Goal: Task Accomplishment & Management: Manage account settings

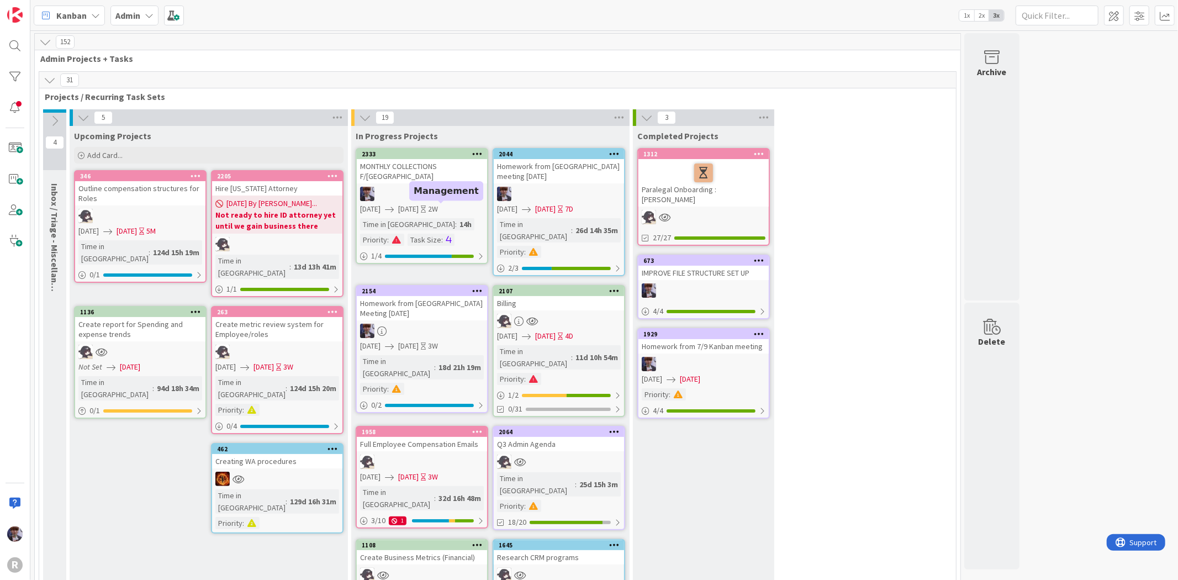
scroll to position [1386, 0]
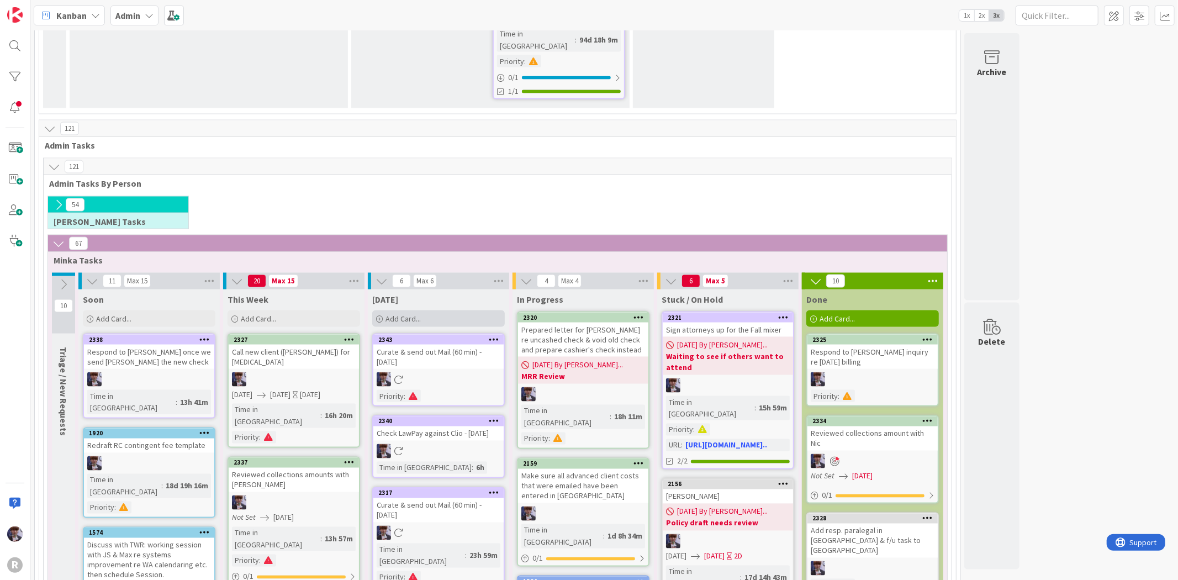
click at [389, 314] on span "Add Card..." at bounding box center [402, 319] width 35 height 10
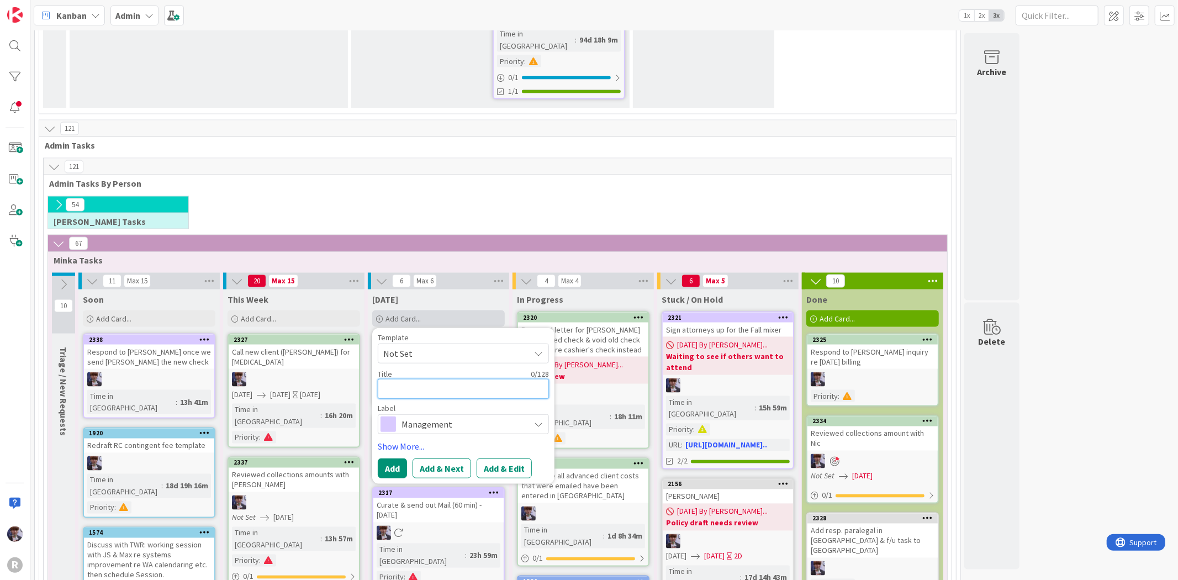
type textarea "F"
type textarea "x"
type textarea "Fi"
type textarea "x"
type textarea "Fig"
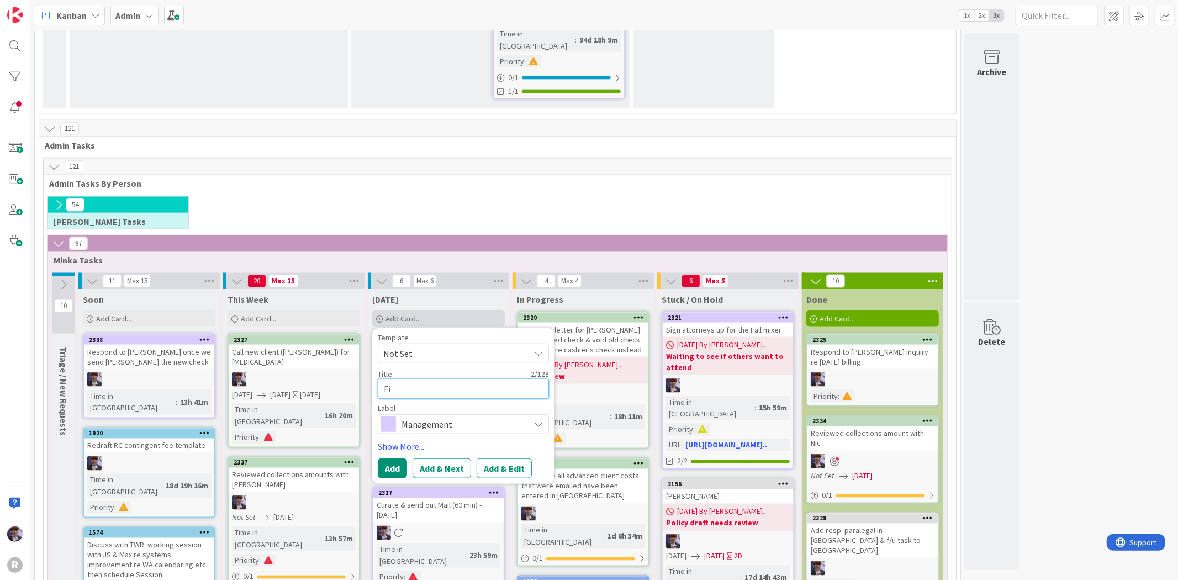
type textarea "x"
type textarea "Figu"
type textarea "x"
type textarea "Figur"
type textarea "x"
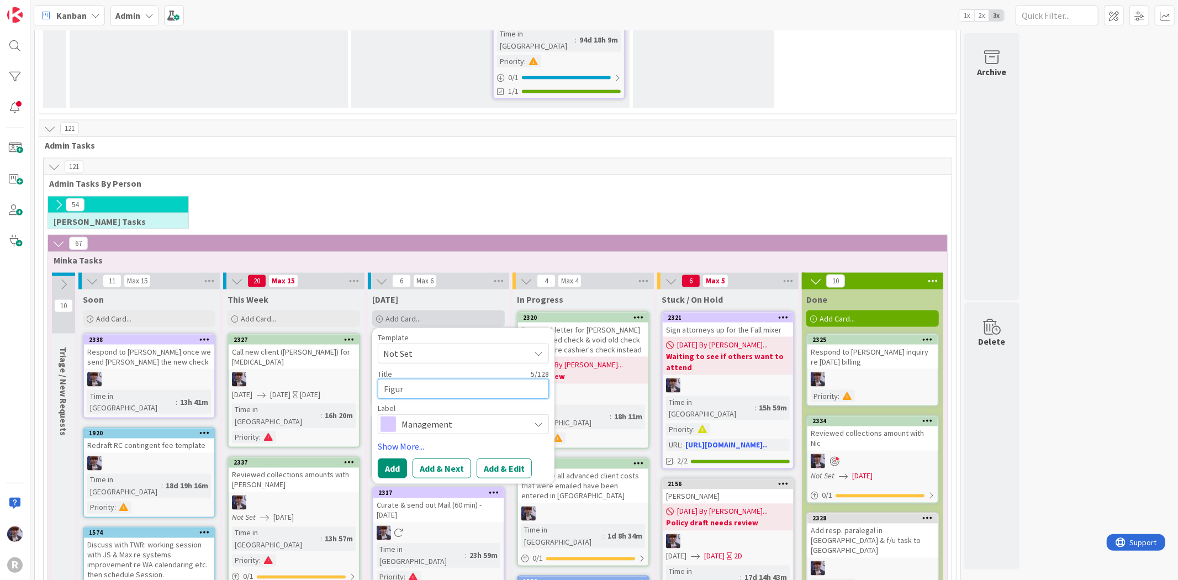
type textarea "Figure"
type textarea "x"
type textarea "Figure"
type textarea "x"
type textarea "Figure o"
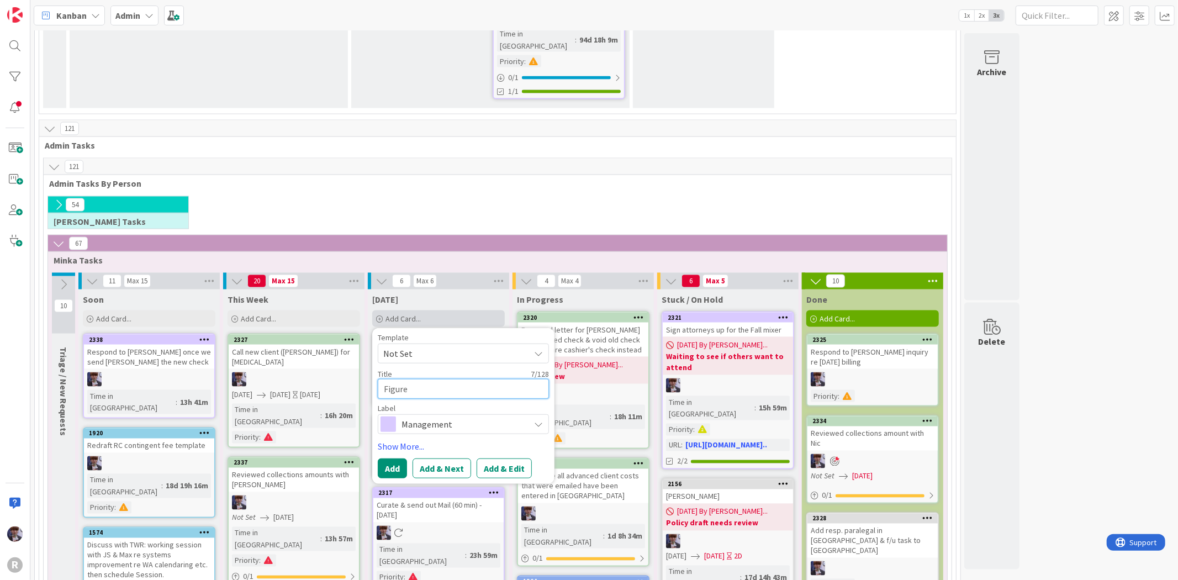
type textarea "x"
type textarea "Figure ou"
type textarea "x"
type textarea "Figure our"
type textarea "x"
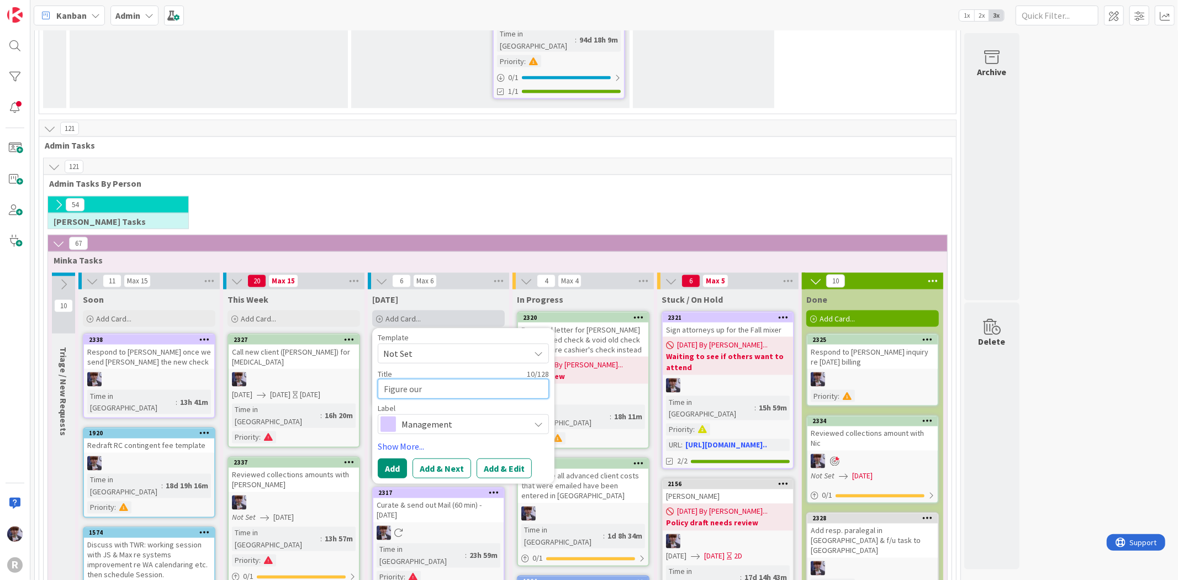
type textarea "Figure our"
type textarea "x"
type textarea "Figure our J"
type textarea "x"
type textarea "Figure our Ju"
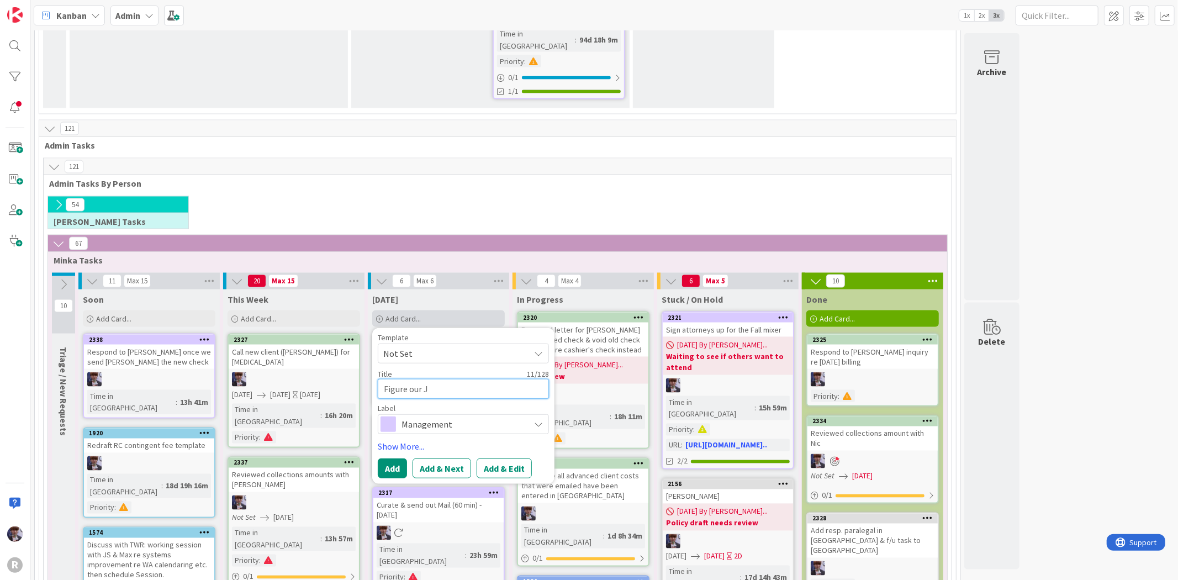
type textarea "x"
type textarea "Figure our Jul"
type textarea "x"
type textarea "Figure our Juli"
type textarea "x"
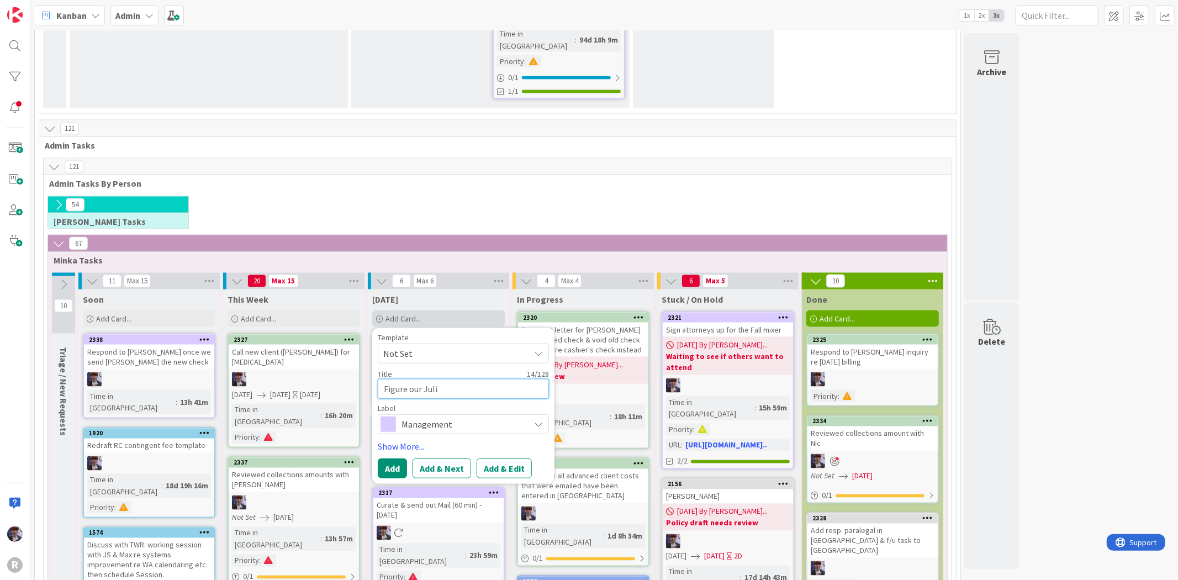
type textarea "Figure our Julie"
type textarea "x"
type textarea "Figure our Julie"
type textarea "x"
type textarea "Figure our Julie M"
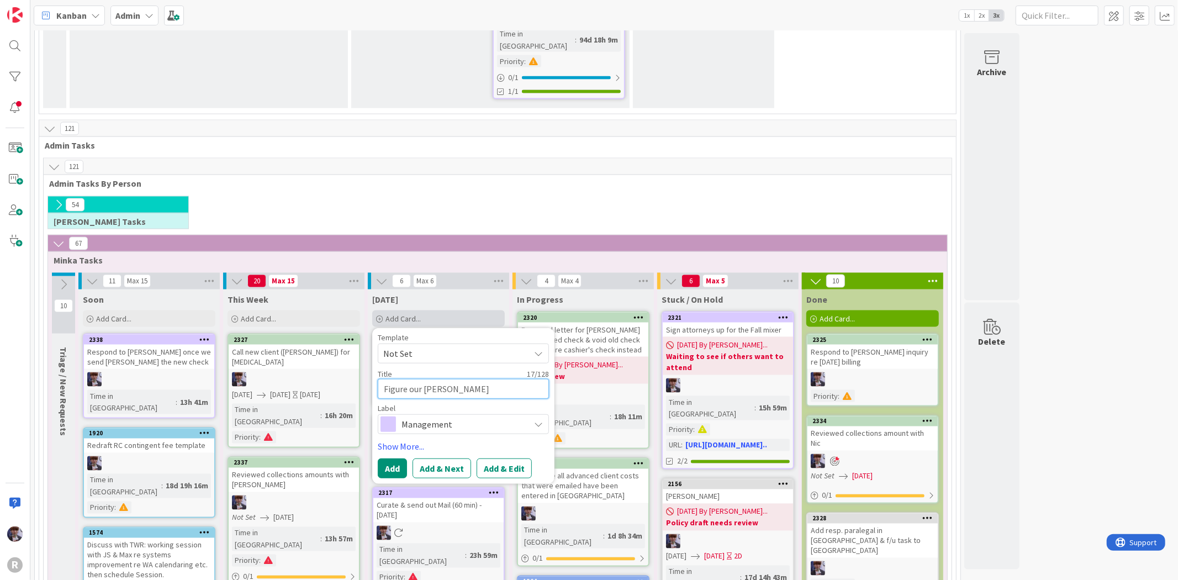
type textarea "x"
type textarea "Figure our Julie Mi"
type textarea "x"
type textarea "Figure our Julie Mil"
type textarea "x"
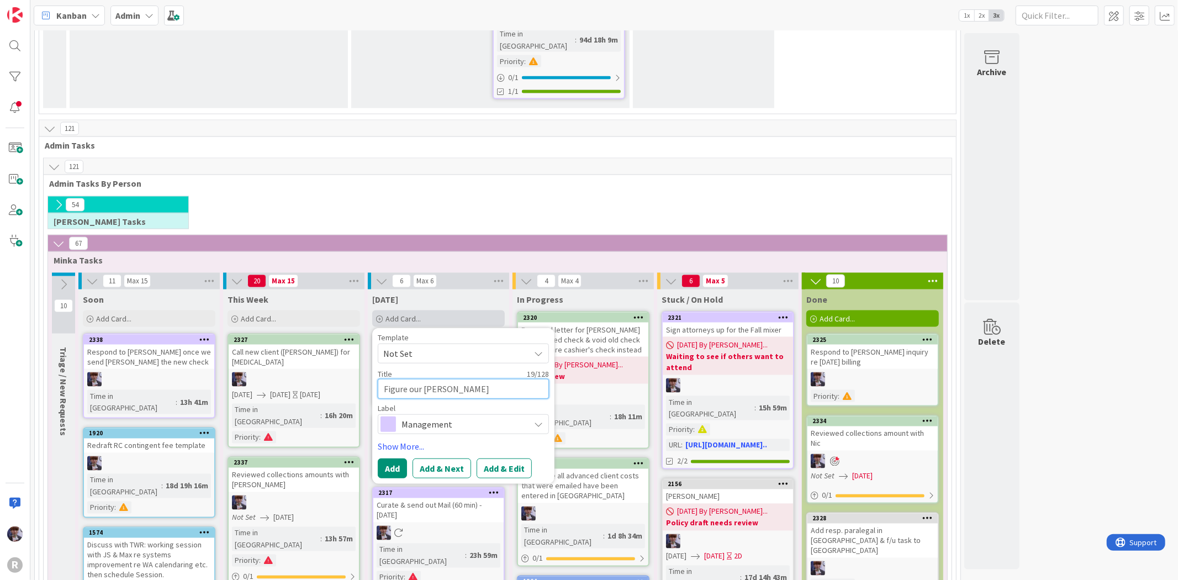
type textarea "Figure our Julie Mill"
type textarea "x"
type textarea "Figure our Julie Mille"
type textarea "x"
type textarea "Figure our Julie Miller"
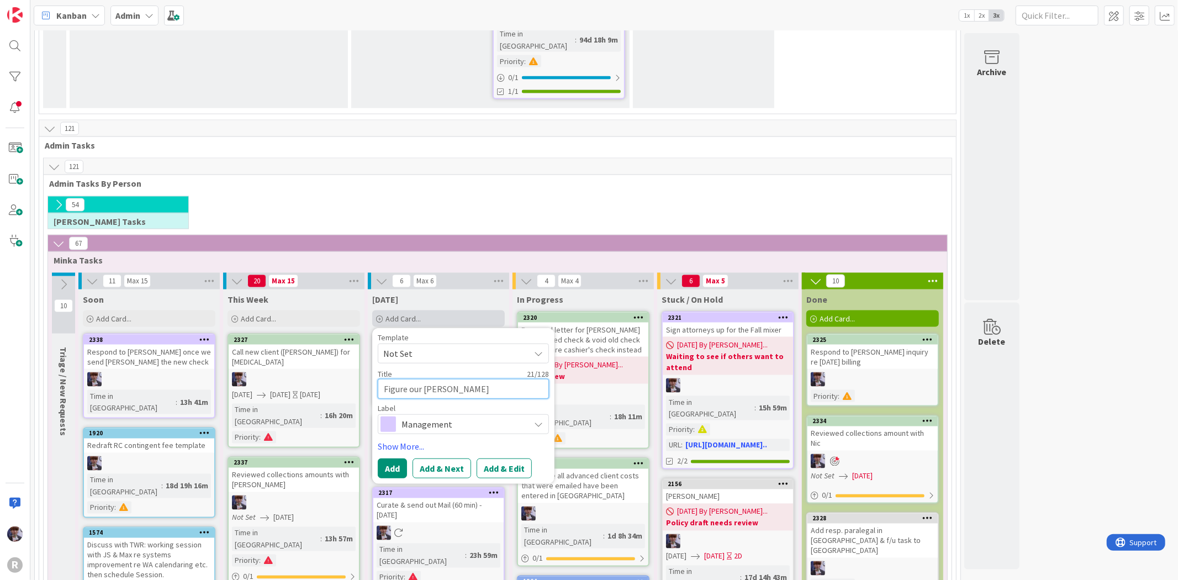
type textarea "x"
type textarea "Figure our Julie Miller'"
type textarea "x"
type textarea "Figure our Julie Miller's"
type textarea "x"
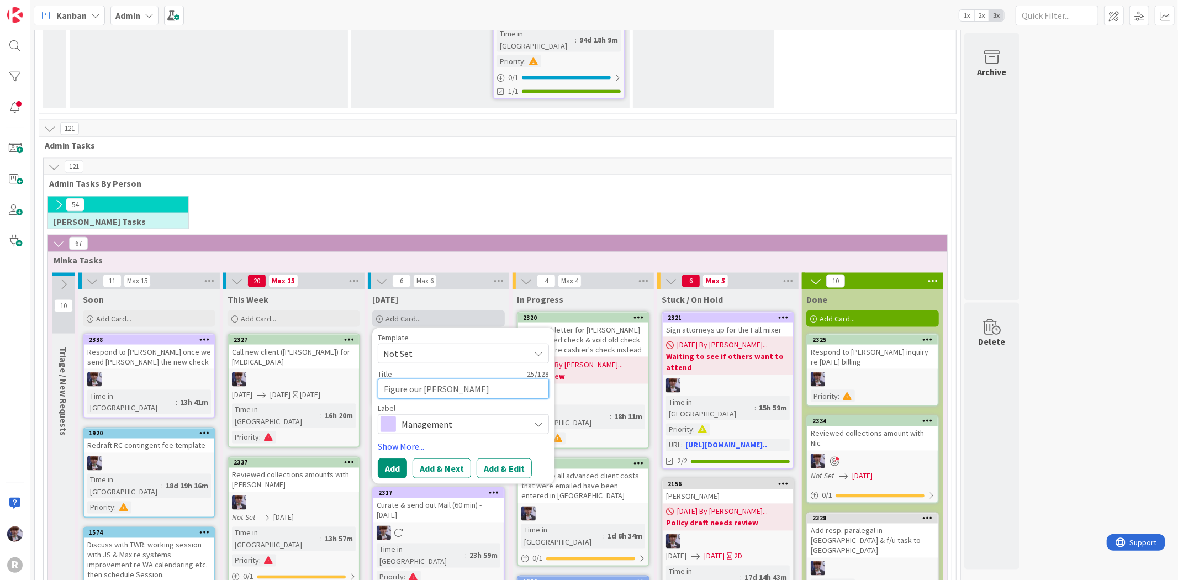
type textarea "Figure our Julie Miller's"
type textarea "x"
type textarea "Figure our Julie Miller's i"
type textarea "x"
type textarea "Figure our Julie Miller's in"
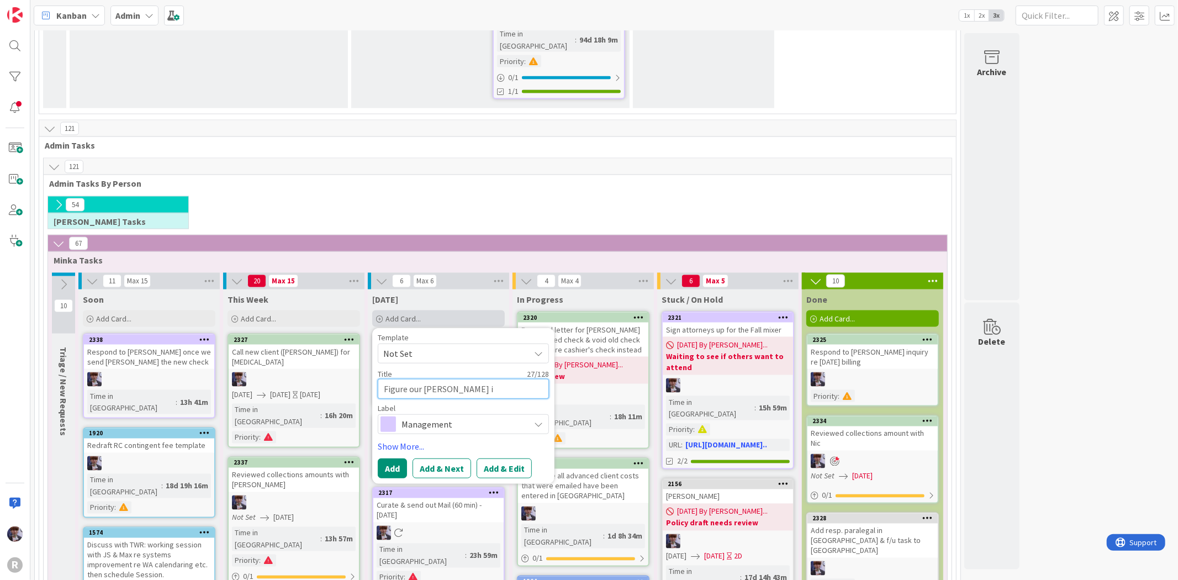
type textarea "x"
type textarea "Figure our Julie Miller's inq"
type textarea "x"
type textarea "Figure our Julie Miller's inqu"
type textarea "x"
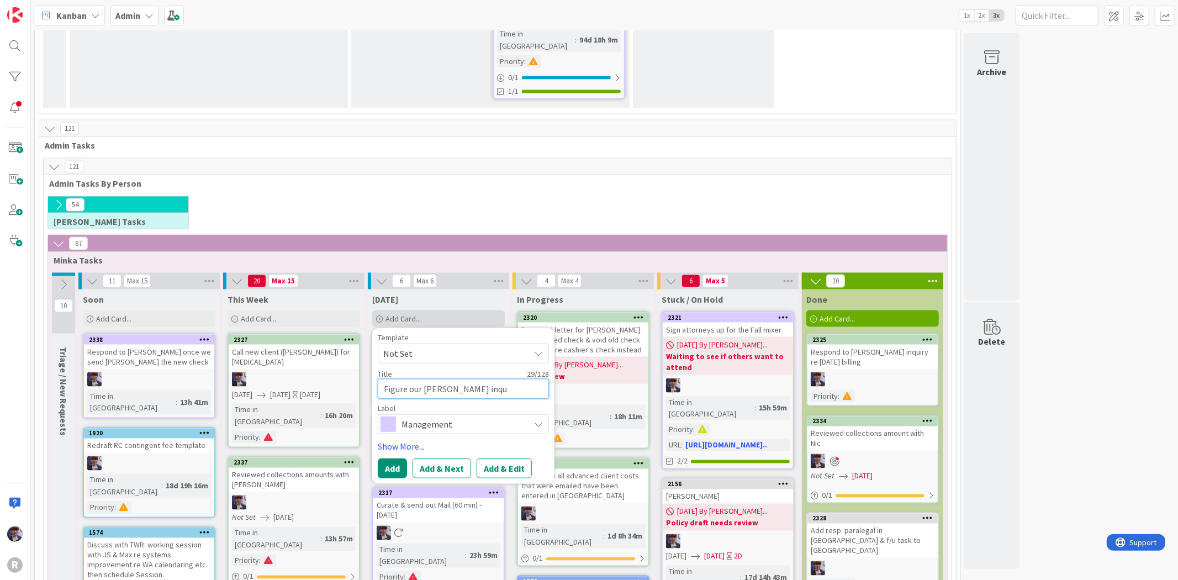
type textarea "Figure our Julie Miller's inqui"
type textarea "x"
type textarea "Figure our Julie Miller's inquir"
type textarea "x"
type textarea "Figure our Julie Miller's inquiry"
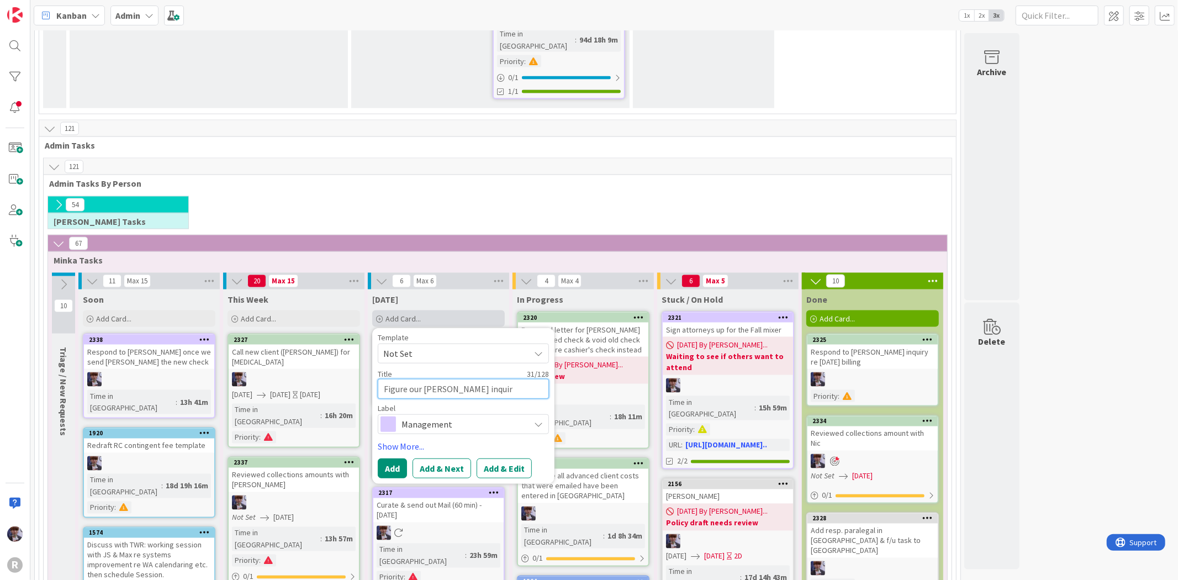
type textarea "x"
type textarea "Figure our Julie Miller's inquiry"
type textarea "x"
type textarea "Figure our Julie Miller's inquiry r"
type textarea "x"
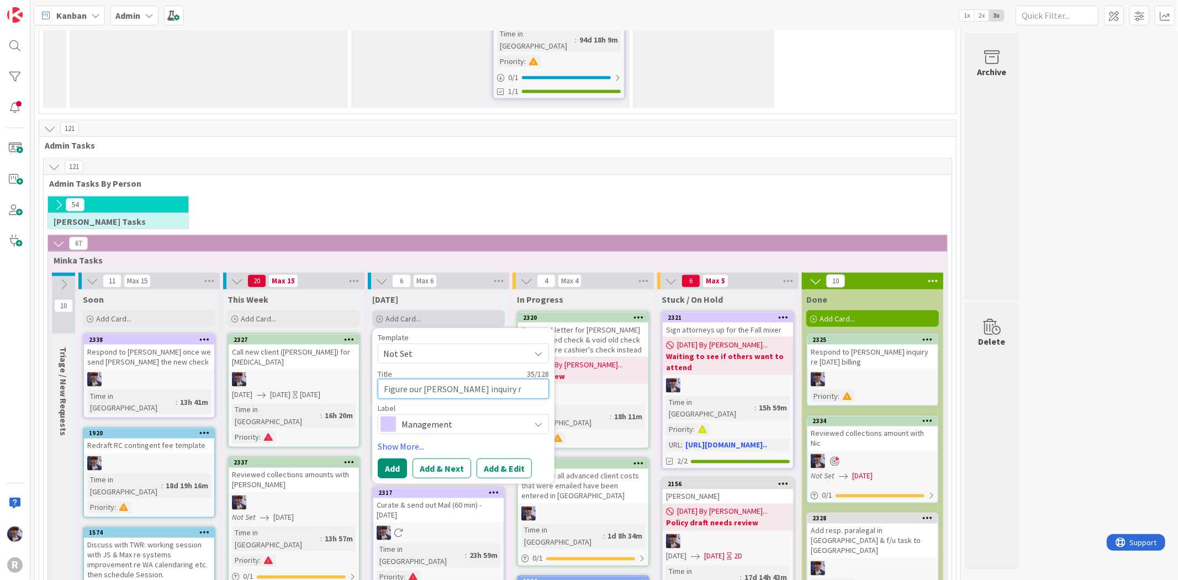
type textarea "Figure our Julie Miller's inquiry re"
type textarea "x"
type textarea "Figure our Julie Miller's inquiry re"
type textarea "x"
type textarea "Figure our Julie Miller's inquiry re r"
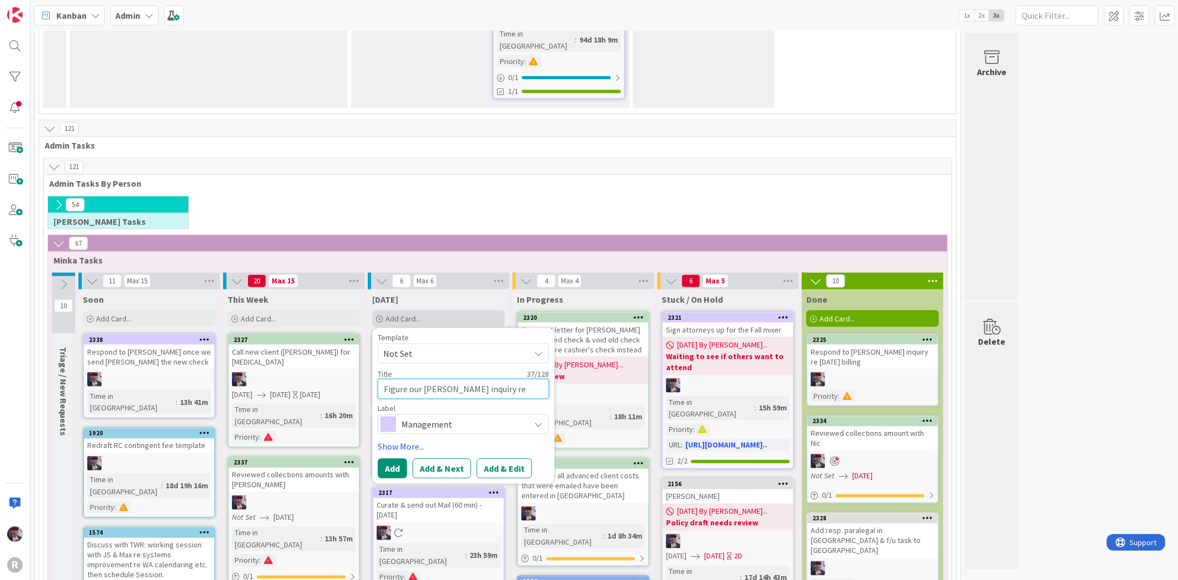
type textarea "x"
type textarea "Figure our Julie Miller's inquiry re re"
type textarea "x"
type textarea "Figure our Julie Miller's inquiry re ref"
type textarea "x"
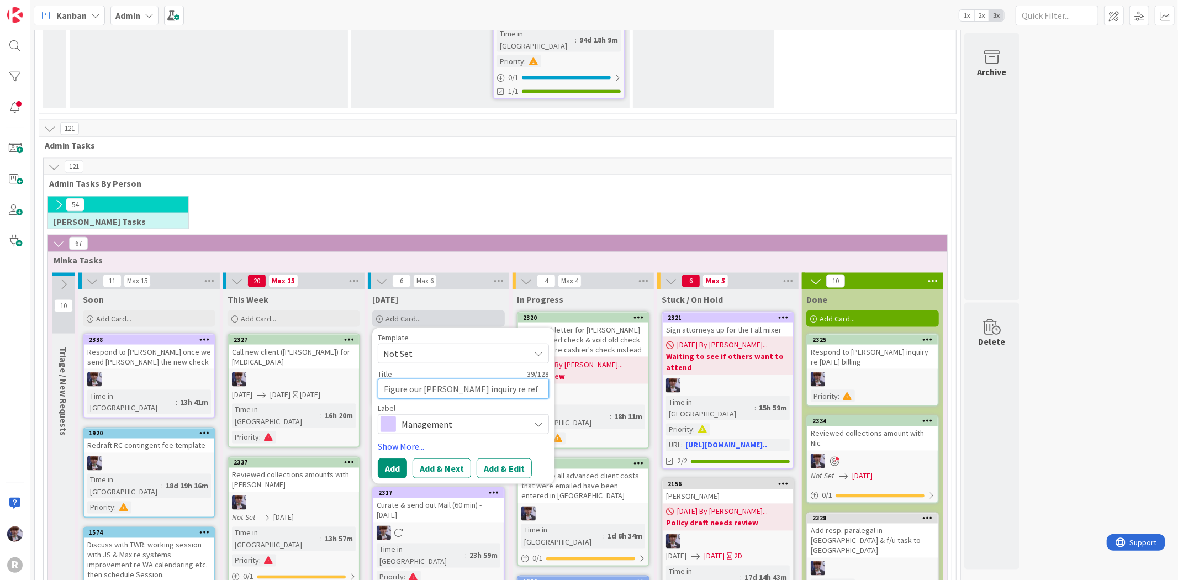
type textarea "Figure our Julie Miller's inquiry re refu"
type textarea "x"
type textarea "Figure our Julie Miller's inquiry re refun"
type textarea "x"
type textarea "Figure our [PERSON_NAME] inquiry re refund"
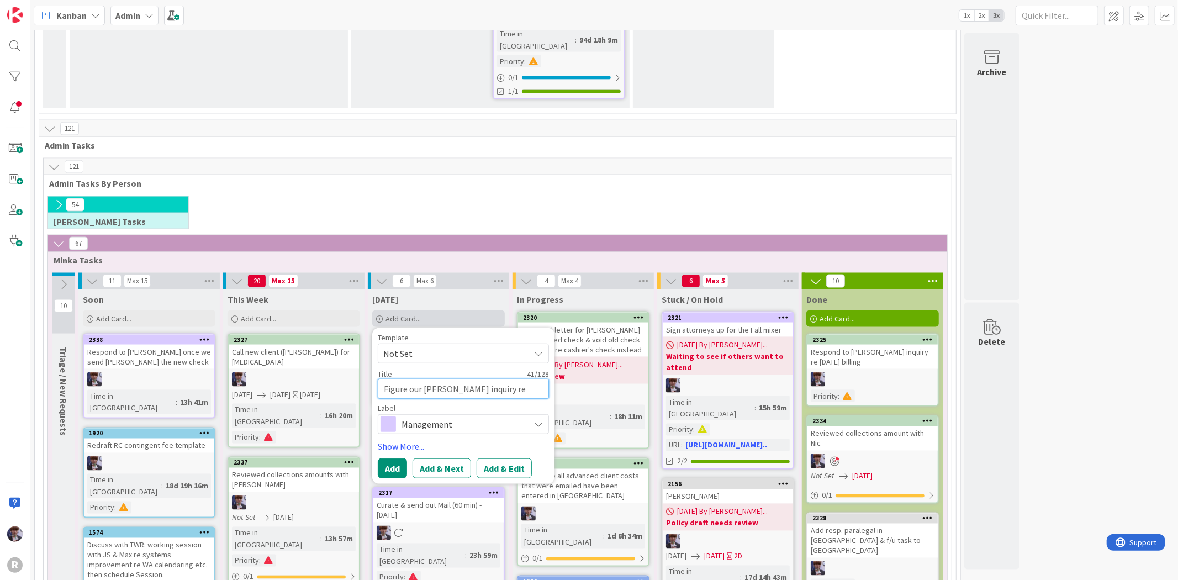
type textarea "x"
type textarea "Figure our [PERSON_NAME] inquiry re refund"
click at [410, 416] on span "Management" at bounding box center [462, 423] width 123 height 15
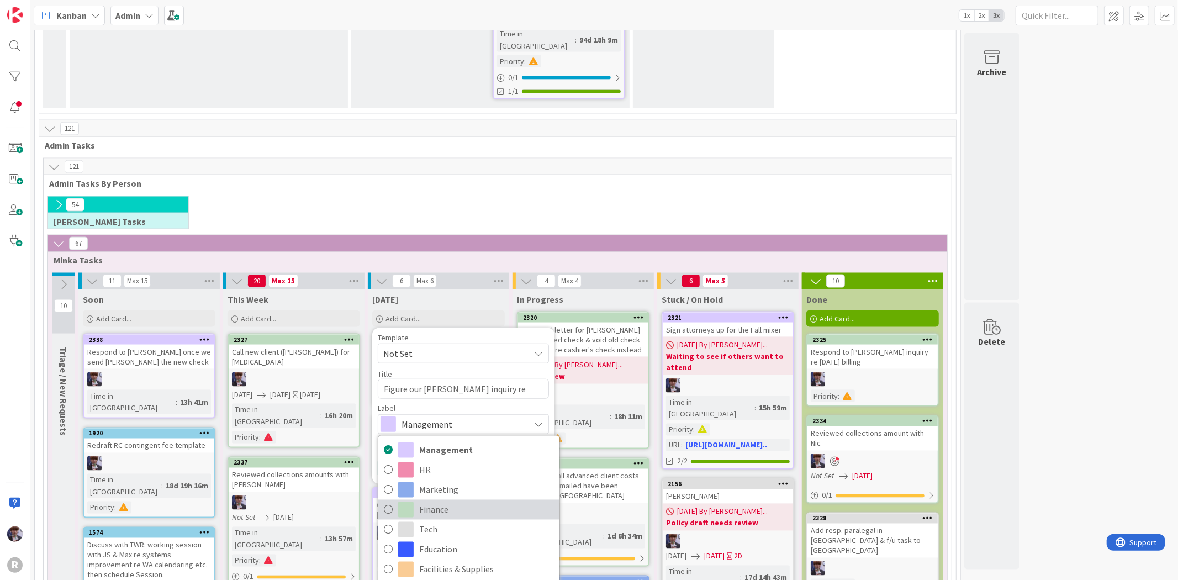
click at [430, 501] on span "Finance" at bounding box center [486, 509] width 135 height 17
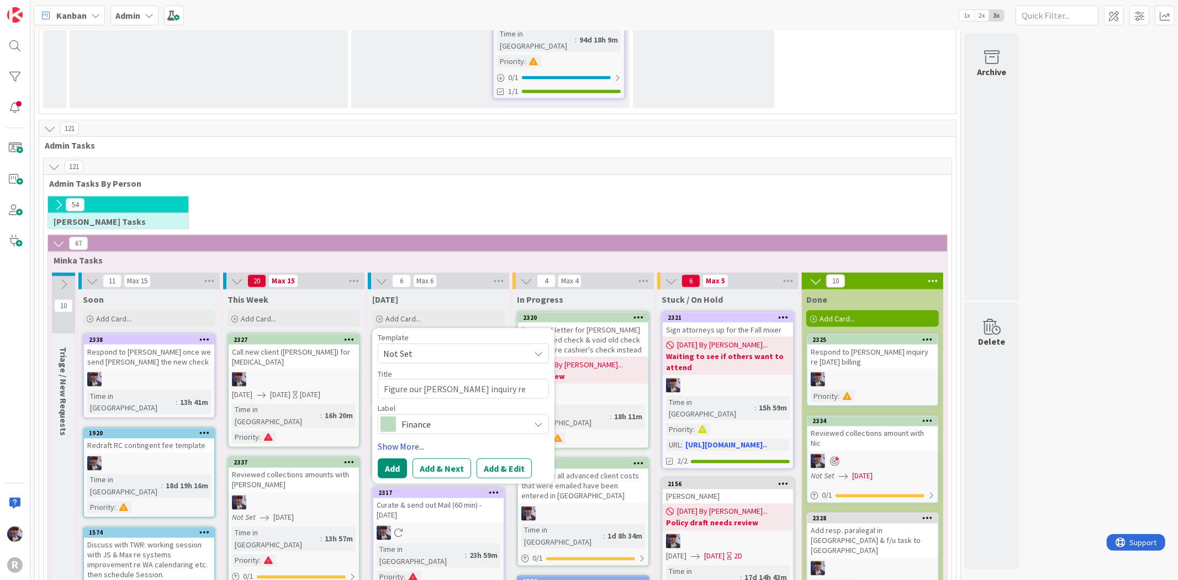
click at [415, 440] on link "Show More..." at bounding box center [463, 446] width 171 height 13
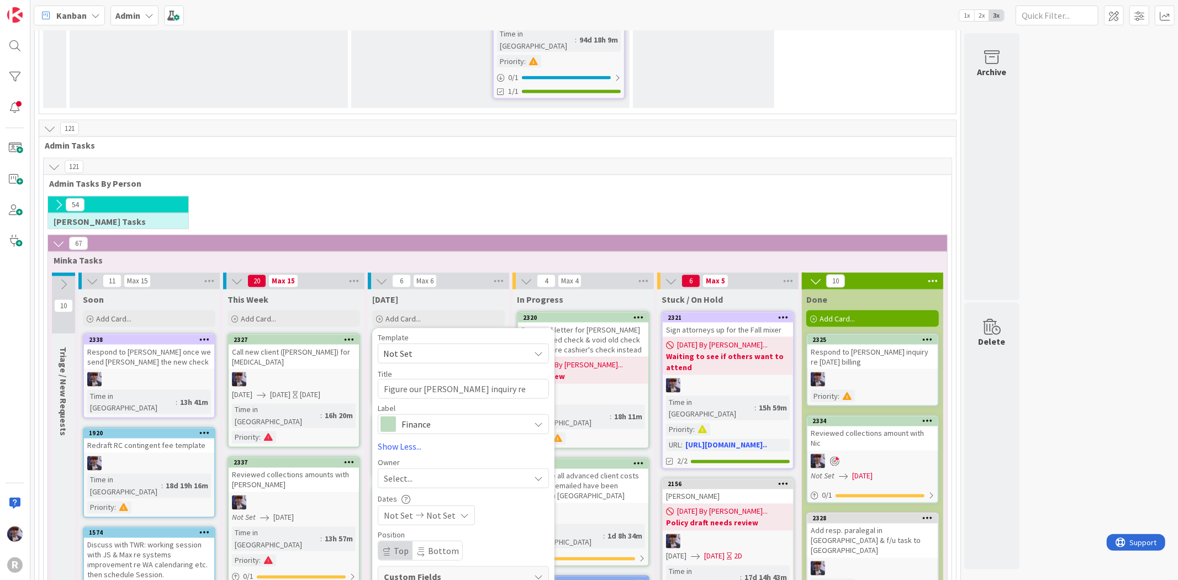
click at [417, 458] on div "Owner" at bounding box center [463, 462] width 171 height 8
click at [418, 472] on div "Select..." at bounding box center [457, 478] width 146 height 13
click at [438, 563] on span "[PERSON_NAME]" at bounding box center [447, 571] width 54 height 17
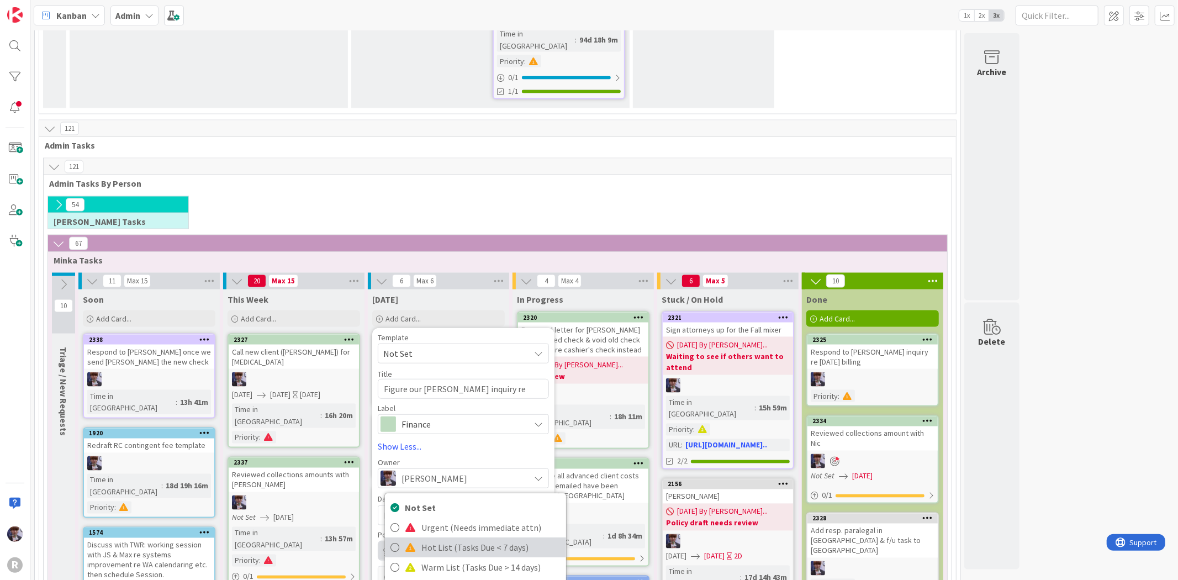
click at [422, 538] on link "Hot List (Tasks Due < 7 days)" at bounding box center [475, 548] width 181 height 20
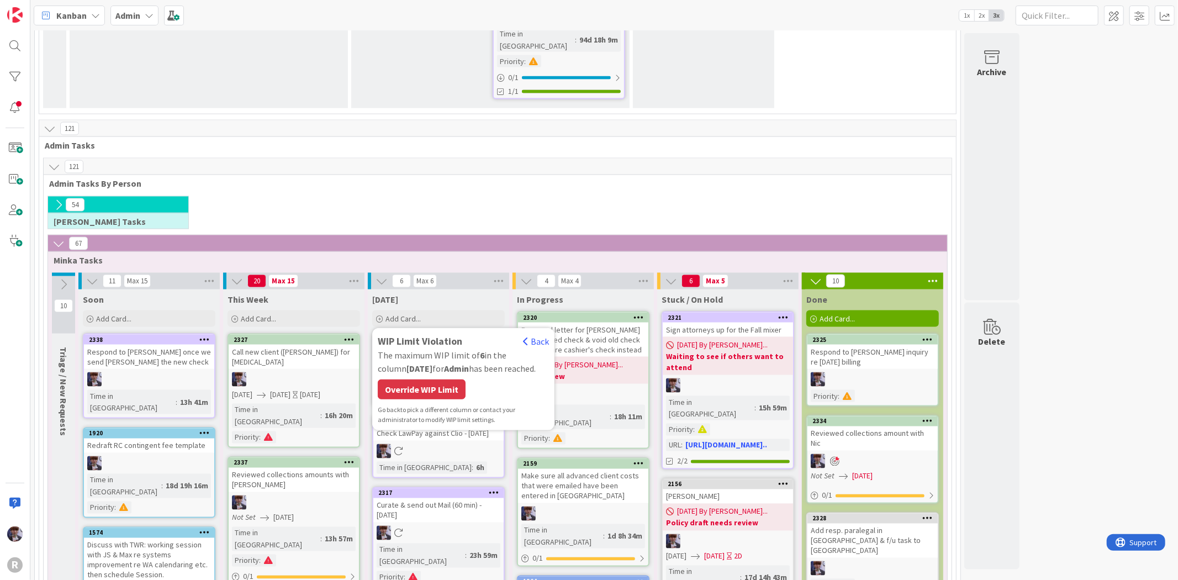
click at [415, 334] on div "WIP Limit Violation Back The maximum WIP limit of 6 in the column Today for Adm…" at bounding box center [463, 379] width 171 height 91
click at [416, 379] on div "Override WIP Limit" at bounding box center [422, 389] width 88 height 20
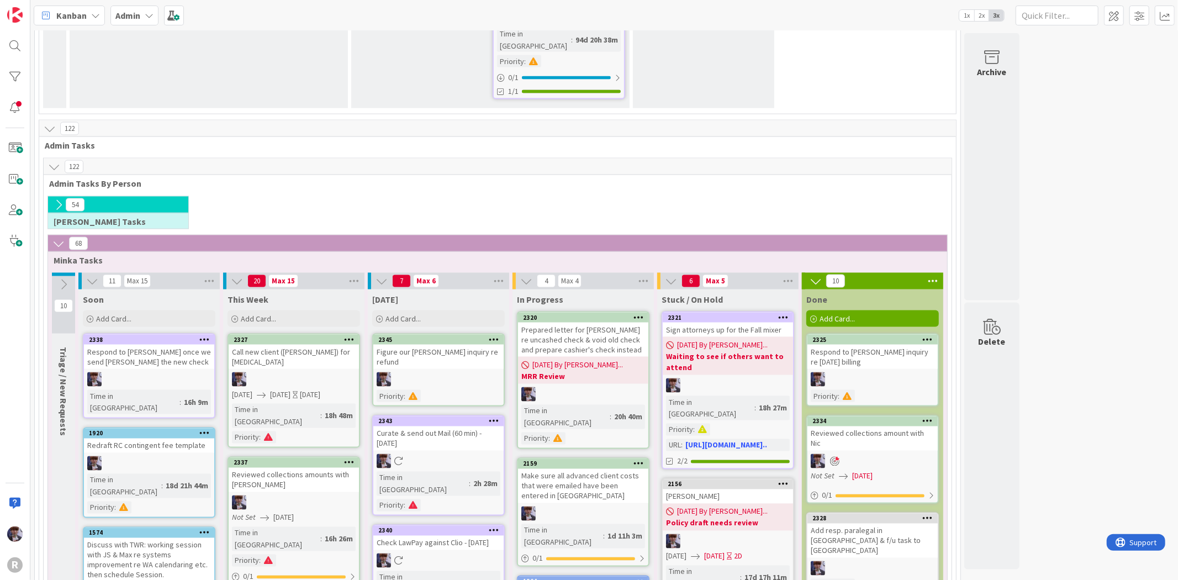
click at [417, 372] on div at bounding box center [438, 379] width 130 height 14
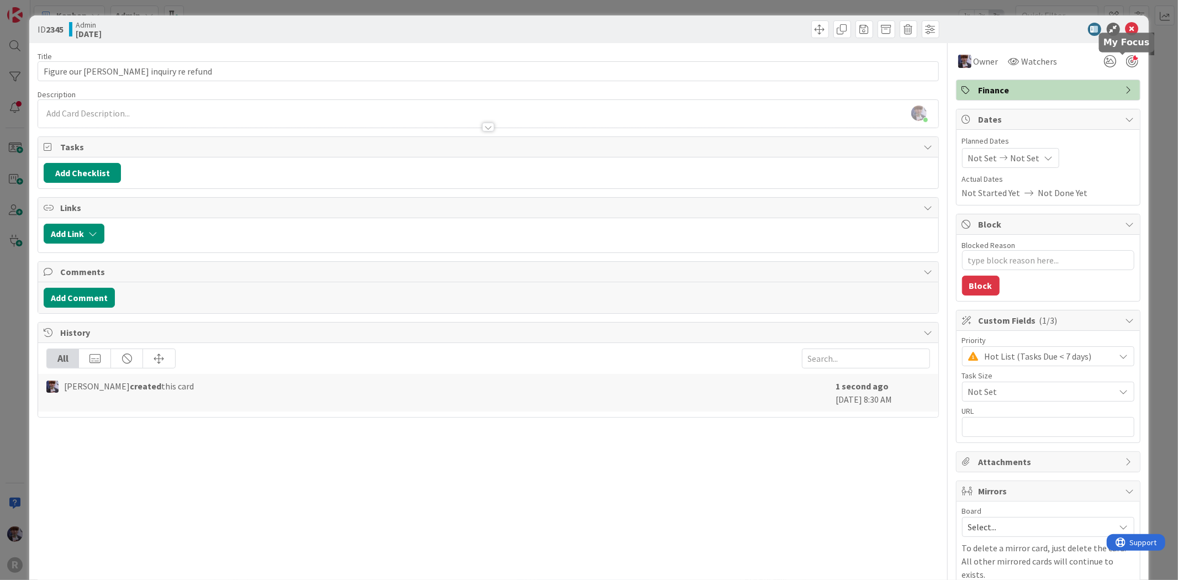
click at [1126, 65] on div at bounding box center [1132, 61] width 12 height 12
click at [1146, 73] on div "ID 2345 Admin Today Title 43 / 128 Figure our Julie Miller's inquiry re refund …" at bounding box center [589, 290] width 1178 height 580
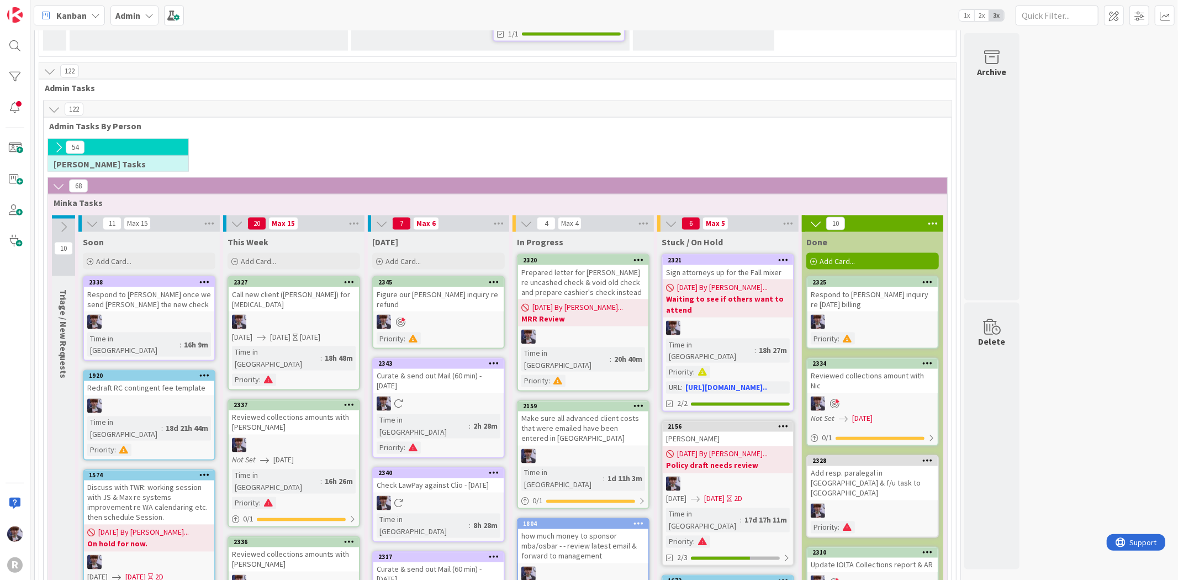
scroll to position [1509, 0]
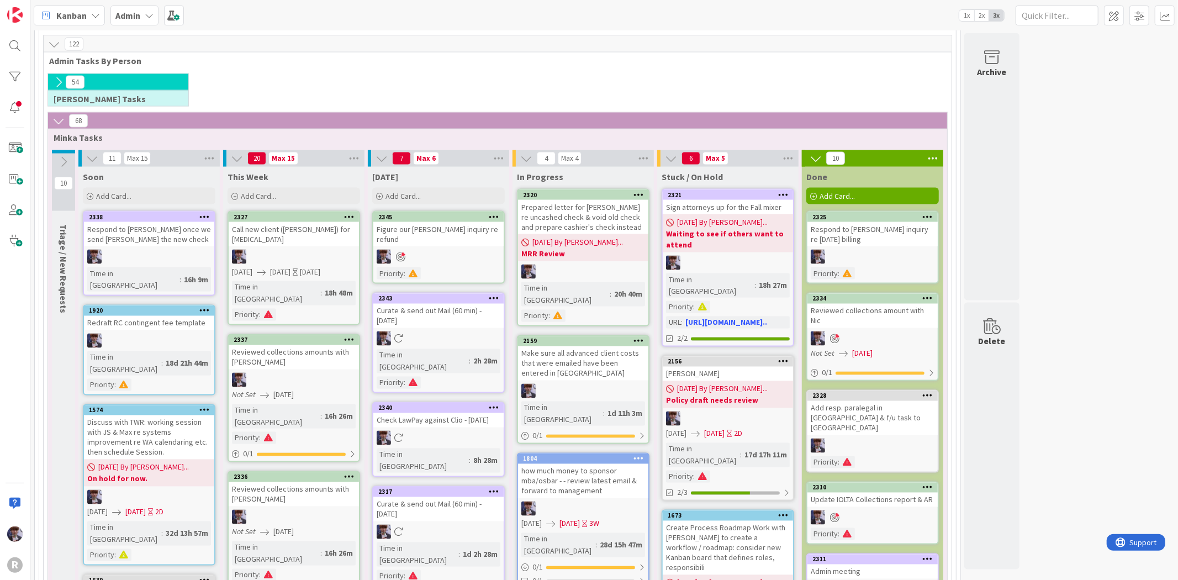
click at [493, 488] on icon at bounding box center [494, 492] width 10 height 8
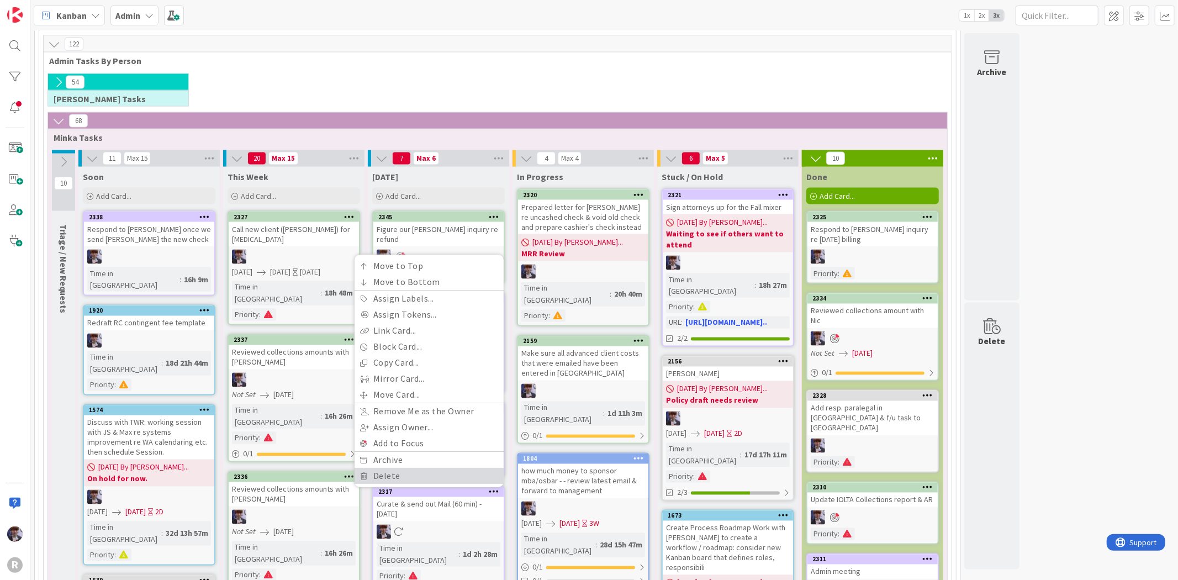
click at [458, 468] on link "Delete" at bounding box center [429, 476] width 149 height 16
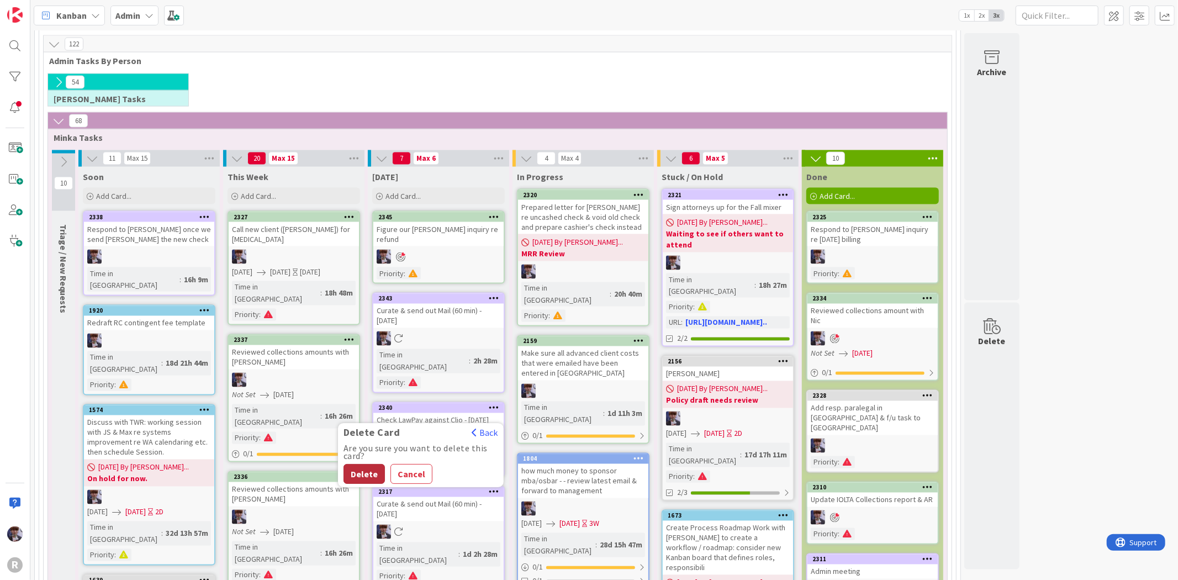
click at [378, 464] on button "Delete" at bounding box center [363, 474] width 41 height 20
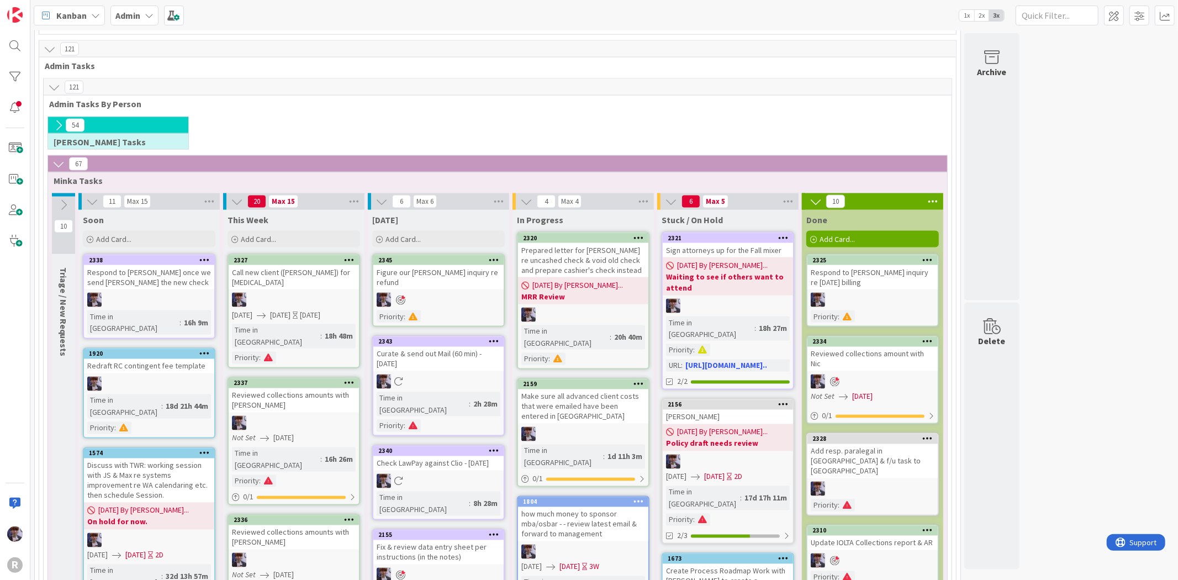
scroll to position [1447, 0]
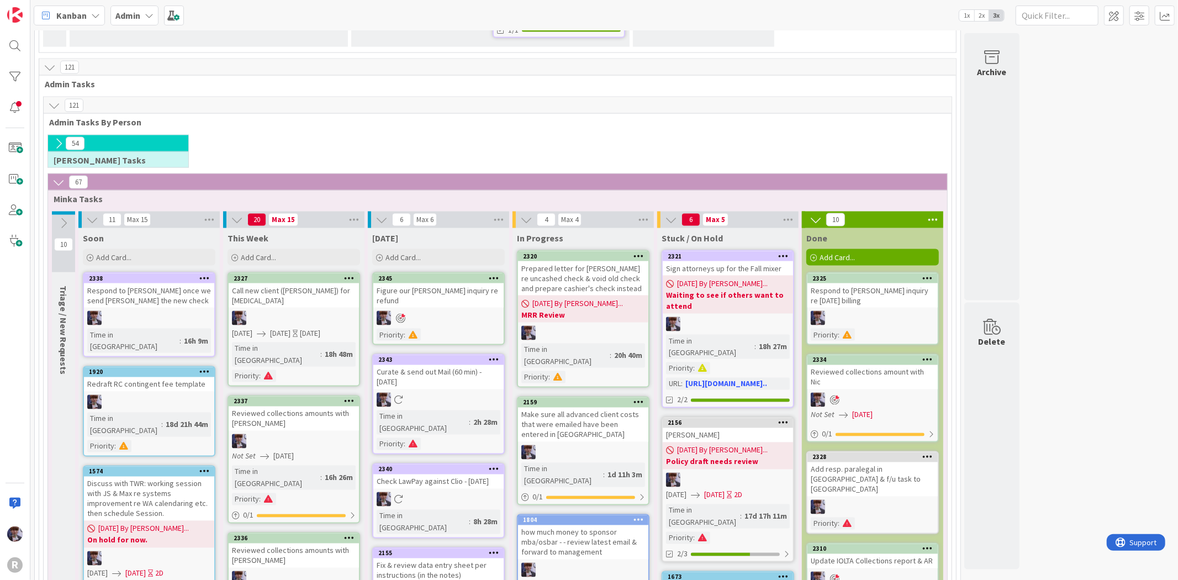
click at [559, 261] on div "Prepared letter for [PERSON_NAME] re uncashed check & void old check and prepar…" at bounding box center [583, 278] width 130 height 34
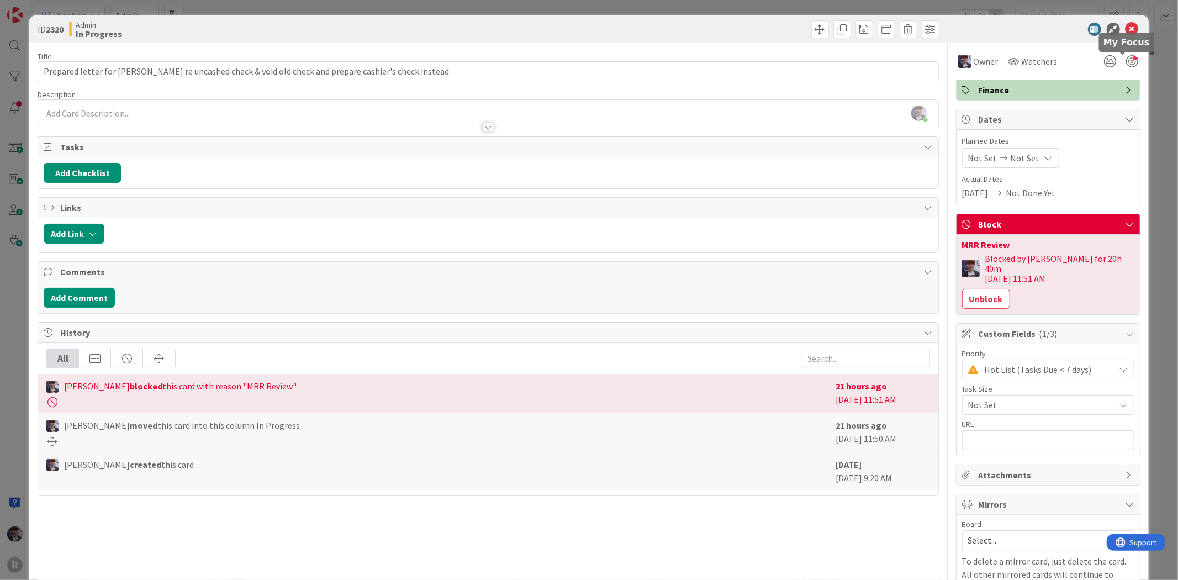
click at [1126, 61] on div at bounding box center [1132, 61] width 12 height 12
click at [1147, 75] on div "ID 2320 Admin In Progress Title 96 / 128 Prepared letter for Beebe re uncashed …" at bounding box center [589, 290] width 1178 height 580
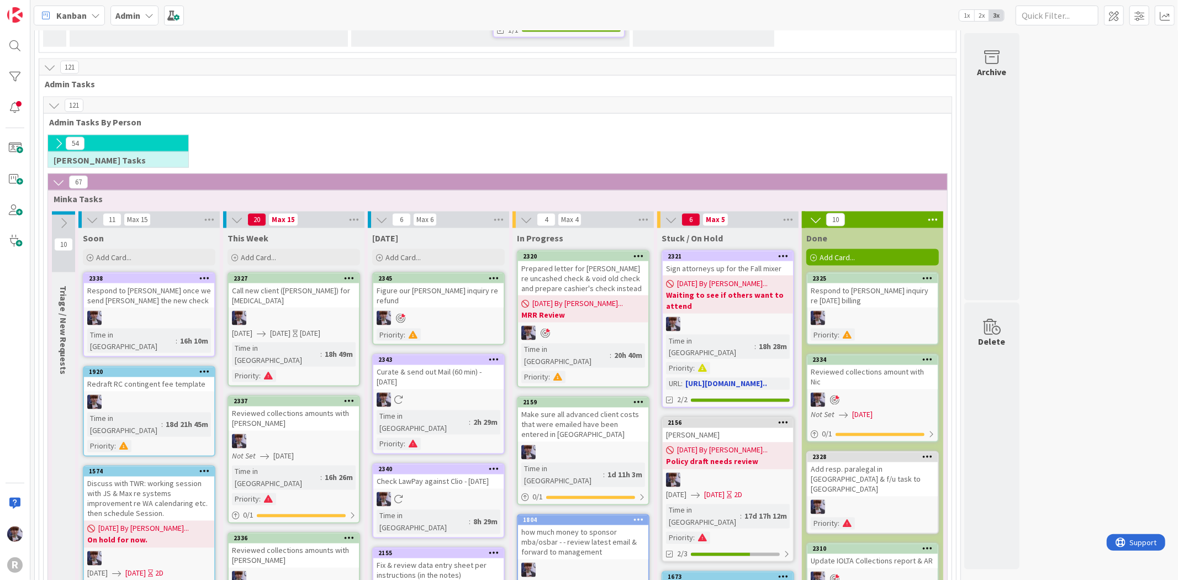
click at [700, 317] on div at bounding box center [728, 324] width 130 height 14
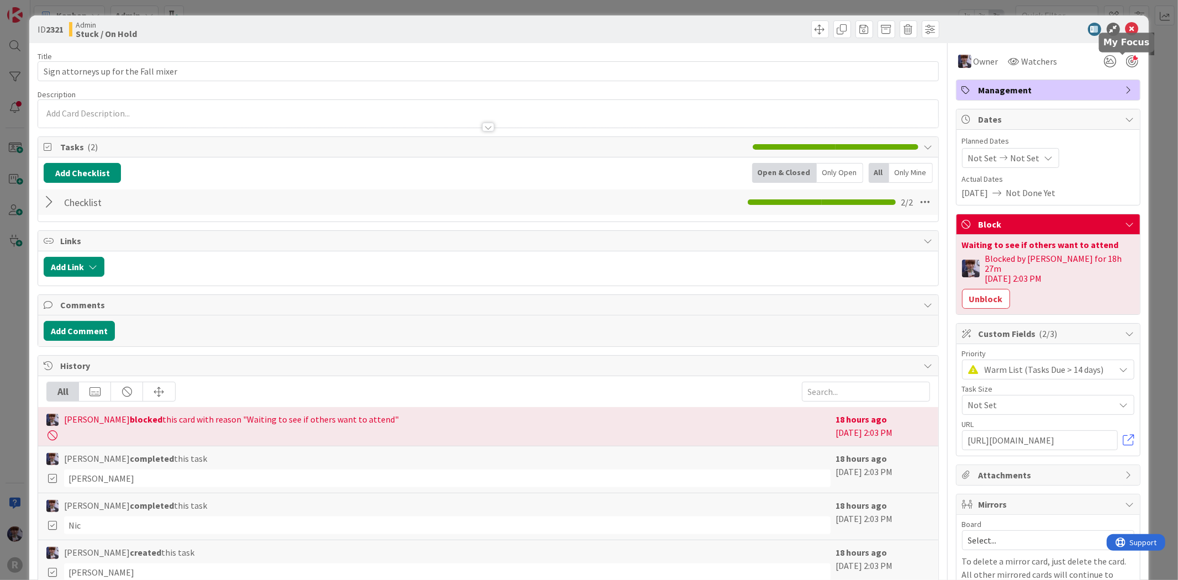
click at [1127, 57] on div at bounding box center [1132, 61] width 12 height 12
click at [1142, 64] on div "ID 2321 Admin Stuck / On Hold Title 36 / 128 Sign attorneys up for the Fall mix…" at bounding box center [589, 290] width 1178 height 580
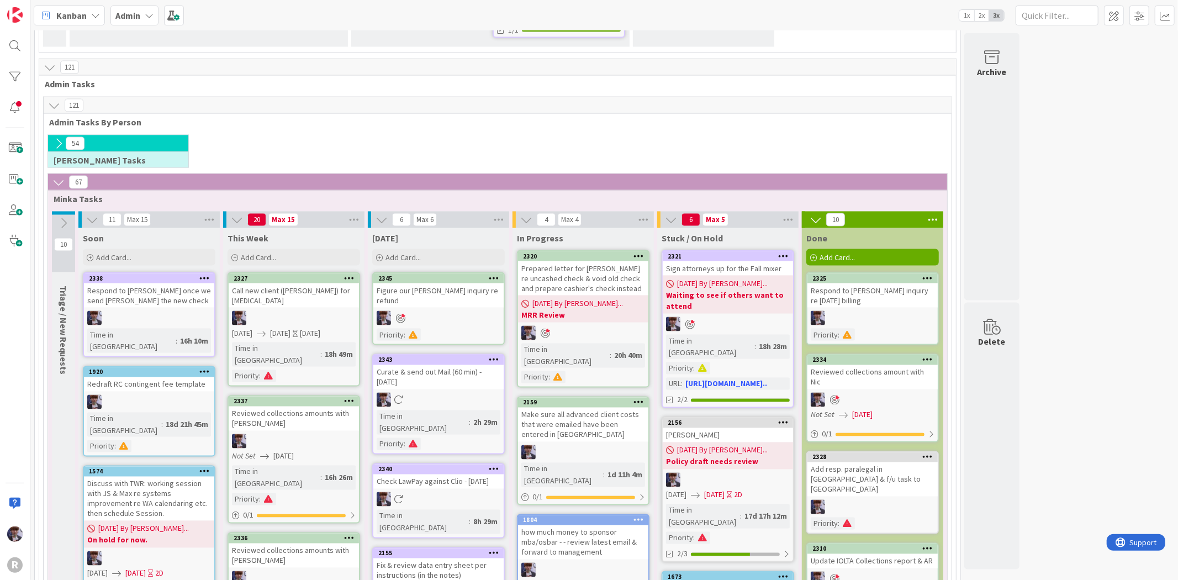
click at [880, 311] on div at bounding box center [872, 318] width 130 height 14
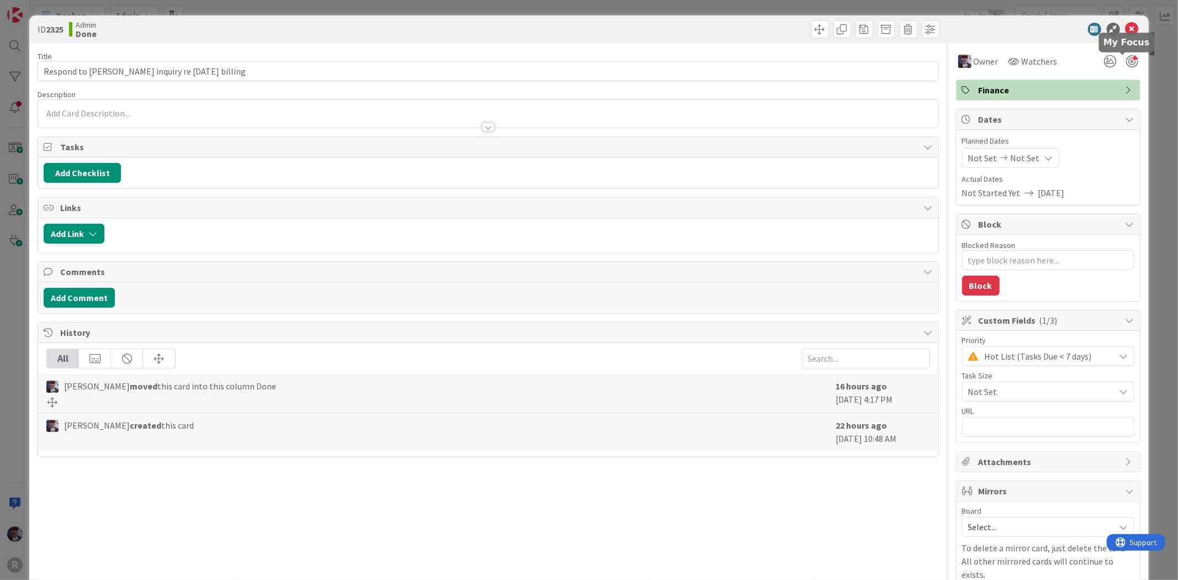
click at [1126, 62] on div at bounding box center [1132, 61] width 12 height 12
click at [1144, 72] on div "ID 2325 Admin Done Title 45 / 128 Respond to Phillips inquiry re Dec 24 billing…" at bounding box center [589, 290] width 1178 height 580
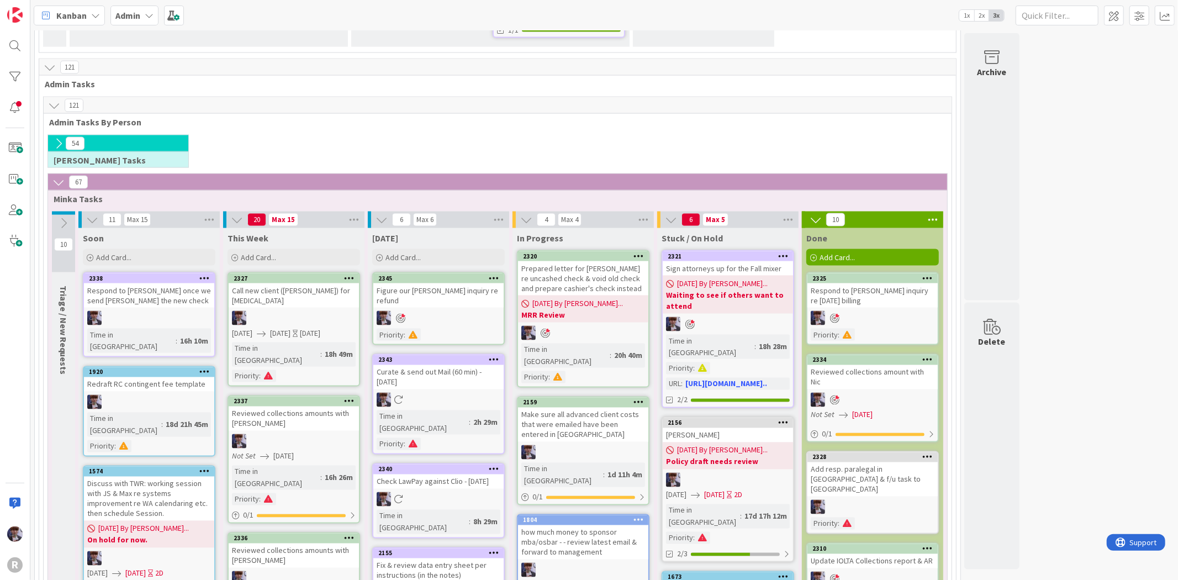
click at [899, 462] on div "Add resp. paralegal in [GEOGRAPHIC_DATA] & f/u task to [GEOGRAPHIC_DATA]" at bounding box center [872, 479] width 130 height 34
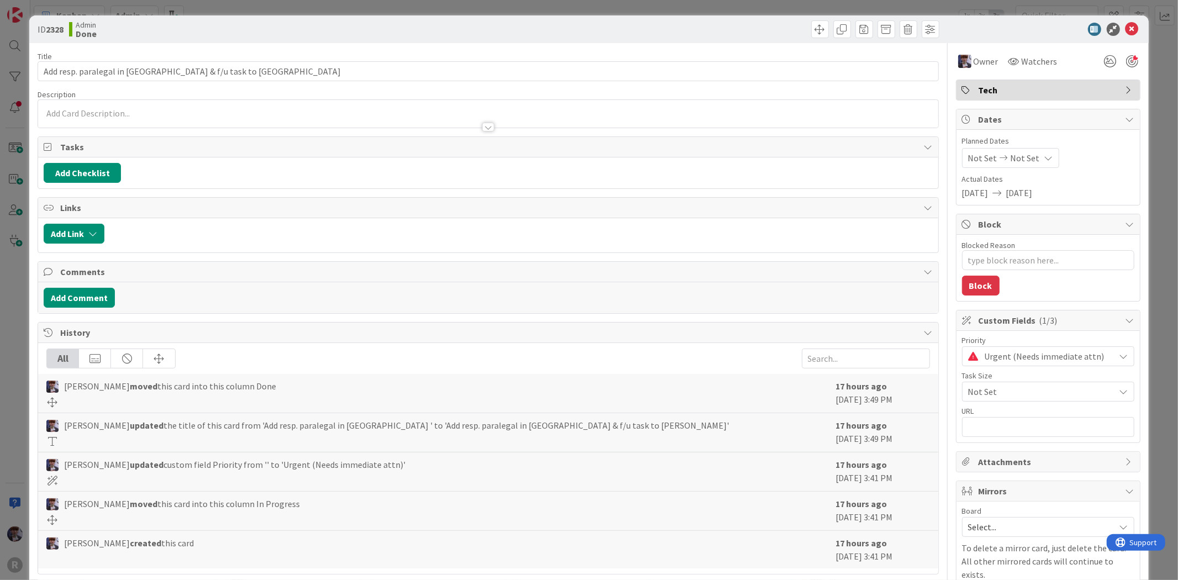
click at [1126, 66] on div at bounding box center [1132, 61] width 12 height 12
type textarea "x"
click at [1138, 76] on div "ID 2328 Admin Done Title 55 / 128 Add resp. paralegal in Kanban field & f/u tas…" at bounding box center [588, 319] width 1119 height 609
click at [1147, 129] on div "ID 2328 Admin Done Title 55 / 128 Add resp. paralegal in Kanban field & f/u tas…" at bounding box center [589, 290] width 1178 height 580
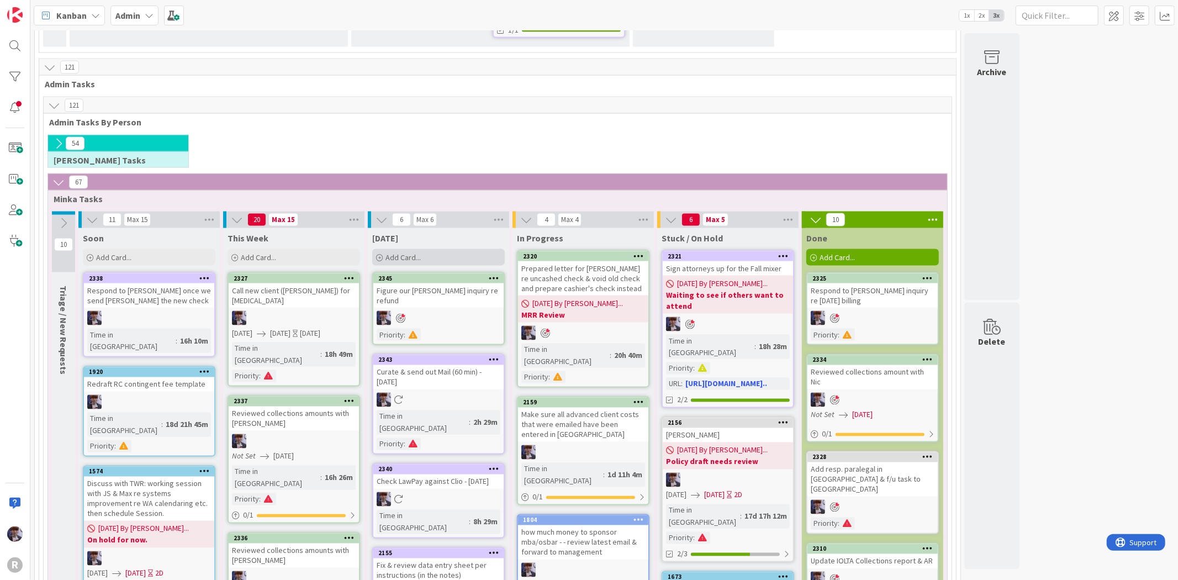
click at [448, 249] on div "Add Card..." at bounding box center [438, 257] width 133 height 17
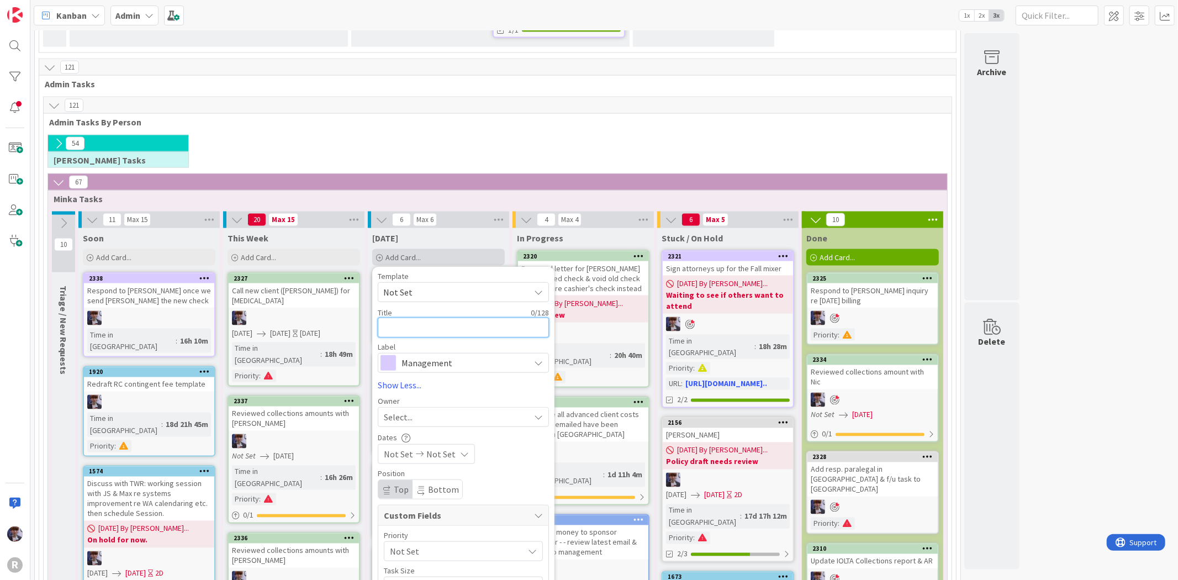
type textarea "C"
type textarea "x"
type textarea "Ca"
type textarea "x"
type textarea "Cas"
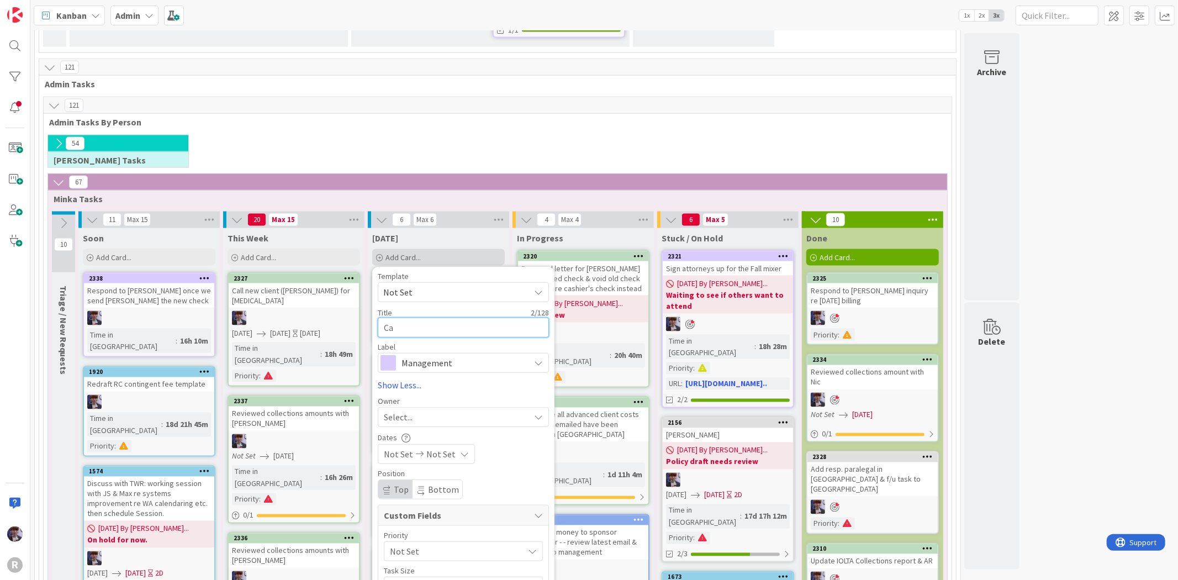
type textarea "x"
type textarea "Ca"
type textarea "x"
type textarea "C"
type textarea "x"
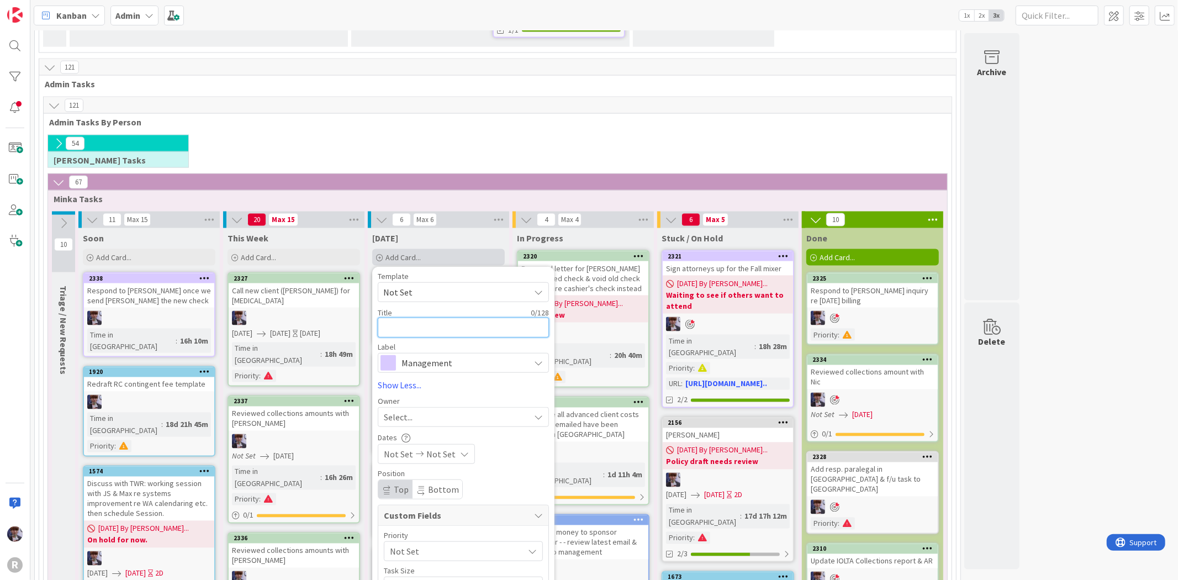
type textarea "F"
type textarea "x"
type textarea "Fi"
type textarea "x"
type textarea "Fig"
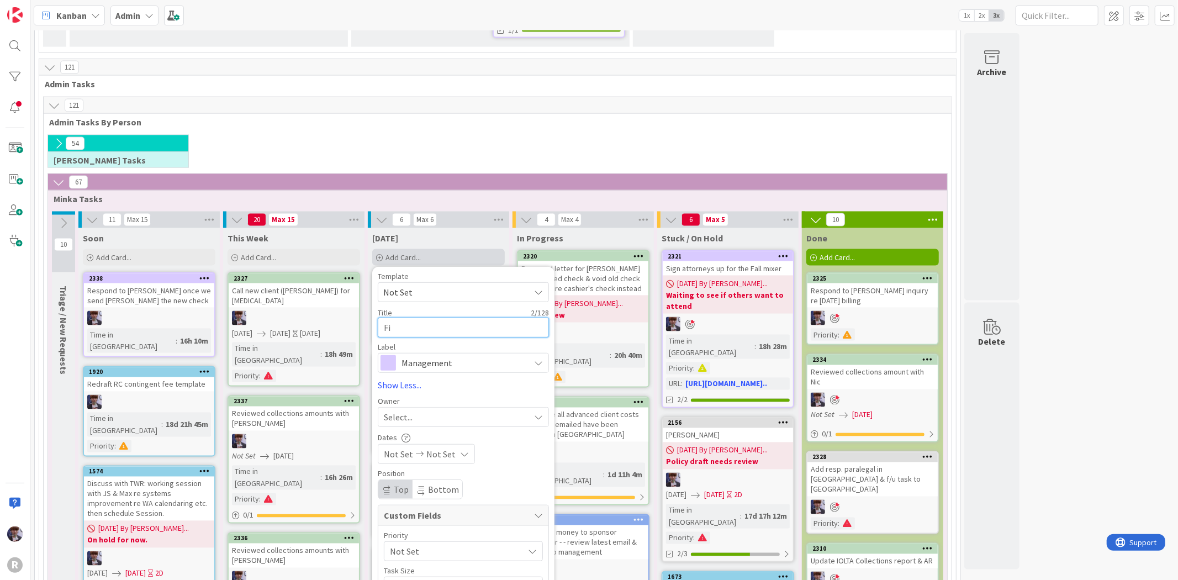
type textarea "x"
type textarea "Figu"
type textarea "x"
type textarea "Figur"
type textarea "x"
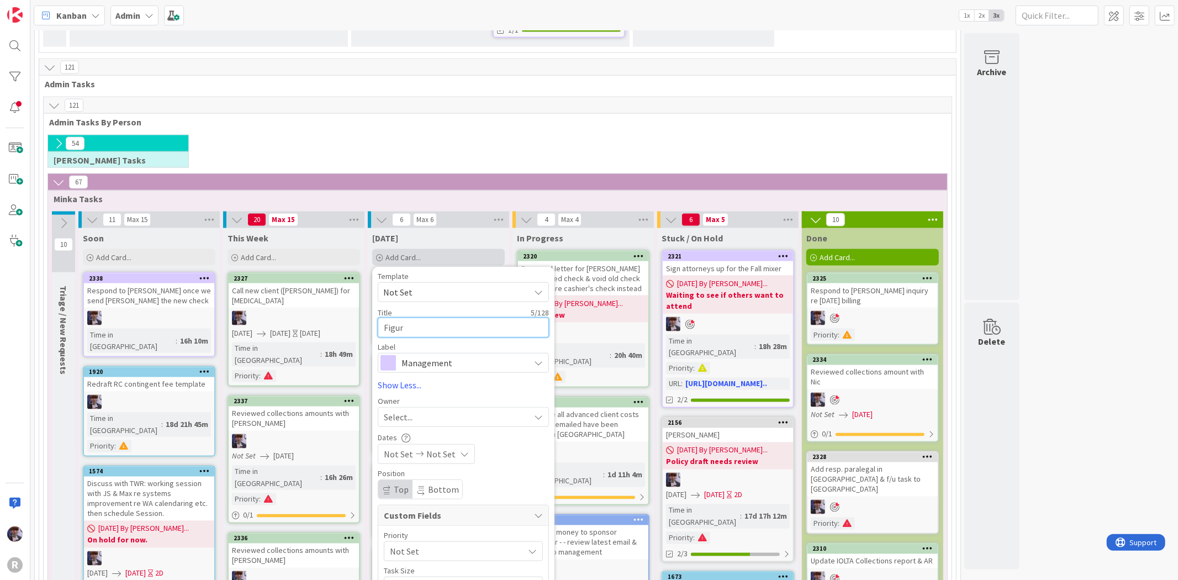
type textarea "Figure"
type textarea "x"
type textarea "Figure"
type textarea "x"
type textarea "Figure o"
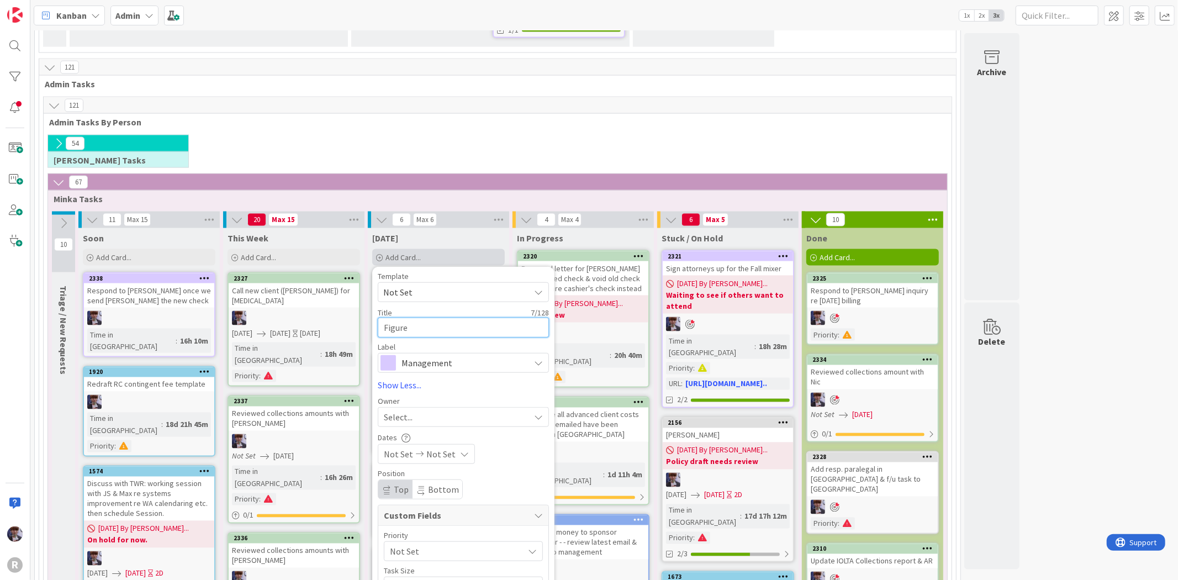
type textarea "x"
type textarea "Figure ou"
type textarea "x"
type textarea "Figure out"
type textarea "x"
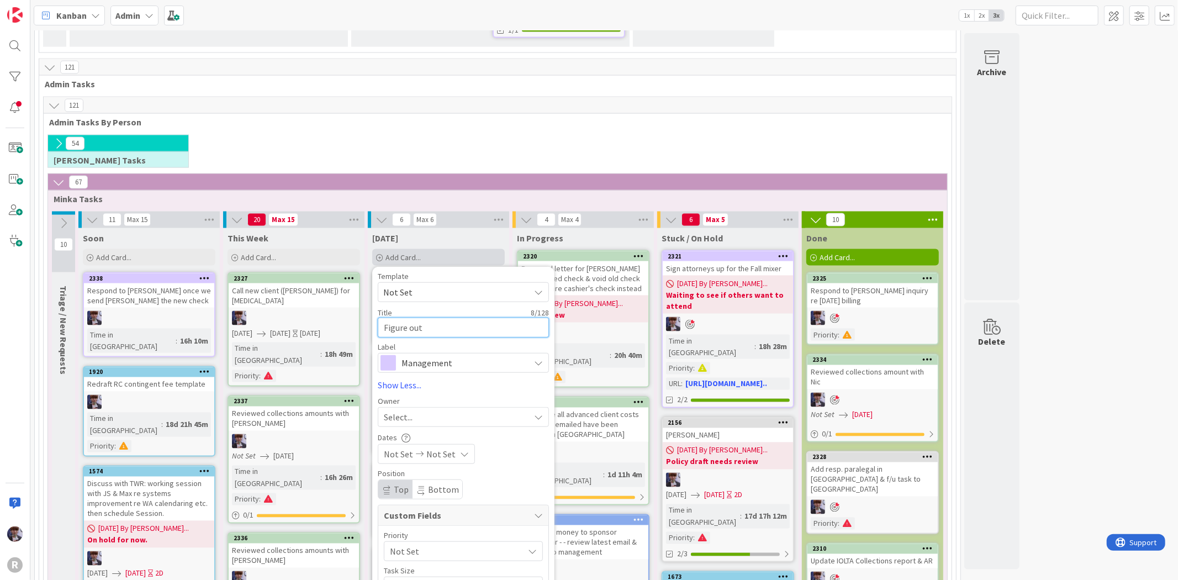
type textarea "Figure out"
type textarea "x"
type textarea "Figure out C"
type textarea "x"
type textarea "Figure out Ca"
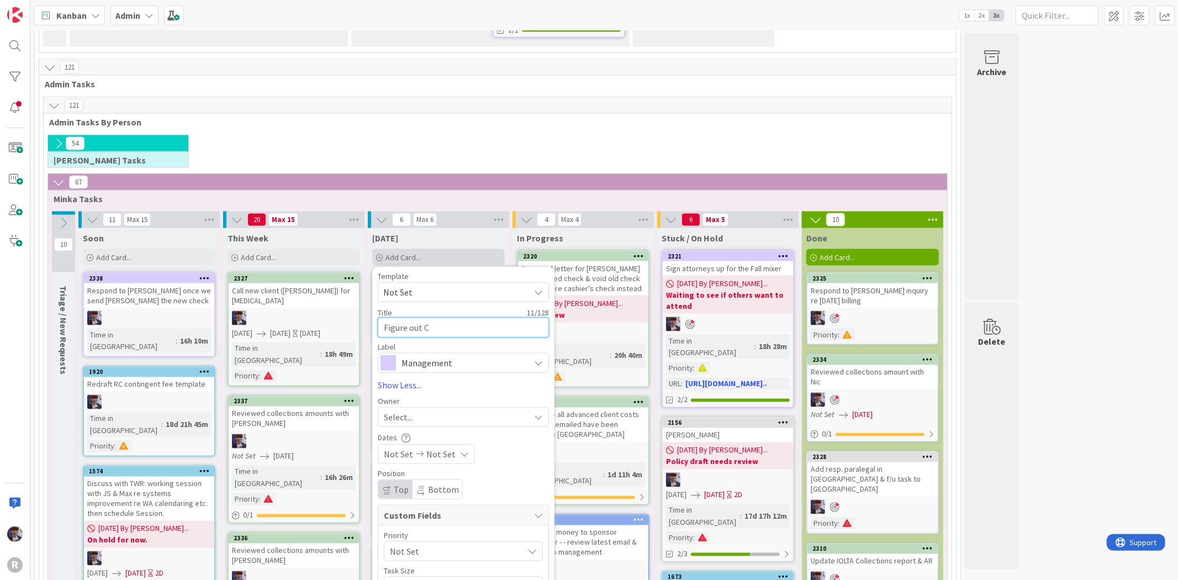
type textarea "x"
type textarea "Figure out Cas"
type textarea "x"
type textarea "Figure out Casc"
type textarea "x"
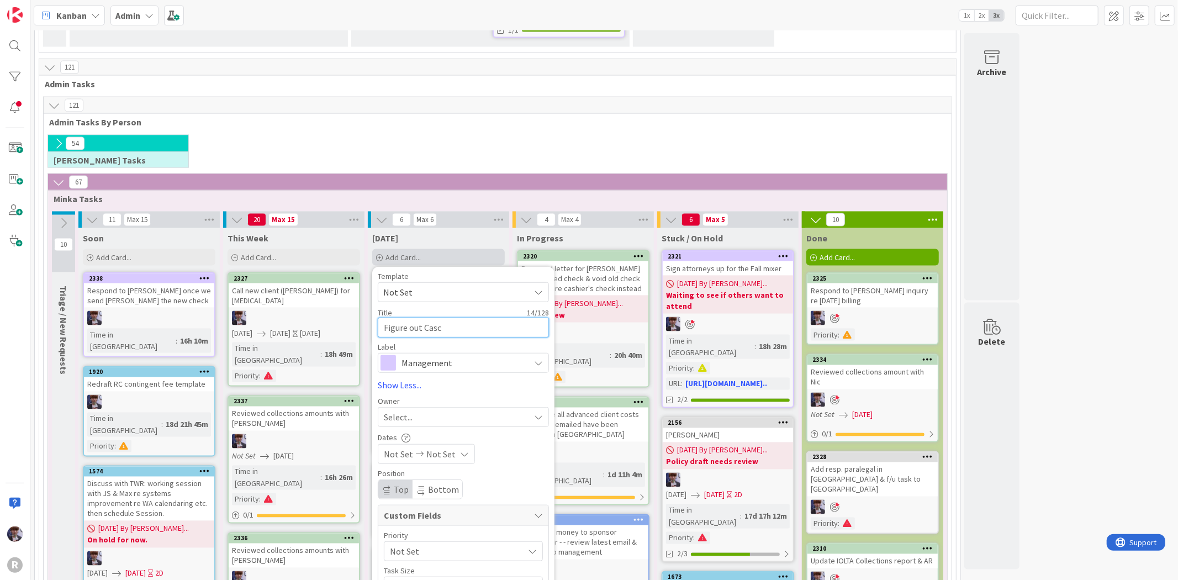
type textarea "Figure out Casca"
type textarea "x"
type textarea "Figure out Cascad"
type textarea "x"
type textarea "Figure out Cascade"
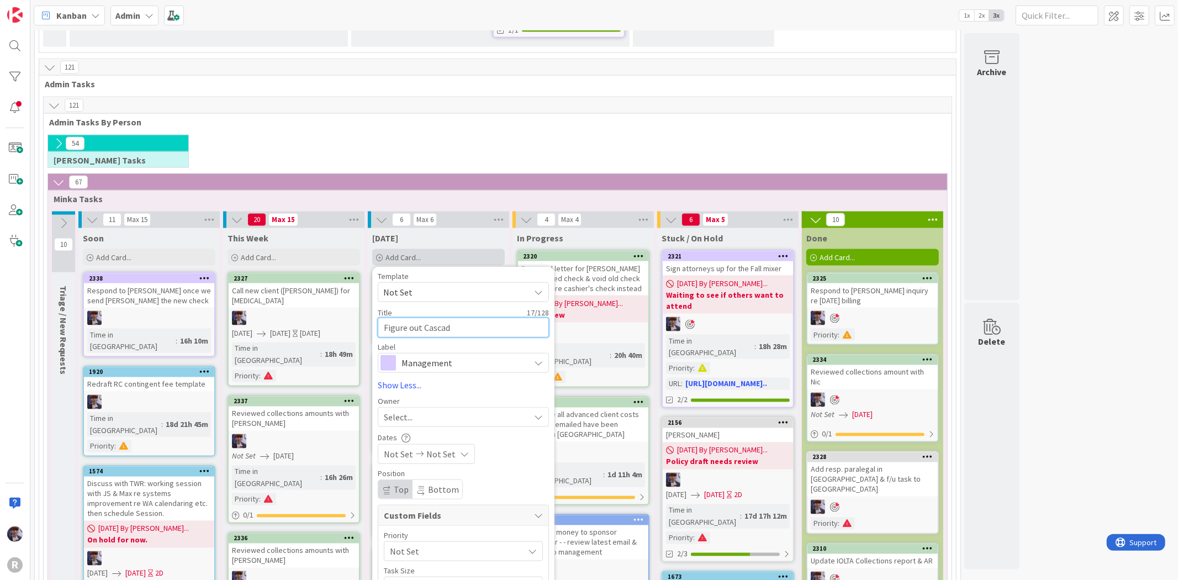
type textarea "x"
type textarea "Figure out Cascade"
type textarea "x"
type textarea "Figure out Cascade i"
type textarea "x"
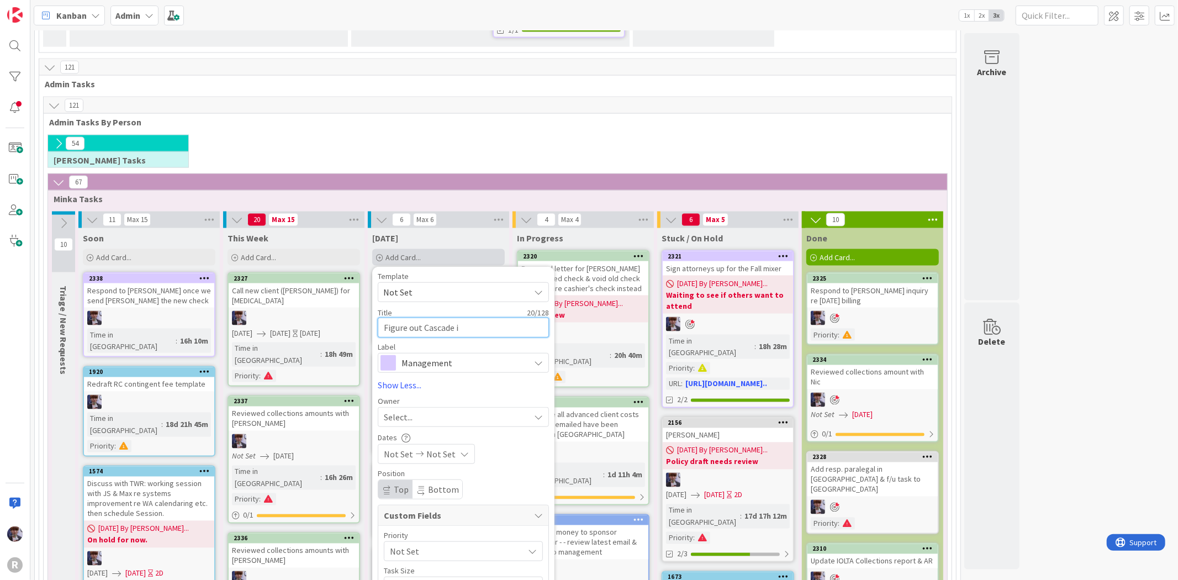
type textarea "Figure out Cascade in"
type textarea "x"
type textarea "Figure out Cascade inv"
type textarea "x"
type textarea "Figure out Cascade invo"
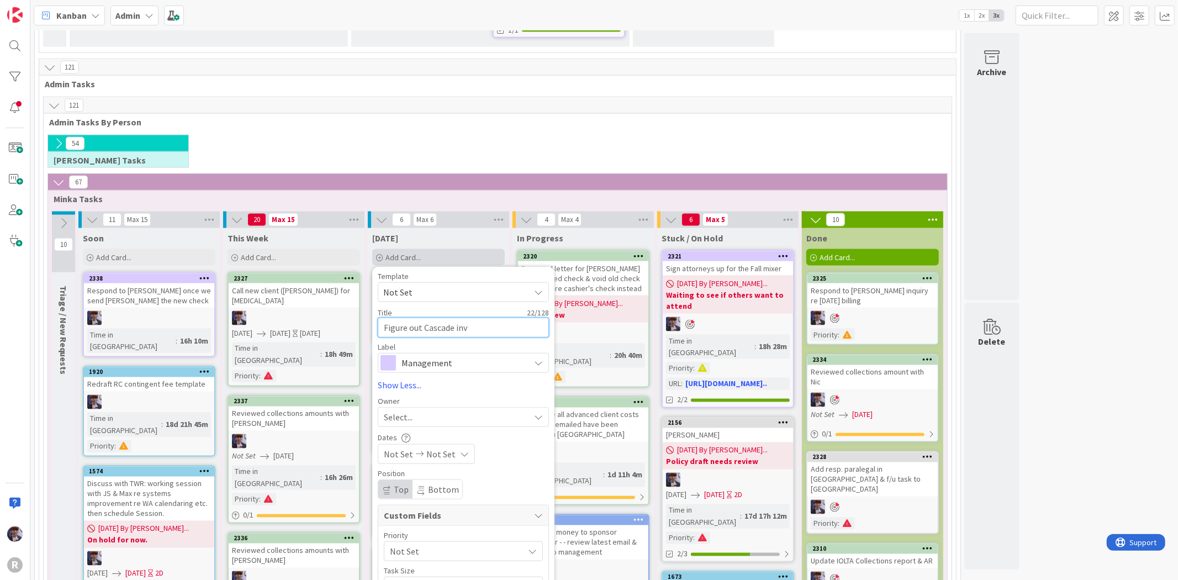
type textarea "x"
type textarea "Figure out Cascade invoi"
type textarea "x"
type textarea "Figure out Cascade invoic"
type textarea "x"
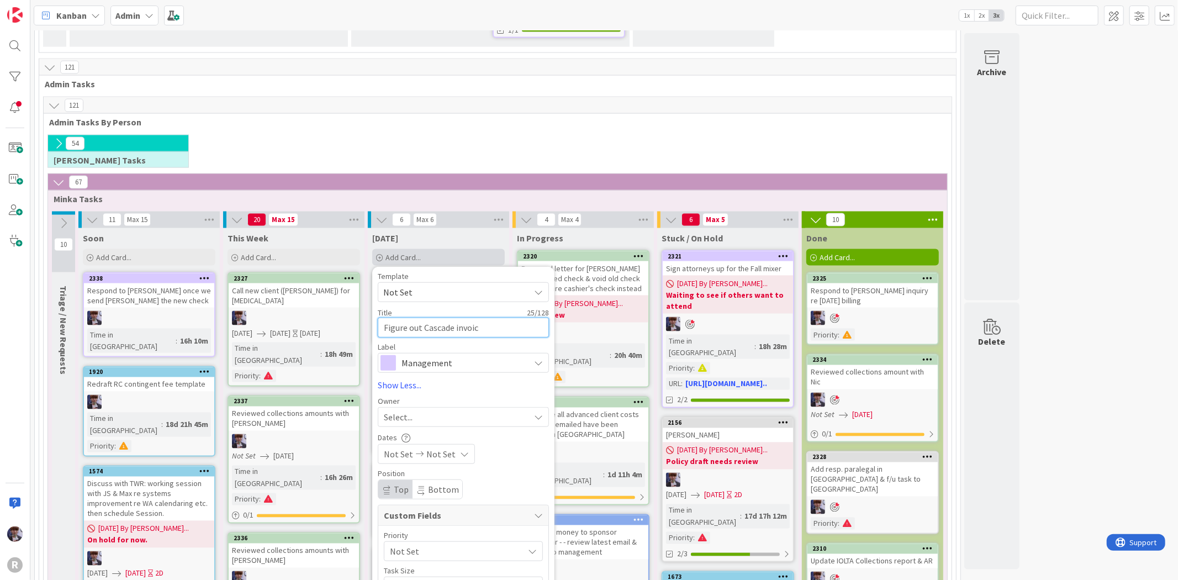
type textarea "Figure out Cascade invoice"
type textarea "x"
type textarea "Figure out Cascade invoice"
type textarea "x"
type textarea "Figure out Cascade invoice p"
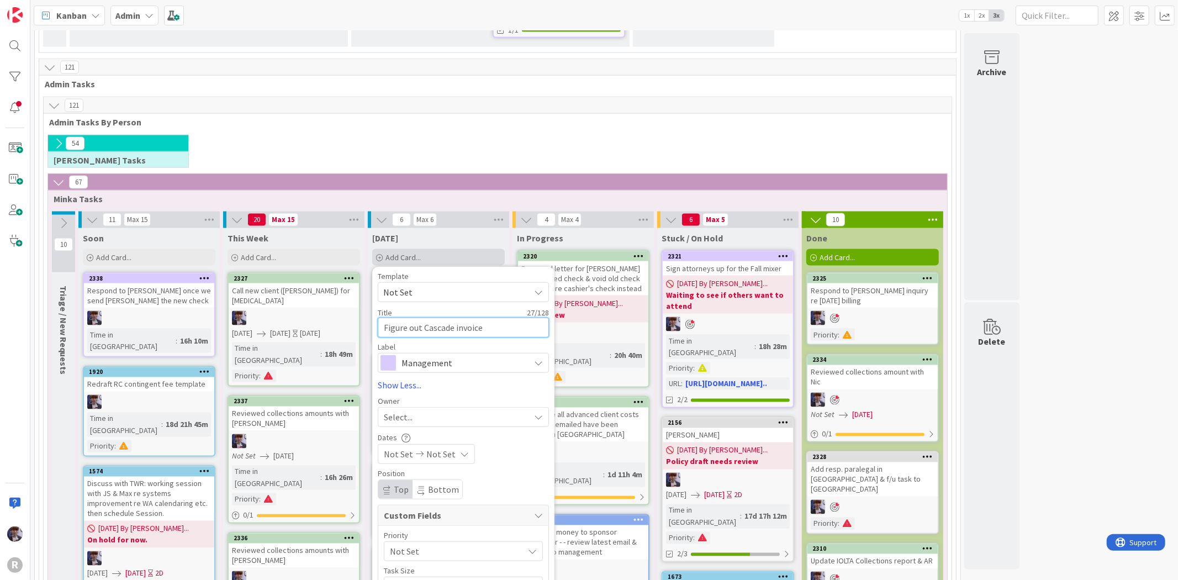
type textarea "x"
type textarea "Figure out Cascade invoice pa"
type textarea "x"
type textarea "Figure out Cascade invoice pay"
type textarea "x"
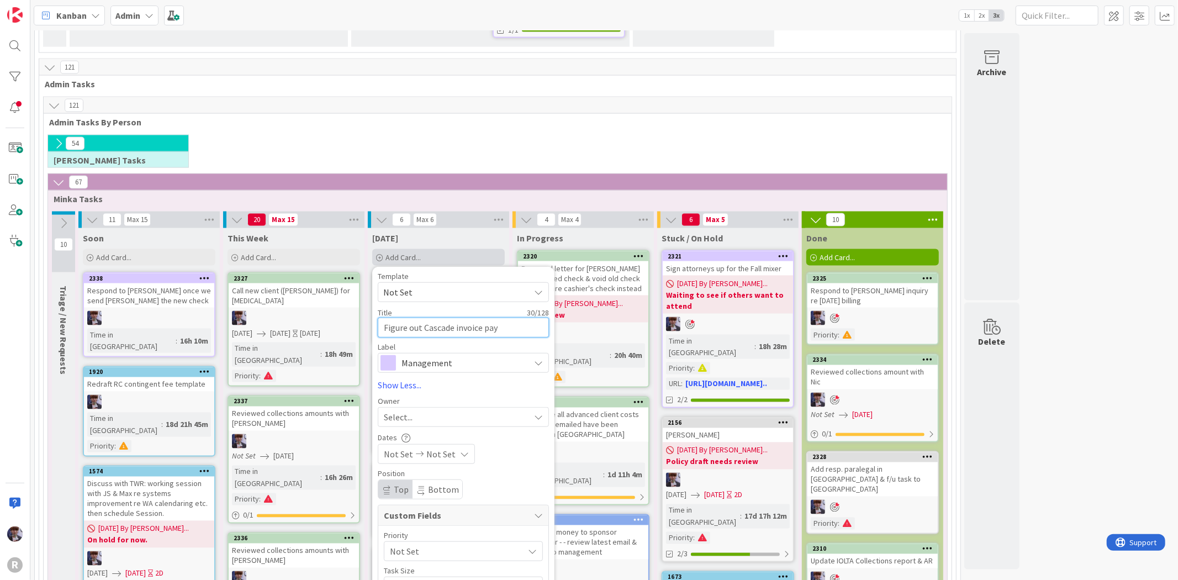
type textarea "Figure out Cascade invoice paym"
type textarea "x"
type textarea "Figure out Cascade invoice payme"
type textarea "x"
type textarea "Figure out Cascade invoice paymen"
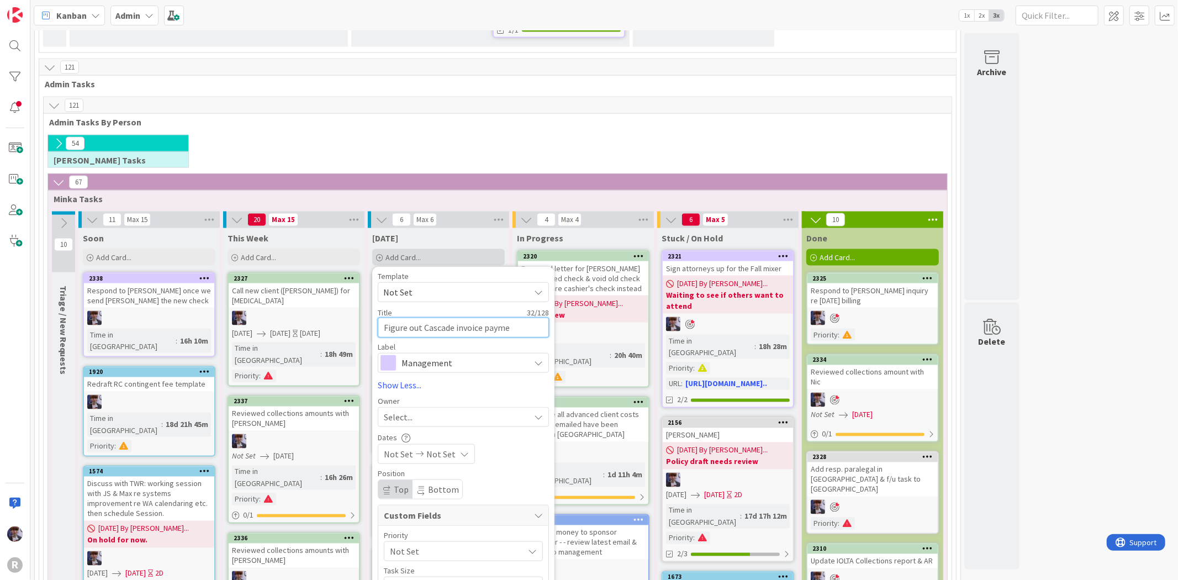
type textarea "x"
type textarea "Figure out Cascade invoice payment"
type textarea "x"
type textarea "Figure out Cascade invoice payments"
type textarea "x"
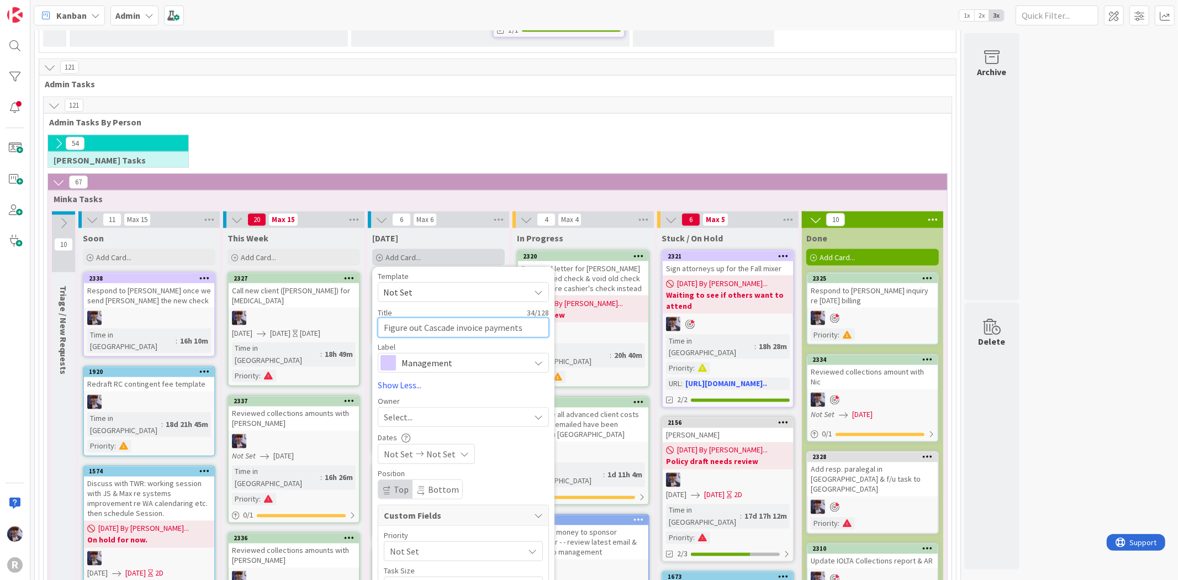
type textarea "Figure out Cascade invoice payments"
type textarea "x"
type textarea "Figure out Cascade invoice payments ("
type textarea "x"
type textarea "Figure out Cascade invoice payments ()"
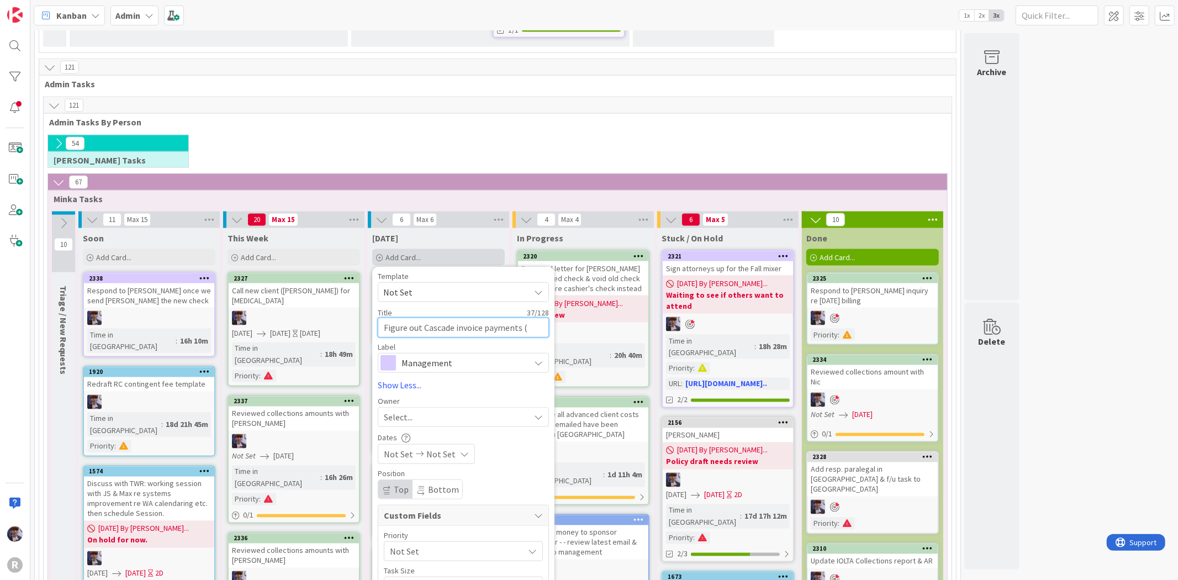
type textarea "x"
type textarea "Figure out Cascade invoice payments (H)"
type textarea "x"
type textarea "Figure out Cascade invoice payments (Hiu)"
type textarea "x"
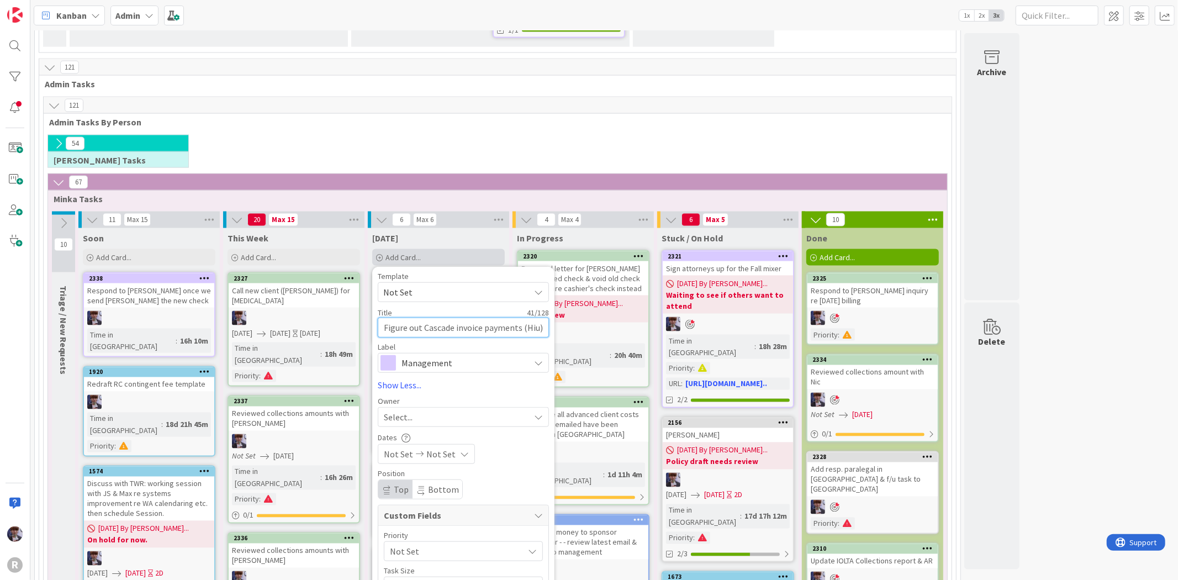
type textarea "Figure out Cascade invoice payments (Hiug)"
type textarea "x"
type textarea "Figure out Cascade invoice payments (Hiugh)"
type textarea "x"
type textarea "Figure out Cascade invoice payments (Hiughe)"
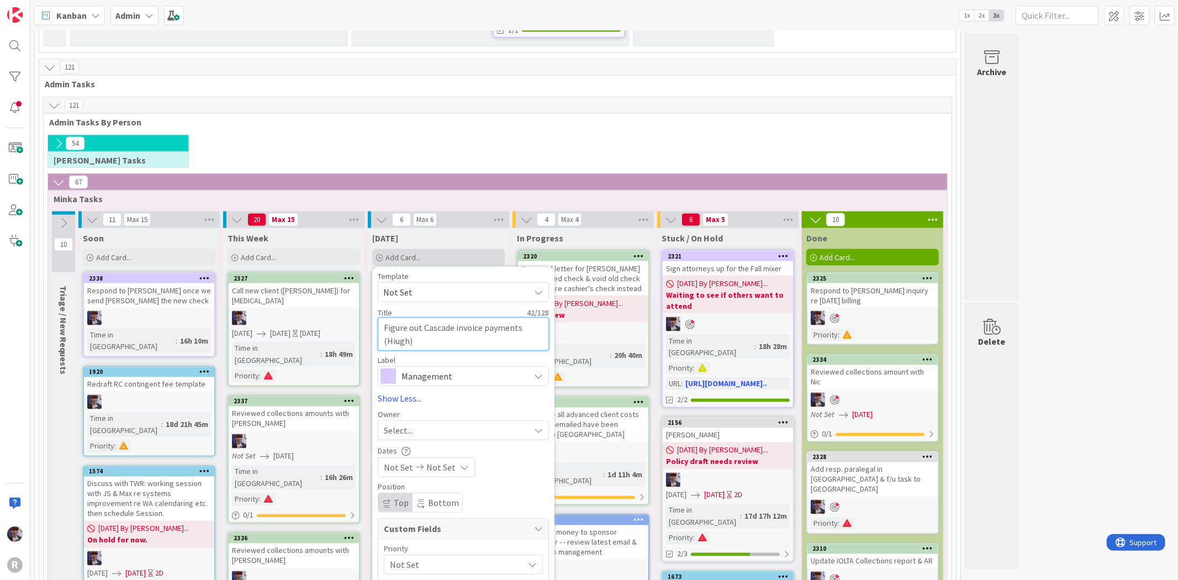
type textarea "x"
type textarea "Figure out Cascade invoice payments (Hiughes)"
type textarea "x"
type textarea "Figure out Cascade invoice payments (Hiughe)"
type textarea "x"
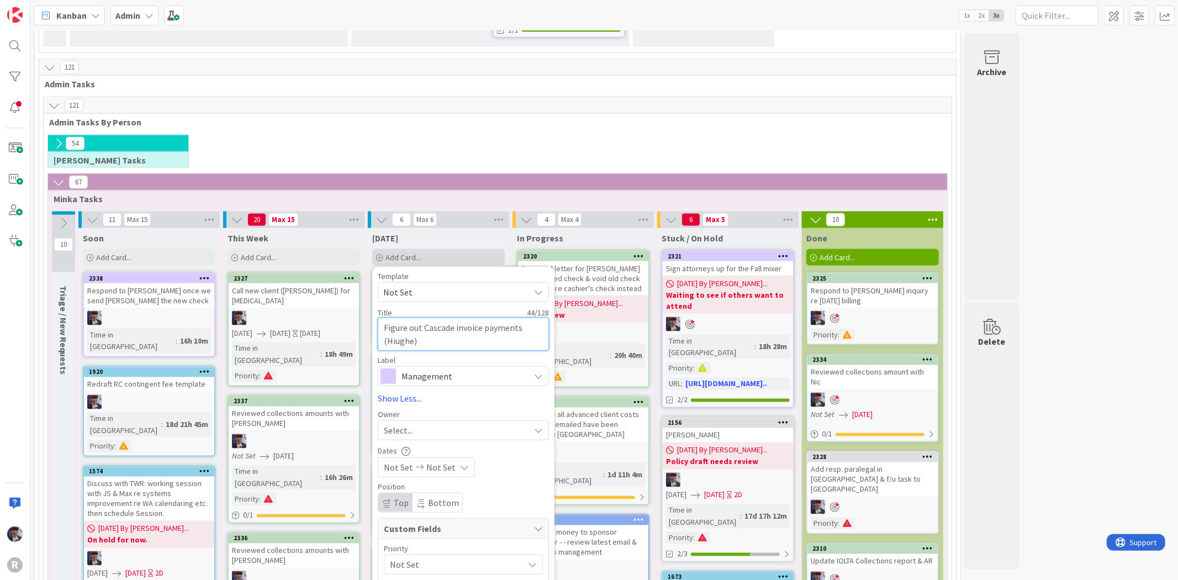
type textarea "Figure out Cascade invoice payments (Hiugh)"
type textarea "x"
type textarea "Figure out Cascade invoice payments (Hiug)"
type textarea "x"
type textarea "Figure out Cascade invoice payments (Hiu)"
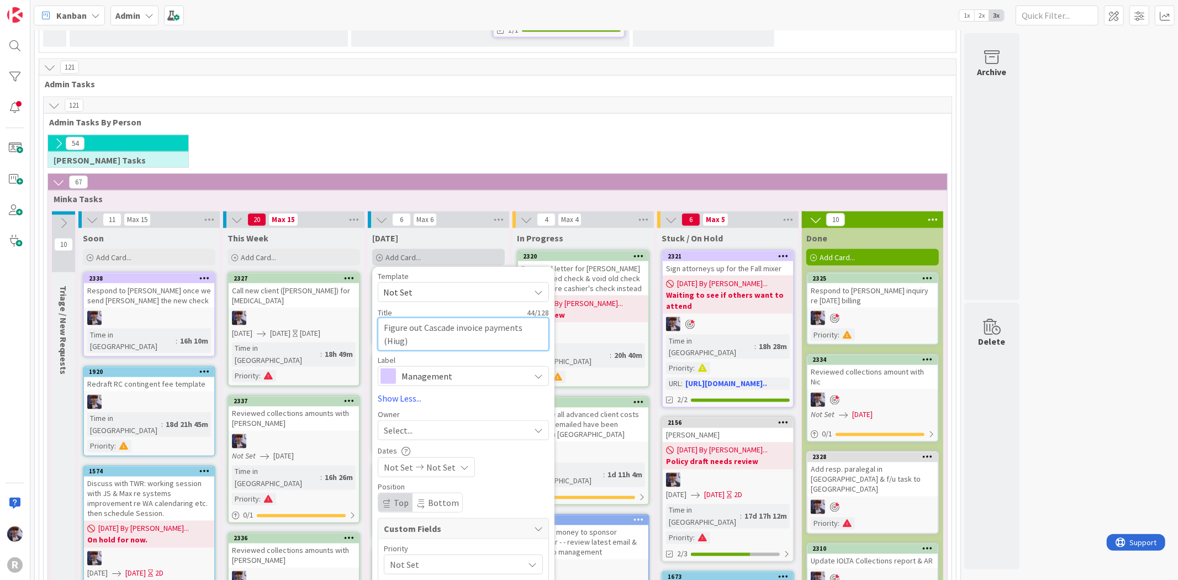
type textarea "x"
type textarea "Figure out Cascade invoice payments (Hi)"
type textarea "x"
type textarea "Figure out Cascade invoice payments (H)"
type textarea "x"
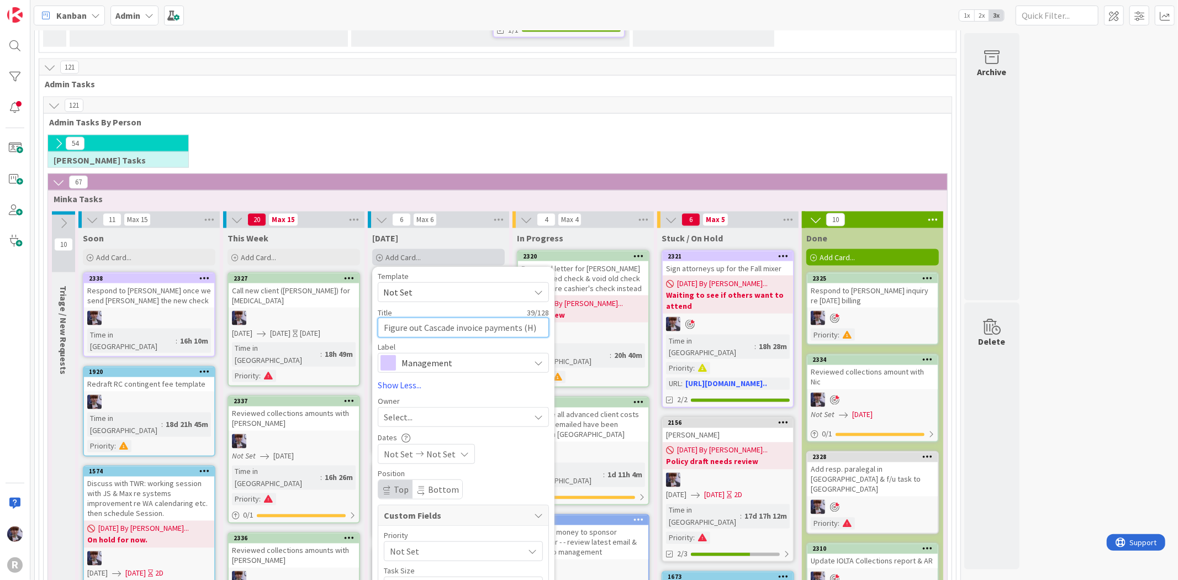
type textarea "Figure out Cascade invoice payments (Hu)"
type textarea "x"
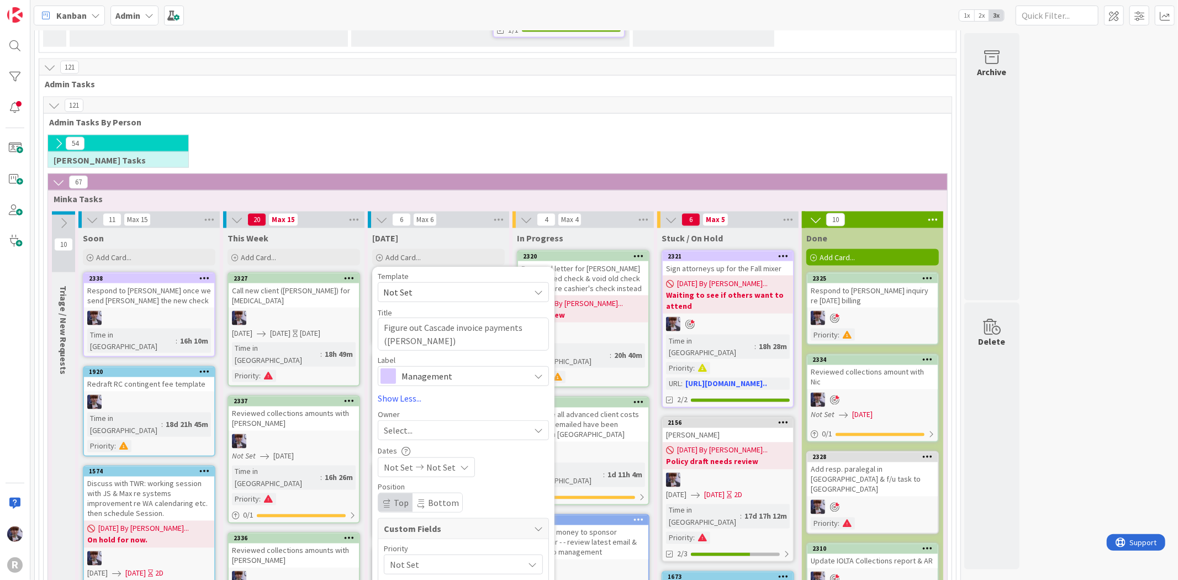
click at [461, 368] on span "Management" at bounding box center [462, 375] width 123 height 15
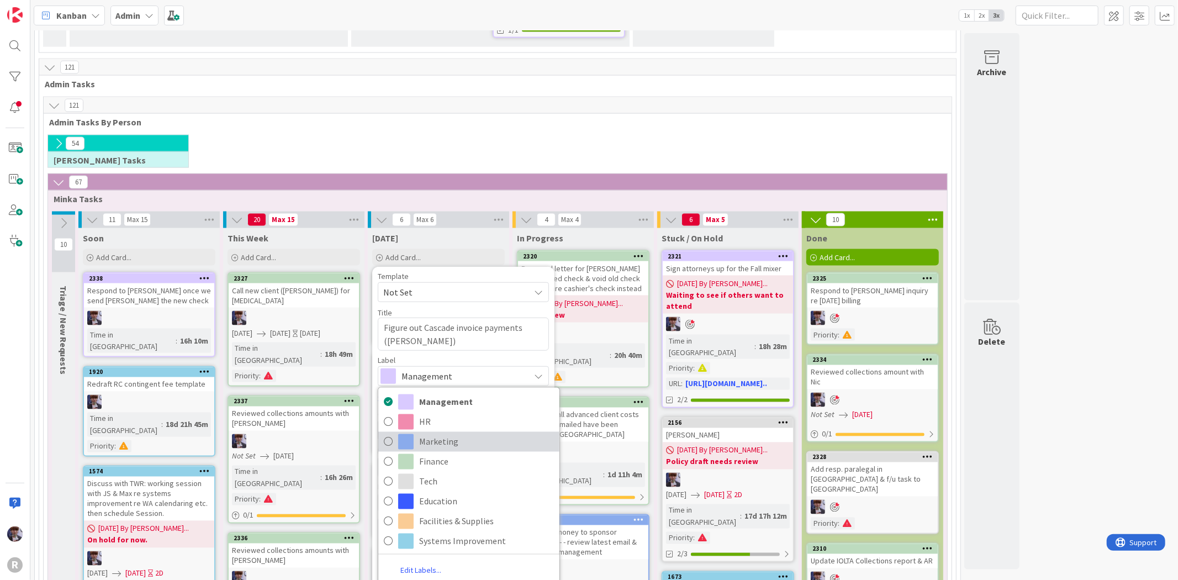
click at [454, 434] on span "Marketing" at bounding box center [486, 442] width 135 height 17
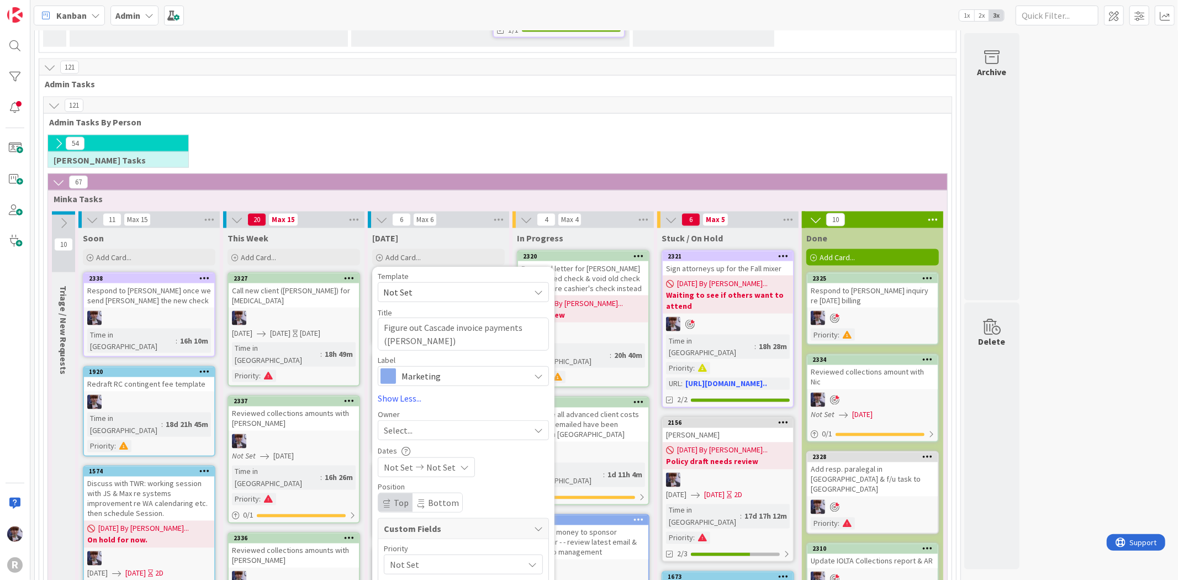
click at [438, 368] on span "Marketing" at bounding box center [462, 375] width 123 height 15
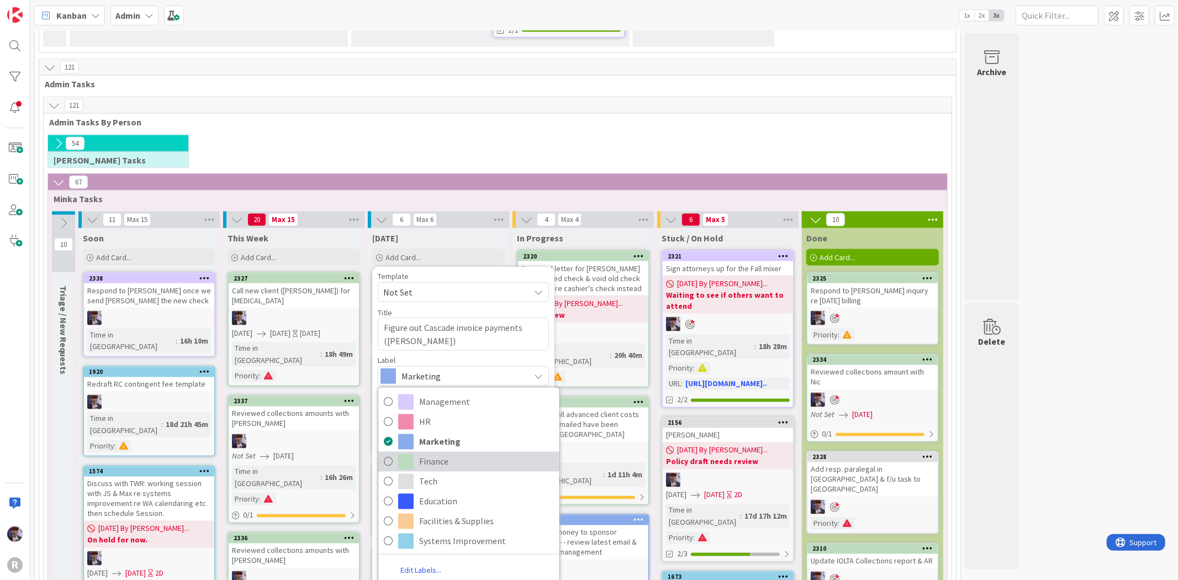
click at [436, 453] on span "Finance" at bounding box center [486, 461] width 135 height 17
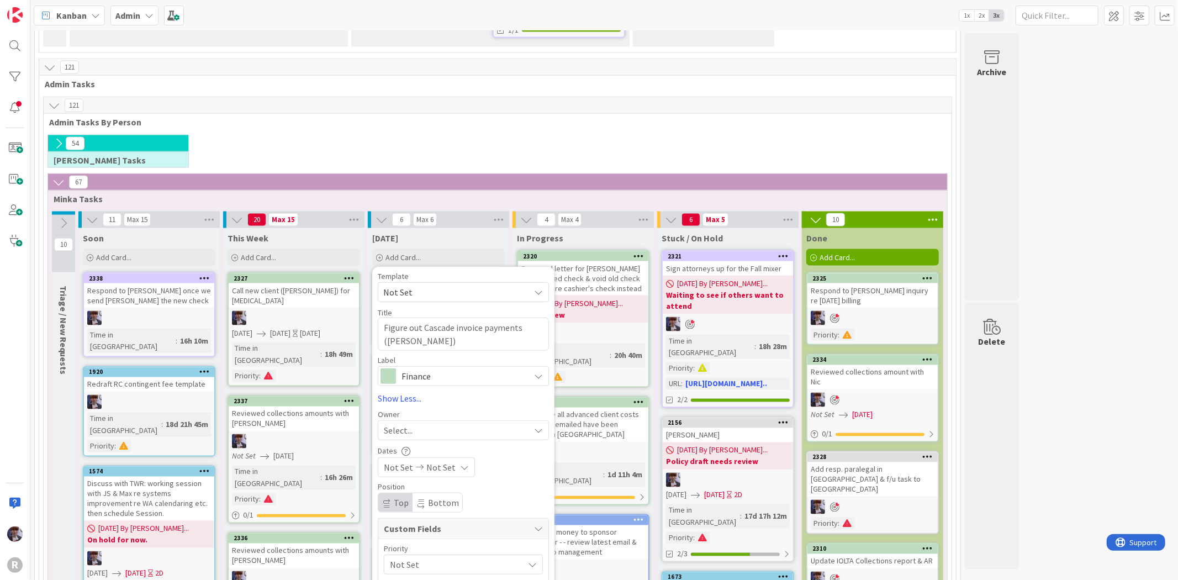
click at [405, 557] on span "Not Set" at bounding box center [454, 564] width 128 height 15
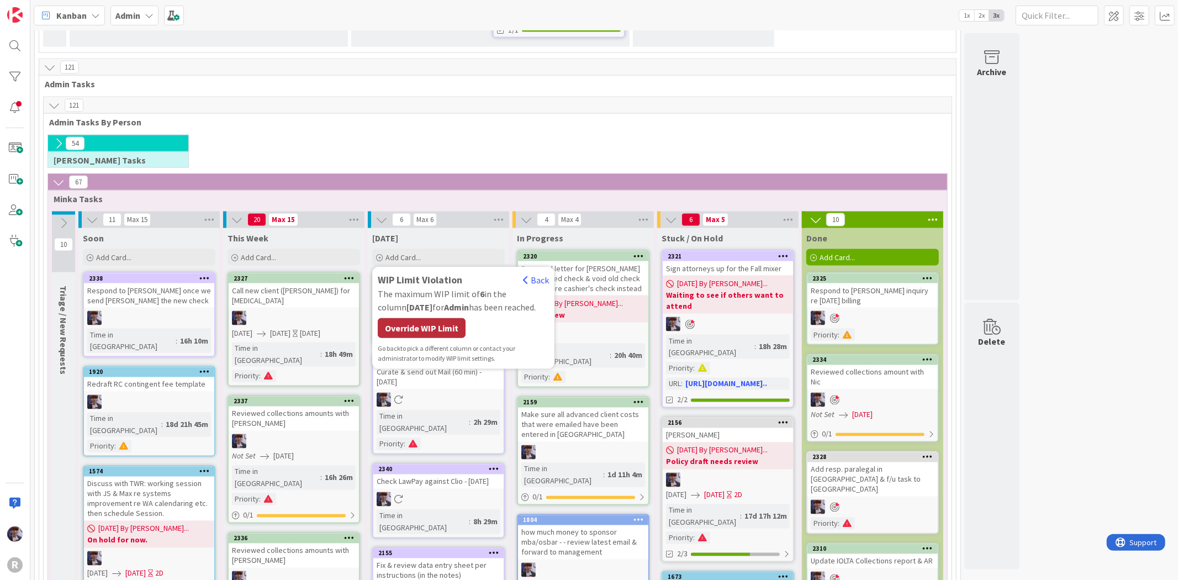
click at [430, 318] on div "Override WIP Limit" at bounding box center [422, 328] width 88 height 20
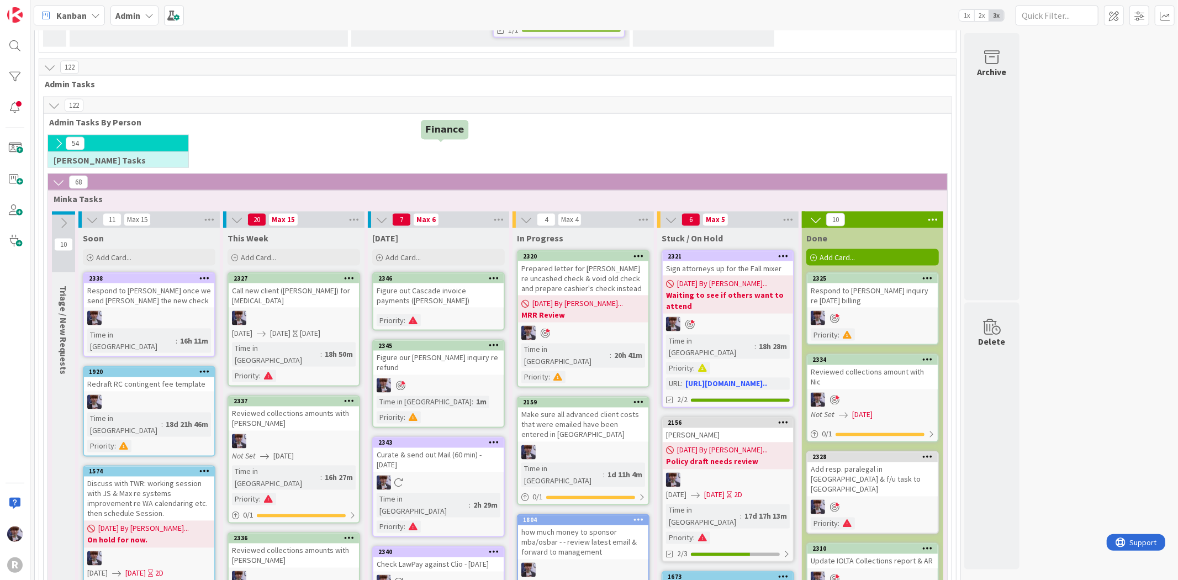
click at [431, 228] on div "Today Add Card... Template Not Set Title 0 / 128 Figure out Cascade invoice pay…" at bounding box center [438, 248] width 141 height 40
click at [434, 249] on div "Add Card..." at bounding box center [438, 257] width 133 height 17
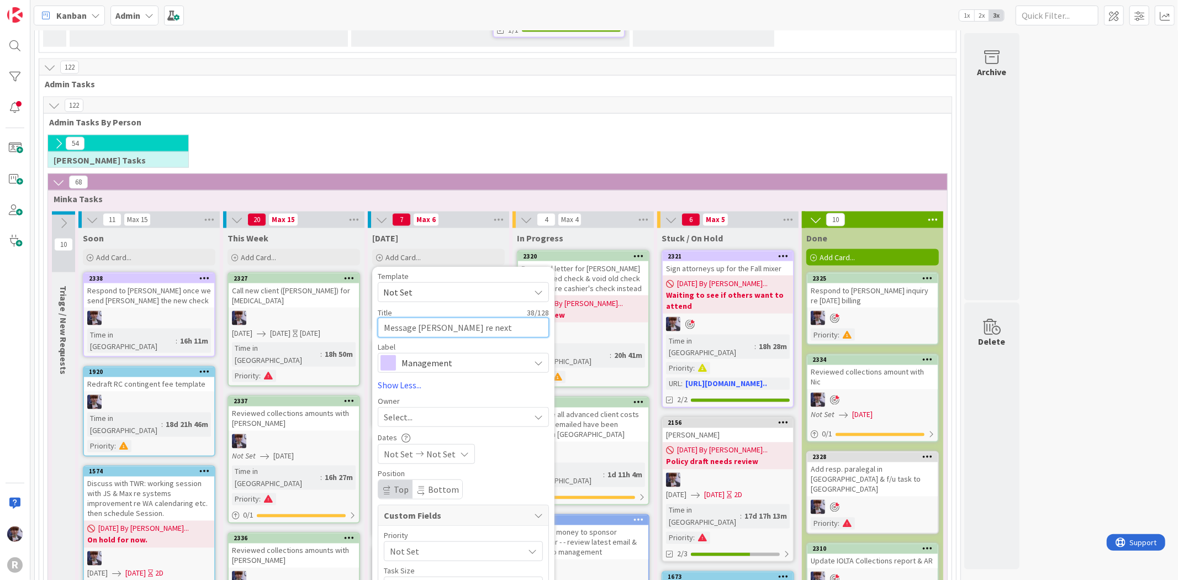
click at [529, 318] on textarea "Message John re next meeting sheduling" at bounding box center [463, 328] width 171 height 20
click at [480, 355] on span "Management" at bounding box center [462, 362] width 123 height 15
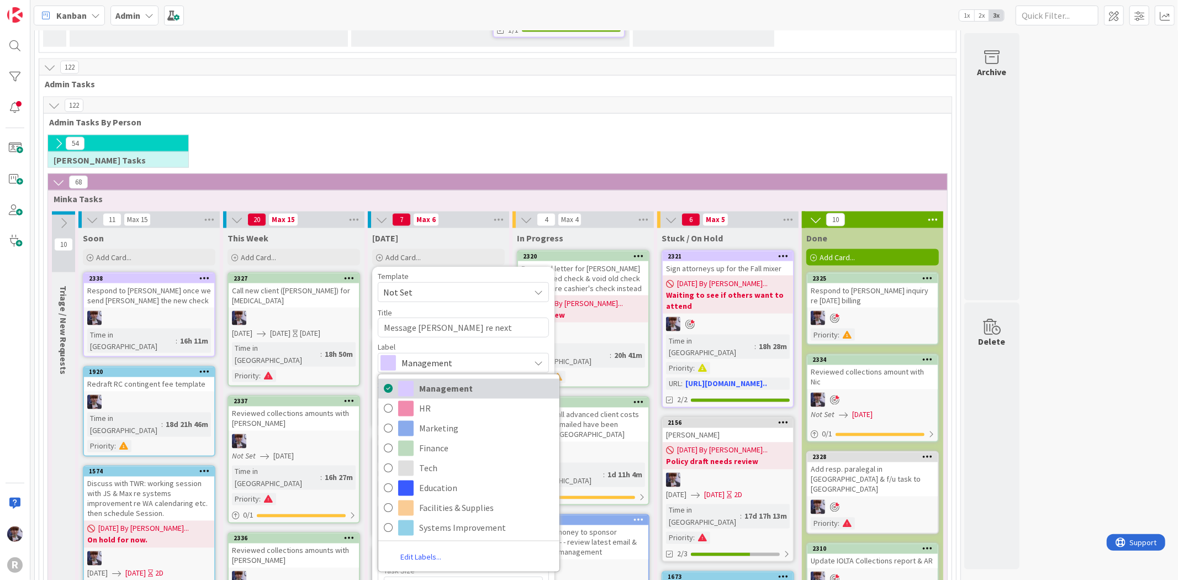
click at [477, 380] on span "Management" at bounding box center [486, 388] width 135 height 17
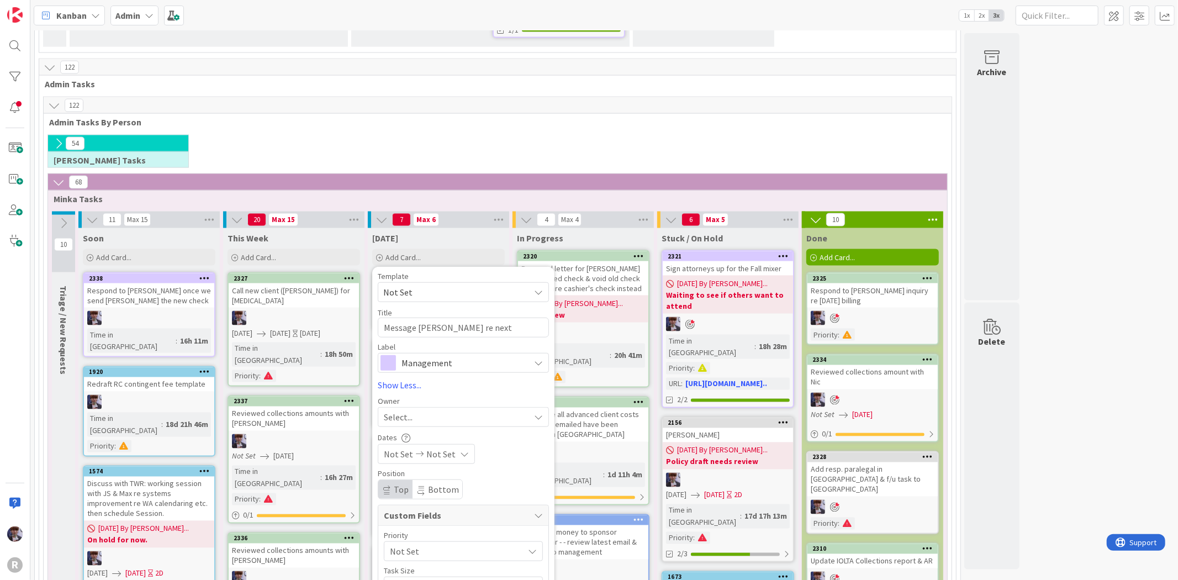
click at [471, 410] on div "Select..." at bounding box center [457, 416] width 146 height 13
click at [461, 501] on span "[PERSON_NAME]" at bounding box center [447, 509] width 54 height 17
click at [437, 531] on div "Priority Not Set Not Set Urgent (Needs immediate attn) Hot List (Tasks Due < 7 …" at bounding box center [463, 581] width 159 height 101
click at [440, 543] on span "Not Set" at bounding box center [454, 550] width 128 height 15
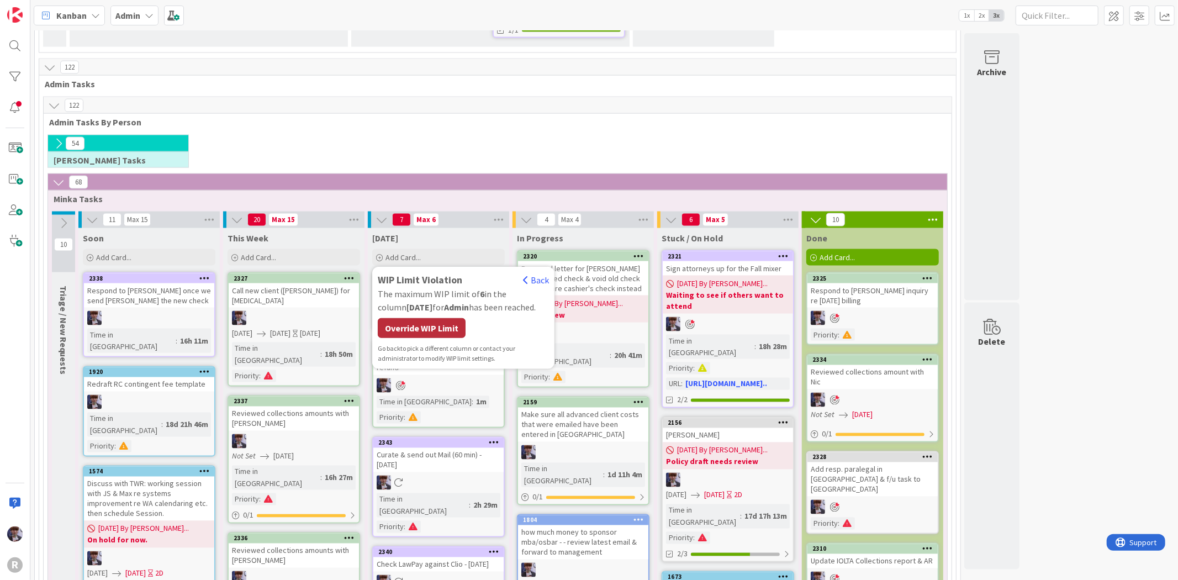
click at [416, 318] on div "Override WIP Limit" at bounding box center [422, 328] width 88 height 20
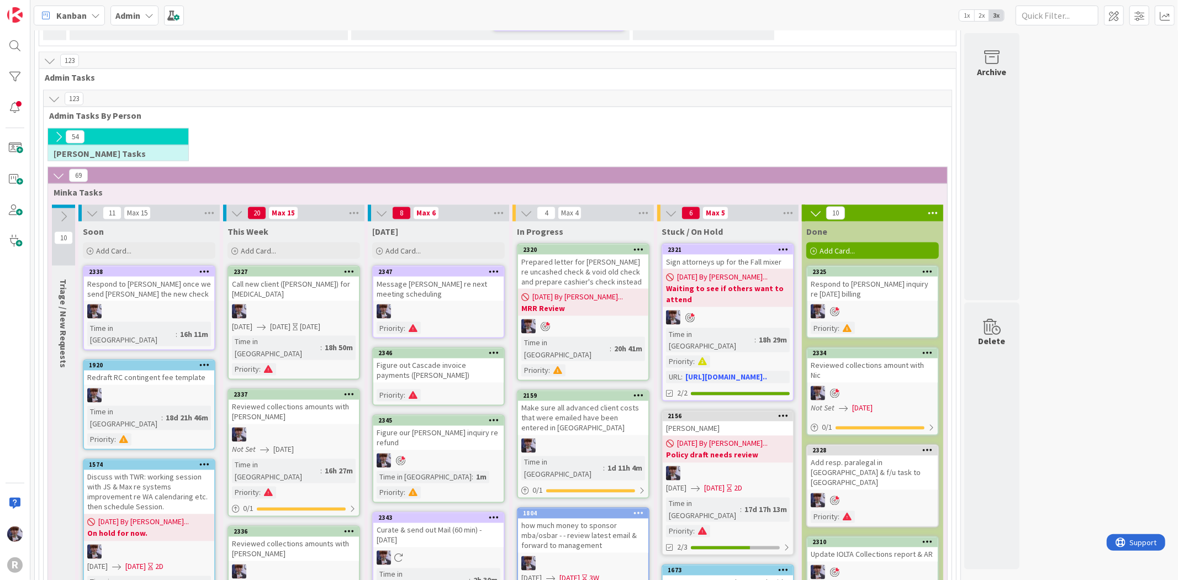
scroll to position [1447, 0]
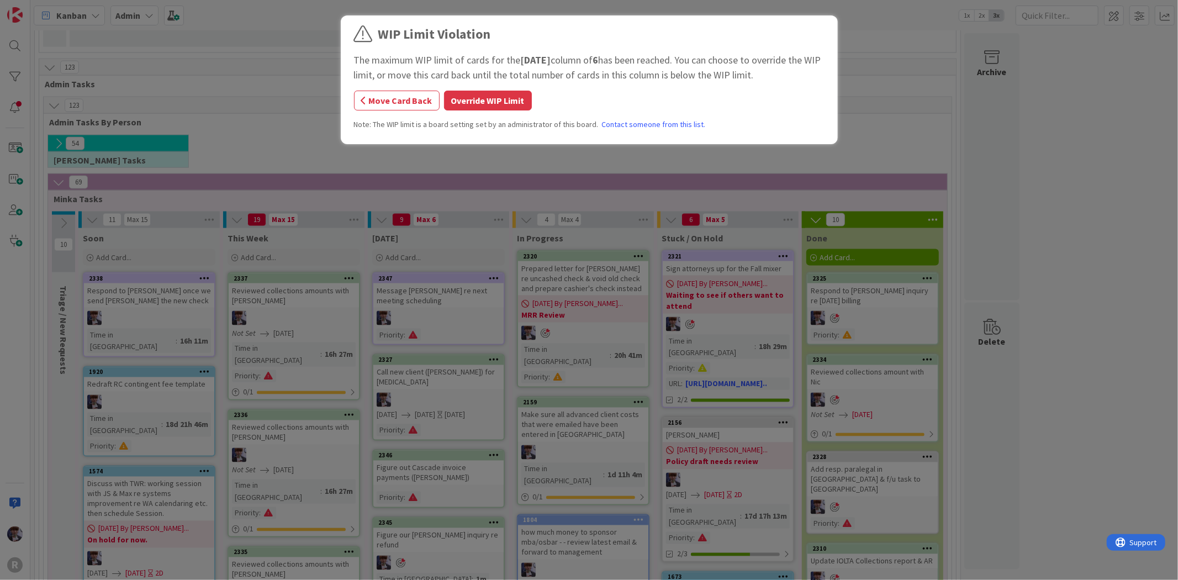
click at [489, 105] on button "Override WIP Limit" at bounding box center [488, 101] width 88 height 20
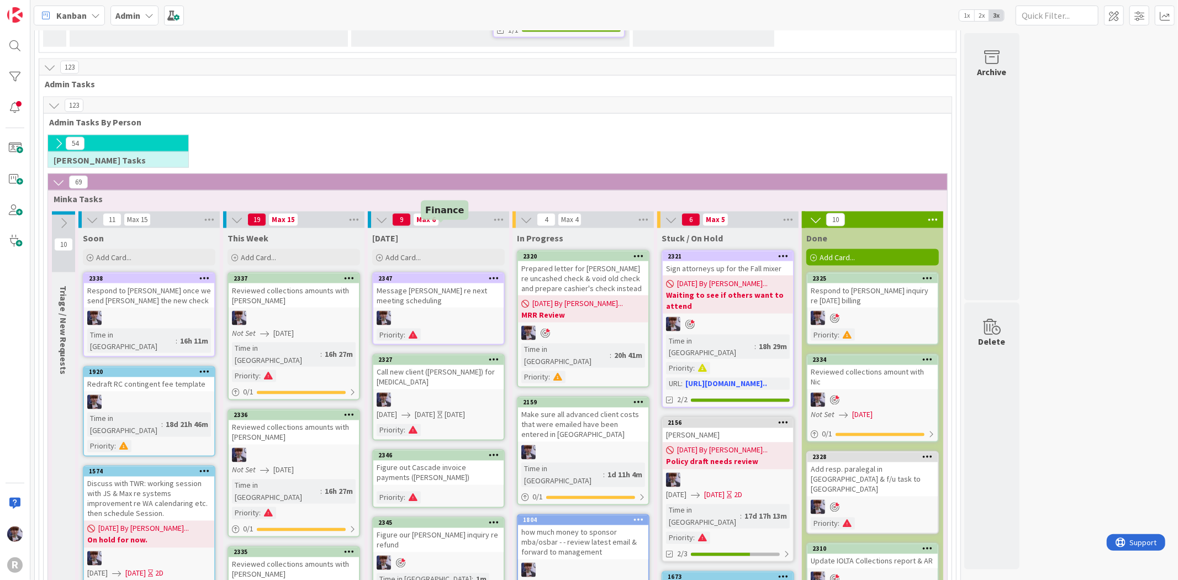
click at [430, 365] on div "Call new client ([PERSON_NAME]) for [MEDICAL_DATA]" at bounding box center [438, 377] width 130 height 24
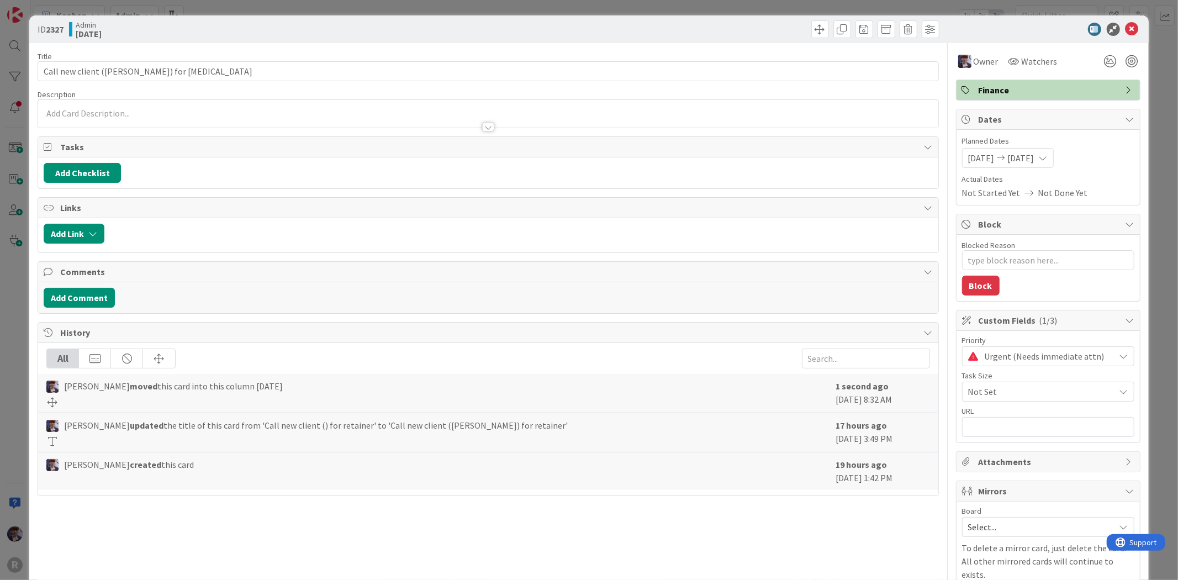
click at [1116, 59] on div at bounding box center [1121, 61] width 40 height 20
click at [1126, 64] on div at bounding box center [1132, 61] width 12 height 12
click at [1146, 88] on div "ID 2327 Admin Today Title 43 / 128 Call new client (Forrest Love) for retainer …" at bounding box center [589, 290] width 1178 height 580
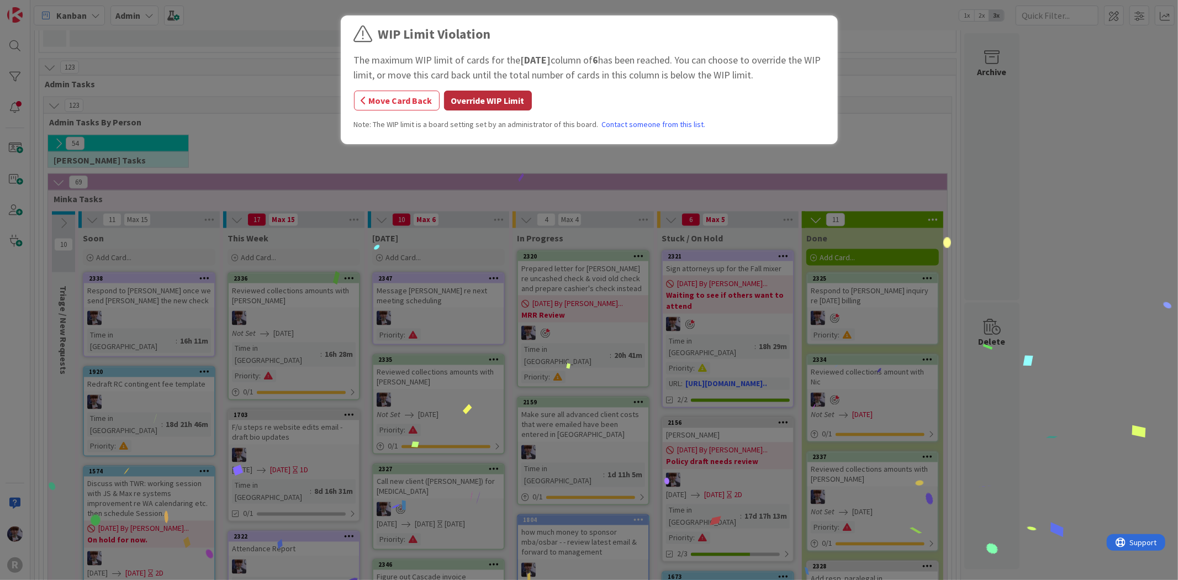
click at [475, 107] on button "Override WIP Limit" at bounding box center [488, 101] width 88 height 20
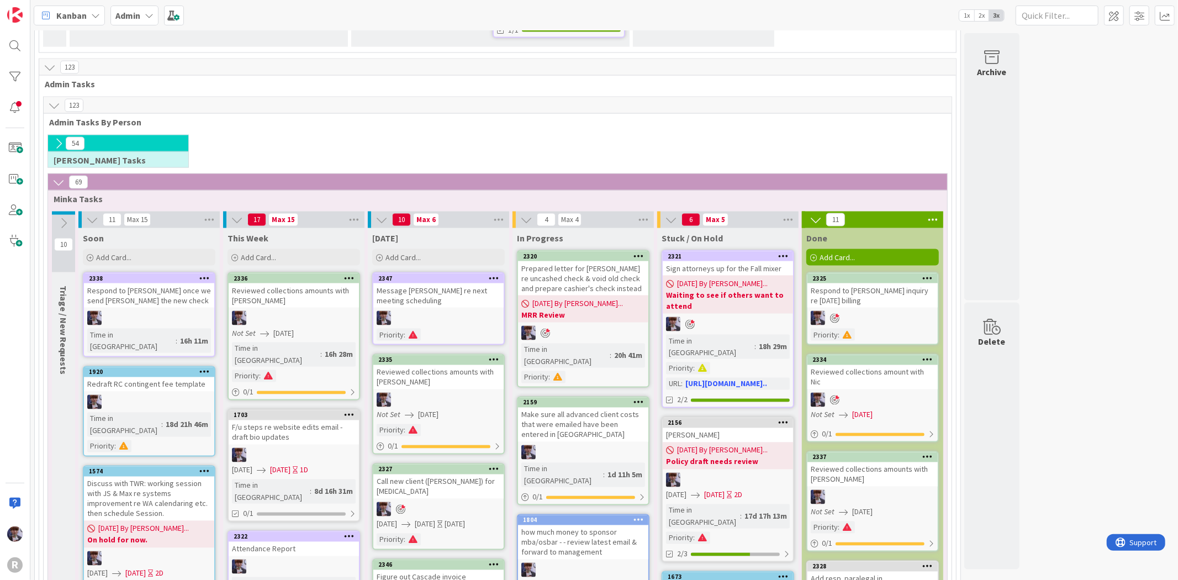
click at [495, 356] on icon at bounding box center [494, 360] width 10 height 8
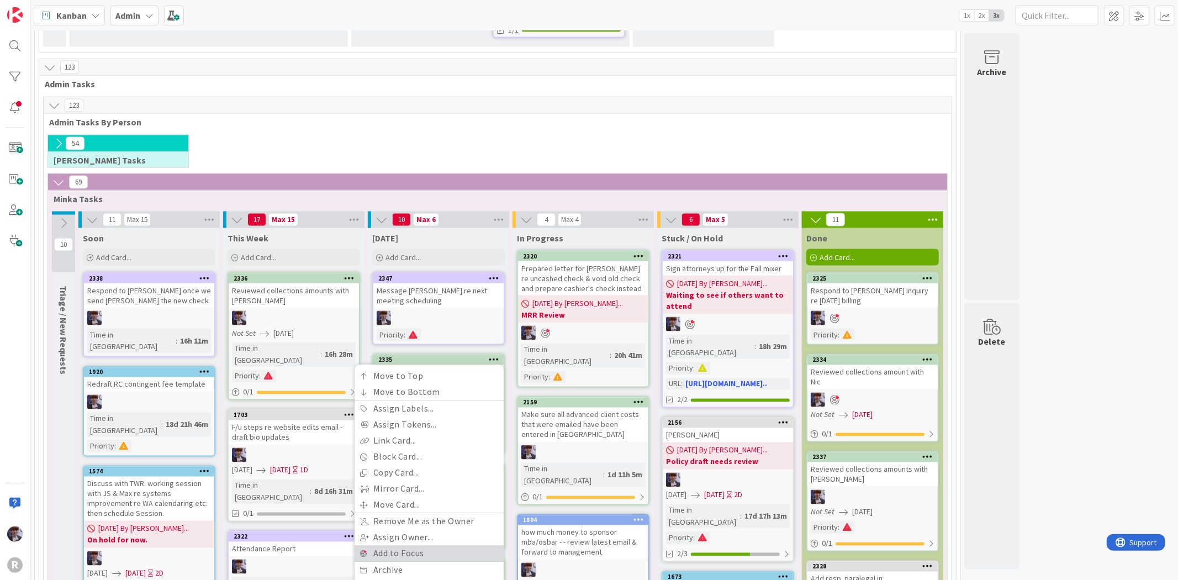
click at [397, 546] on link "Add to Focus" at bounding box center [429, 554] width 149 height 16
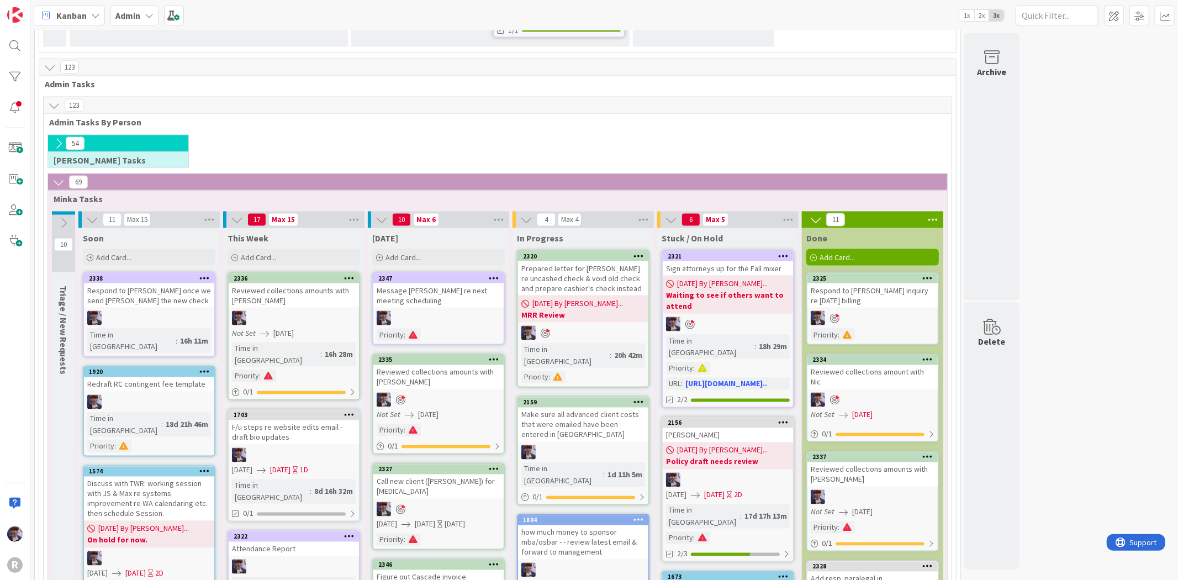
click at [518, 135] on div "54 Kelly Tasks" at bounding box center [497, 154] width 903 height 39
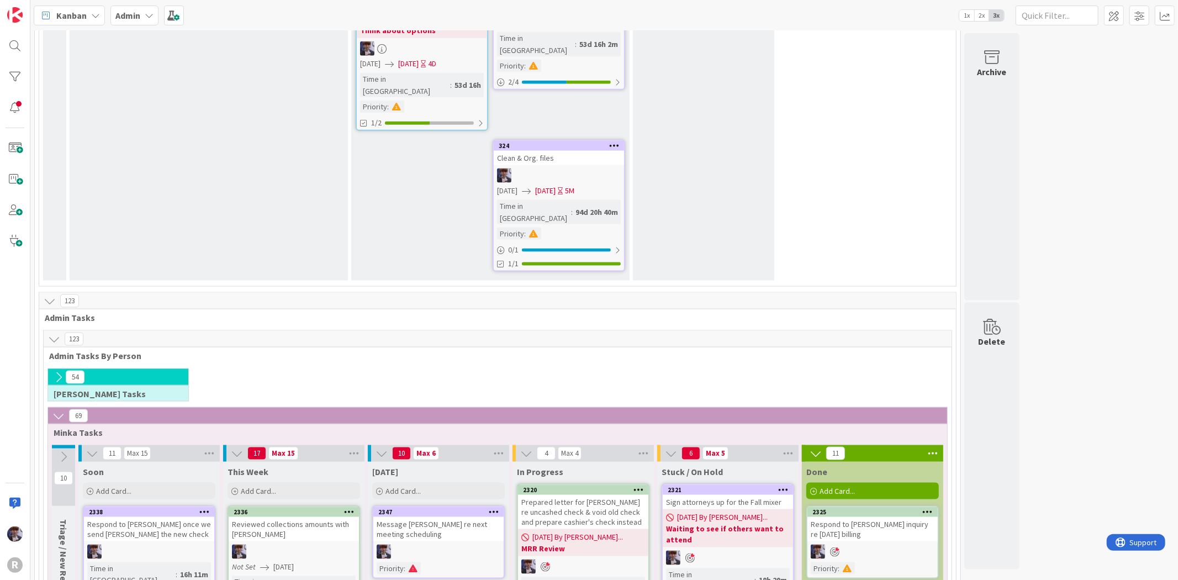
scroll to position [1202, 0]
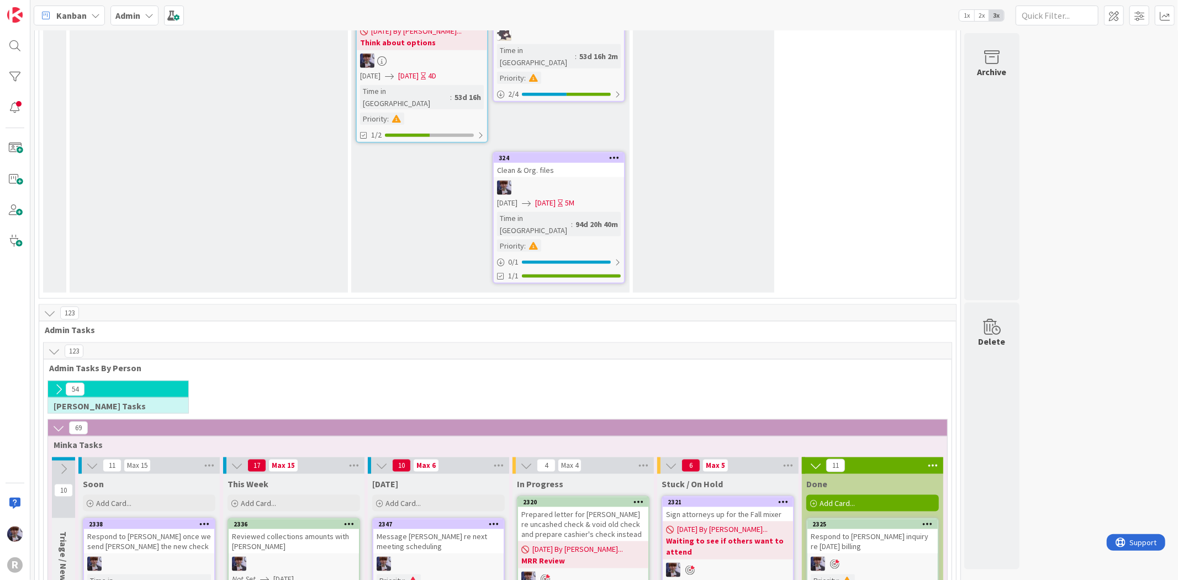
click at [91, 459] on icon at bounding box center [92, 465] width 12 height 12
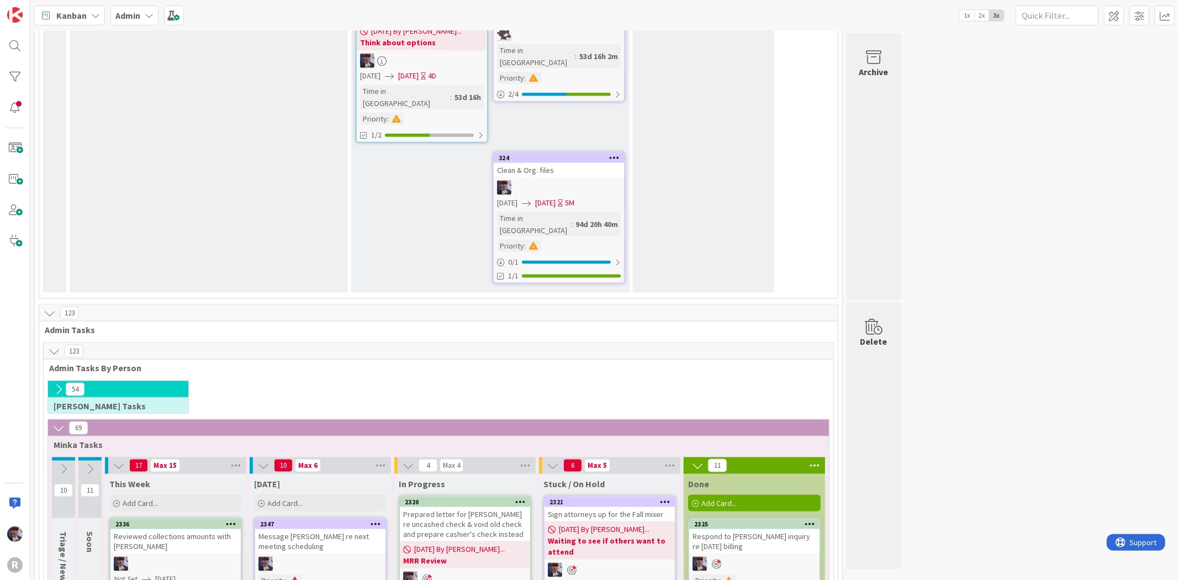
click at [116, 459] on icon at bounding box center [119, 465] width 12 height 12
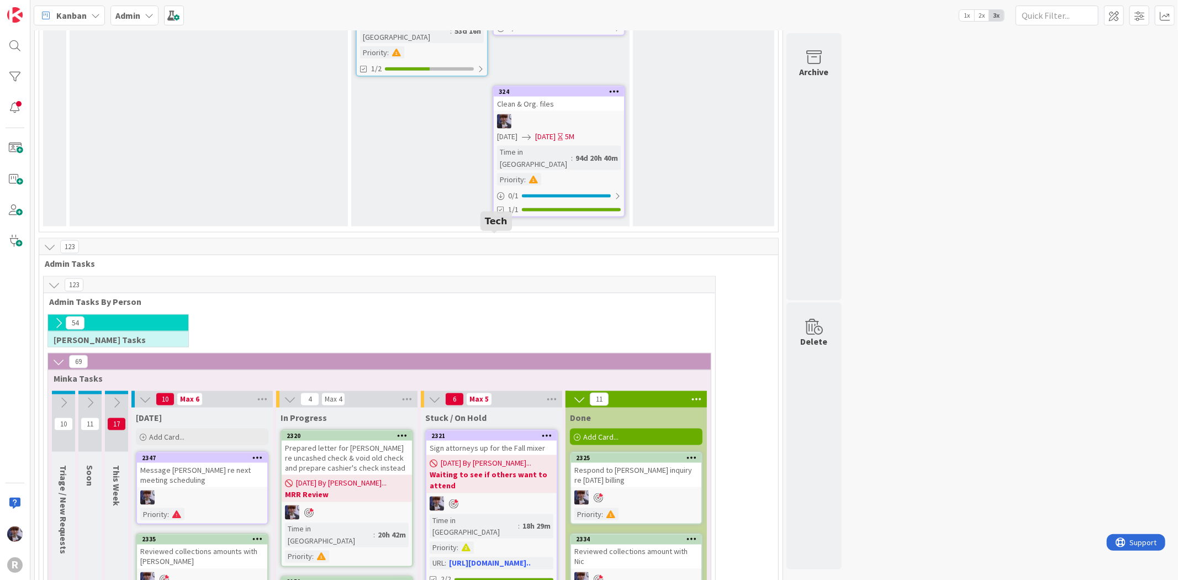
scroll to position [1263, 0]
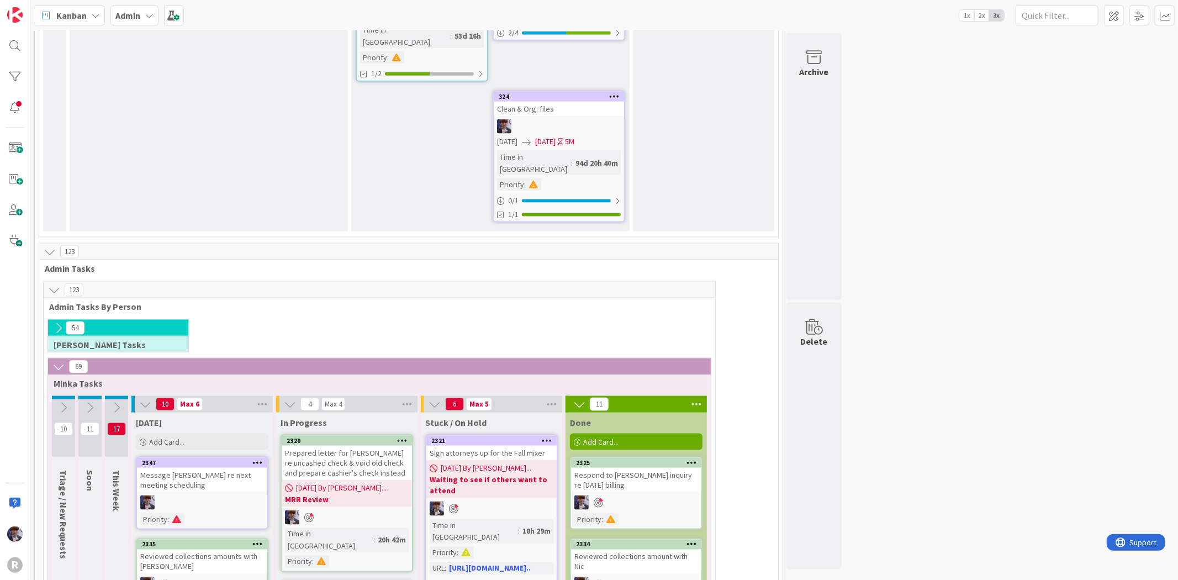
click at [110, 401] on icon at bounding box center [116, 407] width 12 height 12
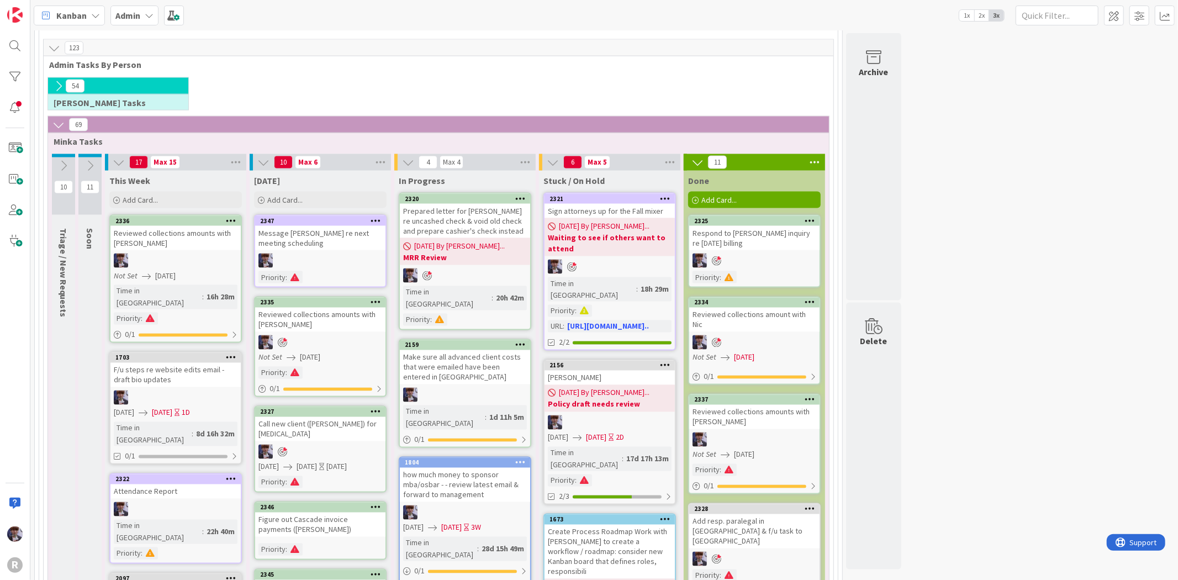
scroll to position [1509, 0]
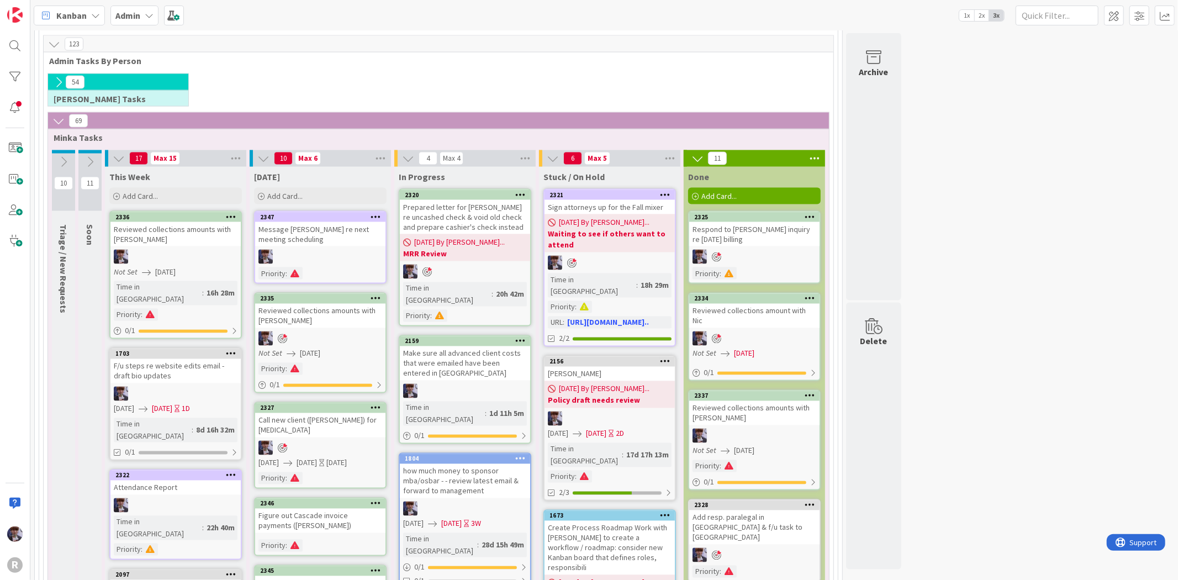
click at [134, 15] on b "Admin" at bounding box center [127, 15] width 25 height 11
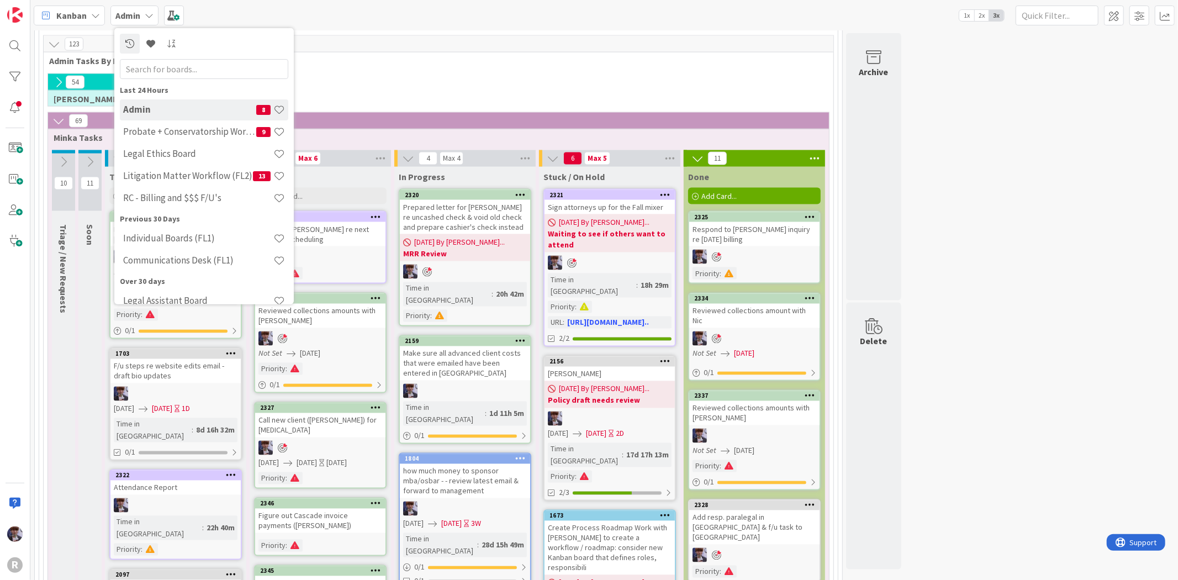
click at [83, 23] on div "Kanban" at bounding box center [69, 16] width 71 height 20
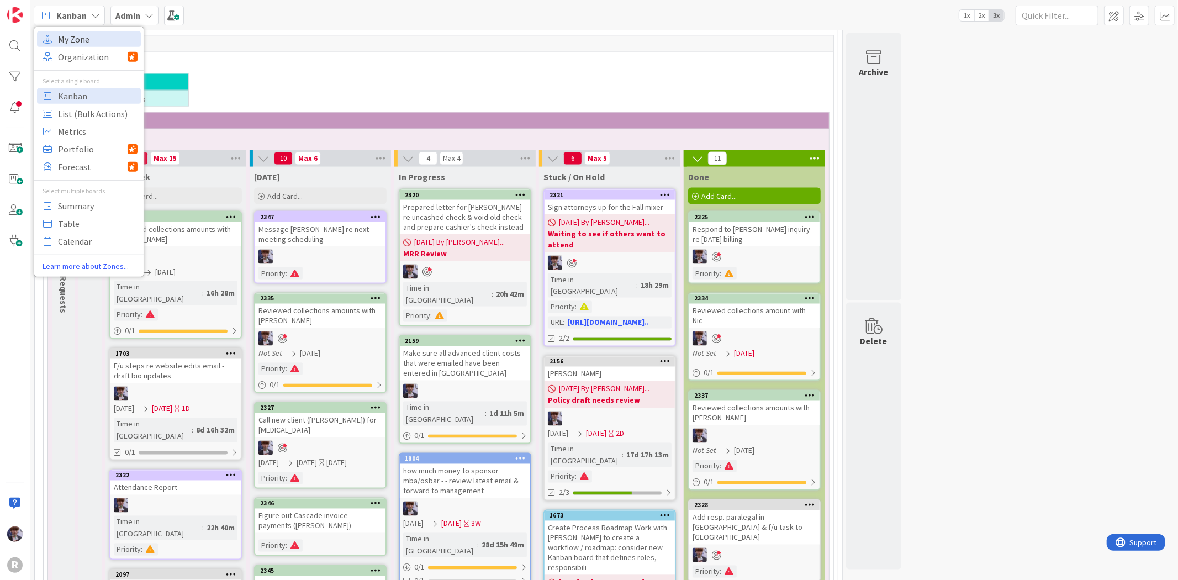
click at [80, 42] on span "My Zone" at bounding box center [98, 38] width 80 height 17
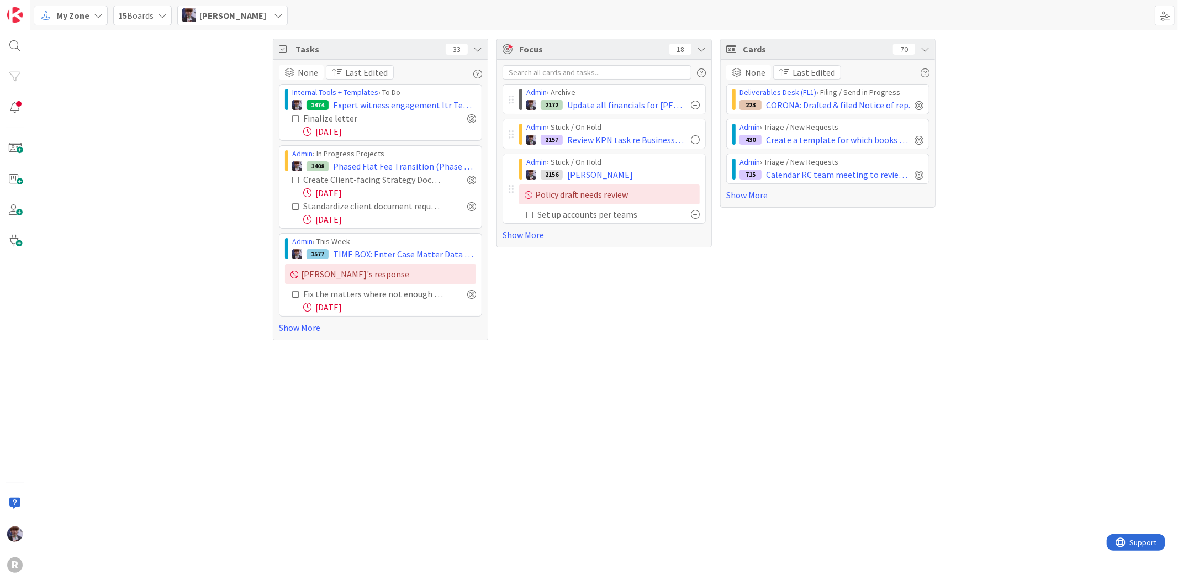
click at [94, 17] on icon at bounding box center [98, 15] width 9 height 9
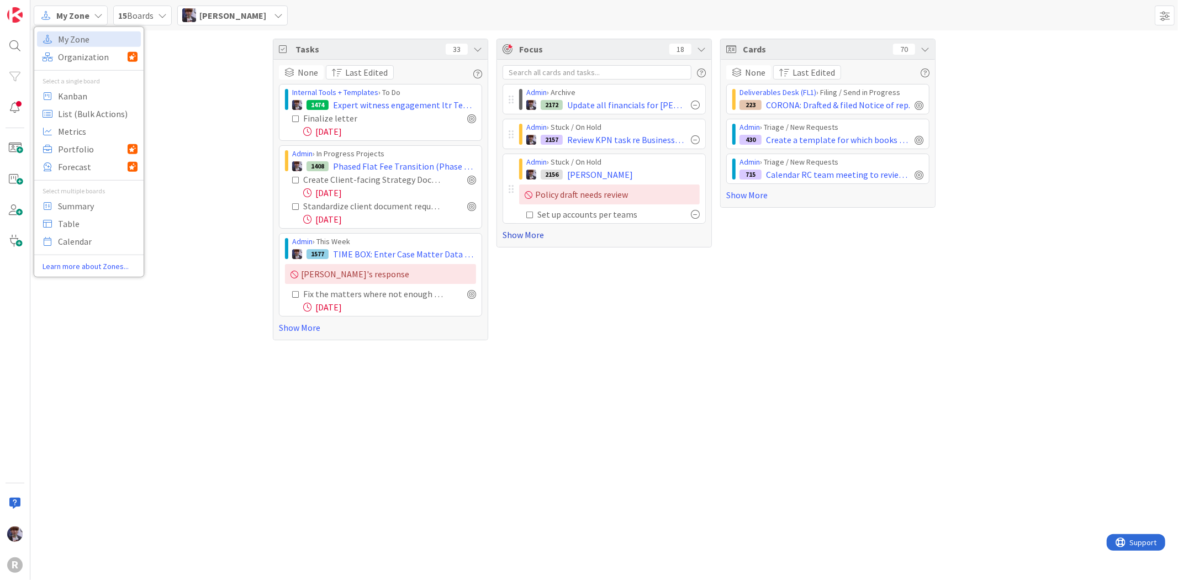
click at [525, 236] on link "Show More" at bounding box center [604, 234] width 203 height 13
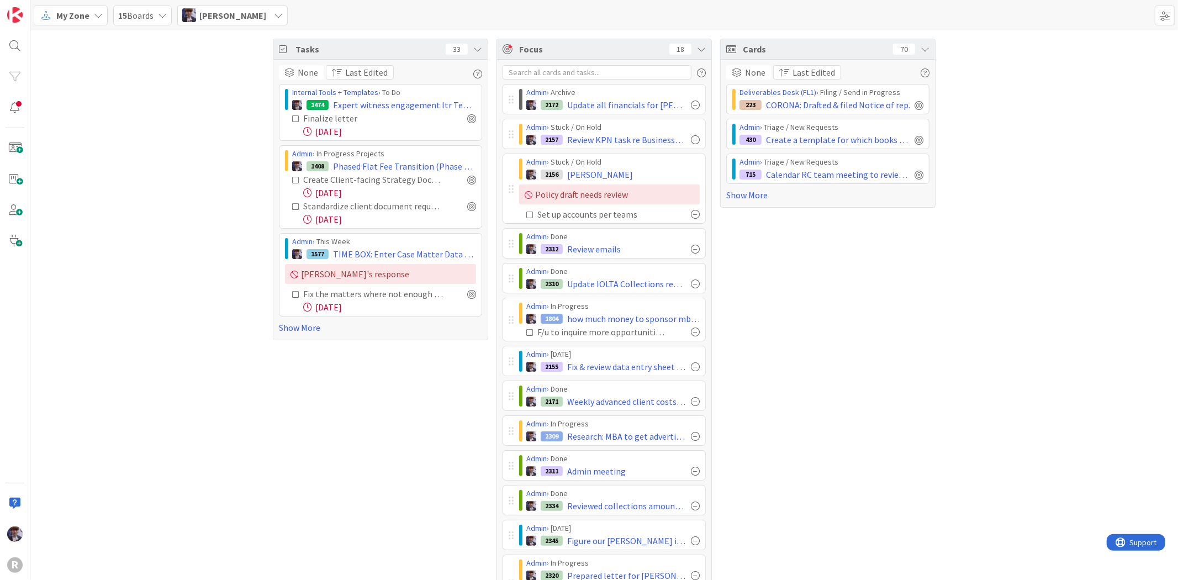
click at [692, 214] on div at bounding box center [695, 214] width 9 height 9
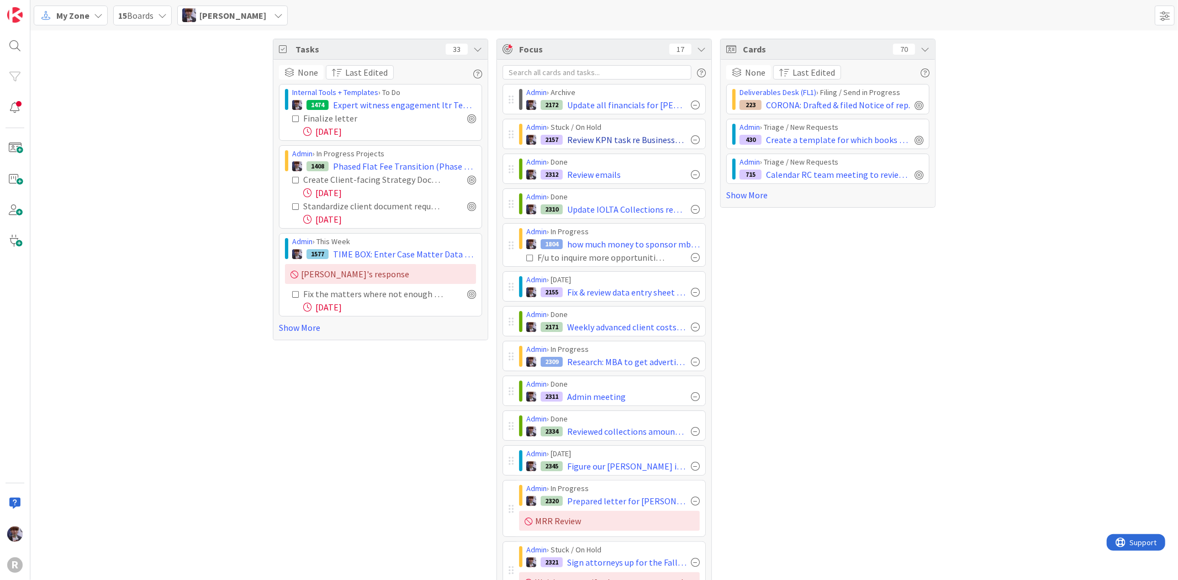
click at [691, 139] on div at bounding box center [695, 139] width 9 height 9
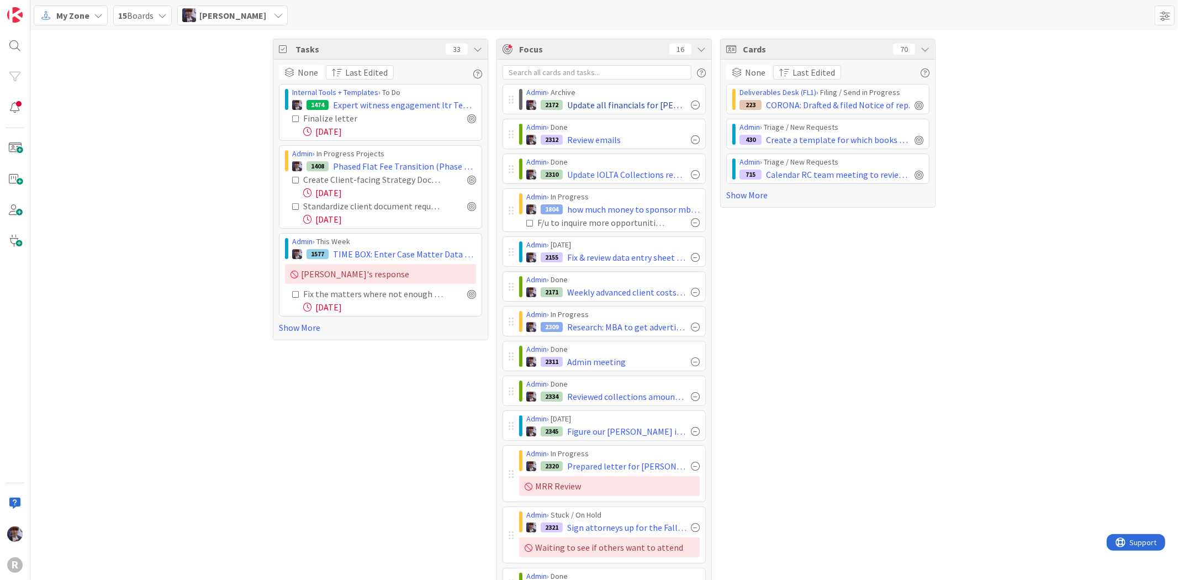
click at [691, 105] on div at bounding box center [695, 105] width 9 height 9
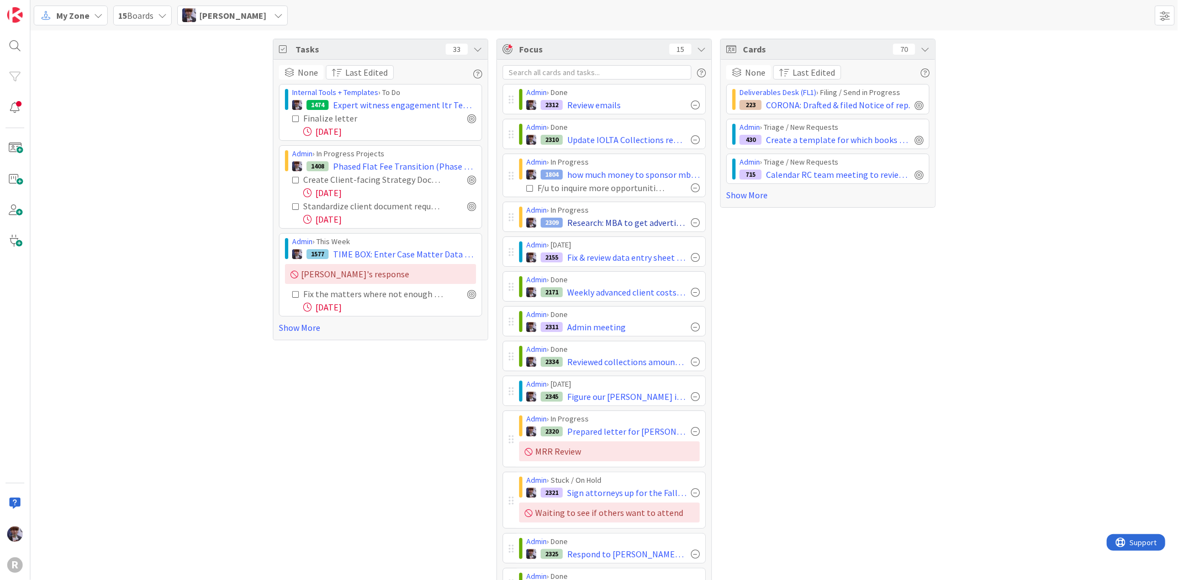
click at [691, 218] on div at bounding box center [695, 222] width 9 height 9
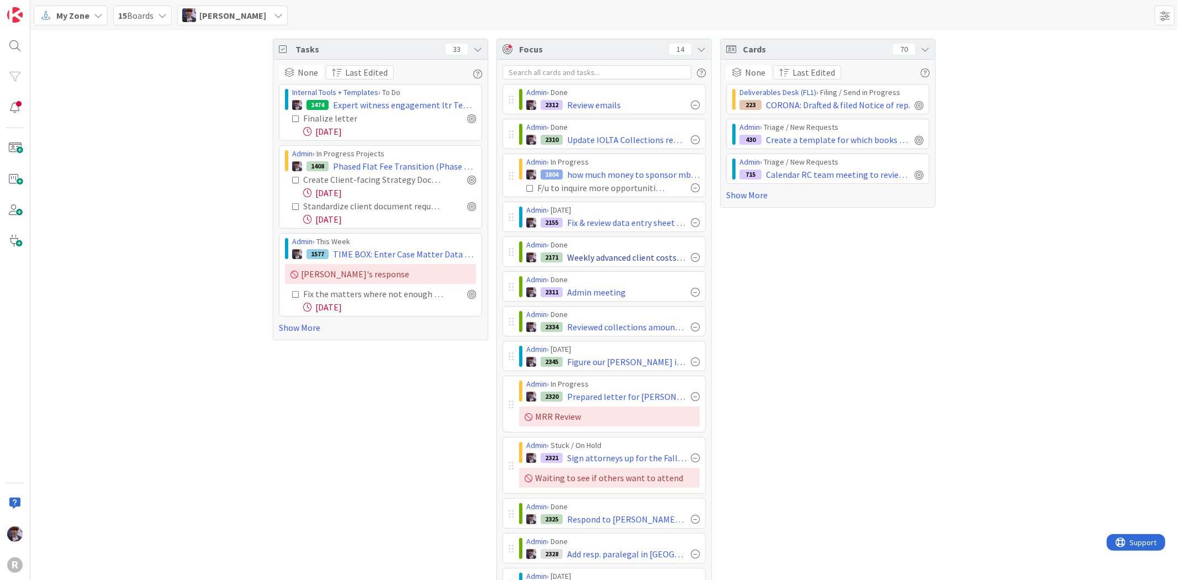
click at [693, 258] on div at bounding box center [695, 257] width 9 height 9
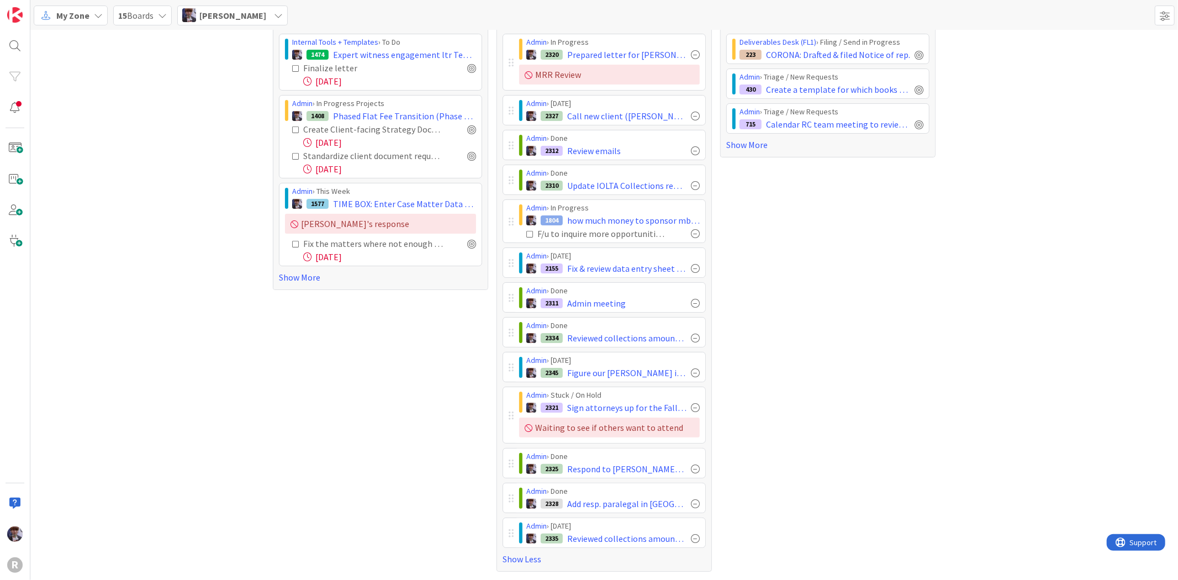
scroll to position [51, 0]
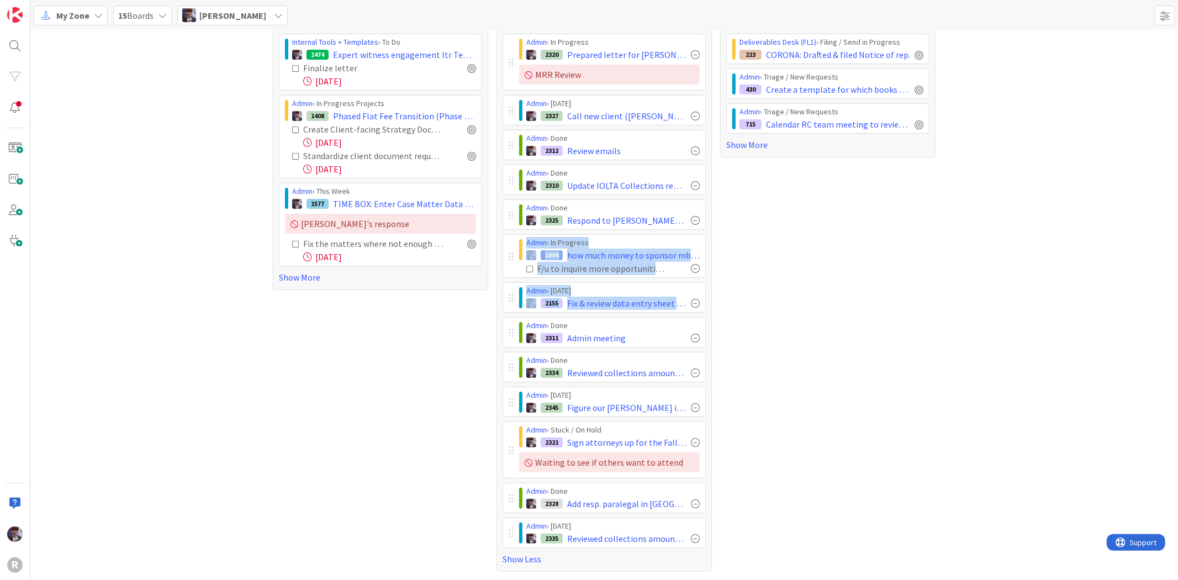
drag, startPoint x: 509, startPoint y: 332, endPoint x: 512, endPoint y: 236, distance: 96.2
click at [512, 236] on div "Admin › In Progress 2320 Prepared letter for Beebe re uncashed check & void old…" at bounding box center [604, 291] width 203 height 514
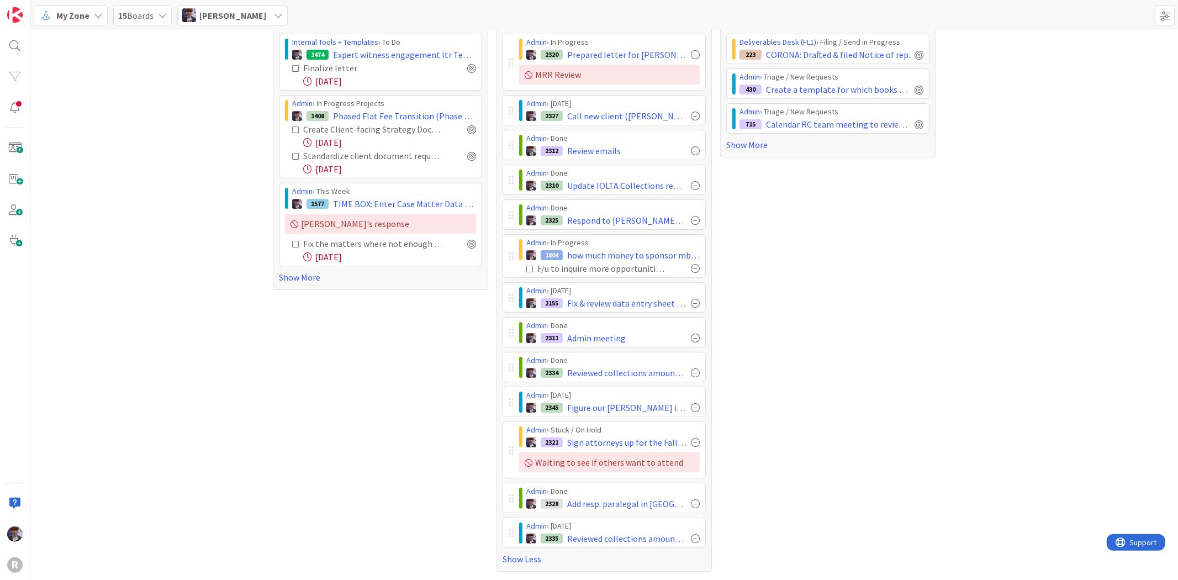
click at [454, 362] on div "Tasks 33 None Last Edited Internal Tools + Templates › To Do 1474 Expert witnes…" at bounding box center [380, 279] width 215 height 583
click at [691, 300] on div at bounding box center [695, 303] width 9 height 9
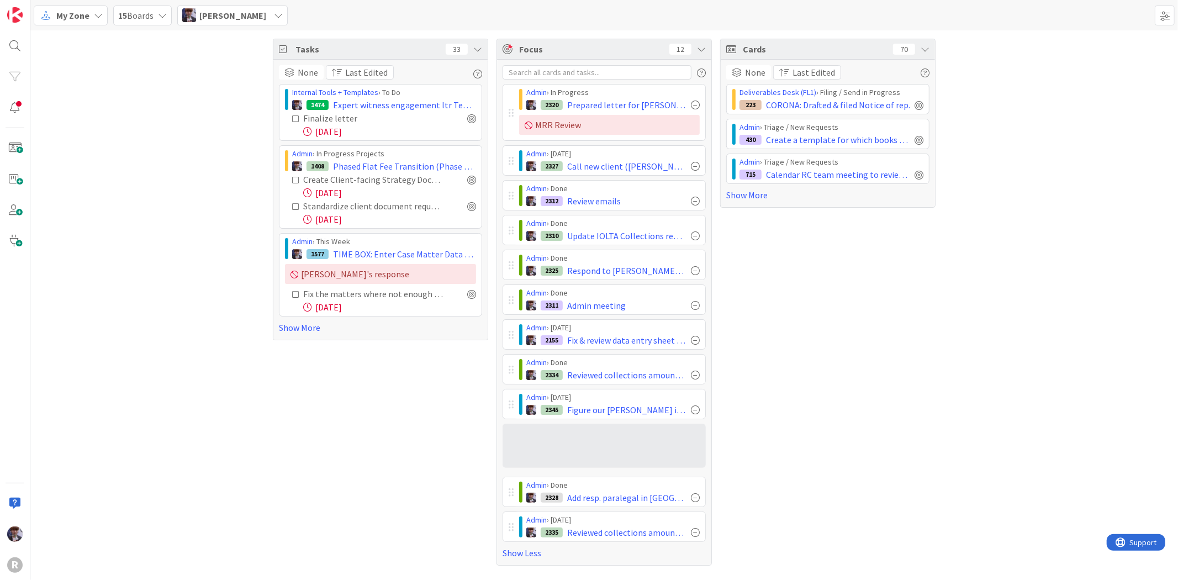
scroll to position [0, 0]
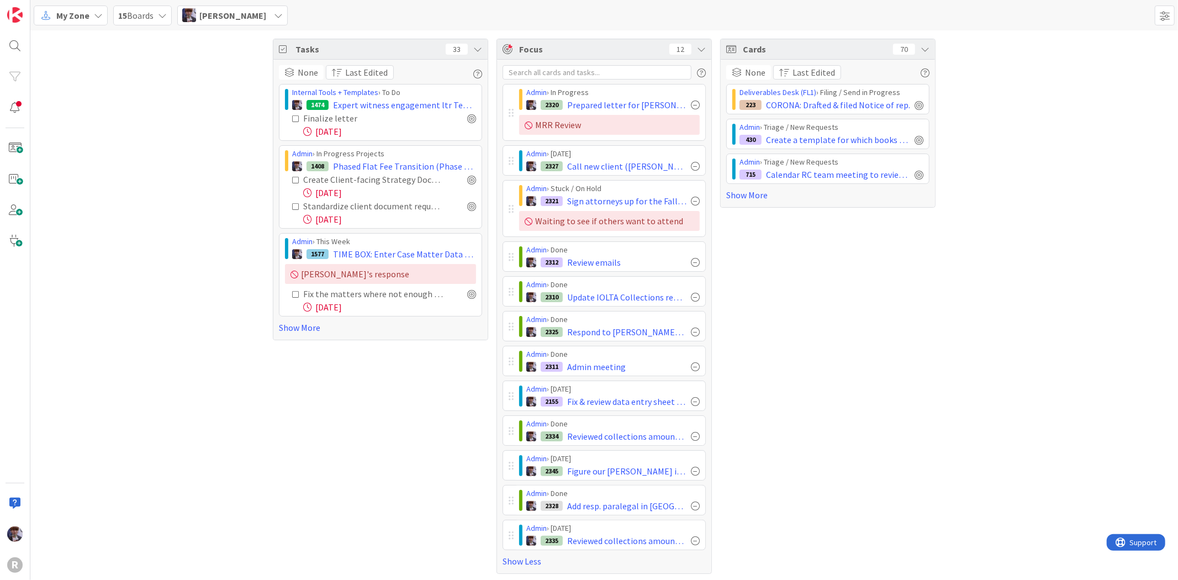
click at [758, 300] on div "Cards 70 None Last Edited Deliverables Desk (FL1) › Filing / Send in Progress 2…" at bounding box center [827, 306] width 215 height 535
click at [188, 17] on img at bounding box center [189, 15] width 14 height 14
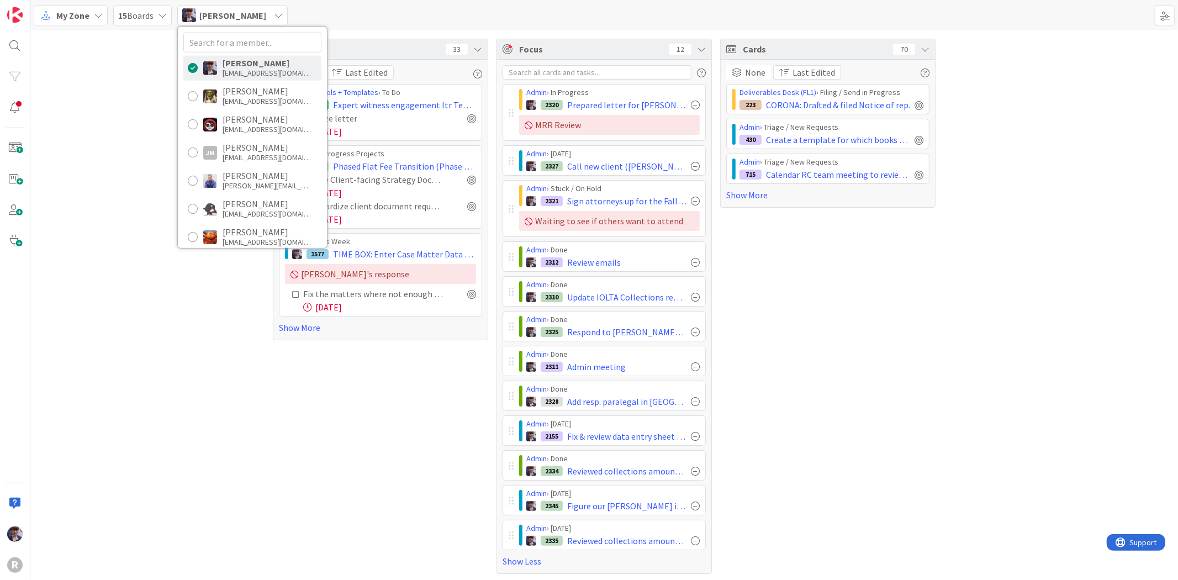
drag, startPoint x: 147, startPoint y: 64, endPoint x: 123, endPoint y: 20, distance: 49.9
click at [147, 62] on div "Tasks 33 None Last Edited Internal Tools + Templates › To Do 1474 Expert witnes…" at bounding box center [604, 306] width 1148 height 552
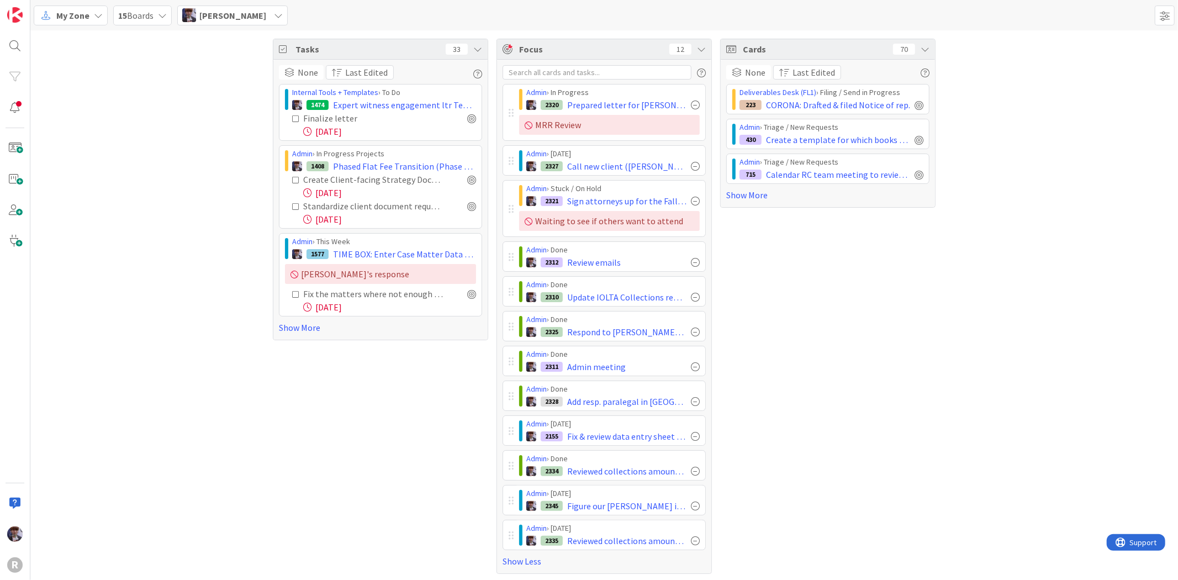
click at [103, 14] on div "My Zone" at bounding box center [71, 16] width 74 height 20
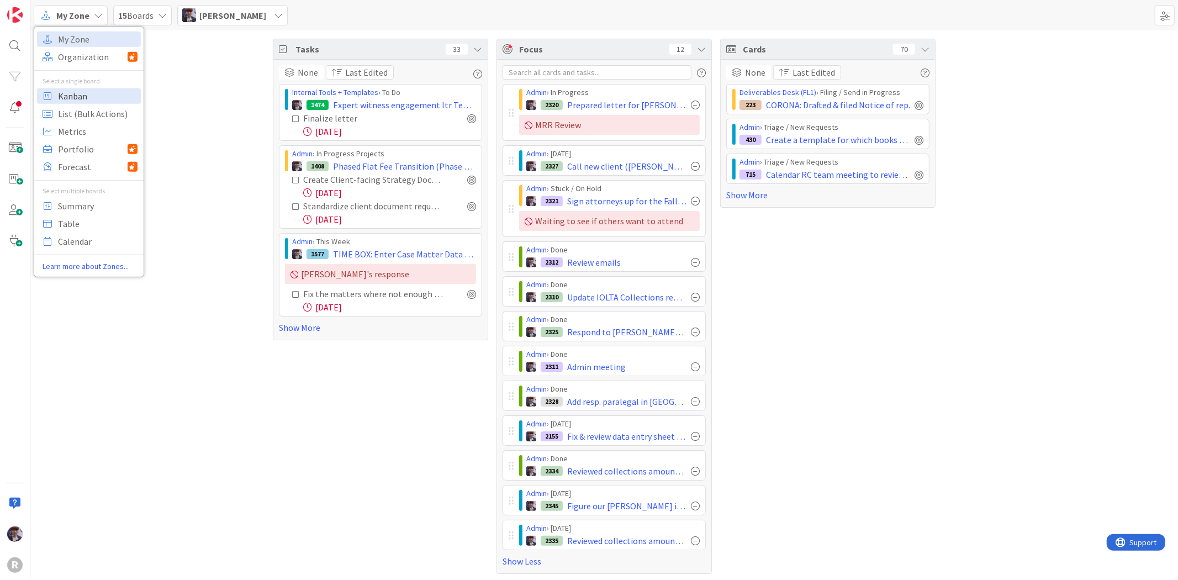
click at [95, 96] on span "Kanban" at bounding box center [98, 95] width 80 height 17
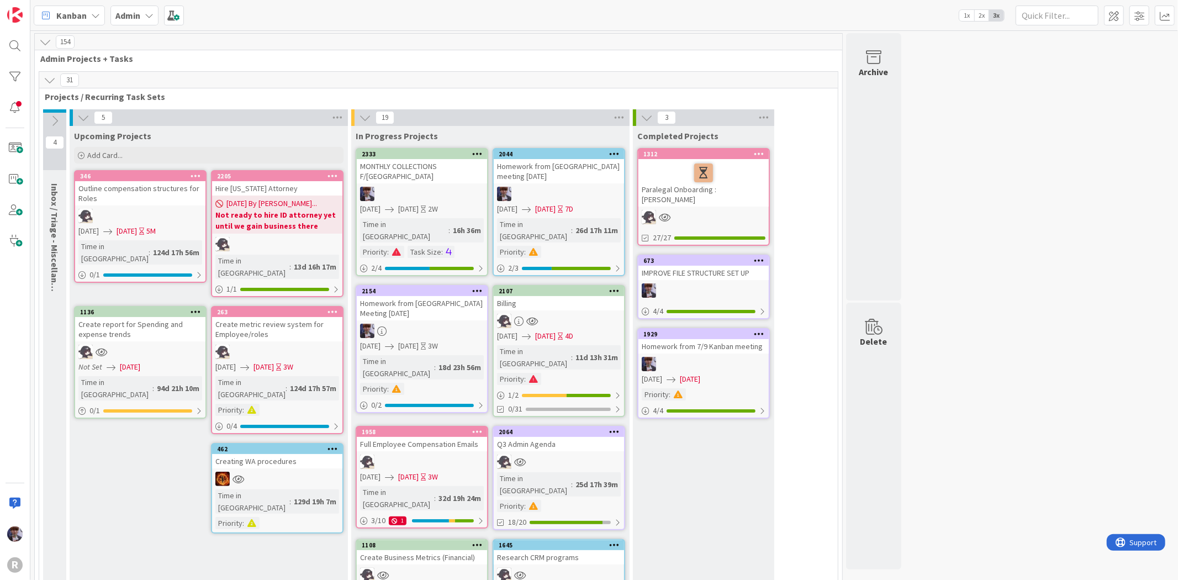
click at [462, 167] on div "MONTHLY COLLECTIONS F/[GEOGRAPHIC_DATA]" at bounding box center [422, 171] width 130 height 24
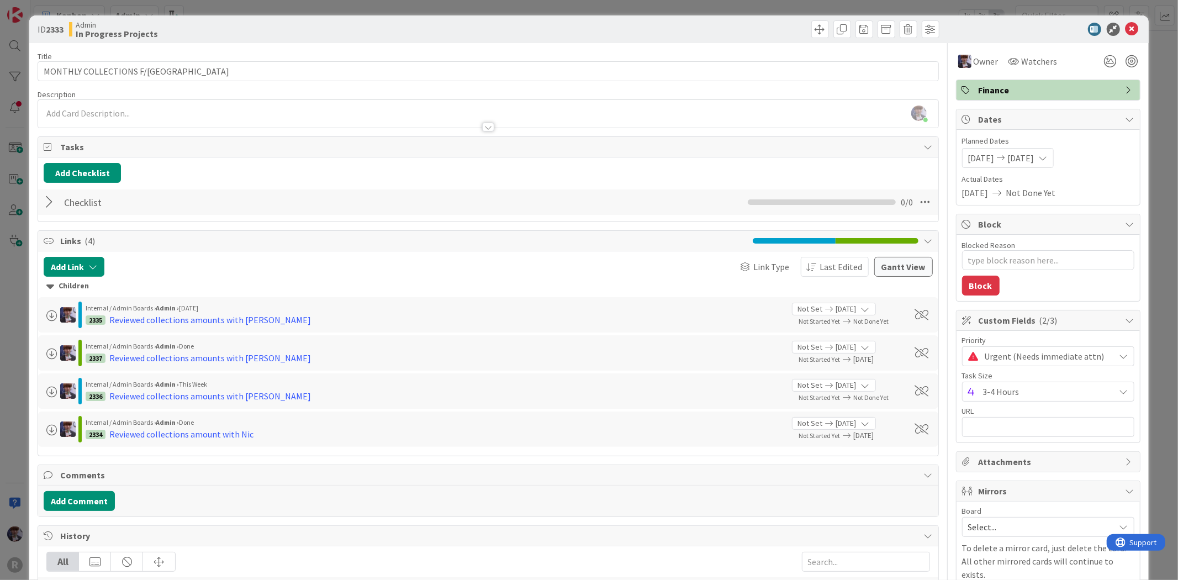
click at [56, 198] on div at bounding box center [51, 202] width 14 height 20
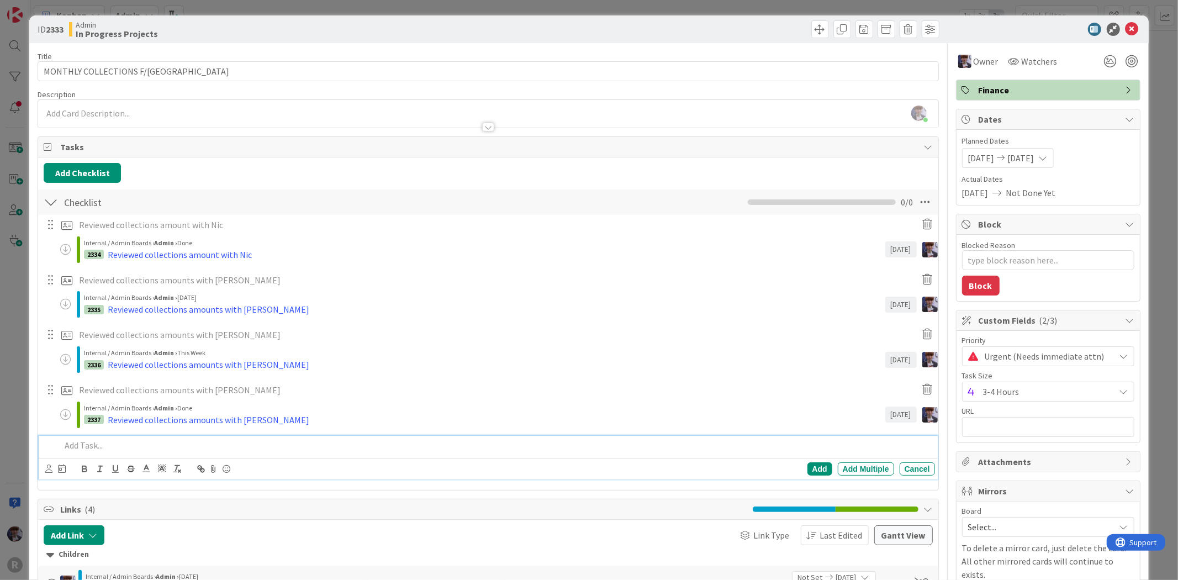
click at [104, 443] on p at bounding box center [495, 445] width 869 height 13
click at [47, 462] on div "Add Add Multiple Cancel" at bounding box center [489, 468] width 889 height 15
click at [45, 467] on icon at bounding box center [48, 468] width 7 height 8
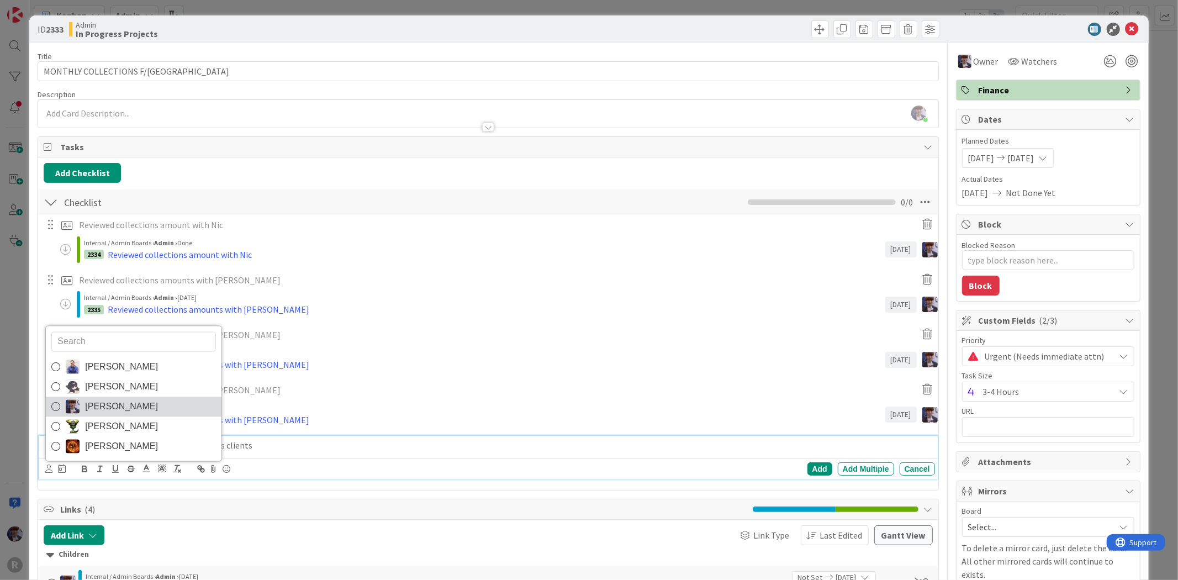
click at [85, 405] on span "[PERSON_NAME]" at bounding box center [121, 406] width 73 height 17
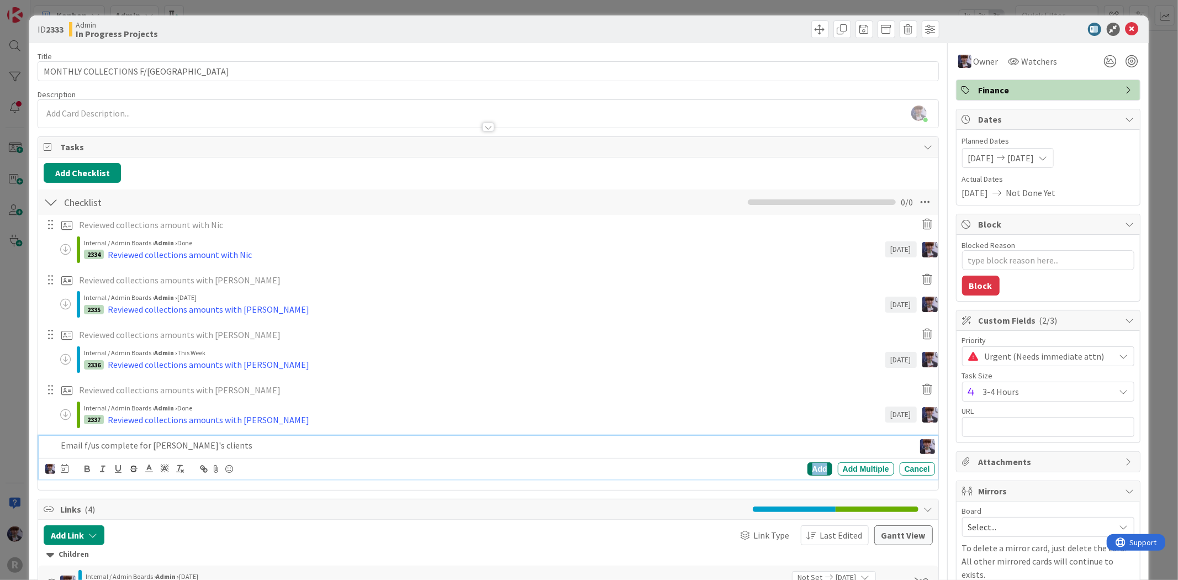
click at [821, 469] on div "Add" at bounding box center [819, 468] width 25 height 13
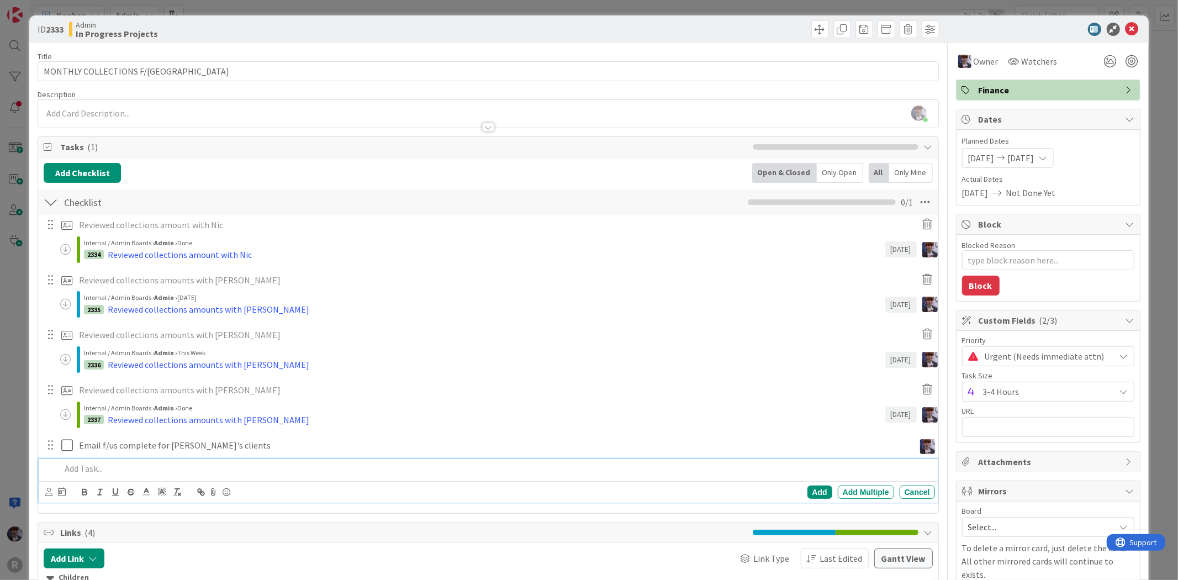
click at [245, 464] on p at bounding box center [495, 468] width 869 height 13
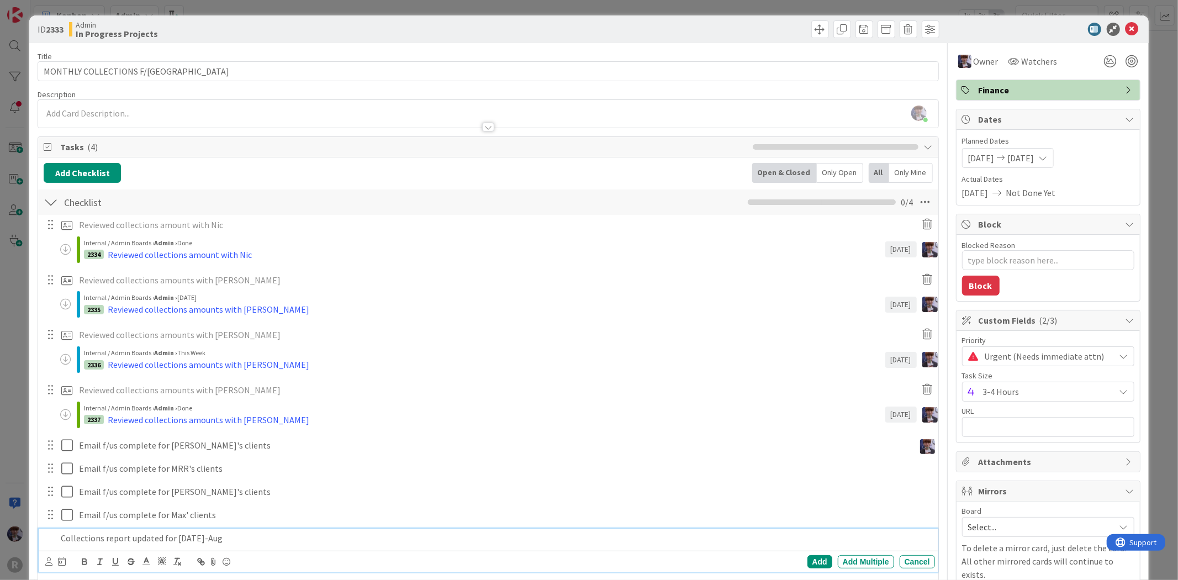
click at [393, 538] on p "Collections report updated for Aug 11-Aug" at bounding box center [495, 538] width 869 height 13
click at [219, 564] on p "Collections Report updated for Aug 18-" at bounding box center [495, 561] width 869 height 13
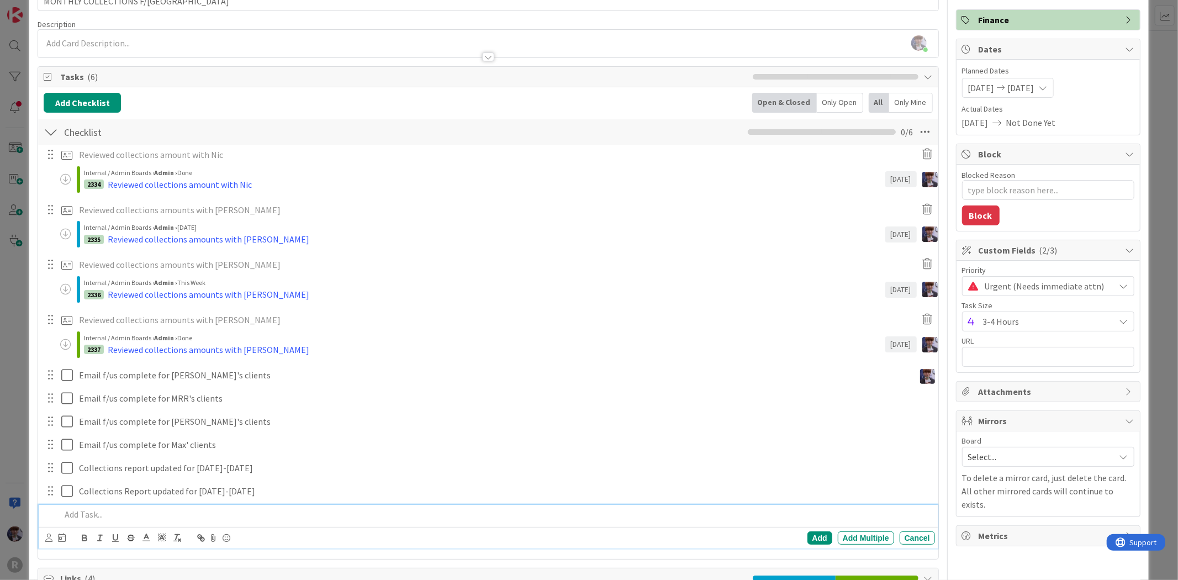
scroll to position [123, 0]
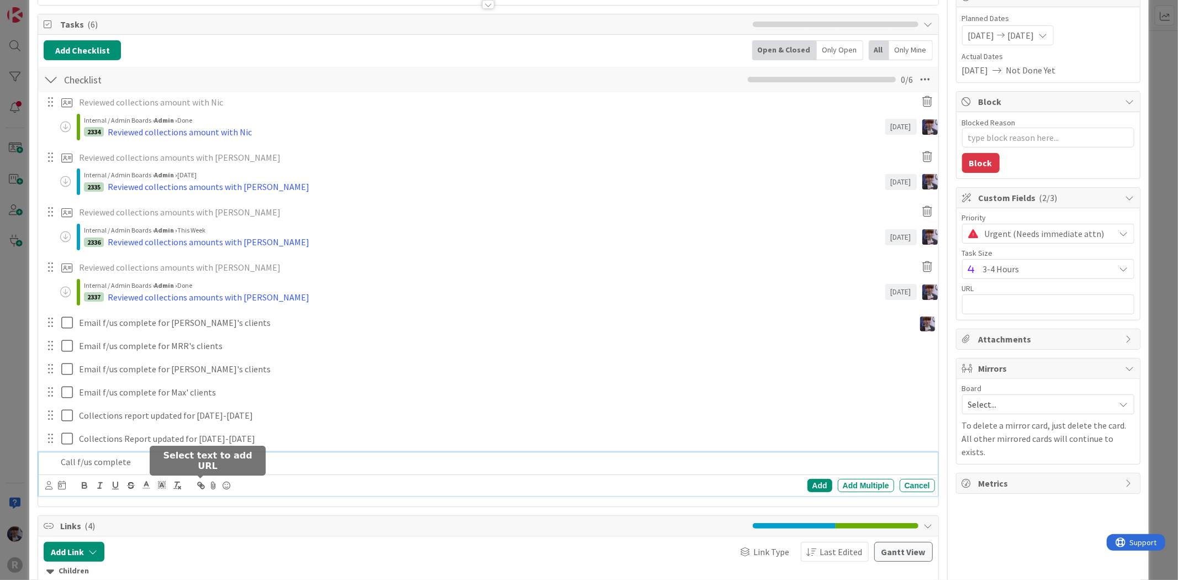
drag, startPoint x: 197, startPoint y: 479, endPoint x: 198, endPoint y: 456, distance: 23.2
drag, startPoint x: 198, startPoint y: 456, endPoint x: 146, endPoint y: 457, distance: 51.9
click at [146, 457] on p "Call f/us complete" at bounding box center [495, 462] width 869 height 13
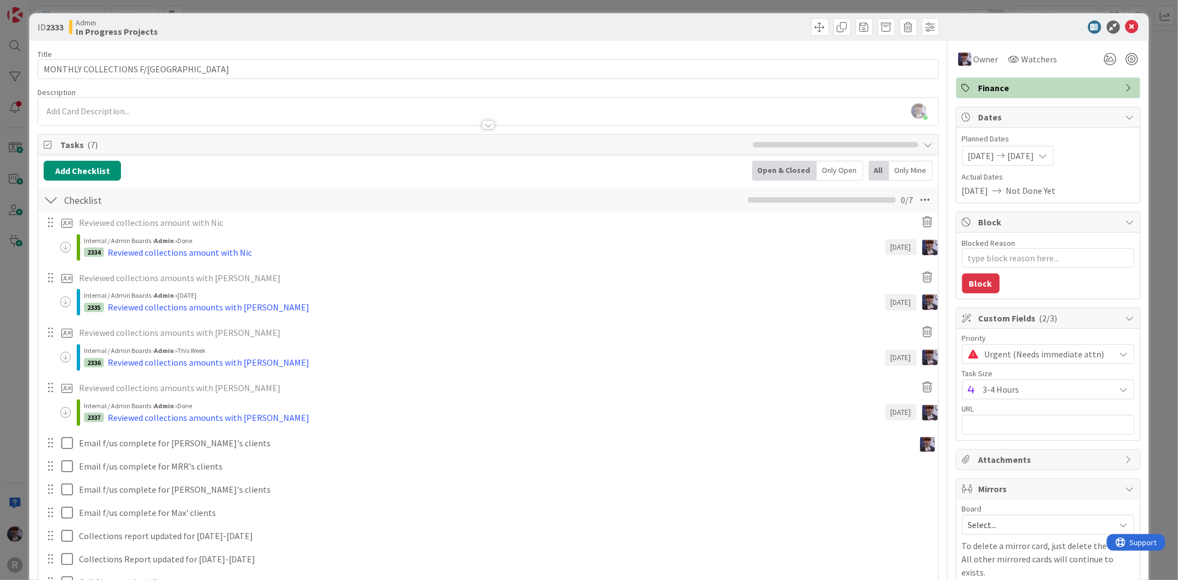
scroll to position [0, 0]
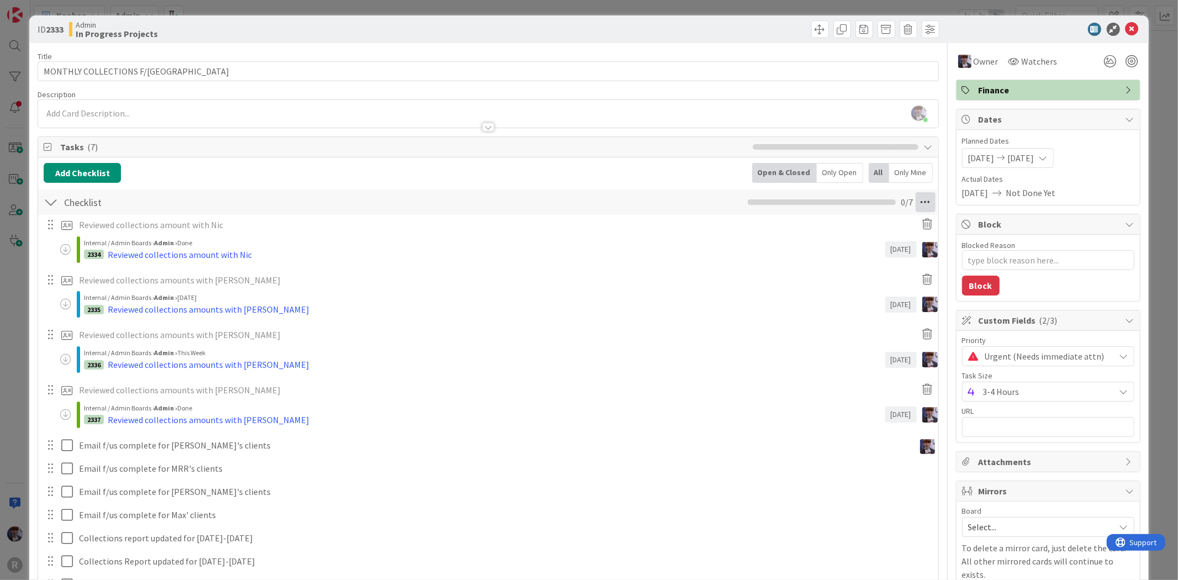
click at [919, 201] on icon at bounding box center [926, 202] width 20 height 20
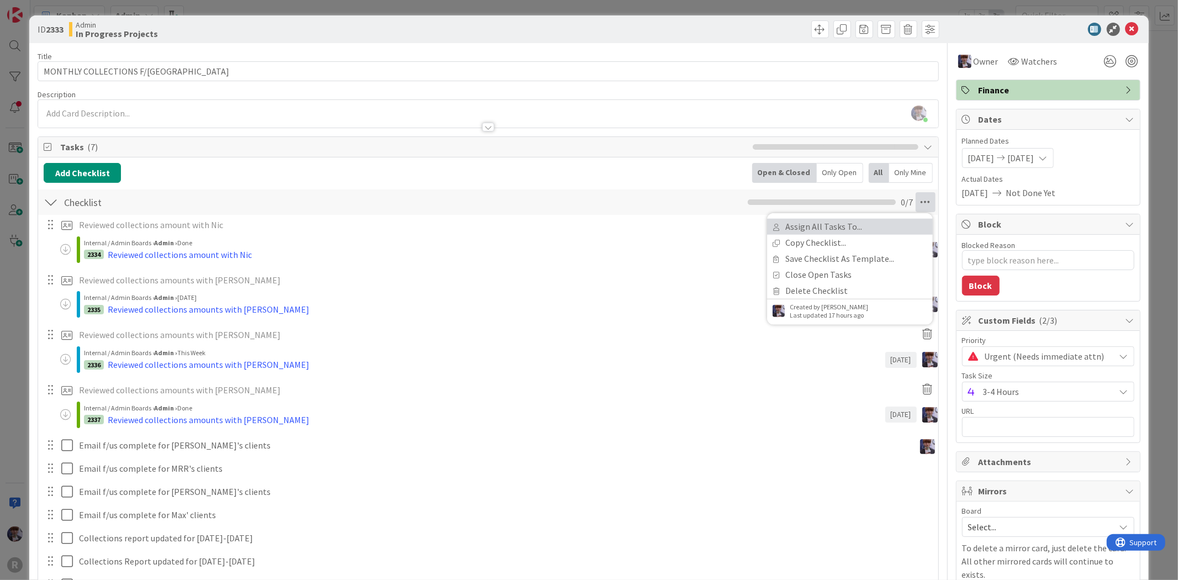
click at [832, 229] on link "Assign All Tasks To..." at bounding box center [850, 227] width 166 height 16
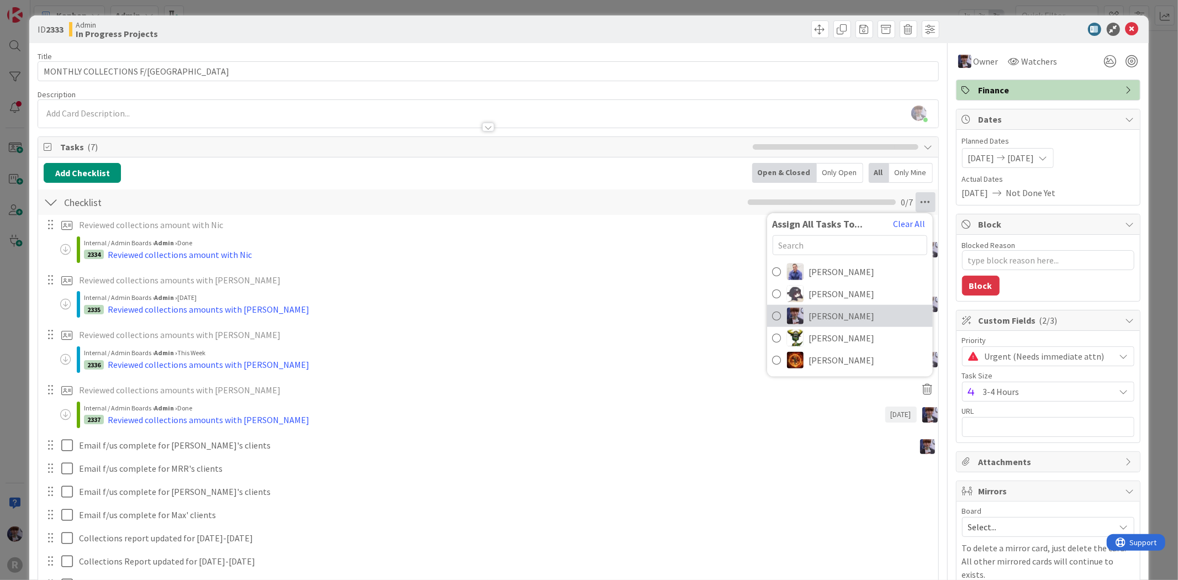
click at [820, 313] on span "[PERSON_NAME]" at bounding box center [842, 315] width 66 height 13
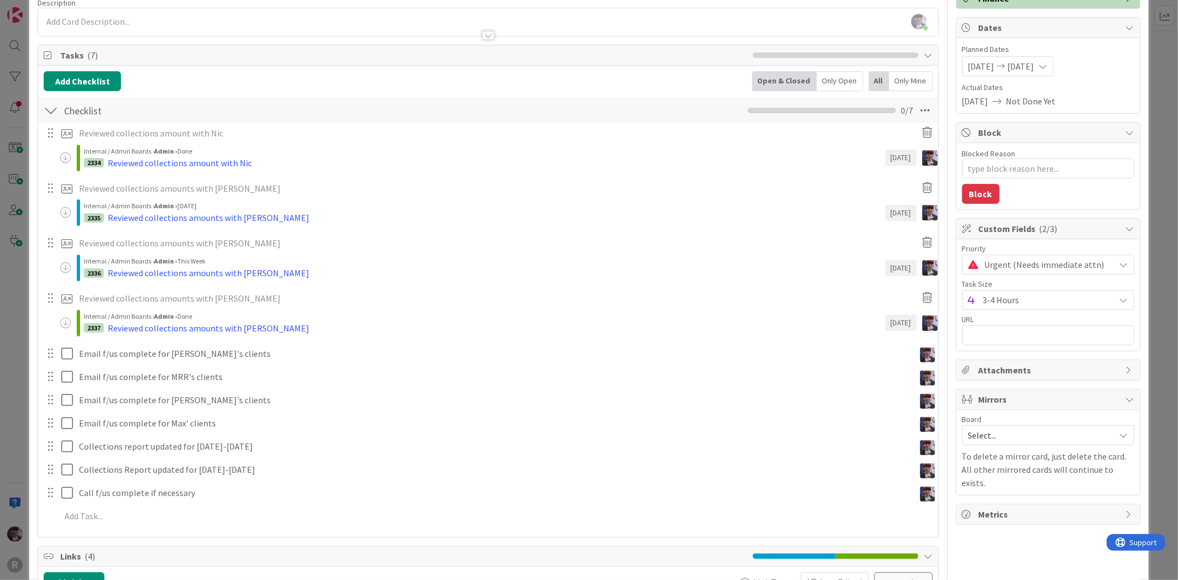
scroll to position [184, 0]
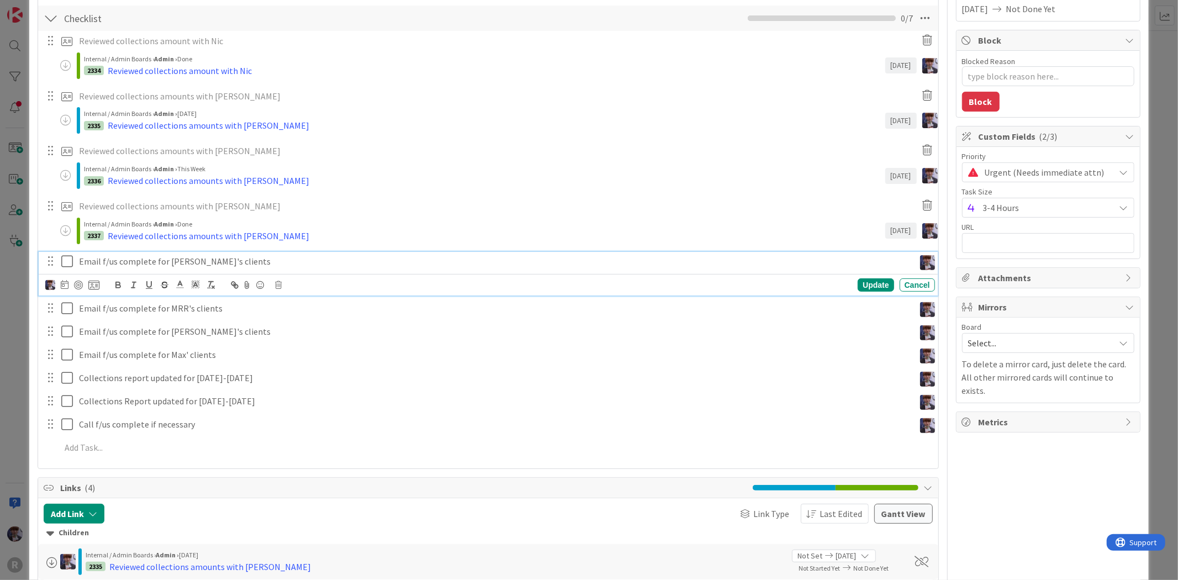
click at [167, 266] on p "Email f/us complete for [PERSON_NAME]'s clients" at bounding box center [494, 261] width 831 height 13
click at [67, 285] on icon at bounding box center [65, 284] width 8 height 9
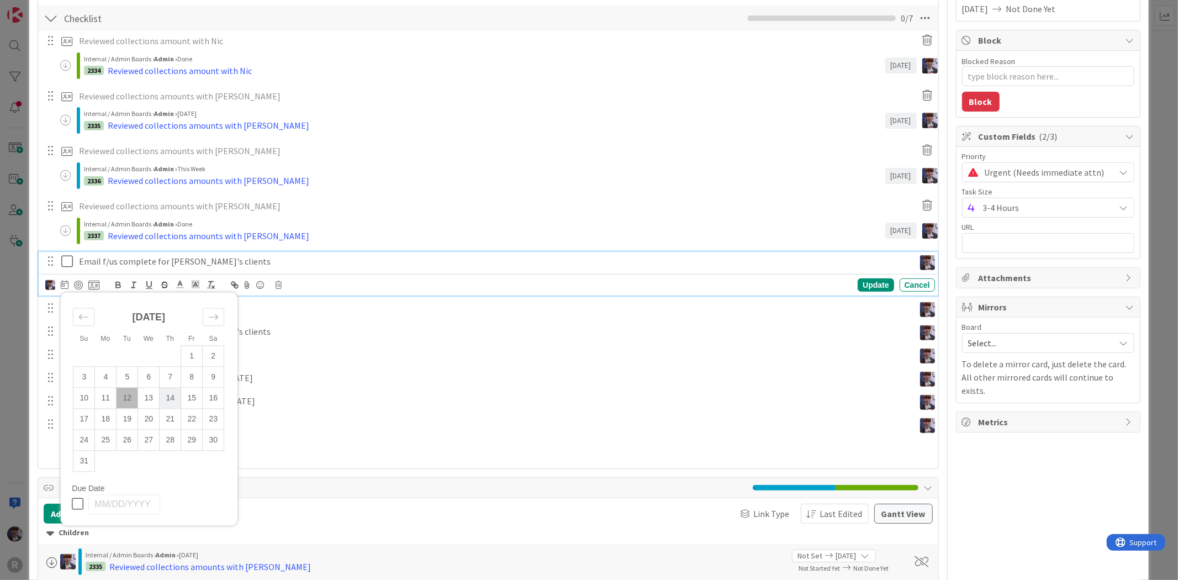
click at [173, 393] on td "14" at bounding box center [171, 398] width 22 height 21
click at [858, 278] on div "Update" at bounding box center [876, 284] width 36 height 13
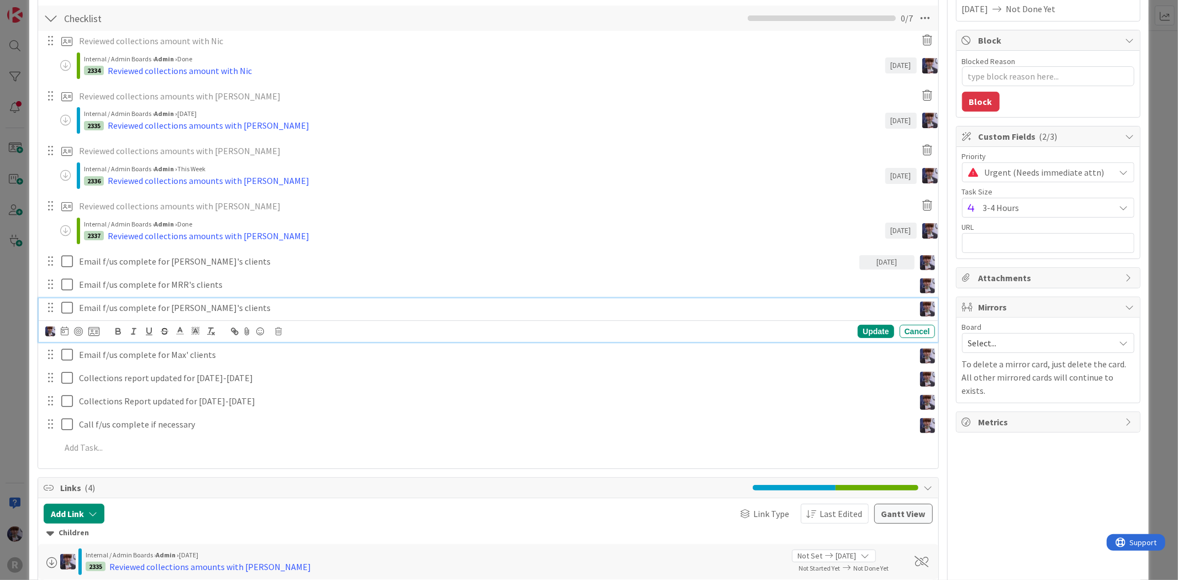
click at [569, 311] on p "Email f/us complete for Ted's clients" at bounding box center [494, 308] width 831 height 13
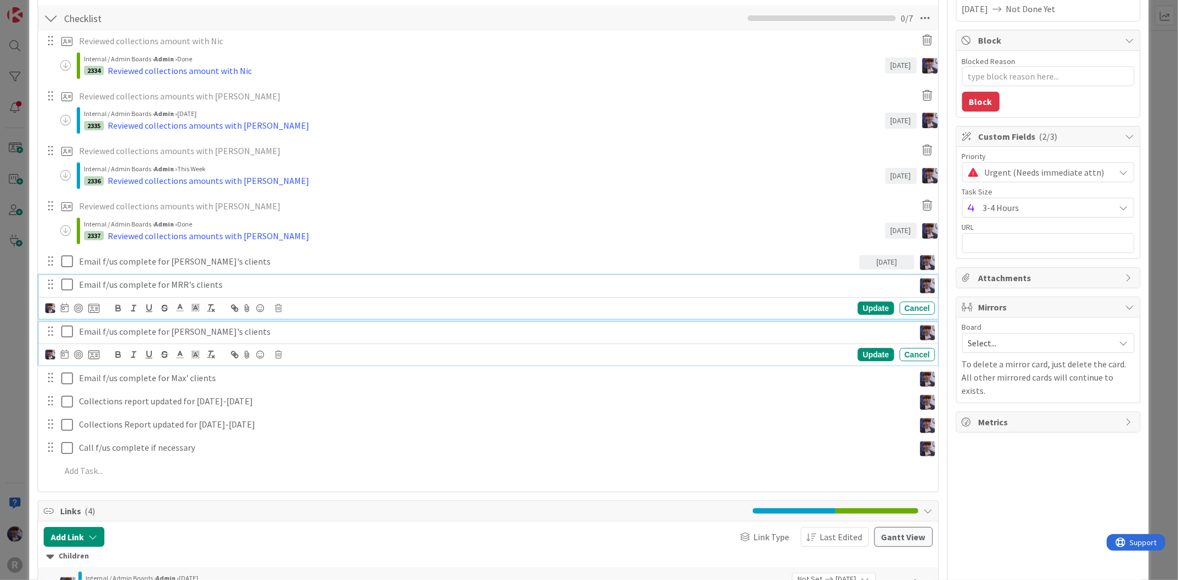
click at [279, 288] on p "Email f/us complete for MRR's clients" at bounding box center [494, 284] width 831 height 13
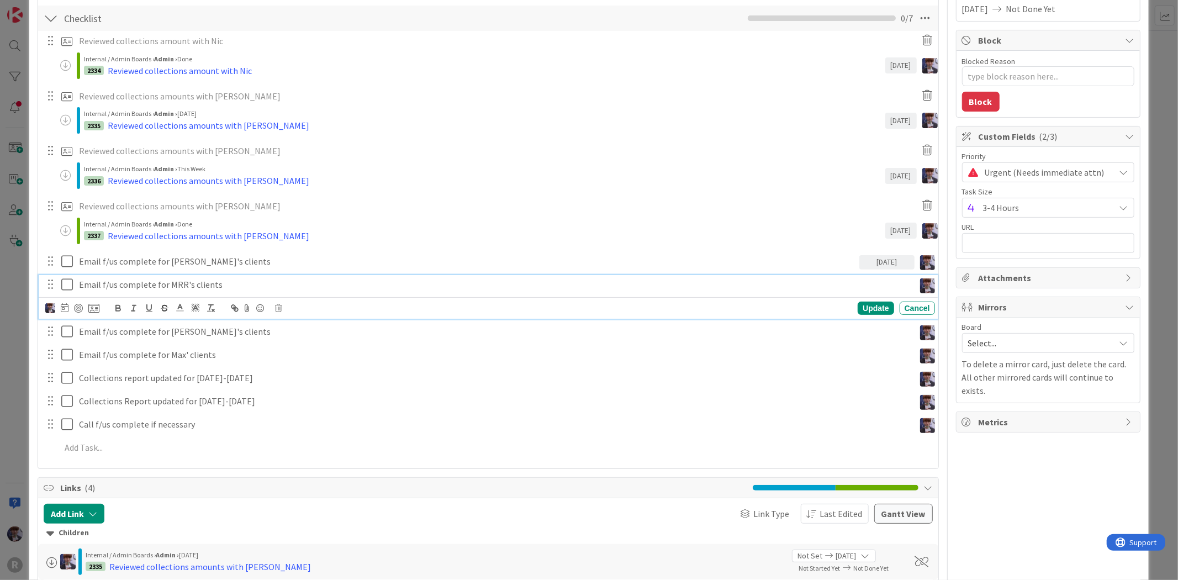
click at [67, 308] on icon at bounding box center [65, 307] width 8 height 9
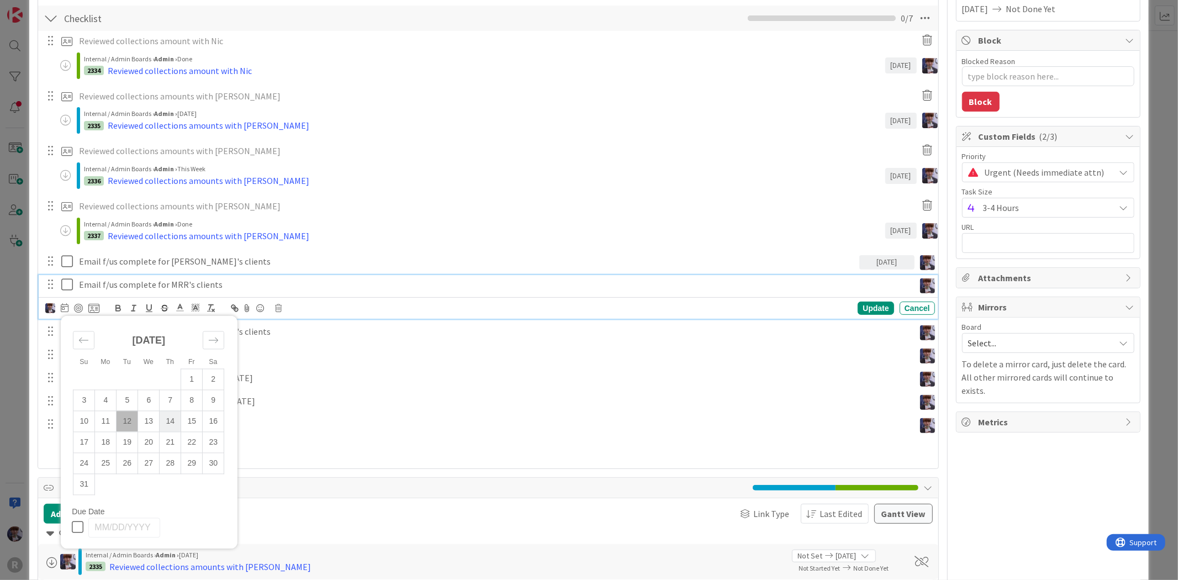
click at [175, 414] on td "14" at bounding box center [171, 421] width 22 height 21
click at [882, 302] on div "Update" at bounding box center [876, 308] width 36 height 13
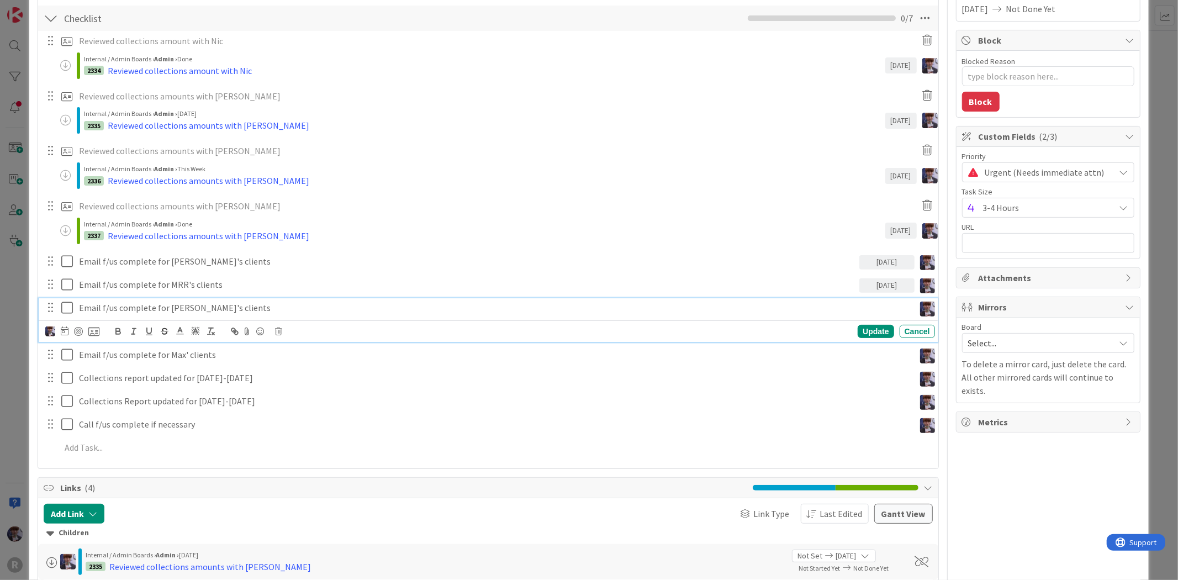
click at [141, 310] on p "Email f/us complete for Ted's clients" at bounding box center [494, 308] width 831 height 13
click at [64, 330] on icon at bounding box center [65, 330] width 8 height 9
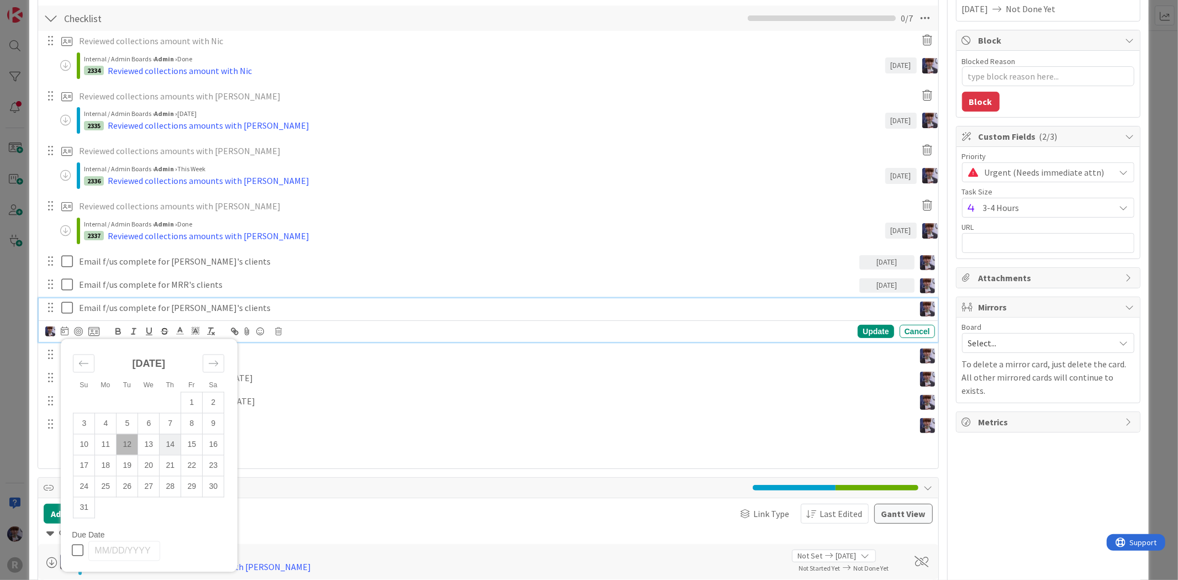
drag, startPoint x: 127, startPoint y: 468, endPoint x: 168, endPoint y: 448, distance: 45.7
click at [127, 468] on td "19" at bounding box center [128, 465] width 22 height 21
click at [861, 326] on div "Update" at bounding box center [876, 331] width 36 height 13
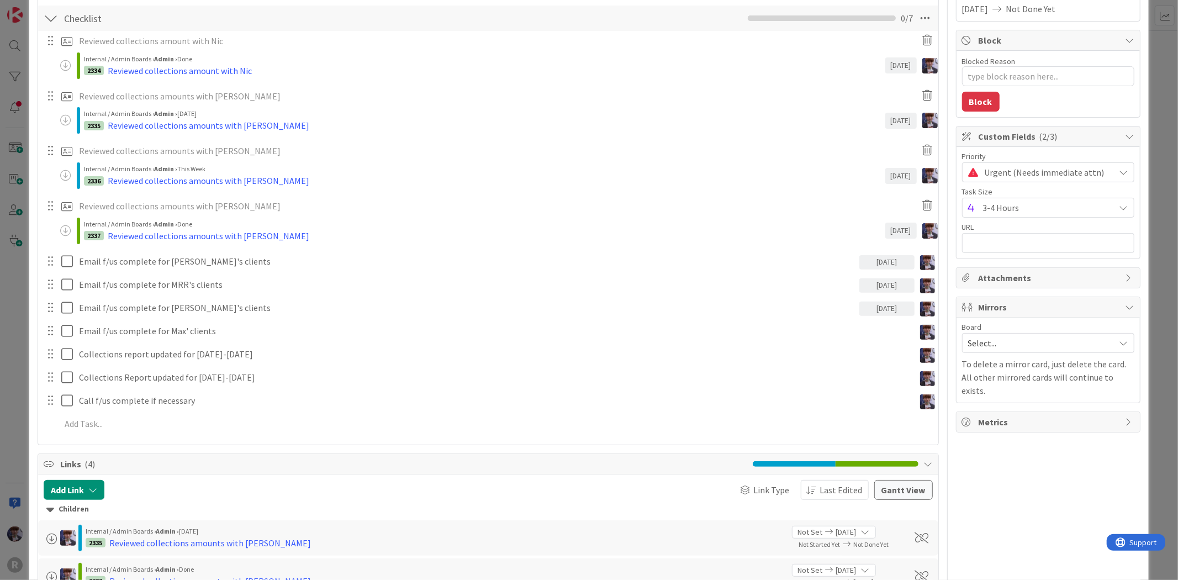
click at [167, 342] on div "Reviewed collections amount with Nic Update Cancel Internal / Admin Boards › Ad…" at bounding box center [488, 234] width 889 height 407
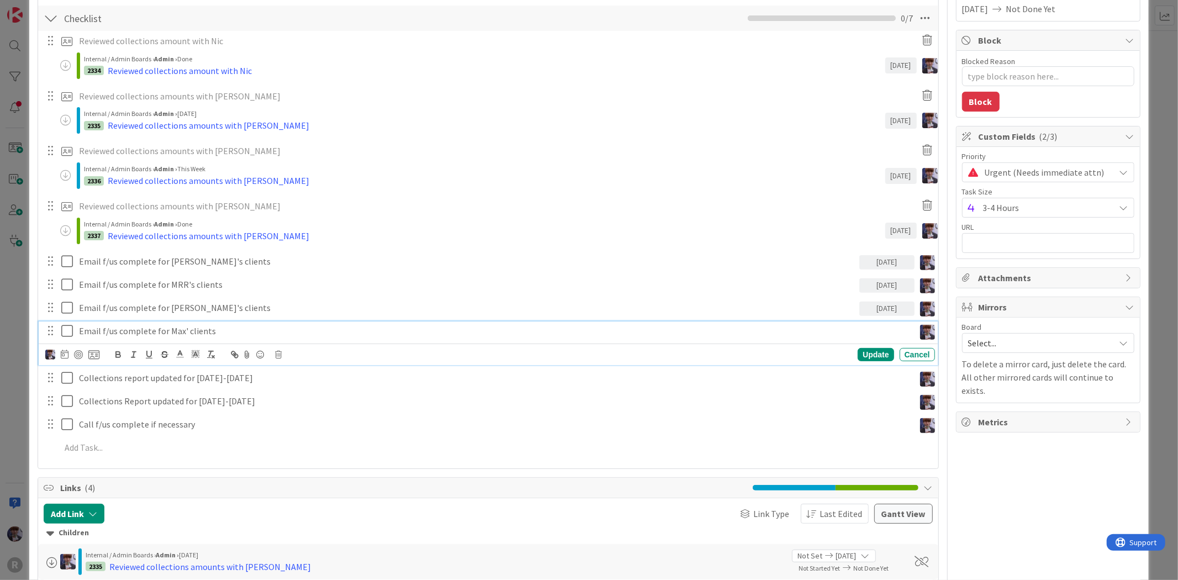
click at [167, 337] on p "Email f/us complete for Max' clients" at bounding box center [494, 331] width 831 height 13
click at [64, 354] on icon at bounding box center [65, 354] width 8 height 9
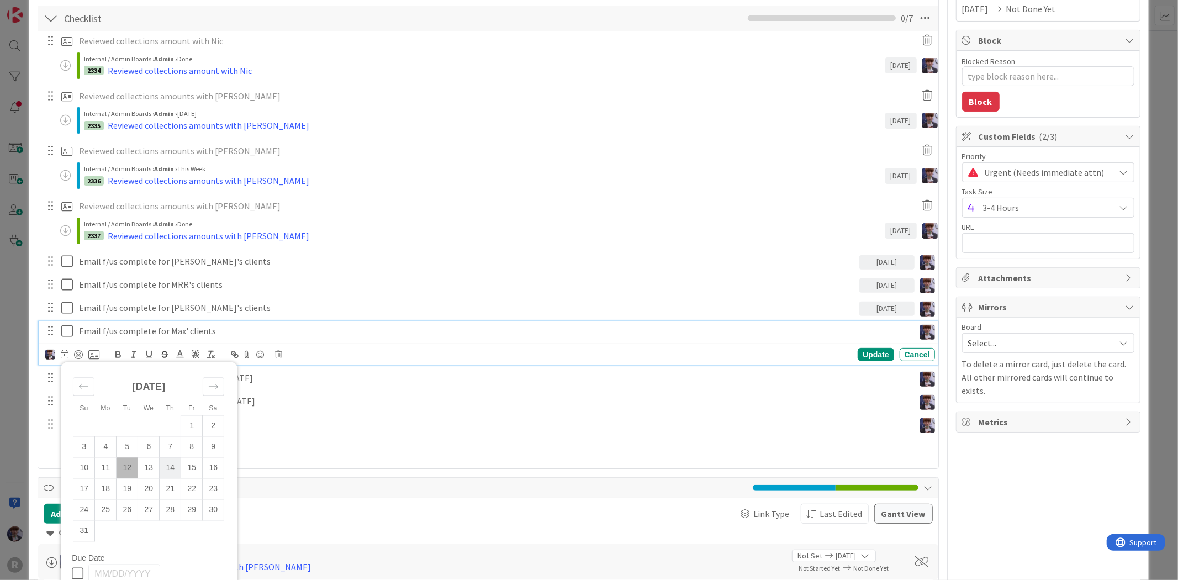
click at [177, 471] on td "14" at bounding box center [171, 467] width 22 height 21
click at [865, 347] on div "Su Mo Tu We Th Fr Sa July 2025 1 2 3 4 5 6 7 8 9 10 11 12 13 14 15 16 17 18 19 …" at bounding box center [489, 354] width 889 height 15
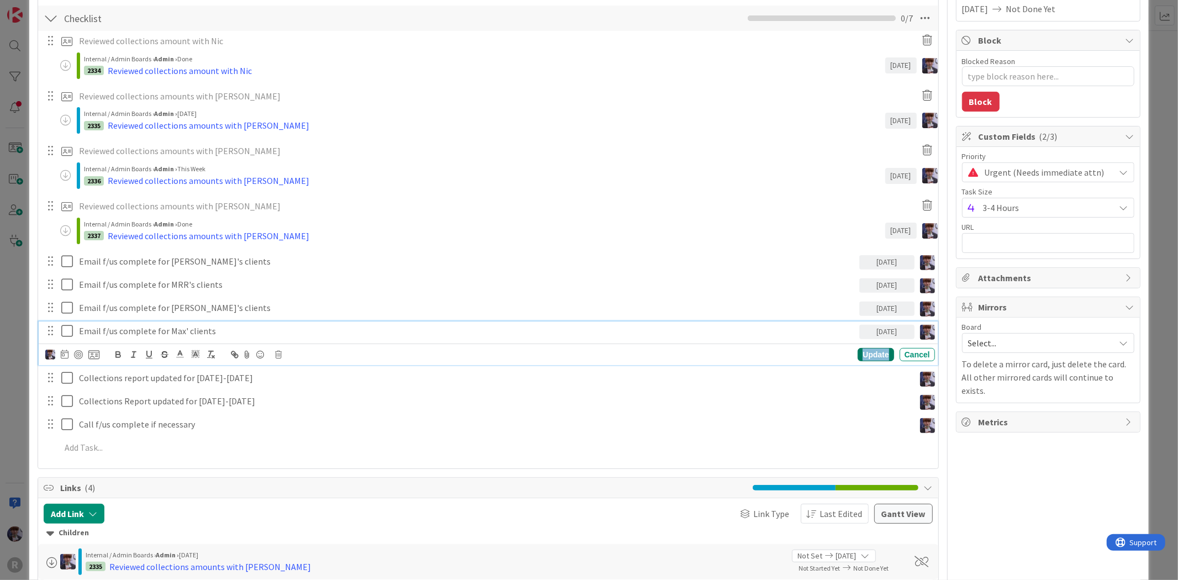
click at [864, 351] on div "Update" at bounding box center [876, 354] width 36 height 13
click at [229, 353] on p "Collections report updated for [DATE]-[DATE]" at bounding box center [494, 354] width 831 height 13
click at [68, 376] on icon at bounding box center [65, 377] width 8 height 9
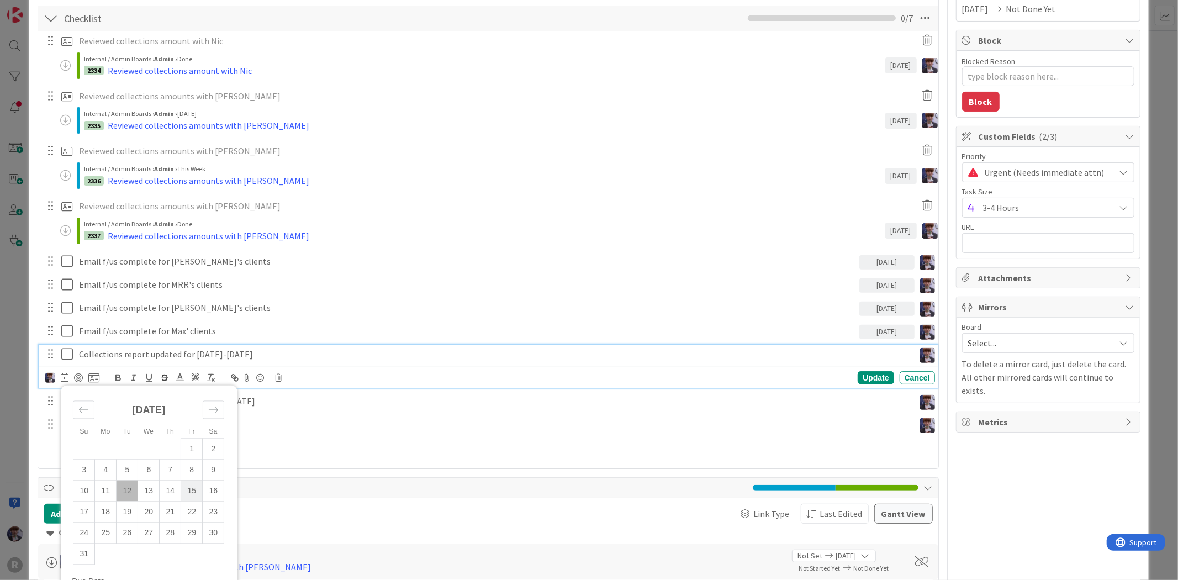
click at [192, 495] on td "15" at bounding box center [192, 490] width 22 height 21
click at [860, 371] on div "Update" at bounding box center [876, 377] width 36 height 13
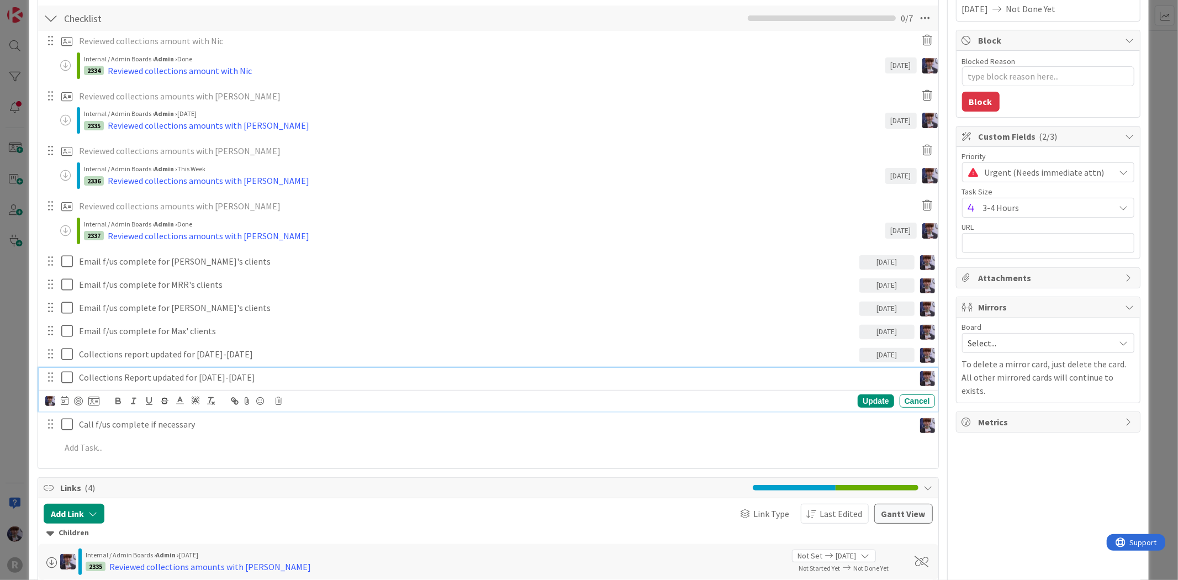
click at [156, 380] on p "Collections Report updated for Aug 18-Aug 22" at bounding box center [494, 377] width 831 height 13
click at [65, 399] on icon at bounding box center [65, 400] width 8 height 9
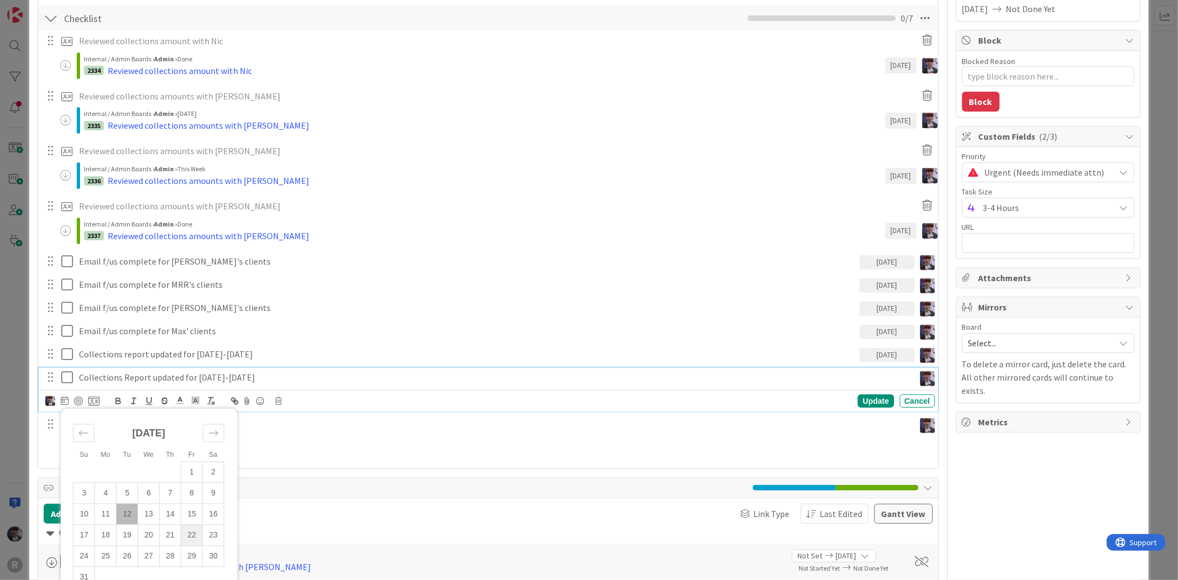
click at [183, 538] on td "22" at bounding box center [192, 535] width 22 height 21
click at [858, 399] on div "Update" at bounding box center [876, 400] width 36 height 13
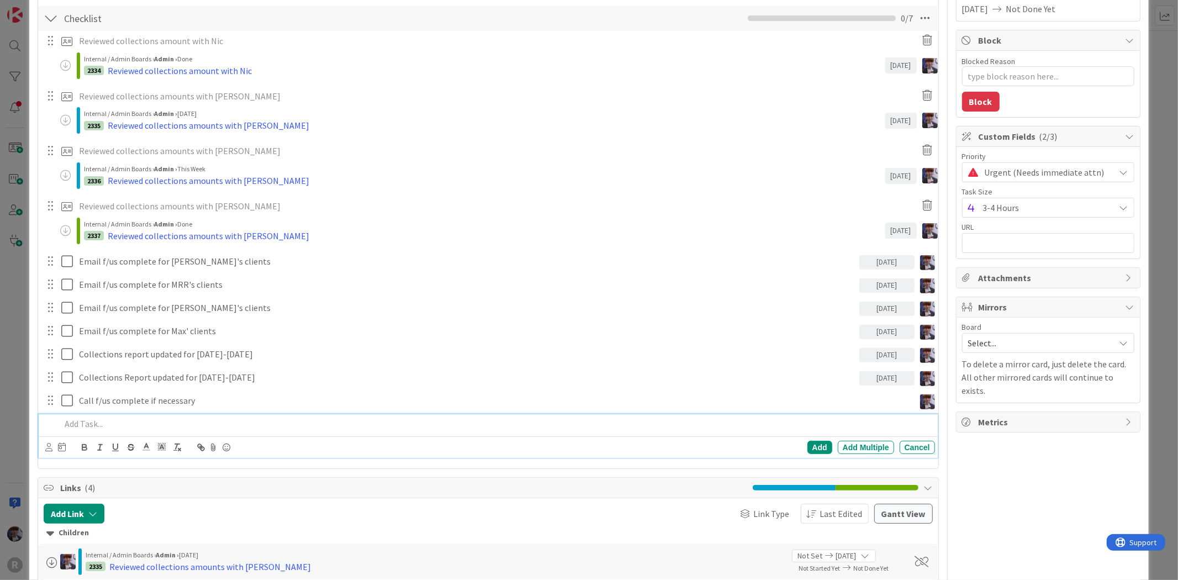
click at [231, 415] on div at bounding box center [495, 423] width 878 height 19
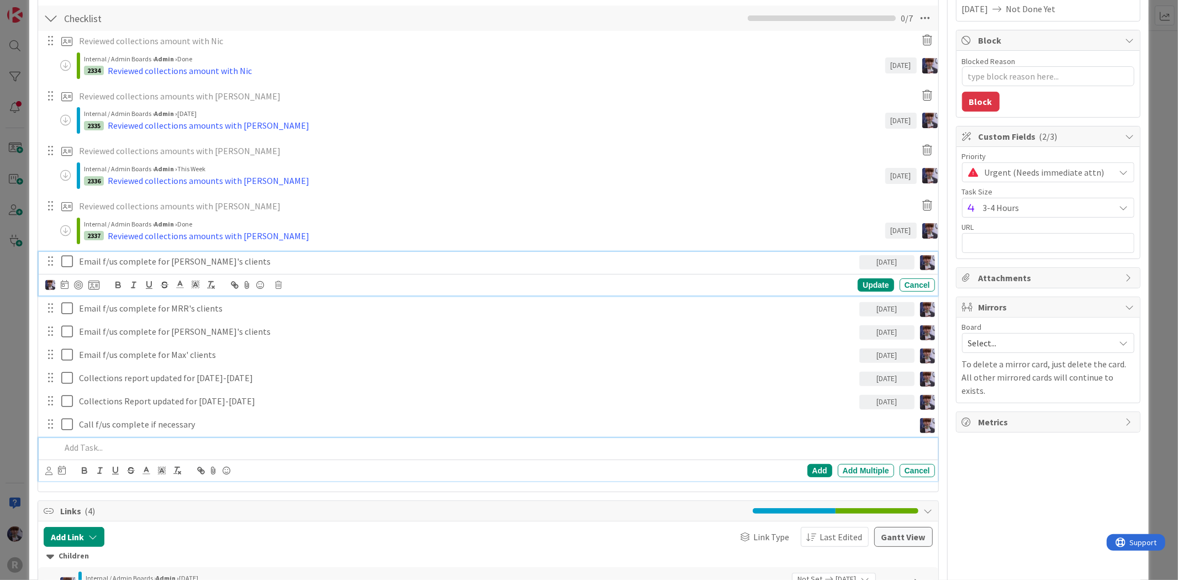
click at [144, 266] on p "Email f/us complete for [PERSON_NAME]'s clients" at bounding box center [467, 261] width 776 height 13
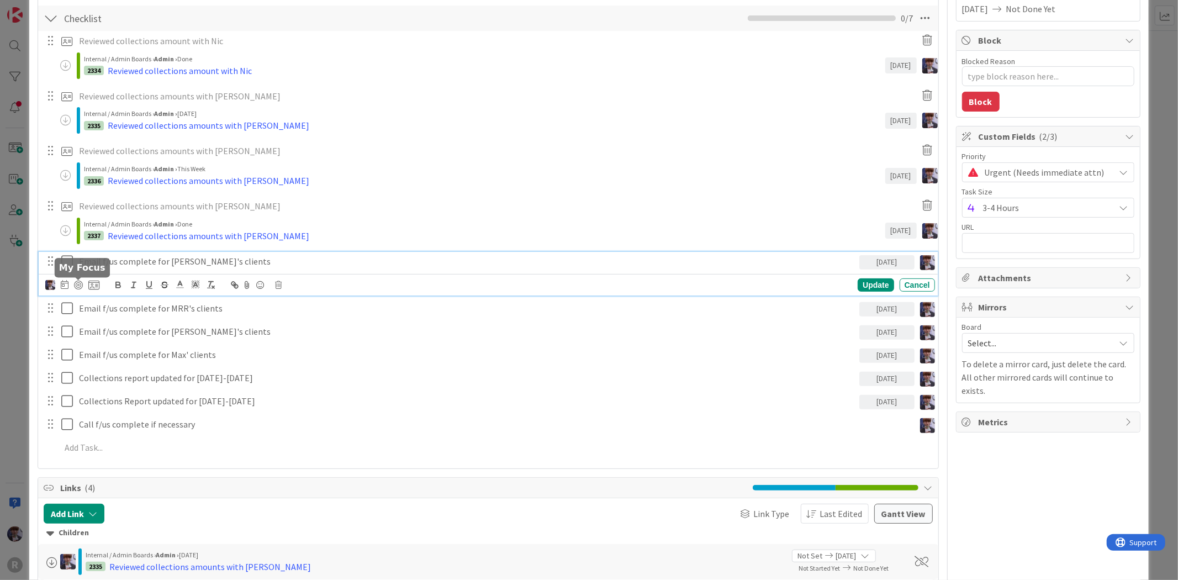
click at [90, 286] on icon at bounding box center [93, 285] width 11 height 10
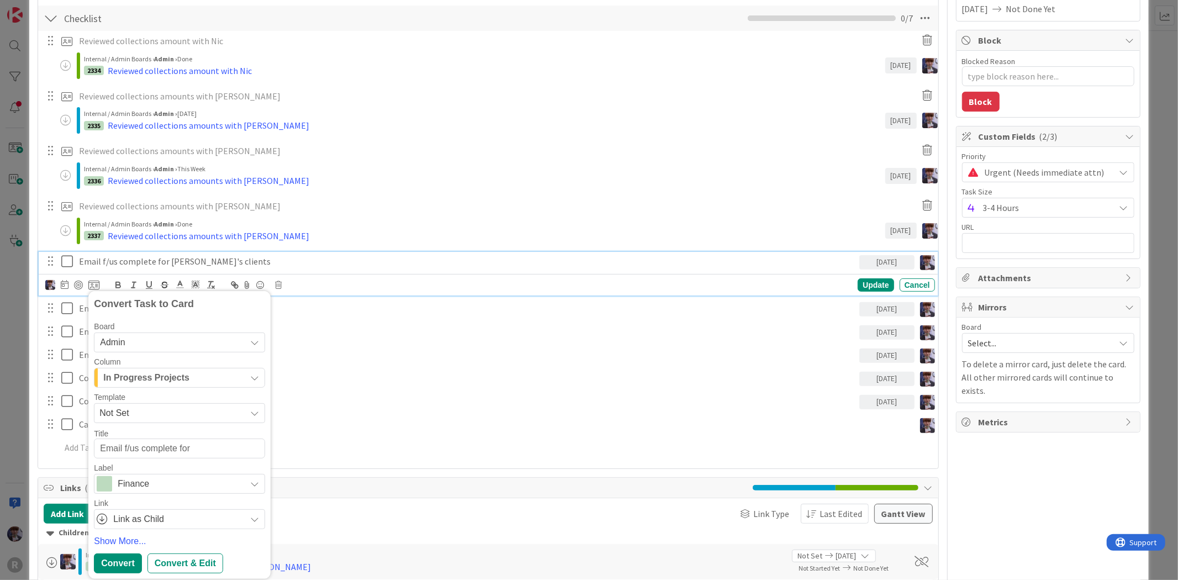
click at [167, 383] on span "In Progress Projects" at bounding box center [146, 378] width 86 height 14
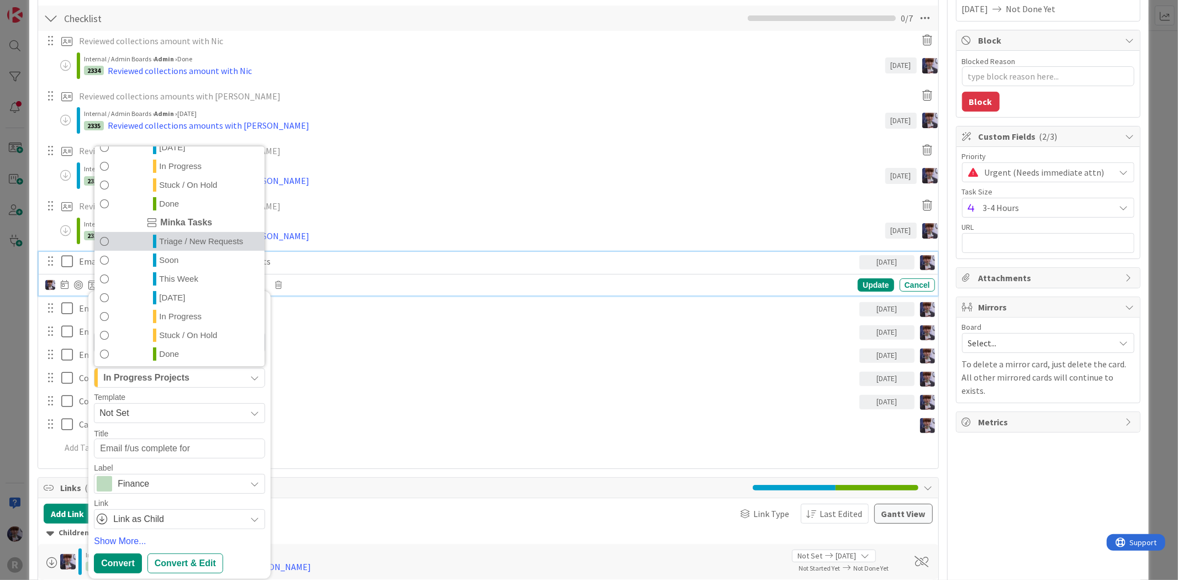
scroll to position [239, 0]
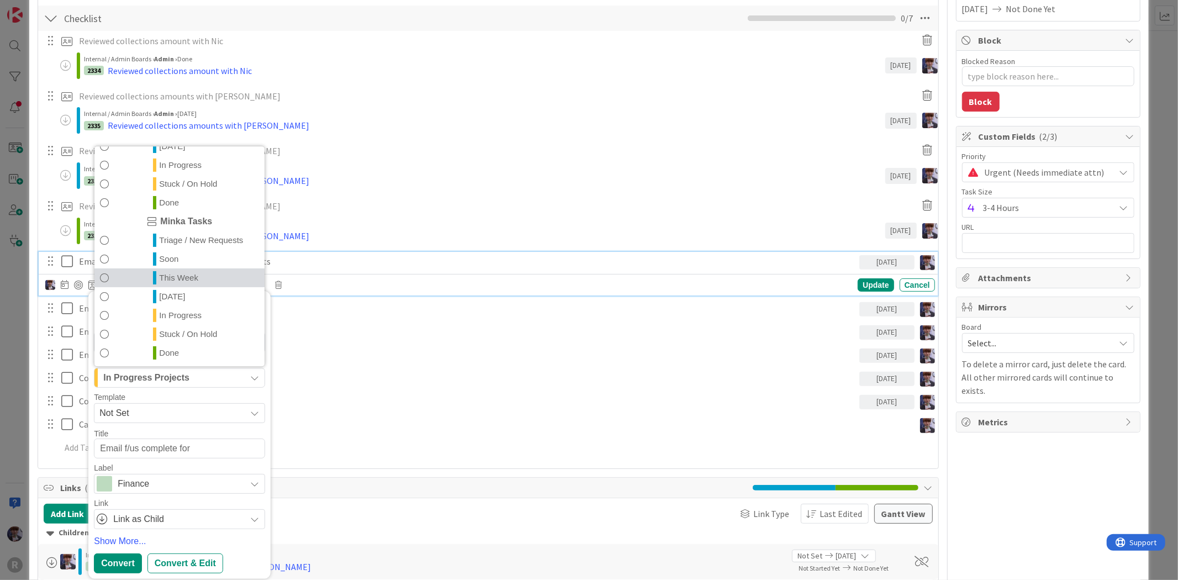
click at [179, 280] on span "This Week" at bounding box center [178, 277] width 39 height 13
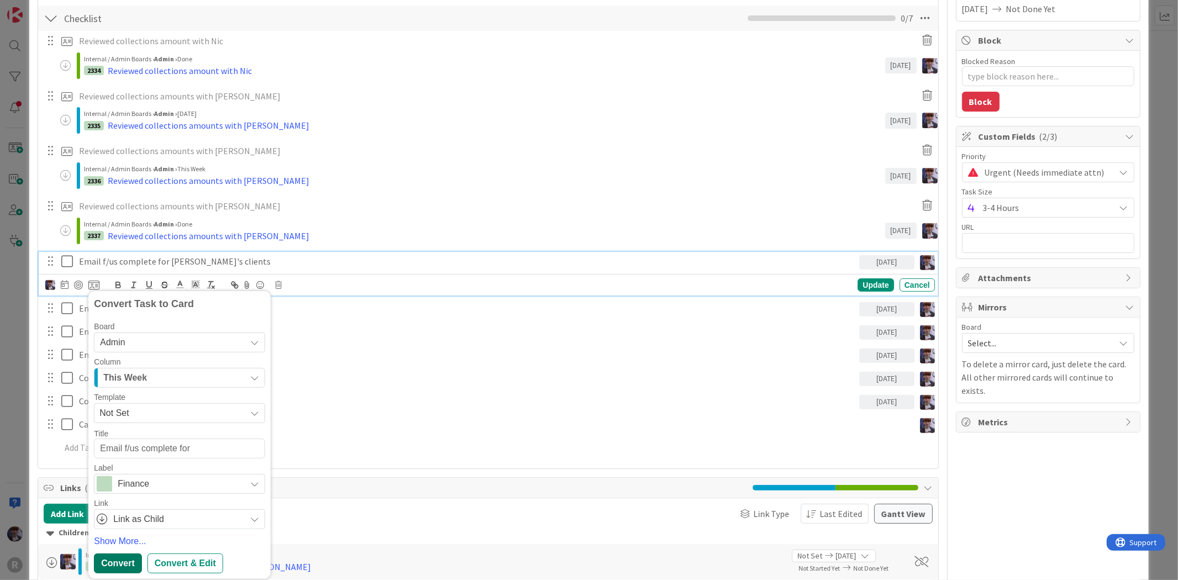
click at [108, 560] on div "Convert" at bounding box center [117, 563] width 47 height 20
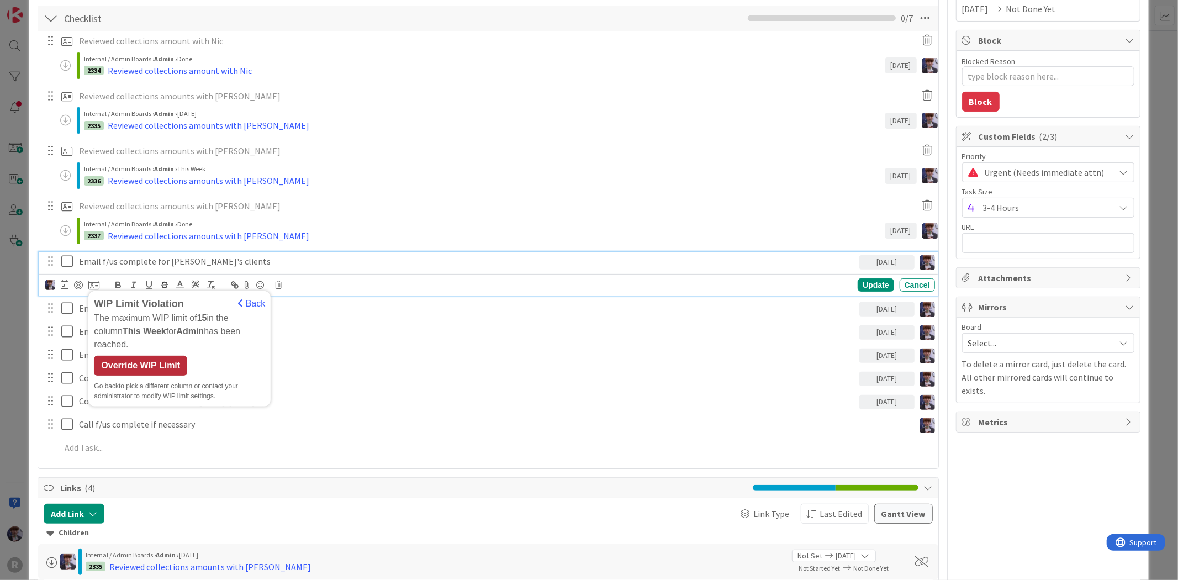
click at [145, 356] on div "Override WIP Limit" at bounding box center [140, 366] width 93 height 20
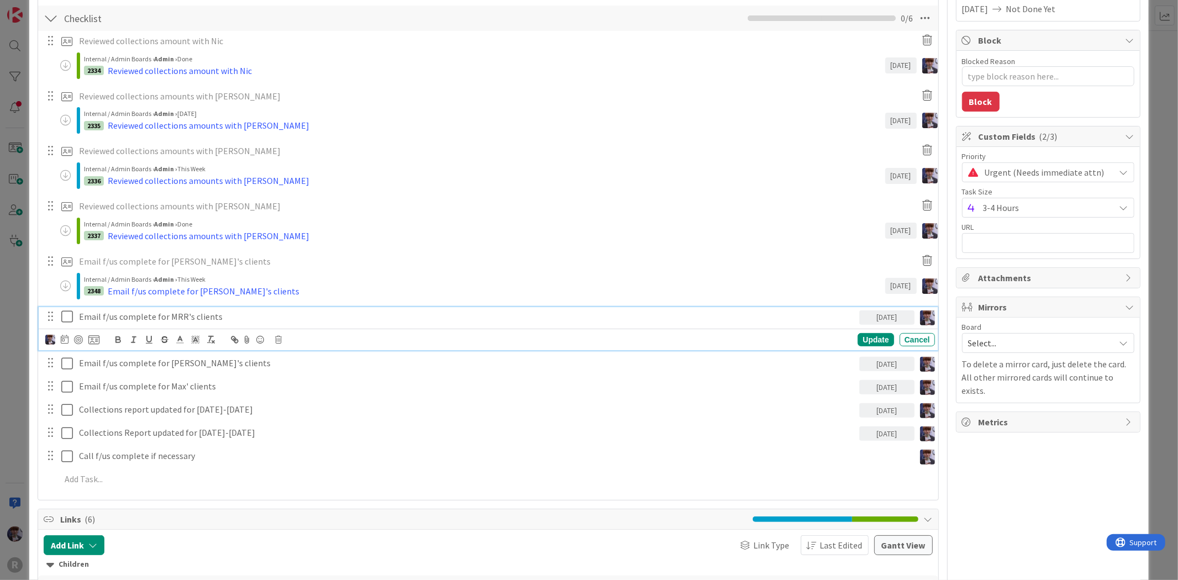
click at [131, 313] on p "Email f/us complete for MRR's clients" at bounding box center [467, 316] width 776 height 13
click at [92, 337] on icon at bounding box center [93, 340] width 11 height 10
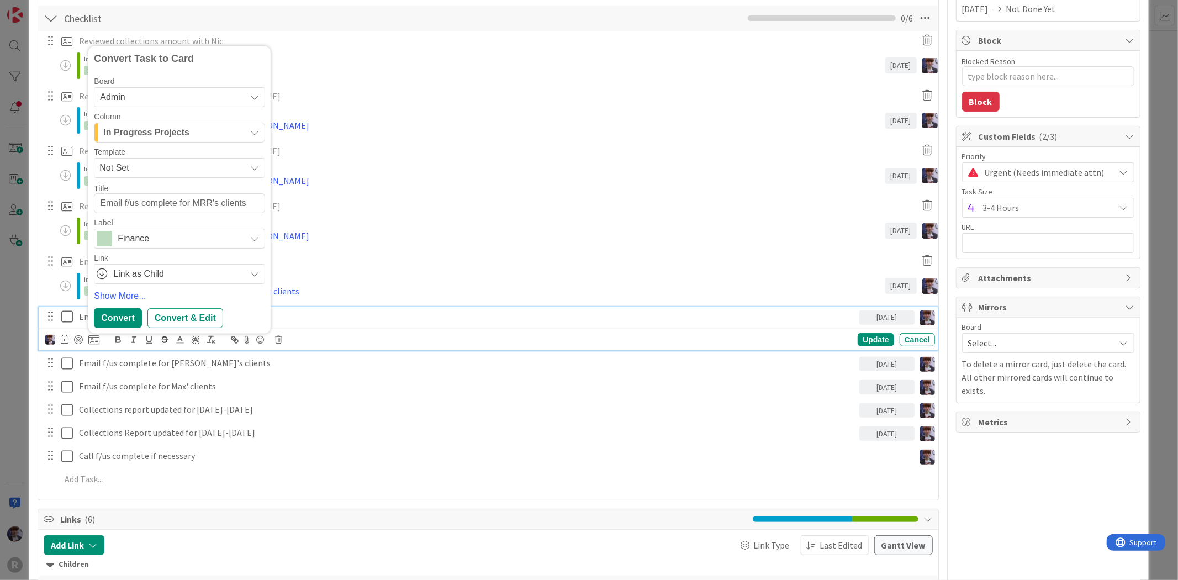
click at [163, 239] on span "Finance" at bounding box center [179, 238] width 123 height 15
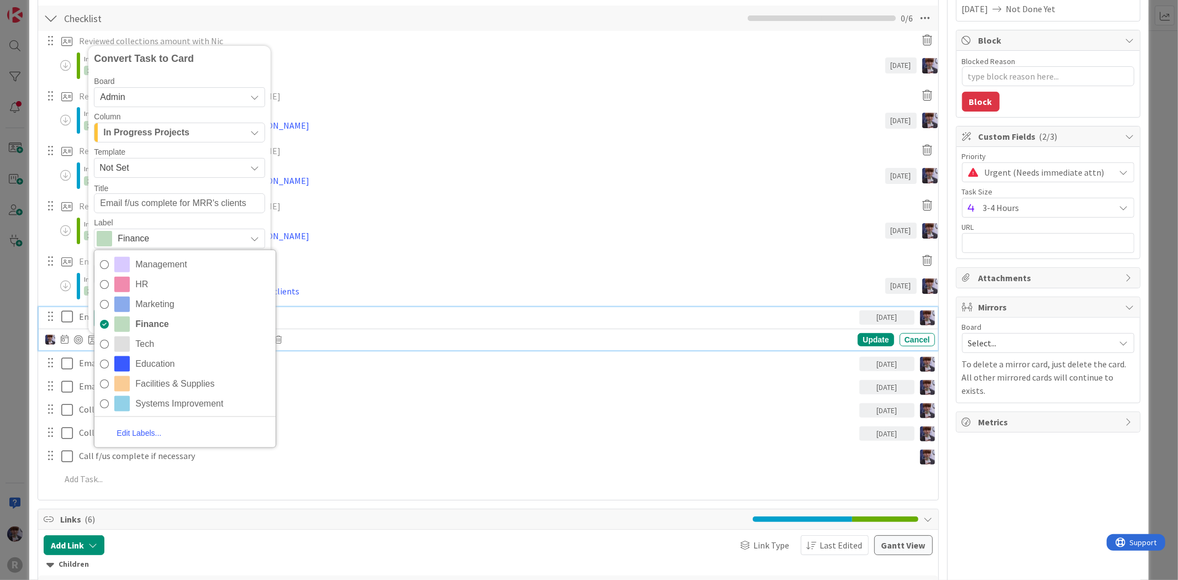
click at [163, 239] on span "Finance" at bounding box center [179, 238] width 123 height 15
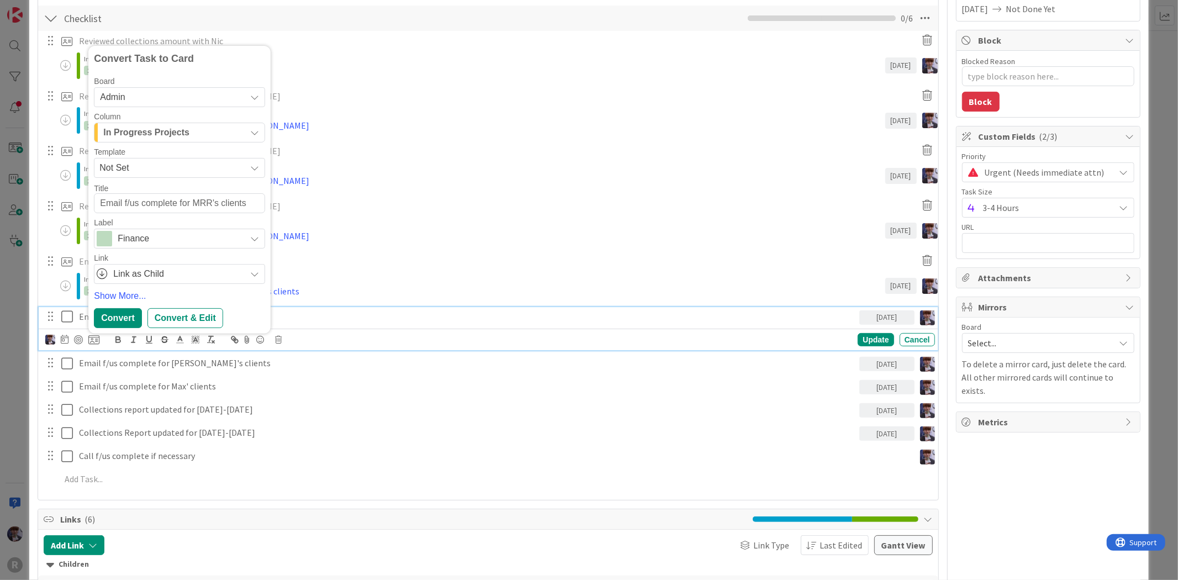
click at [183, 139] on span "In Progress Projects" at bounding box center [146, 132] width 86 height 14
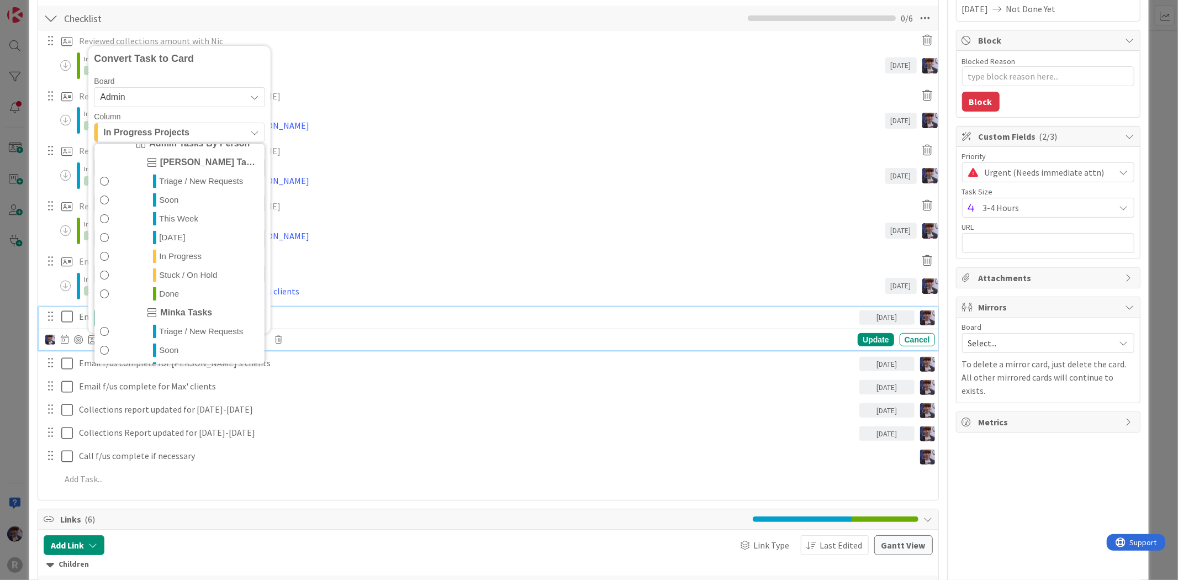
scroll to position [240, 0]
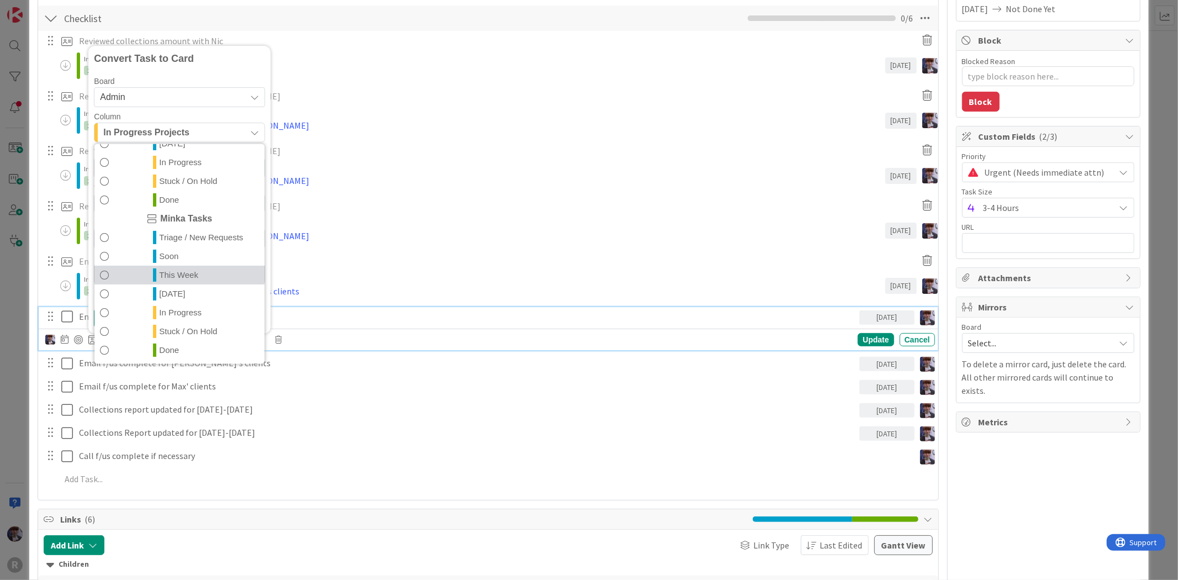
click at [191, 271] on span "This Week" at bounding box center [178, 274] width 39 height 13
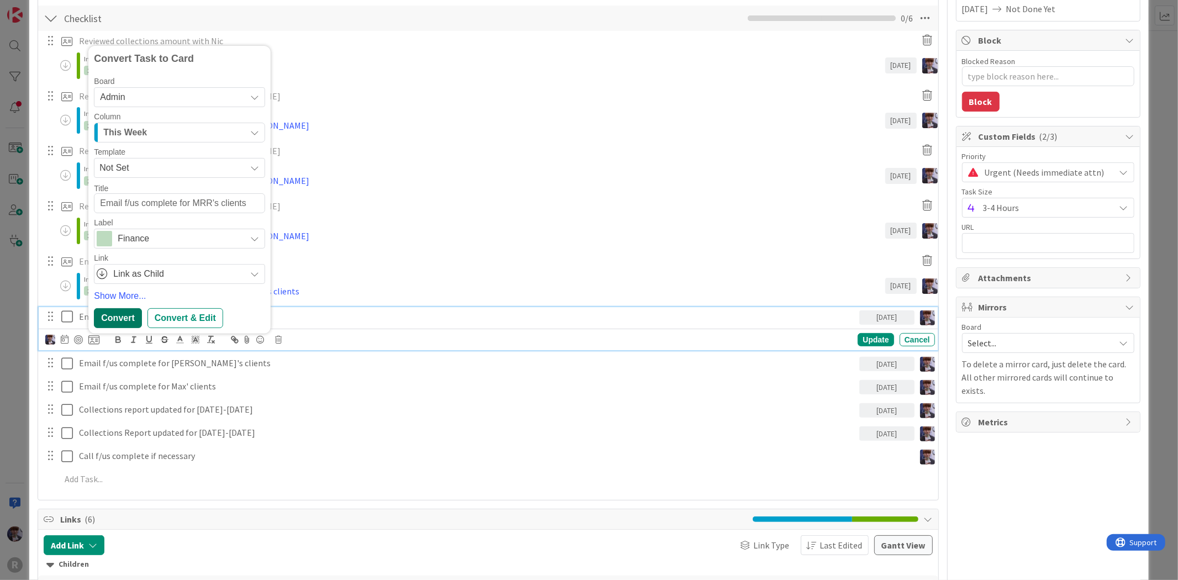
click at [134, 311] on div "Convert" at bounding box center [117, 318] width 47 height 20
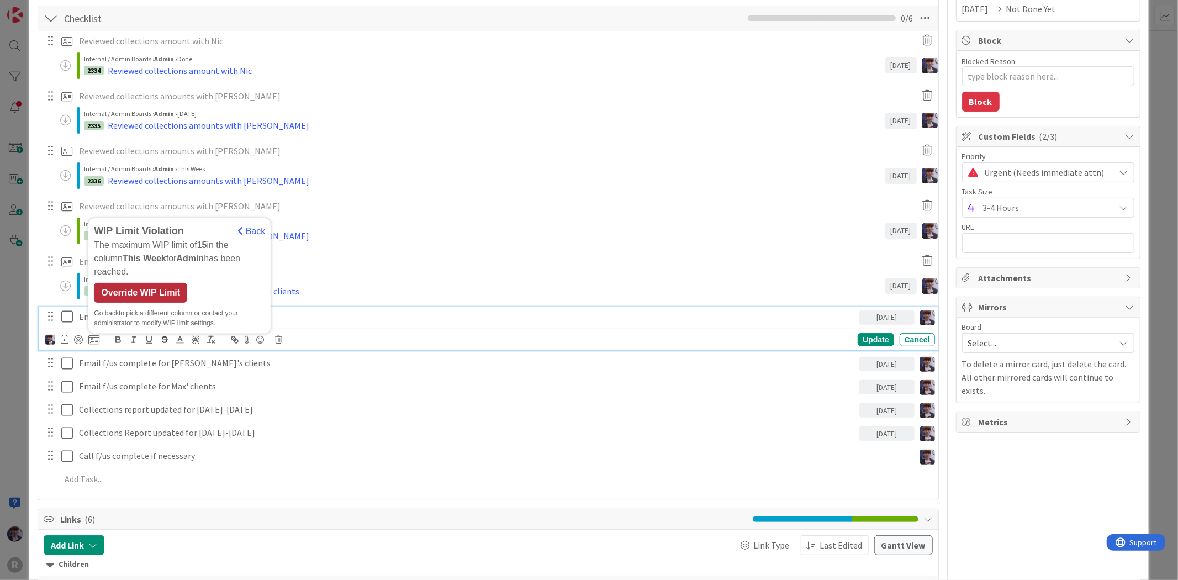
click at [122, 293] on div "Override WIP Limit" at bounding box center [140, 293] width 93 height 20
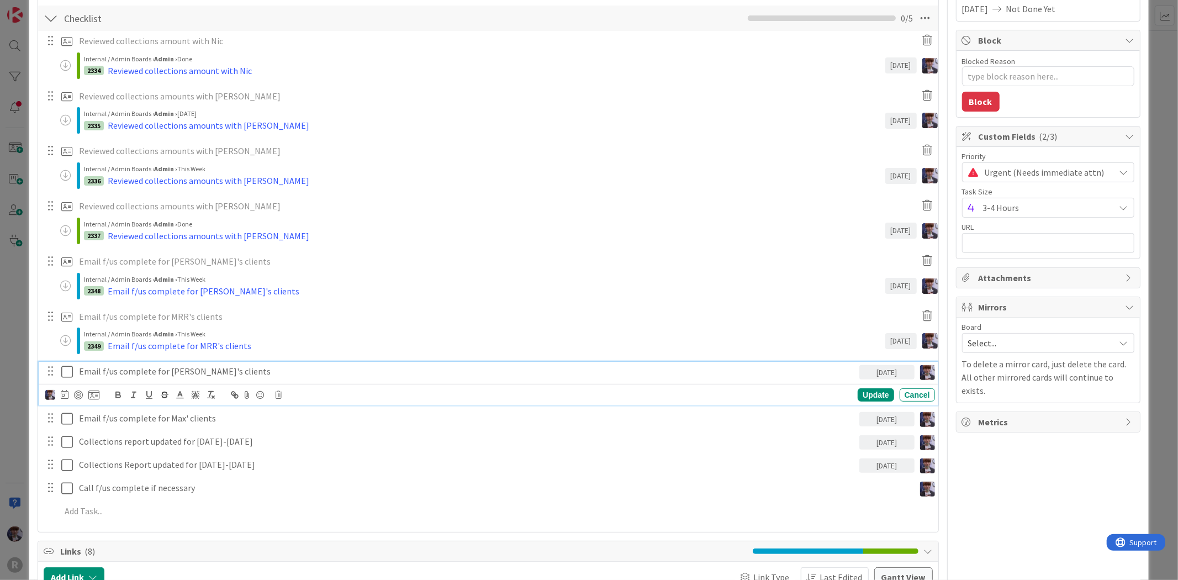
click at [148, 372] on p "Email f/us complete for Ted's clients" at bounding box center [467, 371] width 776 height 13
click at [91, 395] on icon at bounding box center [93, 395] width 11 height 10
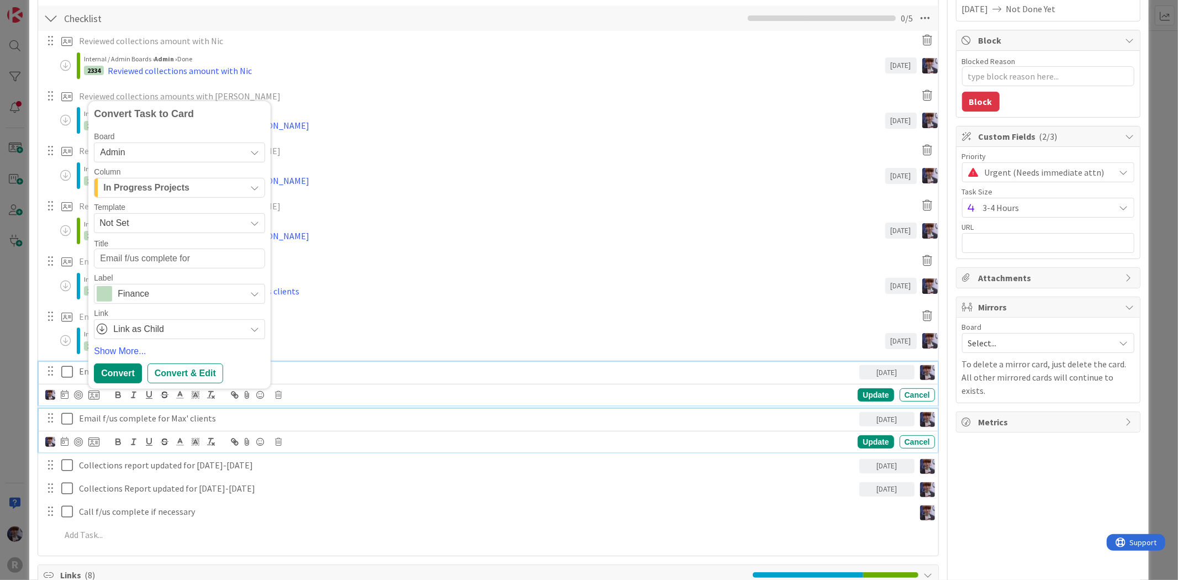
click at [123, 417] on p "Email f/us complete for Max' clients" at bounding box center [467, 418] width 776 height 13
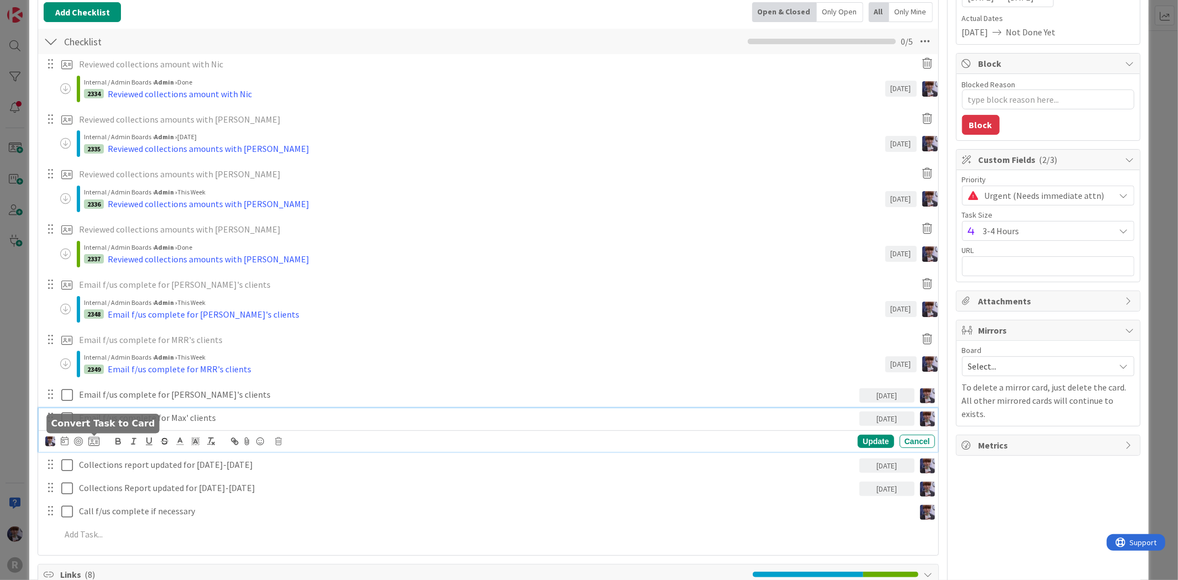
click at [89, 440] on icon at bounding box center [93, 441] width 11 height 10
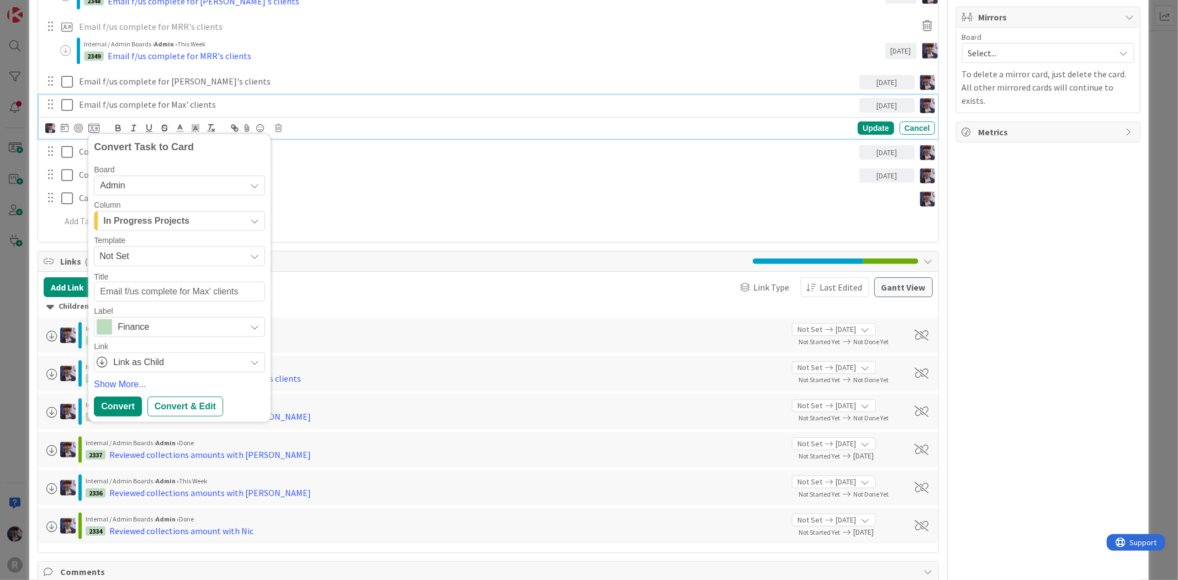
click at [183, 228] on span "In Progress Projects" at bounding box center [146, 221] width 86 height 14
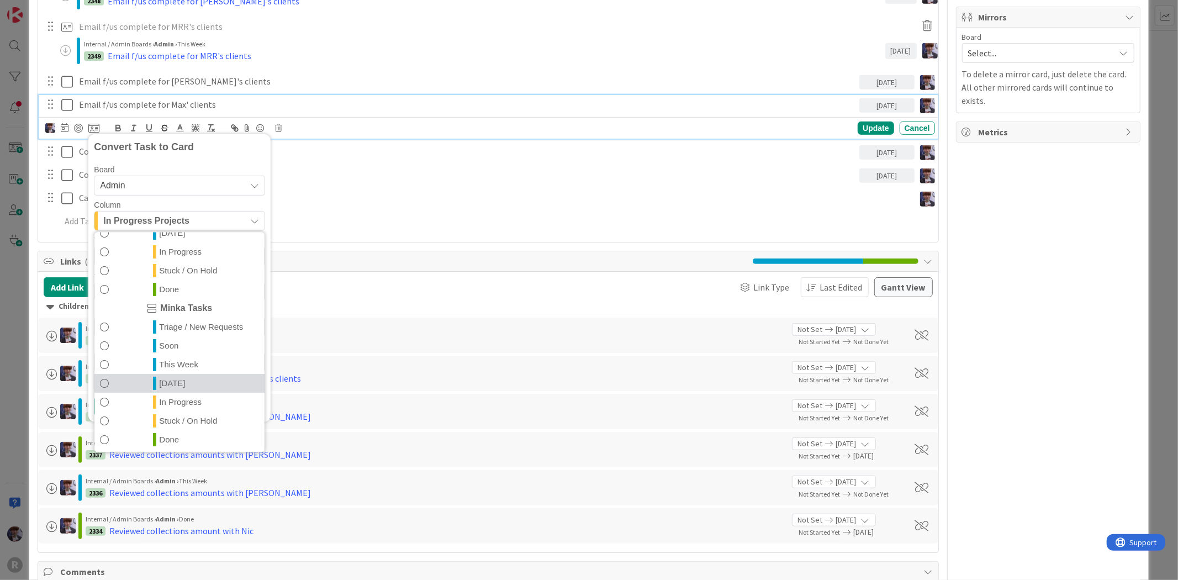
scroll to position [239, 0]
click at [177, 366] on span "This Week" at bounding box center [178, 363] width 39 height 13
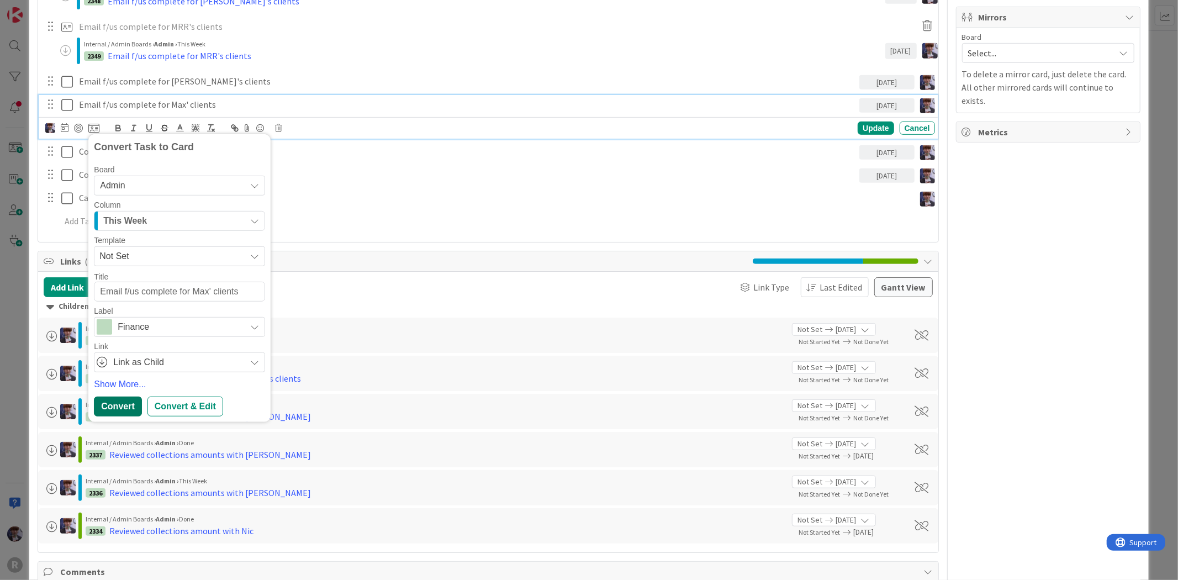
click at [128, 399] on div "Convert" at bounding box center [117, 407] width 47 height 20
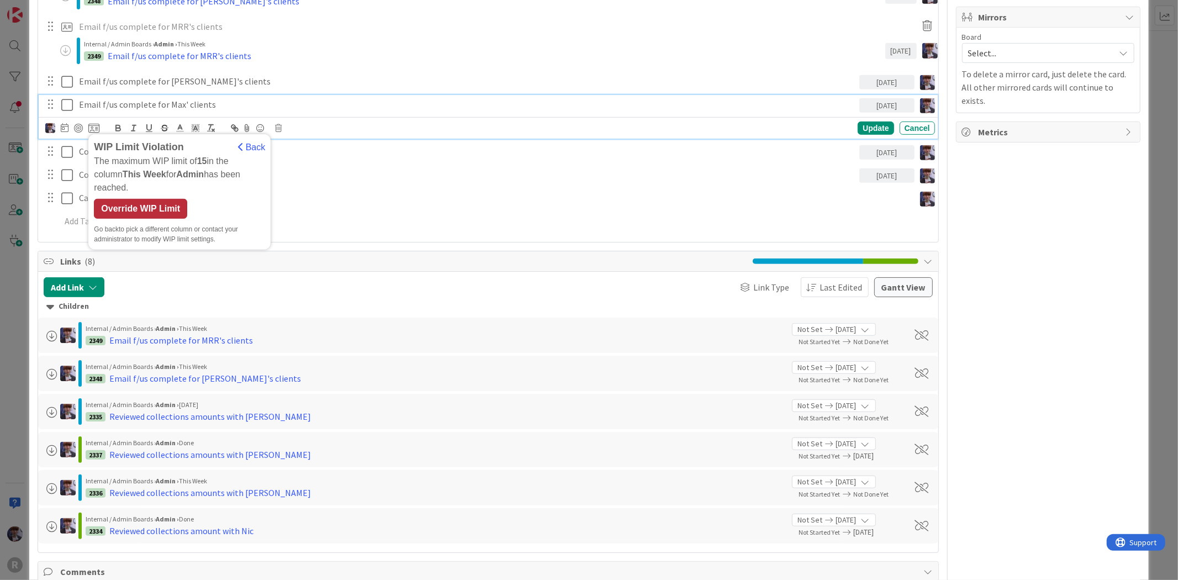
click at [168, 199] on div "Override WIP Limit" at bounding box center [140, 209] width 93 height 20
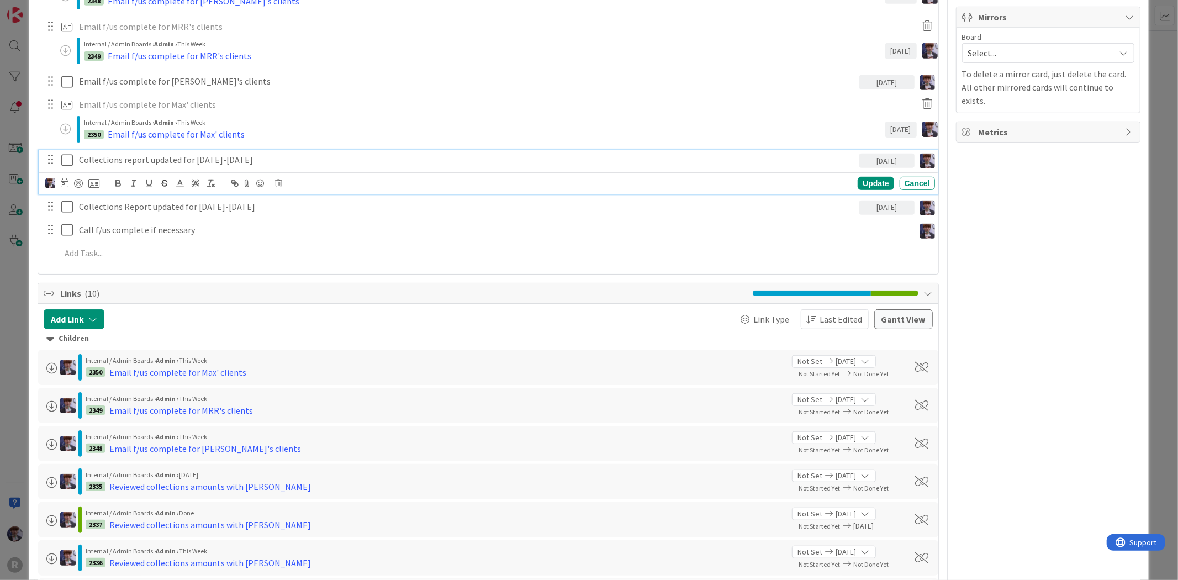
click at [145, 162] on p "Collections report updated for [DATE]-[DATE]" at bounding box center [467, 160] width 776 height 13
click at [89, 183] on icon at bounding box center [93, 183] width 11 height 10
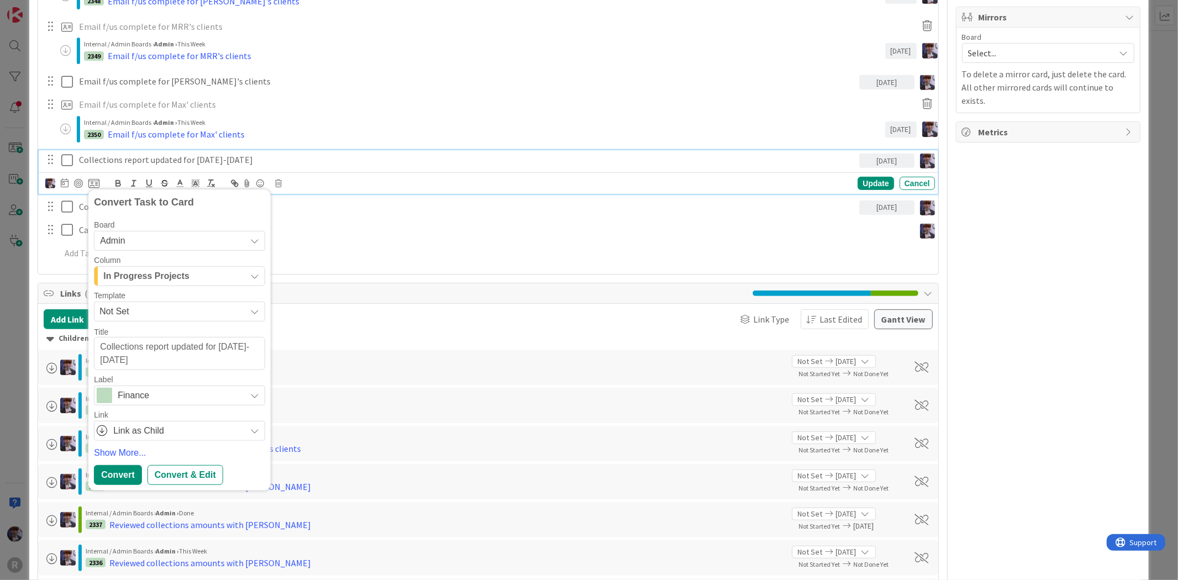
click at [154, 275] on span "In Progress Projects" at bounding box center [146, 276] width 86 height 14
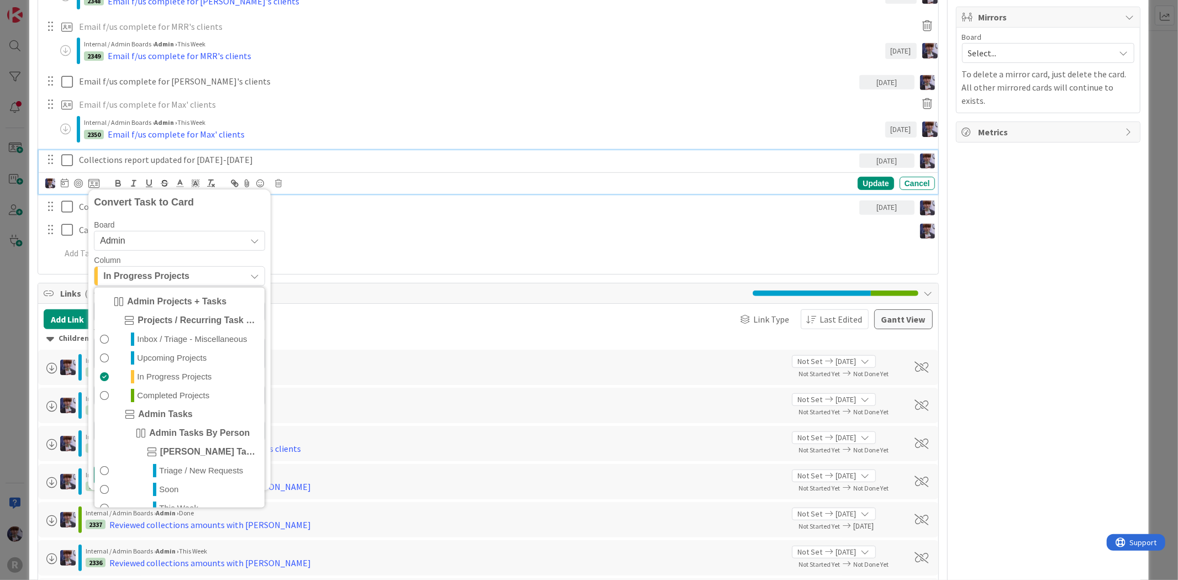
scroll to position [240, 0]
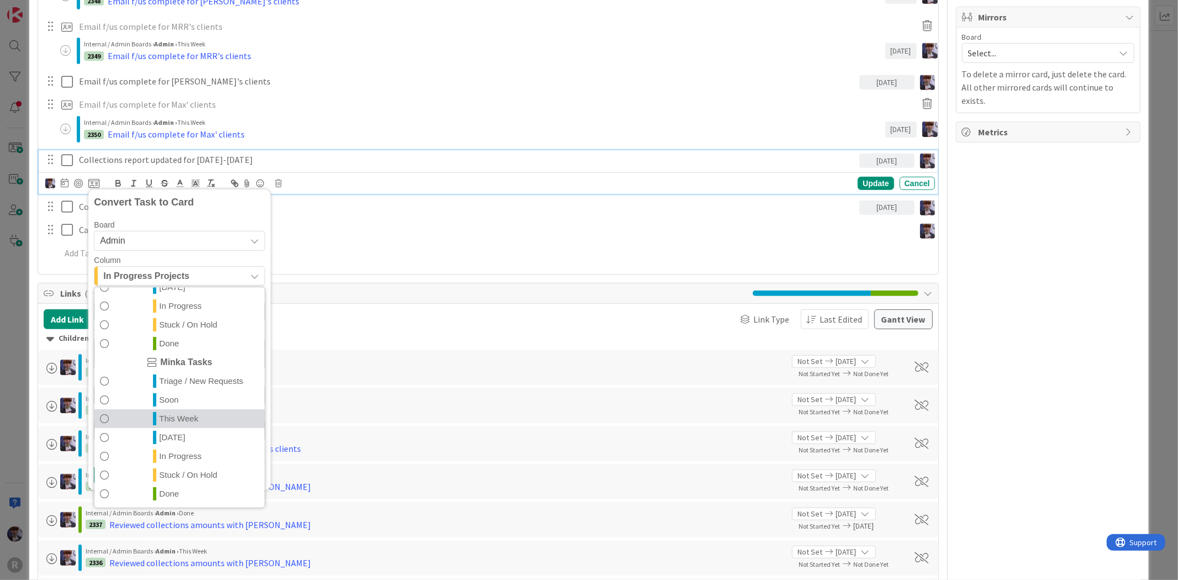
click at [199, 414] on link "This Week" at bounding box center [179, 418] width 170 height 19
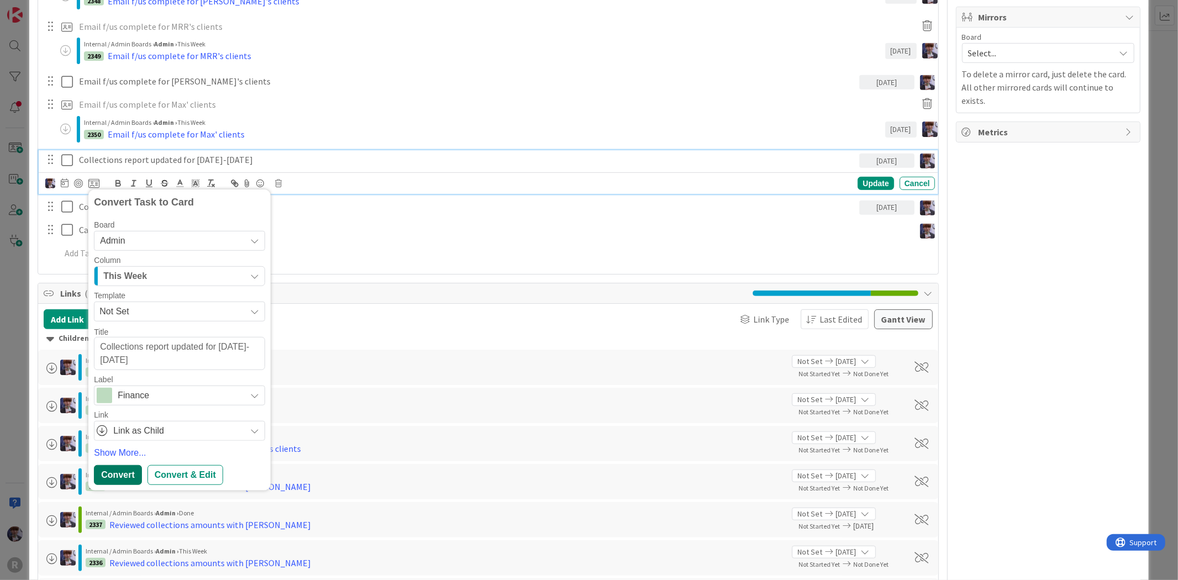
click at [131, 473] on div "Convert" at bounding box center [117, 475] width 47 height 20
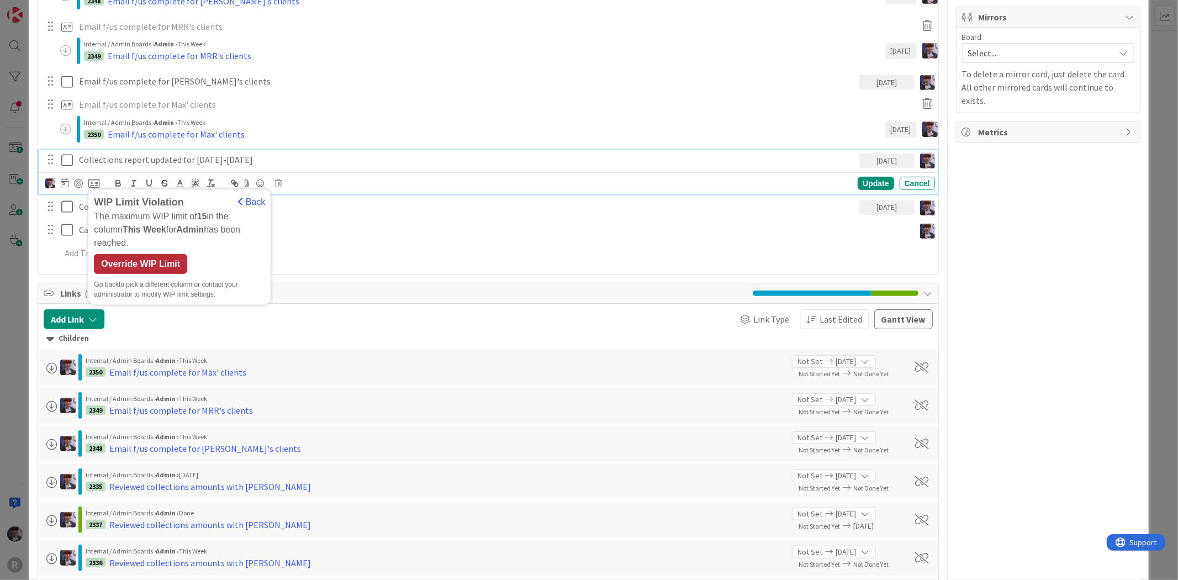
click at [160, 254] on div "Override WIP Limit" at bounding box center [140, 264] width 93 height 20
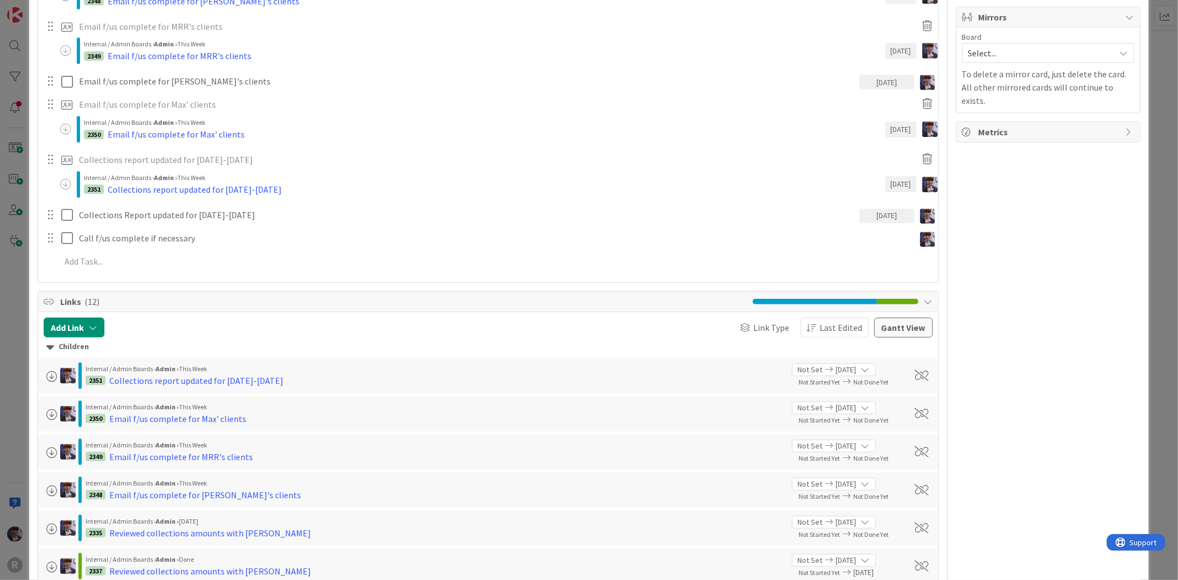
click at [10, 348] on div "ID 2333 Admin In Progress Projects Title 24 / 128 MONTHLY COLLECTIONS F/US Desc…" at bounding box center [589, 290] width 1178 height 580
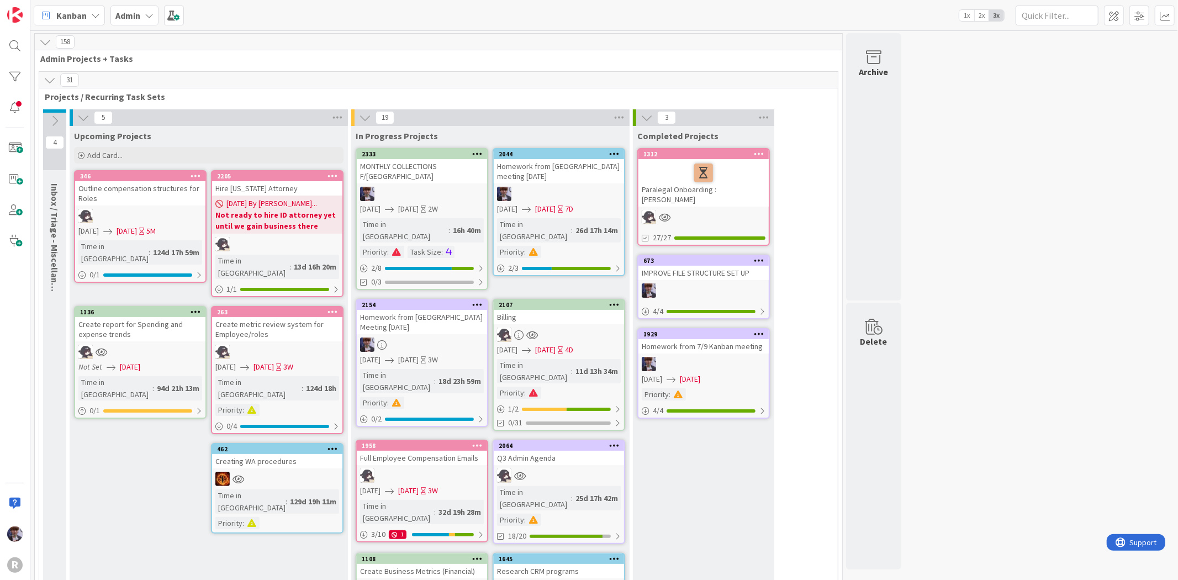
click at [422, 187] on div at bounding box center [422, 194] width 130 height 14
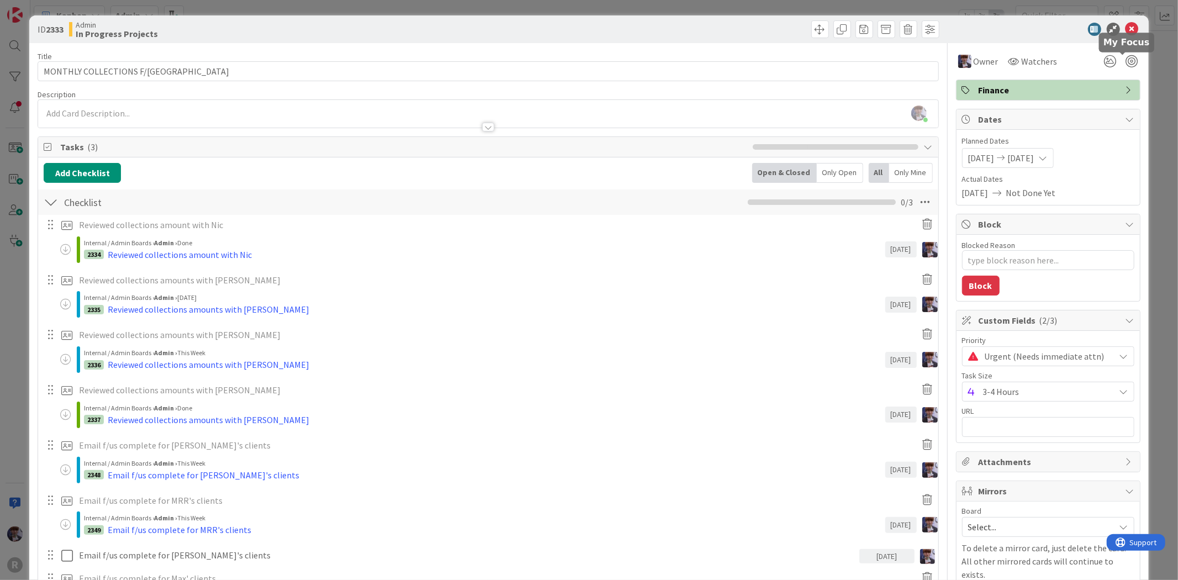
click at [1164, 63] on div "ID 2333 Admin In Progress Projects Title 24 / 128 MONTHLY COLLECTIONS F/US Desc…" at bounding box center [589, 290] width 1178 height 580
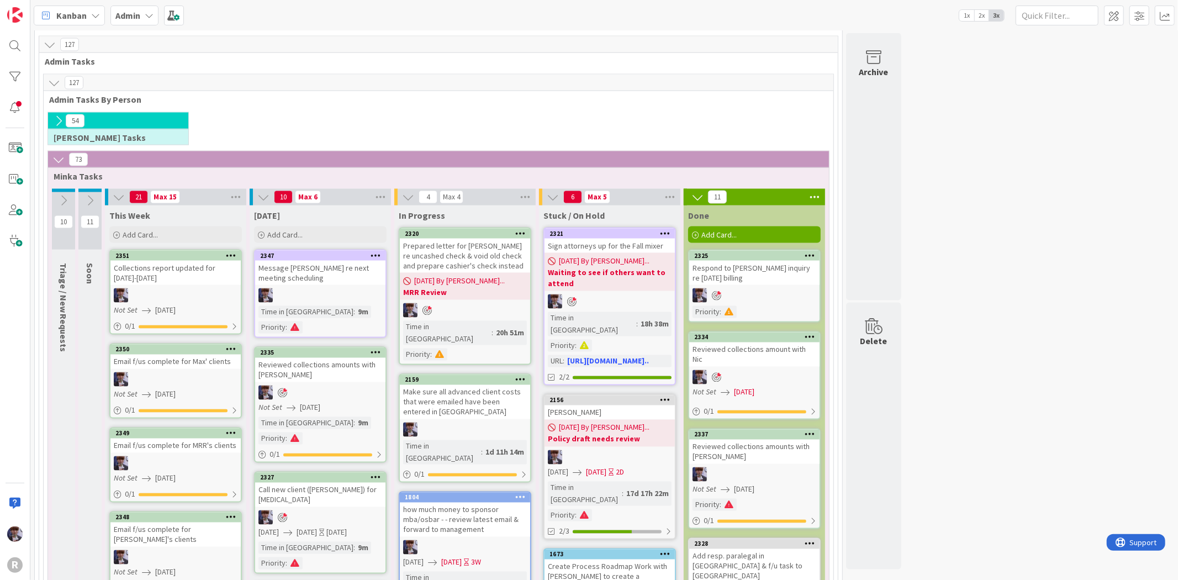
scroll to position [1411, 0]
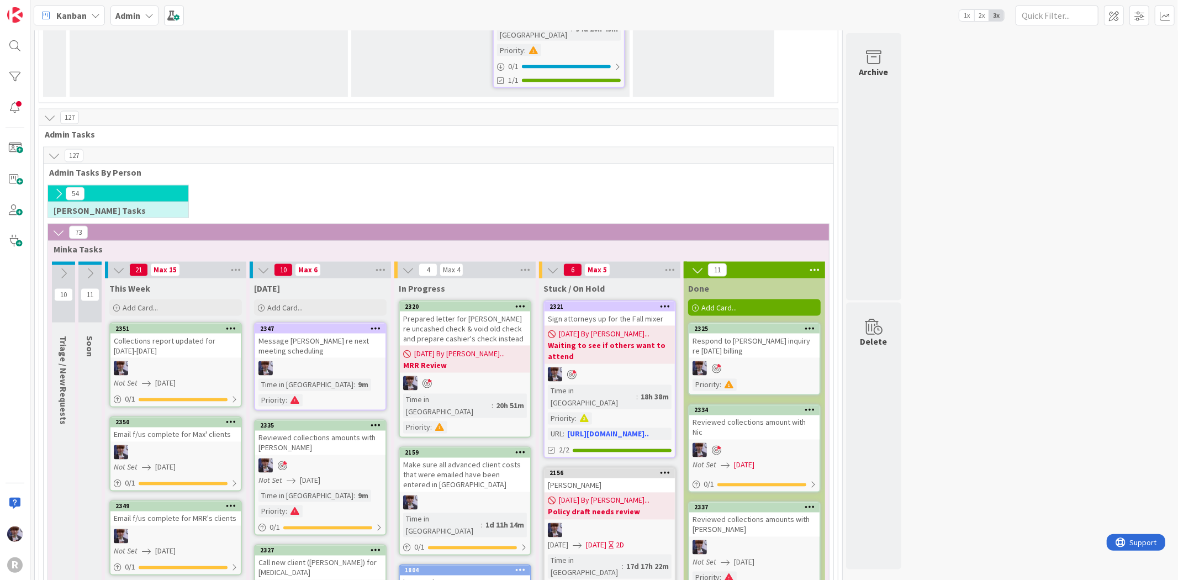
click at [176, 334] on div "Collections report updated for [DATE]-[DATE]" at bounding box center [175, 346] width 130 height 24
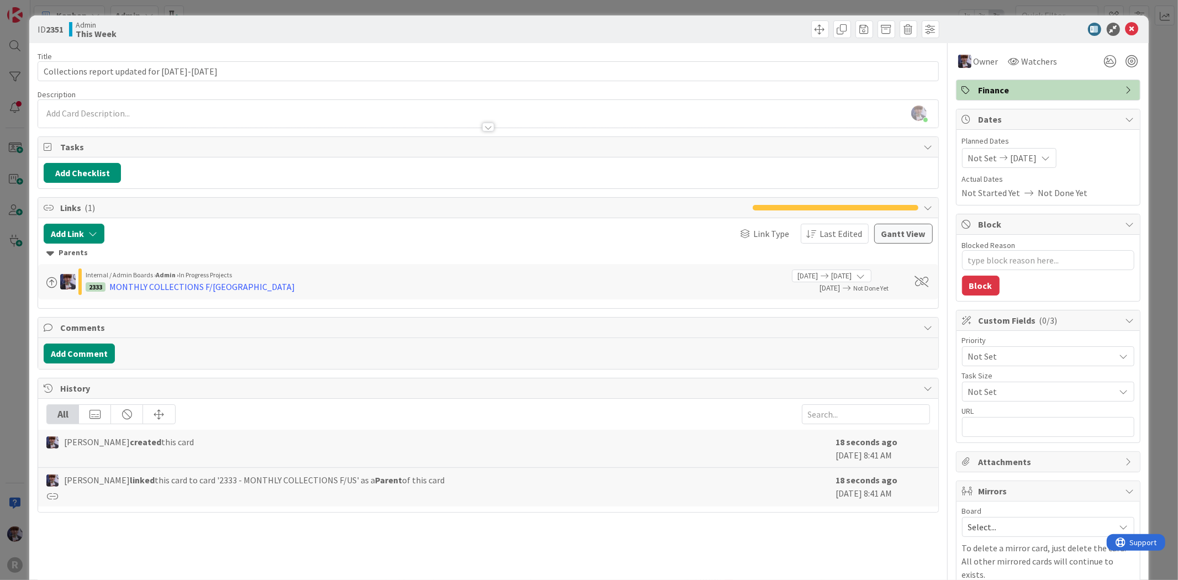
click at [1014, 357] on span "Not Set" at bounding box center [1038, 355] width 141 height 15
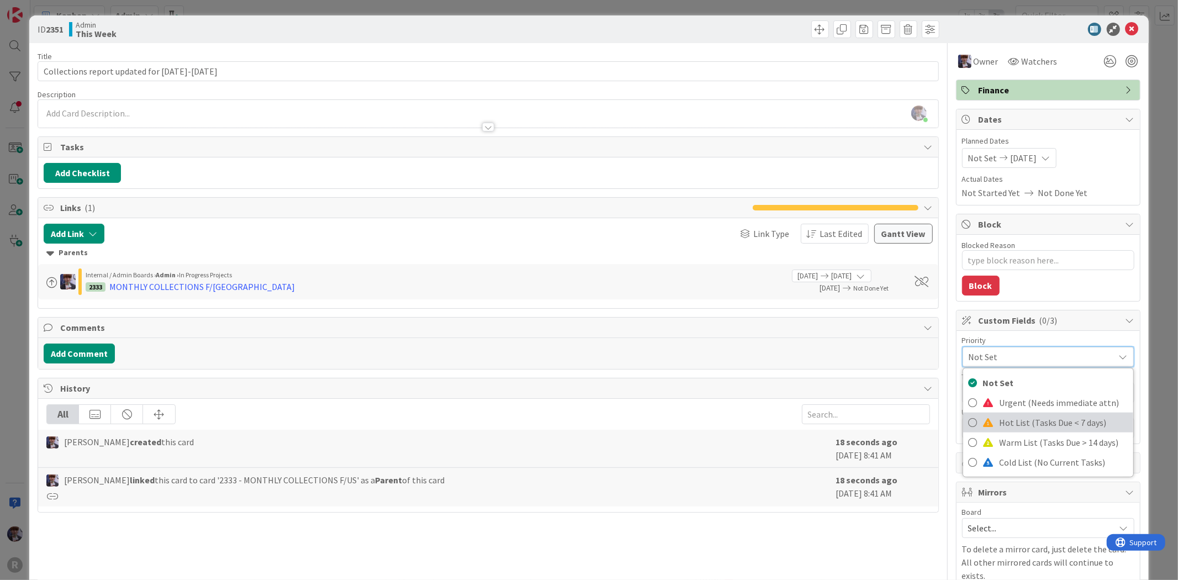
click at [1007, 415] on span "Hot List (Tasks Due < 7 days)" at bounding box center [1064, 422] width 128 height 17
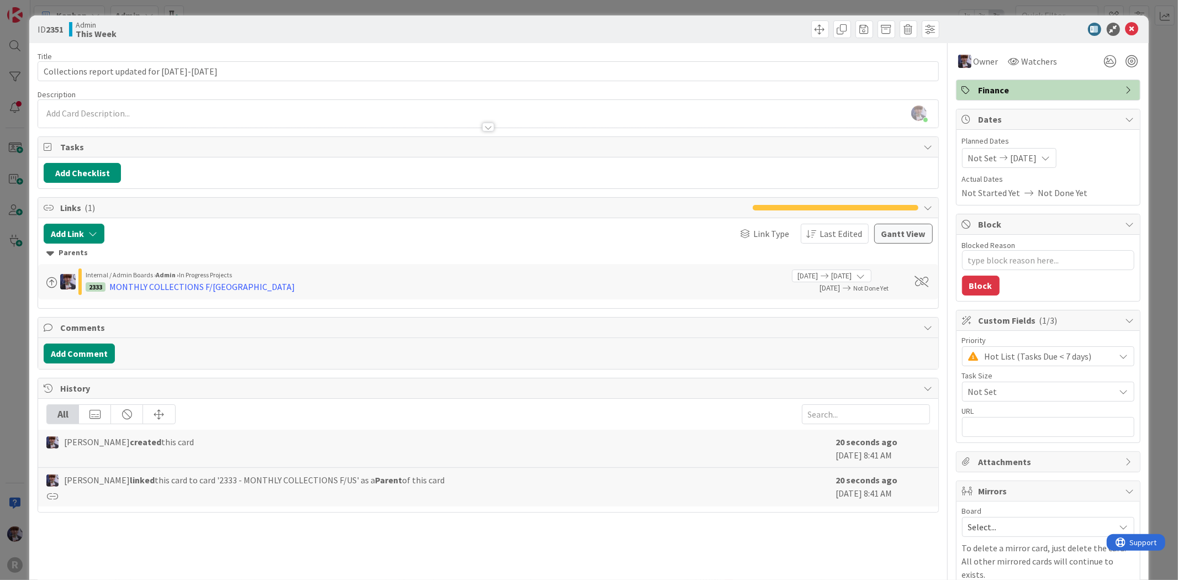
click at [1012, 385] on span "Not Set" at bounding box center [1038, 391] width 141 height 15
click at [998, 456] on span "1-2 Hours" at bounding box center [1063, 458] width 130 height 17
click at [1143, 271] on div "ID 2351 Admin This Week Title 44 / 128 Collections report updated for Aug 11-Au…" at bounding box center [589, 290] width 1178 height 580
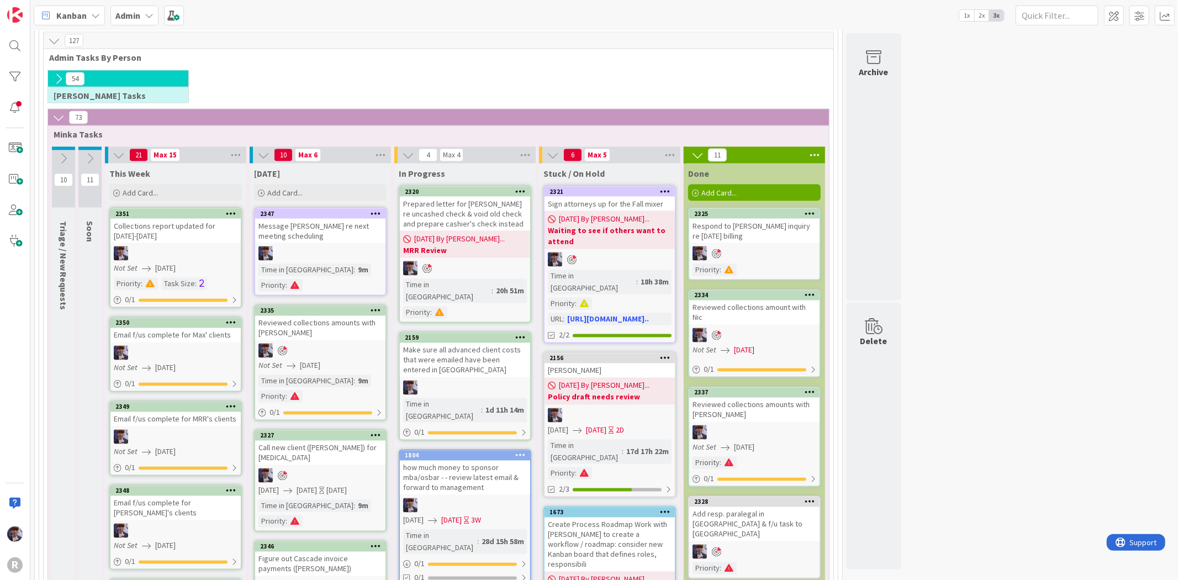
scroll to position [1534, 0]
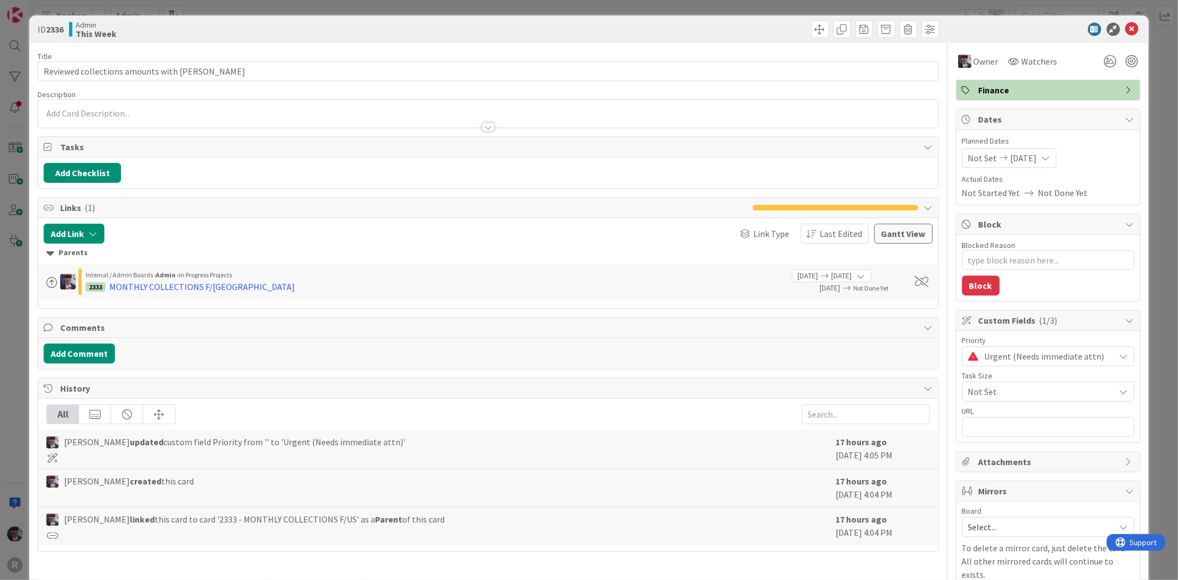
click at [1053, 355] on span "Urgent (Needs immediate attn)" at bounding box center [1047, 355] width 125 height 15
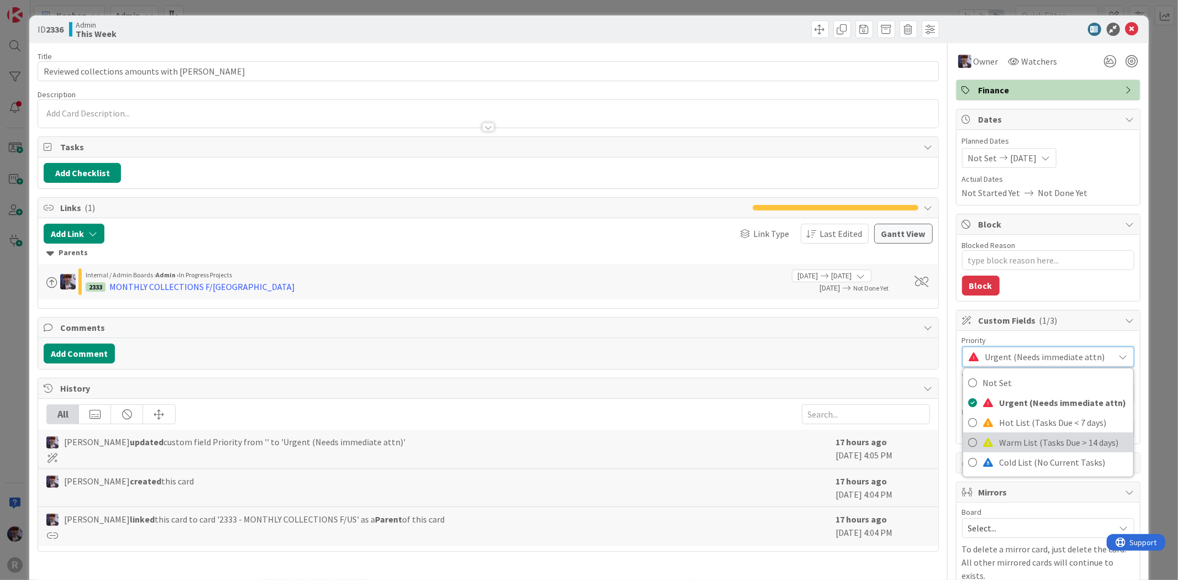
click at [1056, 446] on span "Warm List (Tasks Due > 14 days)" at bounding box center [1064, 442] width 128 height 17
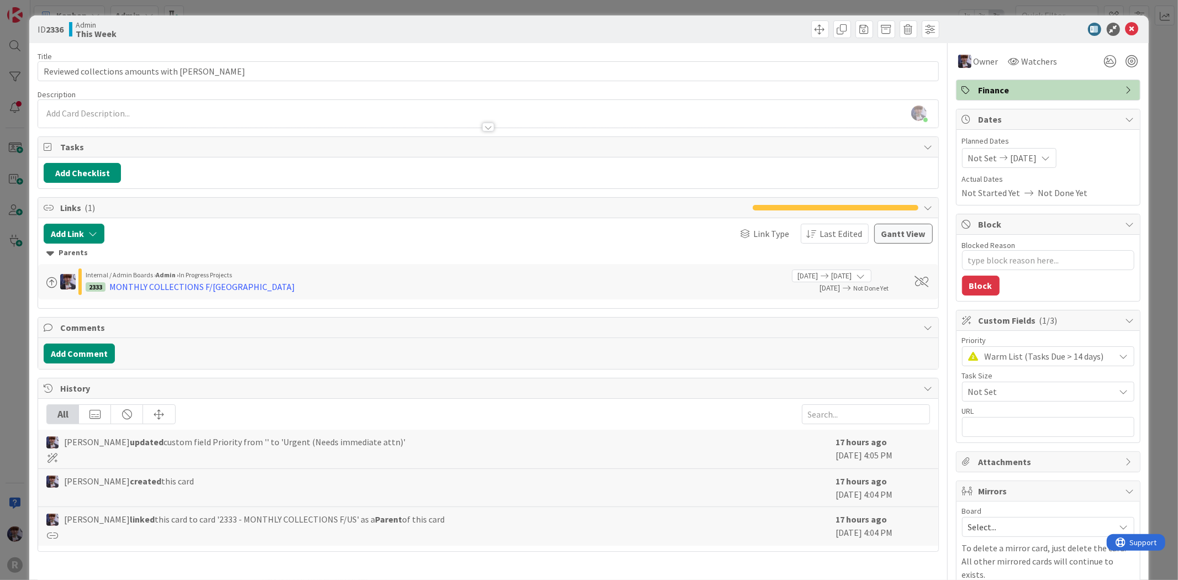
click at [1159, 339] on div "ID 2336 Admin This Week Title 37 / 128 Reviewed collections amounts with Ted De…" at bounding box center [589, 290] width 1178 height 580
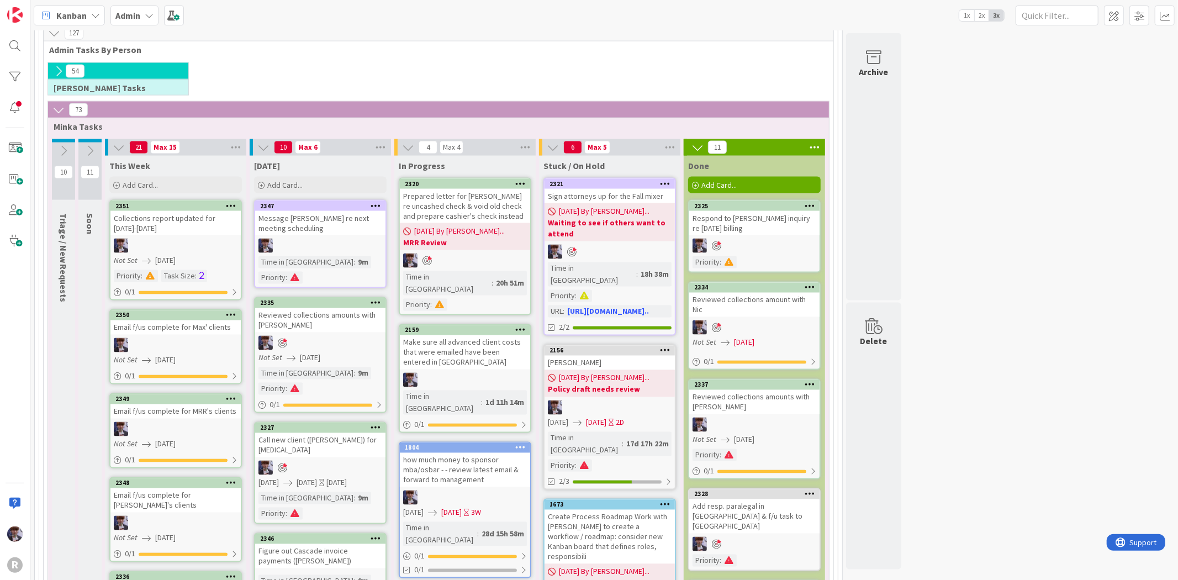
click at [204, 488] on div "Email f/us complete for [PERSON_NAME]'s clients" at bounding box center [175, 500] width 130 height 24
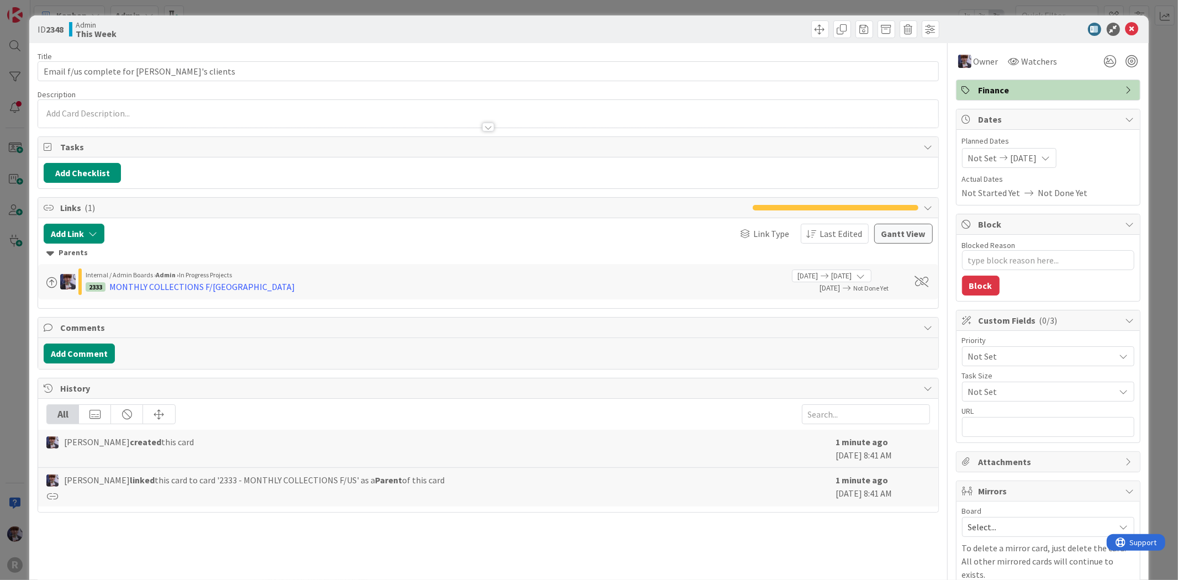
click at [1017, 363] on span "Not Set" at bounding box center [1038, 355] width 141 height 15
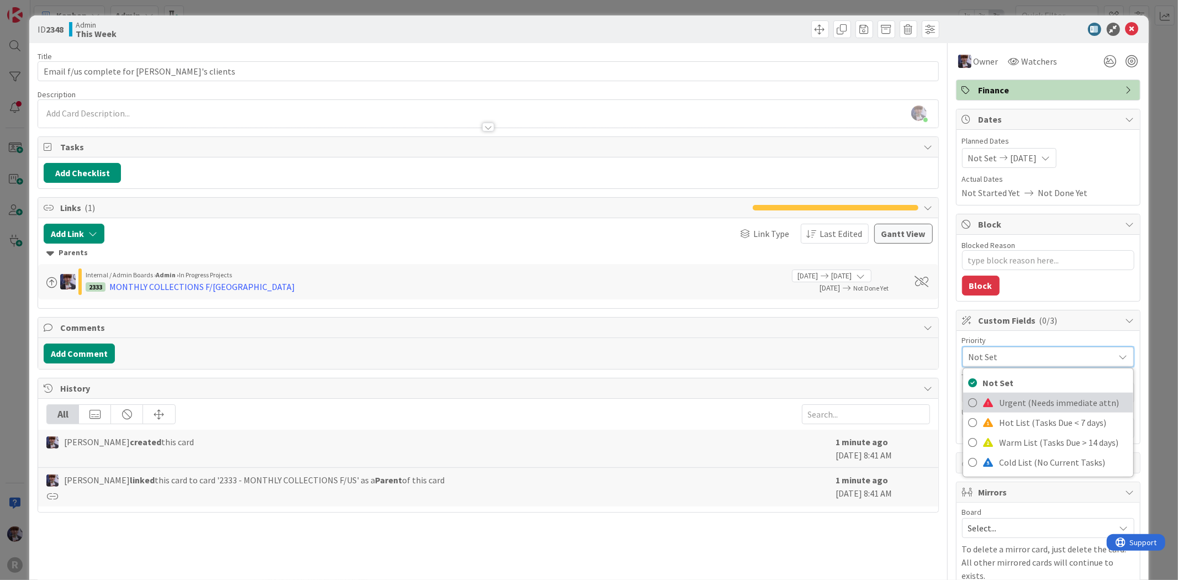
click at [1011, 405] on span "Urgent (Needs immediate attn)" at bounding box center [1064, 402] width 128 height 17
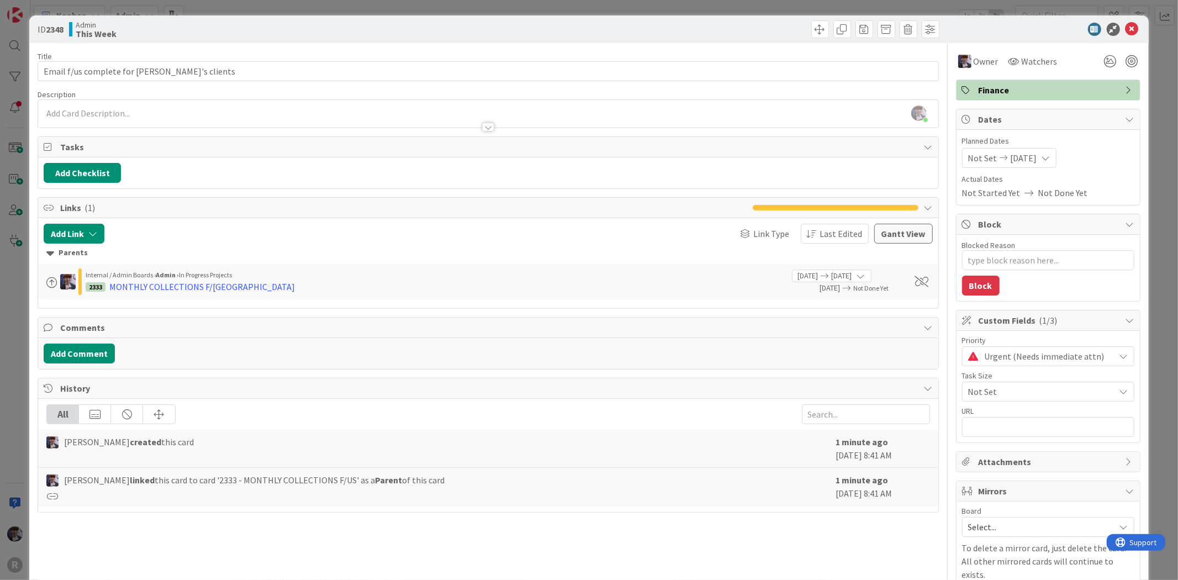
click at [1160, 261] on div "ID 2348 Admin This Week Title 37 / 128 Email f/us complete for Nic's clients De…" at bounding box center [589, 290] width 1178 height 580
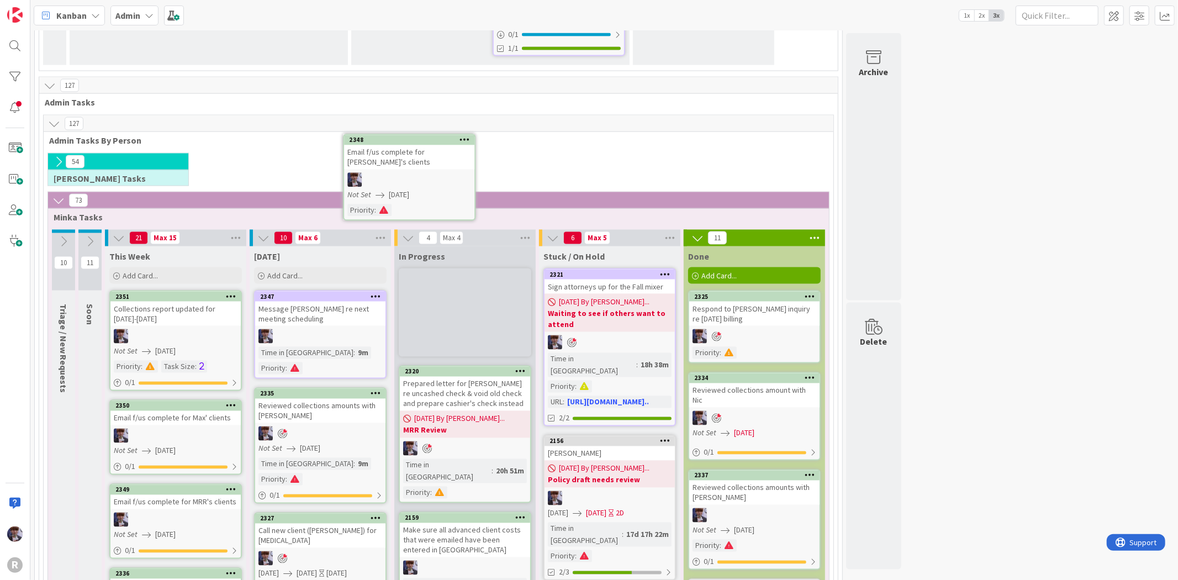
scroll to position [1441, 0]
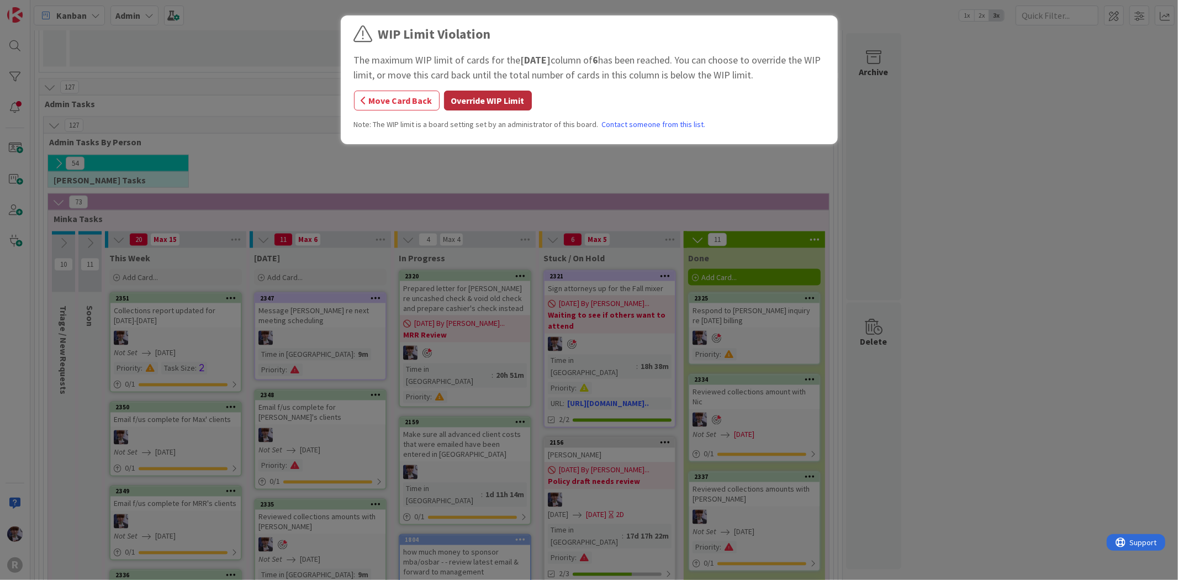
click at [504, 98] on button "Override WIP Limit" at bounding box center [488, 101] width 88 height 20
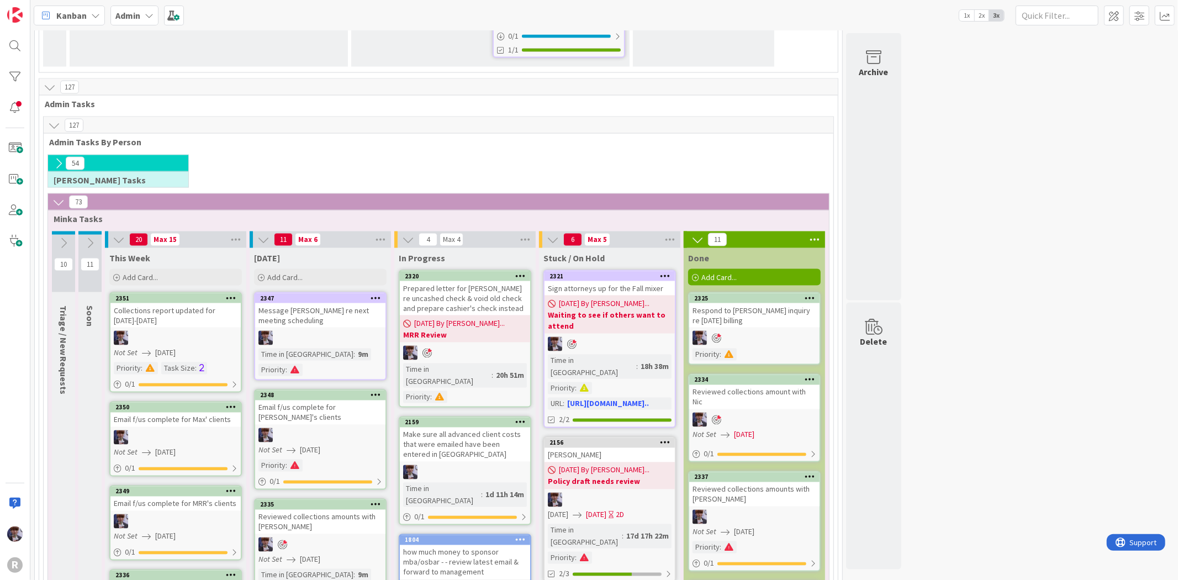
click at [182, 430] on div at bounding box center [175, 437] width 130 height 14
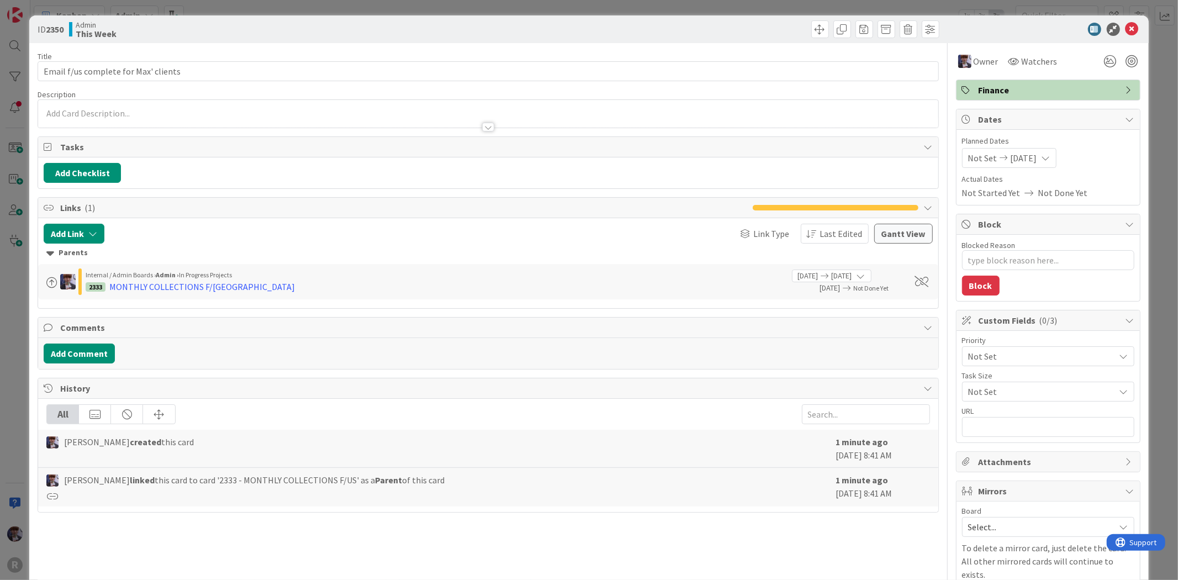
click at [1034, 356] on span "Not Set" at bounding box center [1038, 355] width 141 height 15
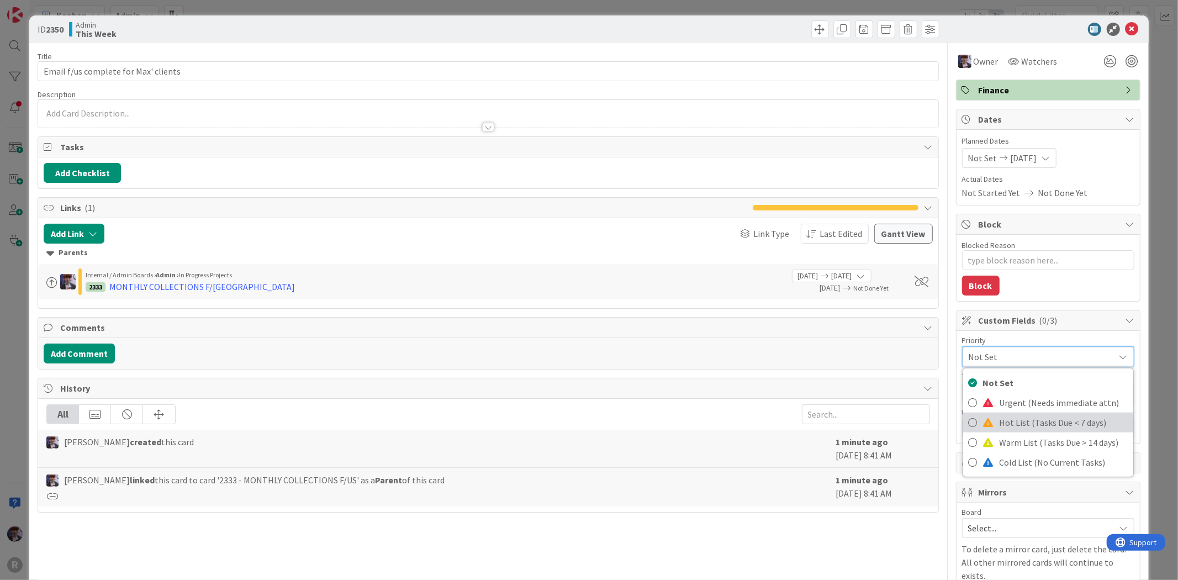
click at [1011, 416] on span "Hot List (Tasks Due < 7 days)" at bounding box center [1064, 422] width 128 height 17
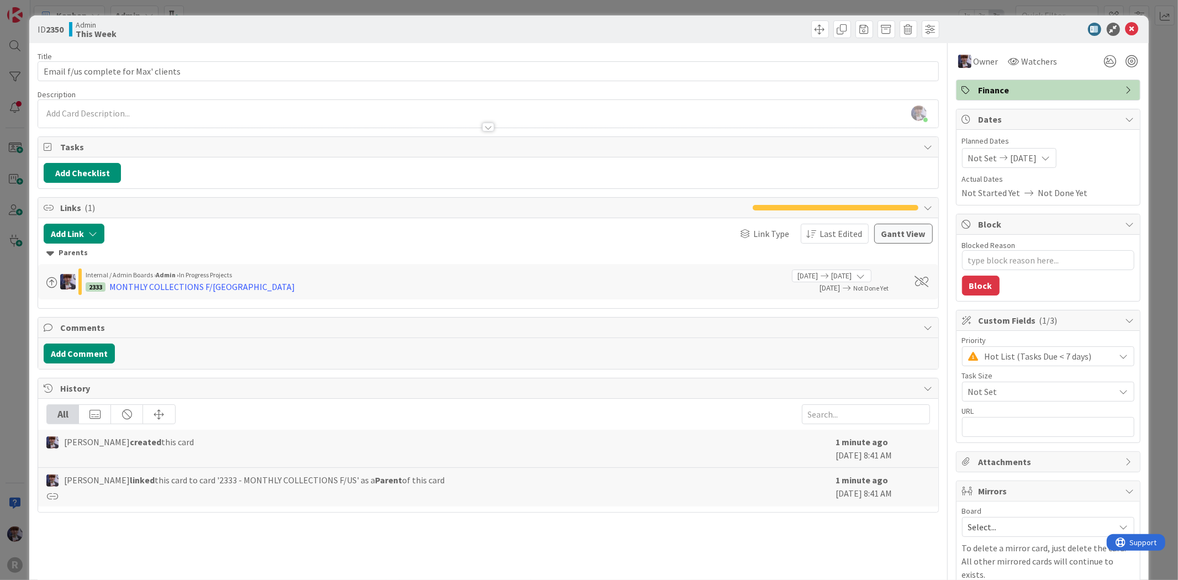
click at [1144, 280] on div "ID 2350 Admin This Week Title 36 / 128 Email f/us complete for Max' clients Des…" at bounding box center [589, 290] width 1178 height 580
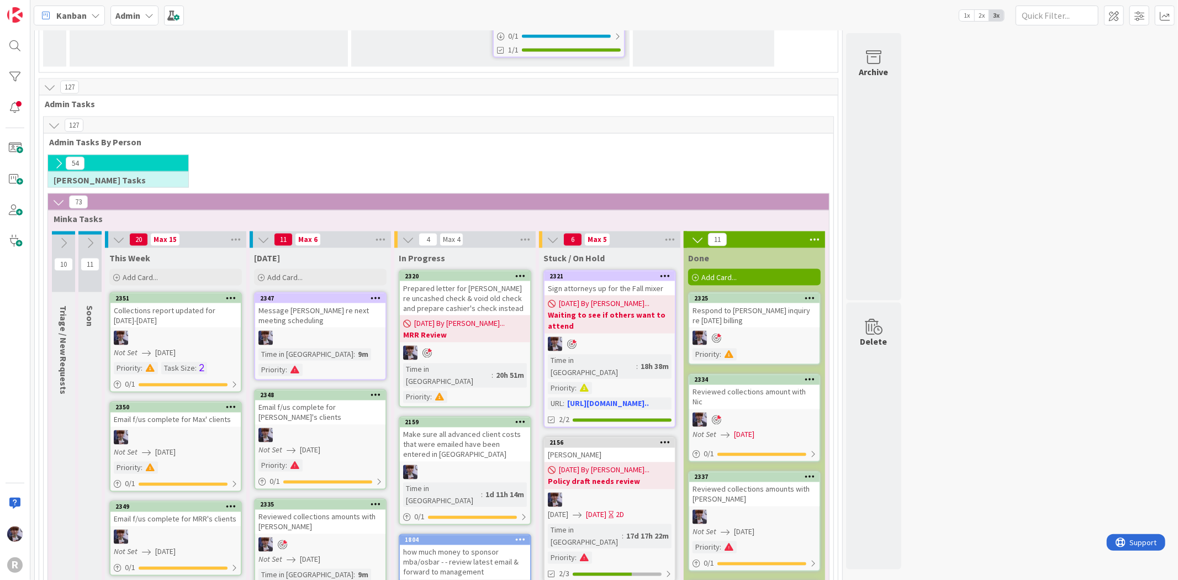
click at [115, 512] on div "Email f/us complete for MRR's clients" at bounding box center [175, 519] width 130 height 14
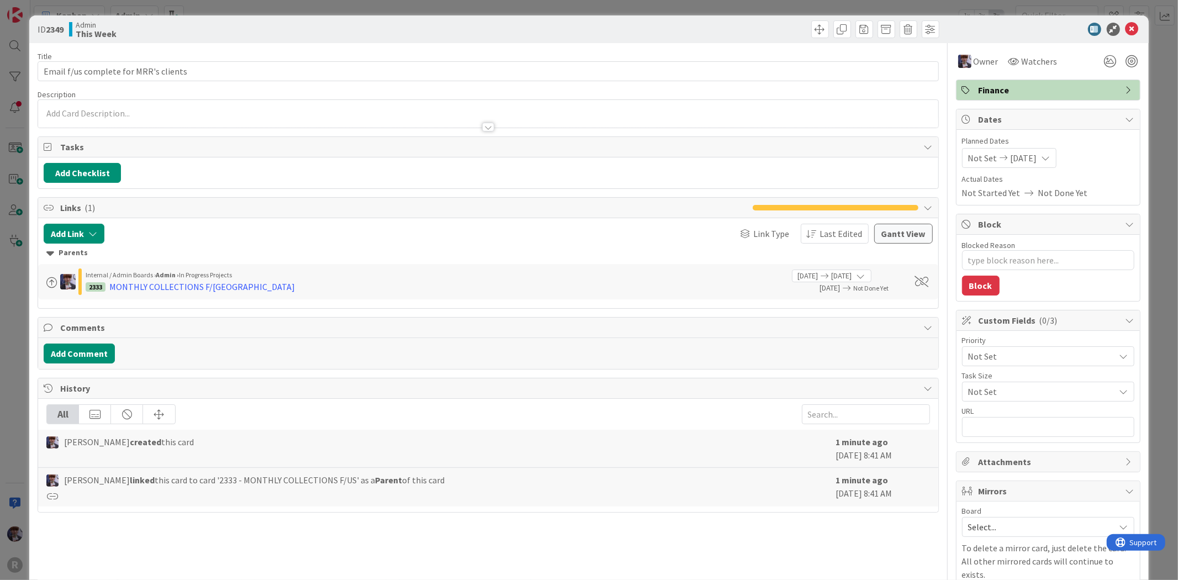
click at [1030, 361] on span "Not Set" at bounding box center [1038, 355] width 141 height 15
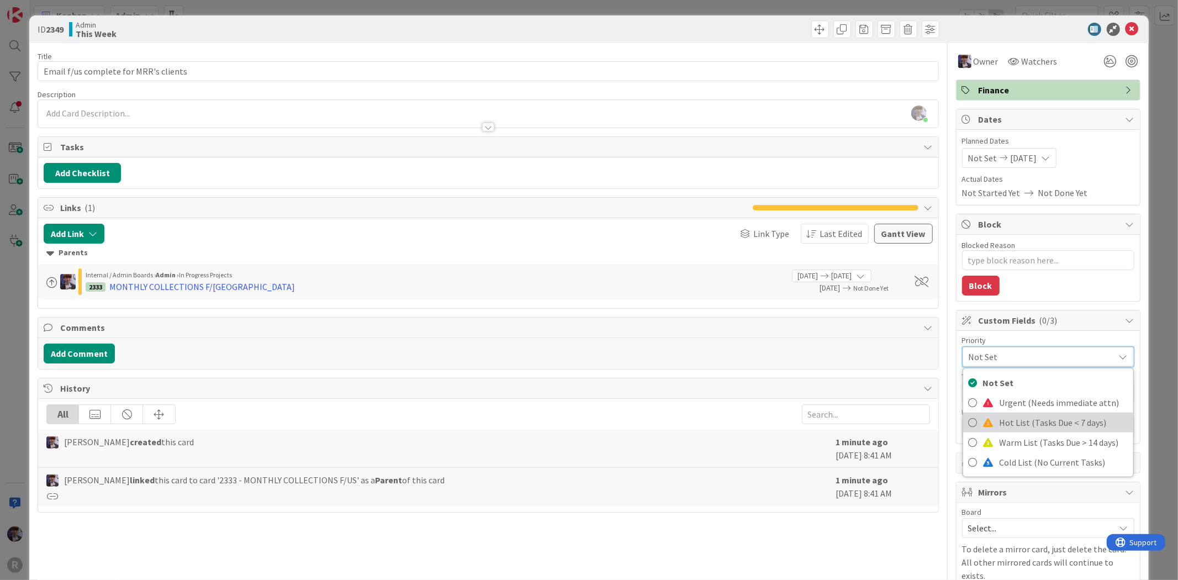
click at [1029, 417] on span "Hot List (Tasks Due < 7 days)" at bounding box center [1064, 422] width 128 height 17
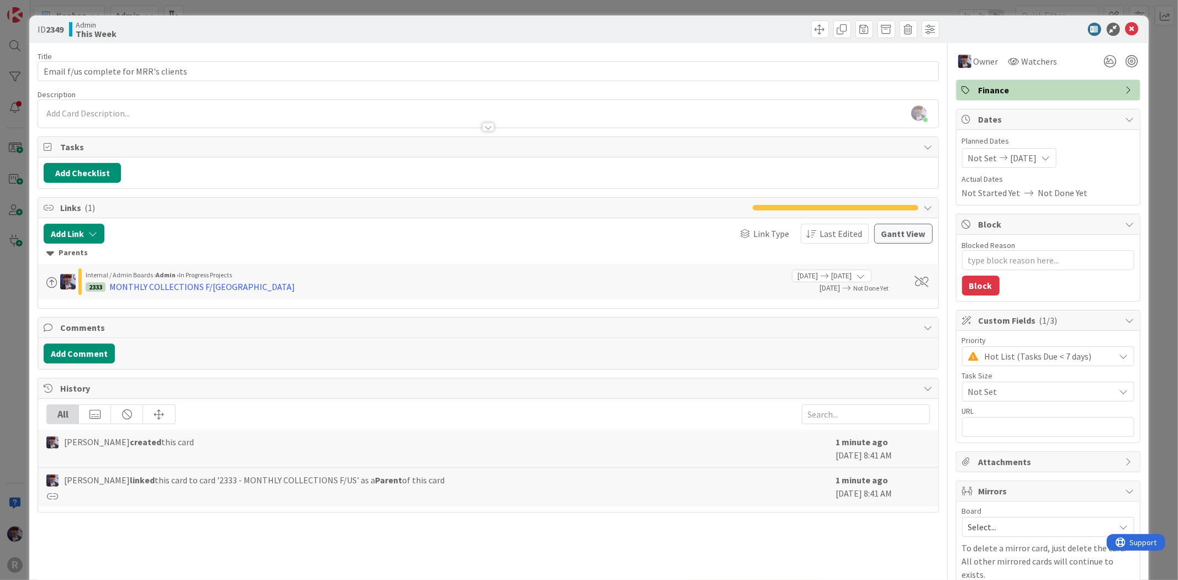
drag, startPoint x: 1153, startPoint y: 254, endPoint x: 1139, endPoint y: 255, distance: 13.9
click at [1153, 253] on div "ID 2349 Admin This Week Title 37 / 128 Email f/us complete for MRR's clients De…" at bounding box center [589, 290] width 1178 height 580
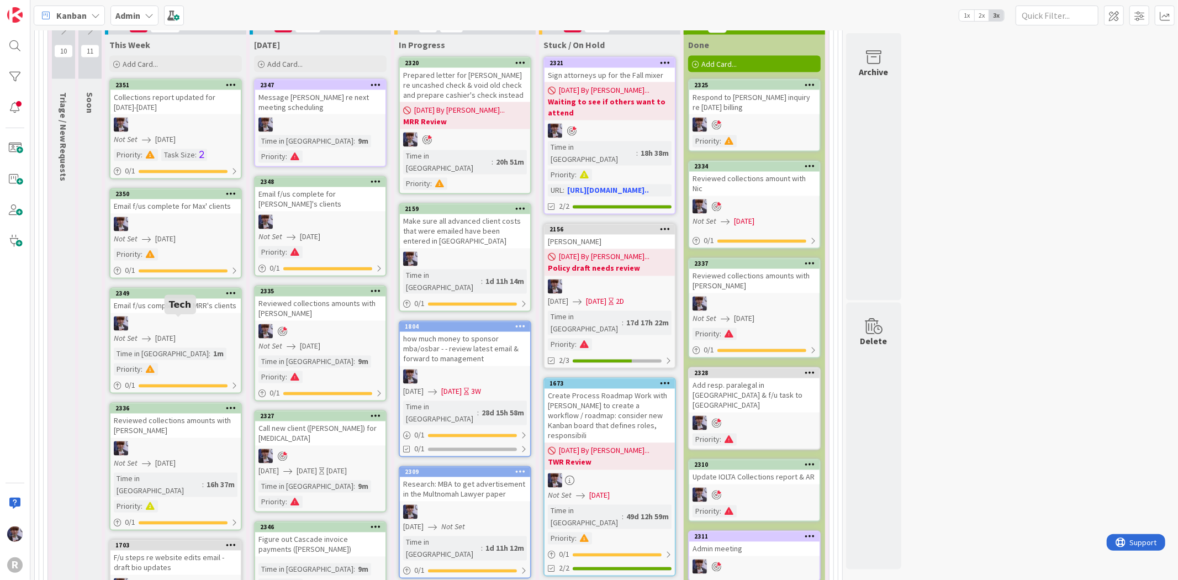
scroll to position [1643, 0]
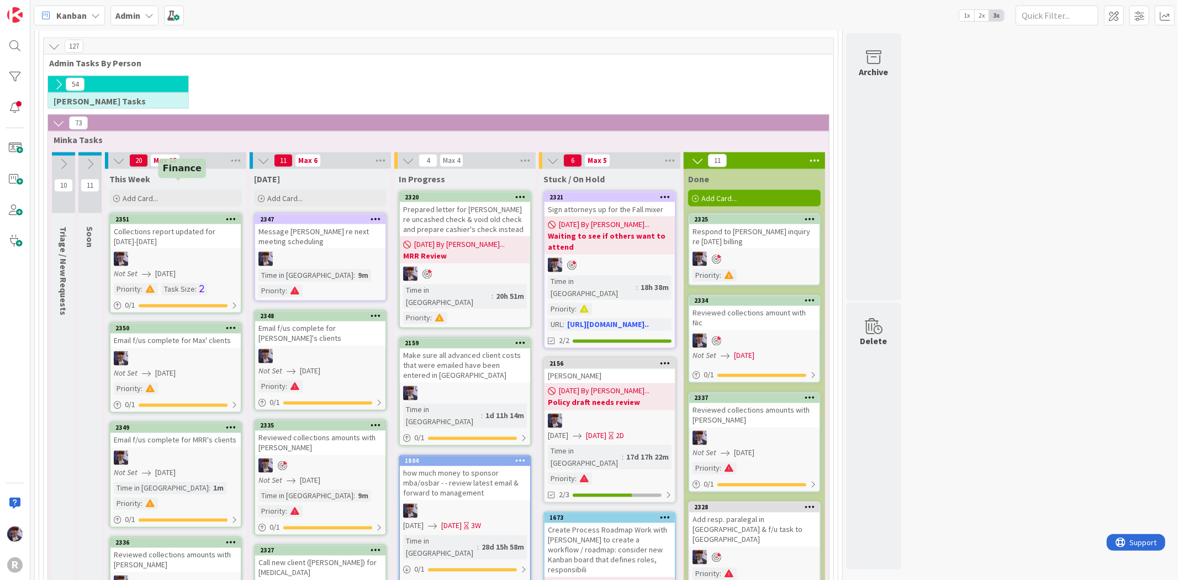
click at [201, 323] on link "2350 Email f/us complete for Max' clients Not Set 08/14/2025 Priority : 0 / 1" at bounding box center [175, 368] width 133 height 91
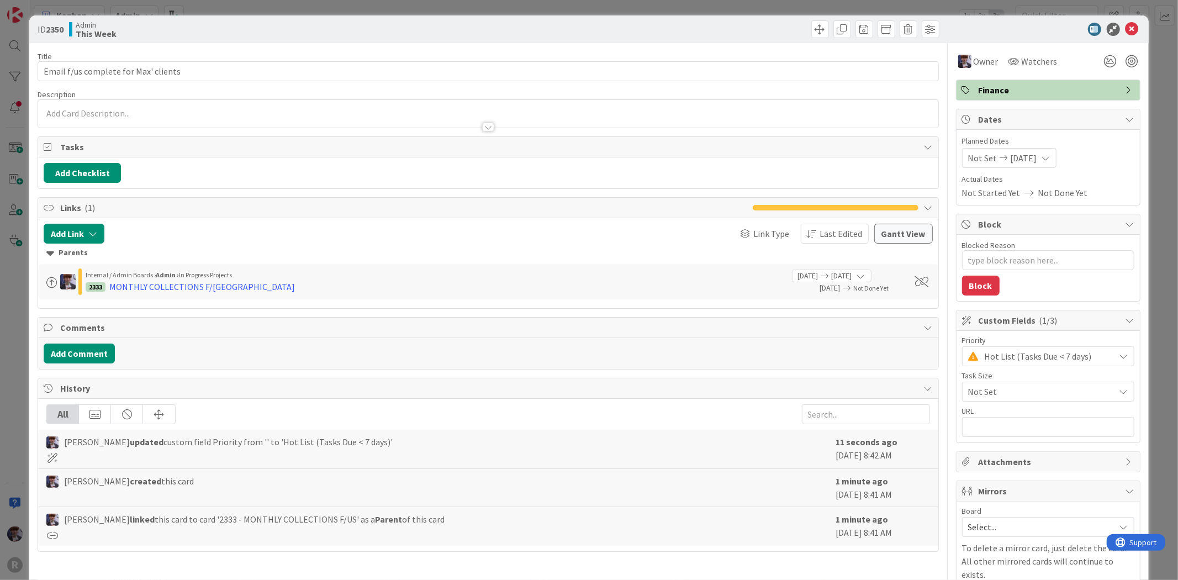
click at [995, 355] on span "Hot List (Tasks Due < 7 days)" at bounding box center [1047, 355] width 125 height 15
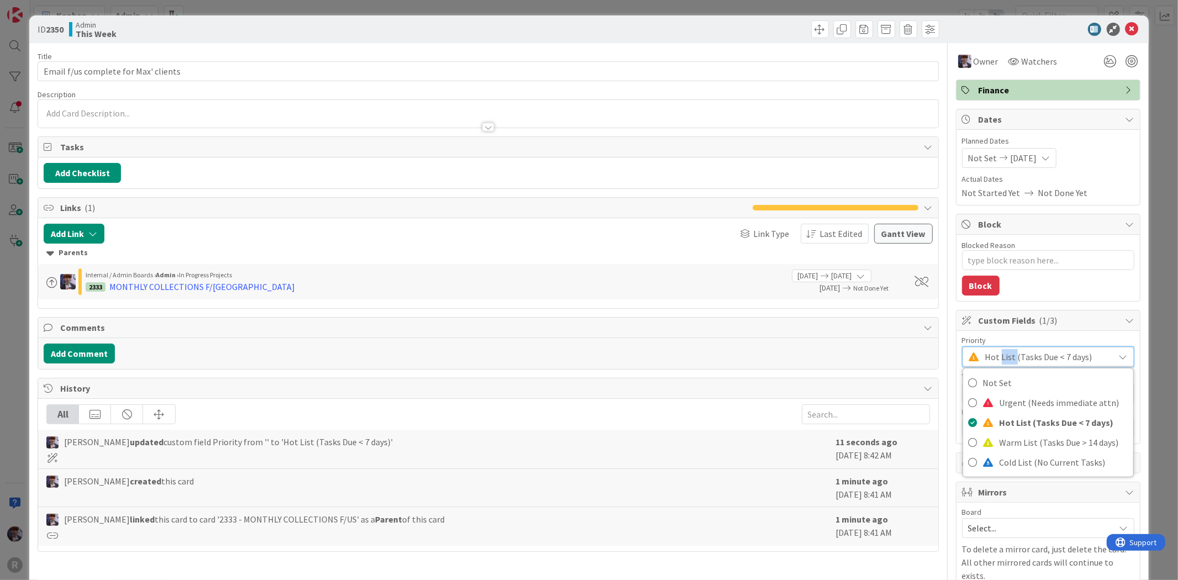
click at [995, 355] on span "Hot List (Tasks Due < 7 days)" at bounding box center [1047, 356] width 124 height 15
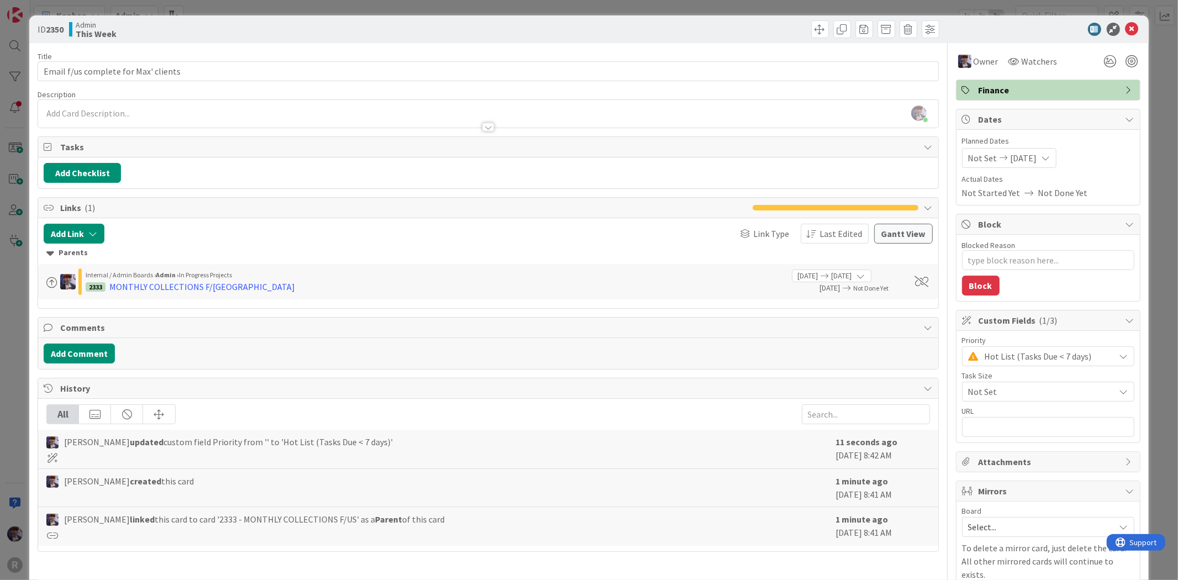
click at [1006, 385] on span "Not Set" at bounding box center [1038, 391] width 141 height 15
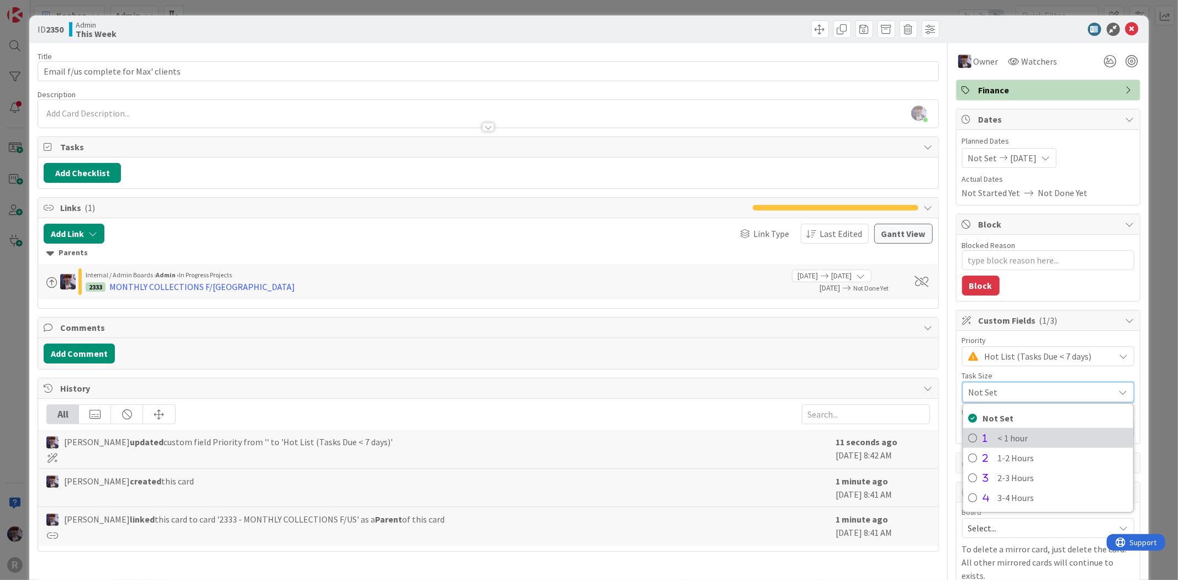
click at [1000, 433] on span "< 1 hour" at bounding box center [1063, 438] width 130 height 17
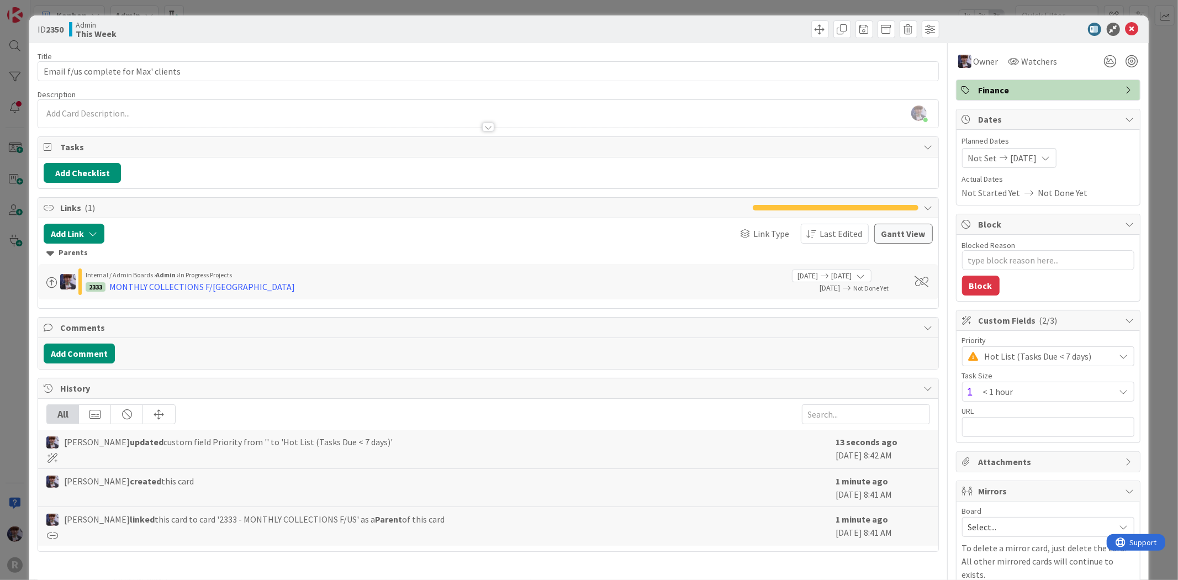
click at [1151, 229] on div "ID 2350 Admin This Week Title 36 / 128 Email f/us complete for Max' clients Des…" at bounding box center [589, 290] width 1178 height 580
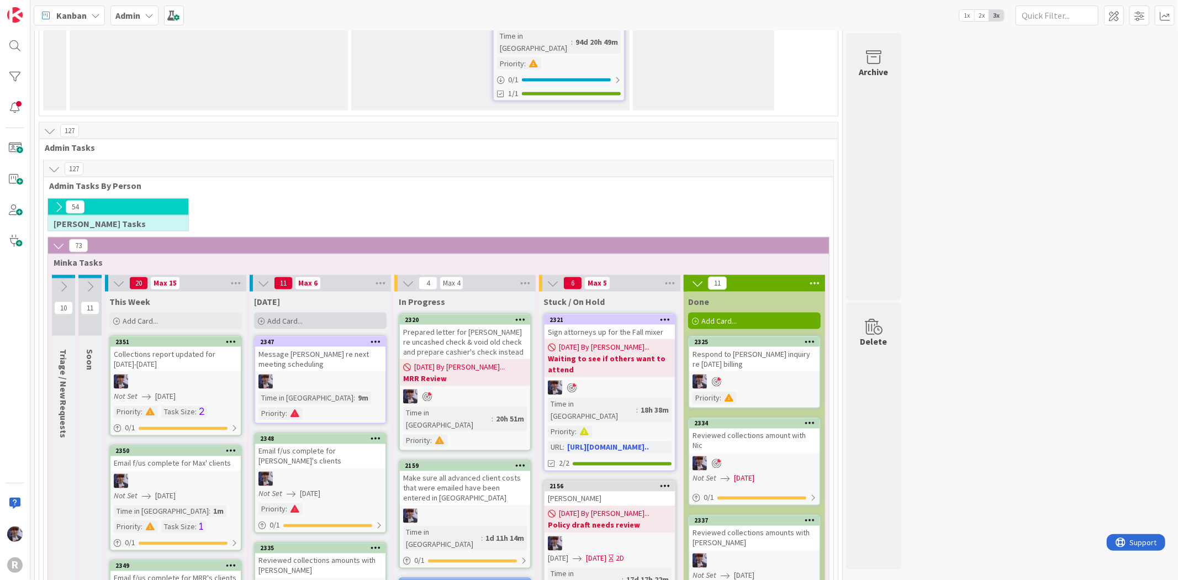
click at [286, 313] on div "Add Card..." at bounding box center [320, 321] width 133 height 17
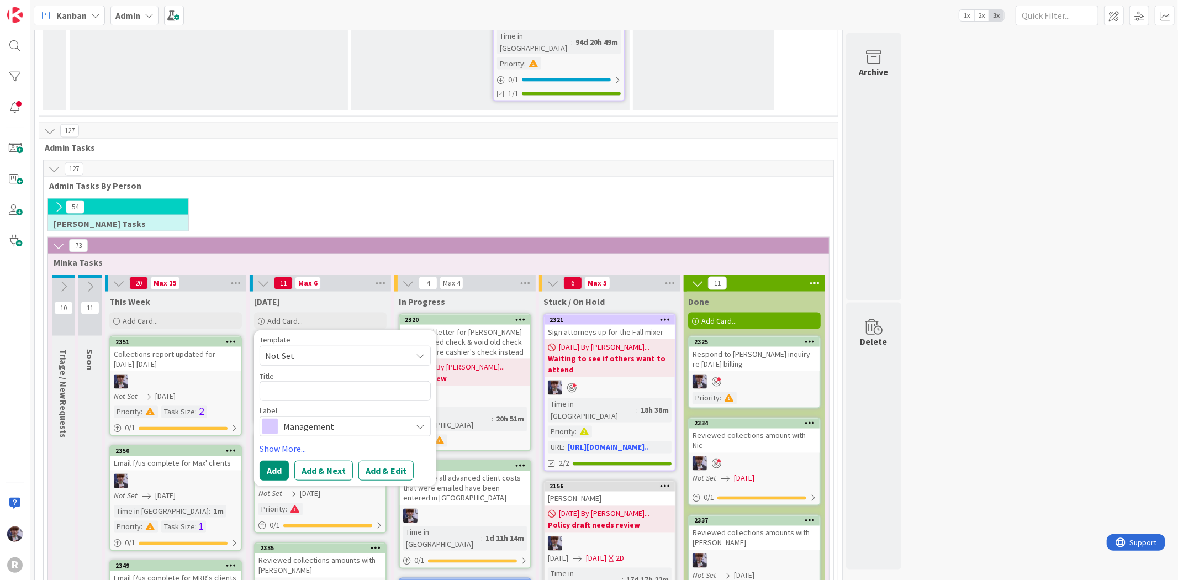
click at [395, 198] on div "54 Kelly Tasks" at bounding box center [438, 217] width 785 height 39
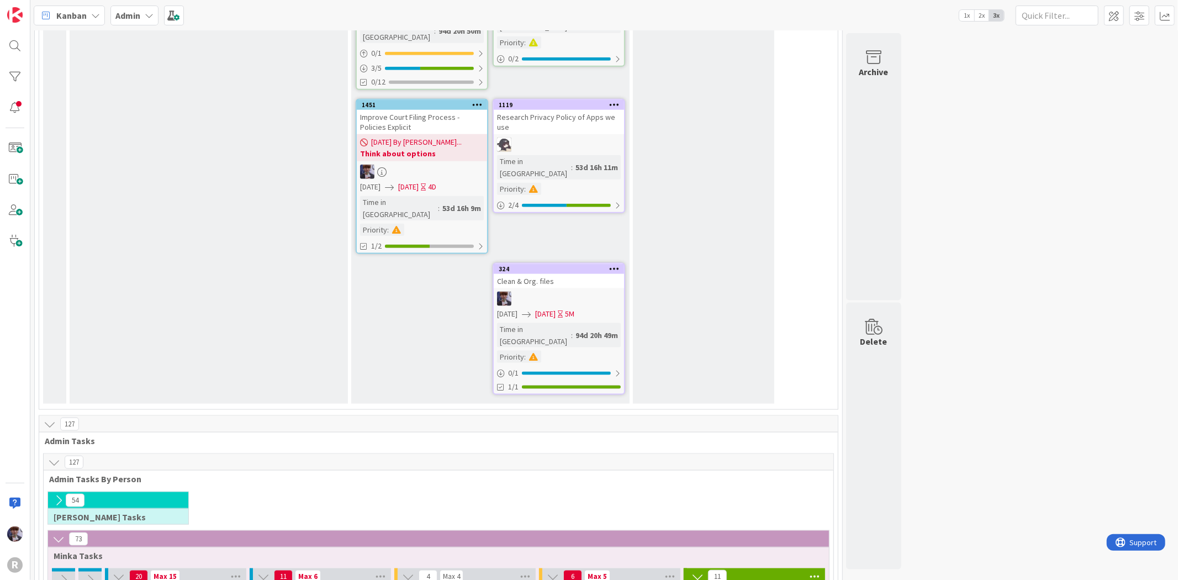
scroll to position [1091, 0]
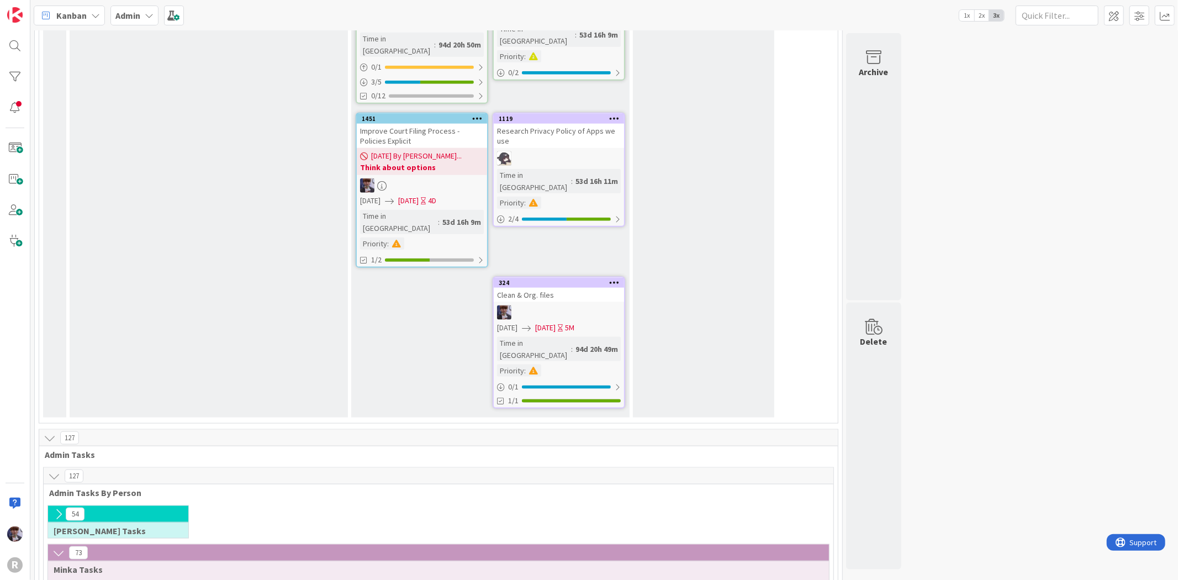
click at [57, 506] on div "54" at bounding box center [118, 514] width 140 height 17
click at [58, 508] on icon at bounding box center [58, 514] width 12 height 12
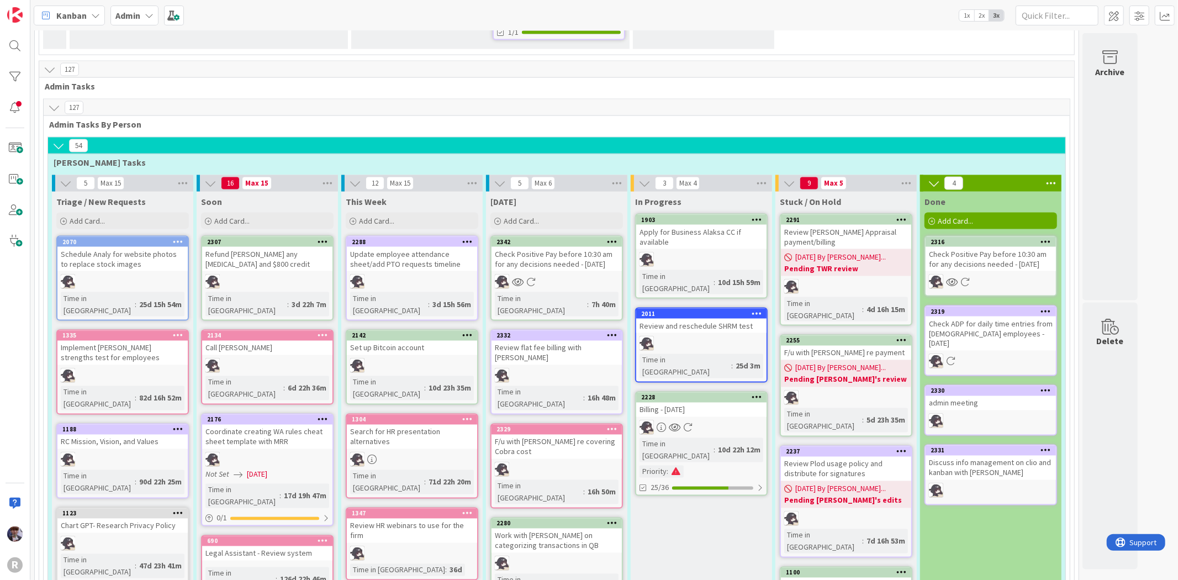
click at [572, 341] on div "Review flat fee billing with [PERSON_NAME]" at bounding box center [556, 353] width 130 height 24
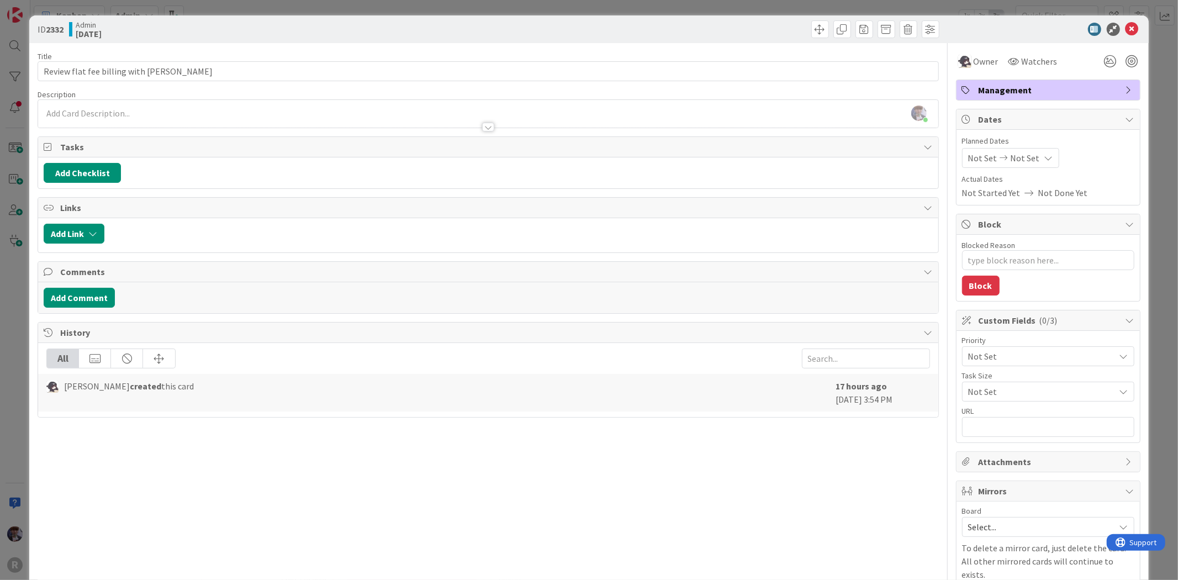
click at [1023, 488] on span "Mirrors" at bounding box center [1049, 490] width 141 height 13
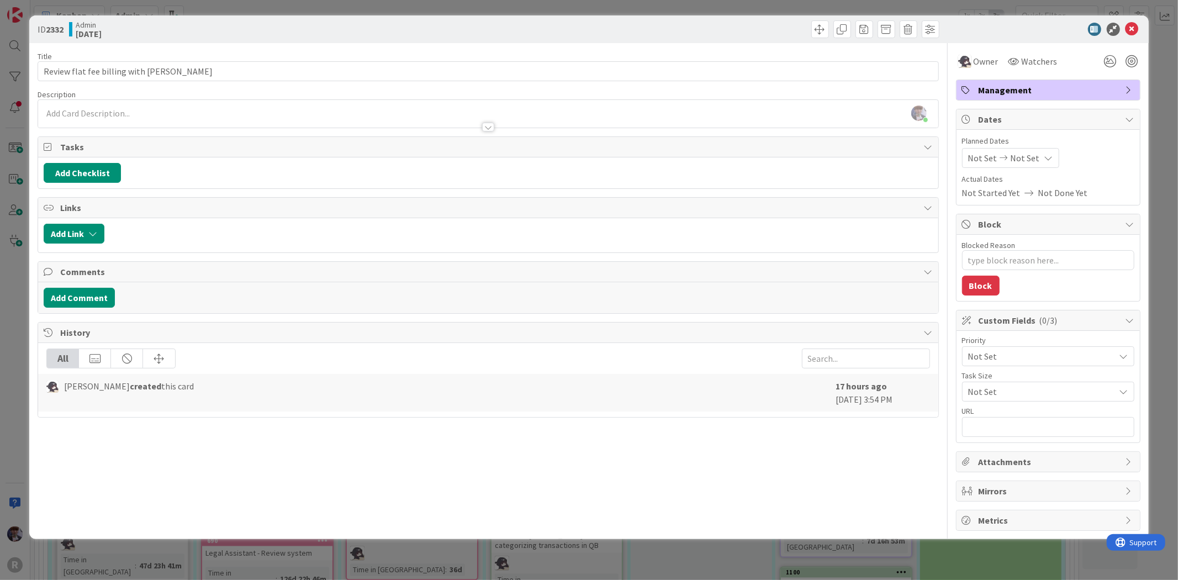
click at [1016, 488] on span "Mirrors" at bounding box center [1049, 490] width 141 height 13
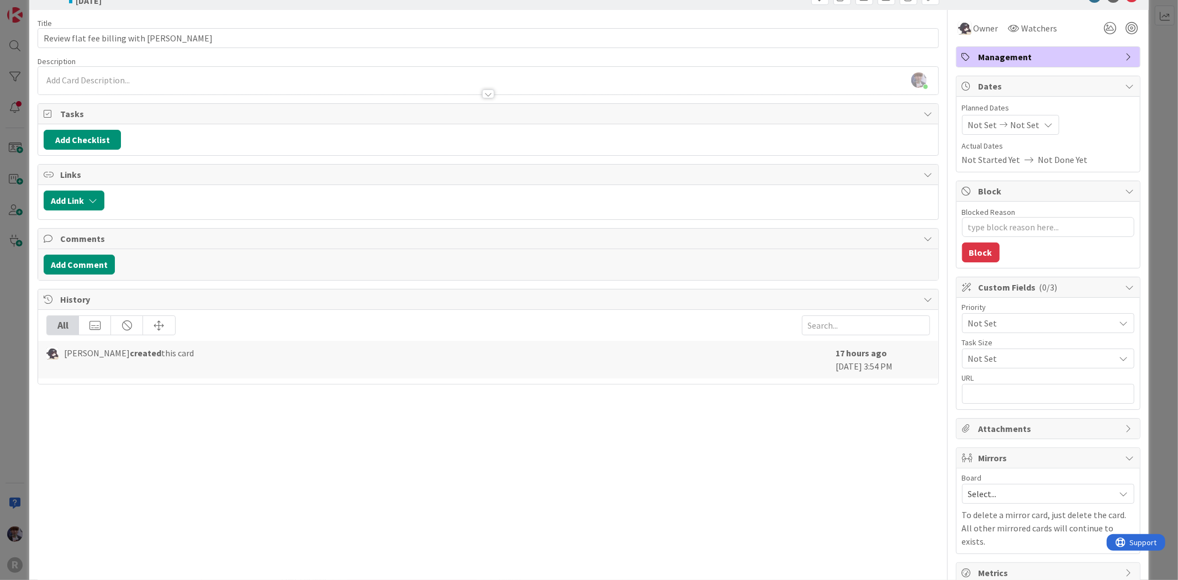
scroll to position [48, 0]
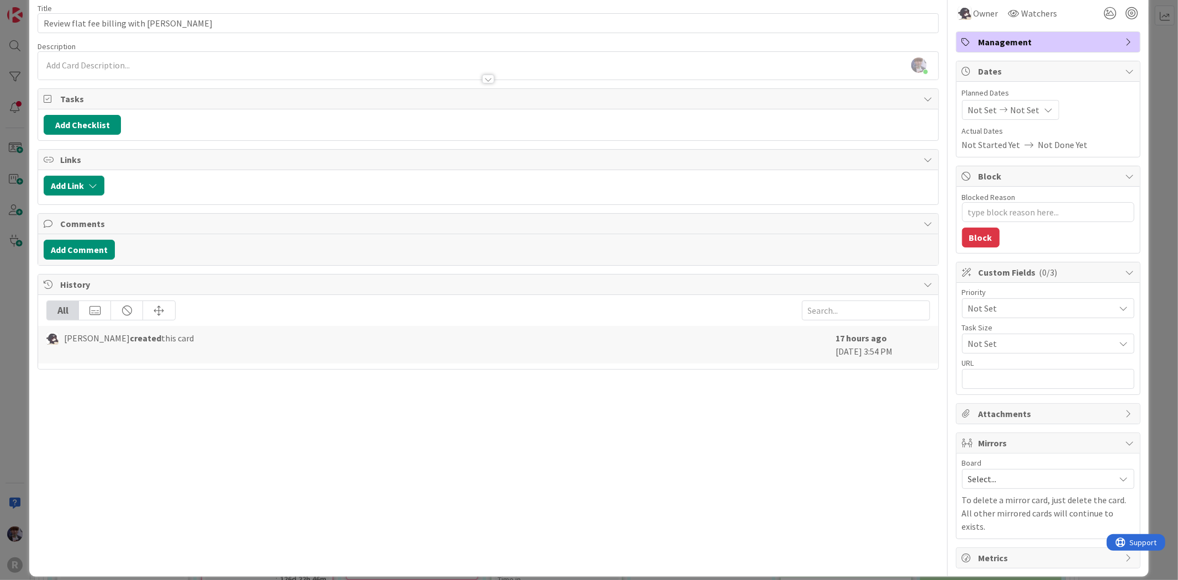
click at [1016, 475] on span "Select..." at bounding box center [1038, 478] width 141 height 15
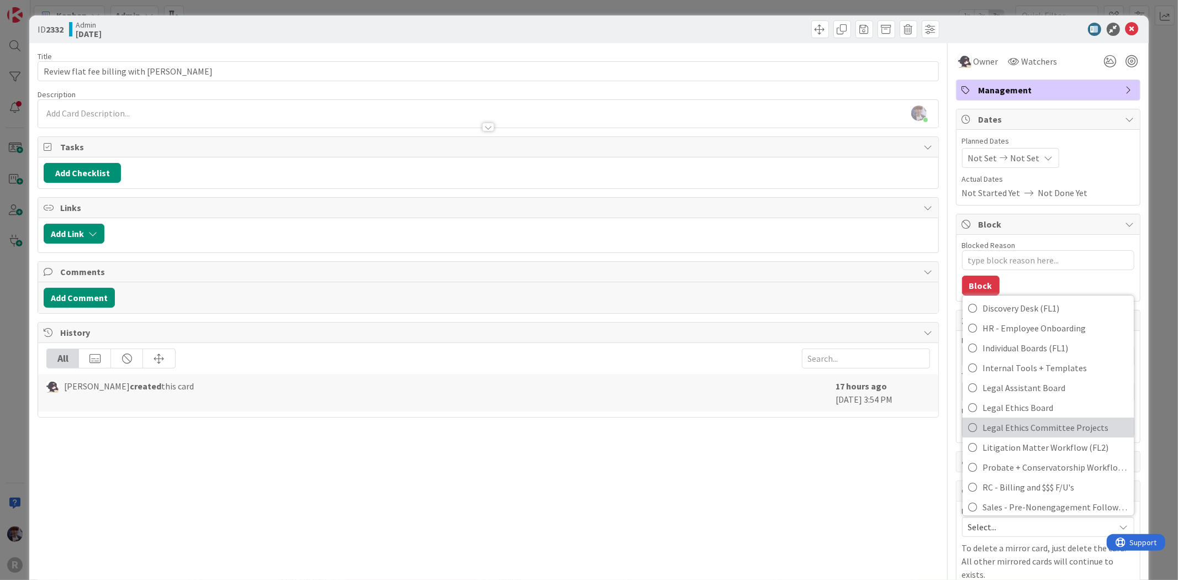
scroll to position [113, 0]
click at [906, 508] on div "Title 34 / 128 Review flat fee billing with Minka Description Minka Laine Fries…" at bounding box center [488, 329] width 901 height 573
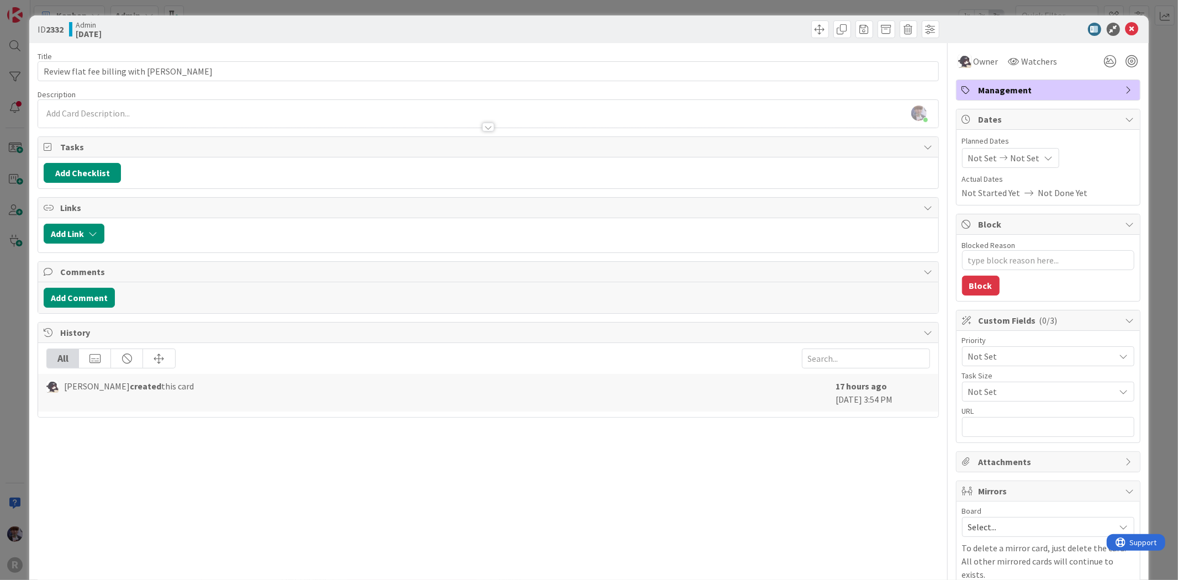
click at [1011, 524] on span "Select..." at bounding box center [1038, 526] width 141 height 15
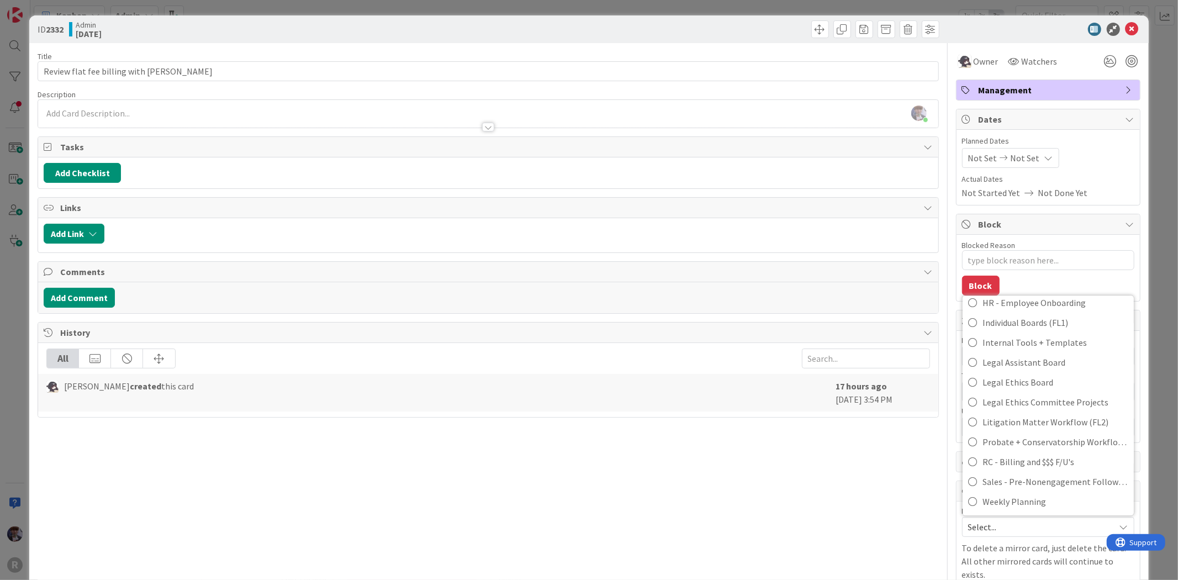
click at [932, 526] on div "Title 34 / 128 Review flat fee billing with Minka Description Minka Laine Fries…" at bounding box center [589, 329] width 1102 height 573
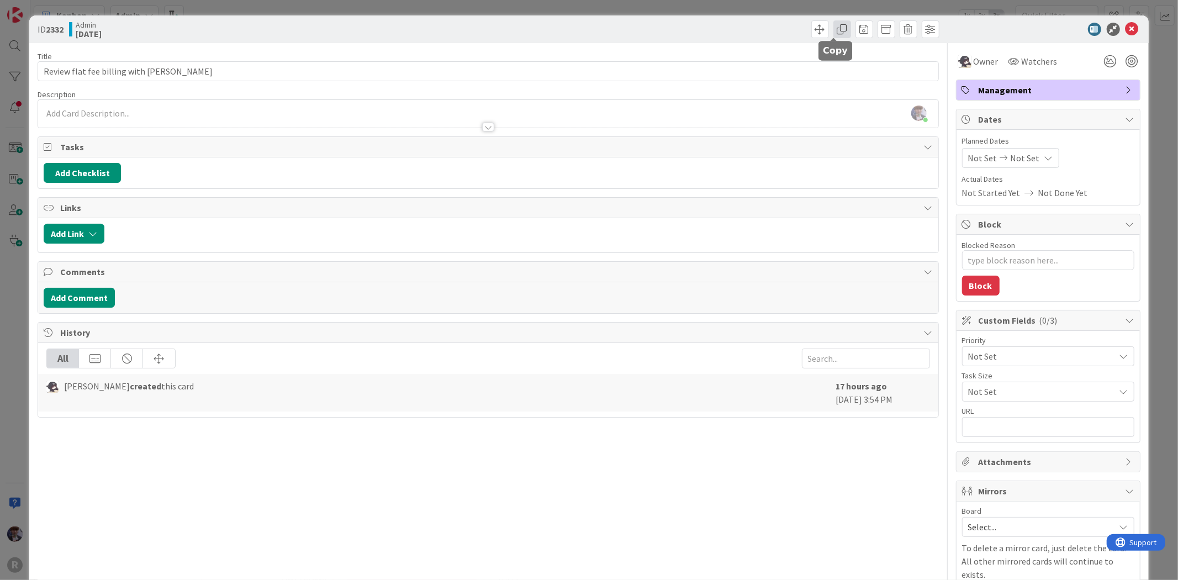
click at [833, 33] on span at bounding box center [842, 29] width 18 height 18
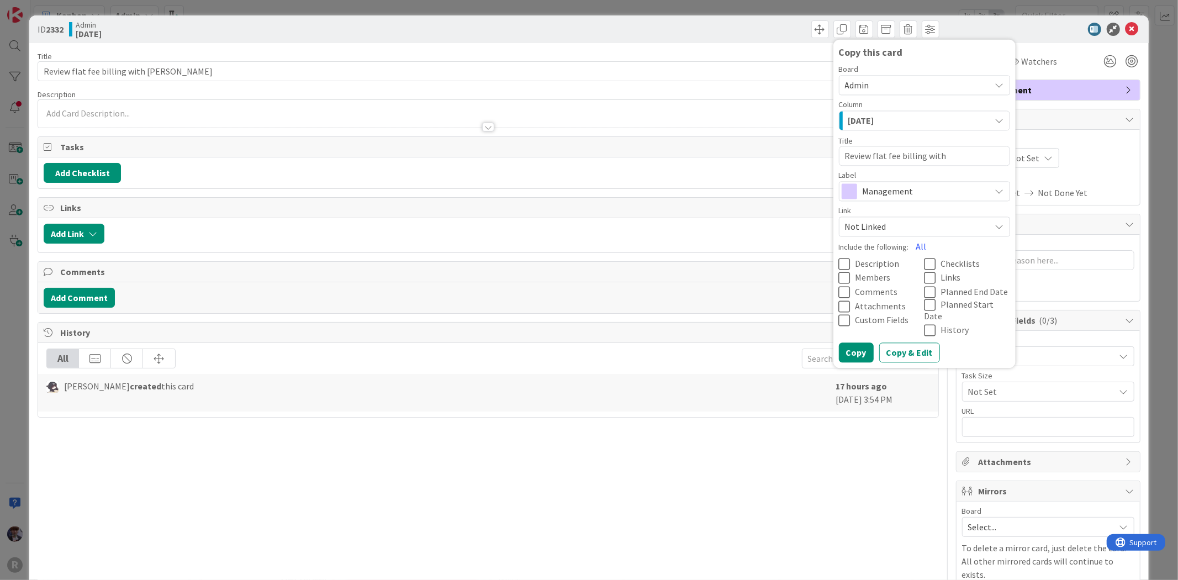
drag, startPoint x: 963, startPoint y: 159, endPoint x: 933, endPoint y: 161, distance: 29.9
click at [933, 161] on textarea "Review flat fee billing with [PERSON_NAME]" at bounding box center [924, 156] width 171 height 20
click at [909, 228] on span "Not Linked" at bounding box center [915, 226] width 140 height 15
click at [902, 282] on span "Link as Child" at bounding box center [945, 278] width 139 height 17
click at [916, 121] on div "[DATE]" at bounding box center [917, 121] width 145 height 18
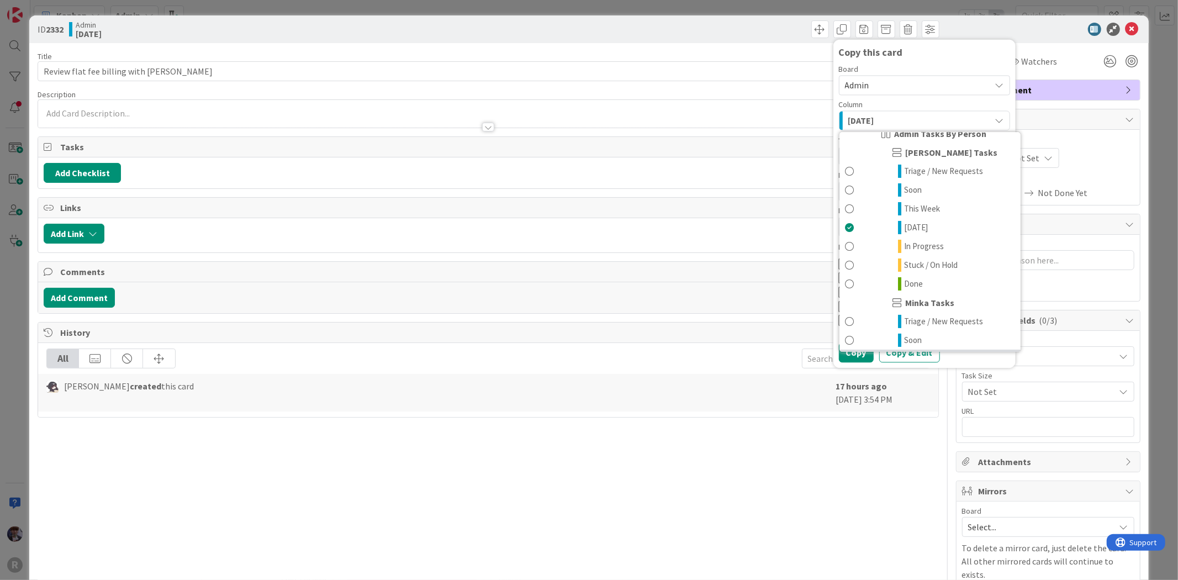
scroll to position [240, 0]
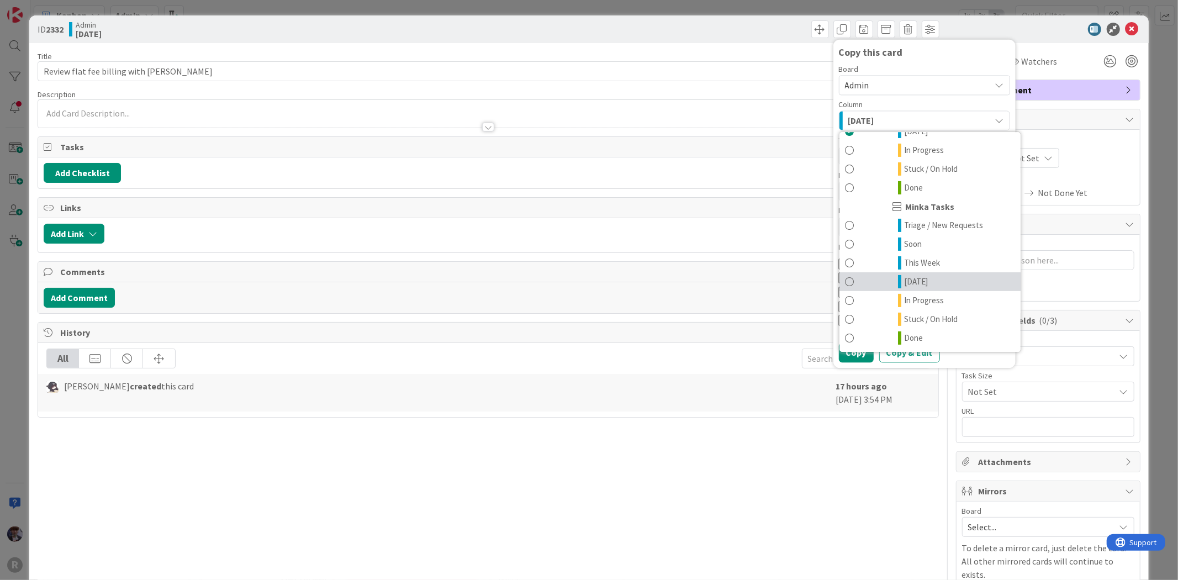
click at [928, 276] on link "[DATE]" at bounding box center [929, 281] width 181 height 19
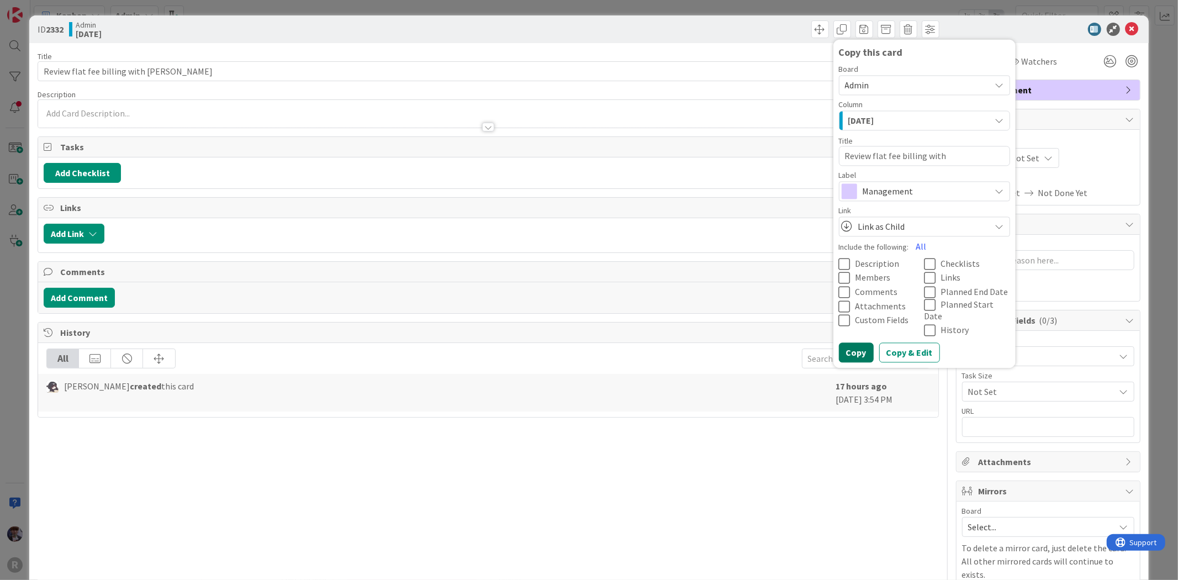
click at [846, 342] on button "Copy" at bounding box center [856, 352] width 35 height 20
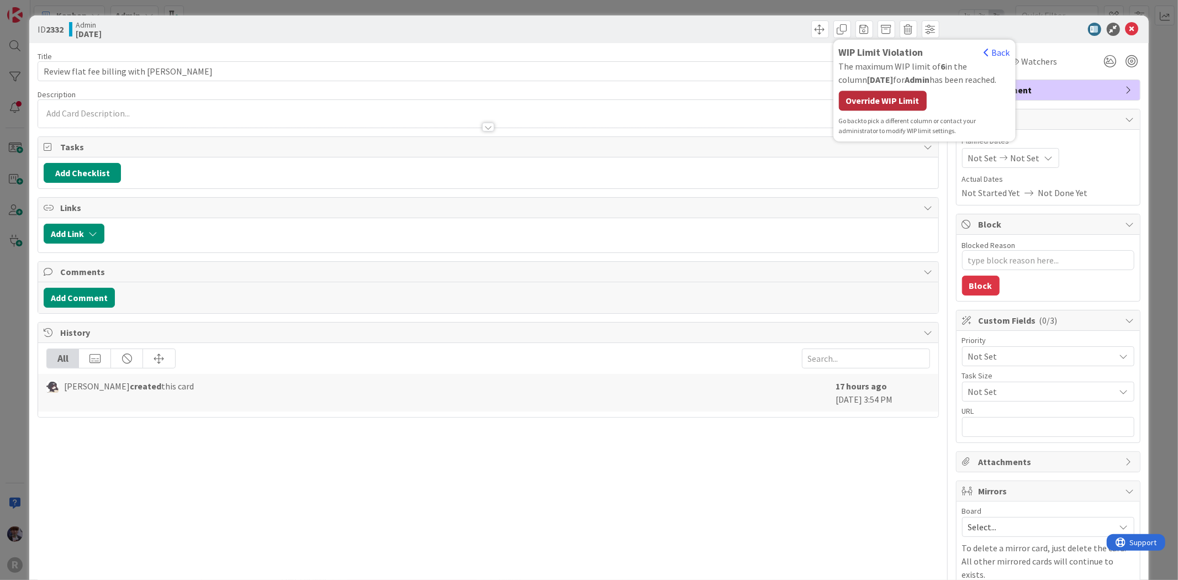
click at [860, 99] on div "Override WIP Limit" at bounding box center [883, 101] width 88 height 20
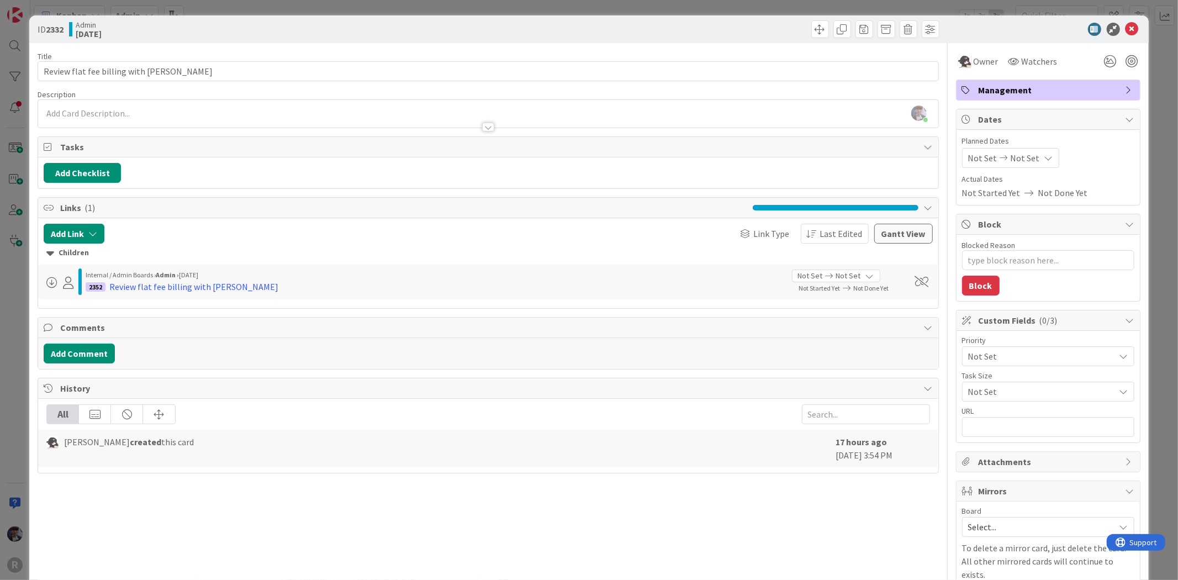
click at [1145, 133] on div "ID 2332 Admin Today WIP Limit Violation Back The maximum WIP limit of 6 in the …" at bounding box center [589, 290] width 1178 height 580
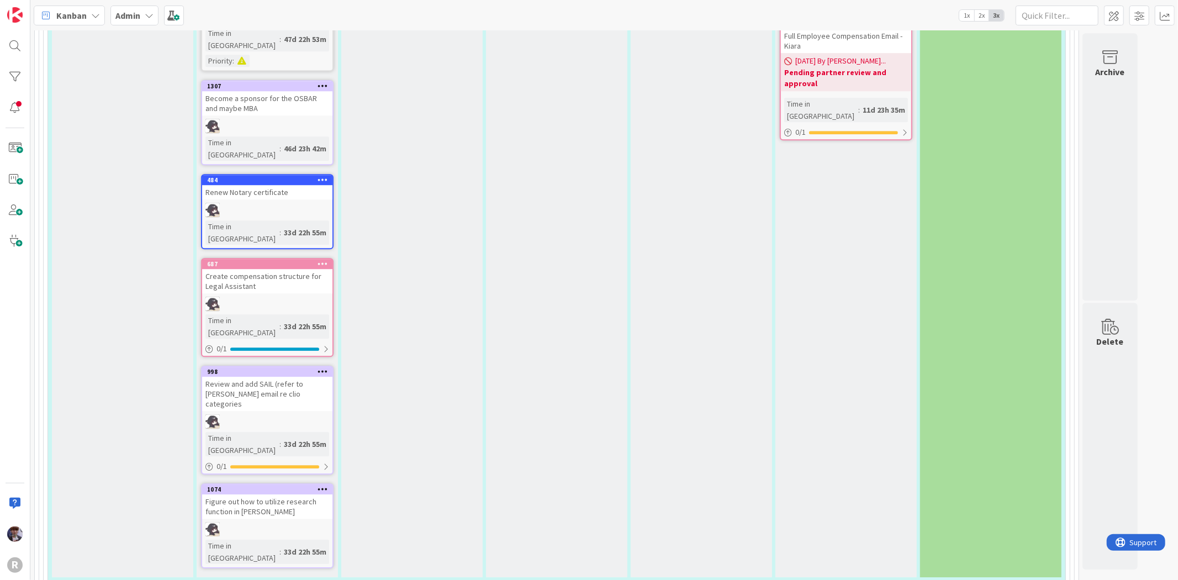
scroll to position [2625, 0]
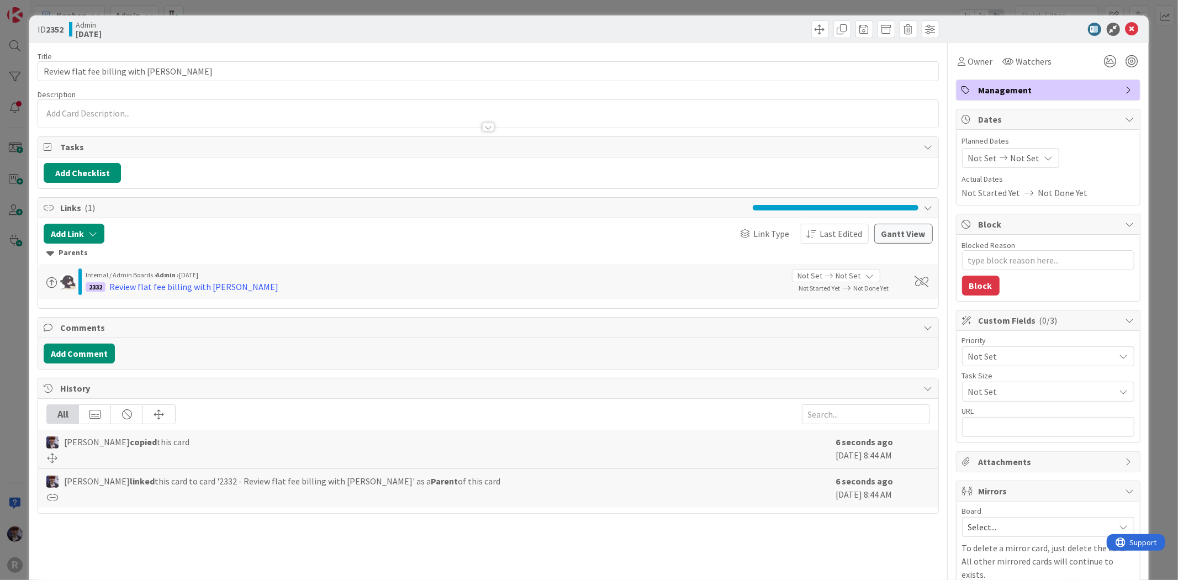
click at [989, 361] on span "Not Set" at bounding box center [1038, 355] width 141 height 15
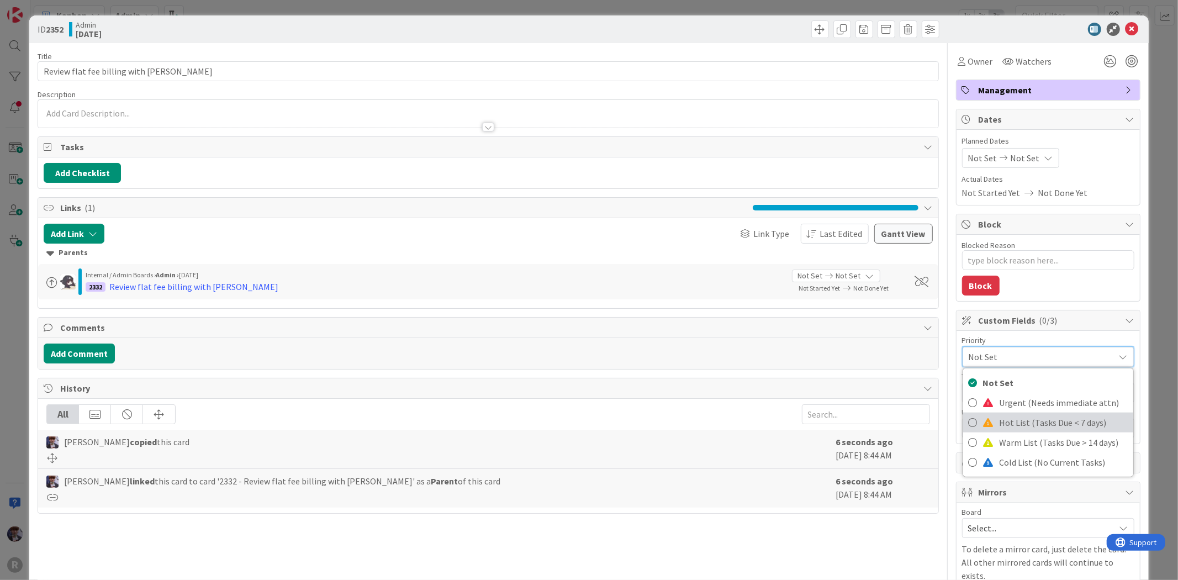
click at [1004, 425] on span "Hot List (Tasks Due < 7 days)" at bounding box center [1064, 422] width 128 height 17
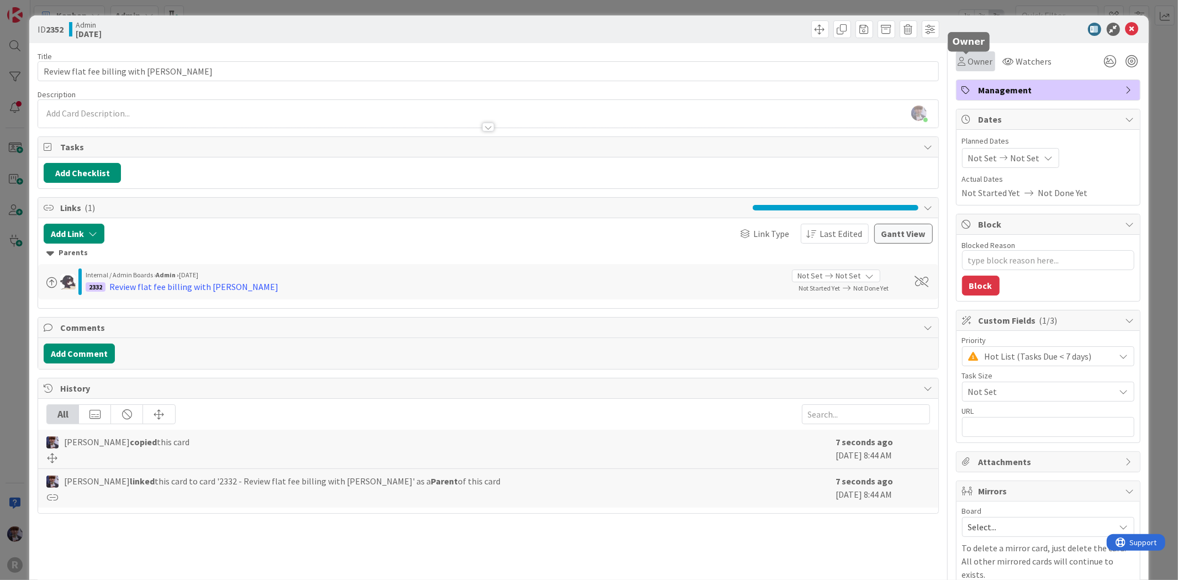
click at [964, 52] on div at bounding box center [966, 52] width 7 height 3
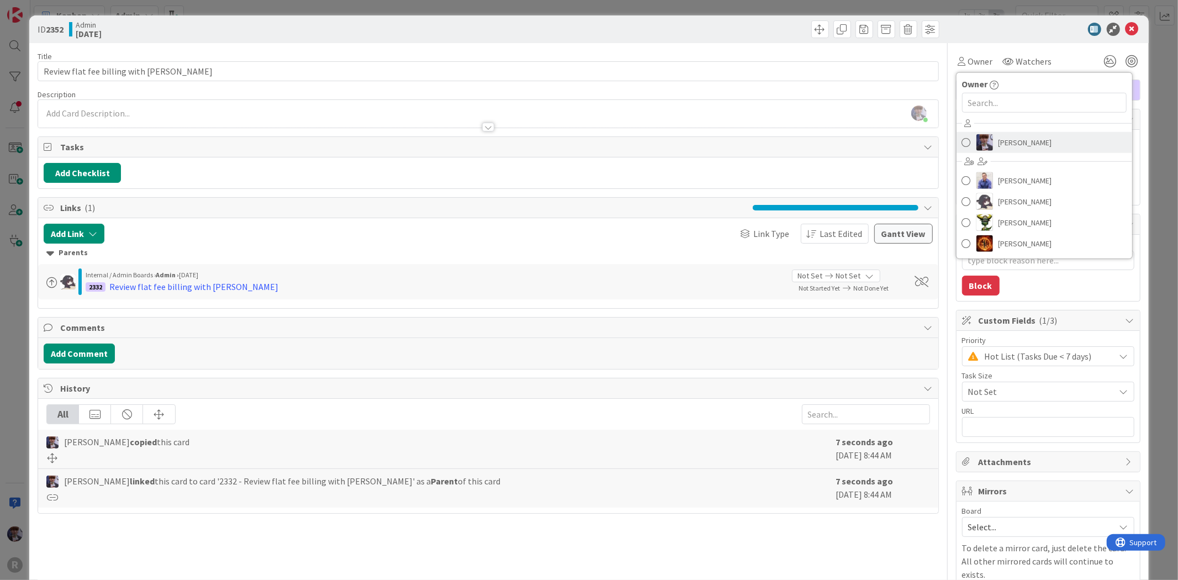
click at [1003, 147] on span "[PERSON_NAME]" at bounding box center [1025, 142] width 54 height 17
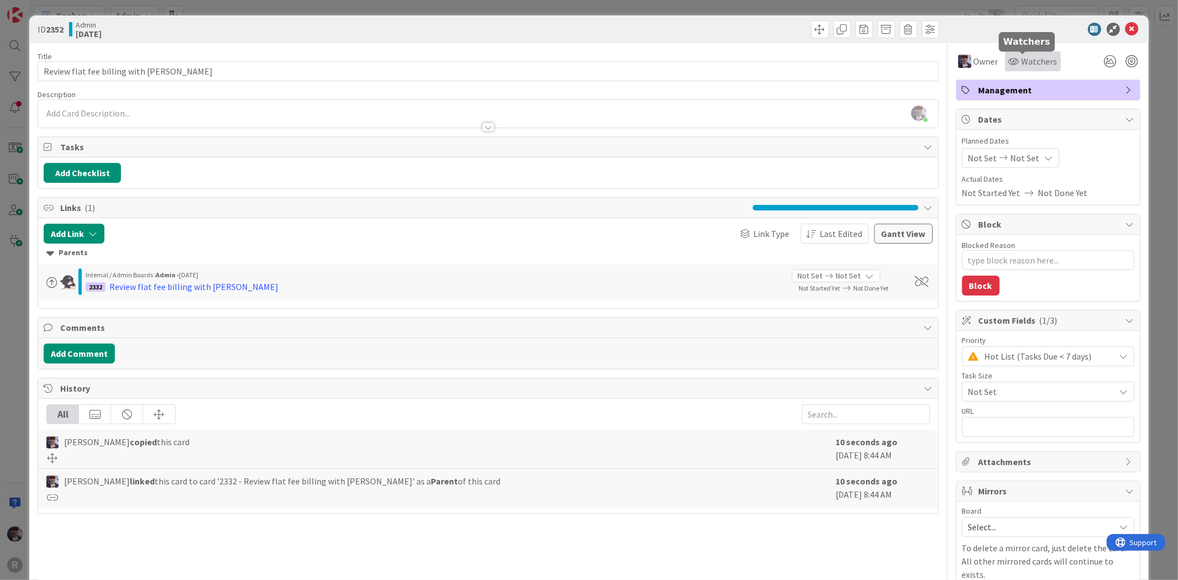
click at [1030, 63] on span "Watchers" at bounding box center [1040, 61] width 36 height 13
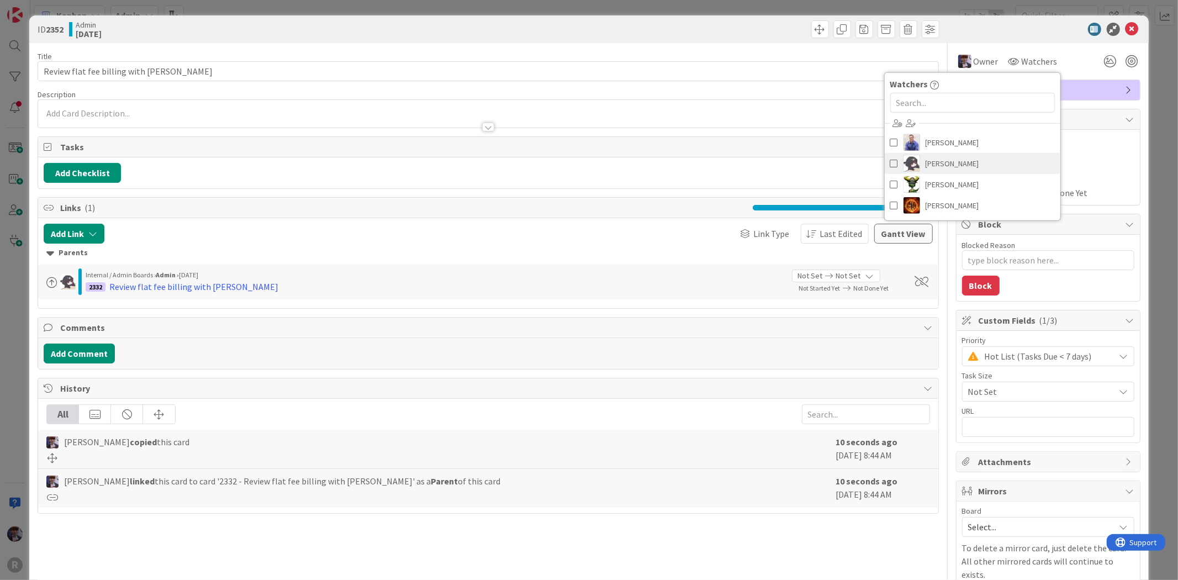
click at [939, 163] on span "[PERSON_NAME]" at bounding box center [953, 163] width 54 height 17
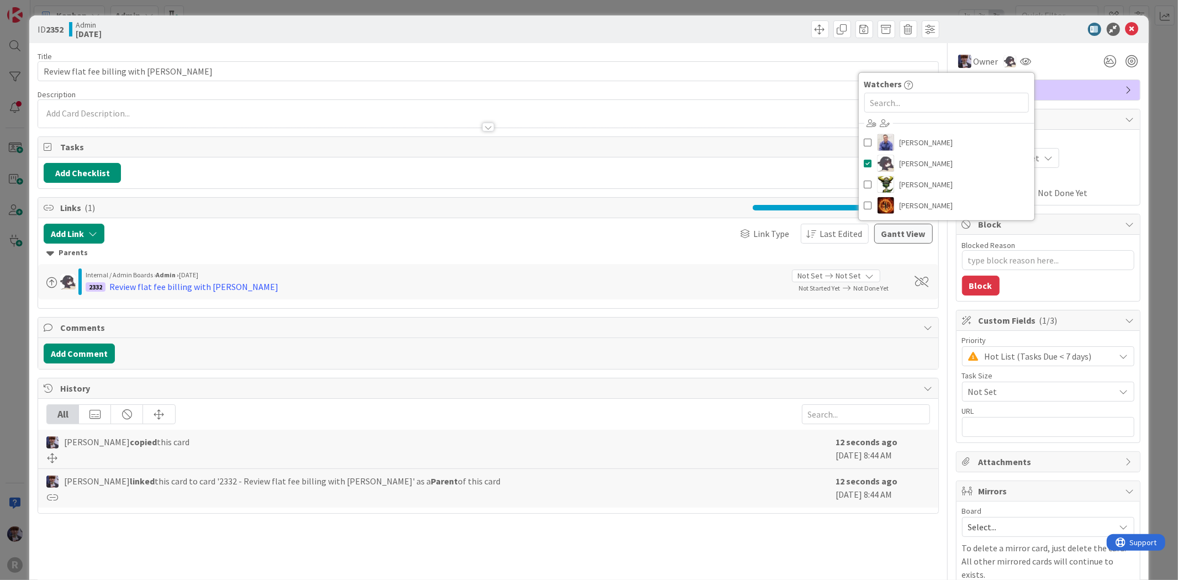
click at [1151, 157] on div "ID 2352 Admin Today Title 34 / 128 Review flat fee billing with Kelly Descripti…" at bounding box center [589, 290] width 1178 height 580
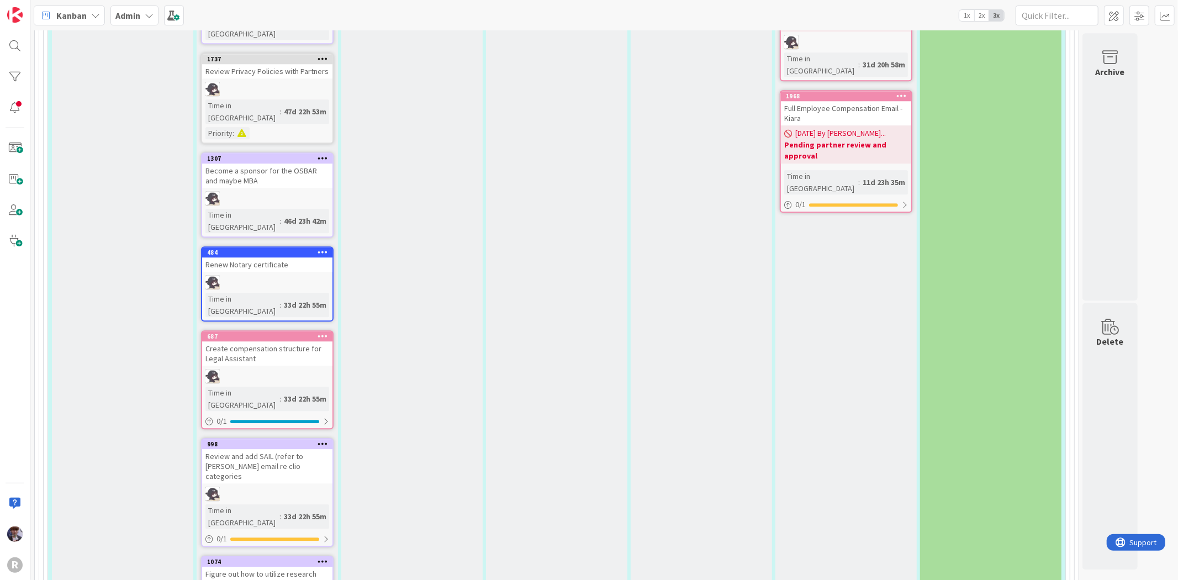
scroll to position [2645, 0]
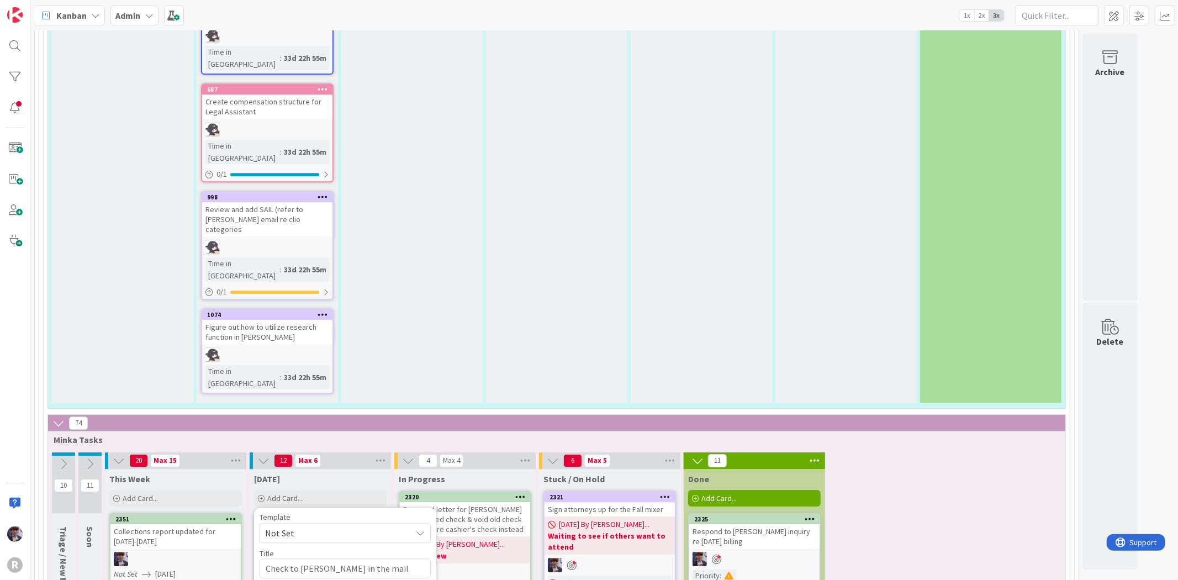
scroll to position [2829, 0]
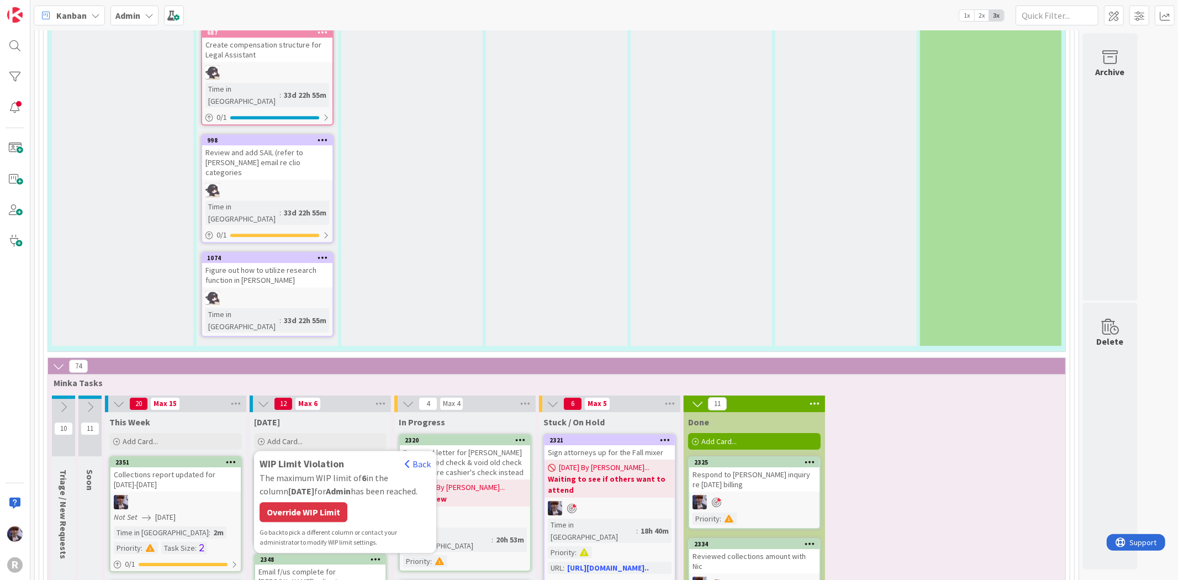
click at [332, 502] on div "Override WIP Limit" at bounding box center [304, 512] width 88 height 20
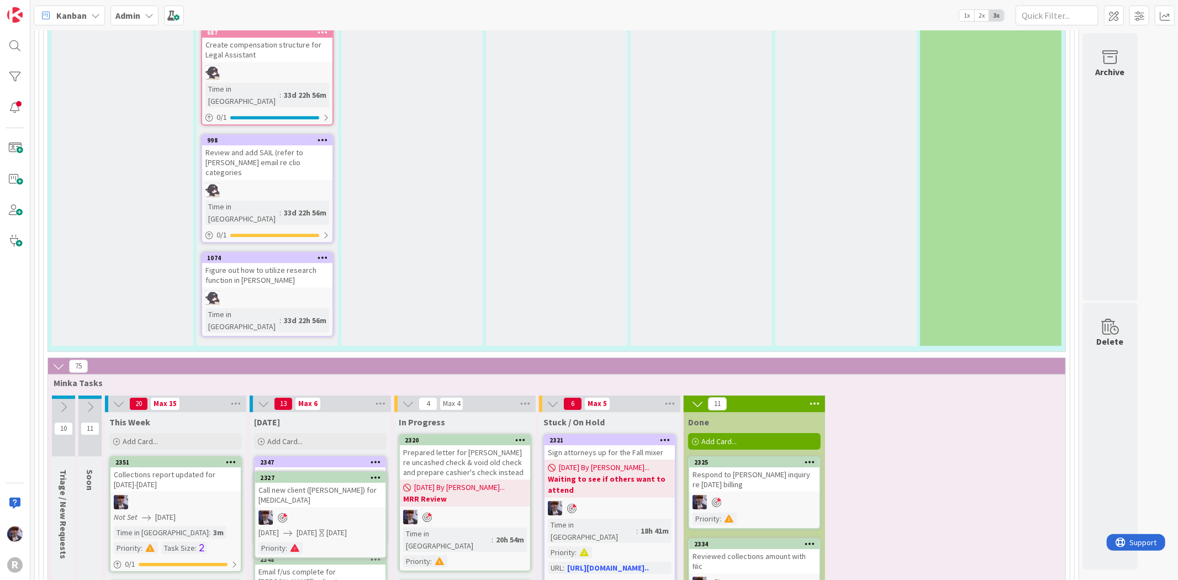
scroll to position [2830, 0]
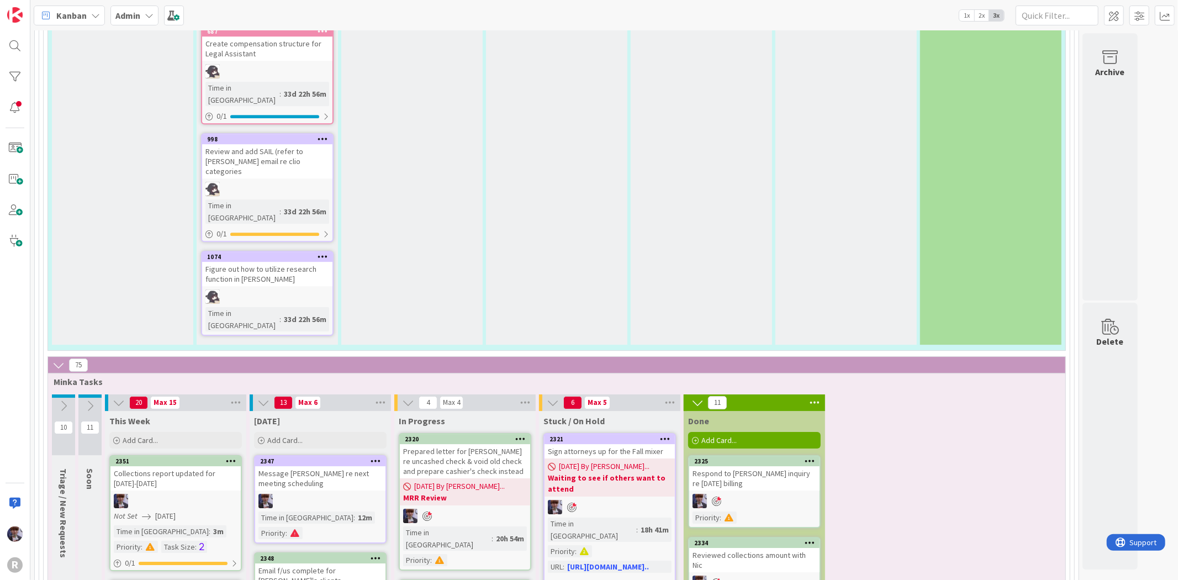
click at [83, 19] on span "Kanban" at bounding box center [71, 15] width 30 height 13
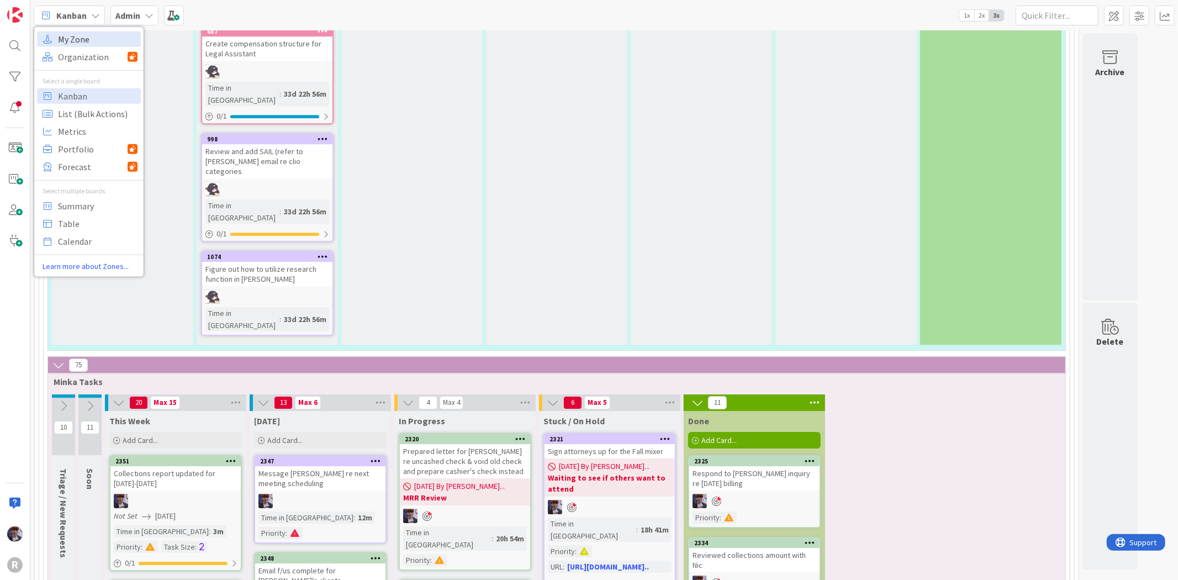
click at [87, 44] on span "My Zone" at bounding box center [98, 38] width 80 height 17
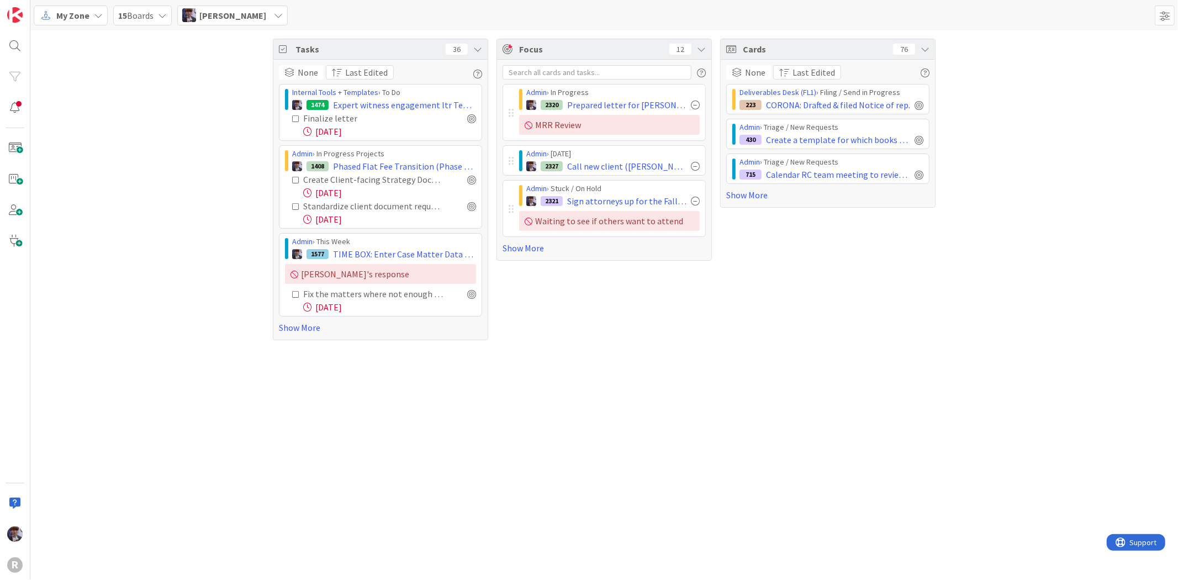
click at [225, 19] on span "[PERSON_NAME]" at bounding box center [232, 15] width 67 height 13
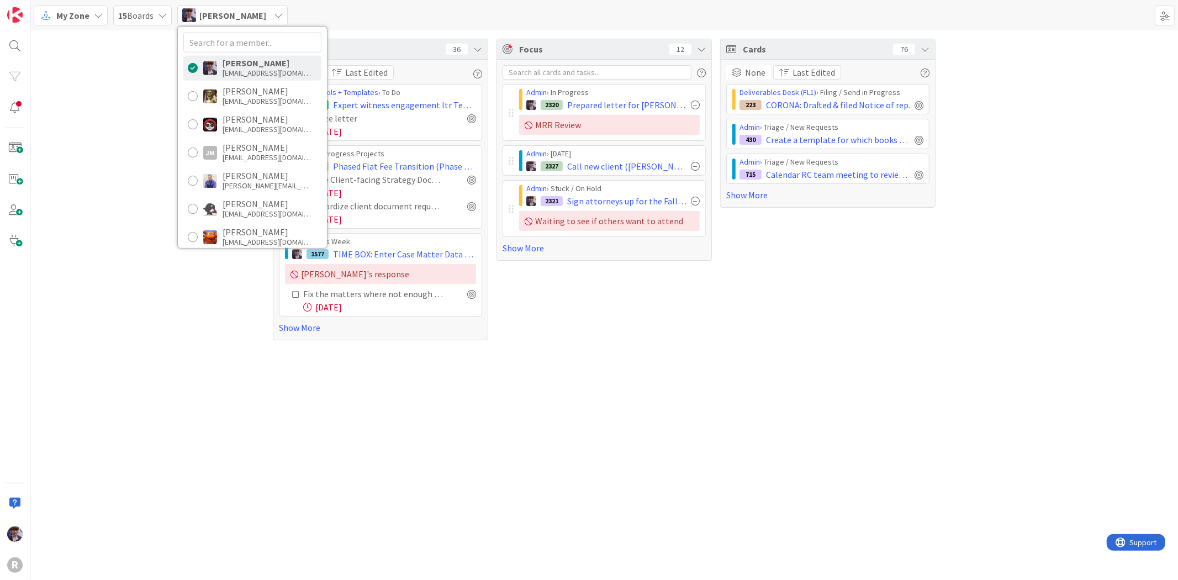
click at [102, 12] on icon at bounding box center [98, 15] width 9 height 9
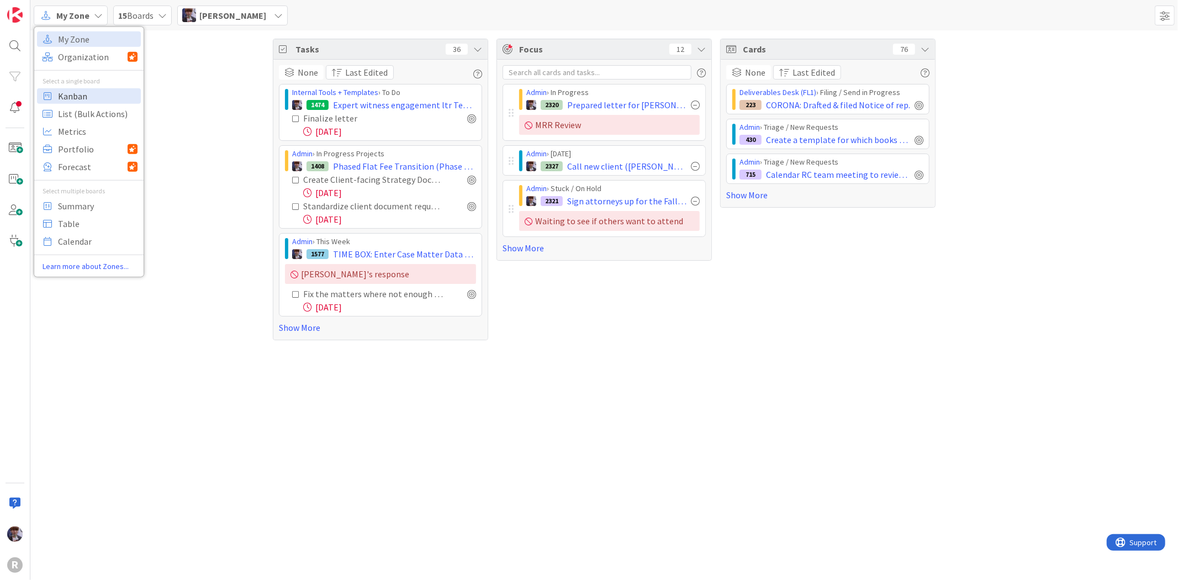
click at [86, 94] on span "Kanban" at bounding box center [98, 95] width 80 height 17
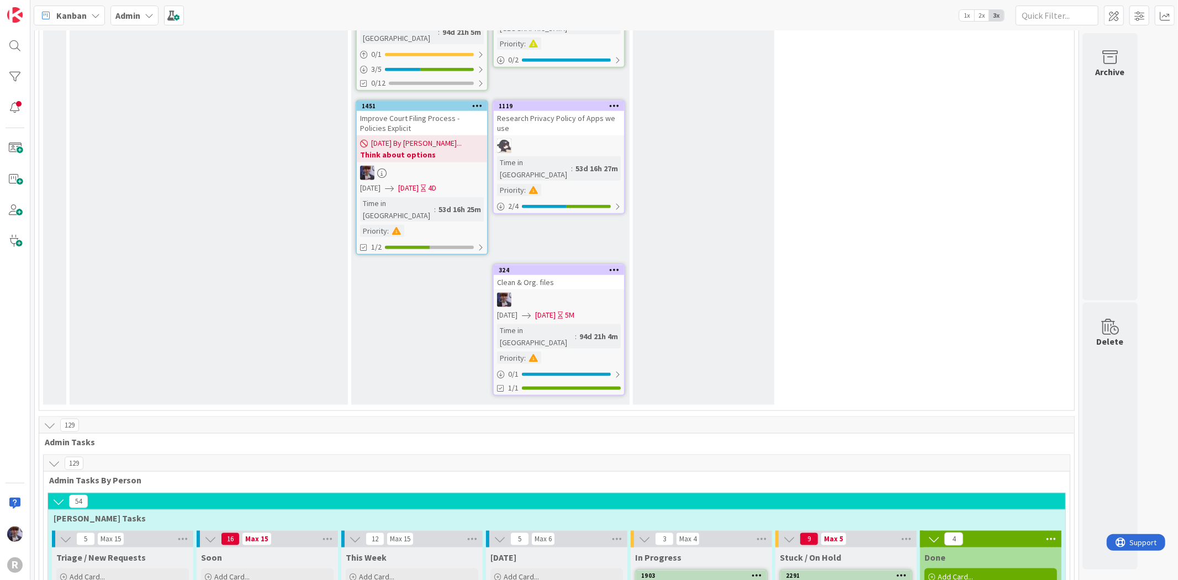
scroll to position [1104, 0]
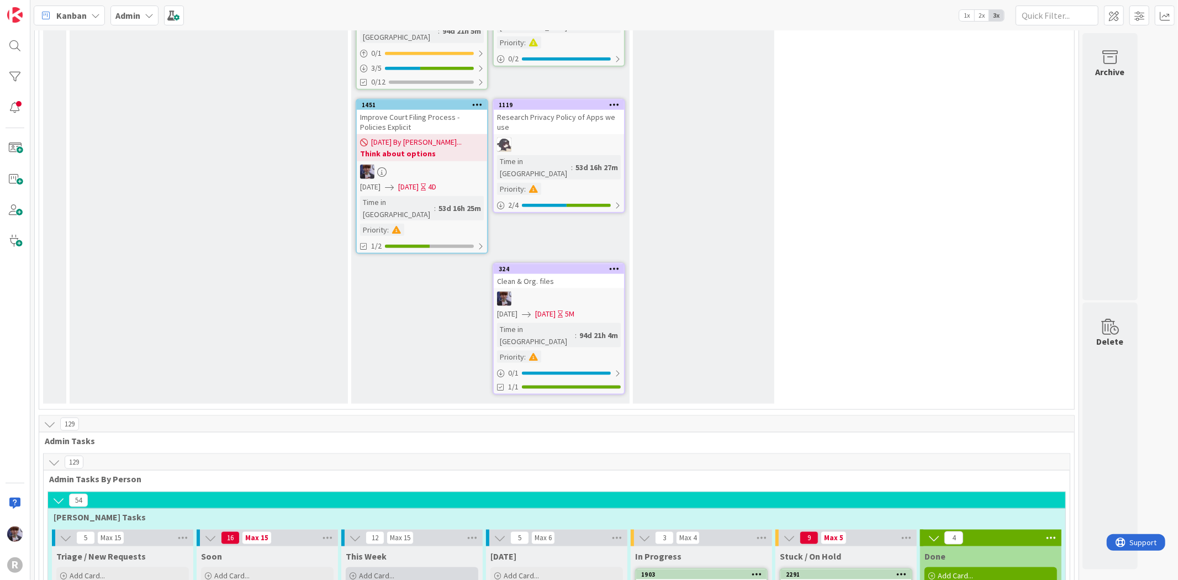
click at [393, 570] on span "Add Card..." at bounding box center [376, 575] width 35 height 10
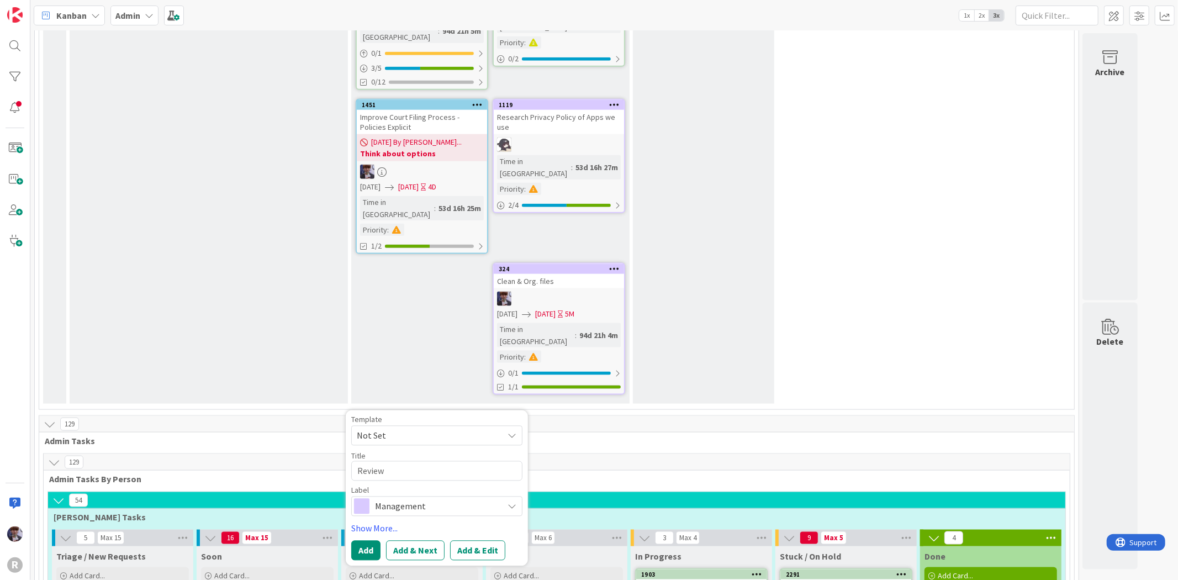
click at [632, 473] on span "Admin Tasks By Person" at bounding box center [552, 478] width 1007 height 11
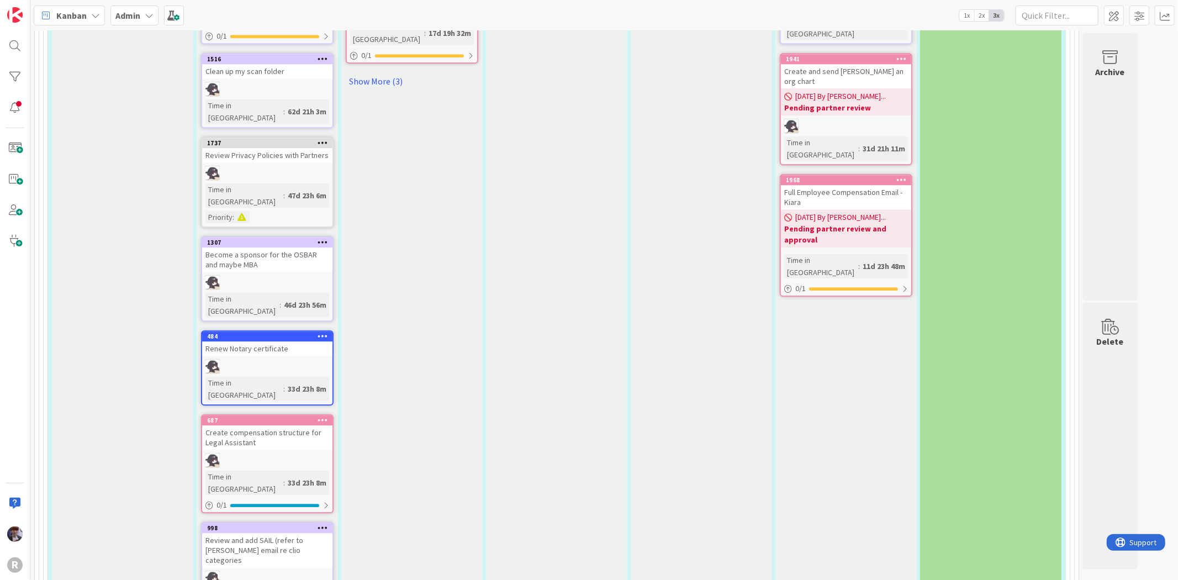
scroll to position [2515, 0]
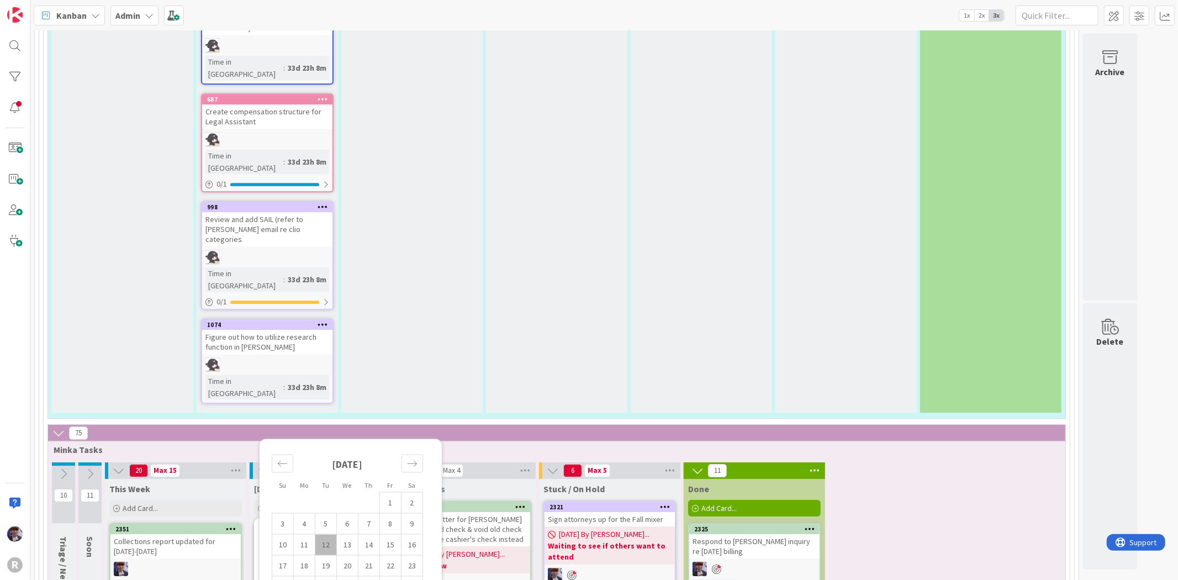
scroll to position [2822, 0]
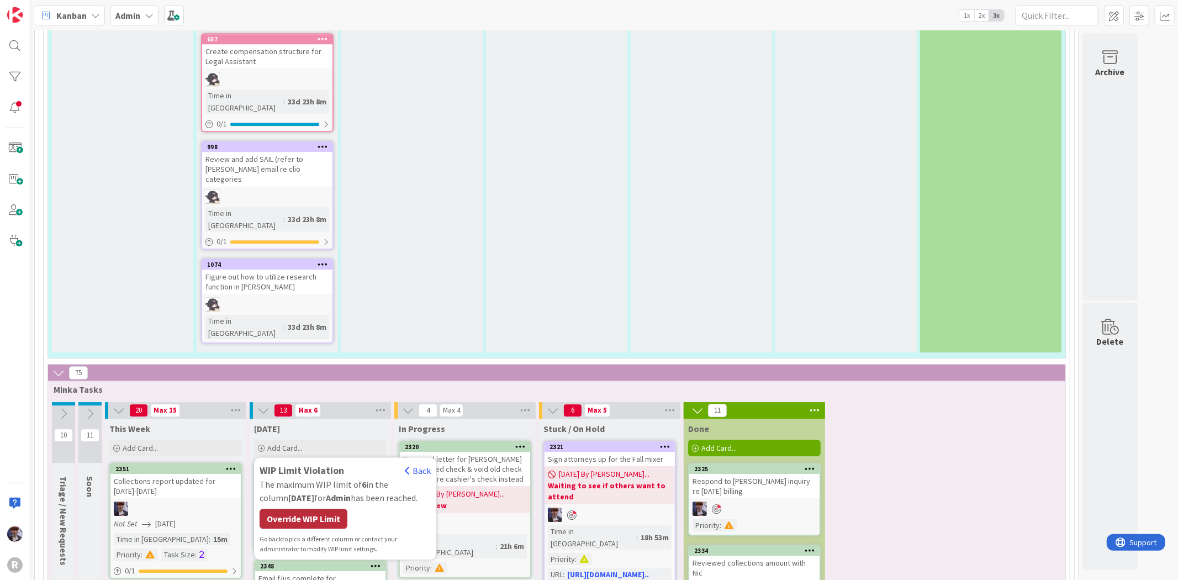
click at [308, 509] on div "Override WIP Limit" at bounding box center [304, 519] width 88 height 20
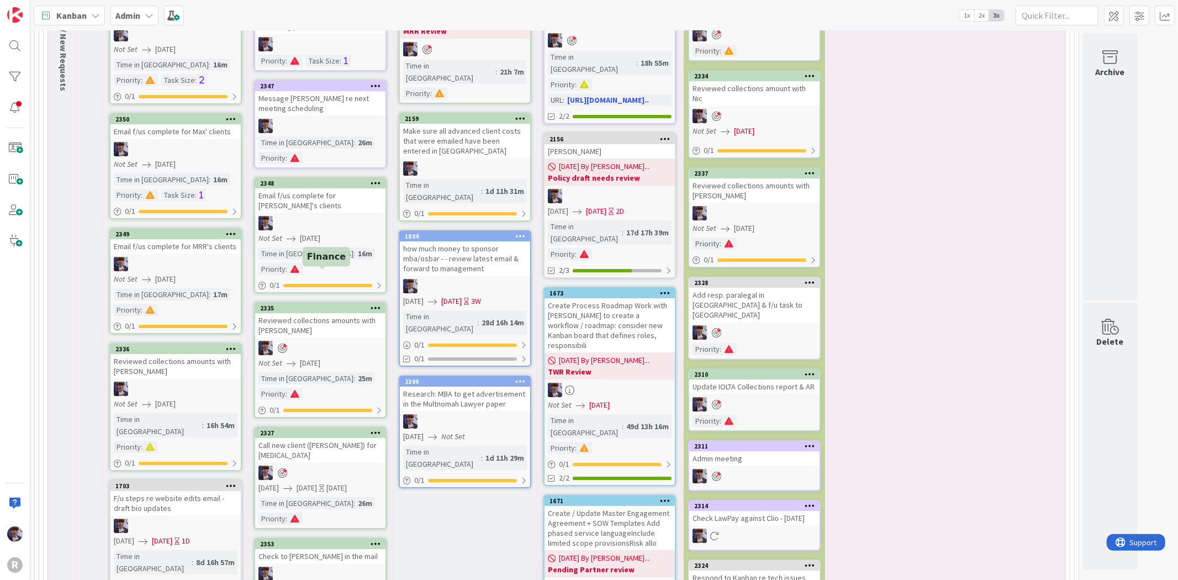
scroll to position [3313, 0]
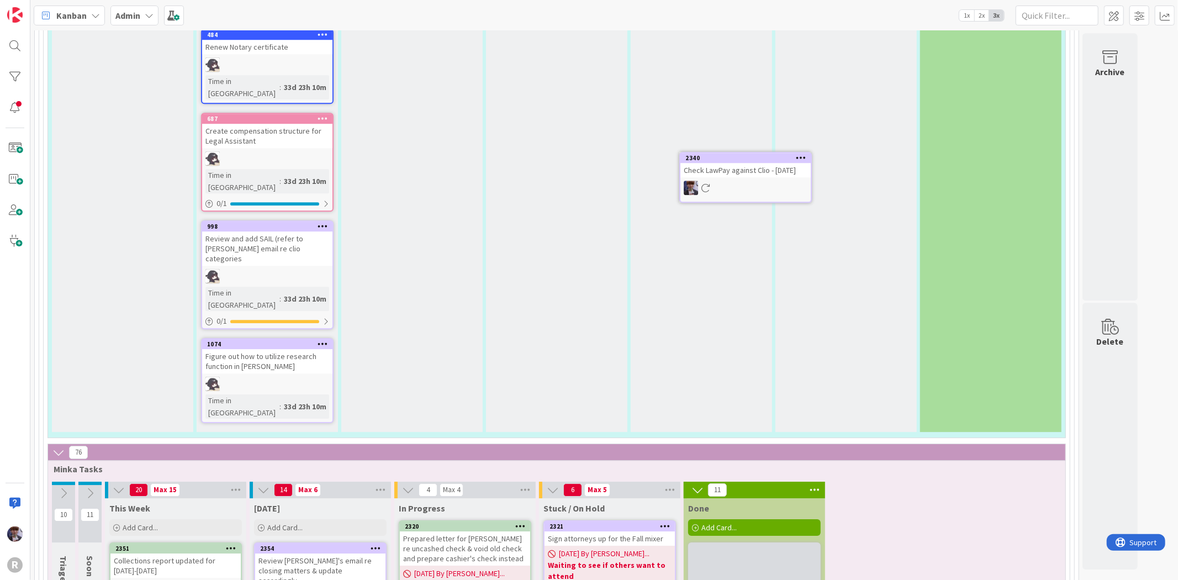
scroll to position [2731, 0]
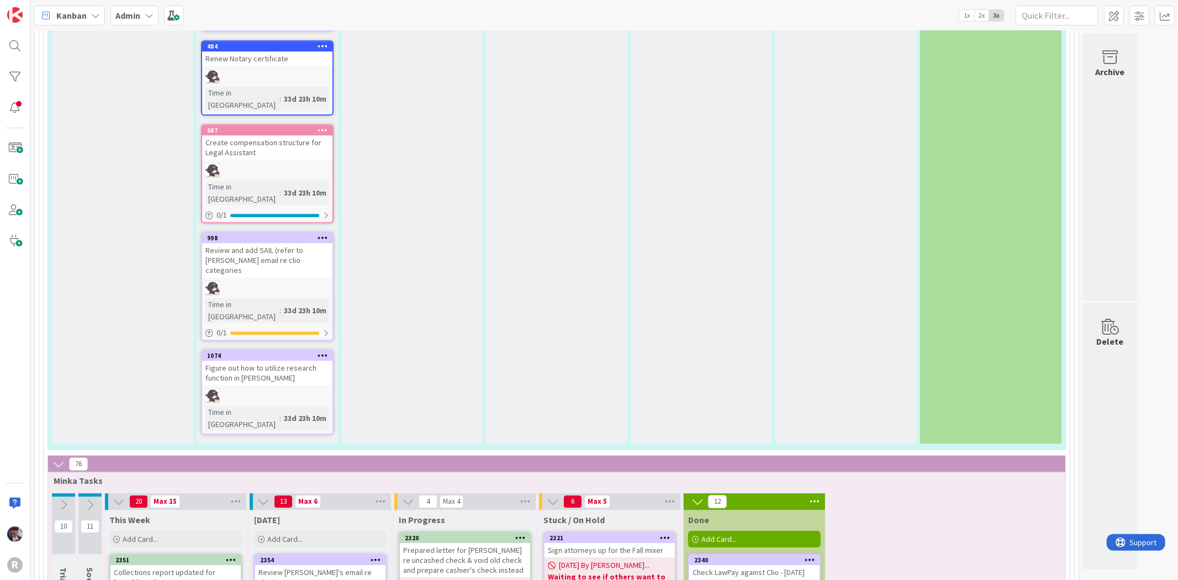
click at [142, 18] on div "Admin" at bounding box center [134, 16] width 48 height 20
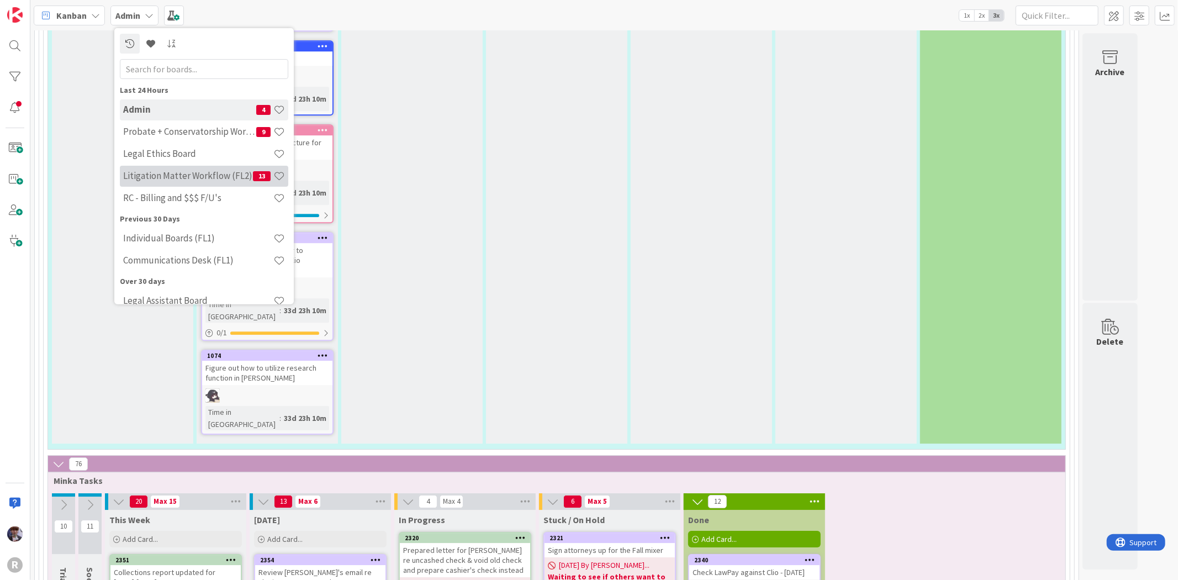
click at [160, 177] on h4 "Litigation Matter Workflow (FL2)" at bounding box center [188, 175] width 130 height 11
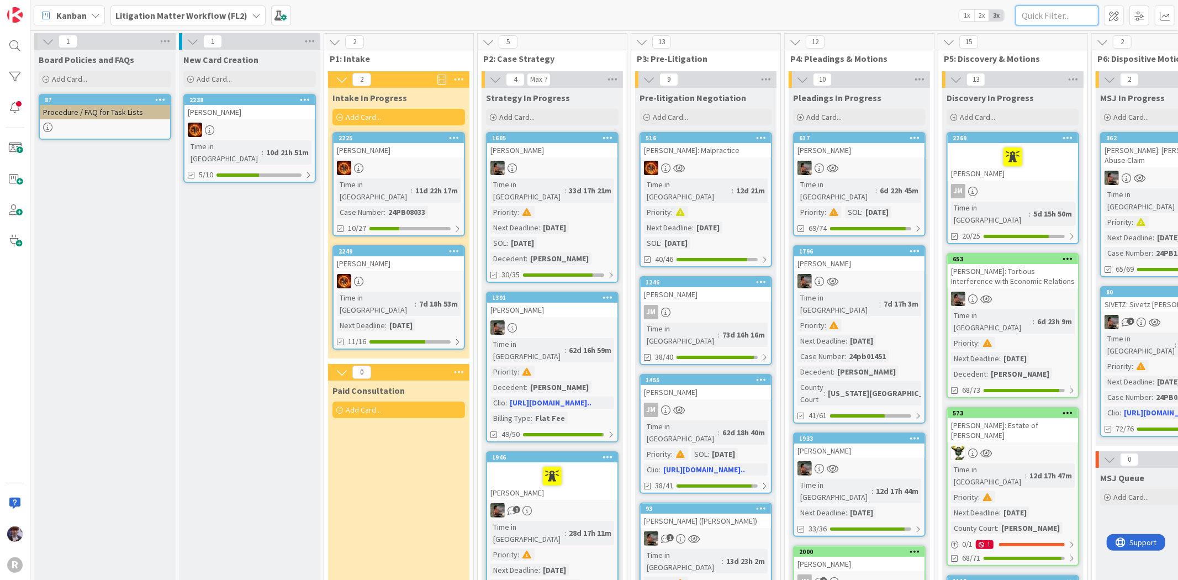
click at [1041, 11] on input "text" at bounding box center [1057, 16] width 83 height 20
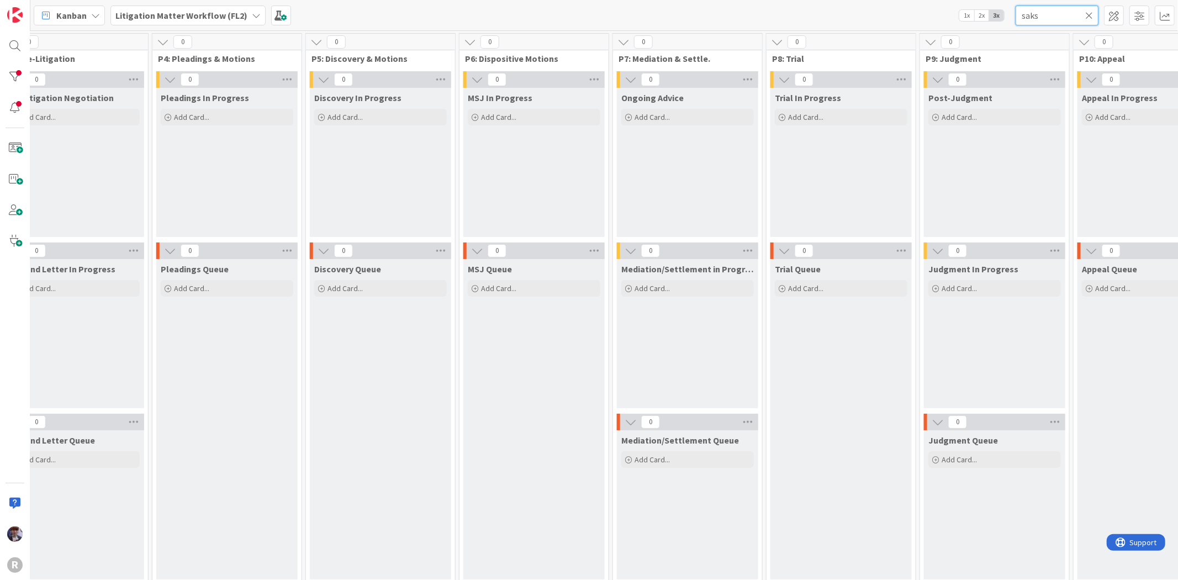
scroll to position [0, 1056]
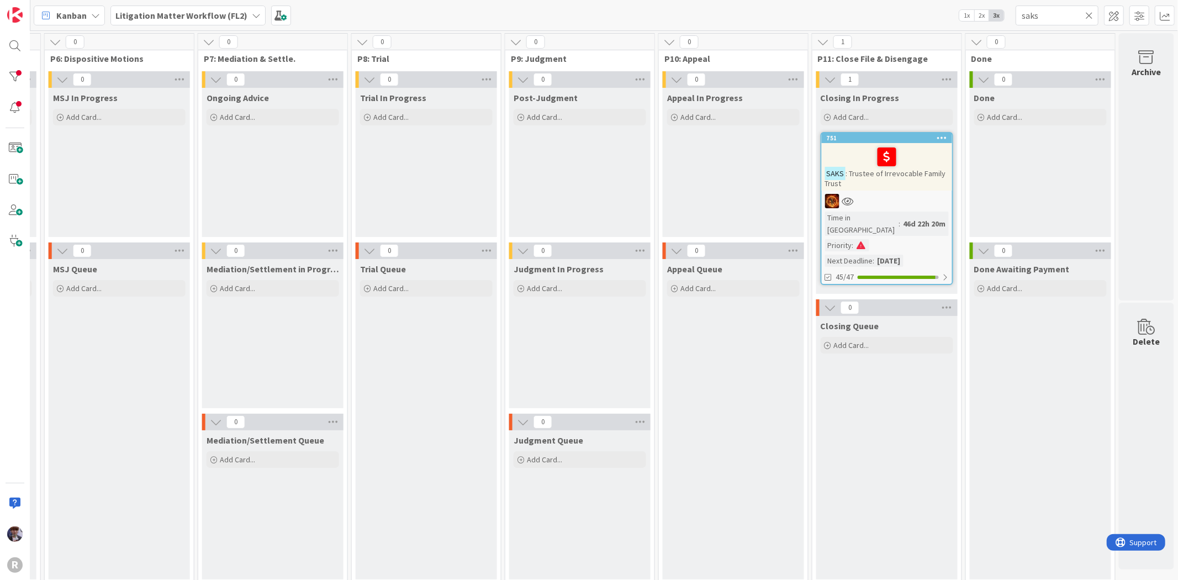
click at [868, 203] on div at bounding box center [887, 201] width 130 height 14
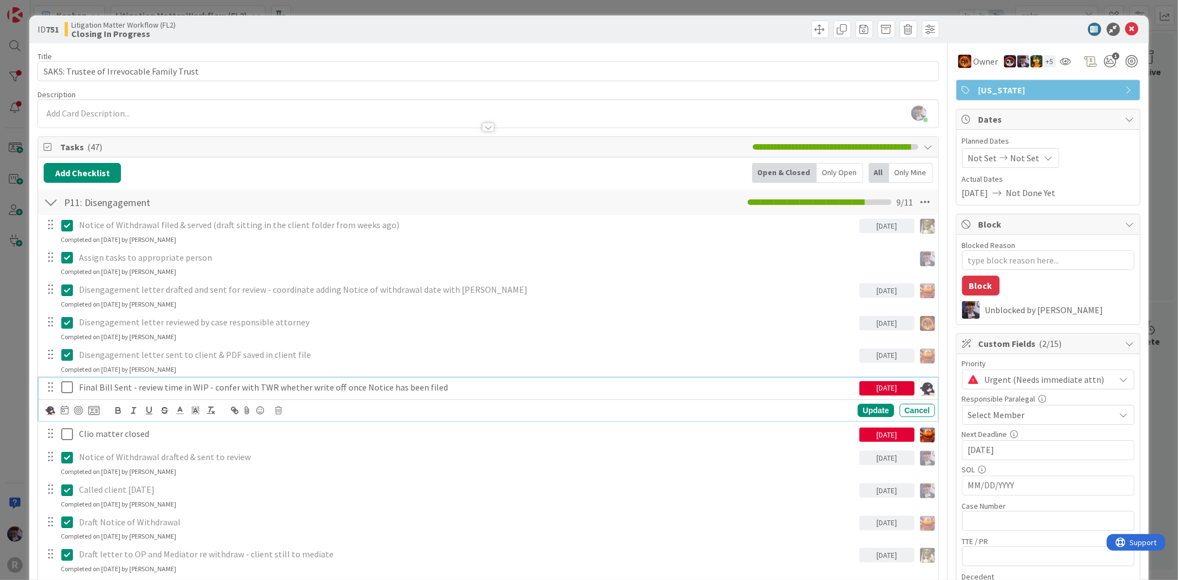
click at [65, 389] on icon at bounding box center [69, 386] width 17 height 13
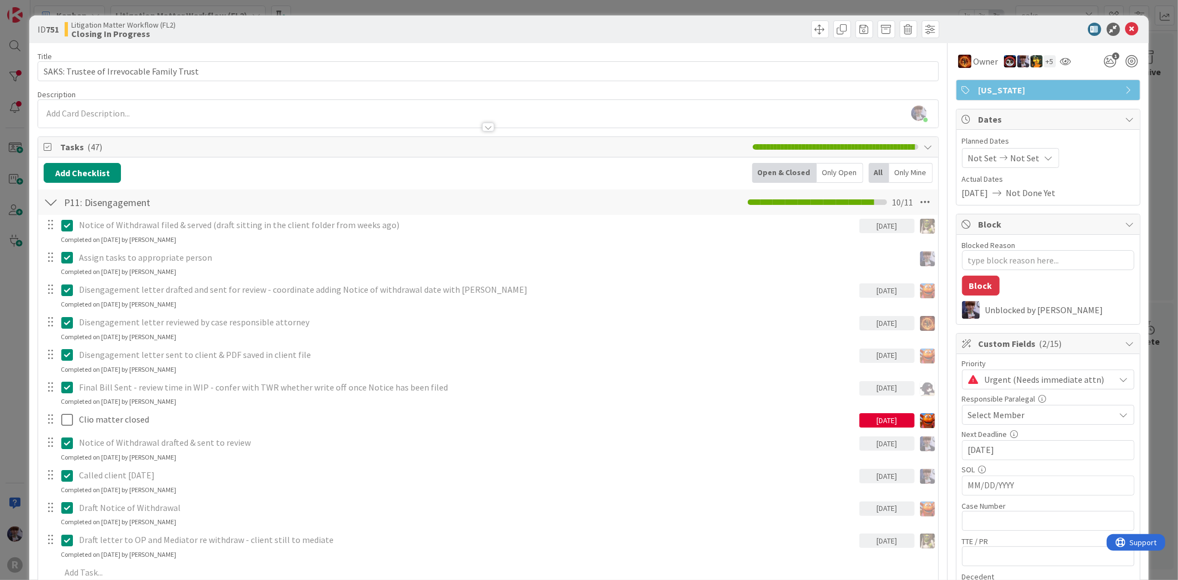
click at [827, 173] on div "Only Open" at bounding box center [840, 173] width 46 height 20
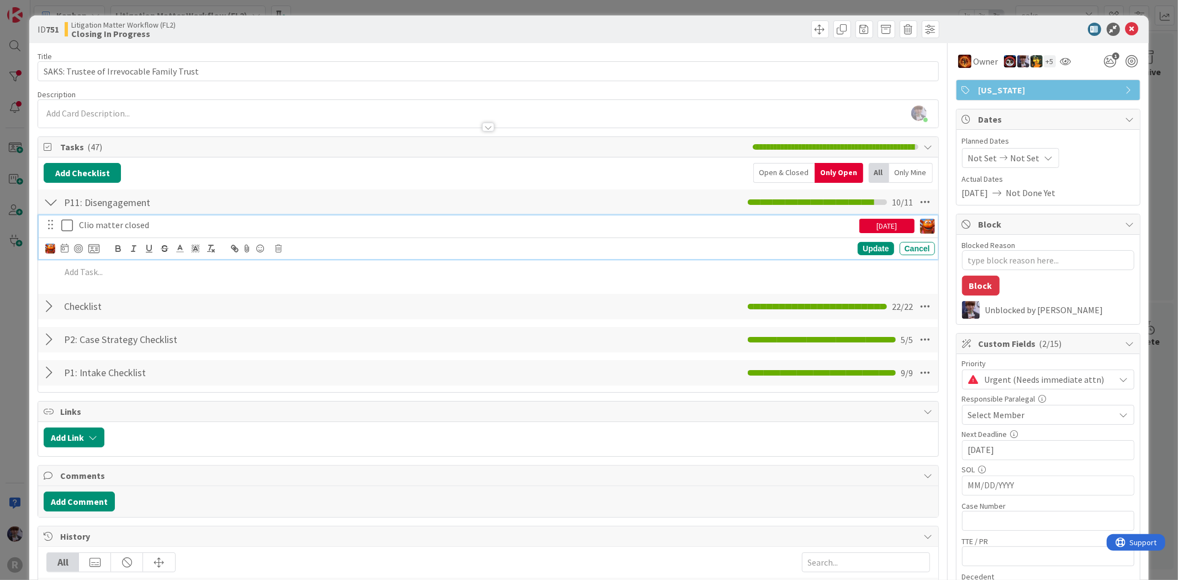
click at [115, 230] on p "Clio matter closed" at bounding box center [467, 225] width 776 height 13
click at [64, 249] on icon at bounding box center [65, 248] width 8 height 9
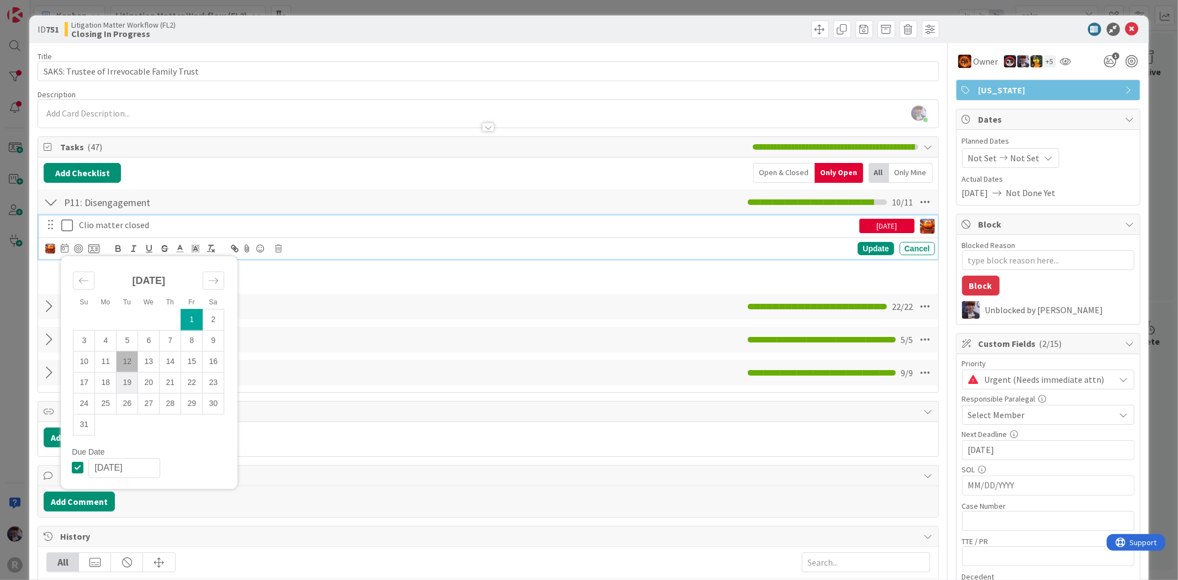
click at [133, 379] on td "19" at bounding box center [128, 382] width 22 height 21
click at [13, 360] on div "ID 751 Litigation Matter Workflow (FL2) Closing In Progress Title 41 / 128 SAKS…" at bounding box center [589, 290] width 1178 height 580
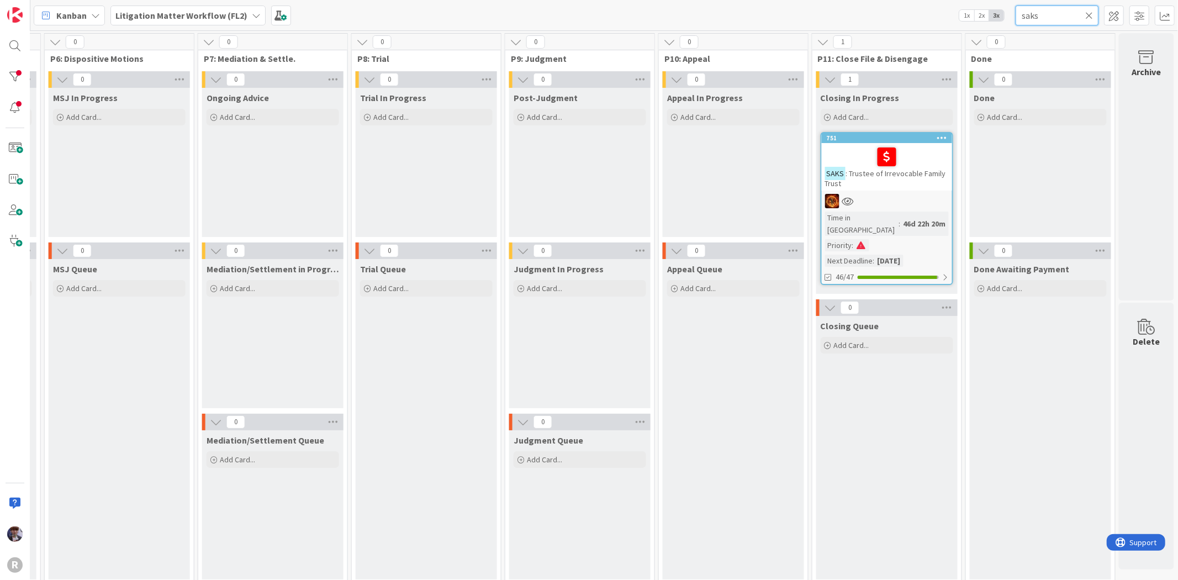
drag, startPoint x: 1054, startPoint y: 10, endPoint x: 965, endPoint y: 7, distance: 89.0
click at [965, 7] on div "Kanban Litigation Matter Workflow (FL2) 1x 2x 3x saks" at bounding box center [604, 15] width 1148 height 30
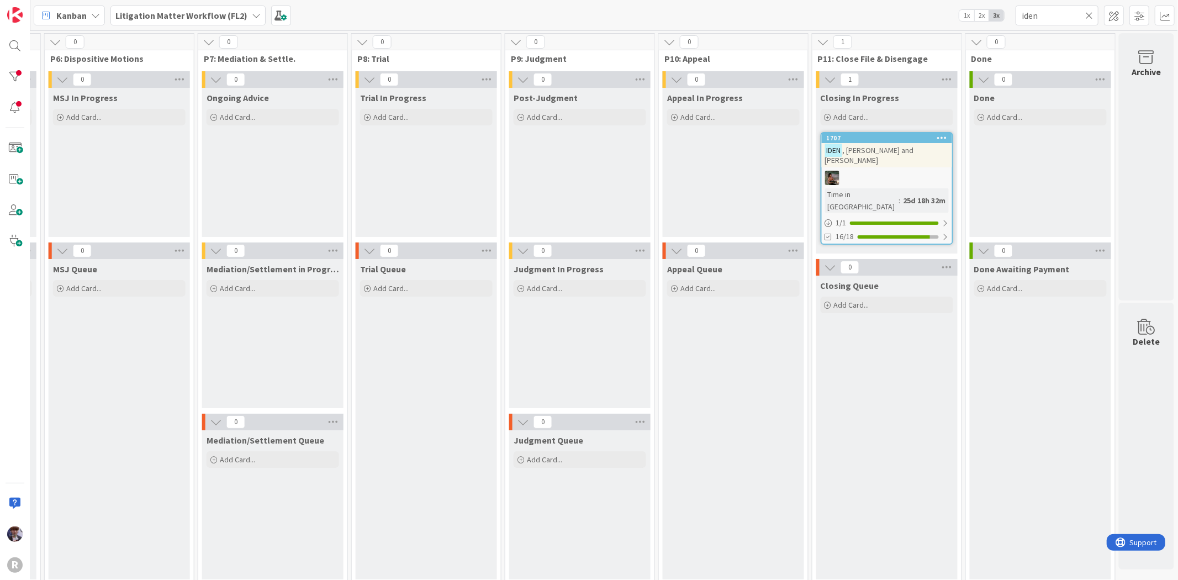
click at [898, 171] on div at bounding box center [887, 178] width 130 height 14
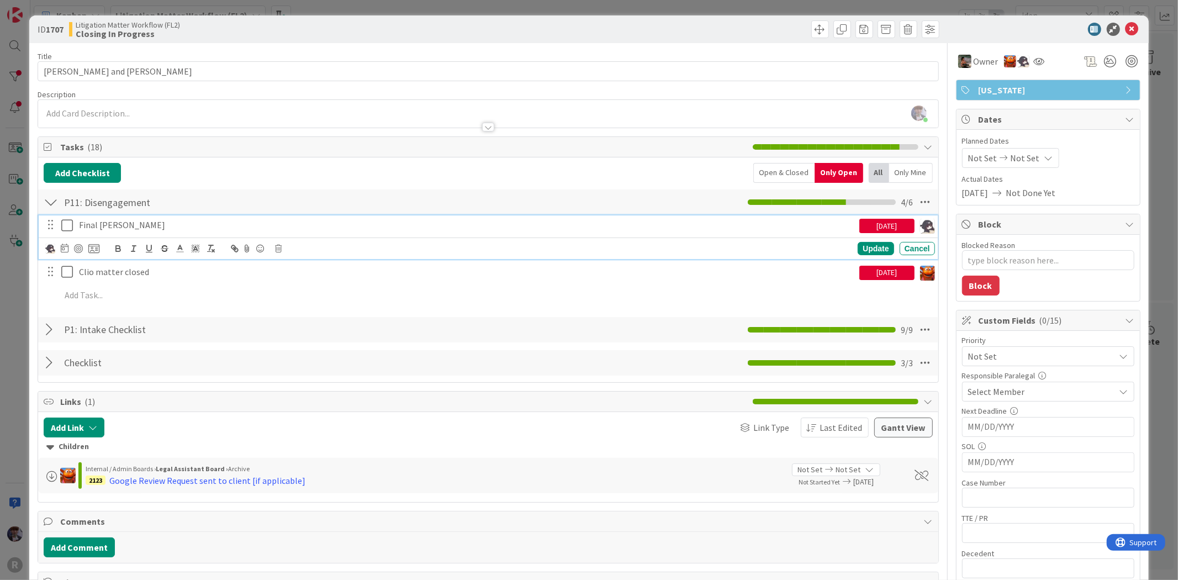
click at [64, 227] on icon at bounding box center [69, 225] width 17 height 13
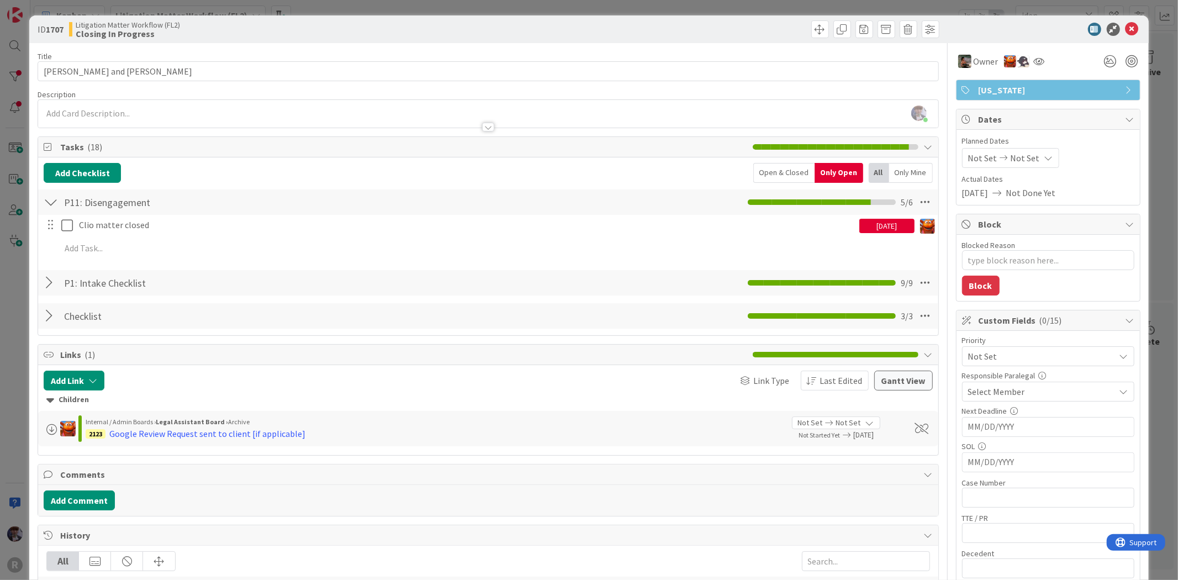
click at [1125, 26] on icon at bounding box center [1131, 29] width 13 height 13
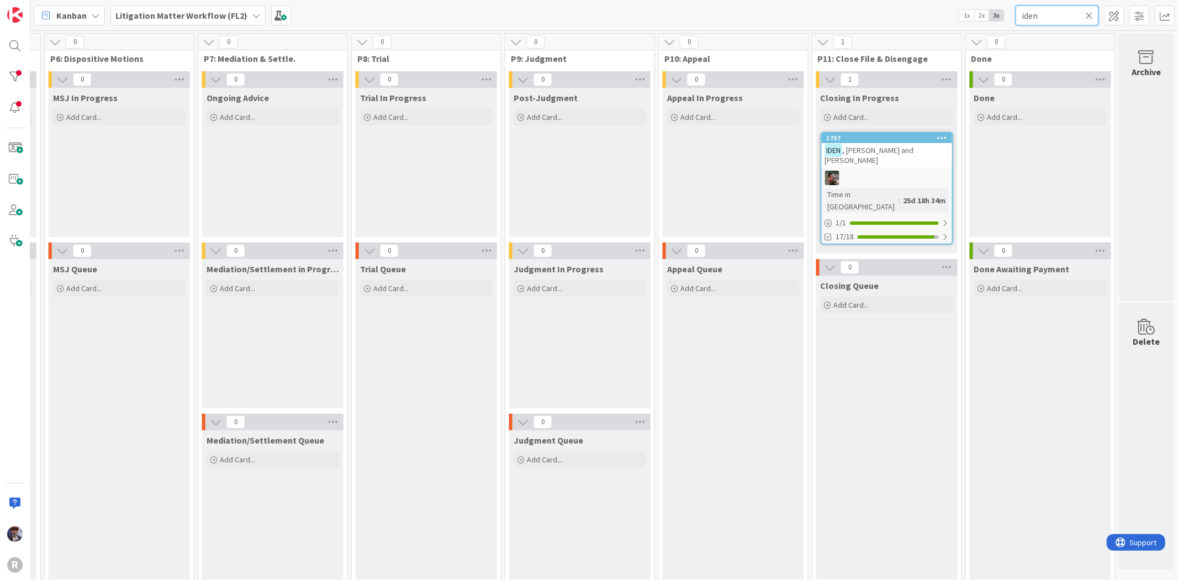
drag, startPoint x: 1057, startPoint y: 15, endPoint x: 962, endPoint y: 17, distance: 95.0
click at [962, 17] on div "Kanban Litigation Matter Workflow (FL2) 1x 2x 3x iden" at bounding box center [604, 15] width 1148 height 30
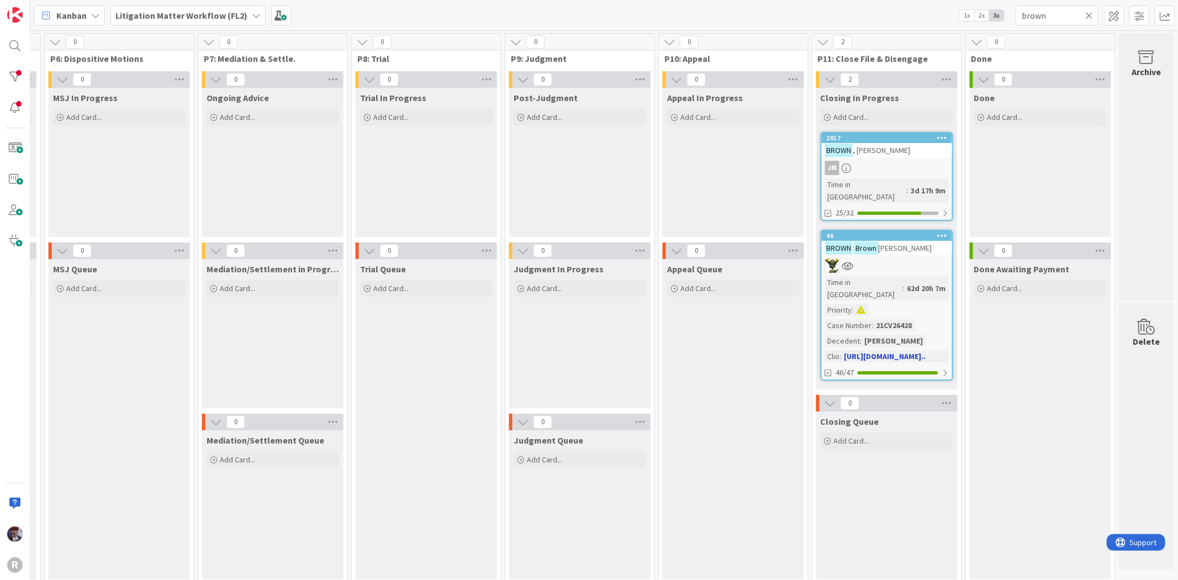
click at [898, 241] on div "BROWN : Brown v. Duncan" at bounding box center [887, 248] width 130 height 14
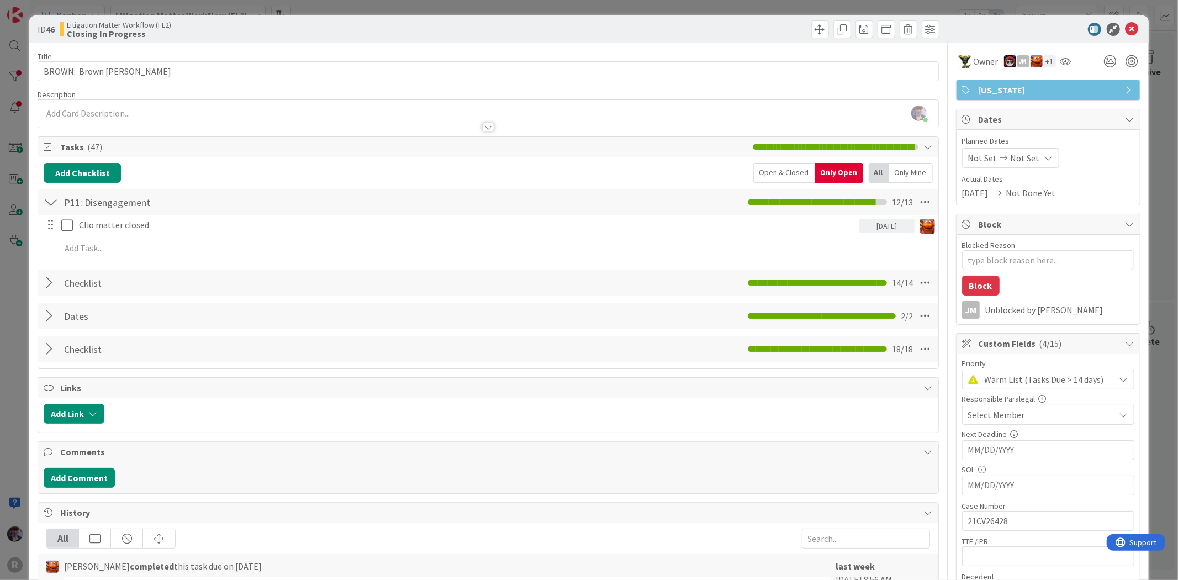
click at [757, 173] on div "Open & Closed" at bounding box center [783, 173] width 61 height 20
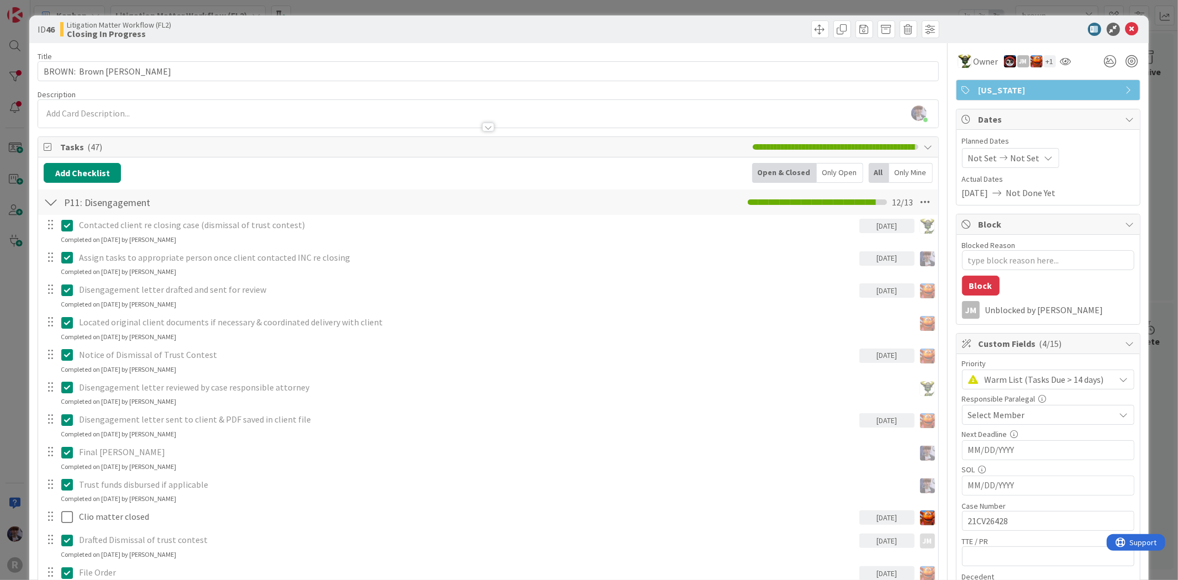
click at [818, 172] on div "Only Open" at bounding box center [840, 173] width 46 height 20
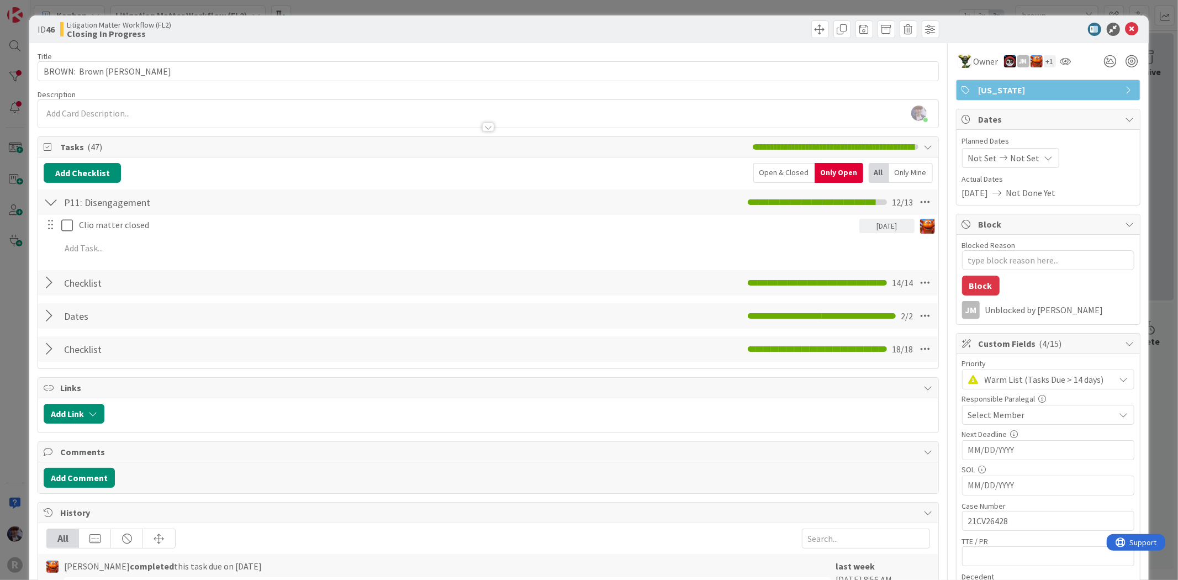
click at [1145, 97] on div "ID 46 Litigation Matter Workflow (FL2) Closing In Progress Title 23 / 128 BROWN…" at bounding box center [589, 290] width 1178 height 580
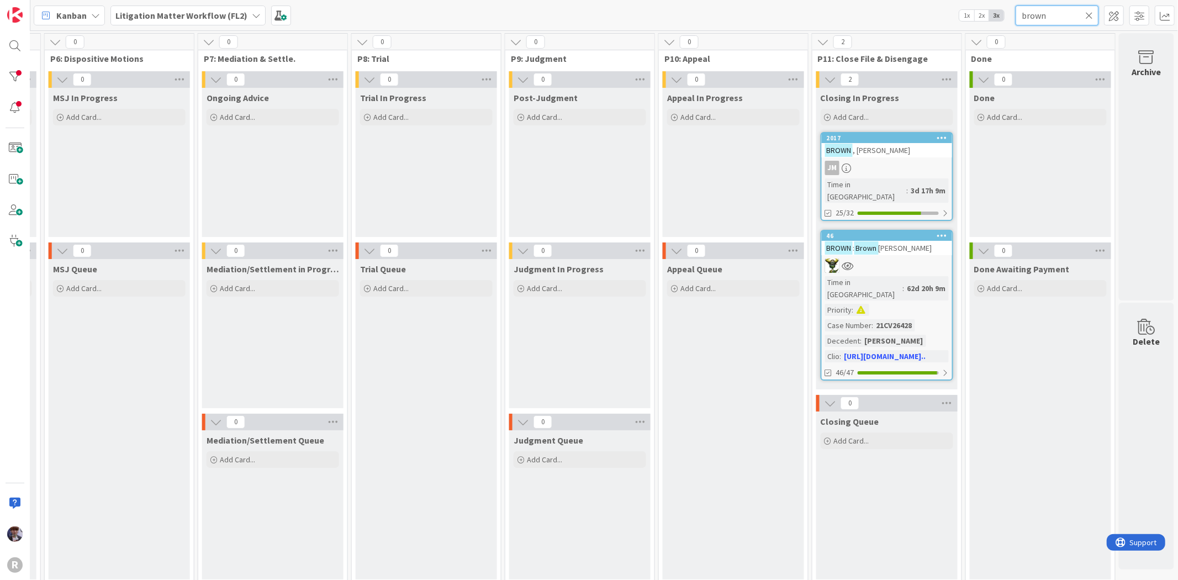
drag, startPoint x: 1001, startPoint y: 15, endPoint x: 958, endPoint y: 15, distance: 43.1
click at [958, 15] on div "Kanban Litigation Matter Workflow (FL2) 1x 2x 3x brown" at bounding box center [604, 15] width 1148 height 30
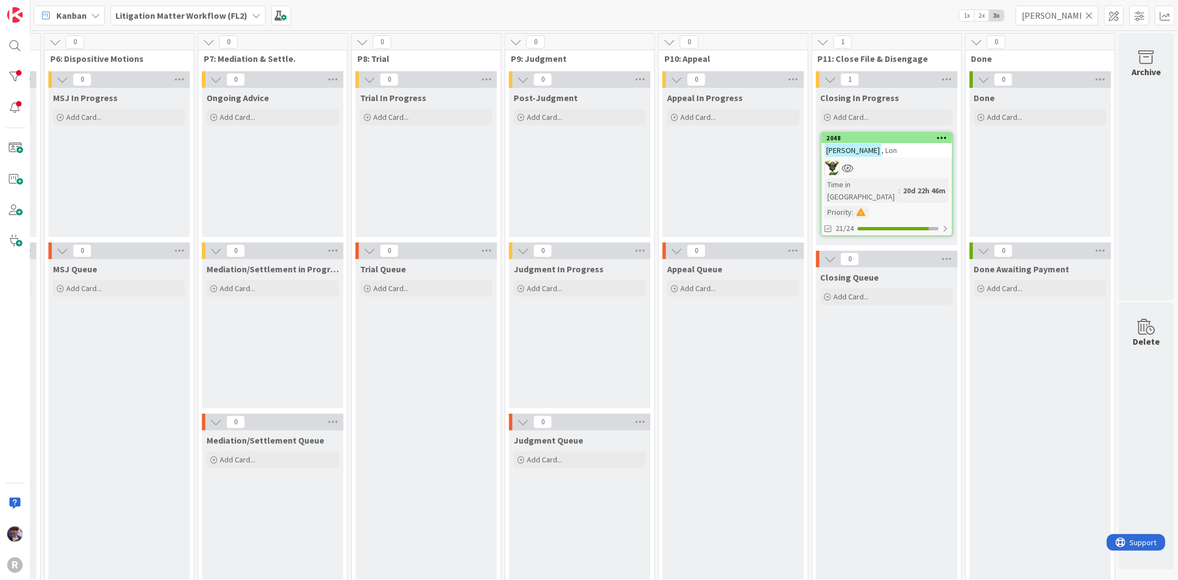
click at [893, 169] on div at bounding box center [887, 168] width 130 height 14
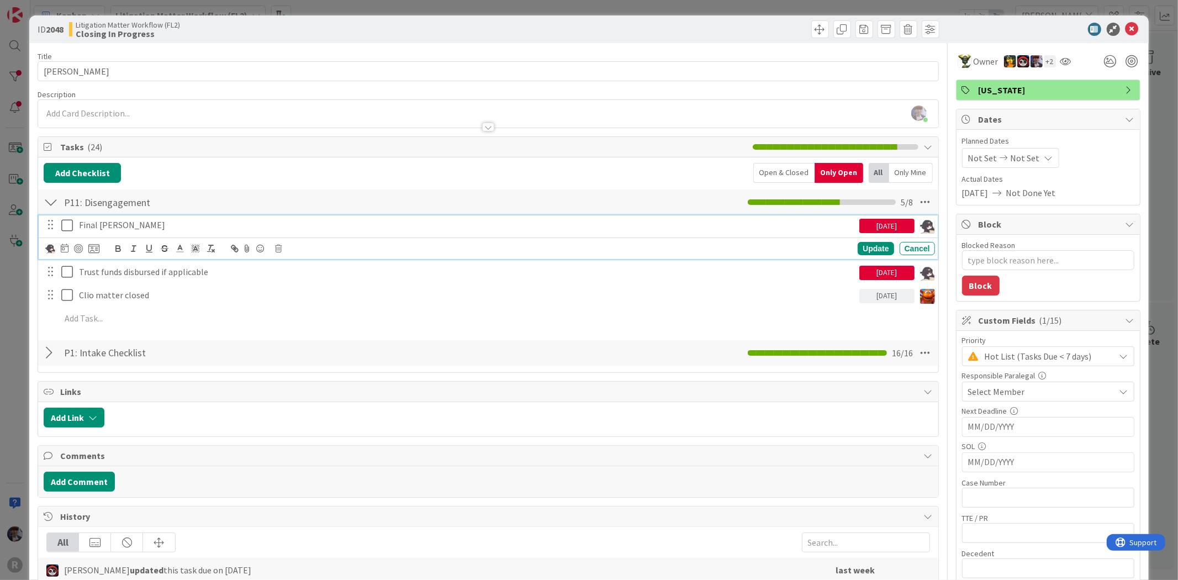
click at [65, 225] on icon at bounding box center [69, 225] width 17 height 13
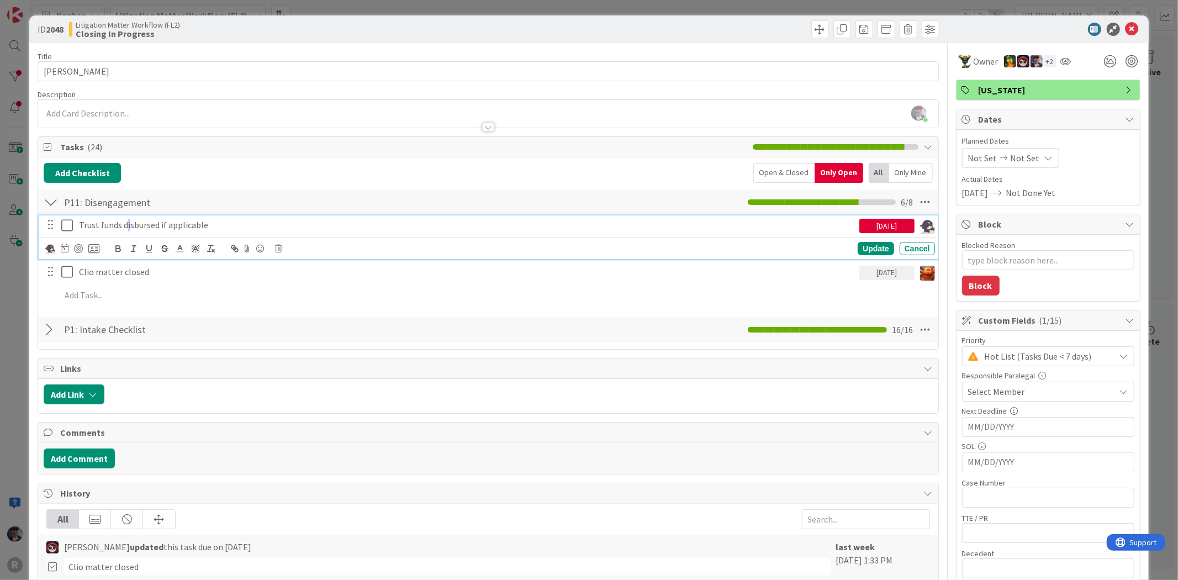
click at [128, 215] on div "Trust funds disbursed if applicable 08/08/2025 Update Cancel Clio matter closed…" at bounding box center [488, 262] width 889 height 94
click at [69, 246] on div at bounding box center [72, 248] width 54 height 13
click at [67, 249] on icon at bounding box center [65, 248] width 8 height 9
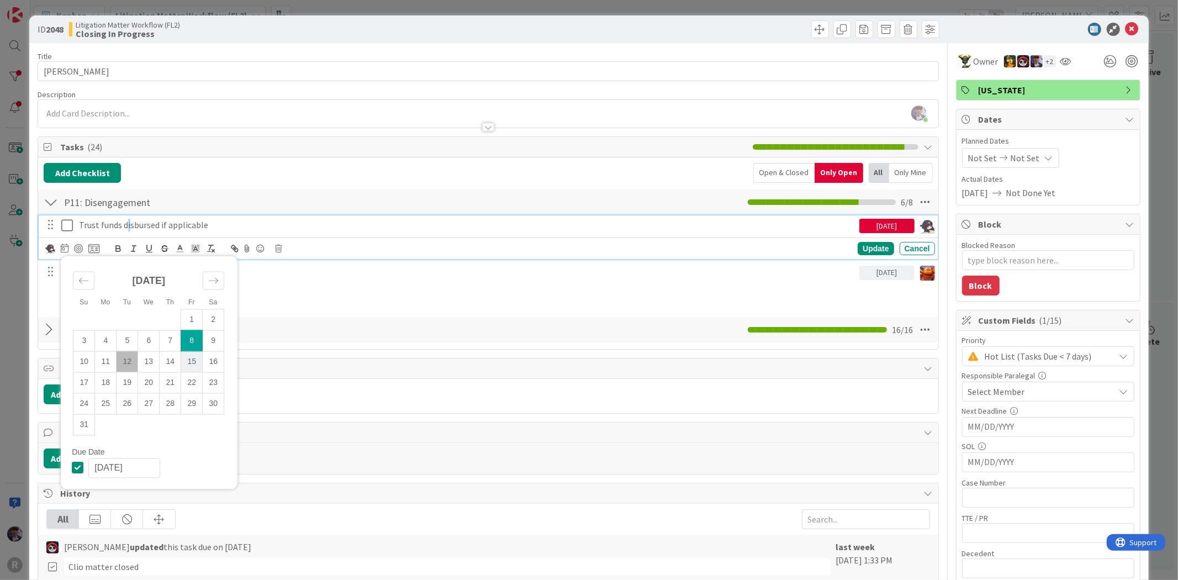
click at [183, 362] on td "15" at bounding box center [192, 361] width 22 height 21
click at [128, 362] on td "12" at bounding box center [128, 361] width 22 height 21
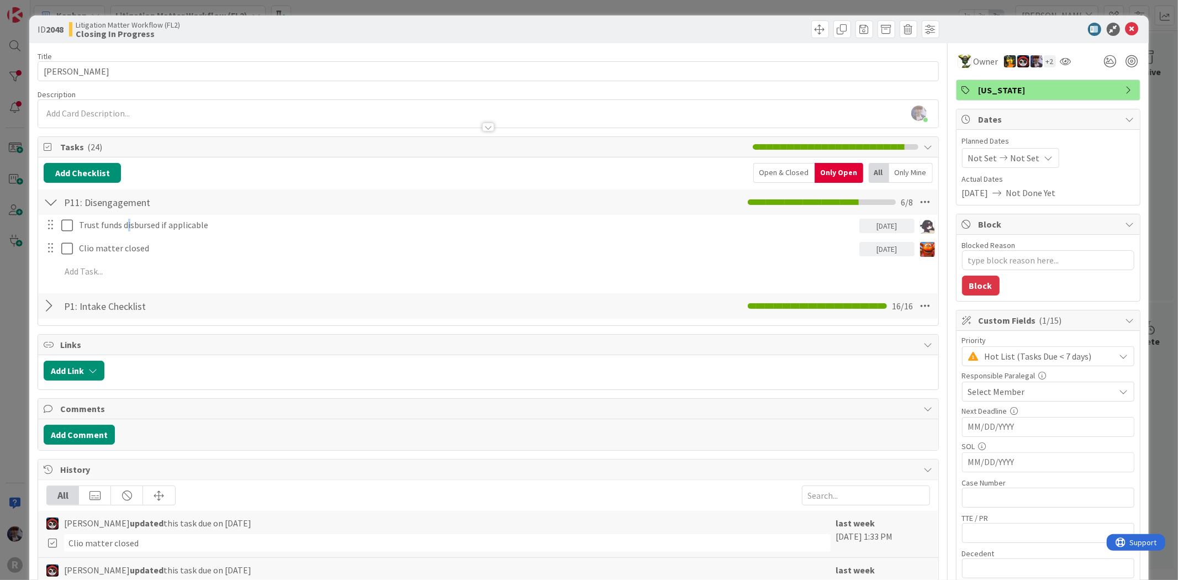
click at [853, 249] on div "Trust funds disbursed if applicable 08/12/2025 Su Mo Tu We Th Fr Sa July 2025 1…" at bounding box center [488, 250] width 889 height 71
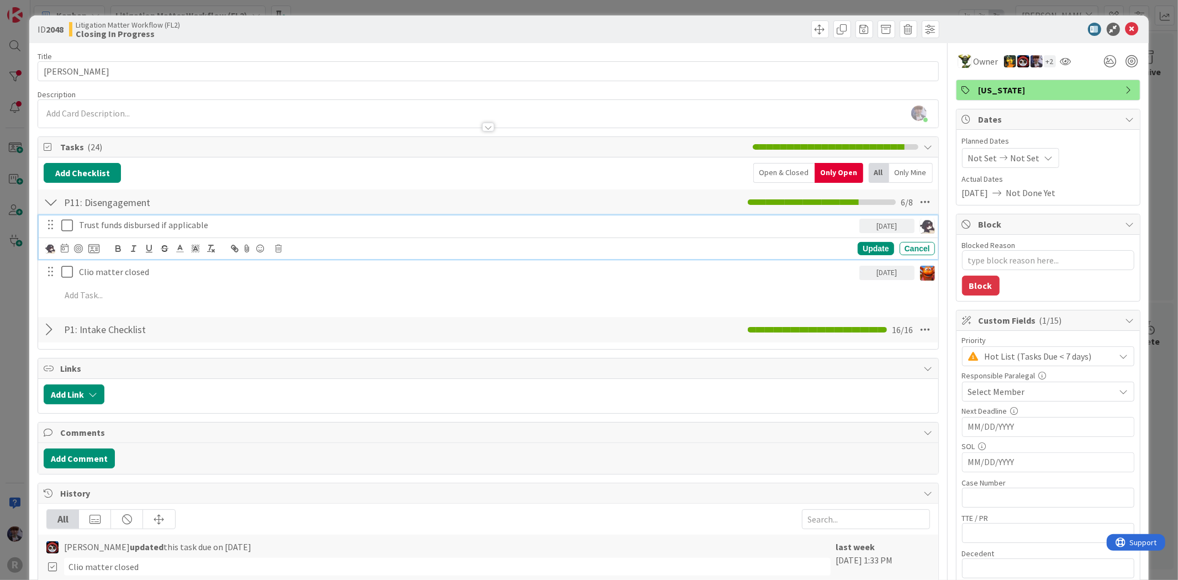
click at [252, 229] on p "Trust funds disbursed if applicable" at bounding box center [467, 225] width 776 height 13
click at [15, 266] on div "ID 2048 Litigation Matter Workflow (FL2) Closing In Progress Title 10 / 128 SHI…" at bounding box center [589, 290] width 1178 height 580
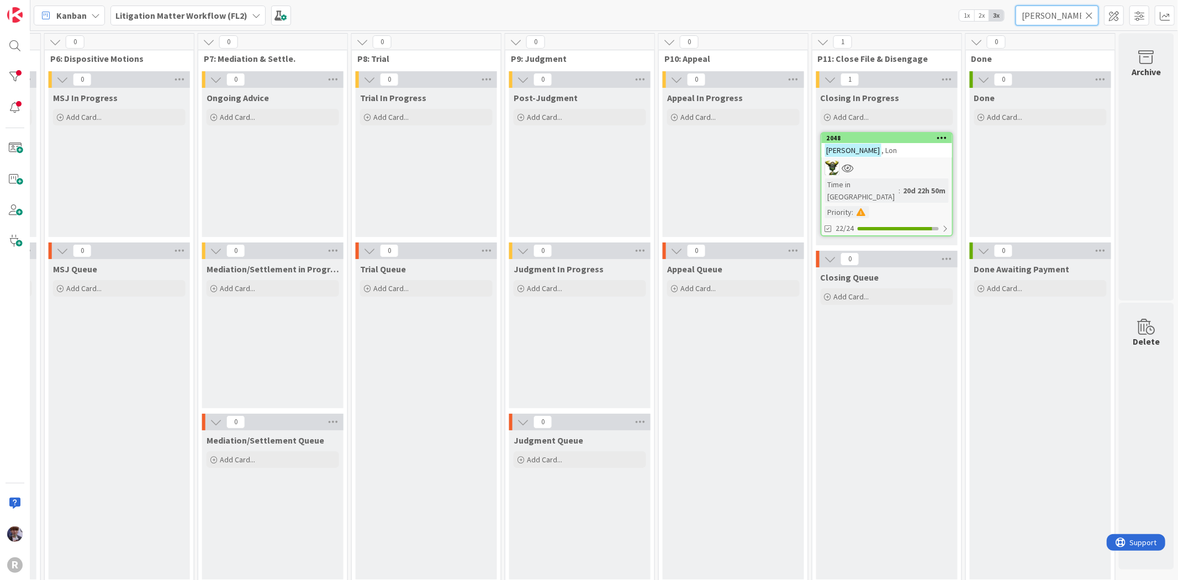
drag, startPoint x: 1078, startPoint y: 11, endPoint x: 992, endPoint y: 12, distance: 86.2
click at [992, 12] on div "Kanban Litigation Matter Workflow (FL2) 1x 2x 3x shipe" at bounding box center [604, 15] width 1148 height 30
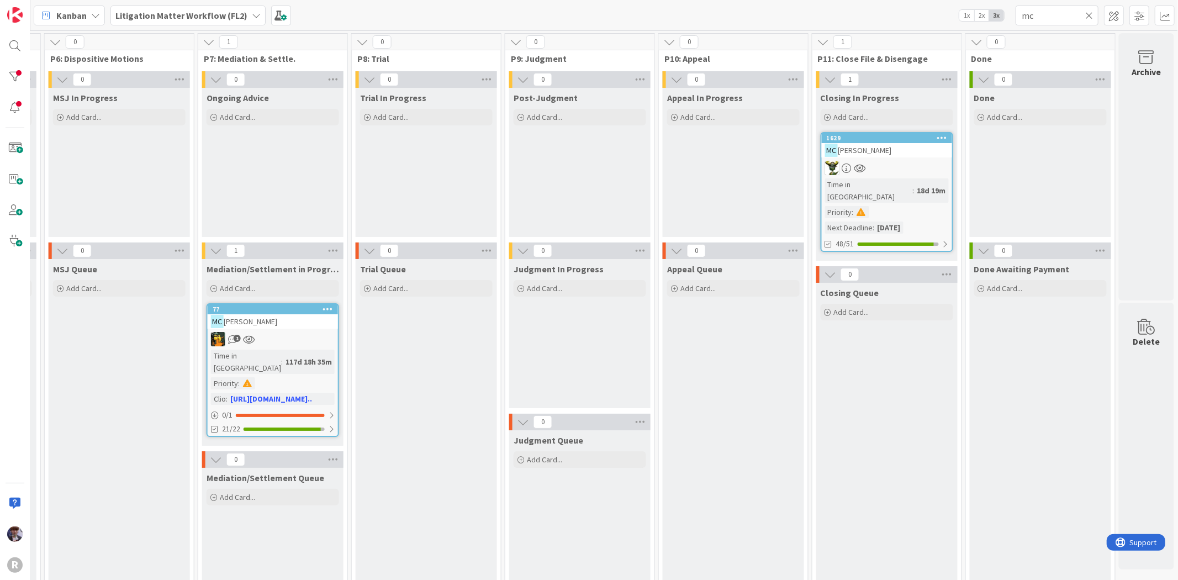
click at [898, 145] on div "MC BRAYER, Micheline" at bounding box center [887, 150] width 130 height 14
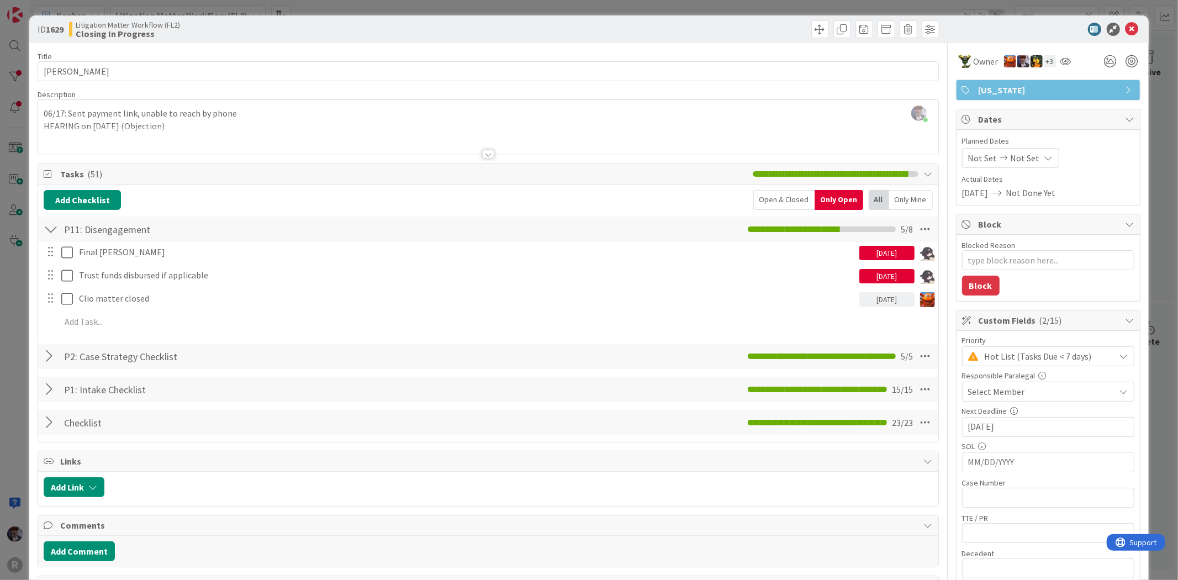
click at [19, 273] on div "ID 1629 Litigation Matter Workflow (FL2) Closing In Progress Title 19 / 128 MCB…" at bounding box center [589, 290] width 1178 height 580
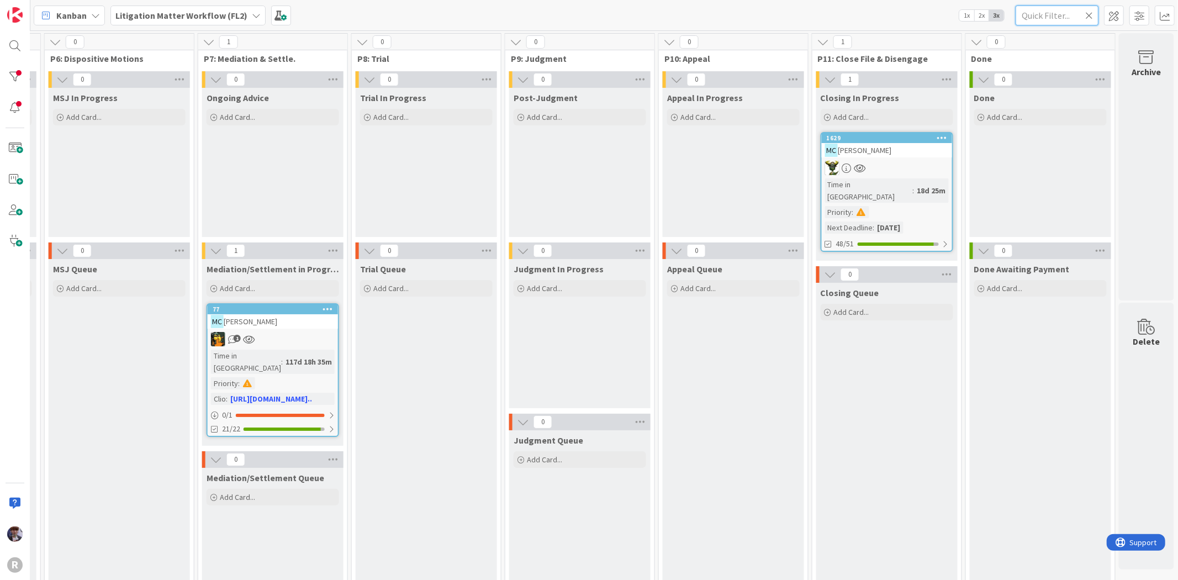
drag, startPoint x: 1031, startPoint y: 12, endPoint x: 956, endPoint y: 14, distance: 74.6
click at [956, 14] on div "Kanban Litigation Matter Workflow (FL2) 1x 2x 3x" at bounding box center [604, 15] width 1148 height 30
click at [847, 20] on div "Kanban Litigation Matter Workflow (FL2) 1x 2x 3x" at bounding box center [604, 15] width 1148 height 30
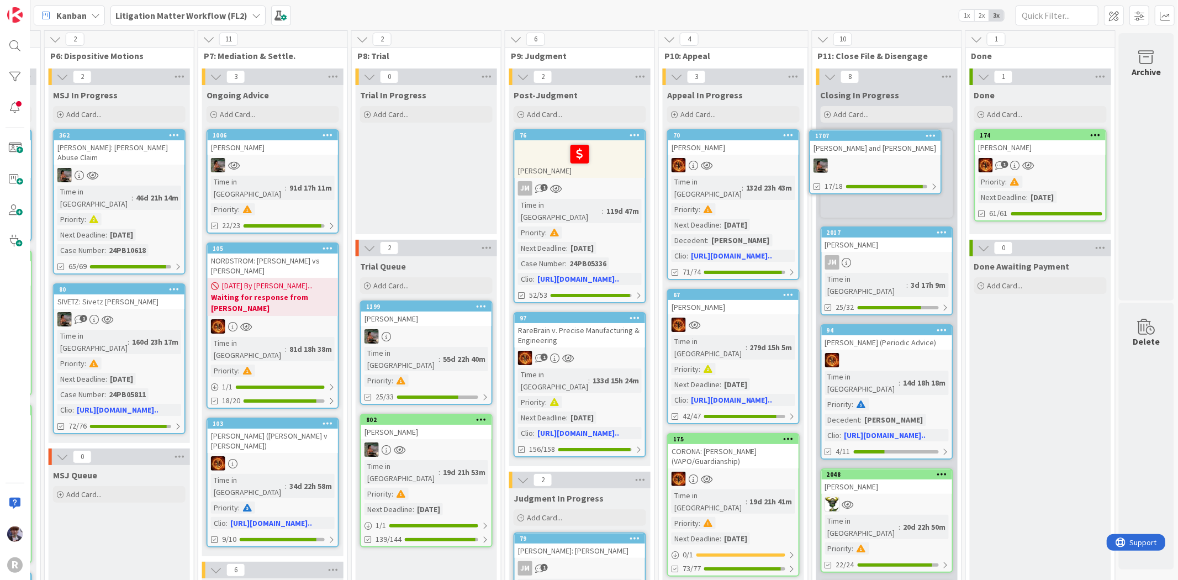
scroll to position [0, 1056]
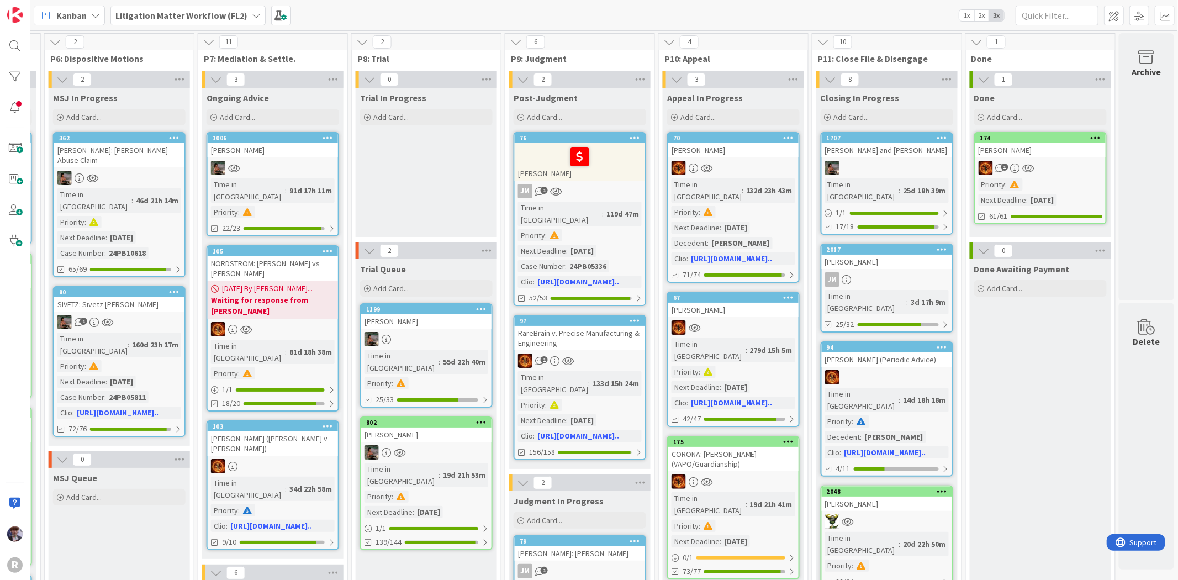
click at [881, 161] on div at bounding box center [887, 168] width 130 height 14
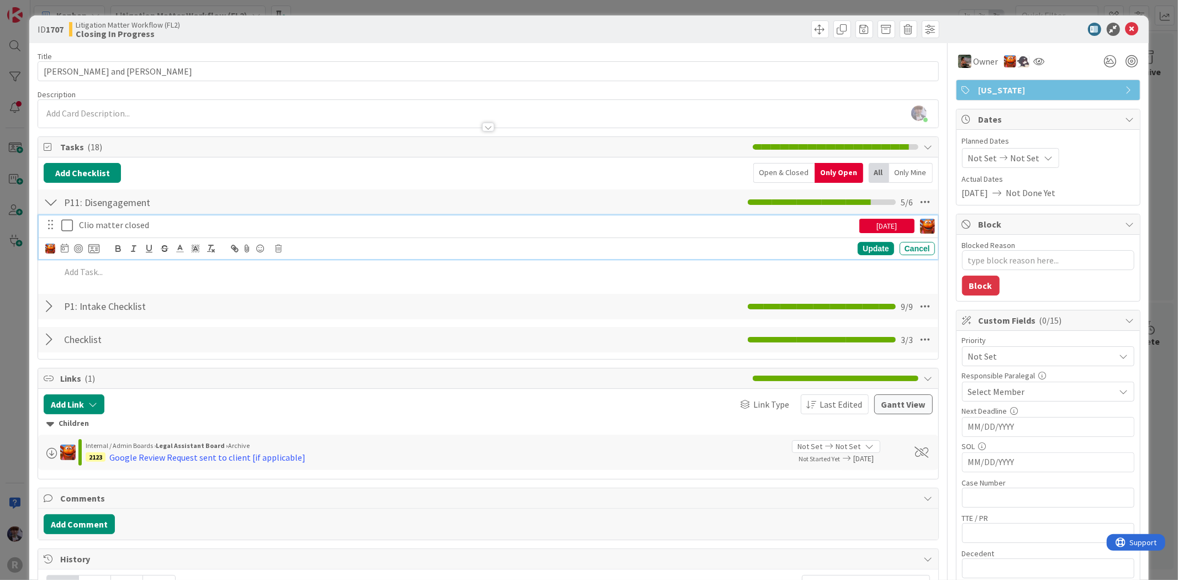
click at [62, 224] on icon at bounding box center [69, 225] width 17 height 13
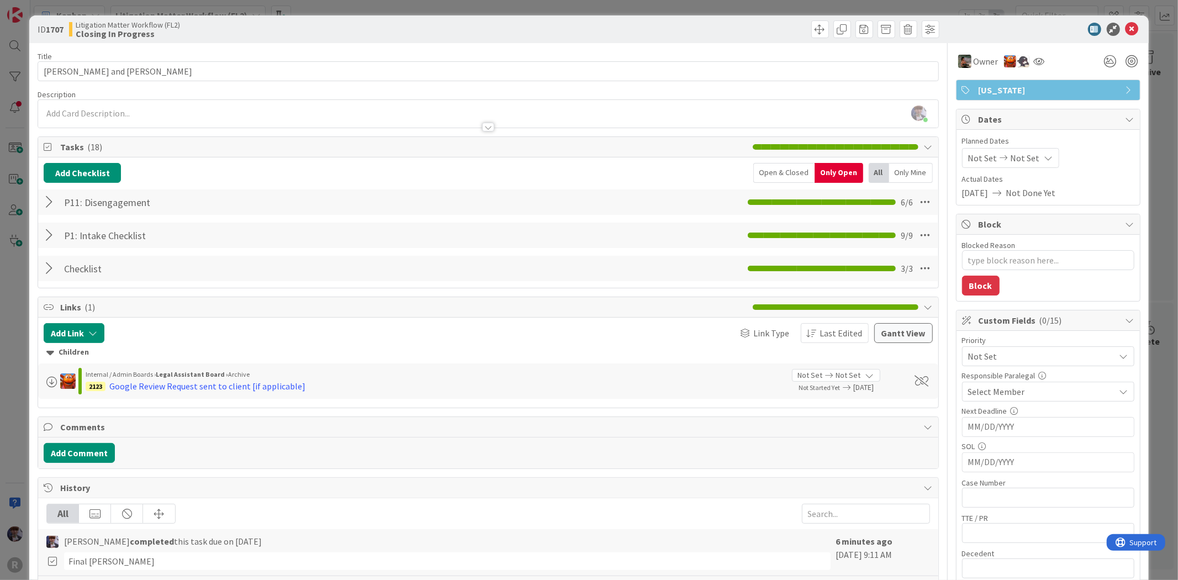
click at [24, 284] on div "ID 1707 Litigation Matter Workflow (FL2) Closing In Progress Title 22 / 128 IDE…" at bounding box center [589, 290] width 1178 height 580
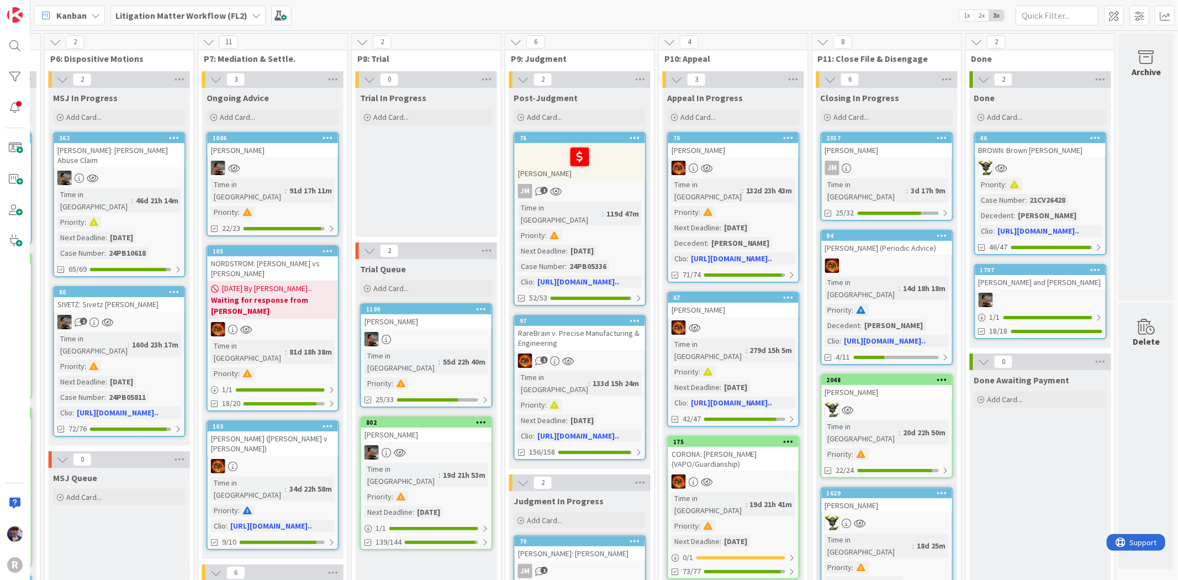
click at [54, 17] on div "Kanban" at bounding box center [69, 16] width 71 height 20
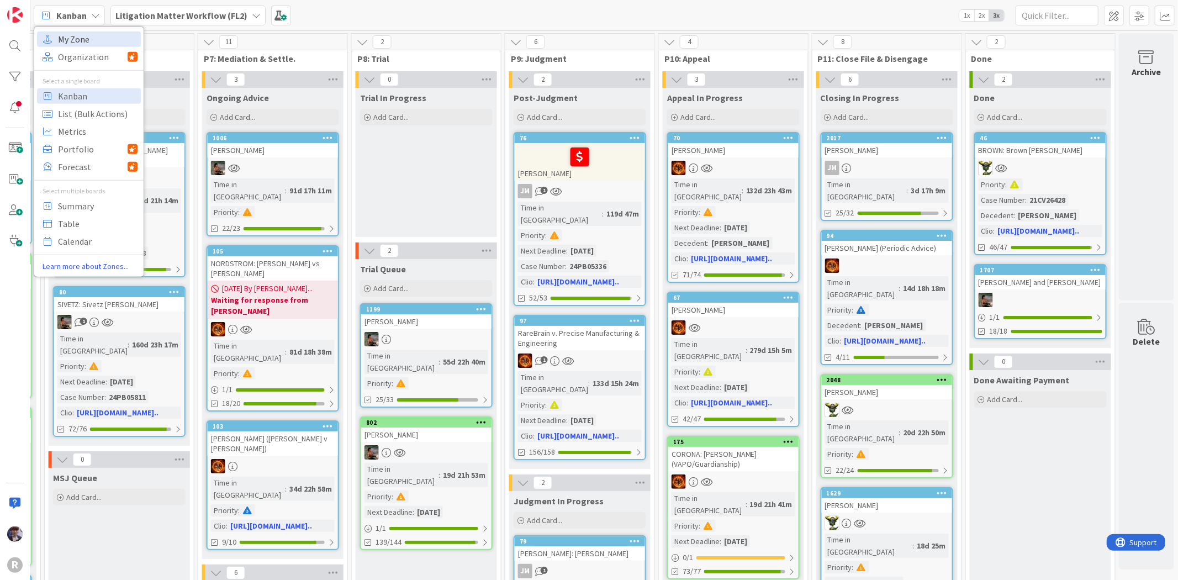
click at [104, 39] on span "My Zone" at bounding box center [98, 38] width 80 height 17
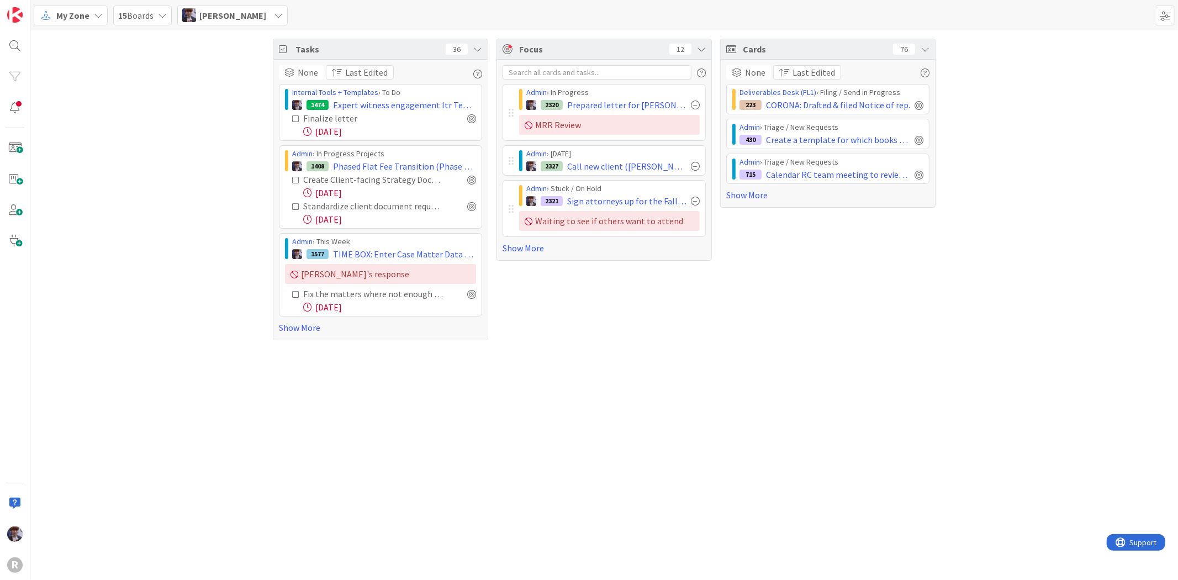
click at [222, 15] on span "[PERSON_NAME]" at bounding box center [232, 15] width 67 height 13
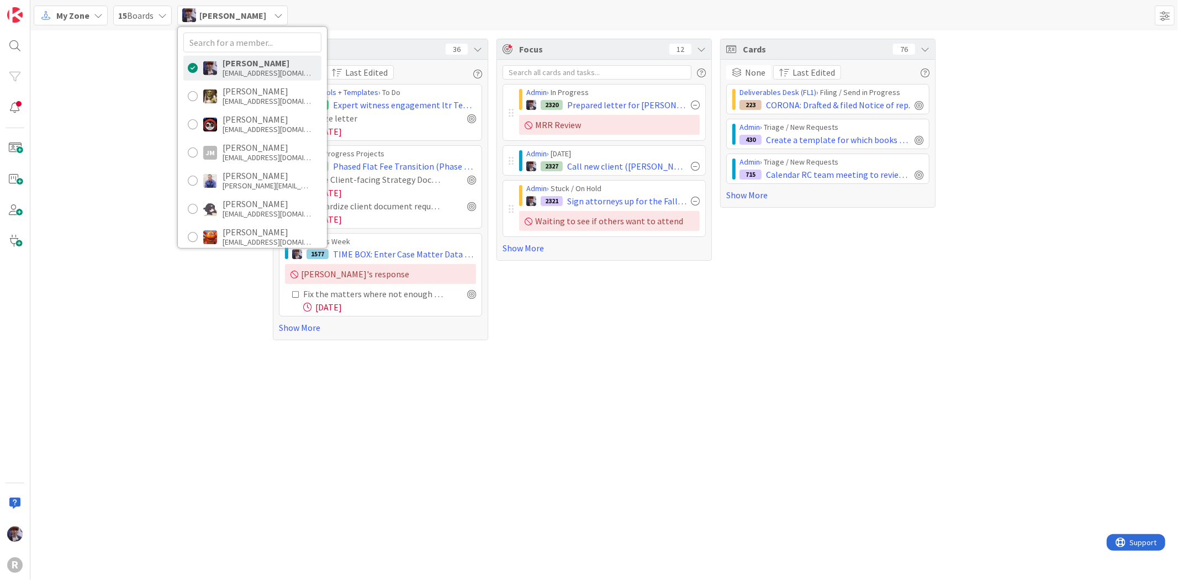
click at [84, 10] on span "My Zone" at bounding box center [72, 15] width 33 height 13
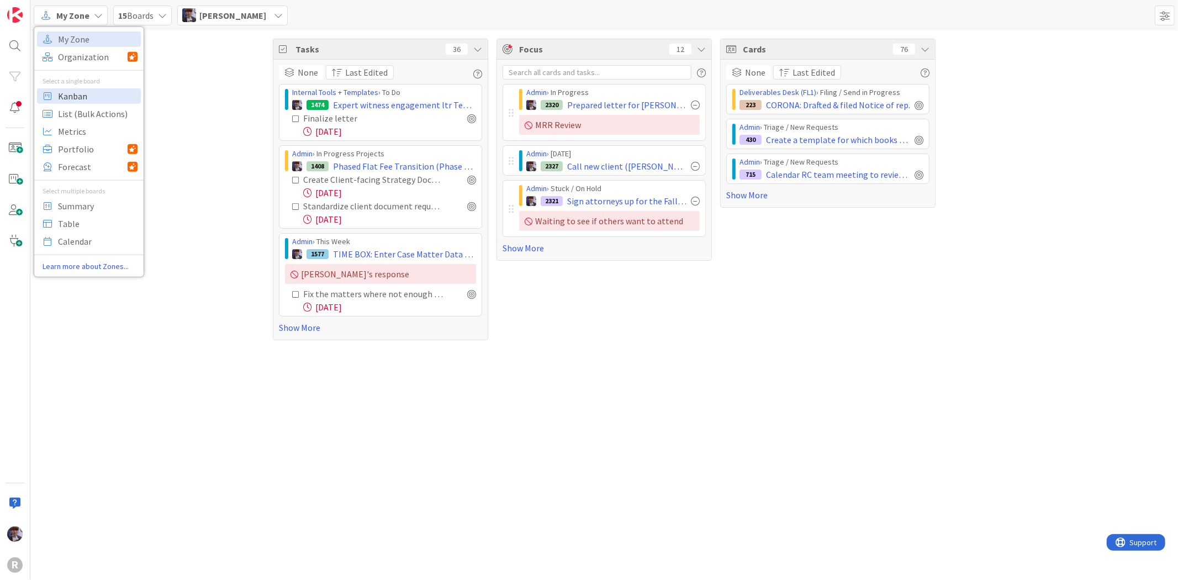
click at [90, 94] on span "Kanban" at bounding box center [98, 95] width 80 height 17
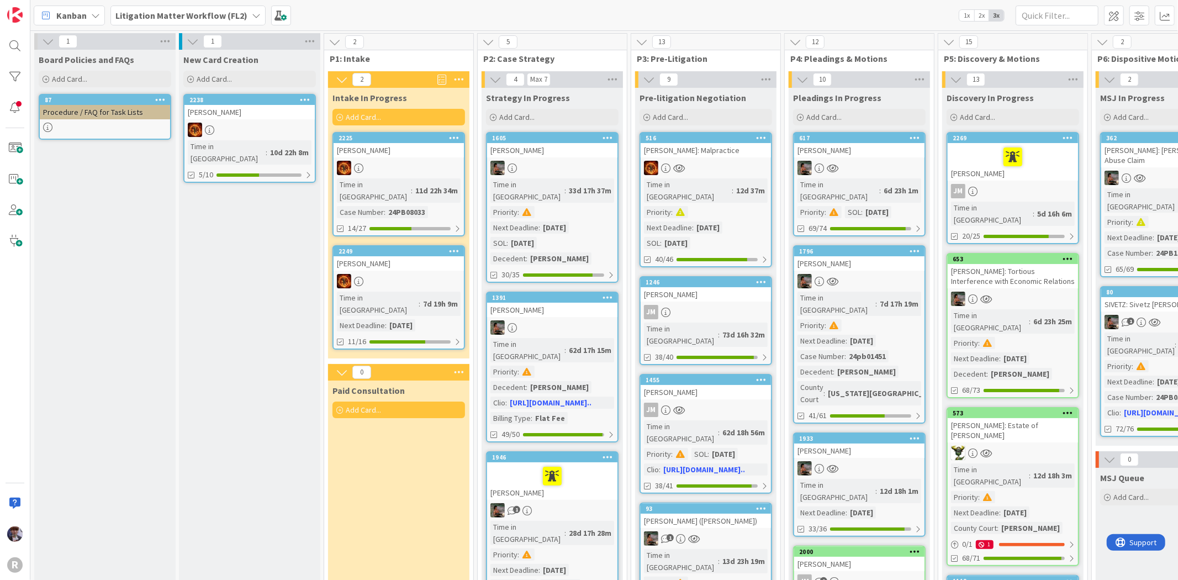
click at [169, 22] on div "Litigation Matter Workflow (FL2)" at bounding box center [187, 16] width 155 height 20
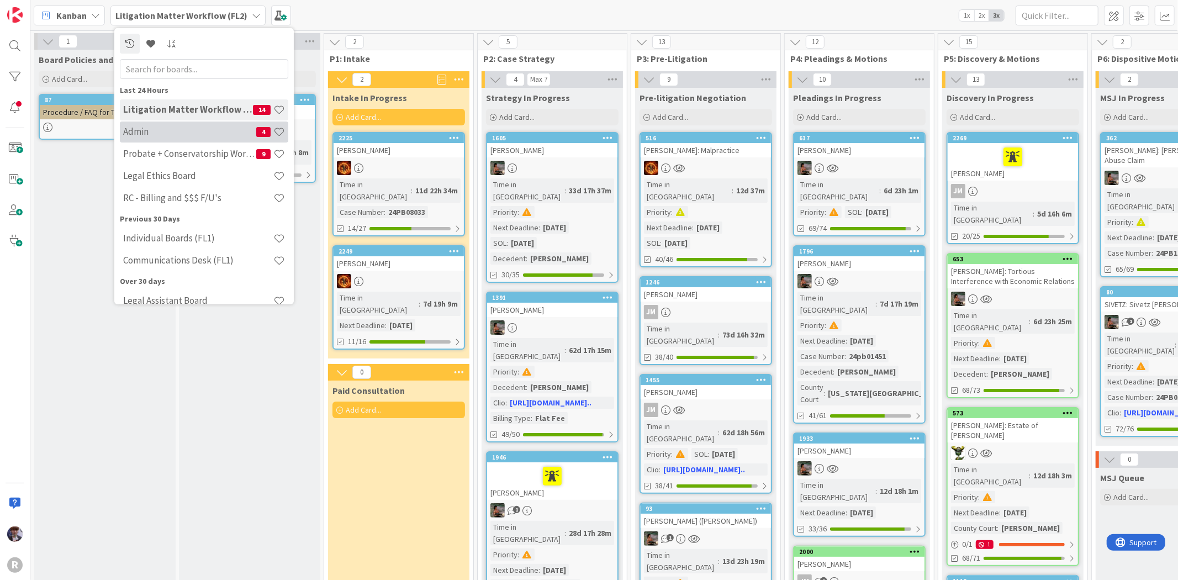
click at [173, 135] on h4 "Admin" at bounding box center [189, 131] width 133 height 11
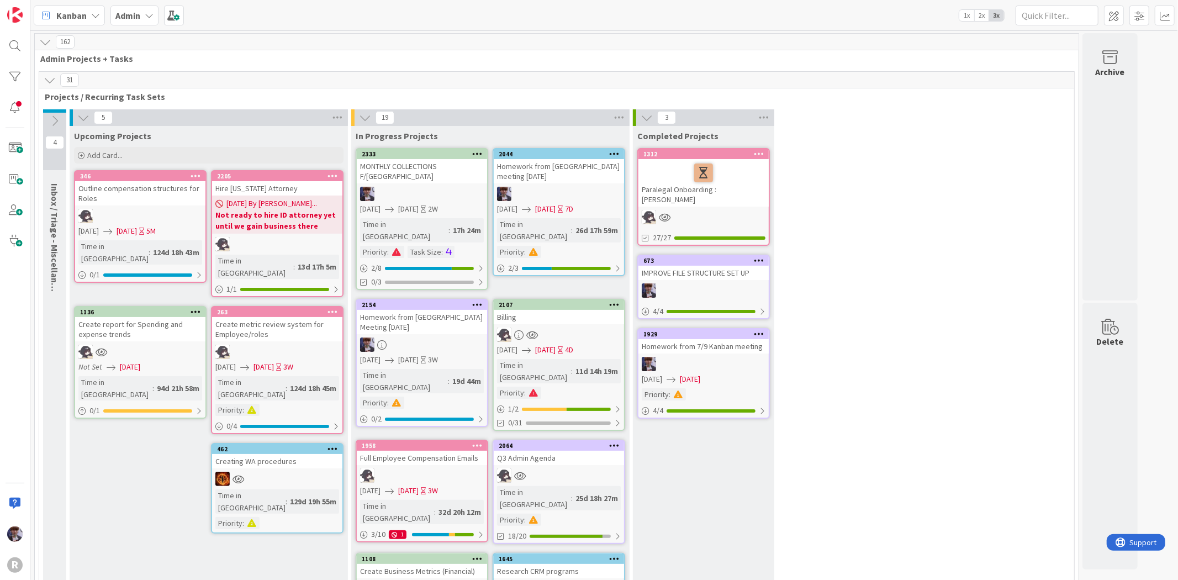
click at [3, 108] on div "R" at bounding box center [15, 290] width 30 height 580
click at [17, 109] on div at bounding box center [15, 108] width 22 height 22
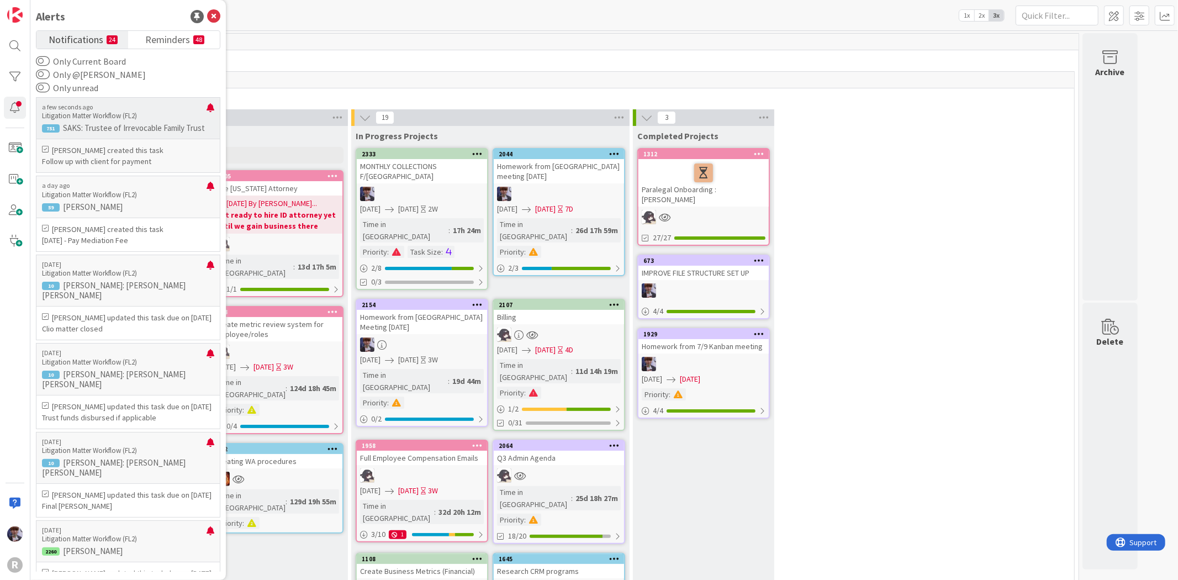
click at [80, 156] on p "Follow up with client for payment" at bounding box center [128, 161] width 172 height 11
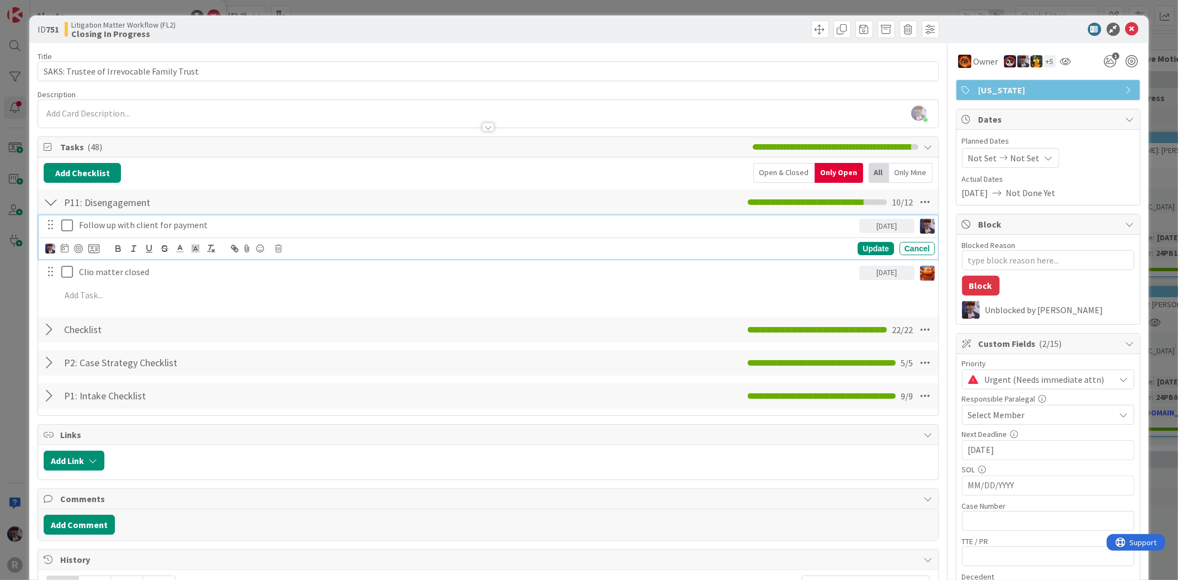
click at [204, 227] on p "Follow up with client for payment" at bounding box center [467, 225] width 776 height 13
click at [76, 246] on div at bounding box center [78, 248] width 9 height 9
click at [11, 294] on div "ID 751 Litigation Matter Workflow (FL2) Closing In Progress Title 41 / 128 SAKS…" at bounding box center [589, 290] width 1178 height 580
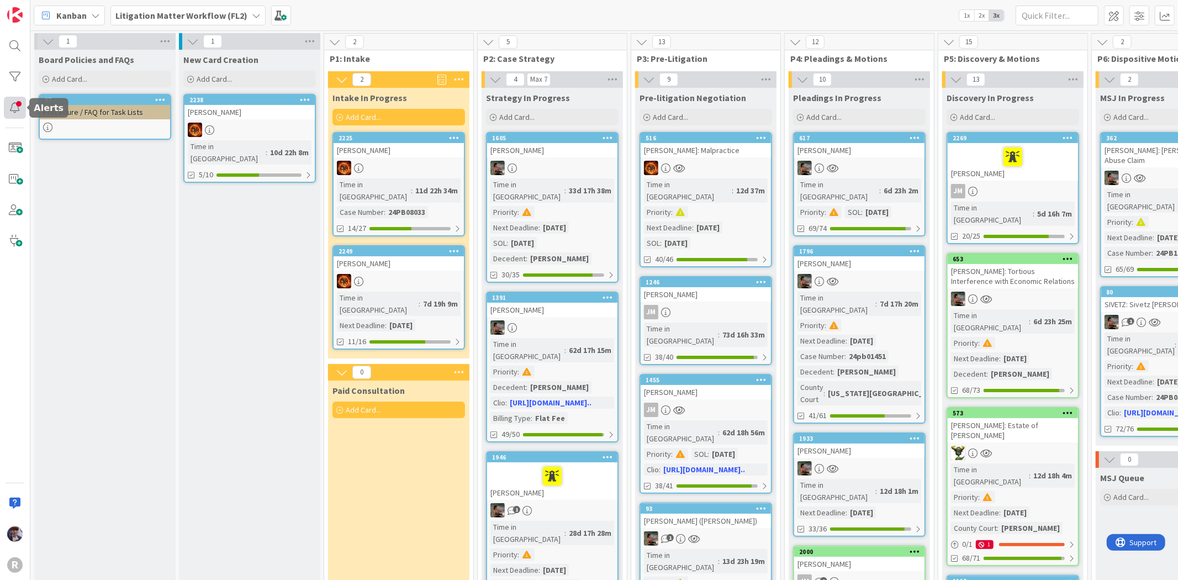
click at [13, 106] on div at bounding box center [15, 108] width 22 height 22
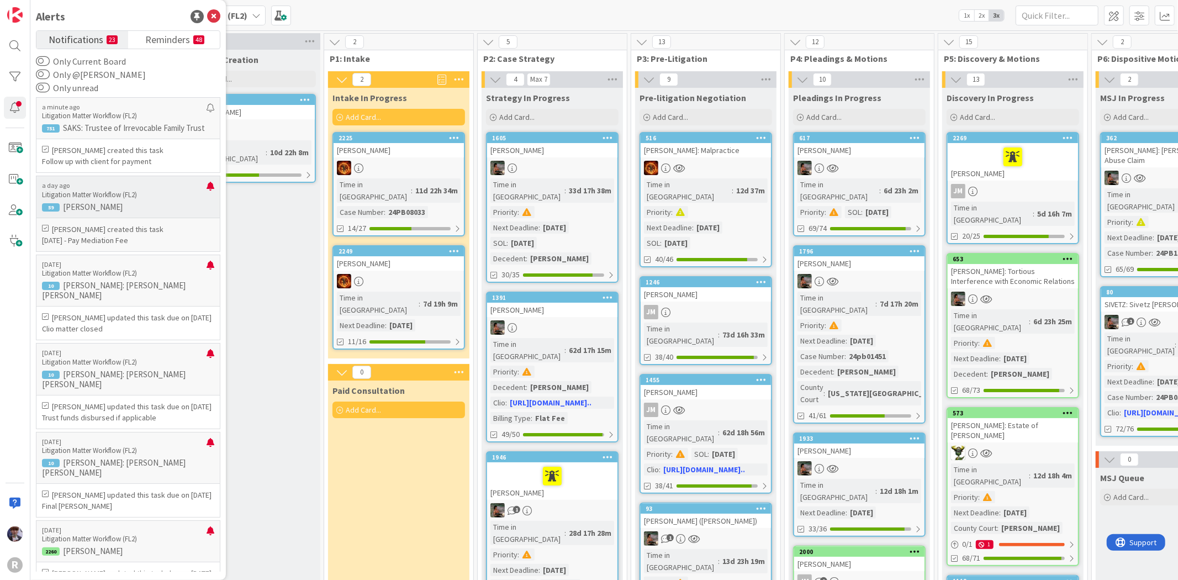
click at [131, 199] on p "Litigation Matter Workflow (FL2)" at bounding box center [124, 195] width 165 height 10
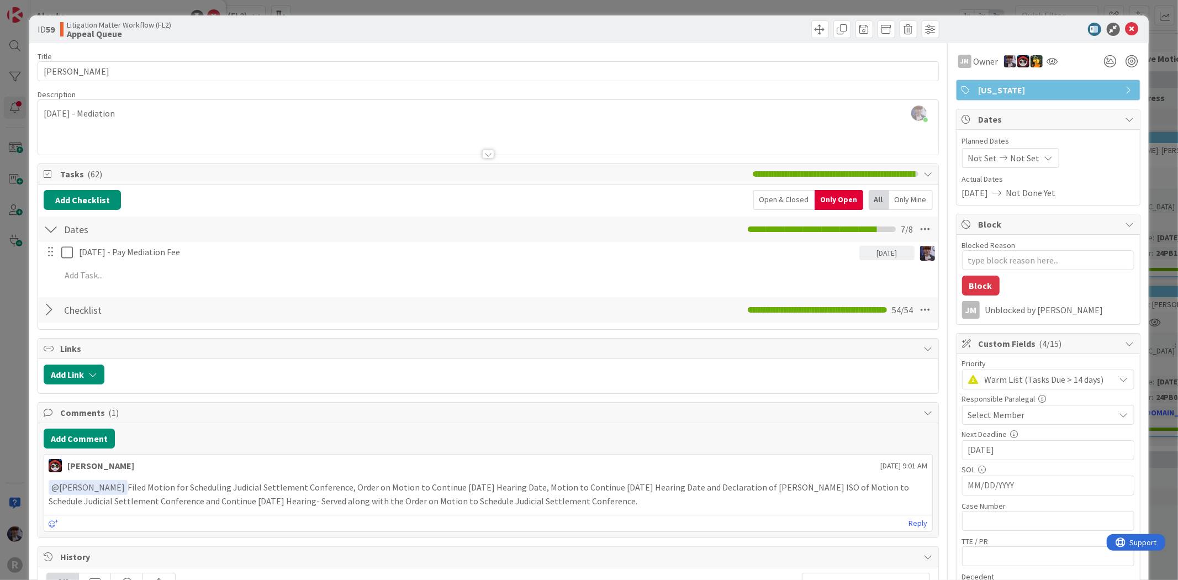
click at [24, 35] on div "ID 59 Litigation Matter Workflow (FL2) Appeal Queue Title 18 / 128 DELASHMUTT, …" at bounding box center [589, 290] width 1178 height 580
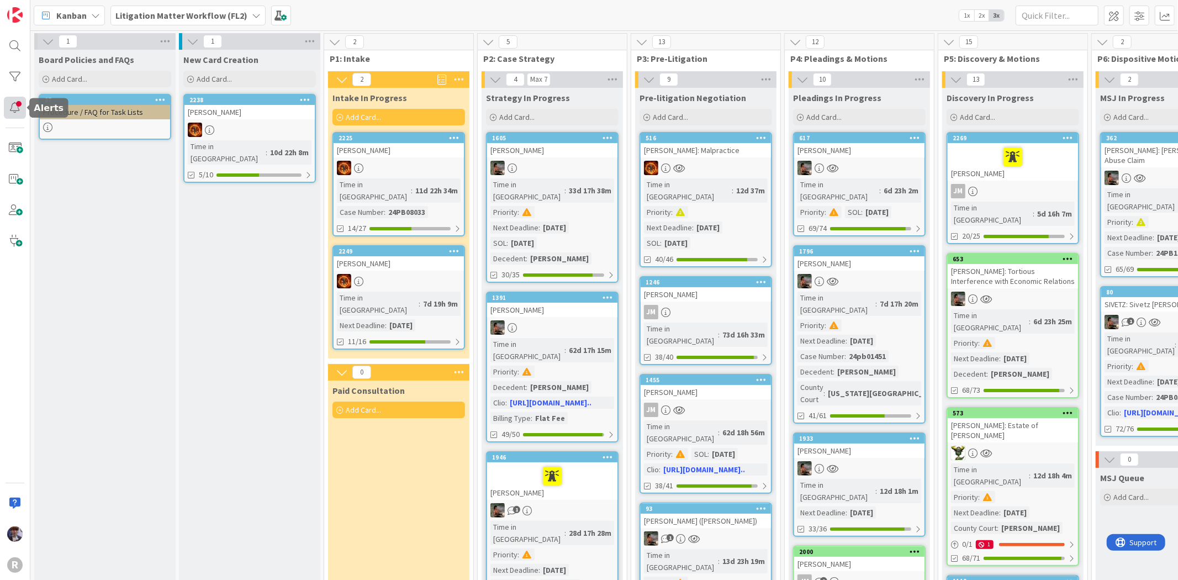
click at [23, 108] on div at bounding box center [15, 108] width 22 height 22
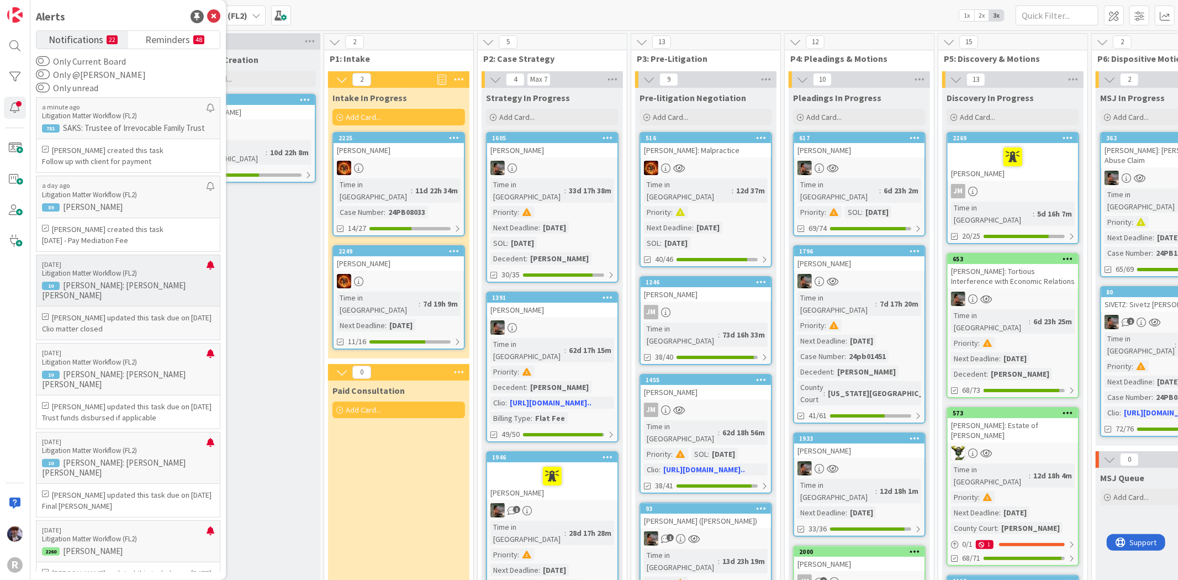
click at [147, 294] on div "7 days ago Litigation Matter Workflow (FL2) 10 JOHANSON: Johanson v. Halstead" at bounding box center [128, 280] width 184 height 51
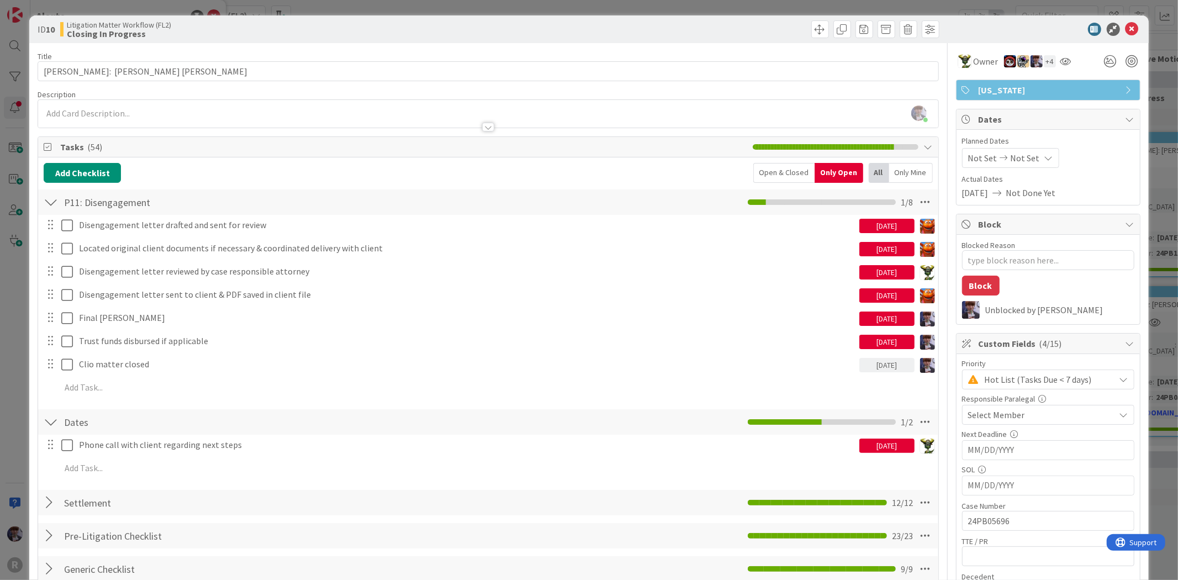
click at [19, 59] on div "ID 10 Litigation Matter Workflow (FL2) Closing In Progress Title 31 / 128 JOHAN…" at bounding box center [589, 290] width 1178 height 580
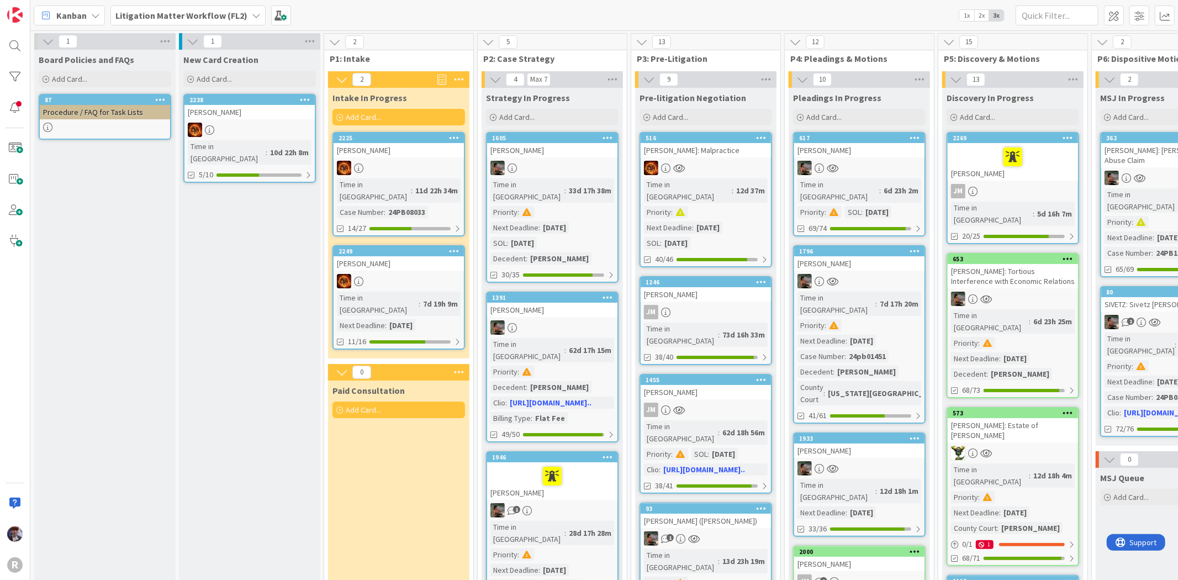
scroll to position [0, 1056]
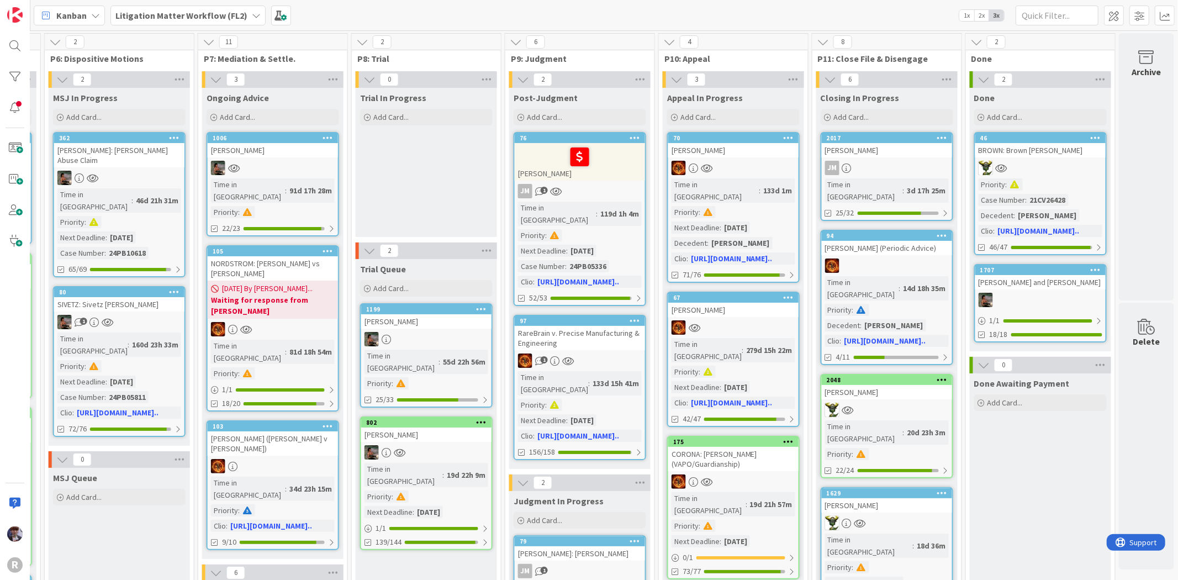
click at [874, 151] on div "BROWN, Amy" at bounding box center [887, 150] width 130 height 14
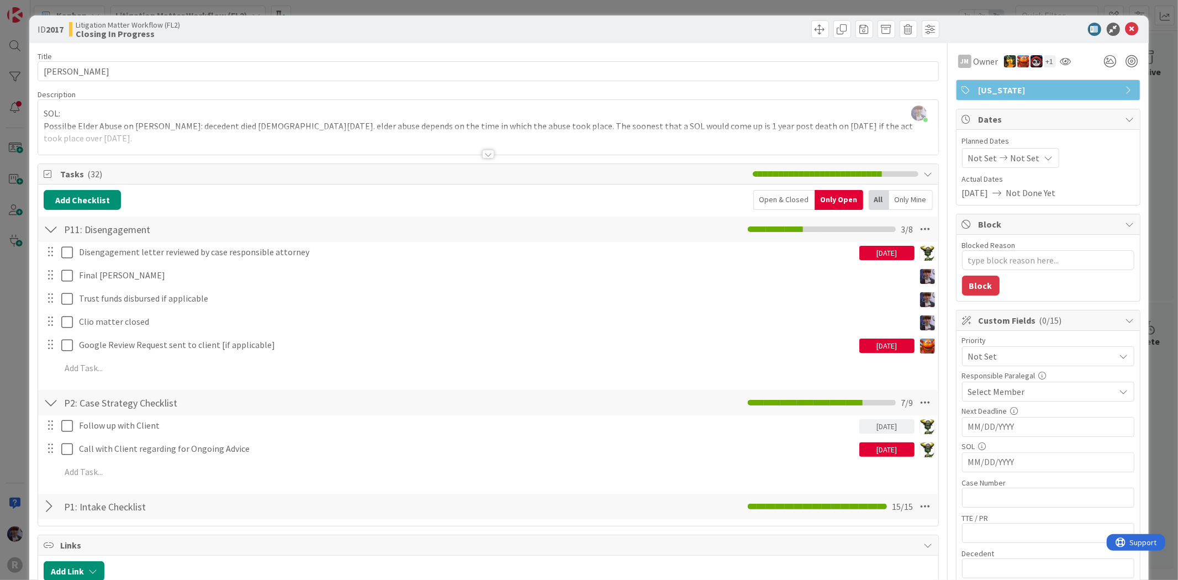
click at [1166, 75] on div "ID 2017 Litigation Matter Workflow (FL2) Closing In Progress Title 10 / 128 BRO…" at bounding box center [589, 290] width 1178 height 580
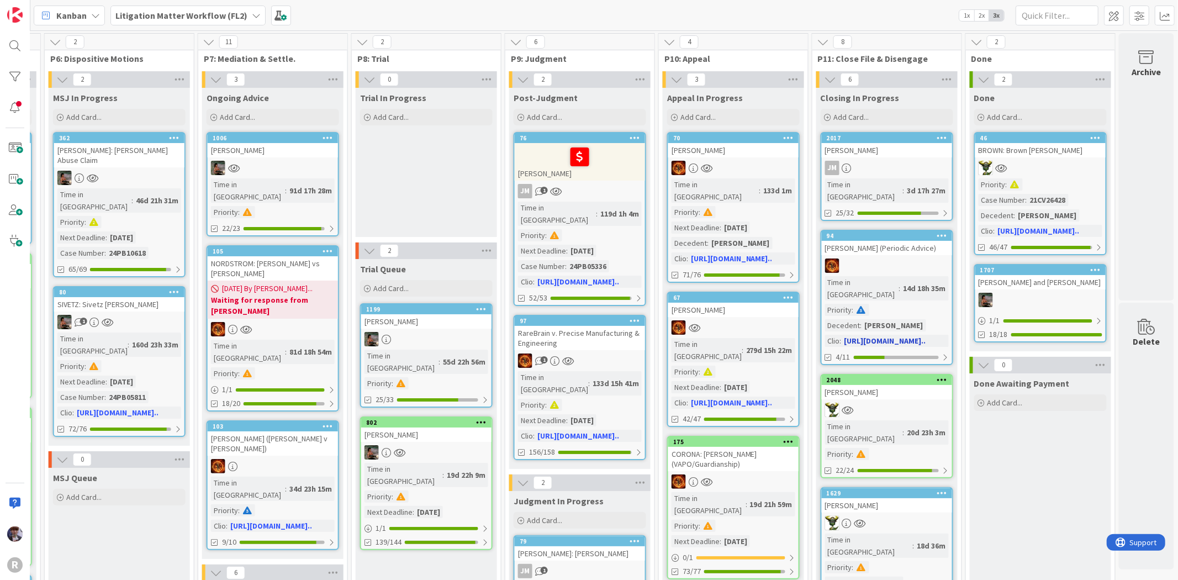
click at [851, 241] on div "Arin Atiyeh (Periodic Advice)" at bounding box center [887, 248] width 130 height 14
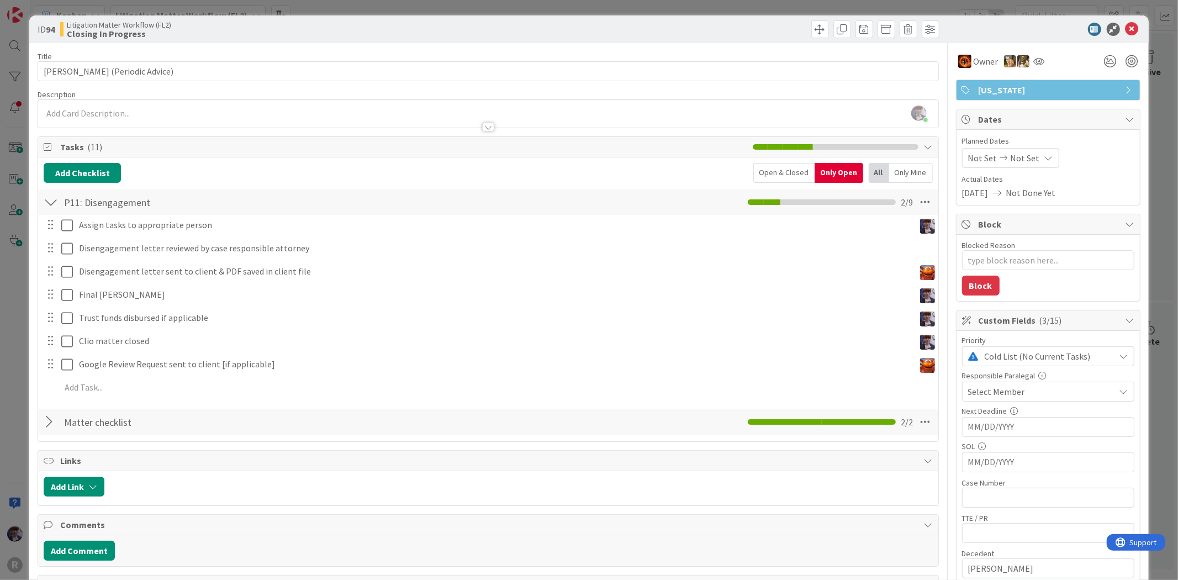
click at [60, 224] on div at bounding box center [58, 224] width 31 height 19
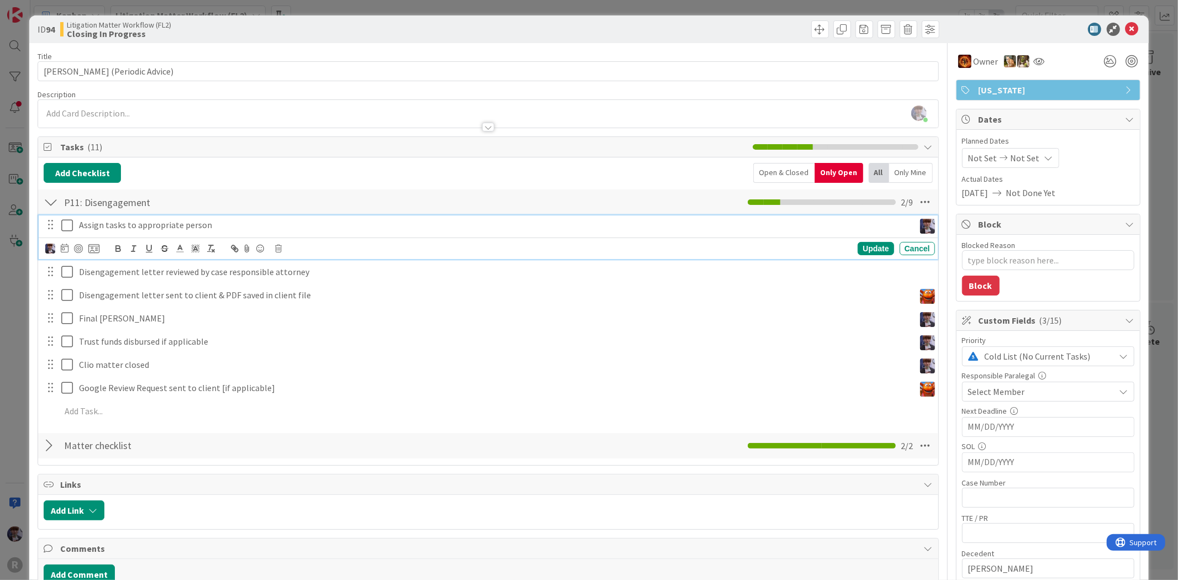
click at [65, 224] on icon at bounding box center [69, 225] width 17 height 13
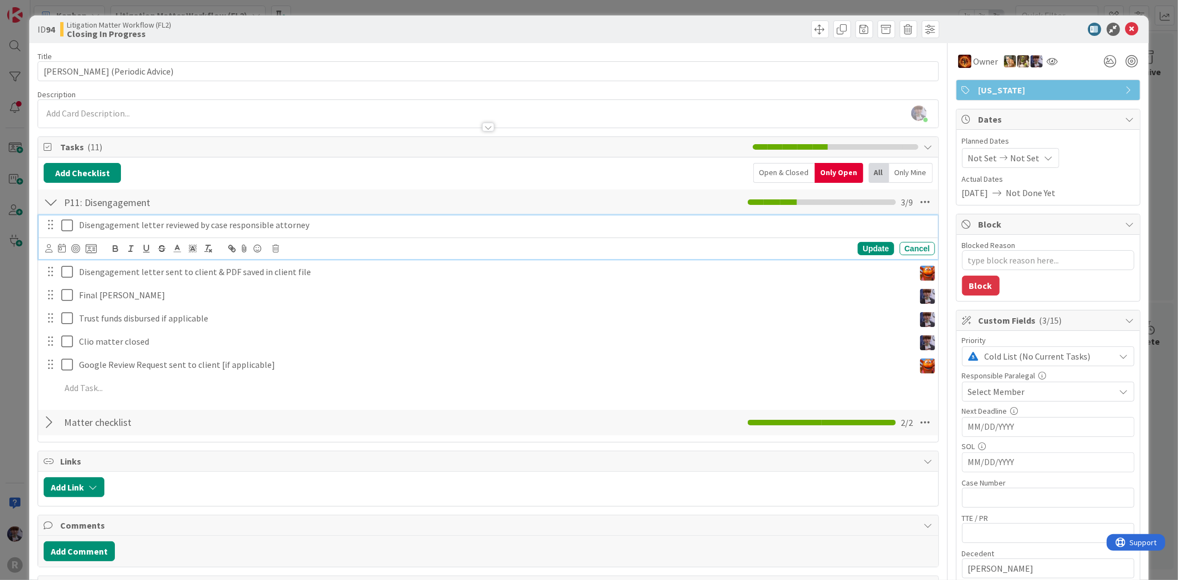
click at [109, 230] on p "Disengagement letter reviewed by case responsible attorney" at bounding box center [505, 225] width 852 height 13
click at [50, 246] on icon at bounding box center [48, 248] width 7 height 8
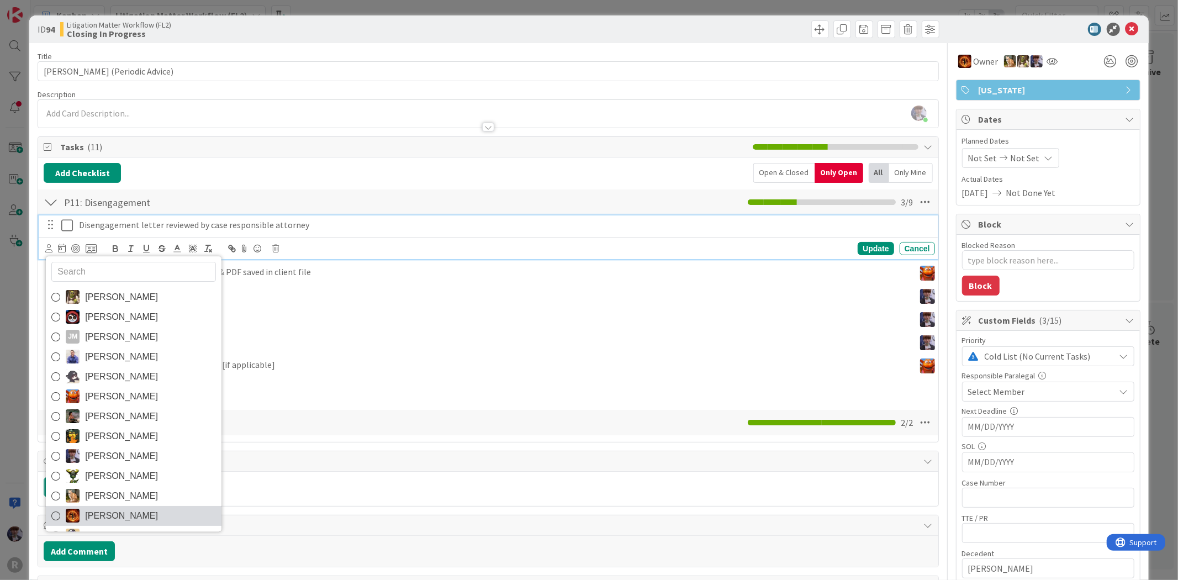
click at [102, 509] on span "[PERSON_NAME]" at bounding box center [121, 516] width 73 height 17
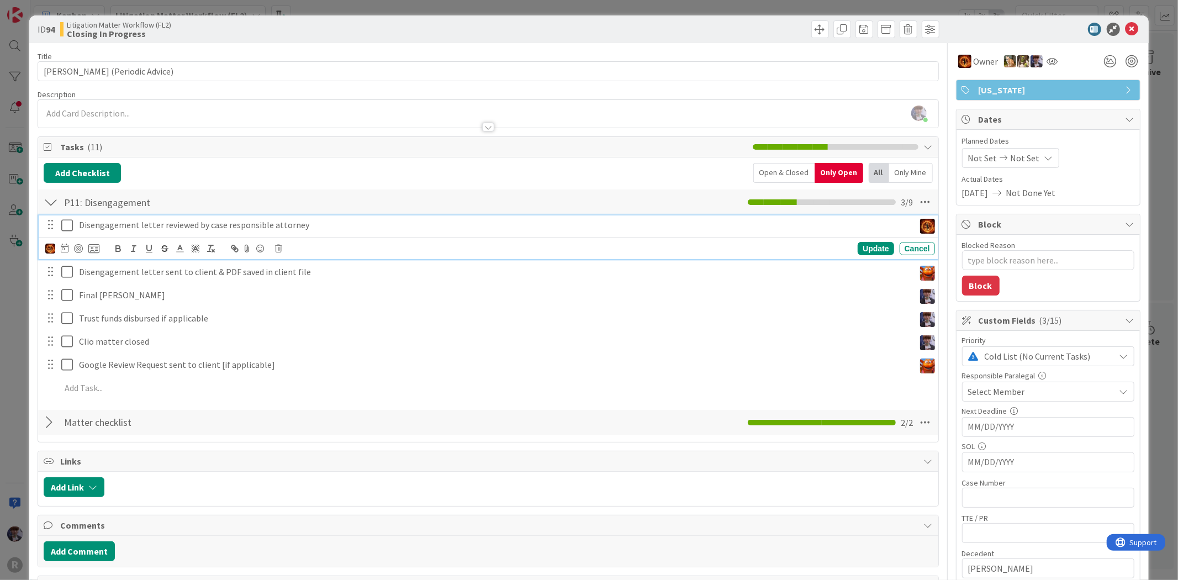
click at [62, 252] on icon at bounding box center [65, 248] width 8 height 9
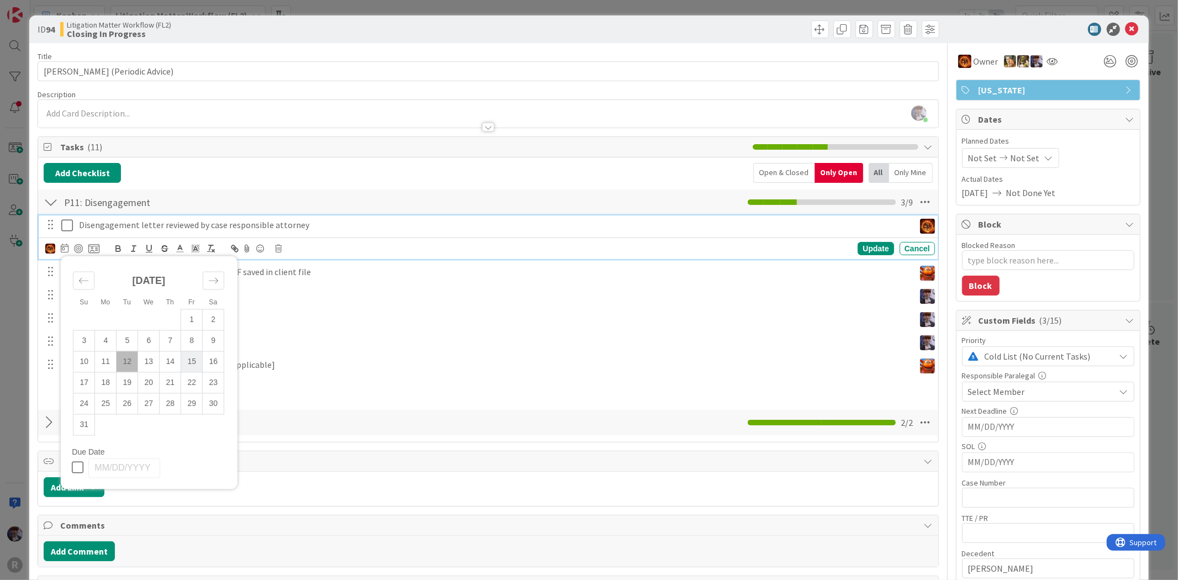
click at [188, 363] on td "15" at bounding box center [192, 361] width 22 height 21
click at [151, 355] on td "13" at bounding box center [149, 361] width 22 height 21
click at [175, 361] on td "14" at bounding box center [171, 361] width 22 height 21
click at [865, 255] on div "Update" at bounding box center [876, 248] width 36 height 13
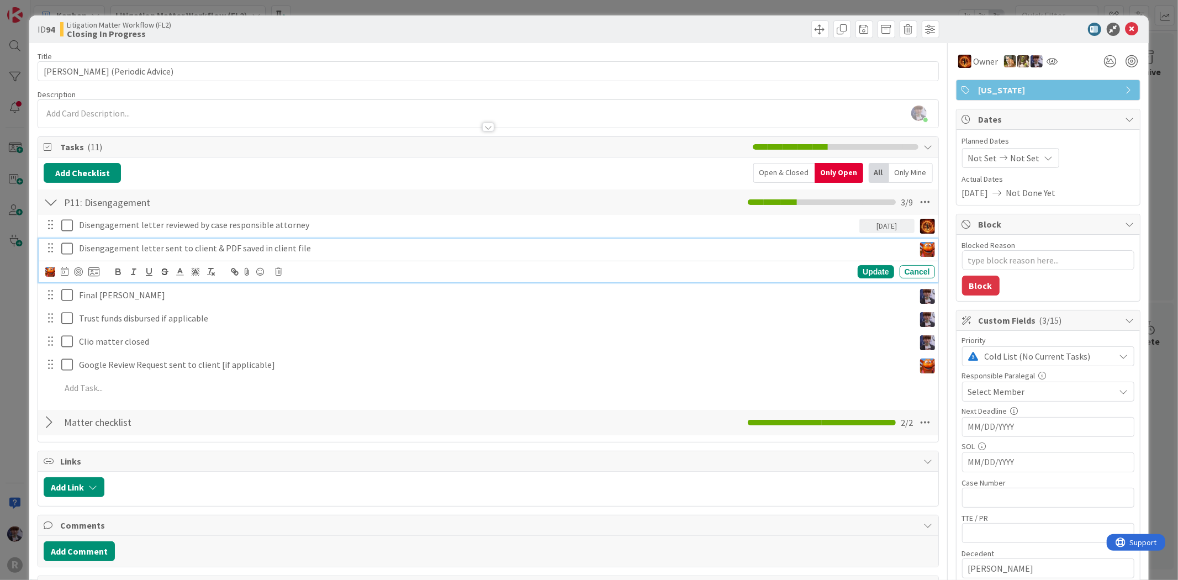
click at [128, 246] on p "Disengagement letter sent to client & PDF saved in client file" at bounding box center [494, 248] width 831 height 13
click at [62, 272] on icon at bounding box center [65, 271] width 8 height 9
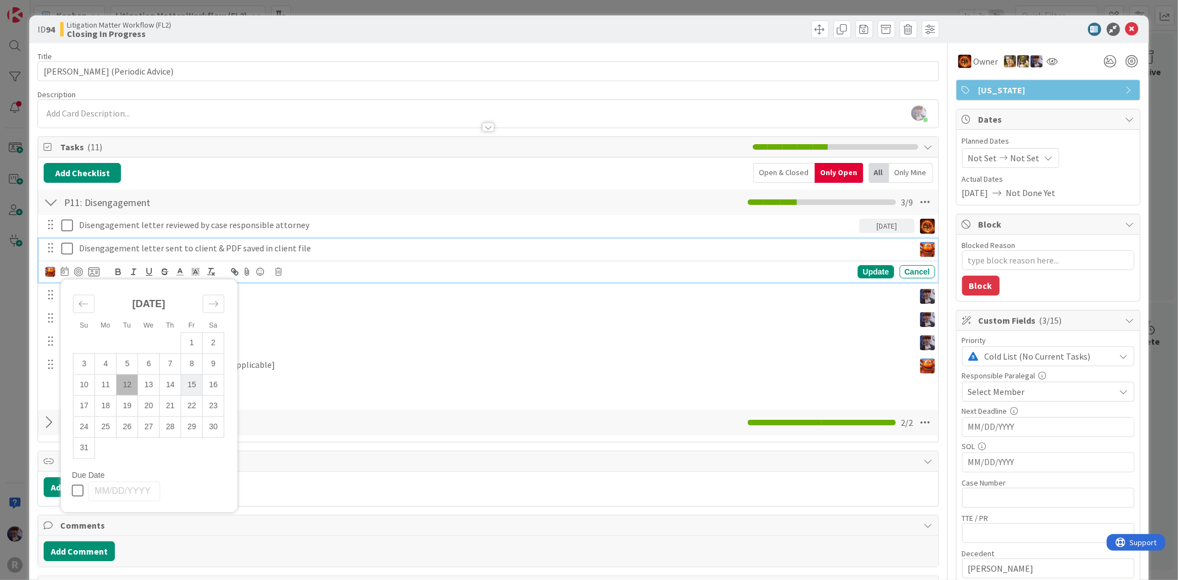
click at [191, 387] on td "15" at bounding box center [192, 384] width 22 height 21
click at [875, 268] on div "Update" at bounding box center [876, 271] width 36 height 13
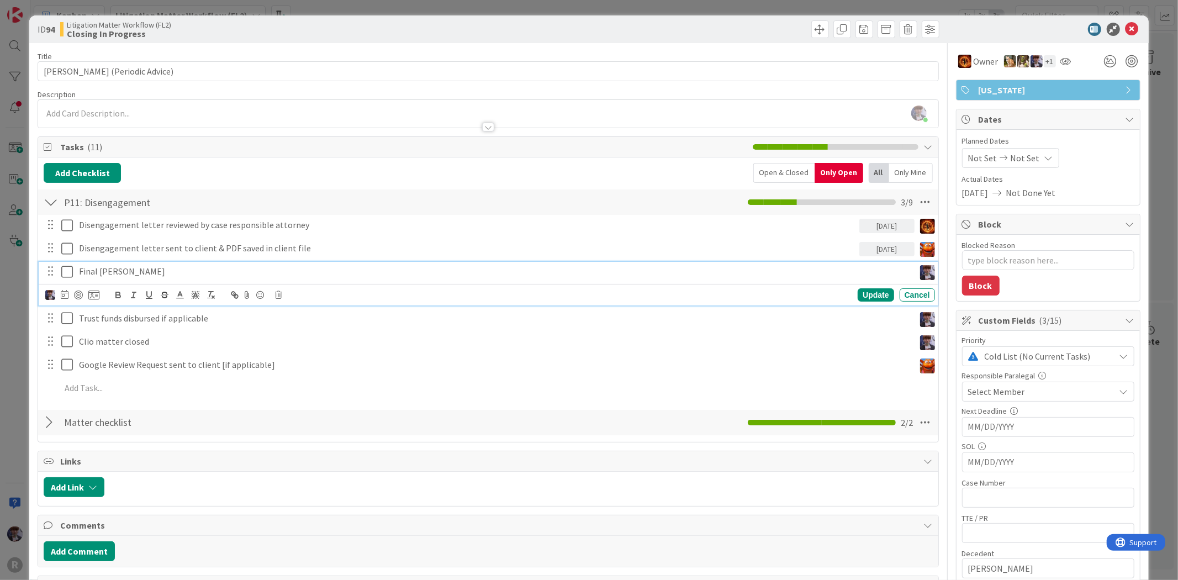
click at [228, 264] on div "Final Bill Sent" at bounding box center [495, 271] width 840 height 19
click at [65, 268] on icon at bounding box center [69, 271] width 17 height 13
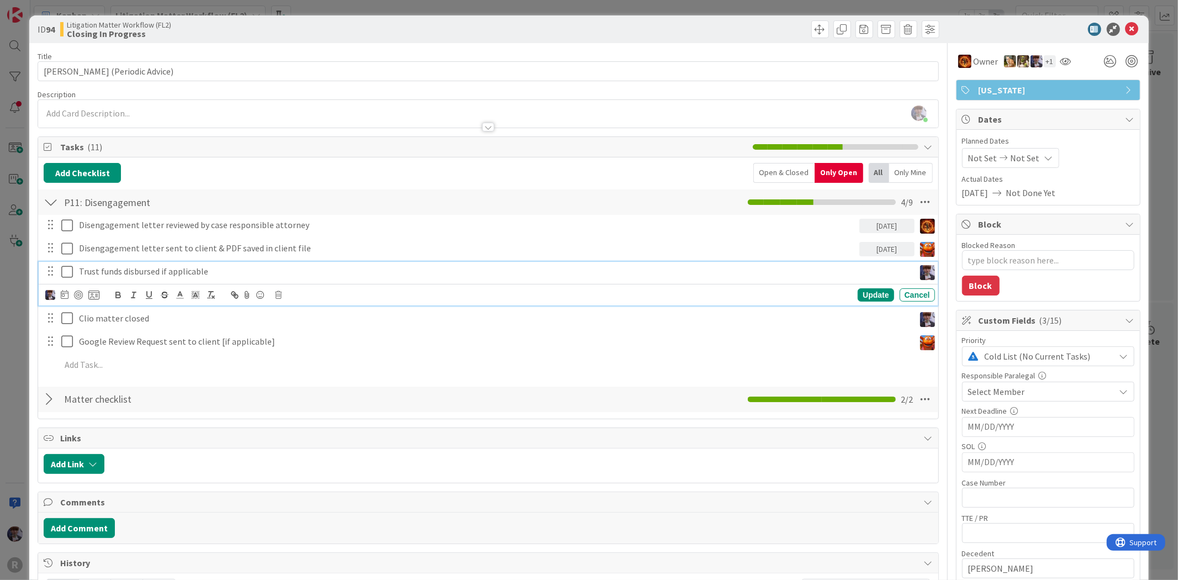
click at [111, 273] on p "Trust funds disbursed if applicable" at bounding box center [494, 271] width 831 height 13
click at [64, 276] on icon at bounding box center [69, 271] width 17 height 13
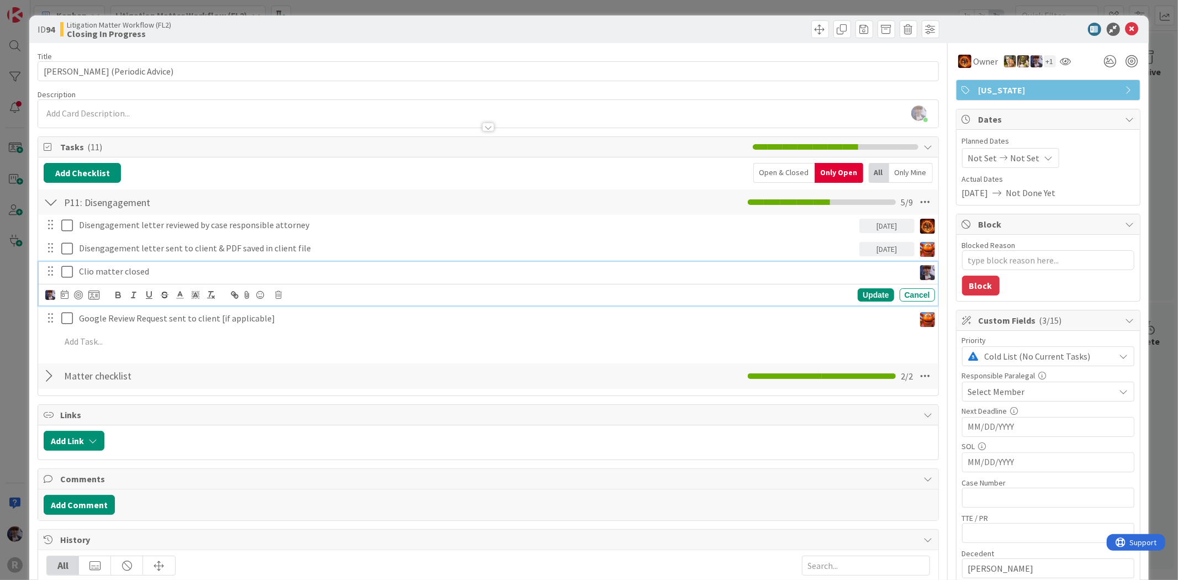
click at [94, 275] on p "Clio matter closed" at bounding box center [494, 271] width 831 height 13
click at [64, 295] on icon at bounding box center [65, 294] width 8 height 9
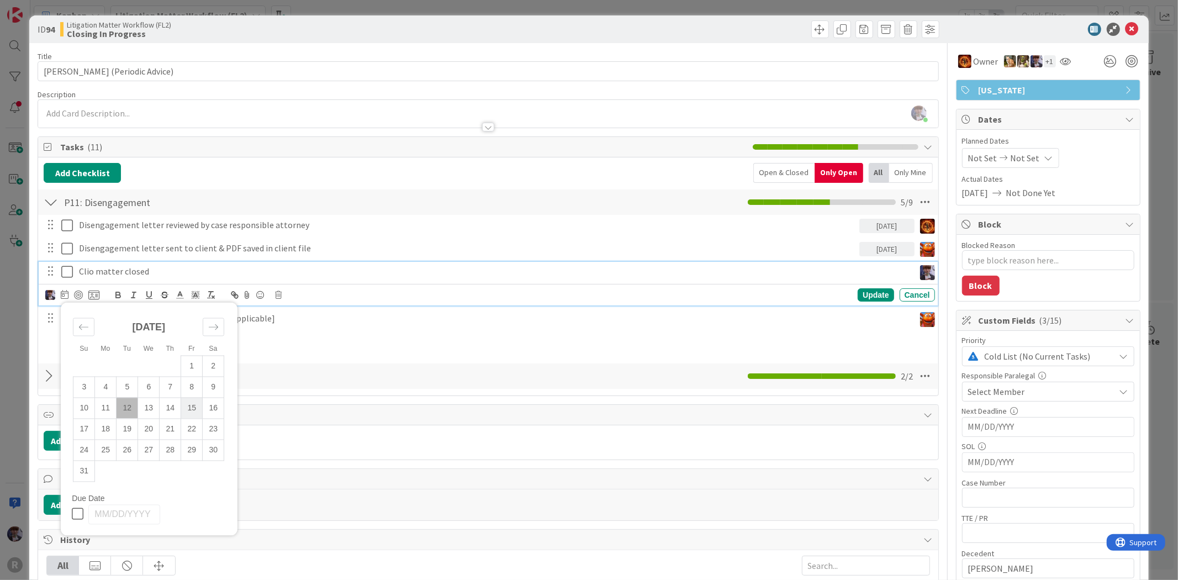
click at [189, 408] on td "15" at bounding box center [192, 408] width 22 height 21
click at [52, 294] on img at bounding box center [50, 295] width 10 height 10
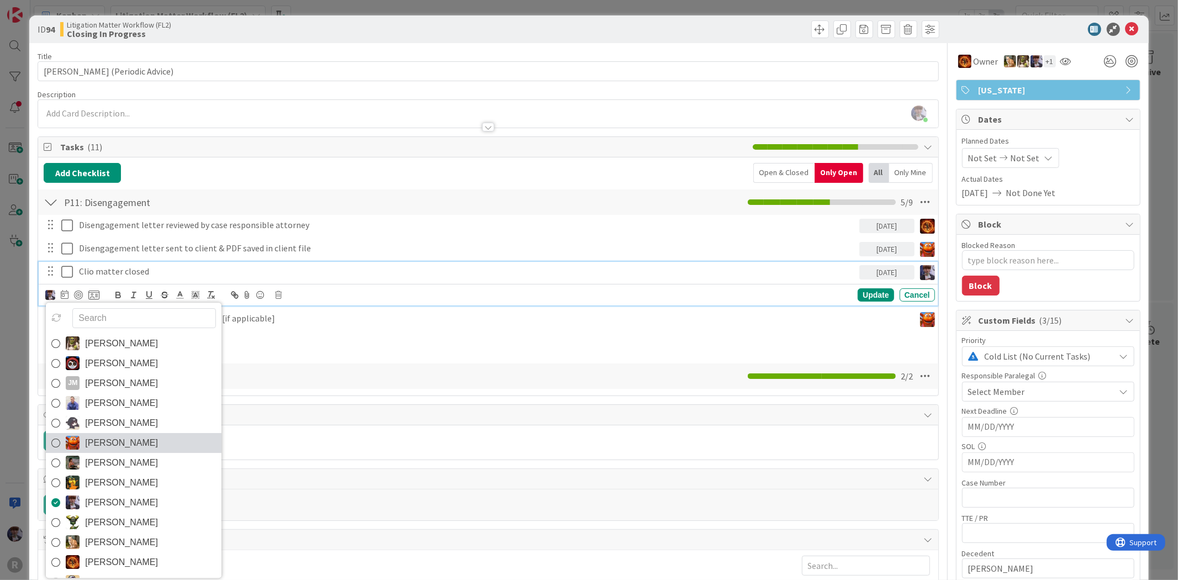
click at [113, 442] on span "Kiara Adams" at bounding box center [121, 443] width 73 height 17
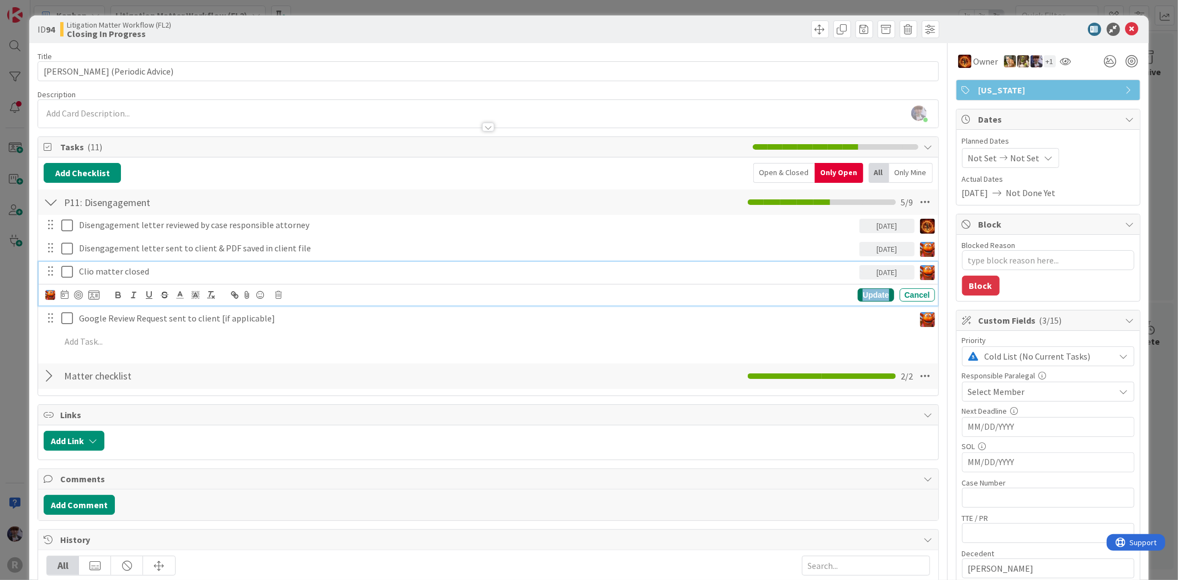
click at [858, 293] on div "Update" at bounding box center [876, 294] width 36 height 13
click at [205, 296] on p "Google Review Request sent to client [if applicable]" at bounding box center [494, 294] width 831 height 13
click at [864, 324] on div "Update" at bounding box center [876, 317] width 36 height 13
click at [133, 295] on p "Google Review Request sent to client [if applicable]" at bounding box center [494, 294] width 831 height 13
click at [68, 316] on icon at bounding box center [65, 317] width 8 height 9
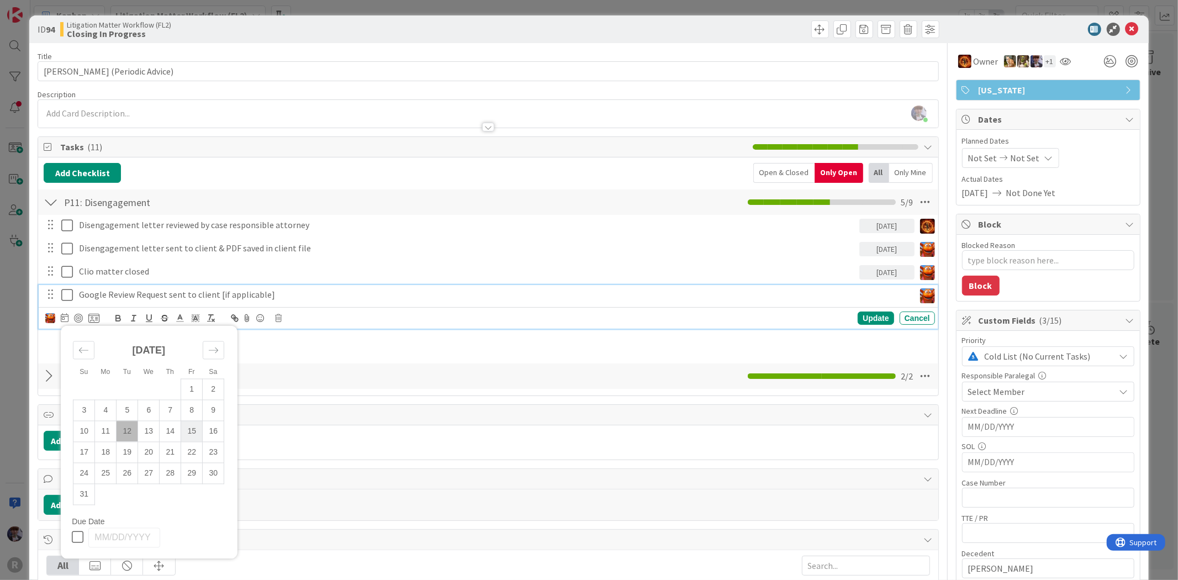
click at [181, 429] on td "15" at bounding box center [192, 431] width 22 height 21
click at [858, 316] on div "Update" at bounding box center [876, 317] width 36 height 13
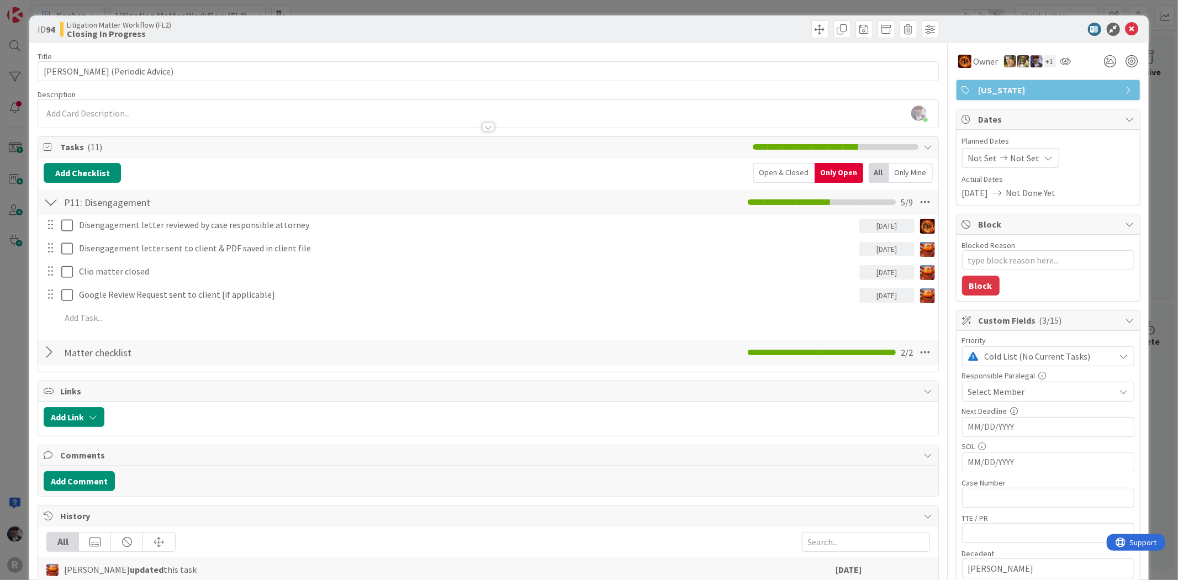
click at [1153, 114] on div "ID 94 Litigation Matter Workflow (FL2) Closing In Progress Title 29 / 128 Arin …" at bounding box center [589, 290] width 1178 height 580
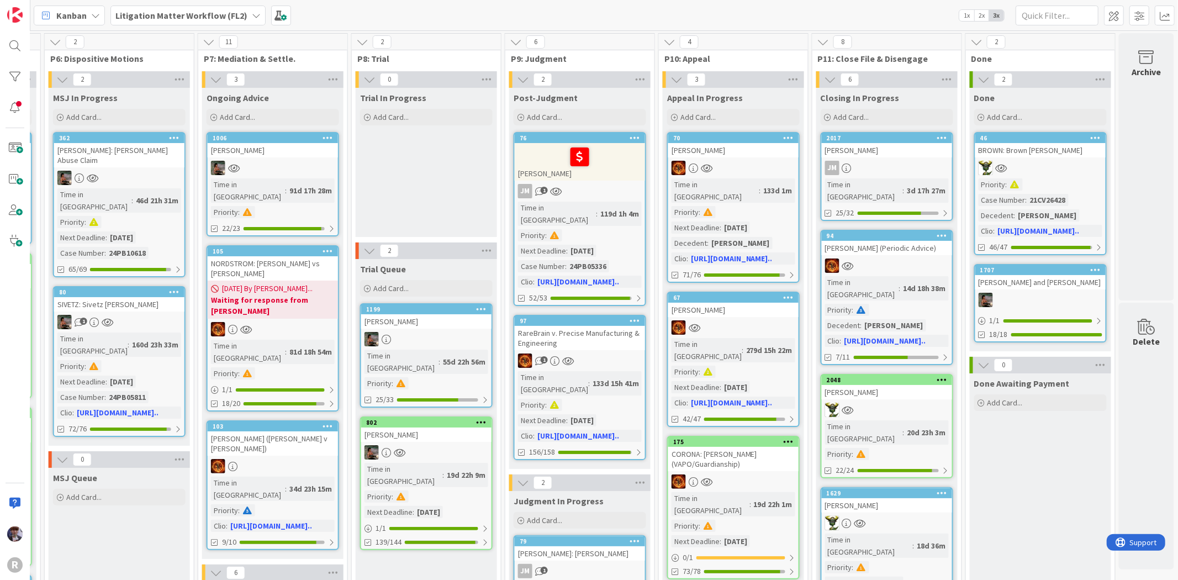
click at [884, 148] on div "BROWN, Amy" at bounding box center [887, 150] width 130 height 14
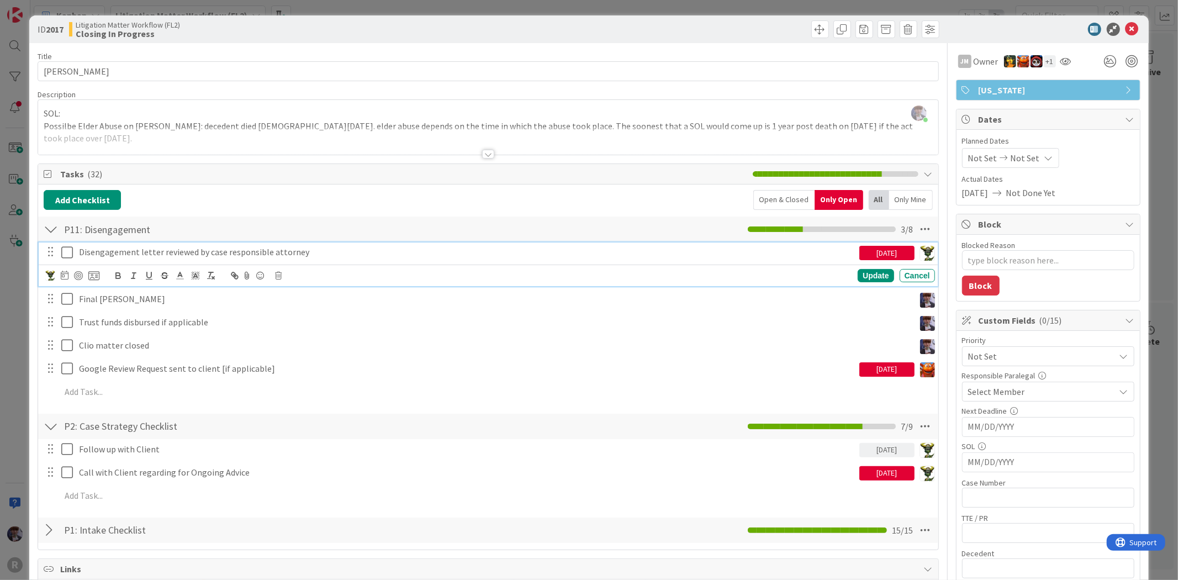
click at [97, 252] on p "Disengagement letter reviewed by case responsible attorney" at bounding box center [467, 252] width 776 height 13
click at [146, 250] on p "Disengagement letter reviewed by case responsible attorney" at bounding box center [467, 252] width 776 height 13
click at [1156, 217] on div "ID 2017 Litigation Matter Workflow (FL2) Closing In Progress Title 10 / 128 BRO…" at bounding box center [589, 290] width 1178 height 580
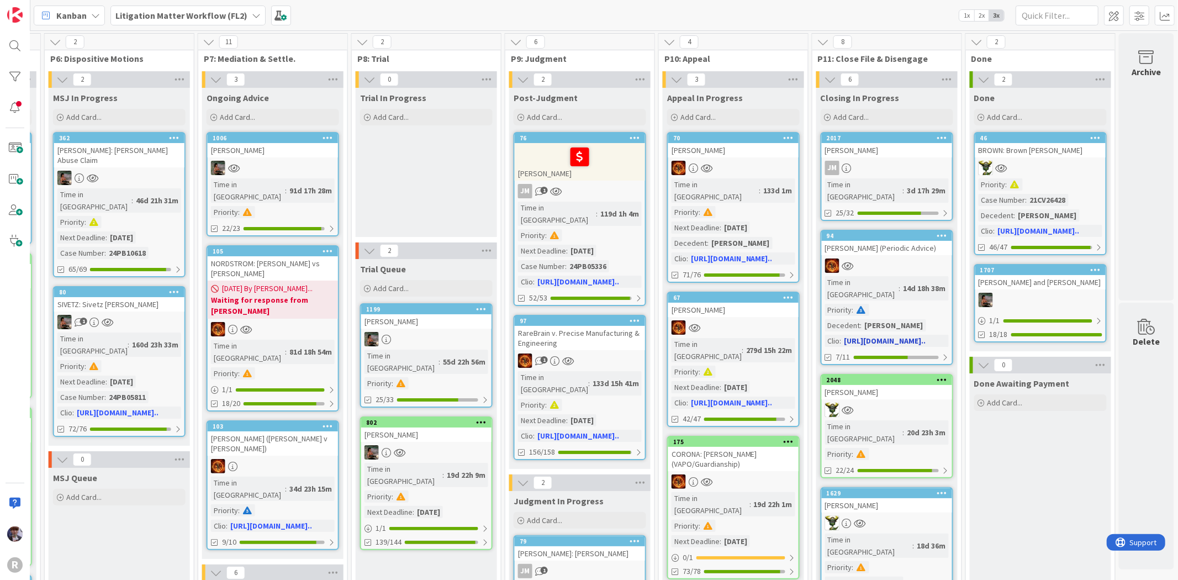
click at [901, 241] on div "Arin Atiyeh (Periodic Advice)" at bounding box center [887, 248] width 130 height 14
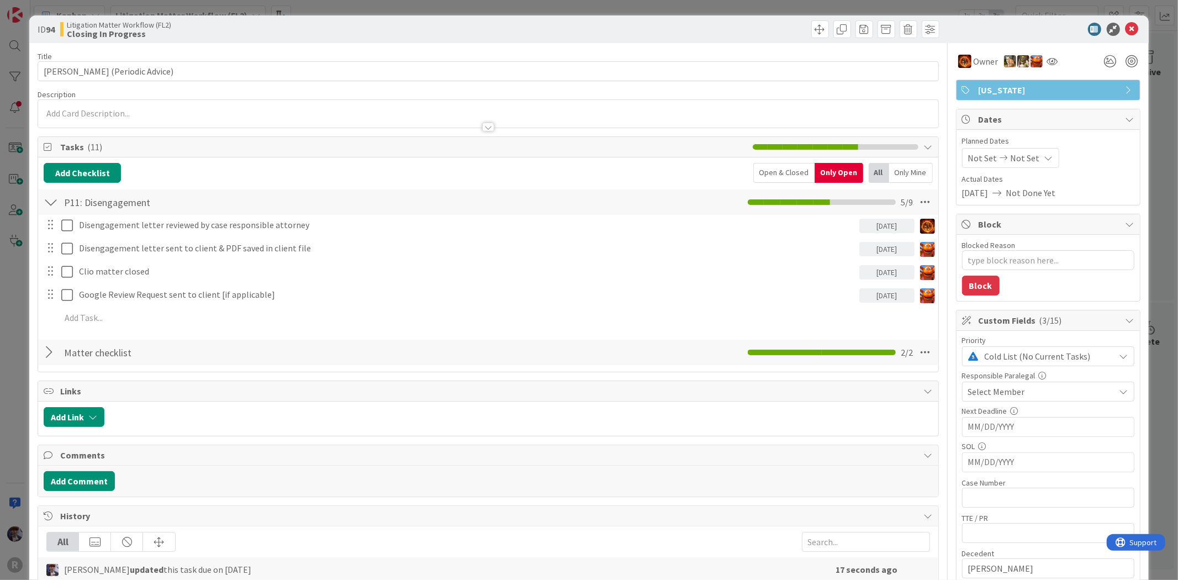
click at [1141, 241] on div "ID 94 Litigation Matter Workflow (FL2) Closing In Progress Title 29 / 128 Arin …" at bounding box center [589, 290] width 1178 height 580
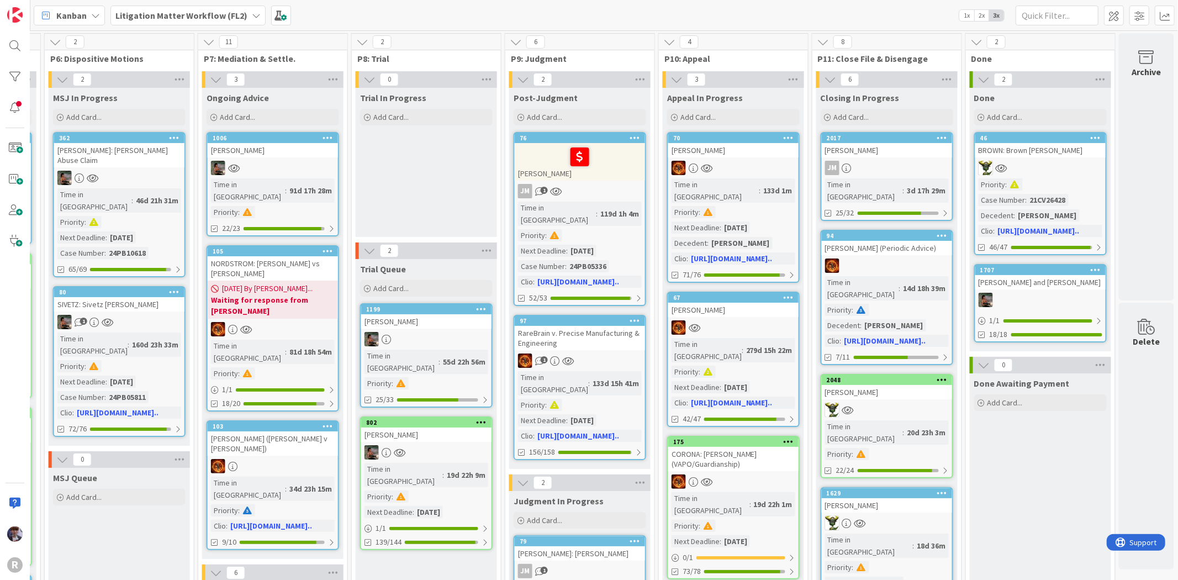
click at [887, 385] on div "SHIPE, Lon" at bounding box center [887, 392] width 130 height 14
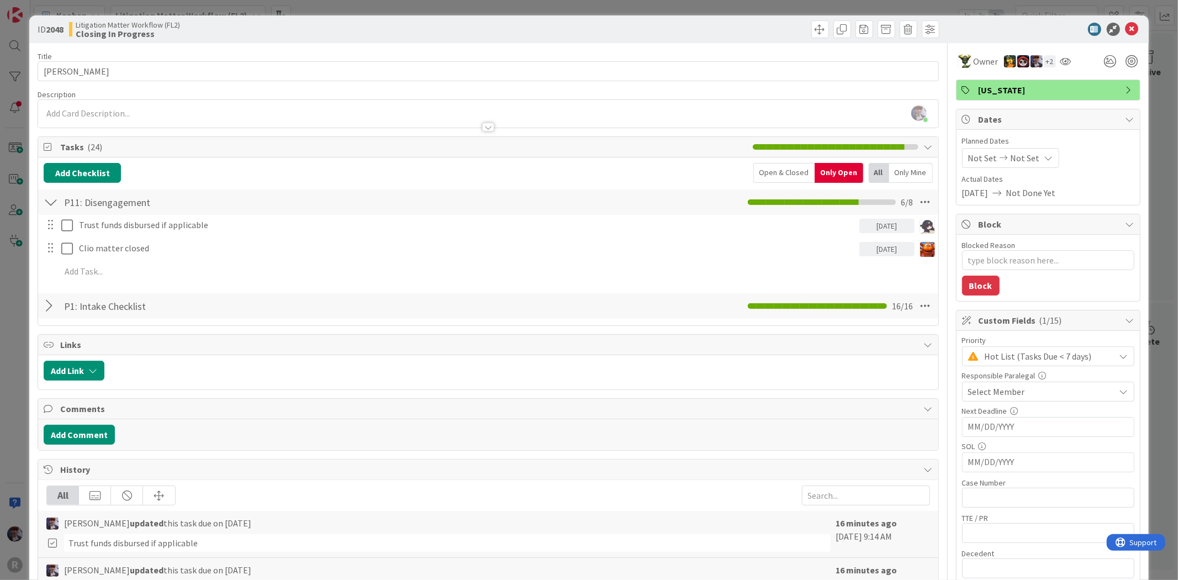
click at [24, 343] on div "ID 2048 Litigation Matter Workflow (FL2) Closing In Progress Title 10 / 128 SHI…" at bounding box center [589, 290] width 1178 height 580
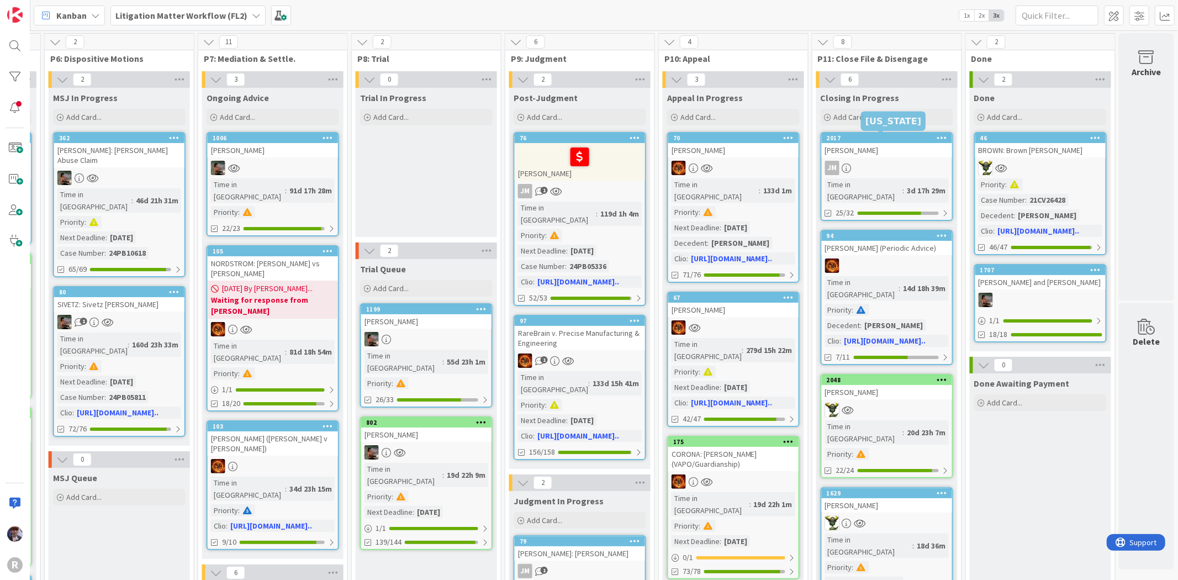
click at [871, 156] on div "BROWN, Amy" at bounding box center [887, 150] width 130 height 14
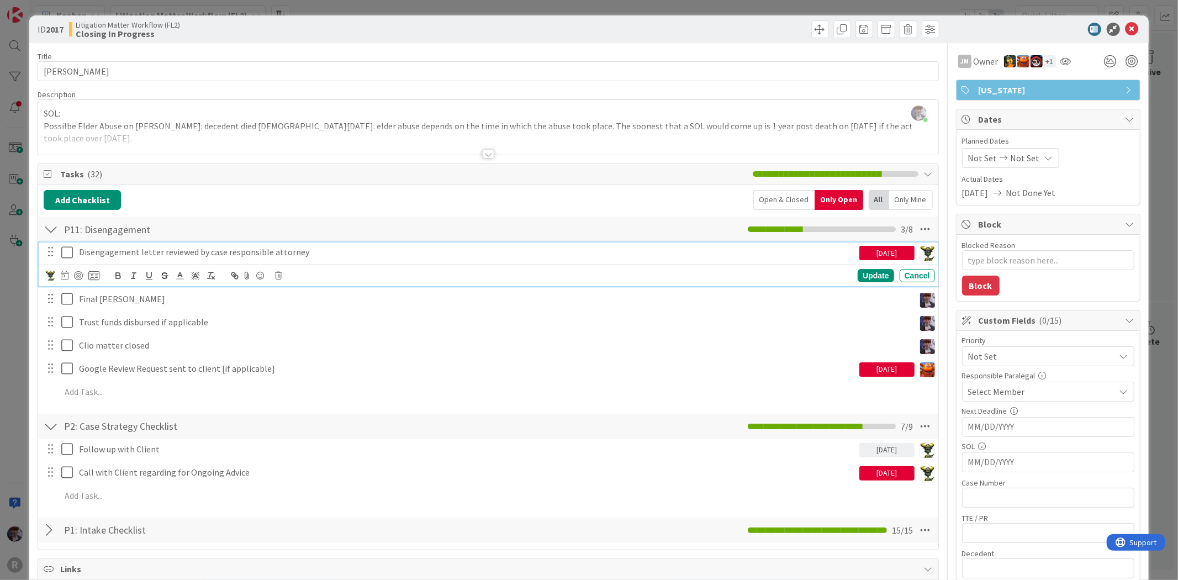
click at [70, 255] on icon at bounding box center [69, 252] width 17 height 13
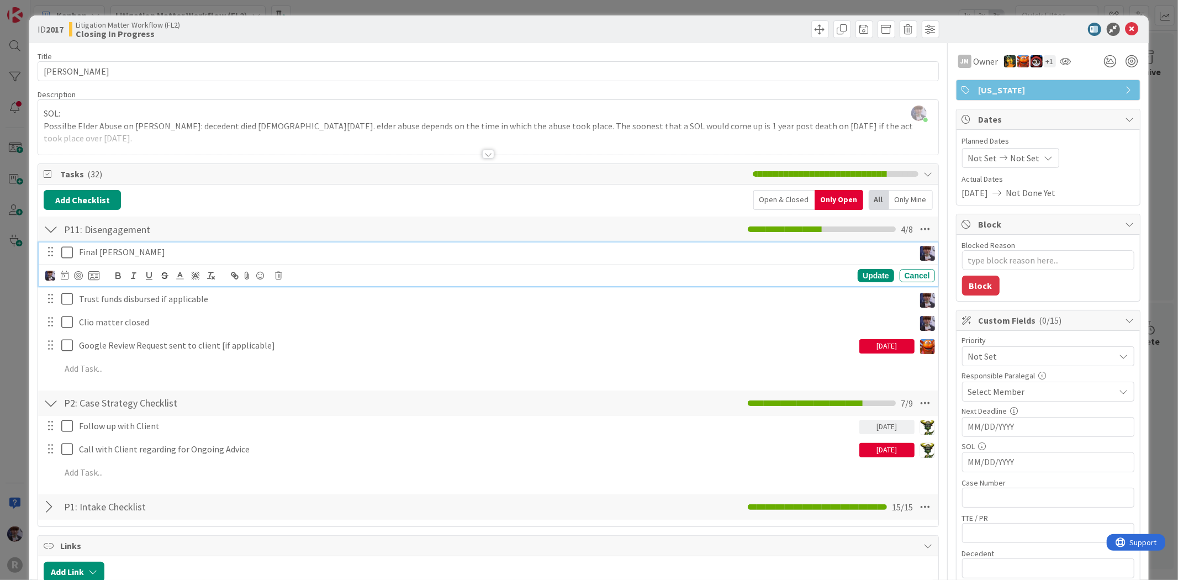
click at [92, 249] on p "Final Bill Sent" at bounding box center [494, 252] width 831 height 13
click at [68, 253] on icon at bounding box center [69, 252] width 17 height 13
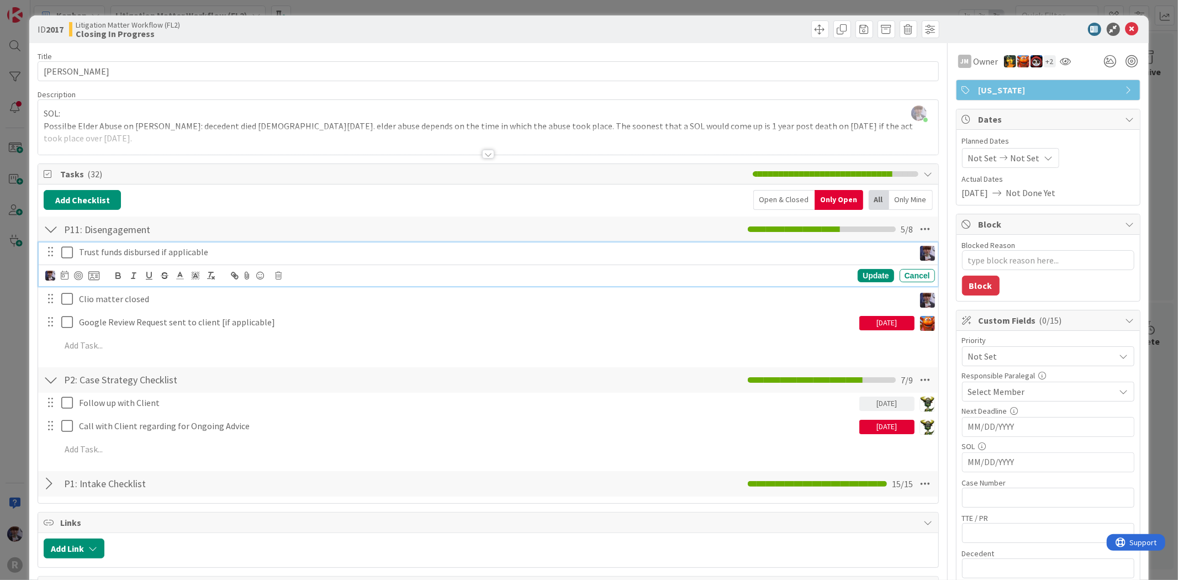
drag, startPoint x: 112, startPoint y: 255, endPoint x: 105, endPoint y: 256, distance: 6.2
click at [112, 254] on p "Trust funds disbursed if applicable" at bounding box center [494, 252] width 831 height 13
click at [54, 277] on img at bounding box center [50, 276] width 10 height 10
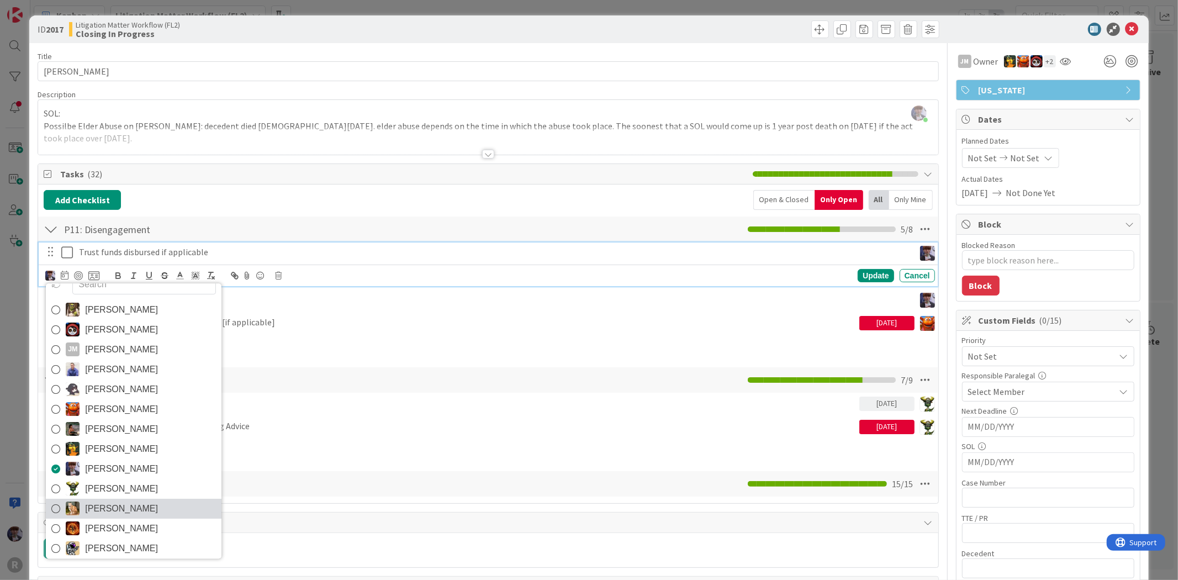
scroll to position [18, 0]
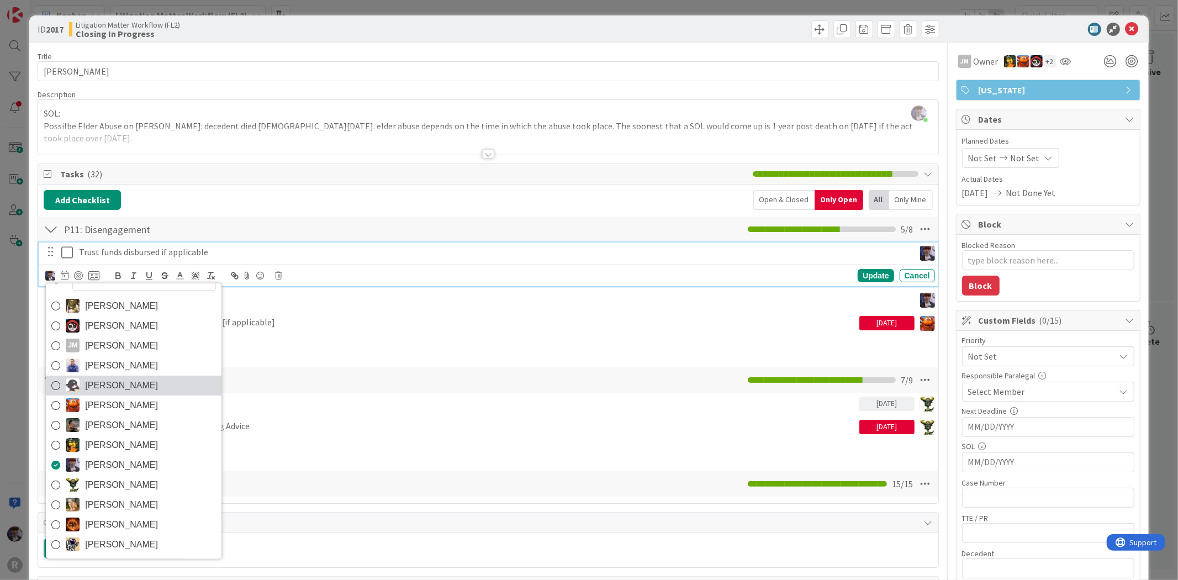
click at [116, 387] on span "[PERSON_NAME]" at bounding box center [121, 385] width 73 height 17
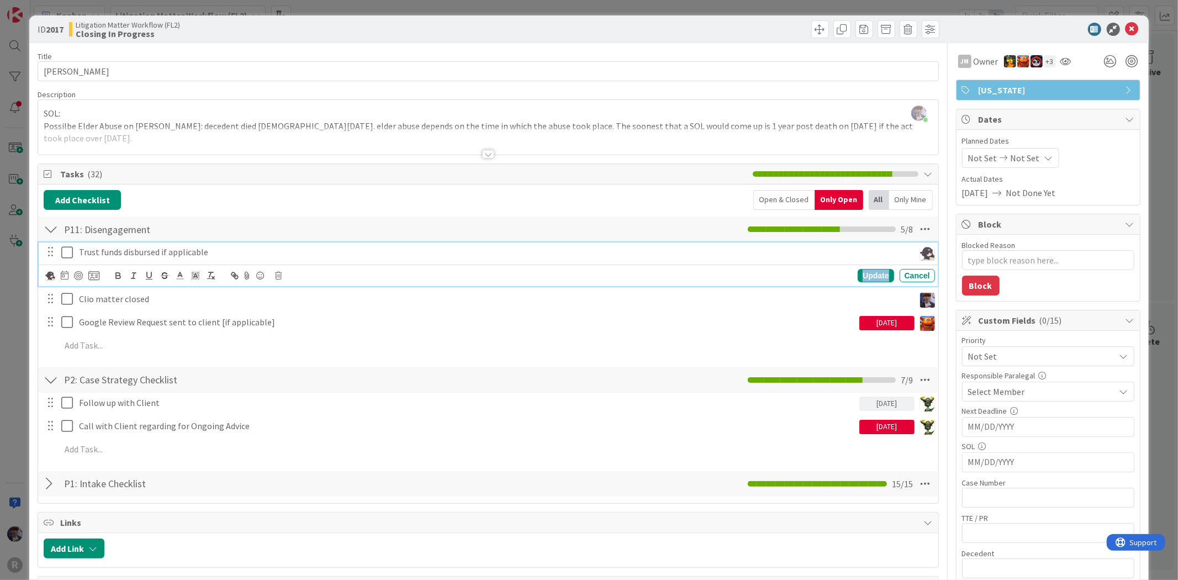
click at [863, 271] on div "Update" at bounding box center [876, 275] width 36 height 13
click at [214, 281] on p "Clio matter closed" at bounding box center [494, 275] width 831 height 13
click at [55, 294] on div at bounding box center [72, 298] width 54 height 13
click at [54, 297] on img at bounding box center [50, 299] width 10 height 10
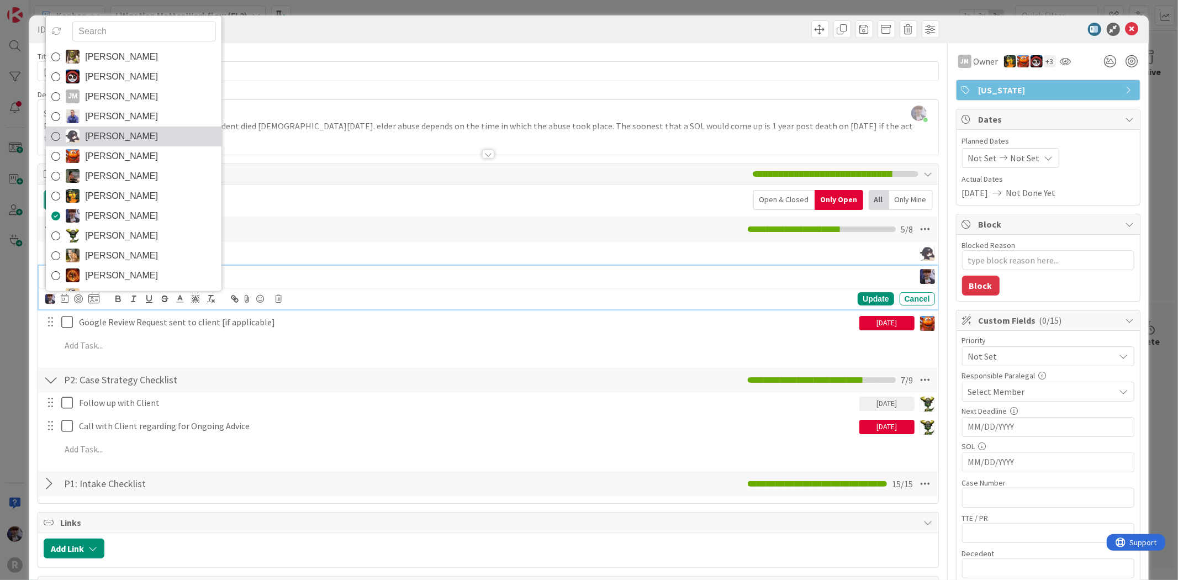
click at [105, 140] on span "[PERSON_NAME]" at bounding box center [121, 136] width 73 height 17
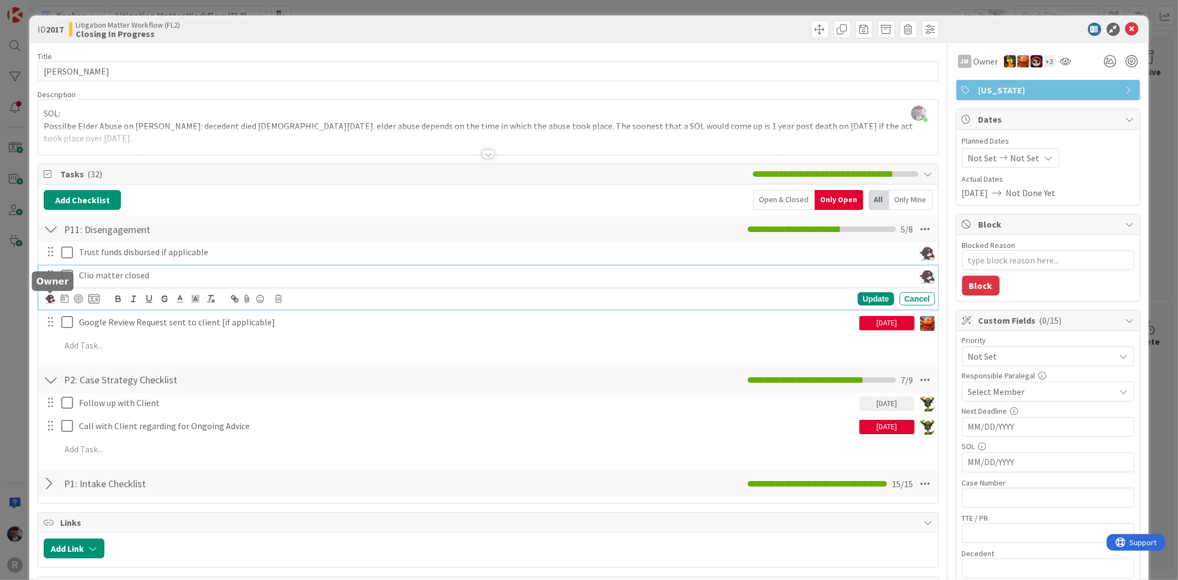
click at [48, 299] on img at bounding box center [50, 299] width 10 height 10
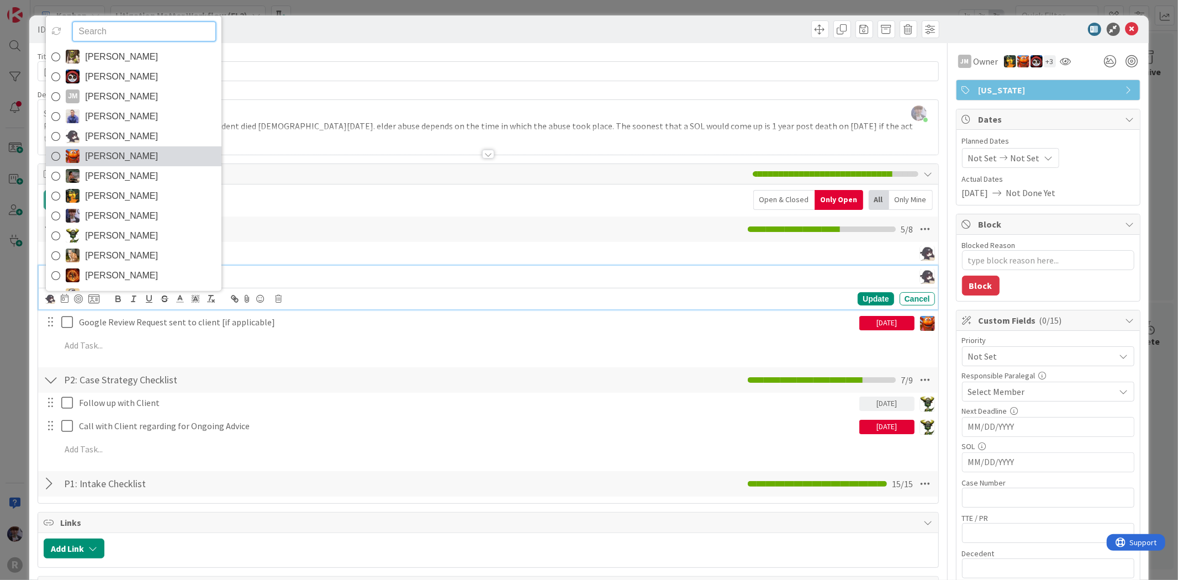
click at [112, 153] on span "Kiara Adams" at bounding box center [121, 155] width 73 height 17
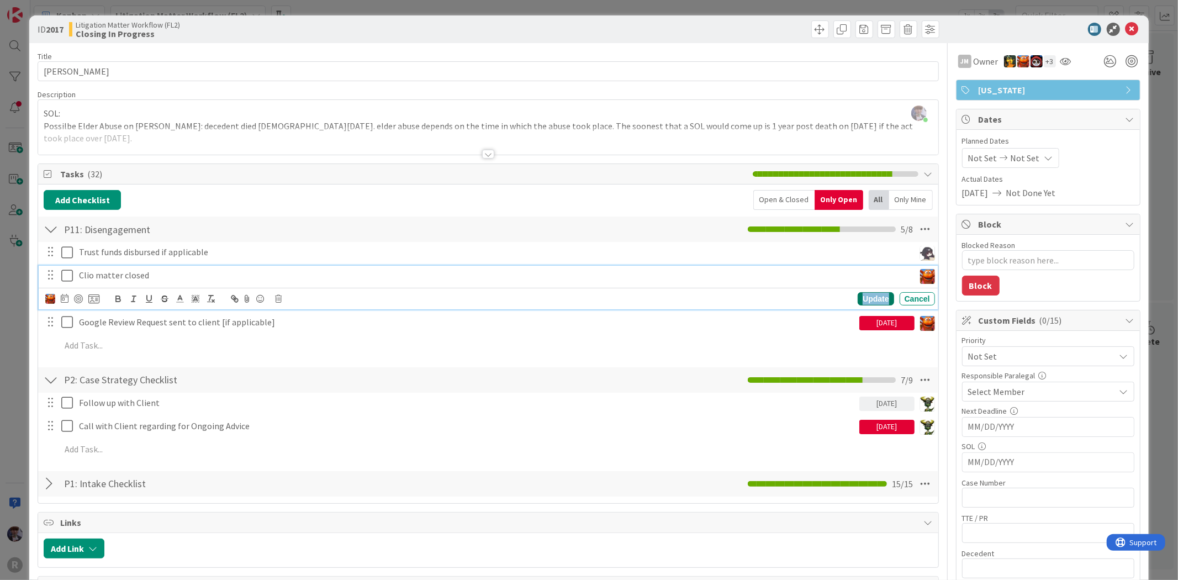
click at [858, 304] on div "Update" at bounding box center [876, 298] width 36 height 13
click at [84, 300] on p "Google Review Request sent to client [if applicable]" at bounding box center [467, 298] width 776 height 13
click at [65, 323] on icon at bounding box center [65, 321] width 8 height 9
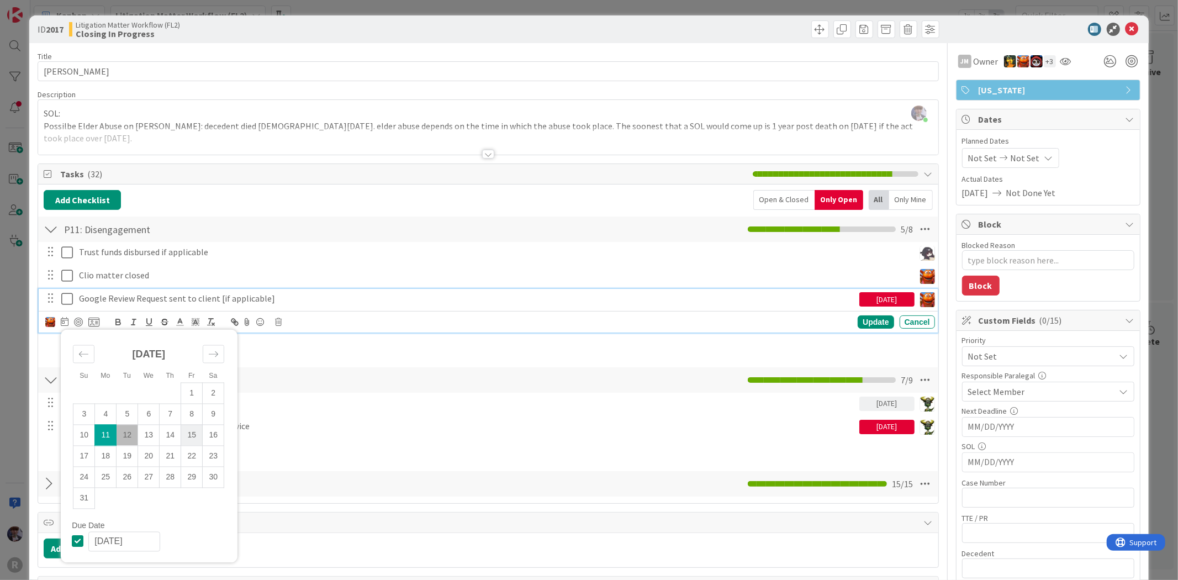
click at [189, 432] on td "15" at bounding box center [192, 435] width 22 height 21
click at [858, 316] on div "Update" at bounding box center [876, 321] width 36 height 13
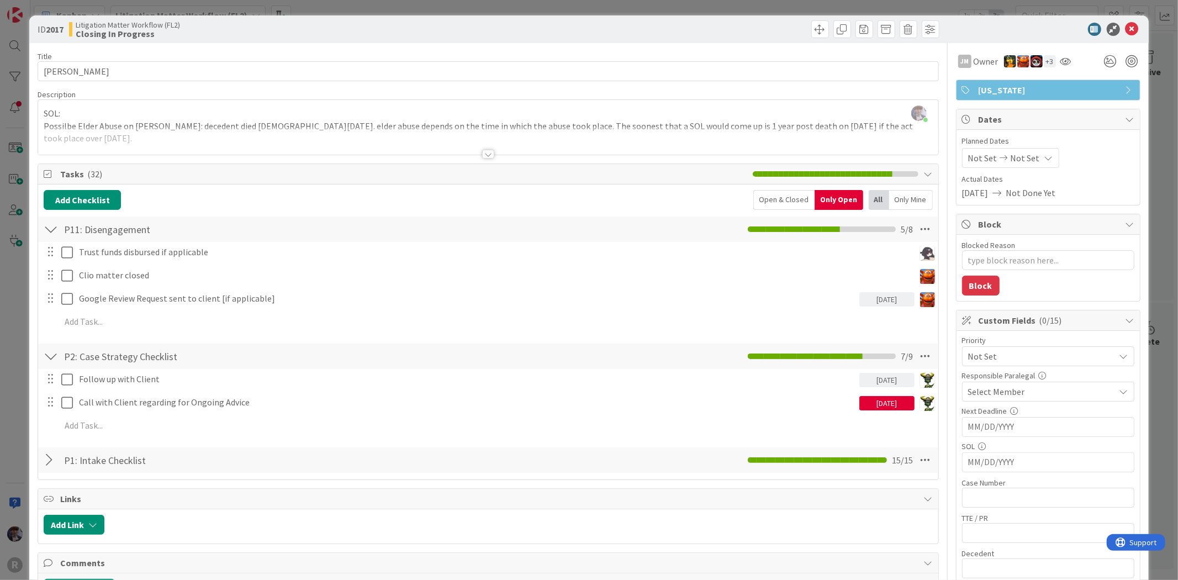
click at [47, 357] on div at bounding box center [51, 356] width 14 height 20
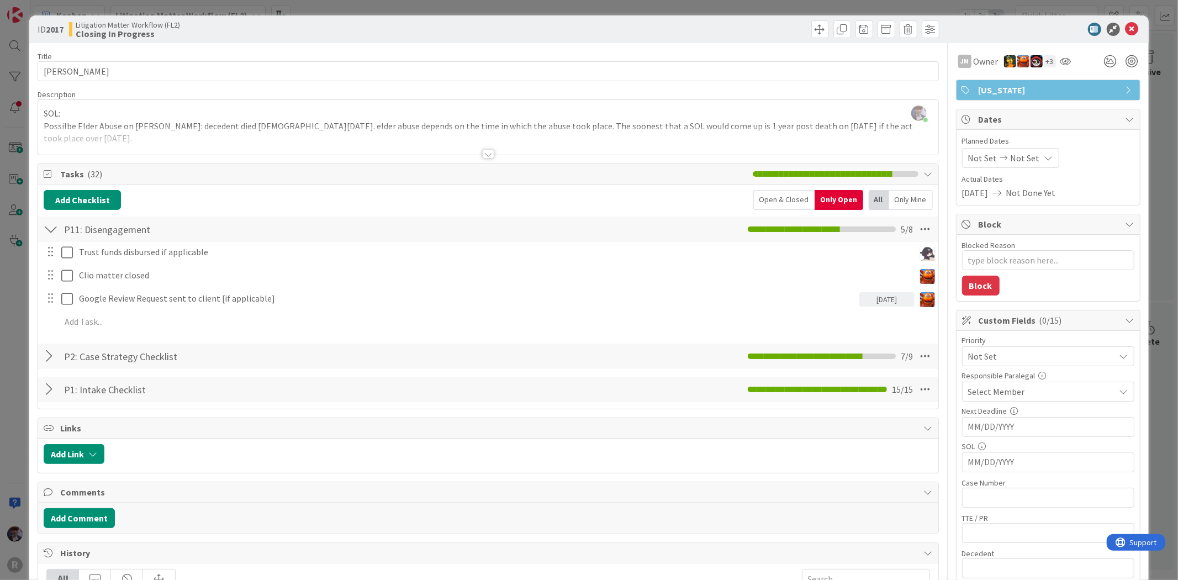
click at [1054, 348] on div "Not Set" at bounding box center [1048, 356] width 172 height 20
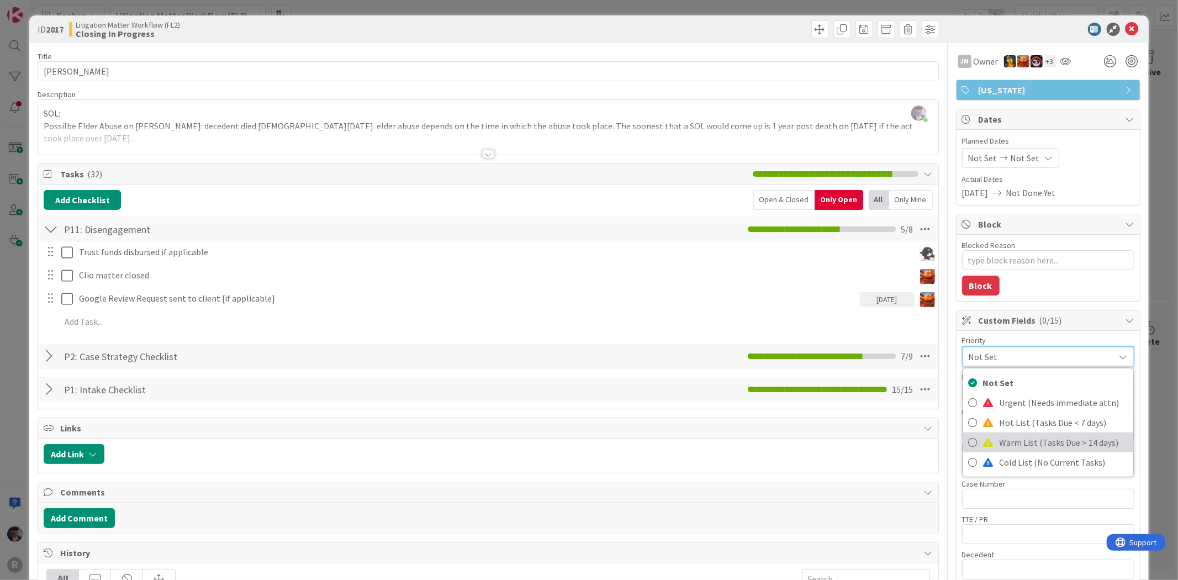
drag, startPoint x: 1026, startPoint y: 438, endPoint x: 1033, endPoint y: 432, distance: 9.5
click at [1026, 438] on span "Warm List (Tasks Due > 14 days)" at bounding box center [1064, 442] width 128 height 17
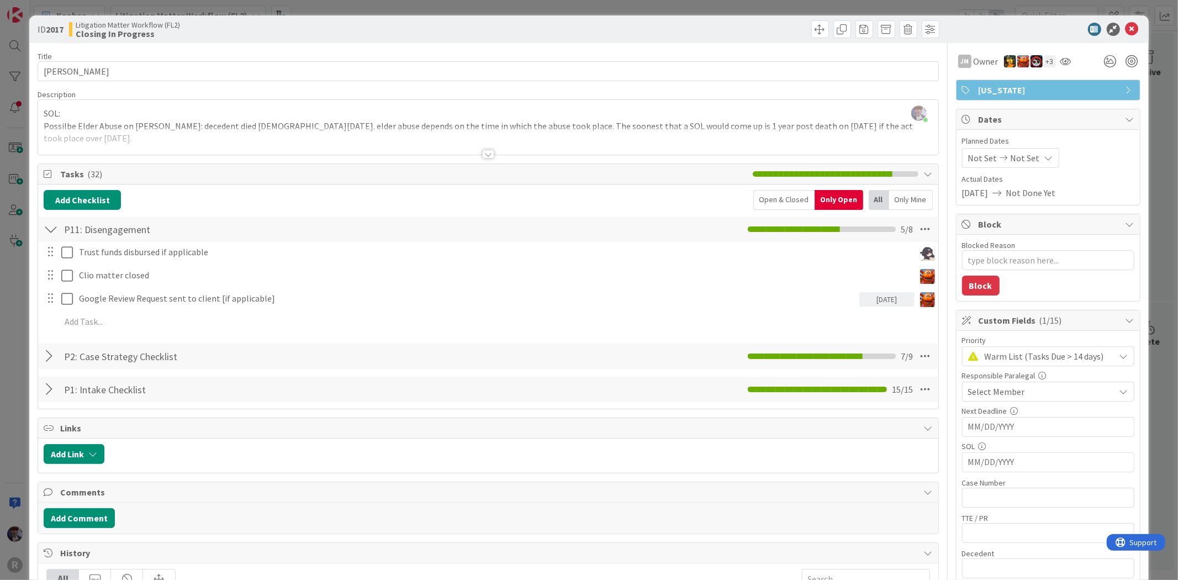
click at [1151, 300] on div "ID 2017 Litigation Matter Workflow (FL2) Closing In Progress Title 10 / 128 BRO…" at bounding box center [589, 290] width 1178 height 580
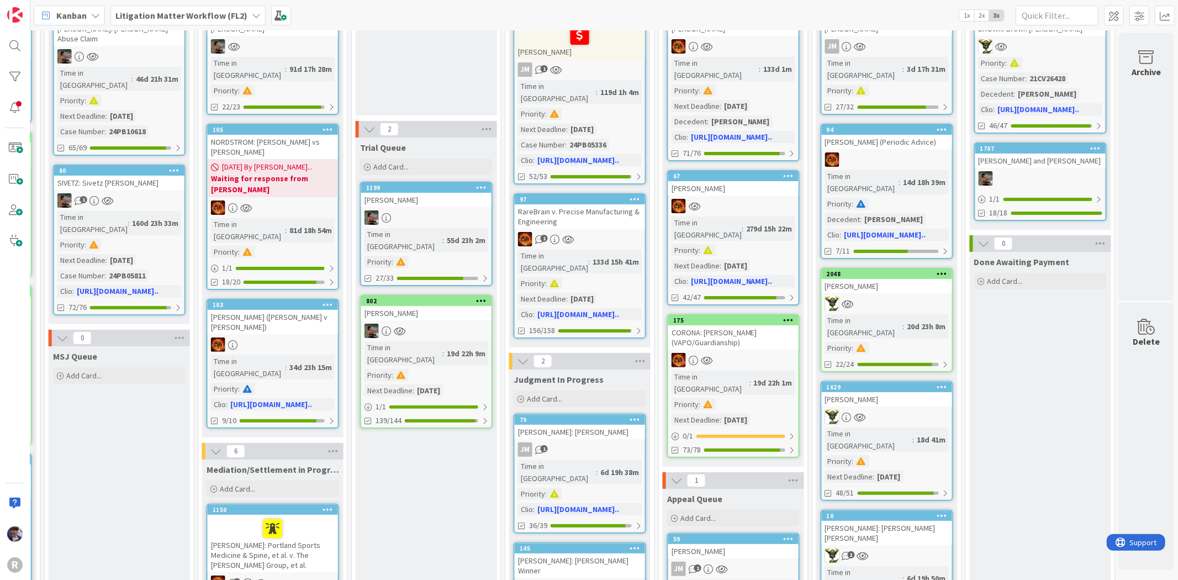
scroll to position [123, 1056]
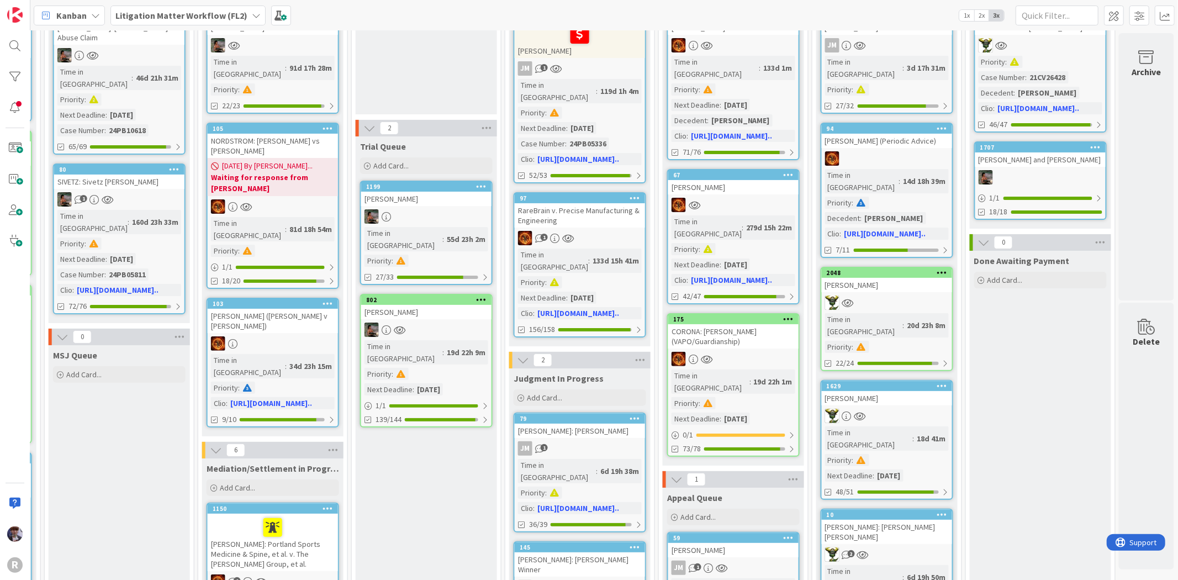
click at [898, 267] on link "2048 SHIPE, Lon Time in Column : 20d 23h 8m Priority : 22/24" at bounding box center [887, 319] width 133 height 104
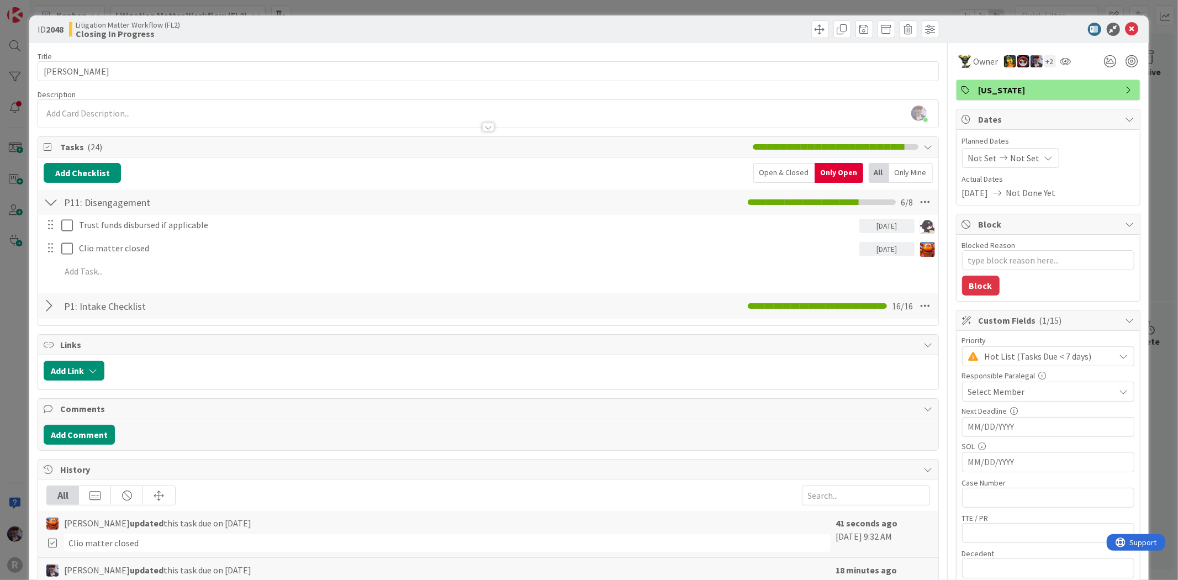
click at [8, 299] on div "ID 2048 Litigation Matter Workflow (FL2) Closing In Progress Title 10 / 128 SHI…" at bounding box center [589, 290] width 1178 height 580
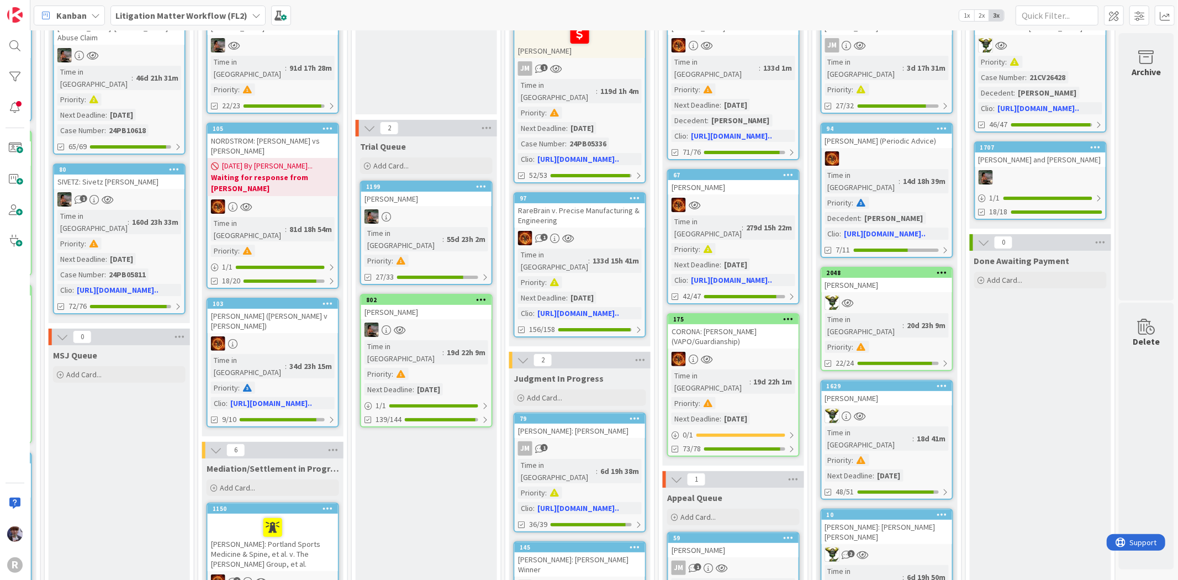
click at [874, 391] on div "MCBRAYER, Micheline" at bounding box center [887, 398] width 130 height 14
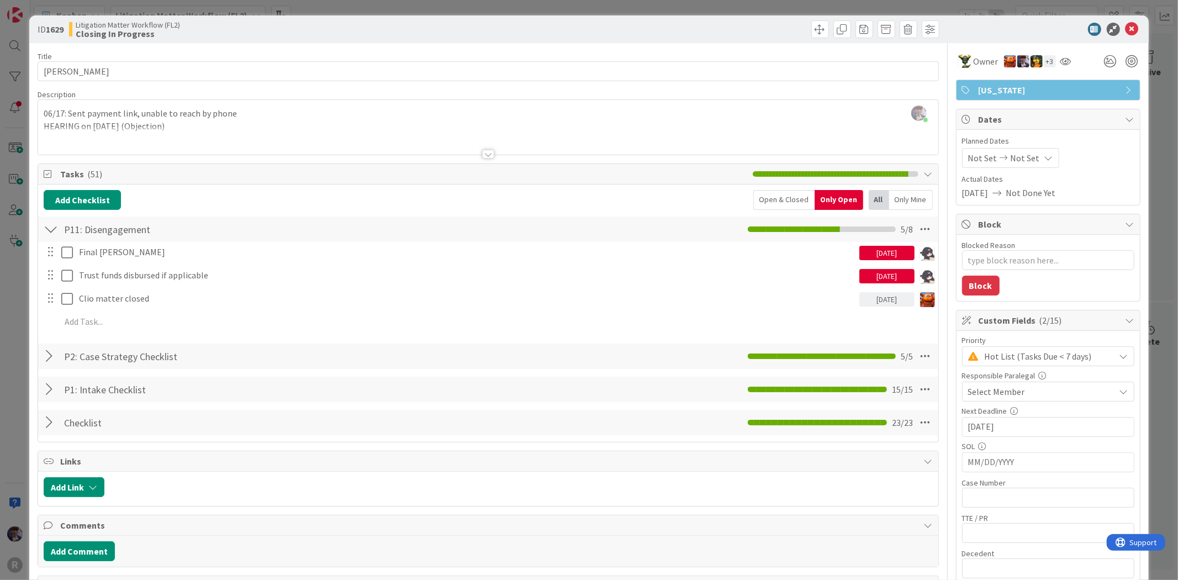
click at [19, 314] on div "ID 1629 Litigation Matter Workflow (FL2) Closing In Progress Title 19 / 128 MCB…" at bounding box center [589, 290] width 1178 height 580
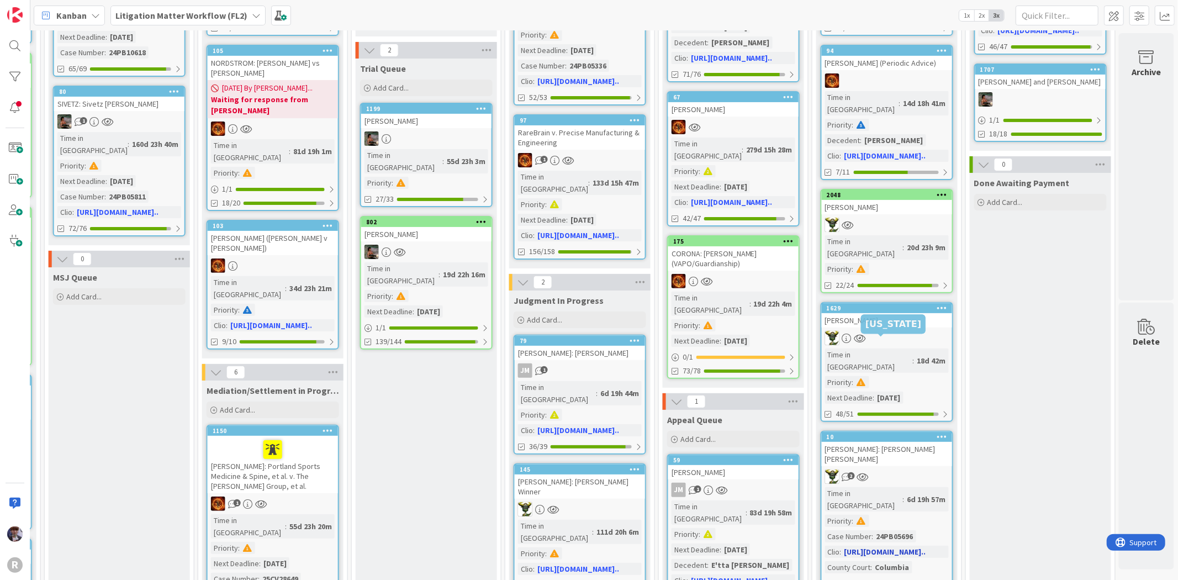
scroll to position [306, 1056]
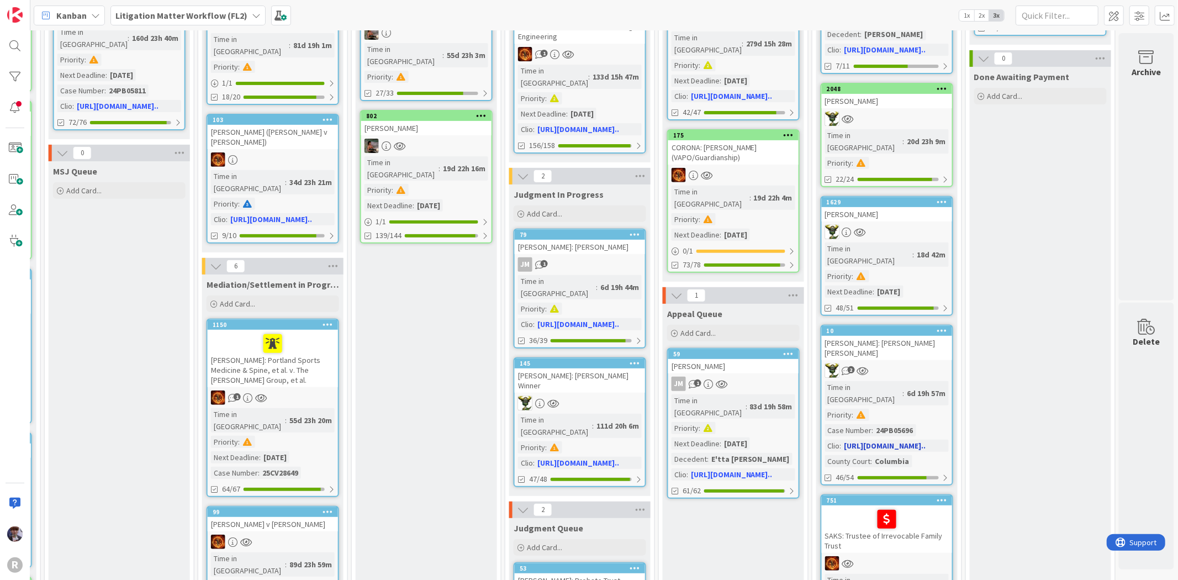
click at [877, 336] on div "JOHANSON: Johanson v. Halstead" at bounding box center [887, 348] width 130 height 24
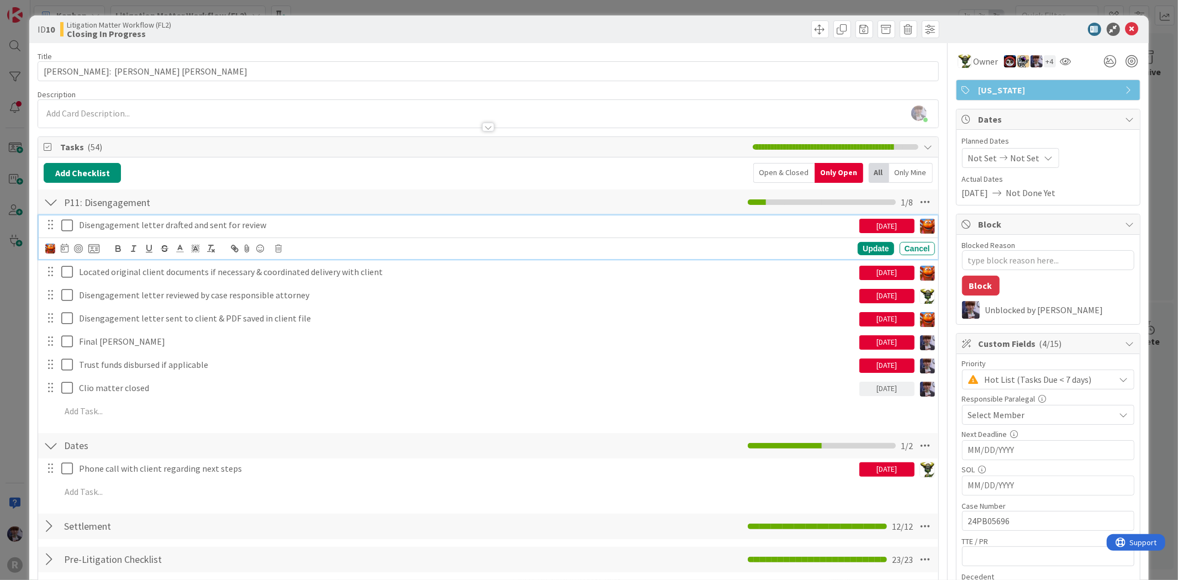
click at [67, 227] on icon at bounding box center [69, 225] width 17 height 13
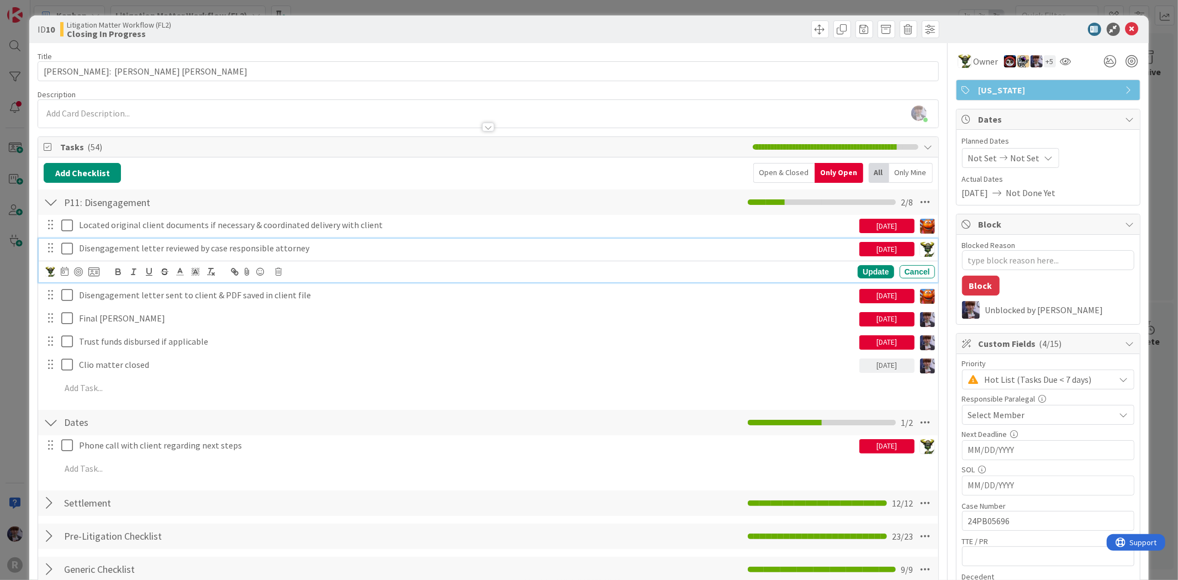
click at [65, 251] on icon at bounding box center [69, 248] width 17 height 13
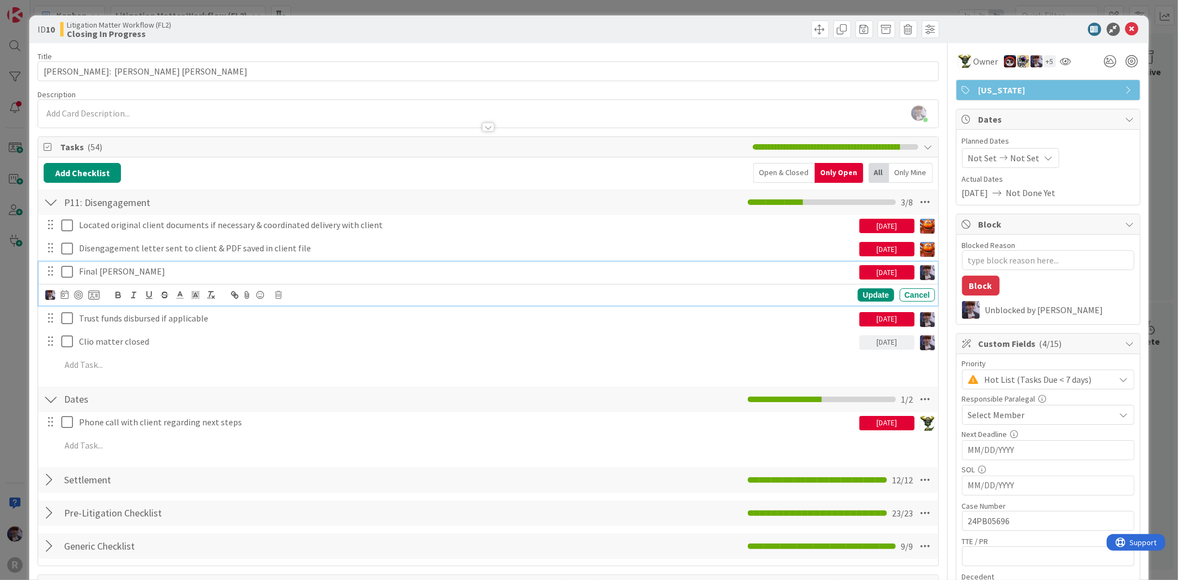
click at [65, 271] on icon at bounding box center [69, 271] width 17 height 13
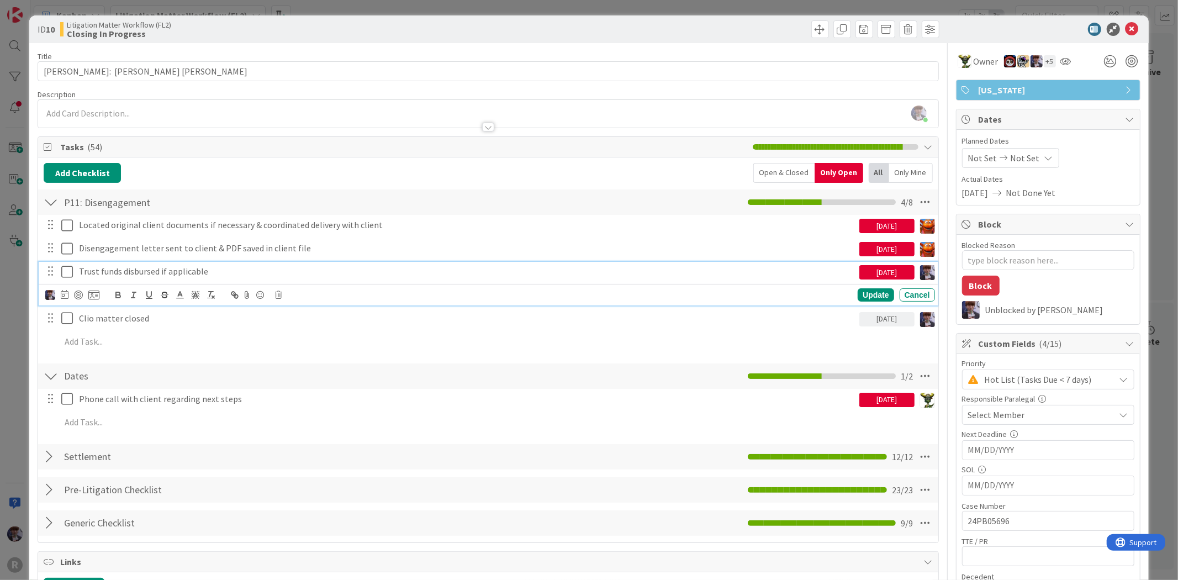
click at [103, 274] on p "Trust funds disbursed if applicable" at bounding box center [467, 271] width 776 height 13
click at [53, 293] on img at bounding box center [50, 295] width 10 height 10
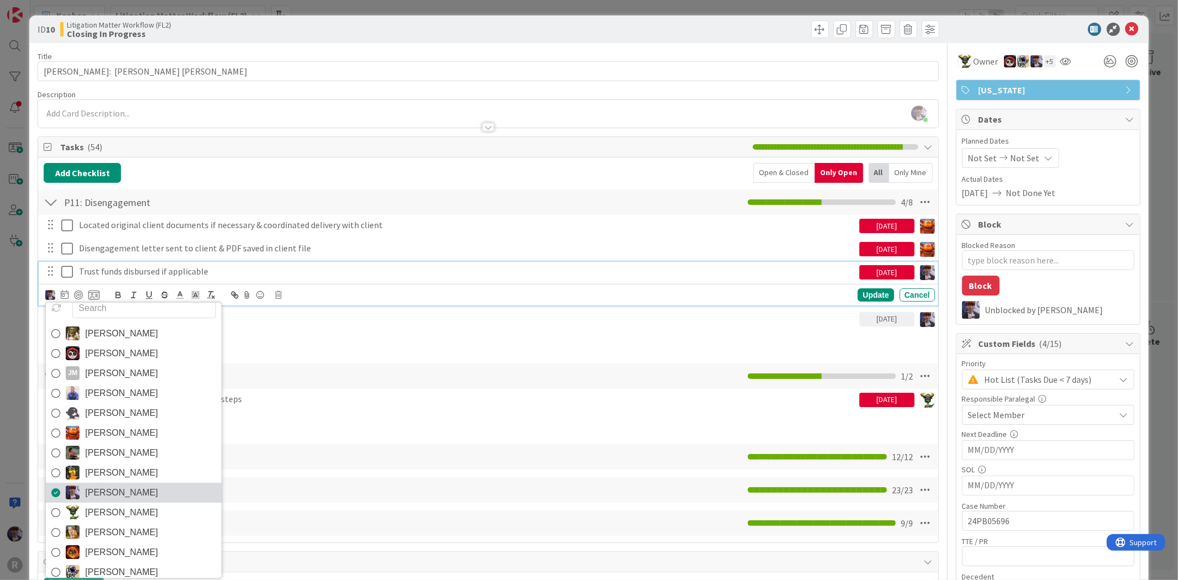
scroll to position [19, 0]
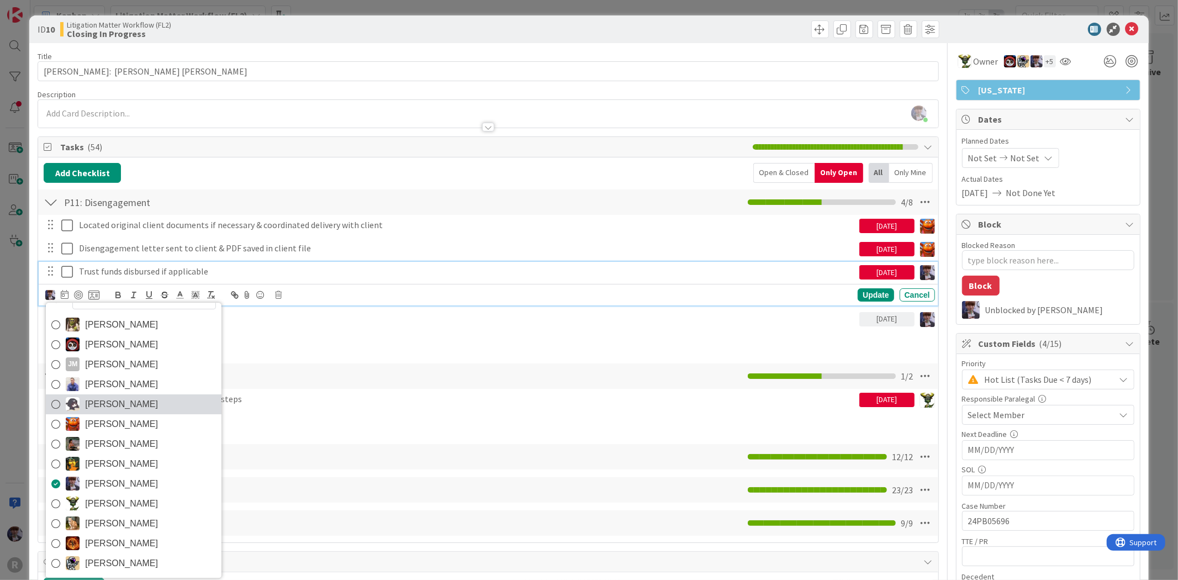
click at [120, 395] on link "[PERSON_NAME]" at bounding box center [134, 404] width 176 height 20
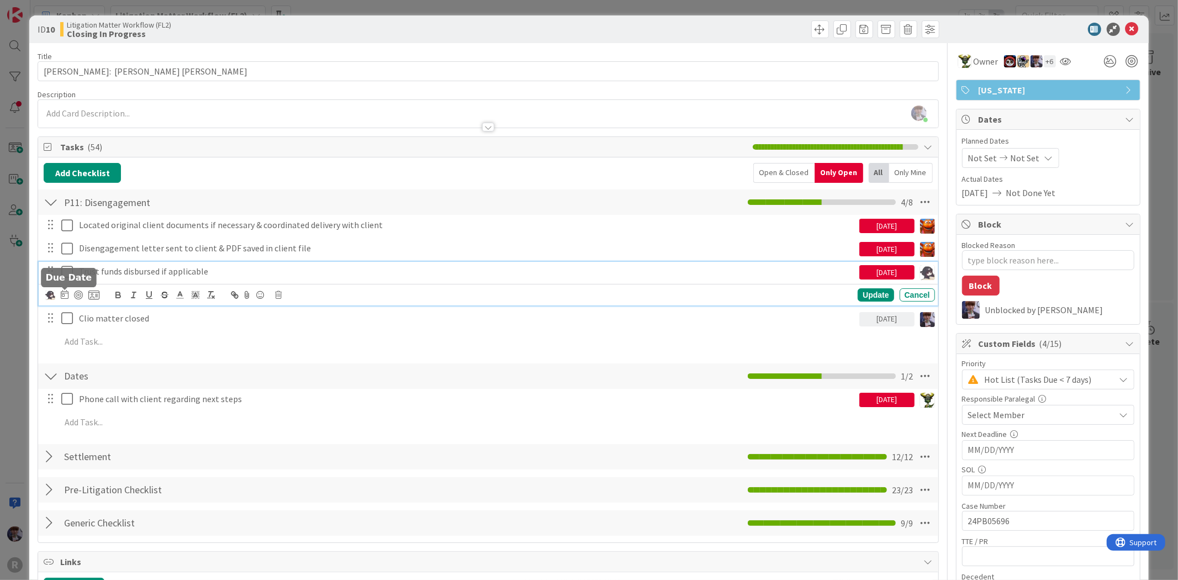
click at [62, 294] on icon at bounding box center [65, 294] width 8 height 9
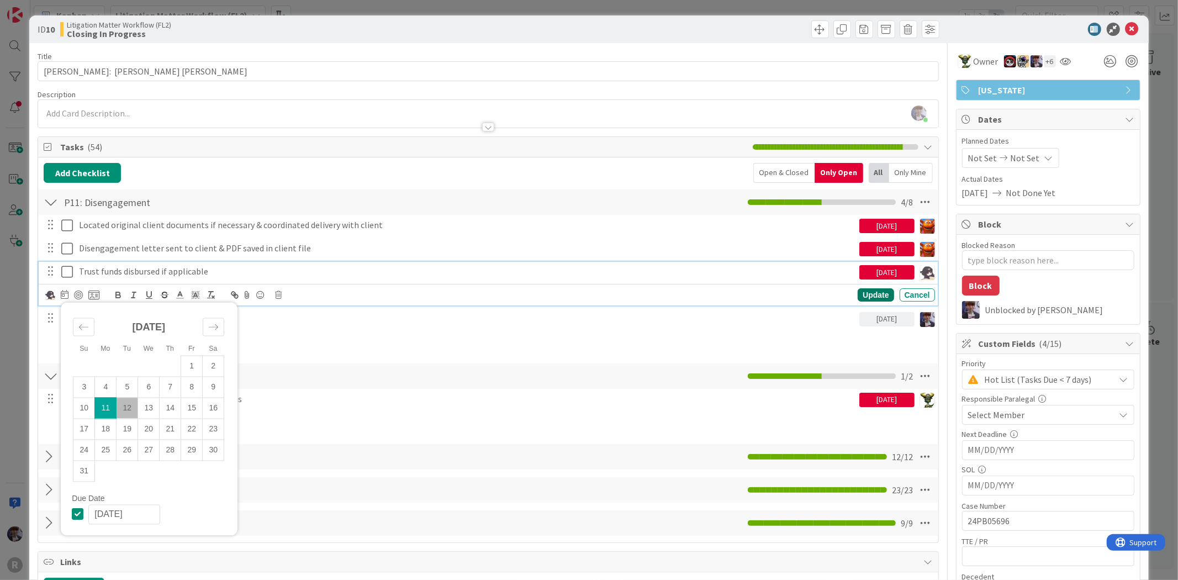
click at [858, 296] on div "Update" at bounding box center [876, 294] width 36 height 13
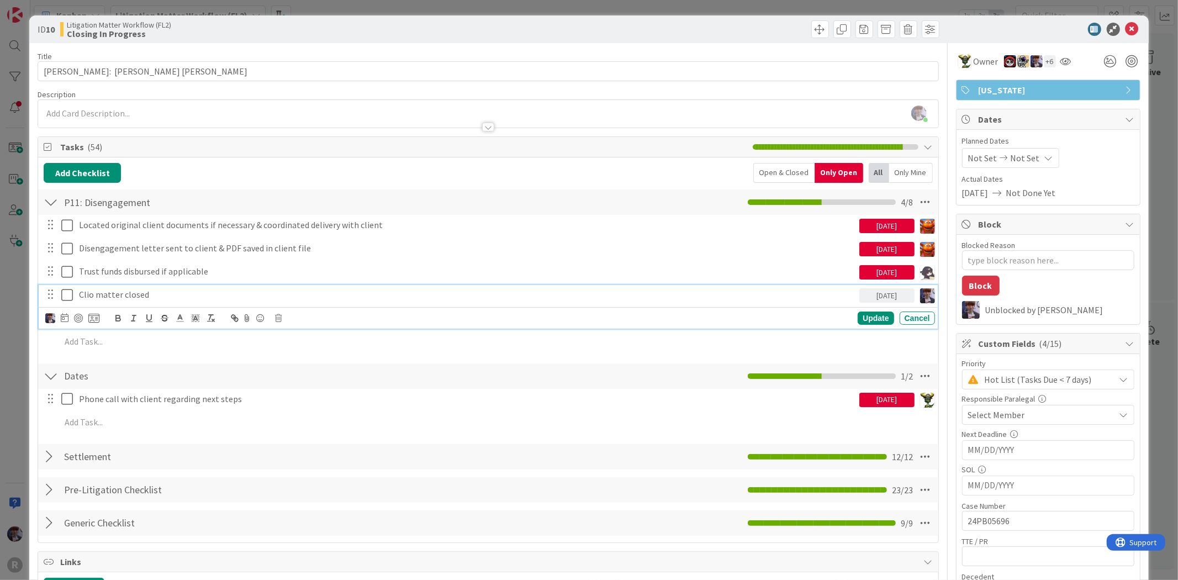
click at [97, 302] on div "Clio matter closed" at bounding box center [467, 294] width 785 height 19
click at [51, 320] on img at bounding box center [50, 318] width 10 height 10
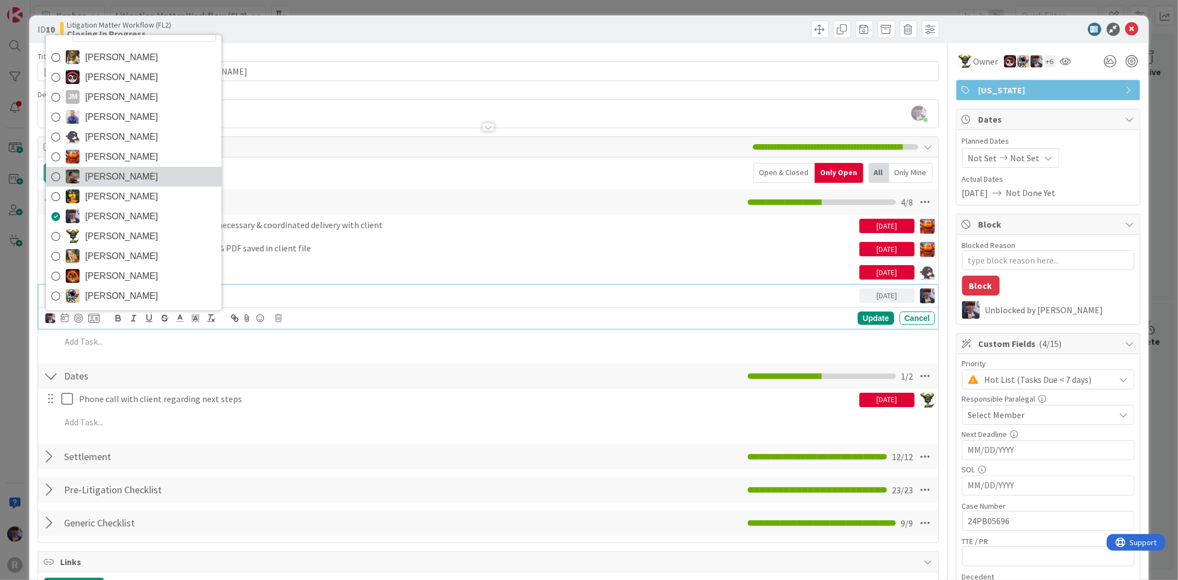
click at [106, 166] on link "Max Whittington" at bounding box center [134, 176] width 176 height 20
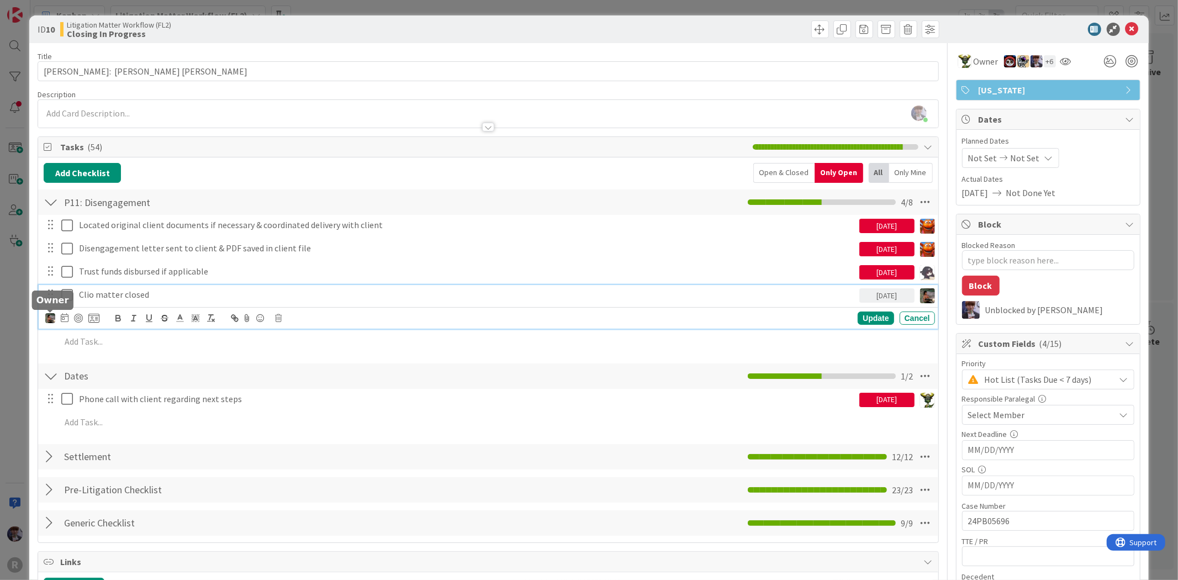
click at [51, 315] on img at bounding box center [50, 318] width 10 height 10
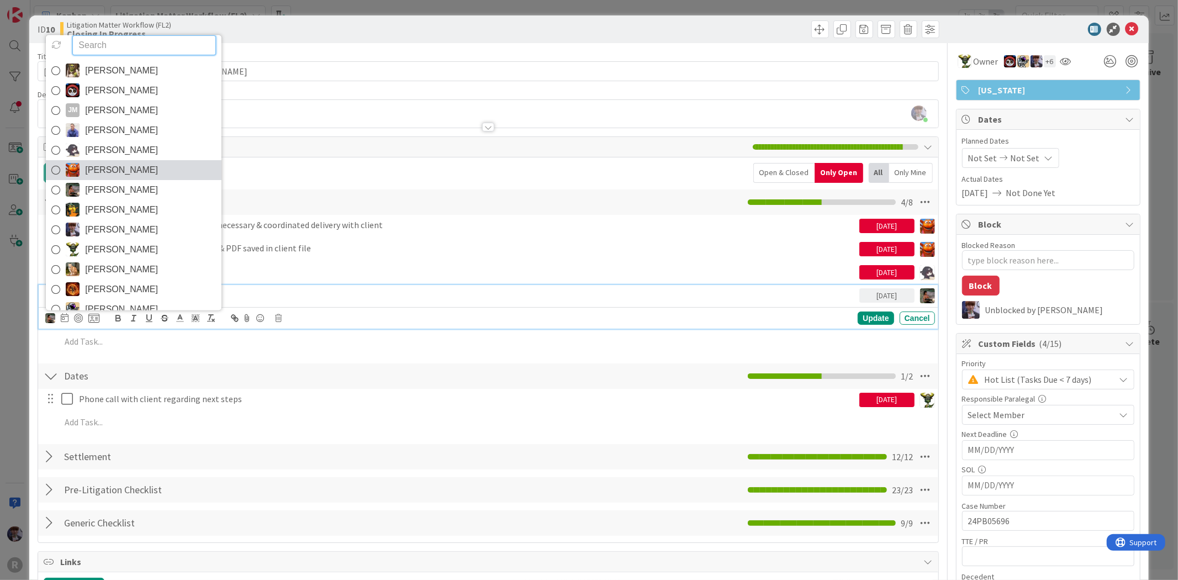
click at [123, 170] on span "Kiara Adams" at bounding box center [121, 169] width 73 height 17
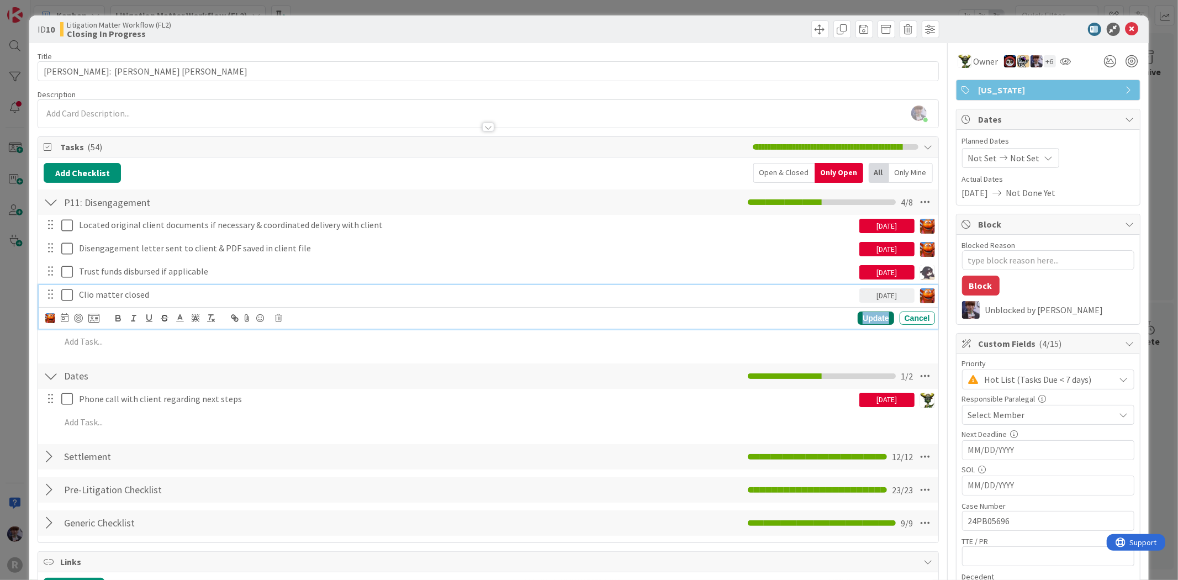
click at [858, 323] on div "Update" at bounding box center [876, 317] width 36 height 13
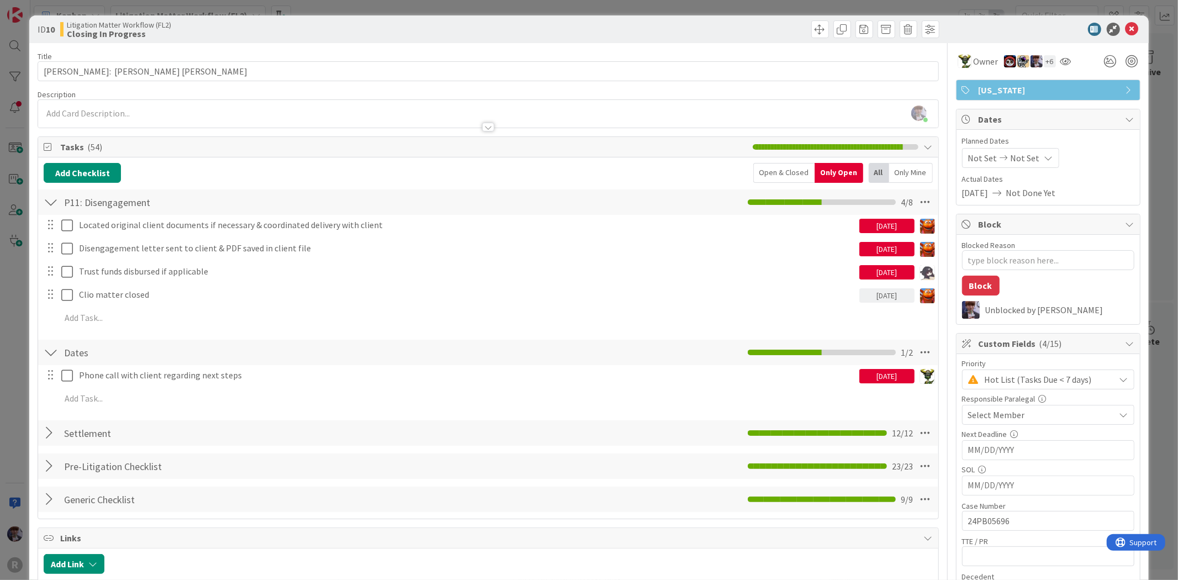
click at [47, 349] on div at bounding box center [51, 352] width 14 height 20
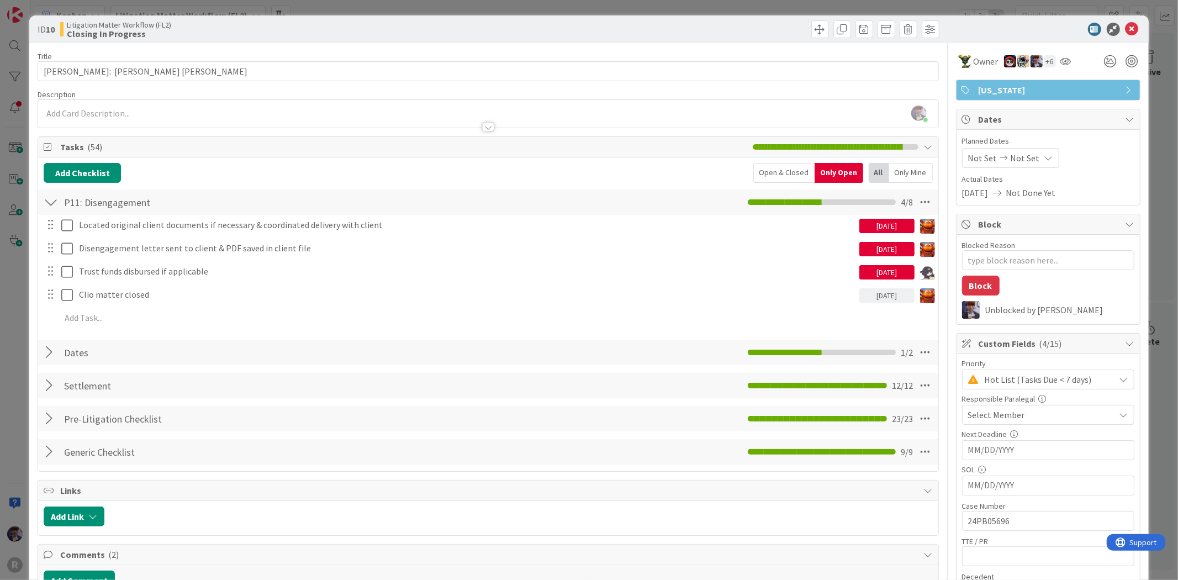
click at [17, 327] on div "ID 10 Litigation Matter Workflow (FL2) Closing In Progress Title 31 / 128 JOHAN…" at bounding box center [589, 290] width 1178 height 580
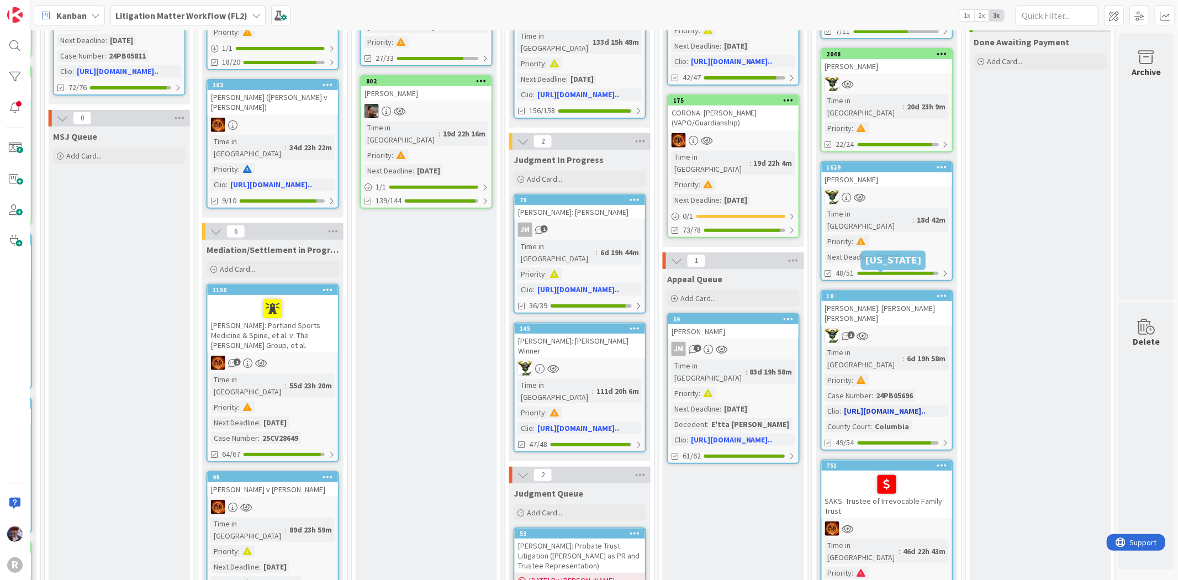
scroll to position [429, 1056]
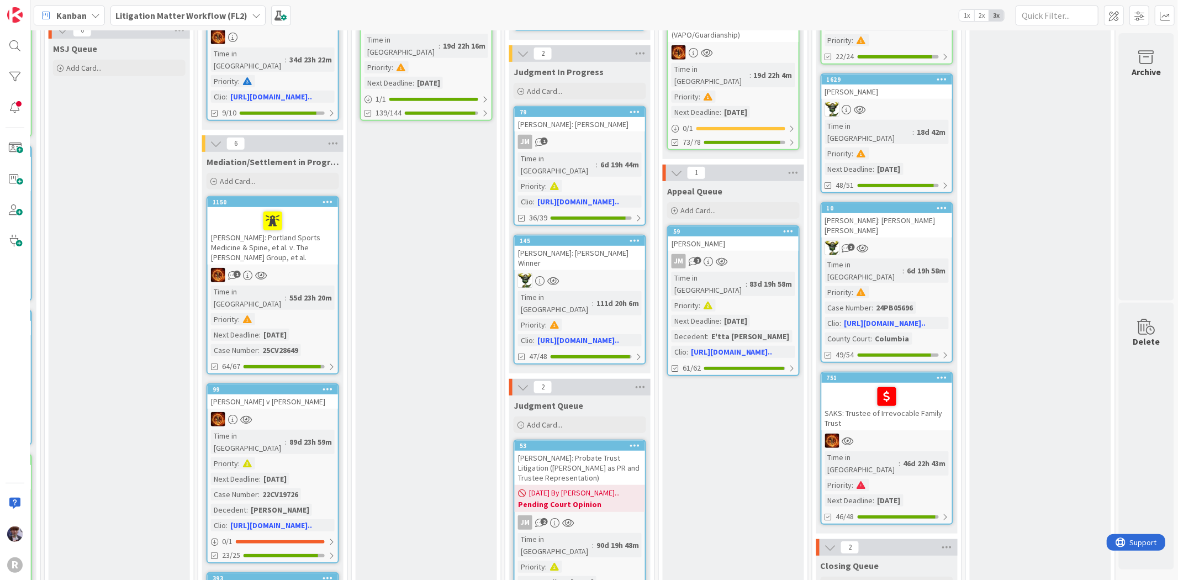
click at [845, 385] on div at bounding box center [887, 396] width 124 height 23
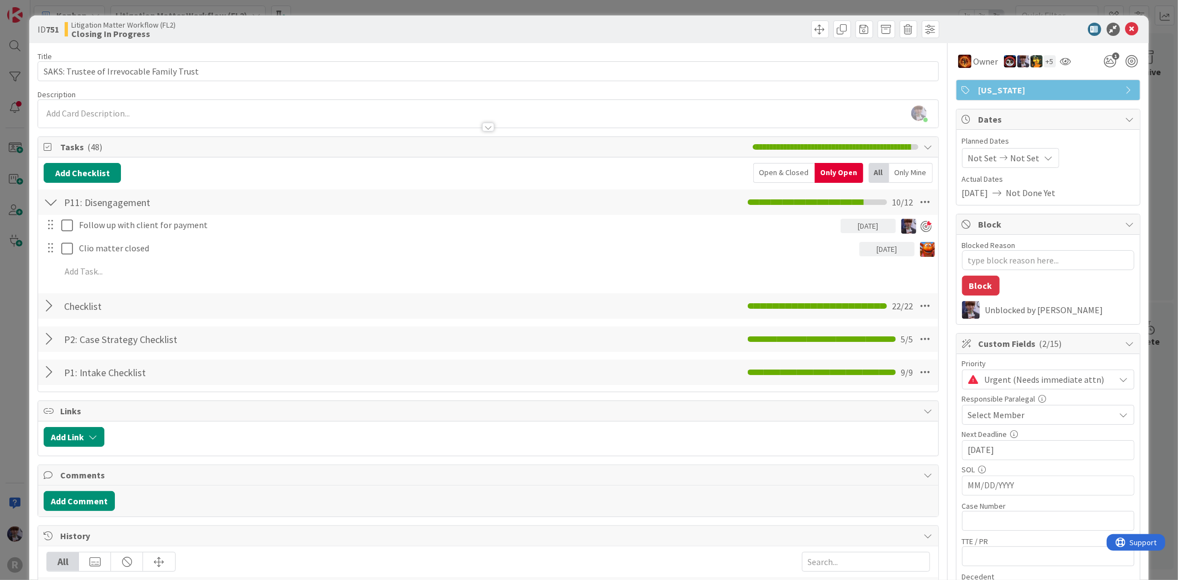
click at [9, 321] on div "ID 751 Litigation Matter Workflow (FL2) Closing In Progress Title 41 / 128 SAKS…" at bounding box center [589, 290] width 1178 height 580
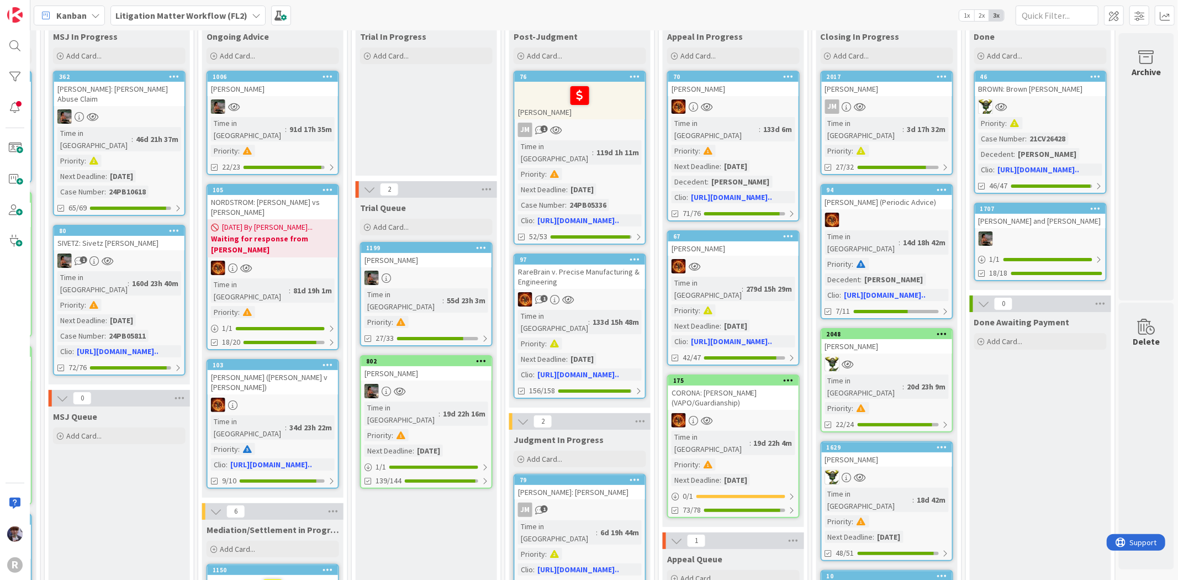
scroll to position [0, 1056]
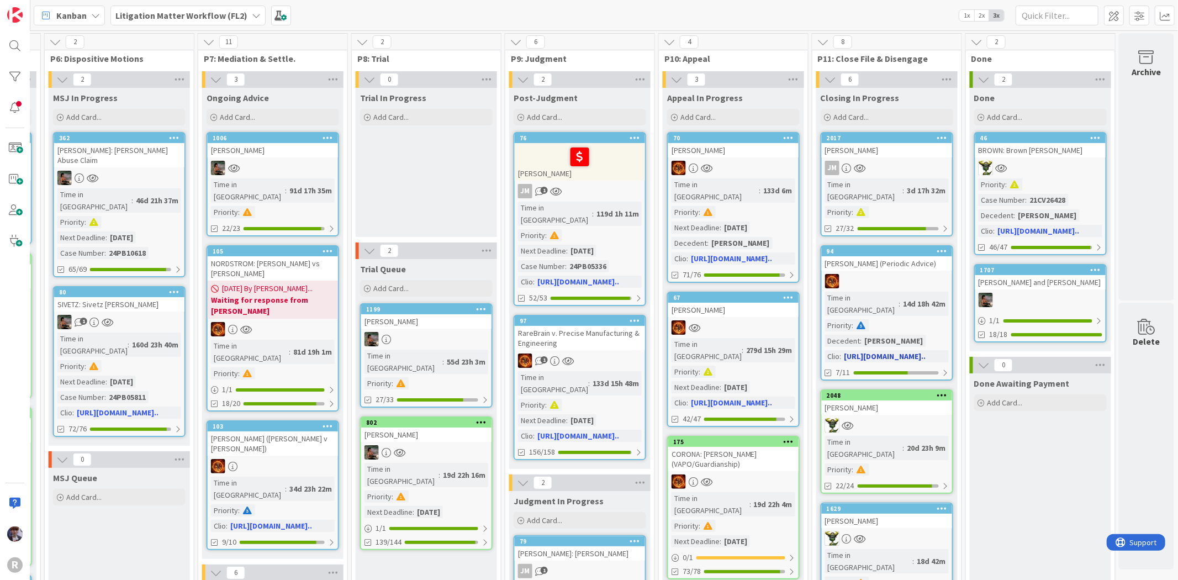
click at [897, 256] on div "Arin Atiyeh (Periodic Advice)" at bounding box center [887, 263] width 130 height 14
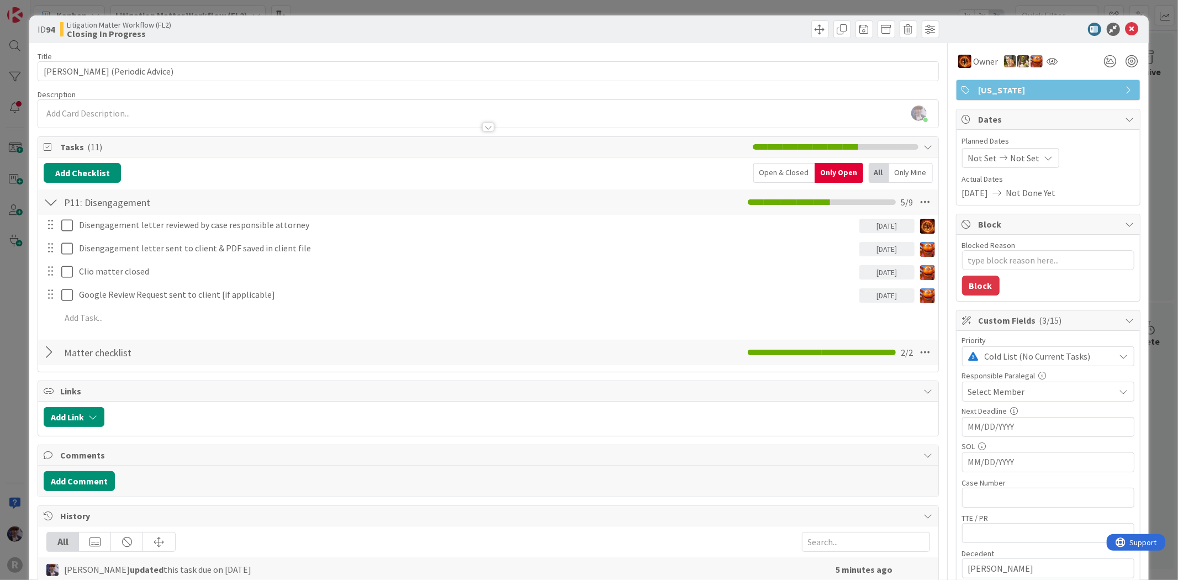
click at [9, 282] on div "ID 94 Litigation Matter Workflow (FL2) Closing In Progress Title 29 / 128 Arin …" at bounding box center [589, 290] width 1178 height 580
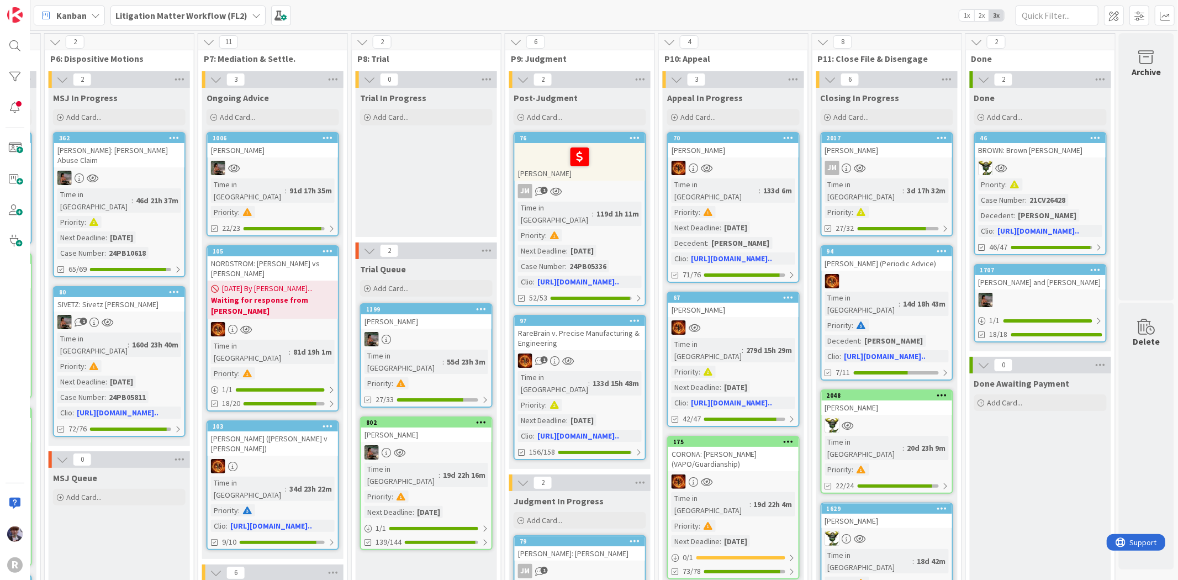
click at [139, 7] on div "Litigation Matter Workflow (FL2)" at bounding box center [187, 16] width 155 height 20
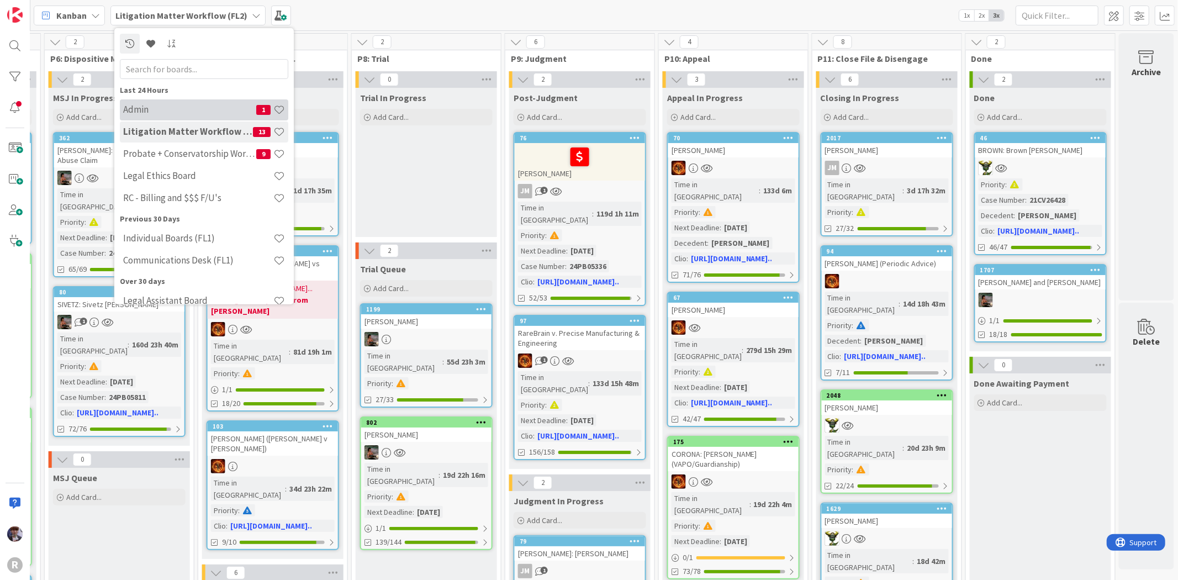
click at [162, 102] on div "Admin 1" at bounding box center [204, 109] width 168 height 21
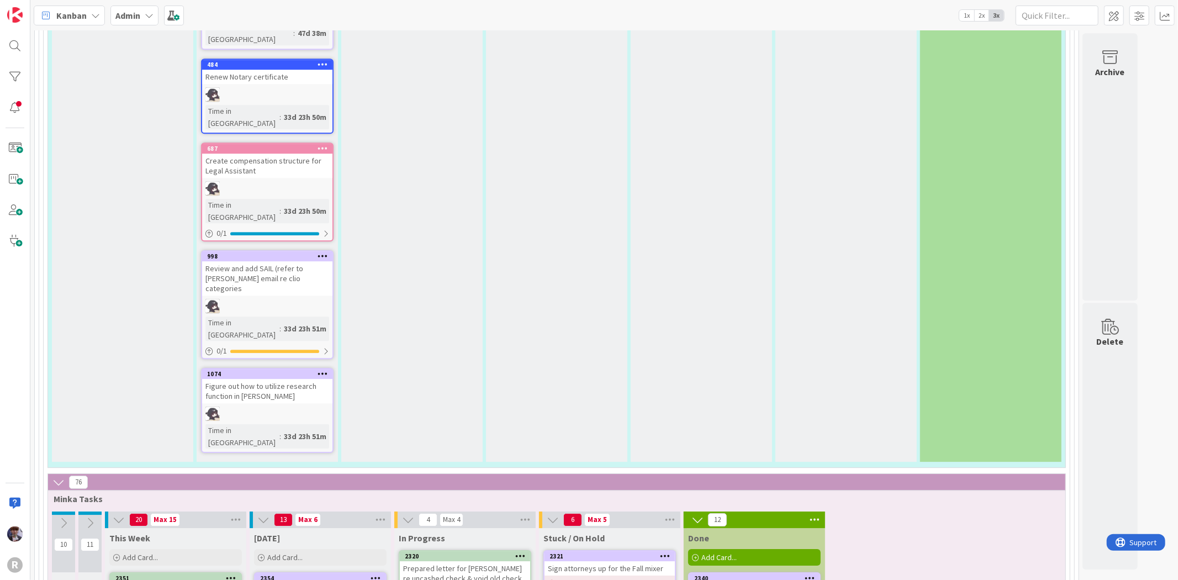
scroll to position [2761, 0]
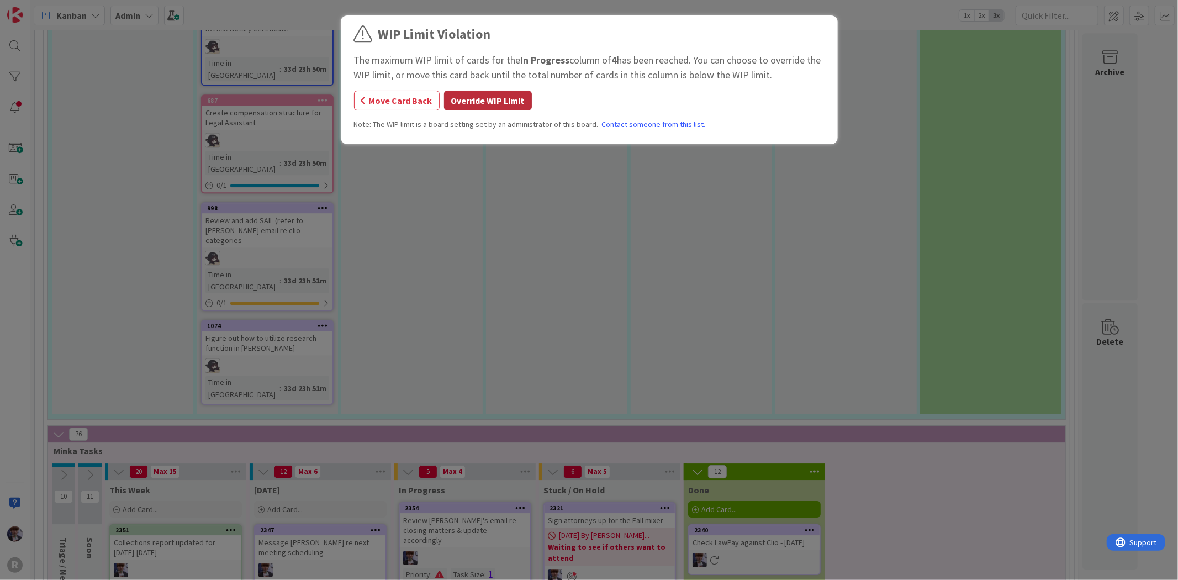
click at [459, 101] on button "Override WIP Limit" at bounding box center [488, 101] width 88 height 20
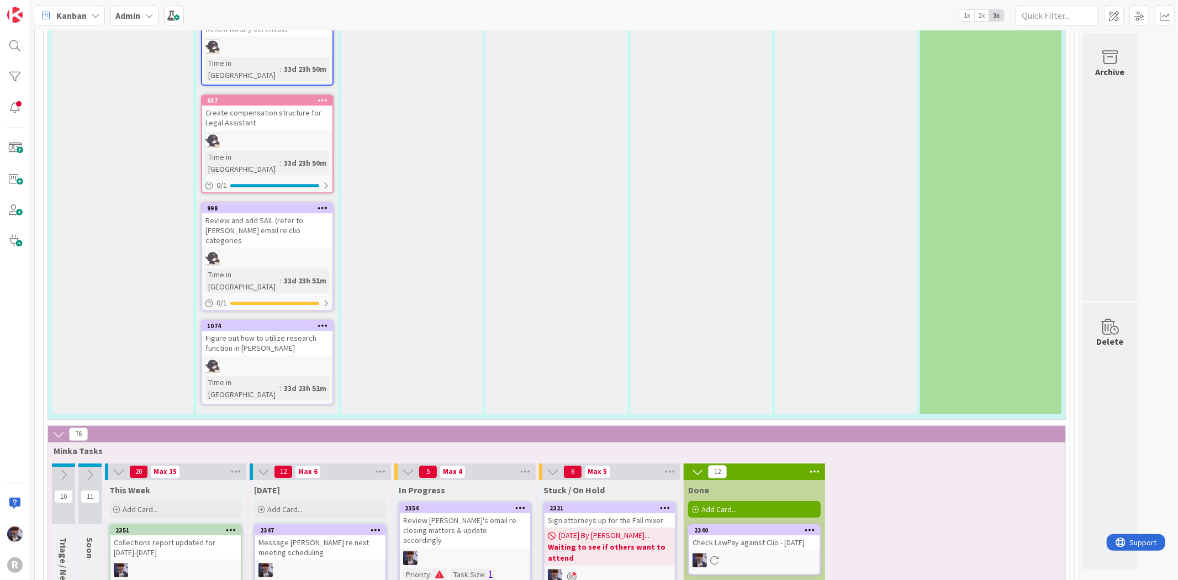
click at [493, 513] on div "Review [PERSON_NAME]'s email re closing matters & update accordingly" at bounding box center [465, 530] width 130 height 34
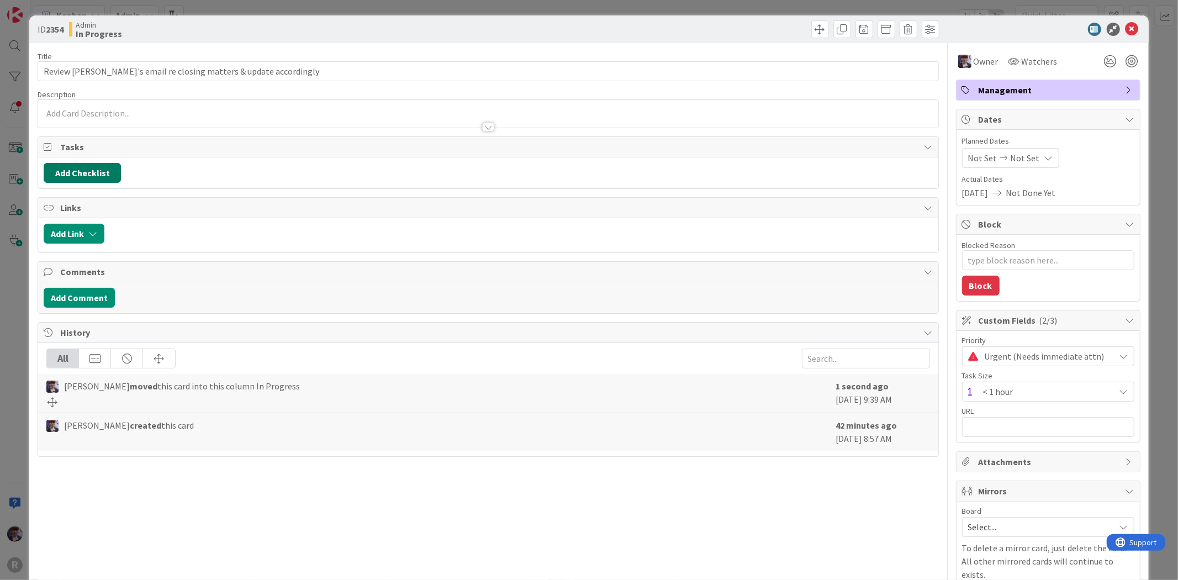
click at [101, 172] on button "Add Checklist" at bounding box center [82, 173] width 77 height 20
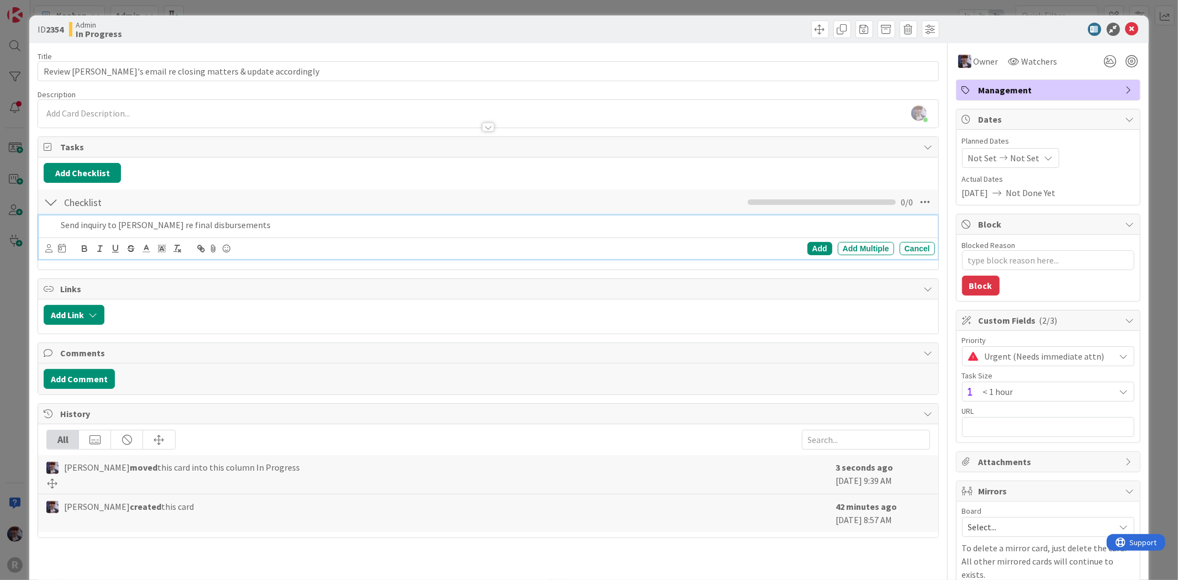
click at [167, 224] on p "Send inquiry to Kelly re final disbursements" at bounding box center [495, 225] width 869 height 13
click at [261, 225] on p "Send inquiry to Kelly re final trust disbursements" at bounding box center [495, 225] width 869 height 13
click at [812, 247] on div "Add" at bounding box center [819, 248] width 25 height 13
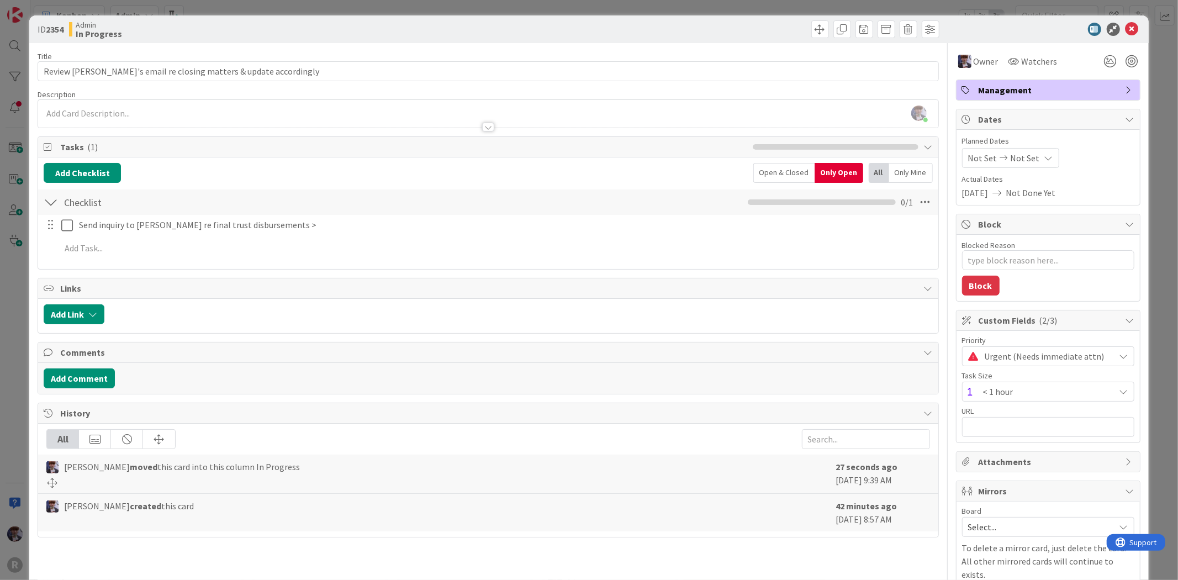
click at [26, 293] on div "ID 2354 Admin In Progress Title 60 / 128 Review Kiara's email re closing matter…" at bounding box center [589, 290] width 1178 height 580
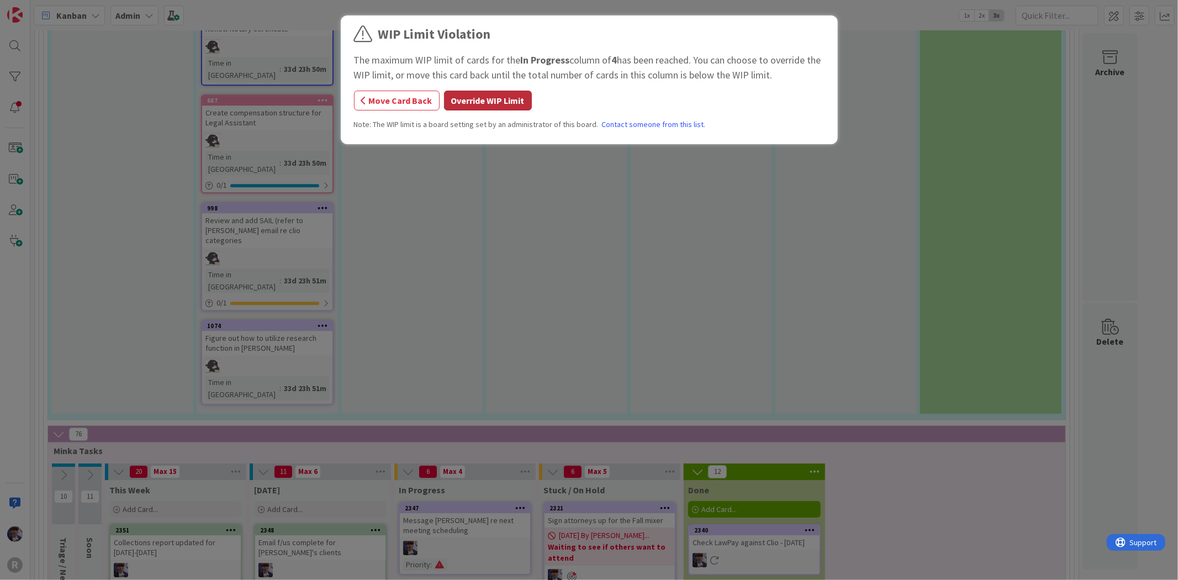
click at [478, 98] on button "Override WIP Limit" at bounding box center [488, 101] width 88 height 20
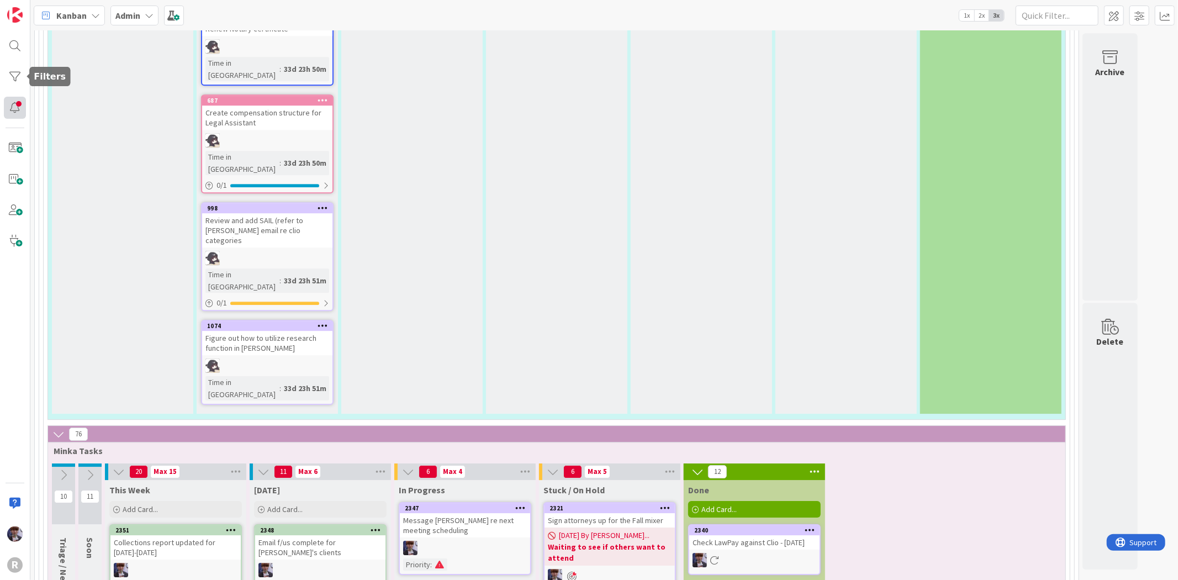
click at [23, 112] on div at bounding box center [15, 108] width 22 height 22
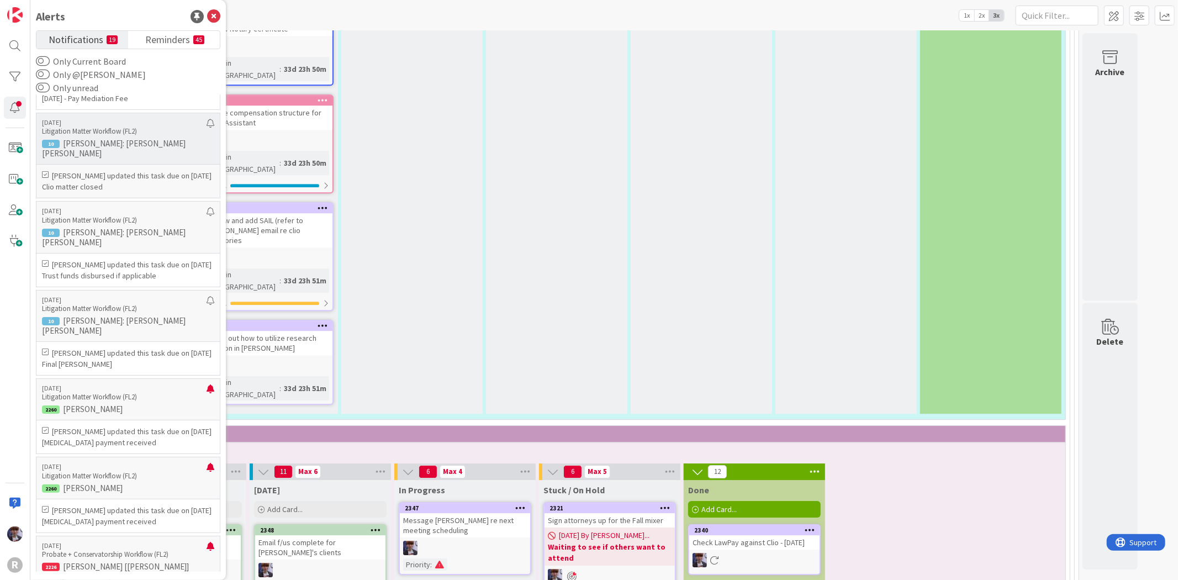
scroll to position [306, 0]
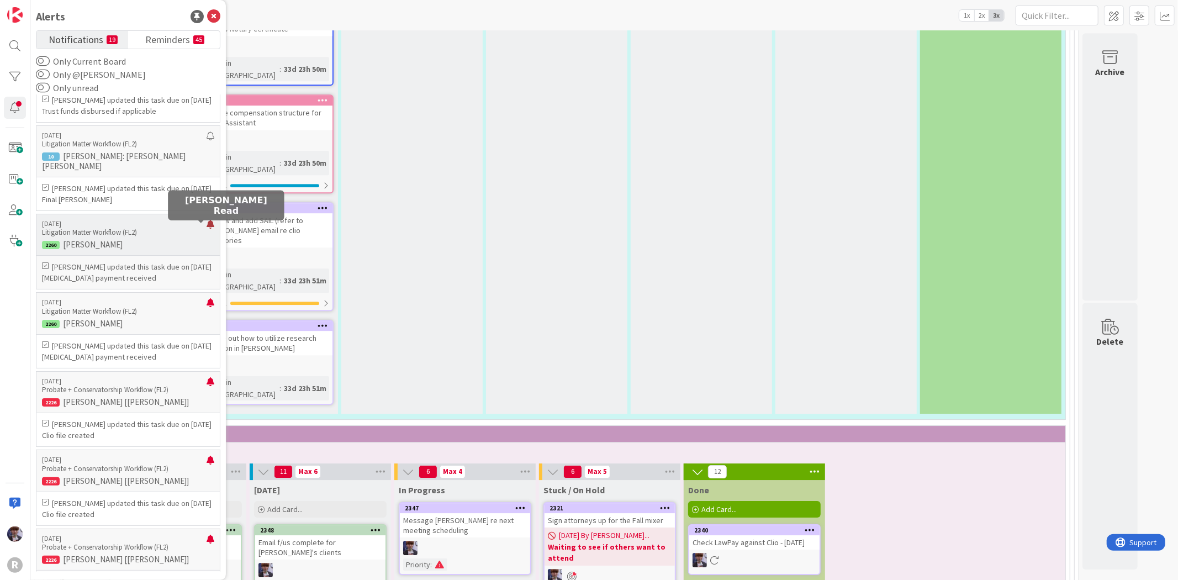
click at [207, 227] on div at bounding box center [211, 229] width 8 height 18
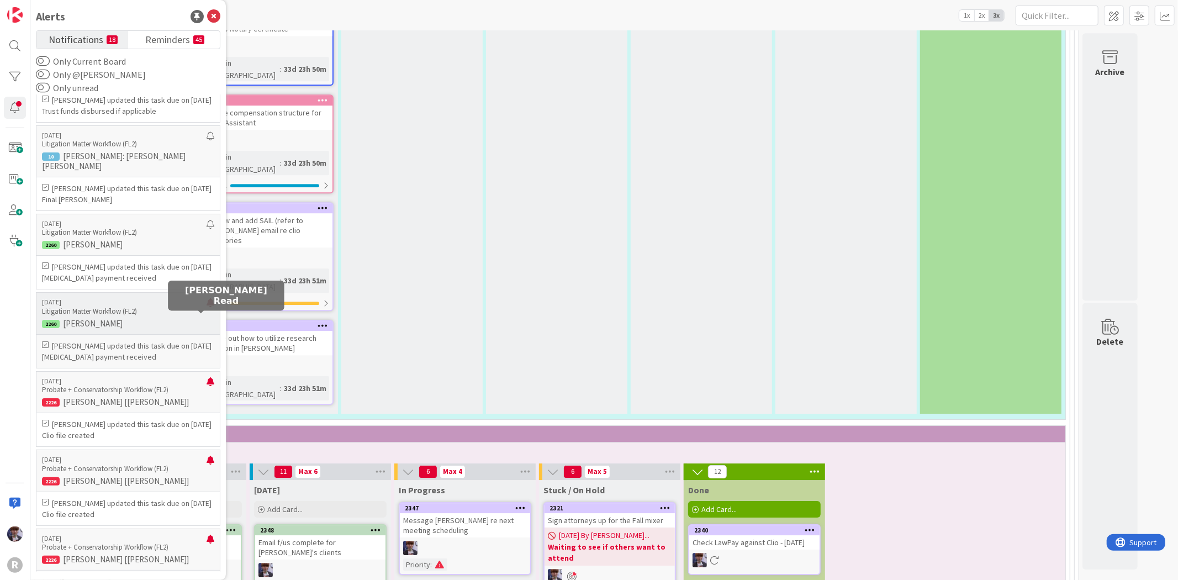
click at [207, 316] on div at bounding box center [211, 307] width 8 height 18
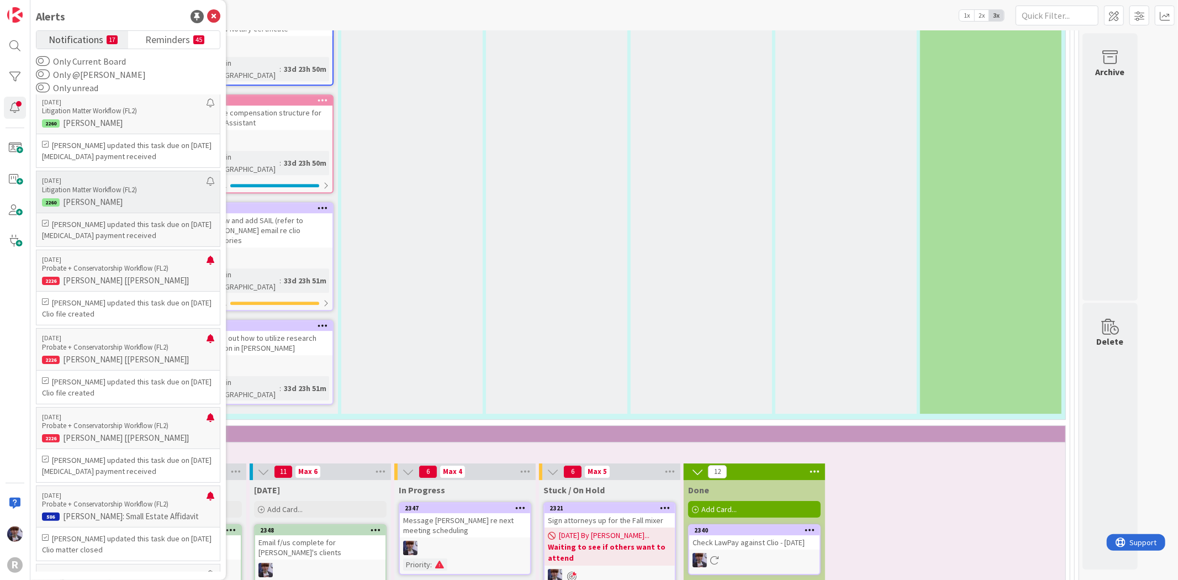
scroll to position [429, 0]
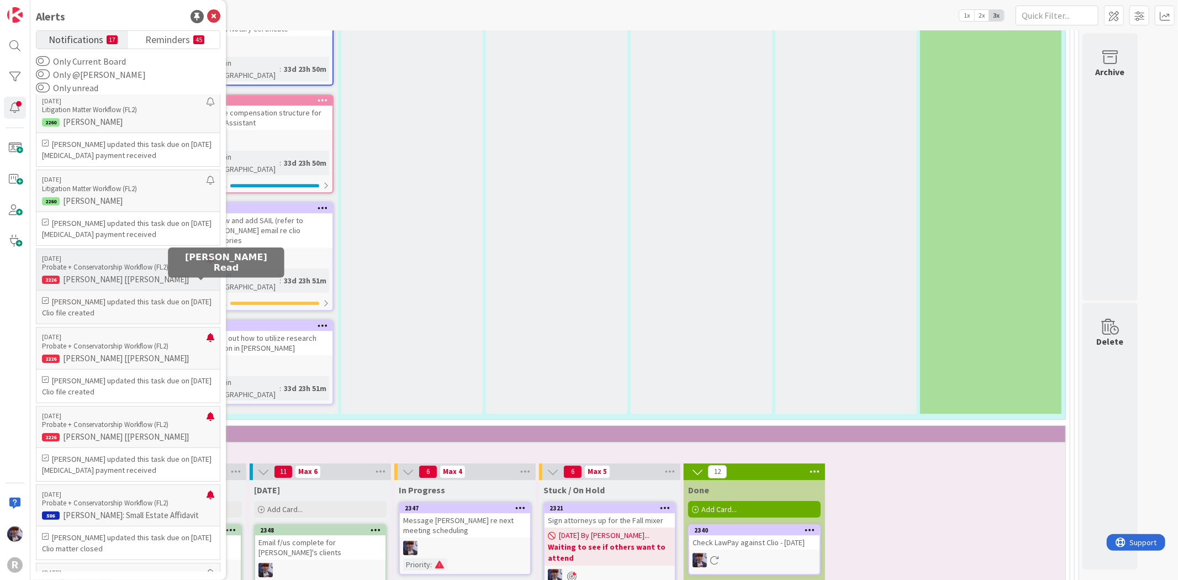
click at [207, 272] on div at bounding box center [211, 264] width 8 height 18
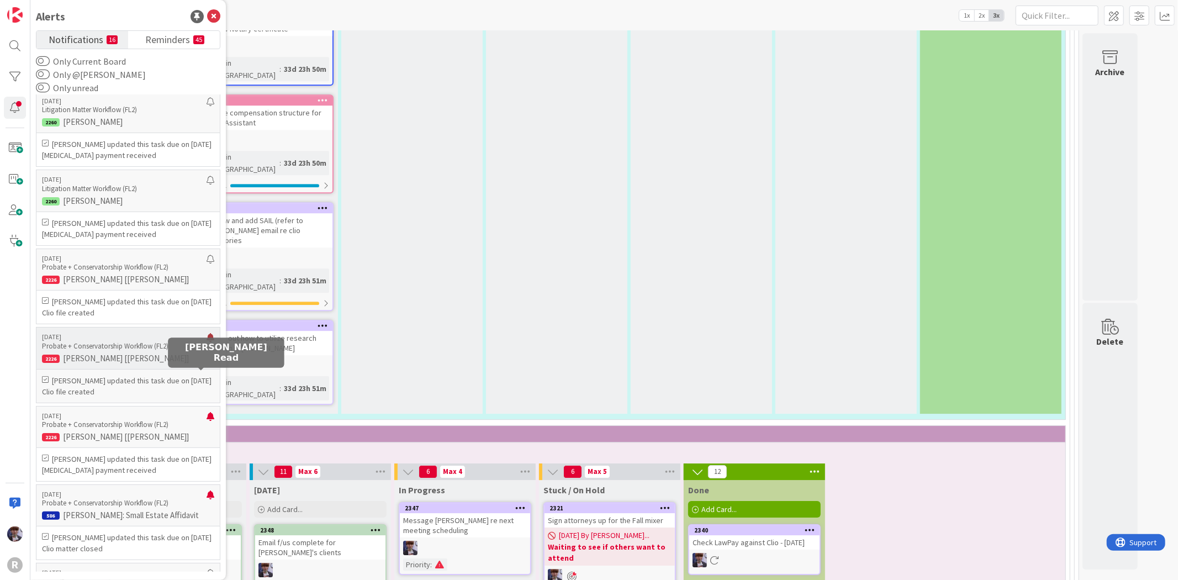
click at [207, 351] on div at bounding box center [211, 342] width 8 height 18
click at [175, 351] on p "Probate + Conservatorship Workflow (FL2)" at bounding box center [124, 346] width 165 height 10
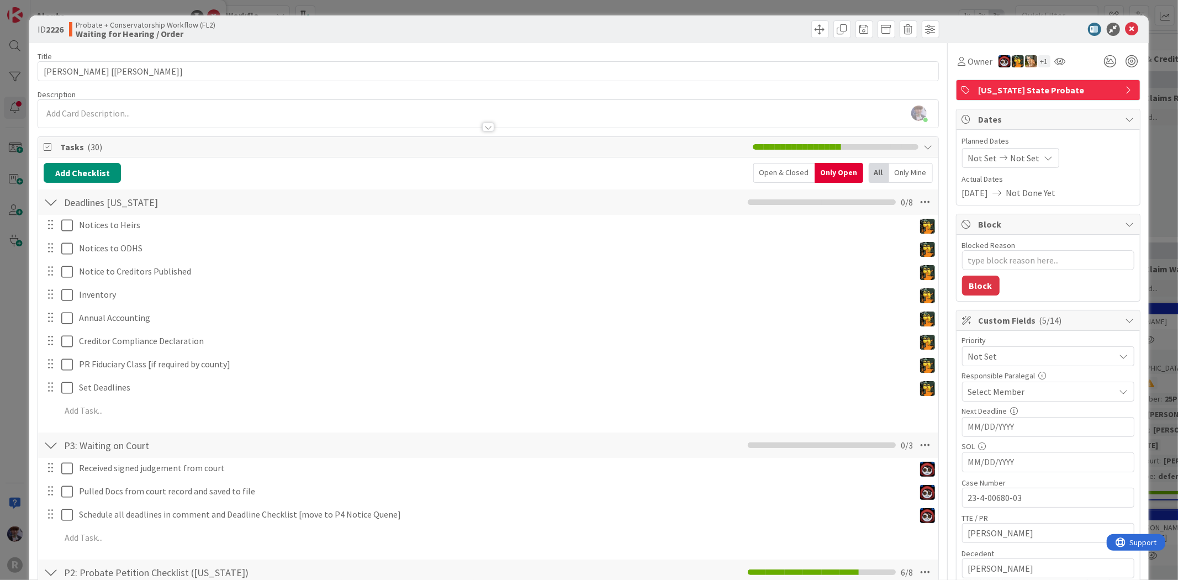
click at [22, 308] on div "ID 2226 Probate + Conservatorship Workflow (FL2) Waiting for Hearing / Order Ti…" at bounding box center [589, 290] width 1178 height 580
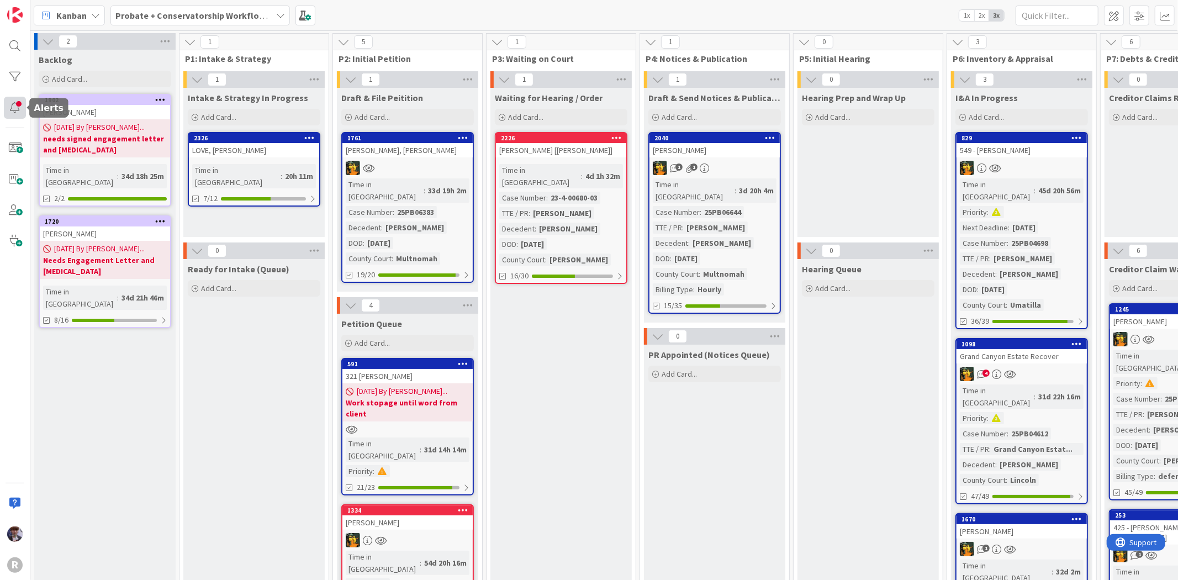
click at [13, 103] on div at bounding box center [15, 108] width 22 height 22
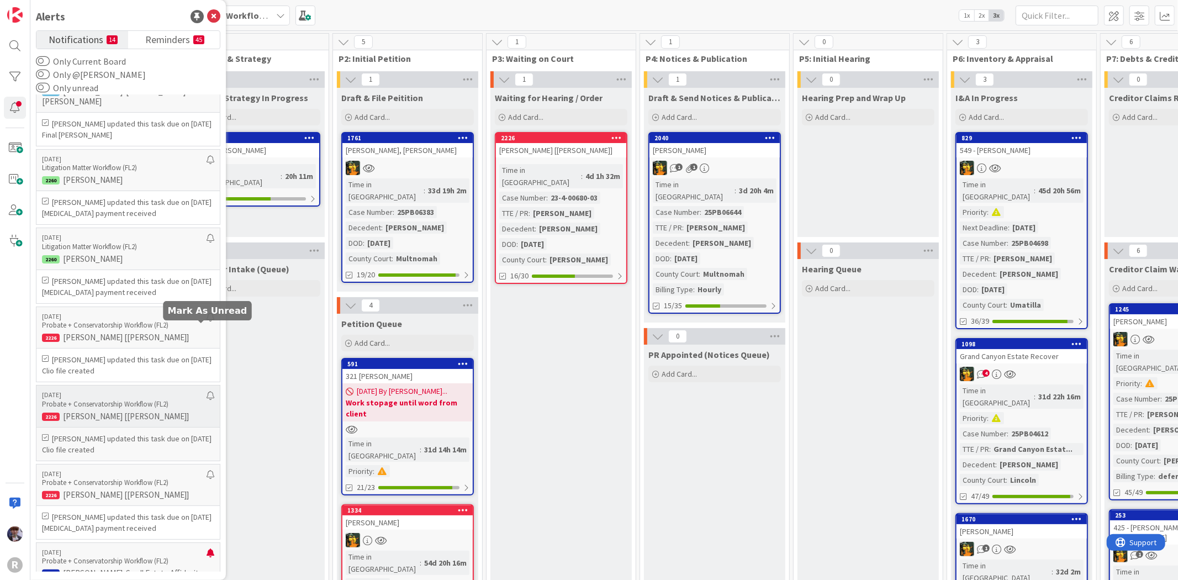
scroll to position [490, 0]
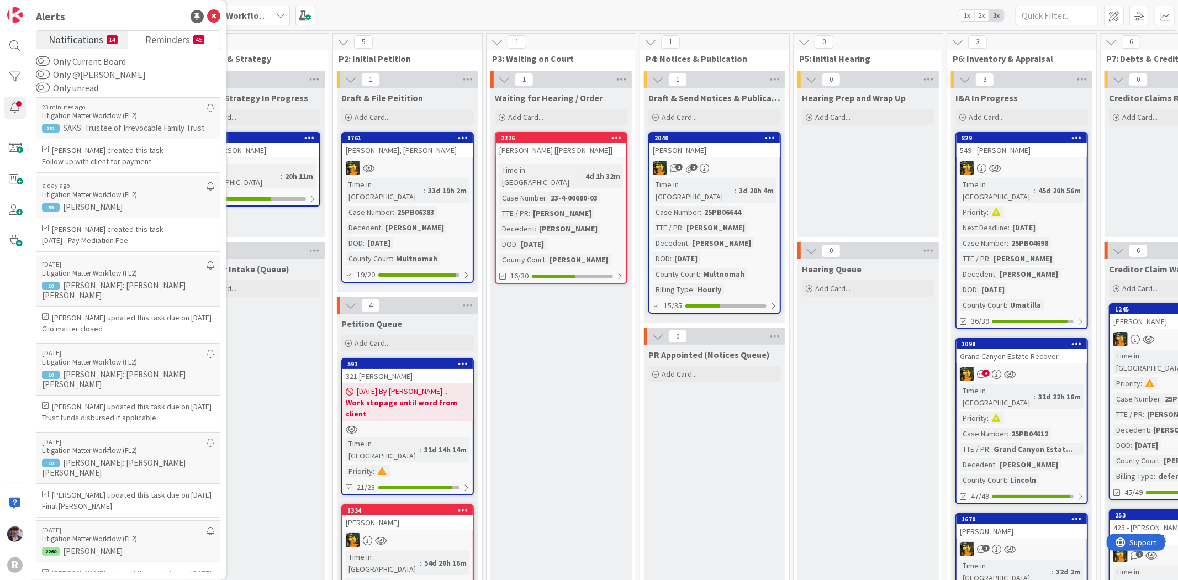
scroll to position [490, 0]
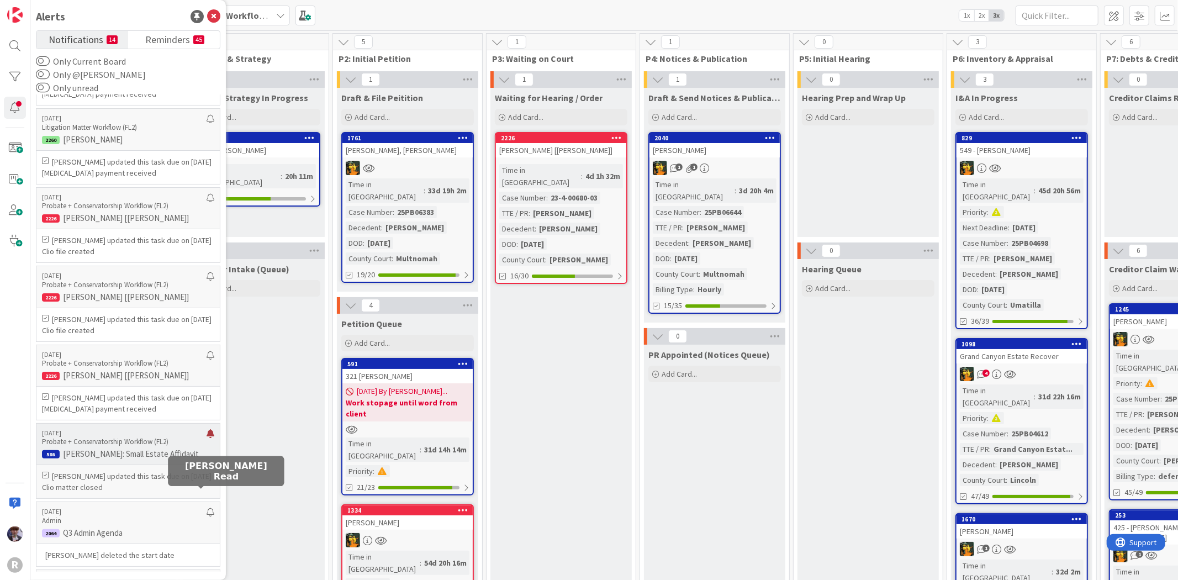
click at [207, 447] on div at bounding box center [211, 438] width 8 height 18
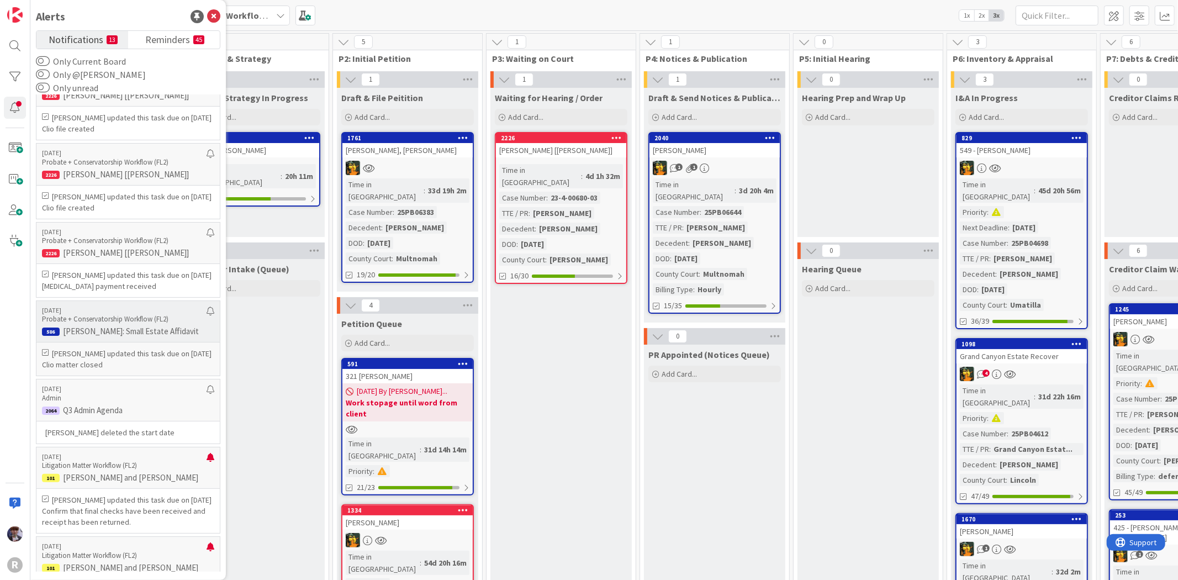
scroll to position [614, 0]
click at [147, 358] on p "Jasmin Sanchez updated this task due on 08/15/2025" at bounding box center [128, 352] width 172 height 11
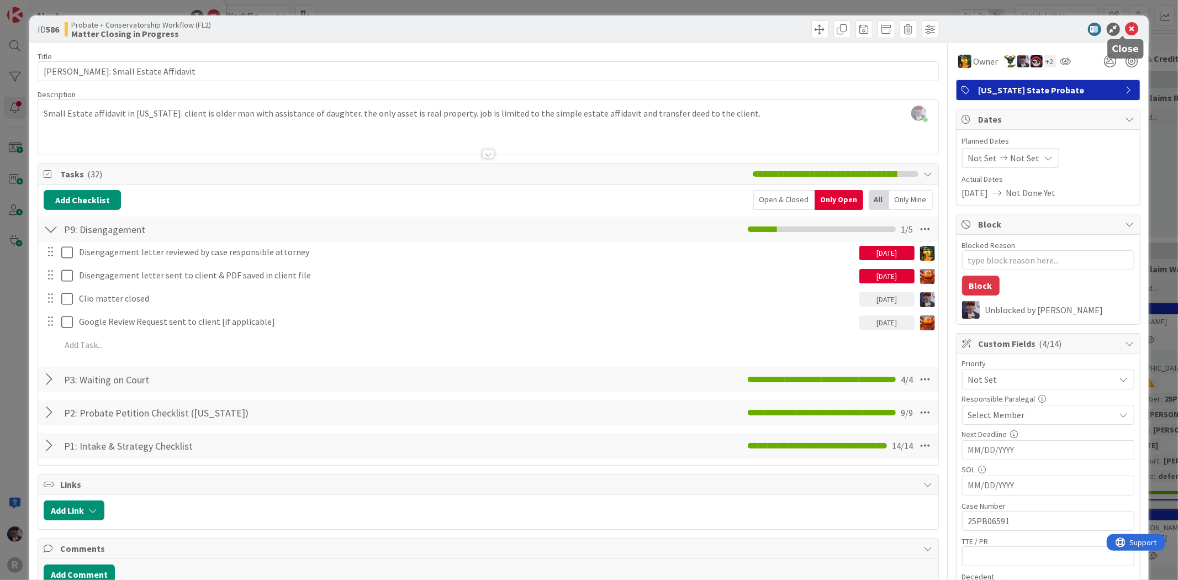
click at [1125, 28] on icon at bounding box center [1131, 29] width 13 height 13
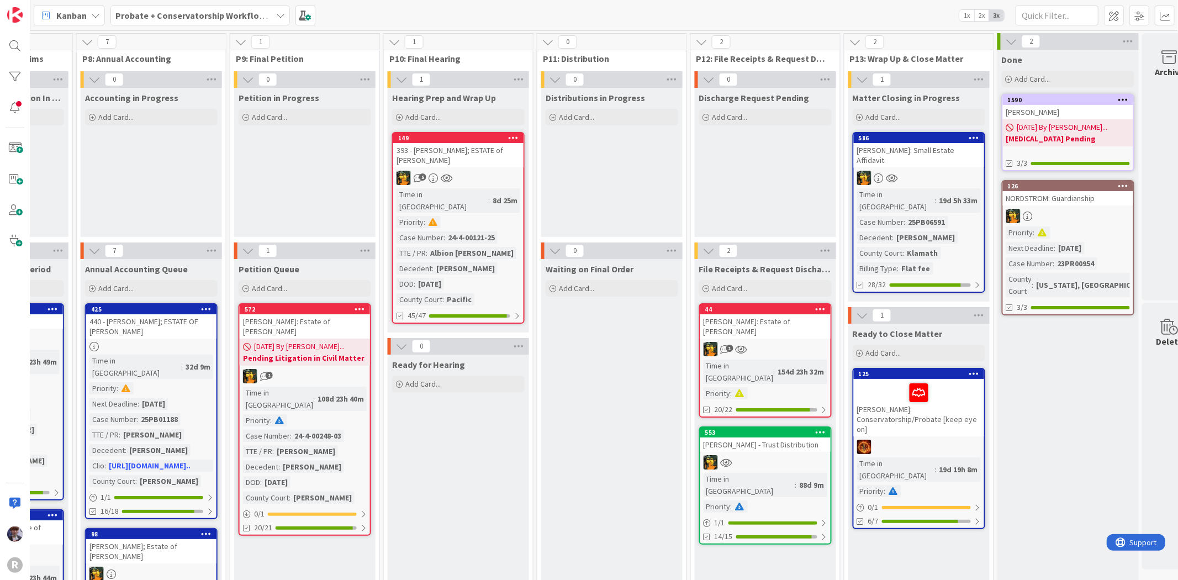
scroll to position [0, 1210]
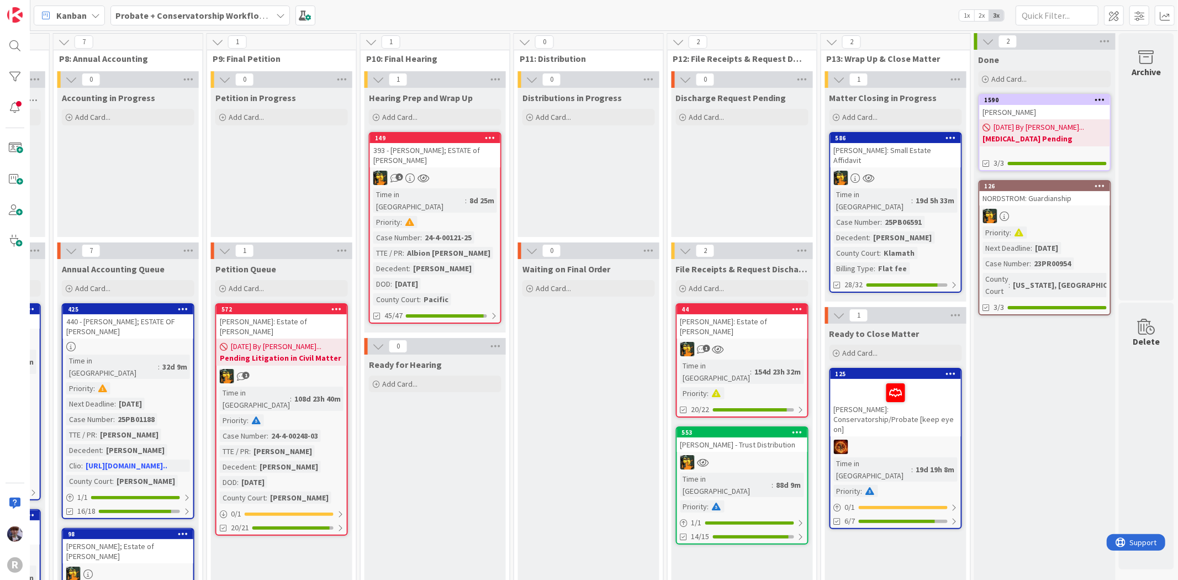
click at [904, 381] on div at bounding box center [896, 392] width 124 height 23
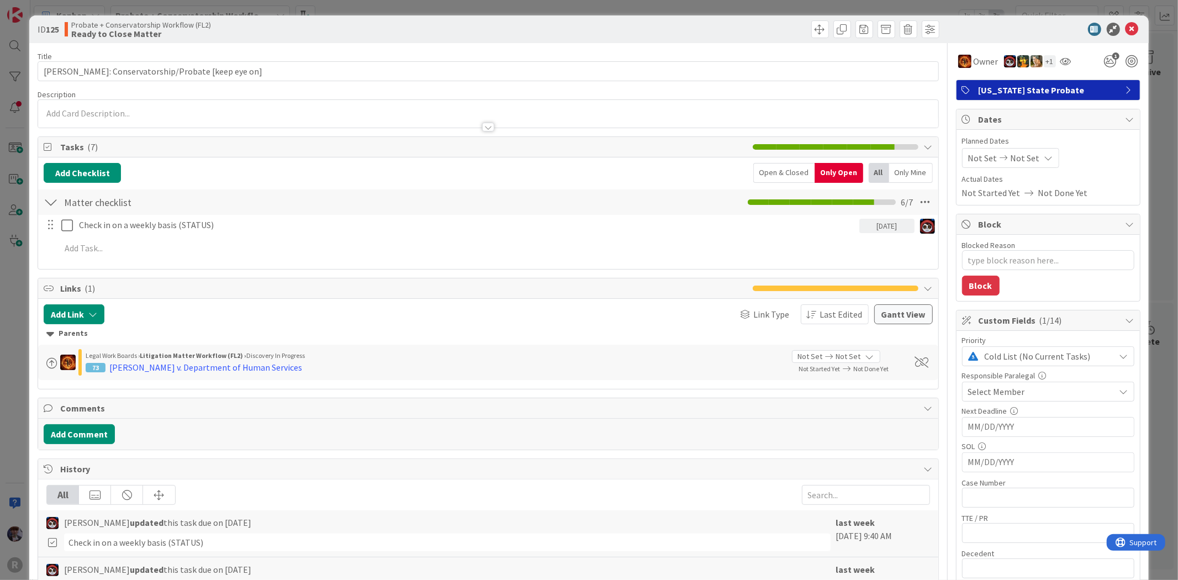
click at [20, 289] on div "ID 125 Probate + Conservatorship Workflow (FL2) Ready to Close Matter Title 45 …" at bounding box center [589, 290] width 1178 height 580
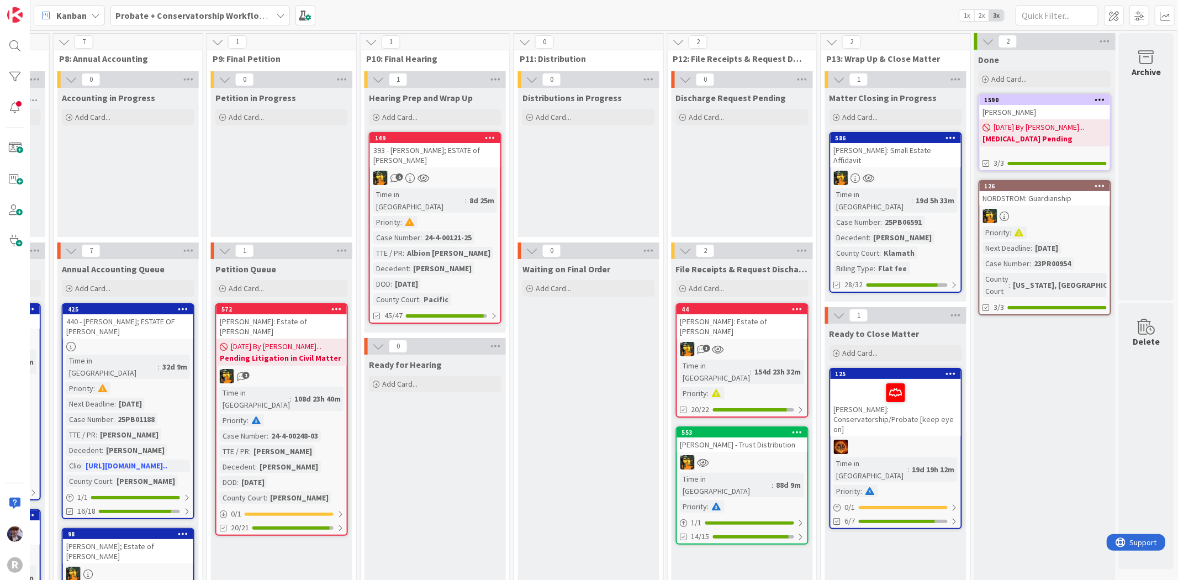
click at [161, 14] on b "Probate + Conservatorship Workflow (FL2)" at bounding box center [201, 15] width 172 height 11
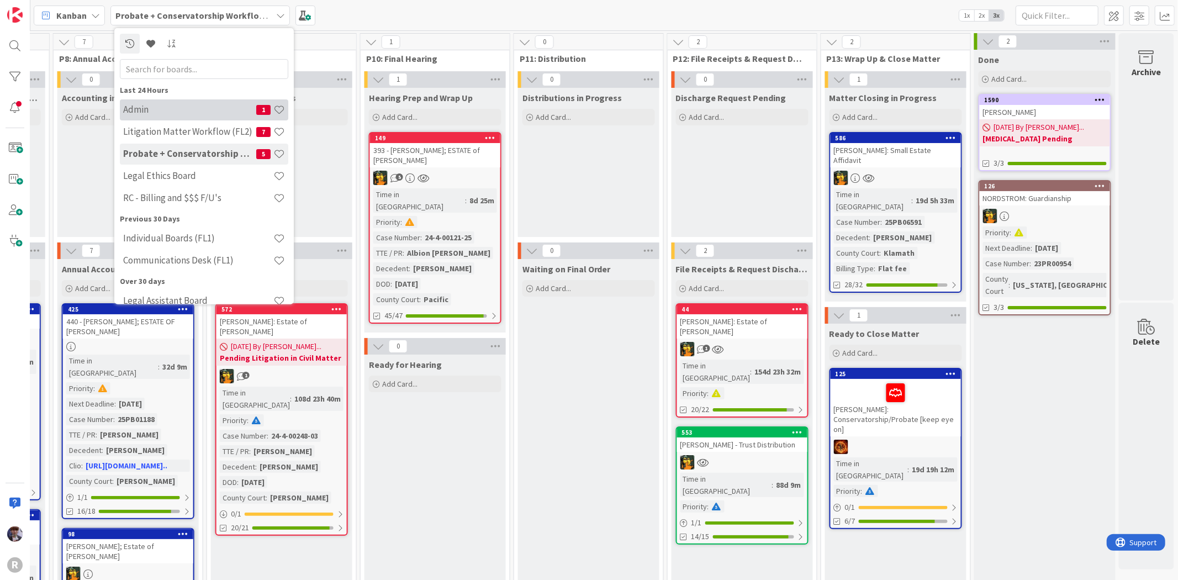
click at [166, 103] on div "Admin 1" at bounding box center [204, 109] width 168 height 21
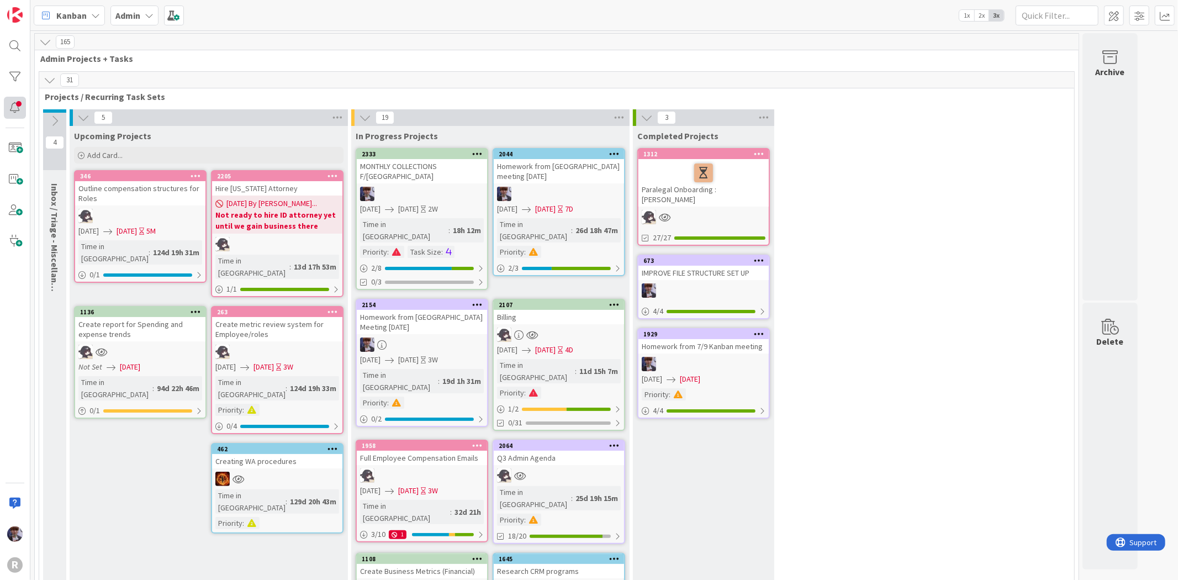
click at [23, 112] on div at bounding box center [15, 108] width 22 height 22
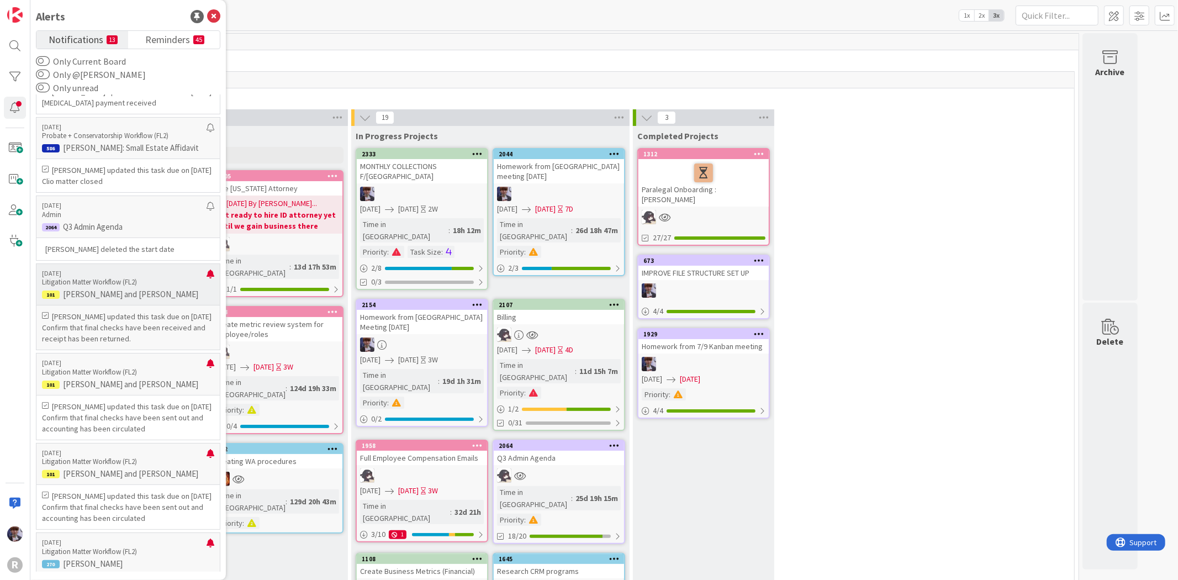
scroll to position [920, 0]
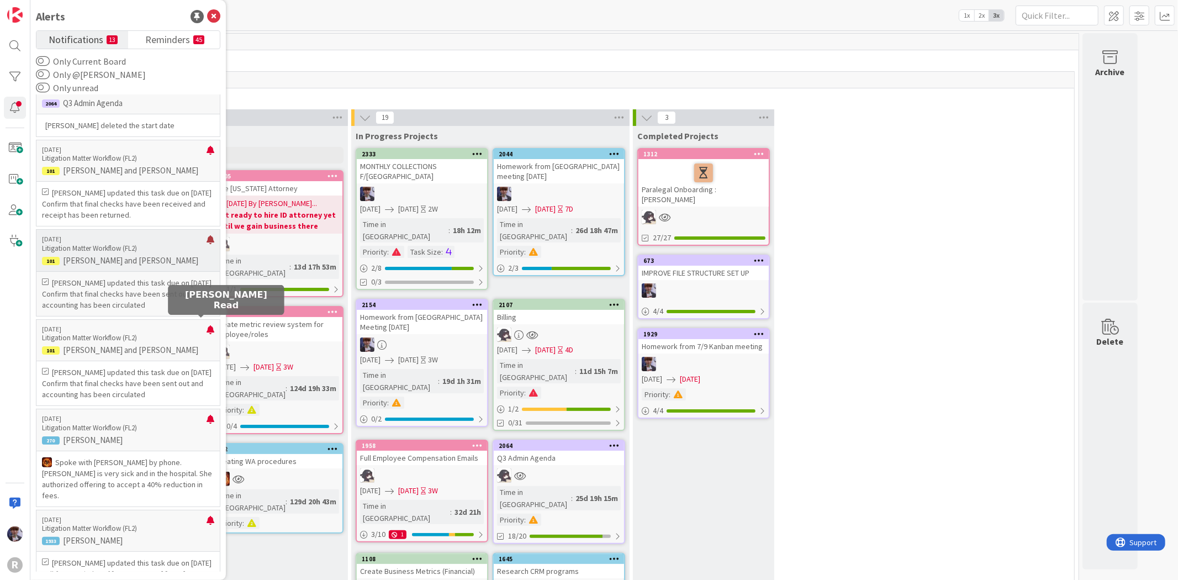
click at [207, 253] on div at bounding box center [211, 244] width 8 height 18
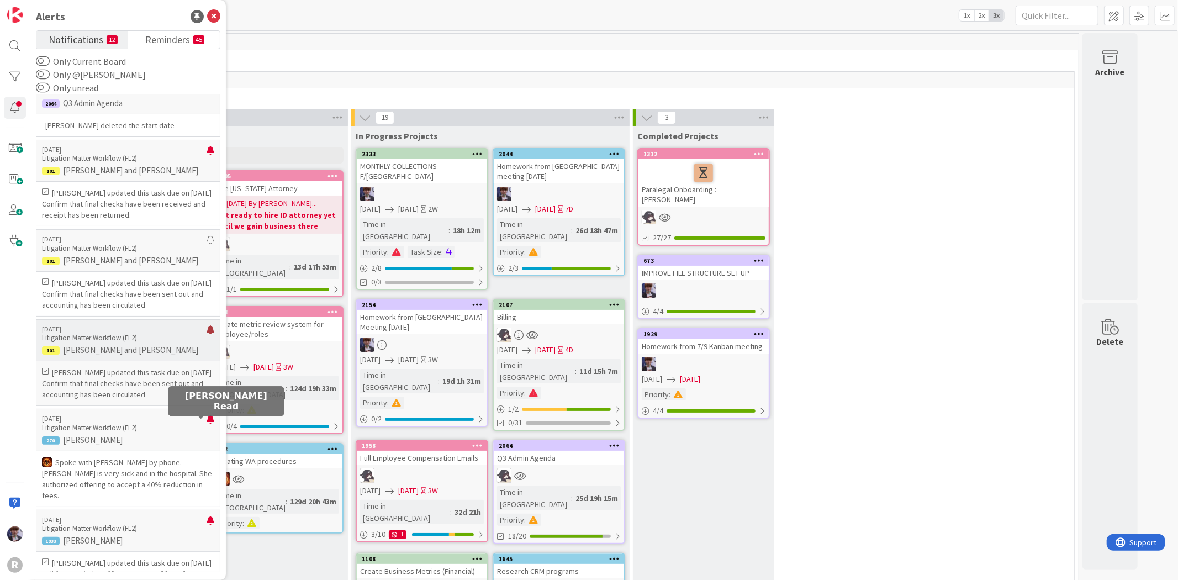
click at [207, 343] on div at bounding box center [211, 334] width 8 height 18
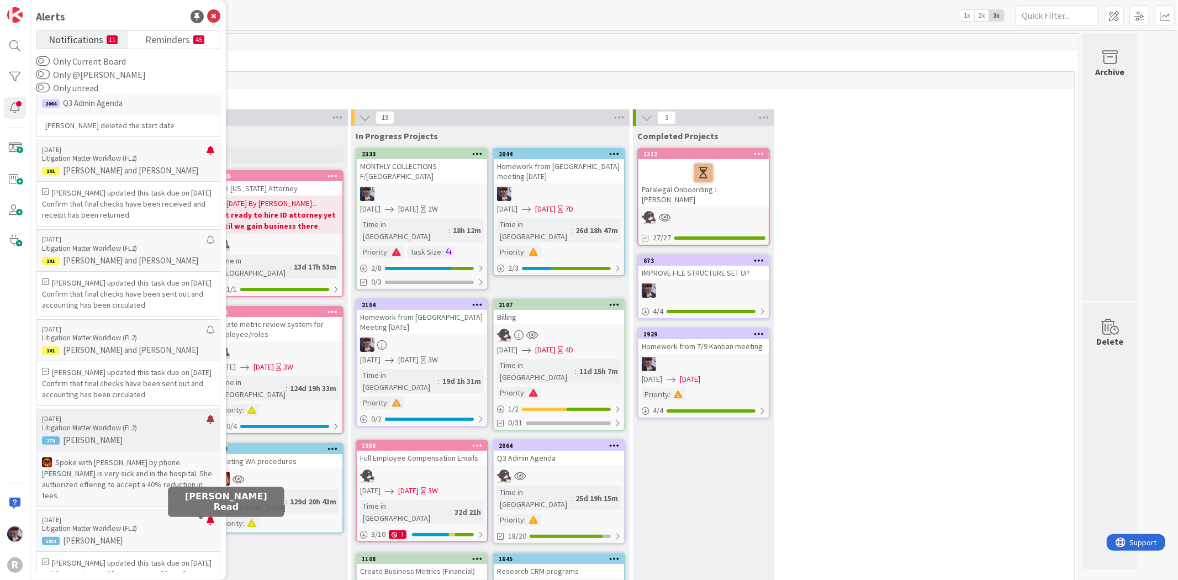
click at [207, 432] on div at bounding box center [211, 424] width 8 height 18
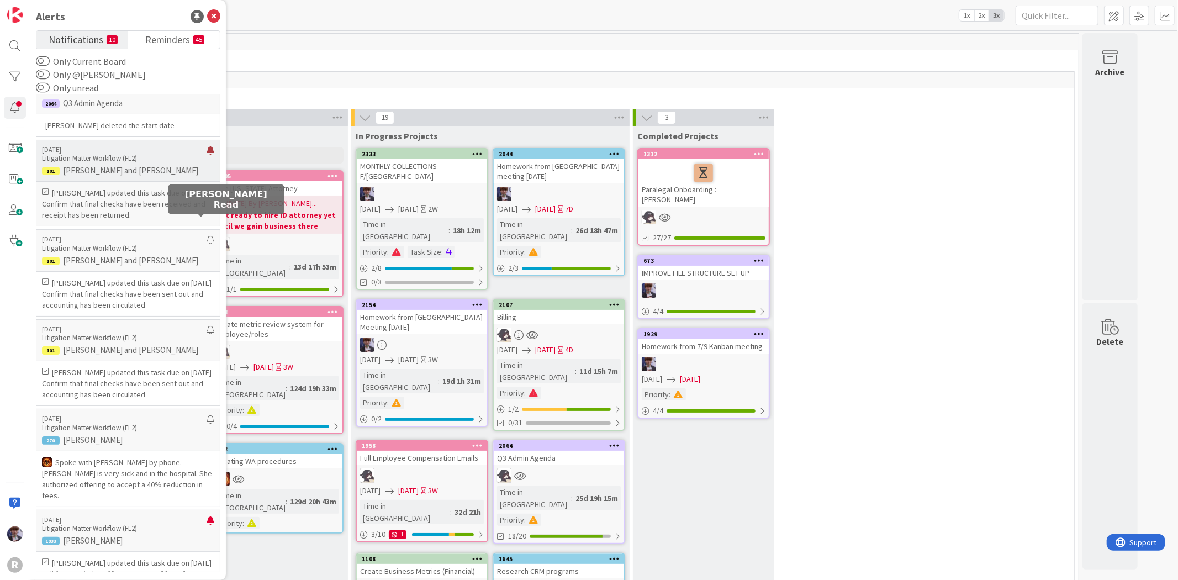
click at [207, 163] on div at bounding box center [211, 155] width 8 height 18
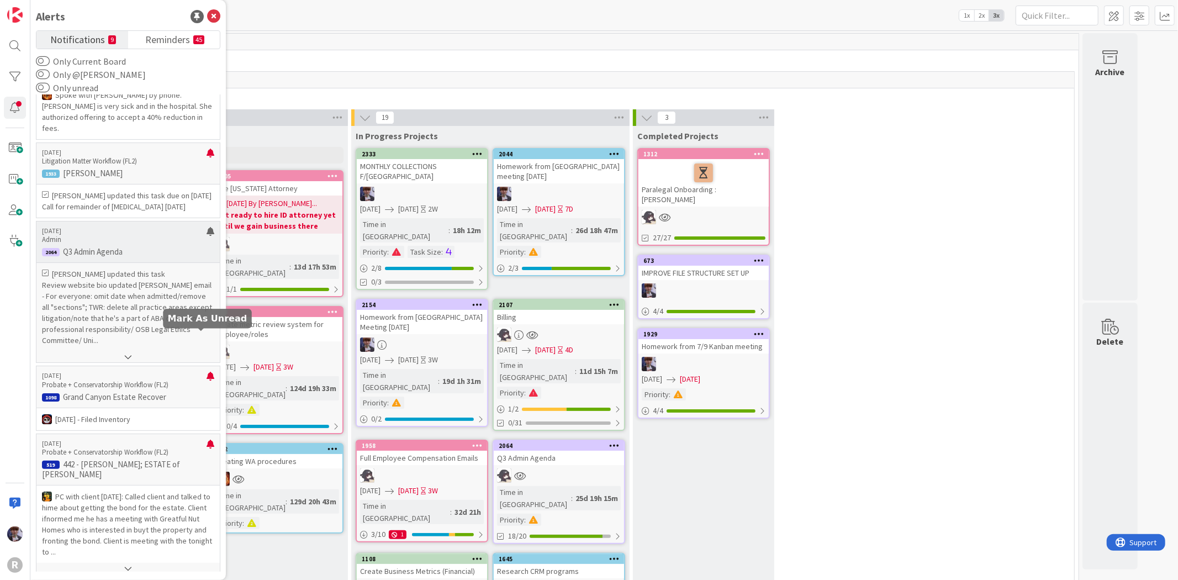
scroll to position [1288, 0]
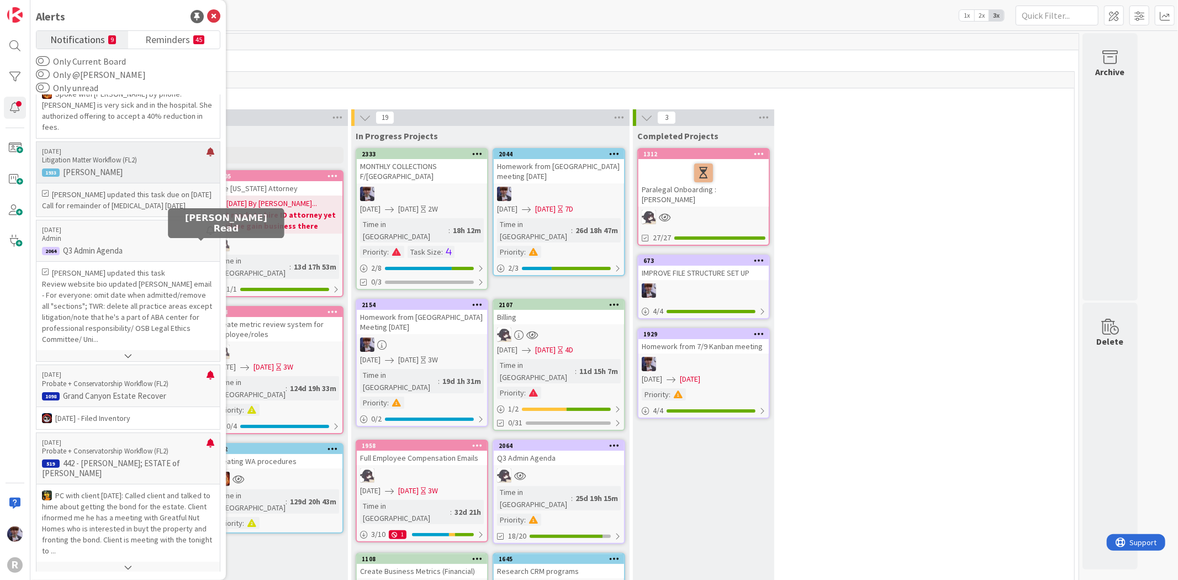
click at [207, 165] on div at bounding box center [211, 156] width 8 height 18
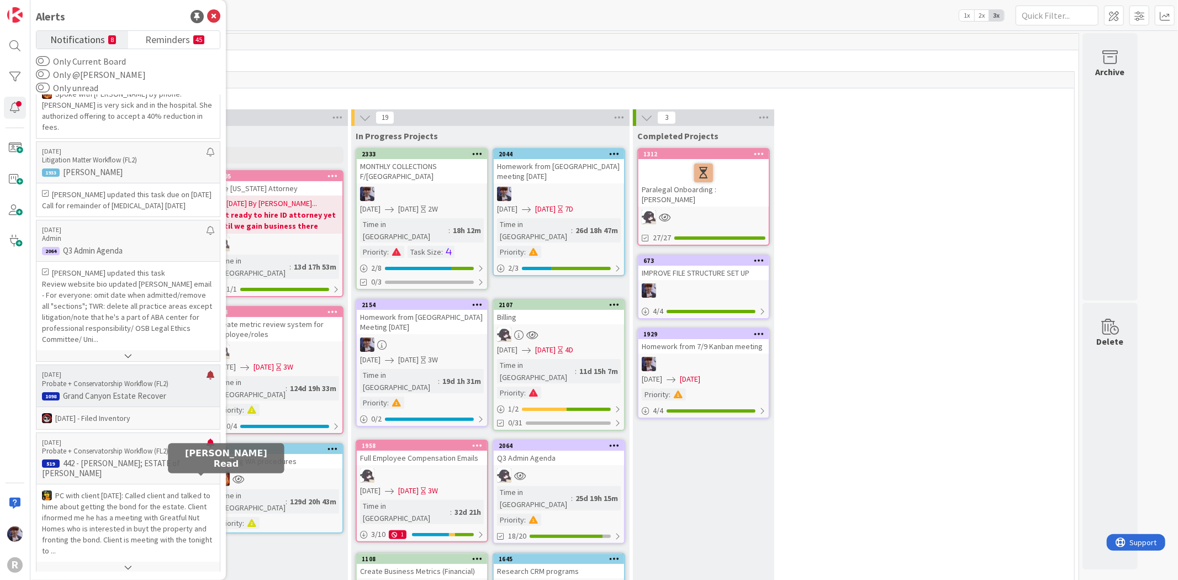
click at [207, 388] on div at bounding box center [211, 380] width 8 height 18
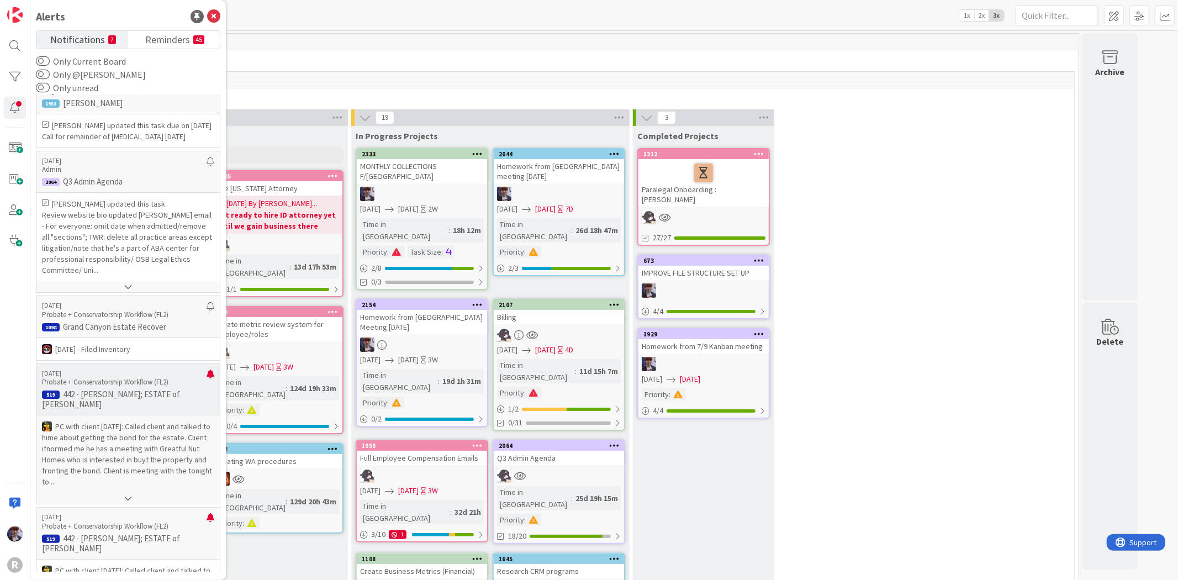
scroll to position [1472, 0]
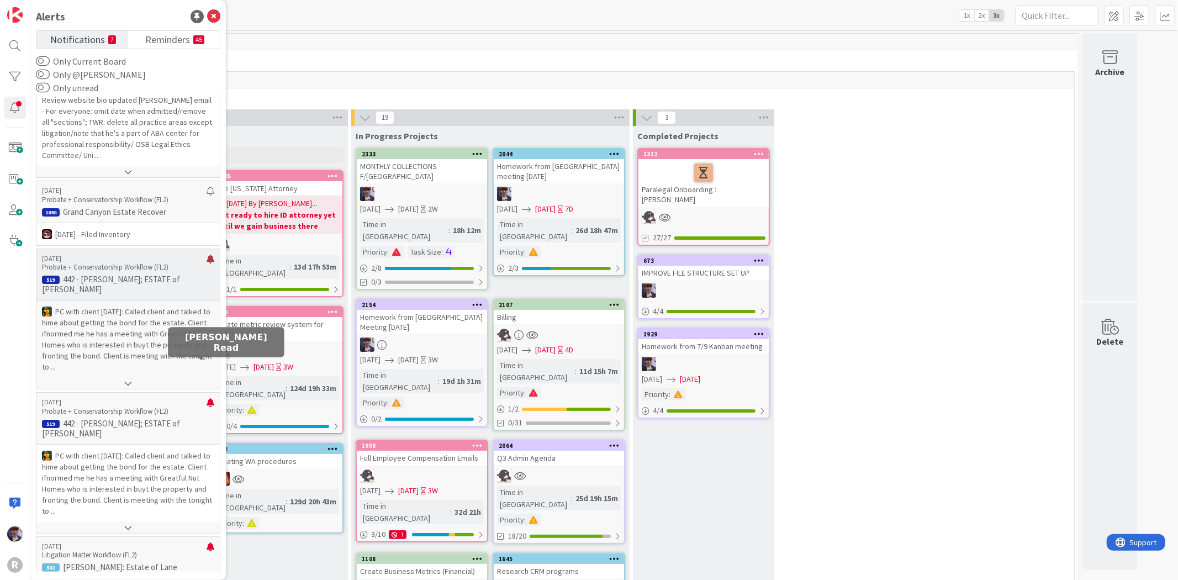
click at [207, 272] on div at bounding box center [211, 264] width 8 height 18
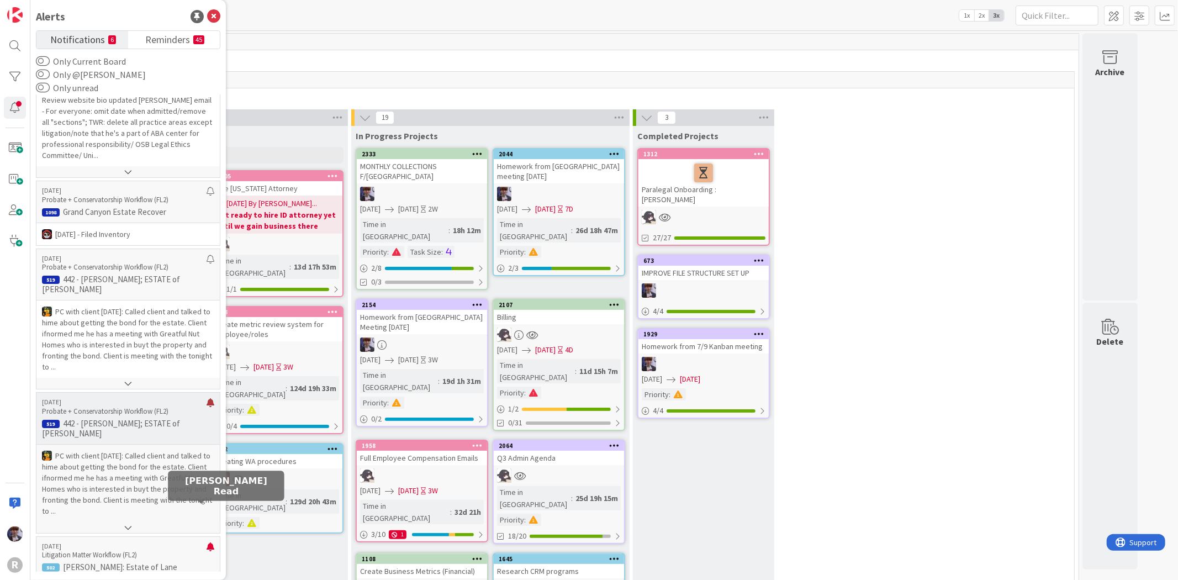
click at [207, 416] on div at bounding box center [211, 407] width 8 height 18
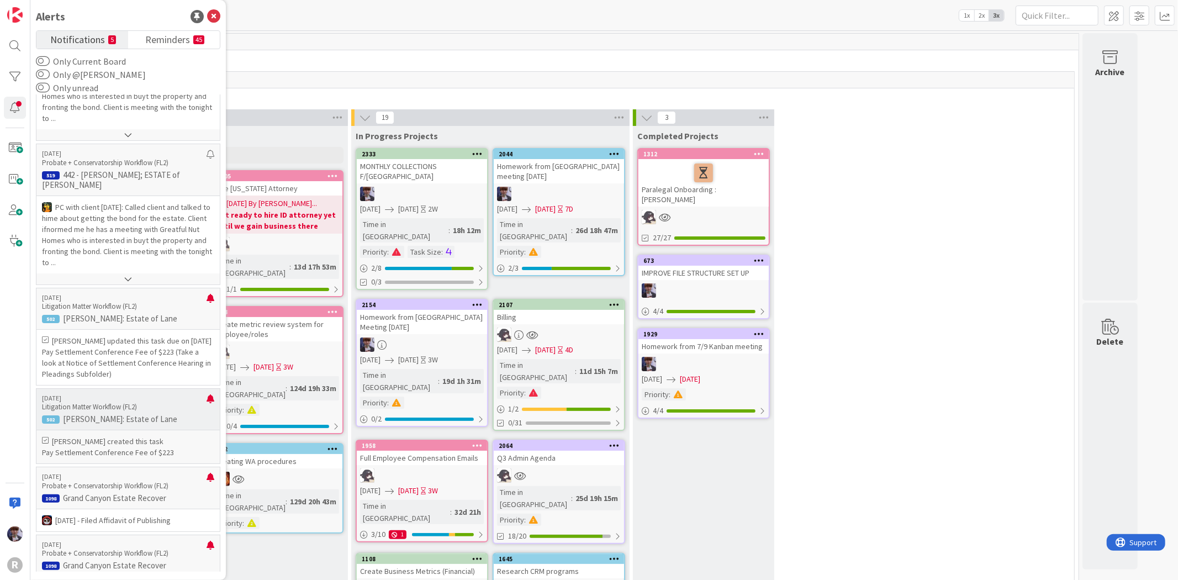
scroll to position [1841, 0]
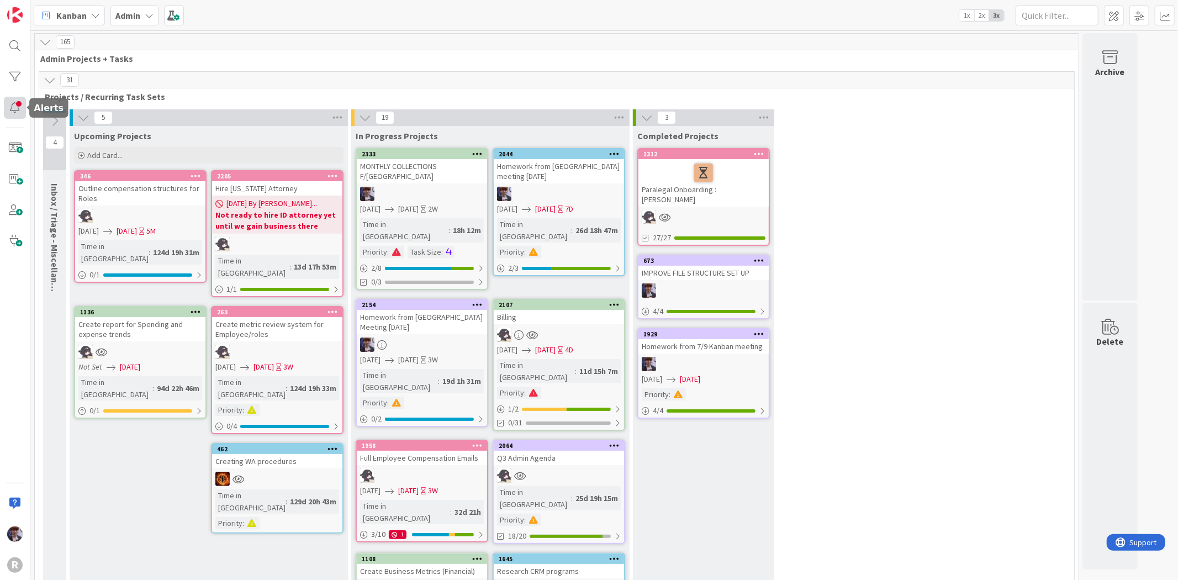
click at [19, 108] on div at bounding box center [15, 108] width 22 height 22
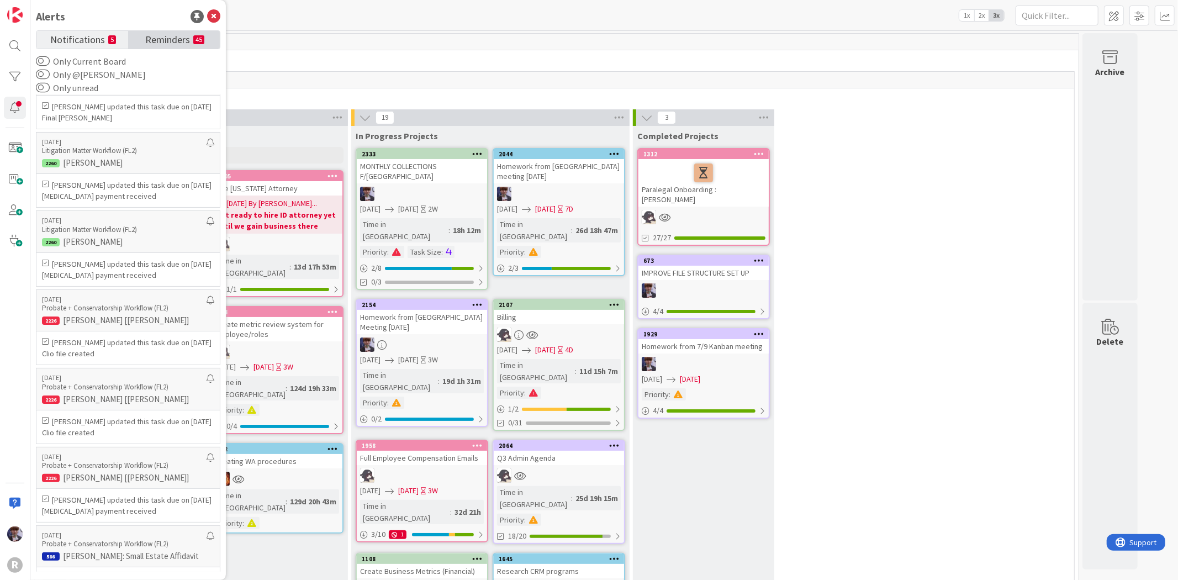
scroll to position [245, 0]
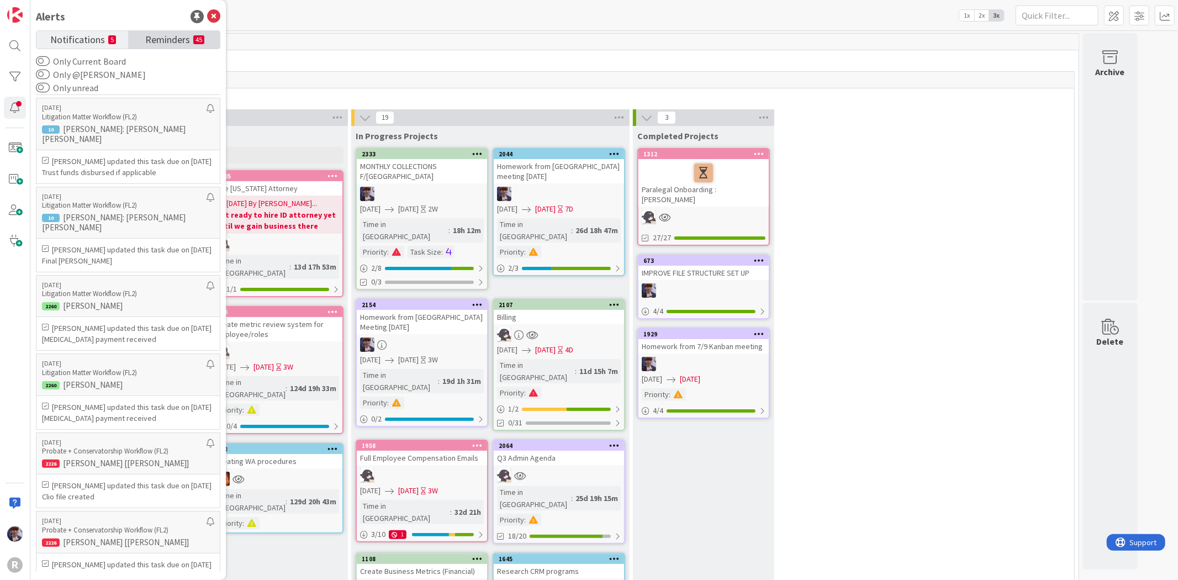
click at [162, 34] on span "Reminders" at bounding box center [167, 38] width 45 height 15
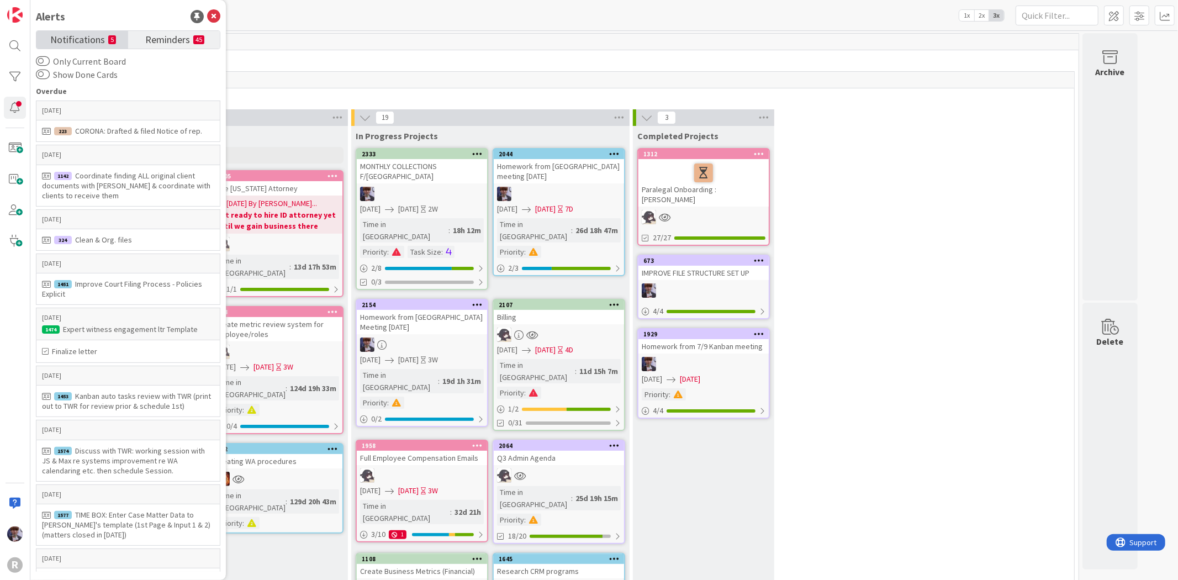
click at [92, 43] on span "Notifications" at bounding box center [77, 38] width 55 height 15
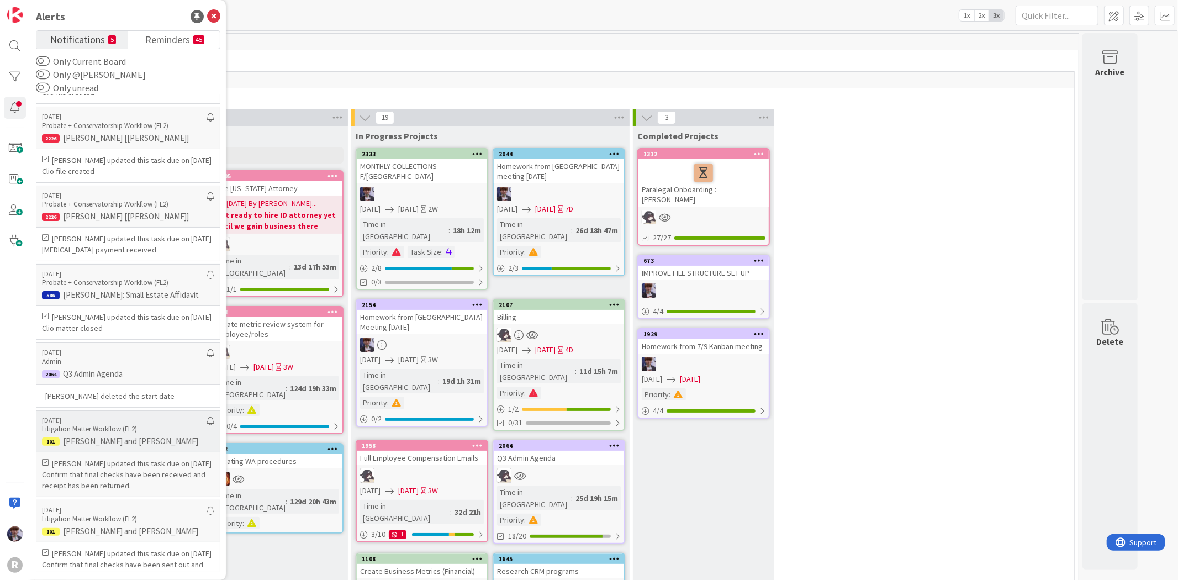
scroll to position [1945, 0]
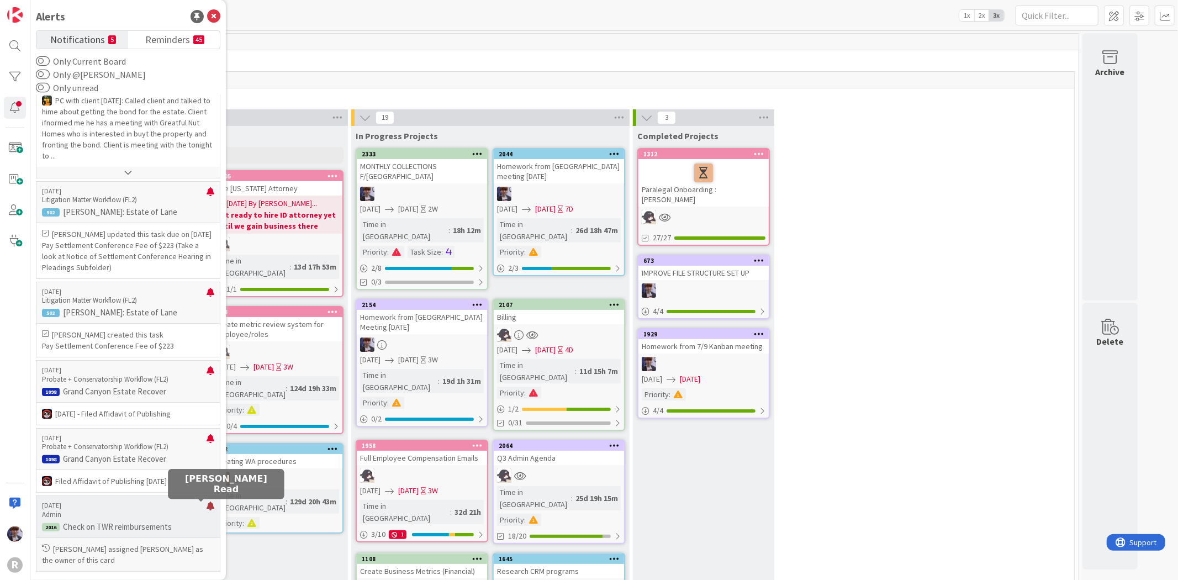
click at [207, 505] on div at bounding box center [211, 510] width 8 height 18
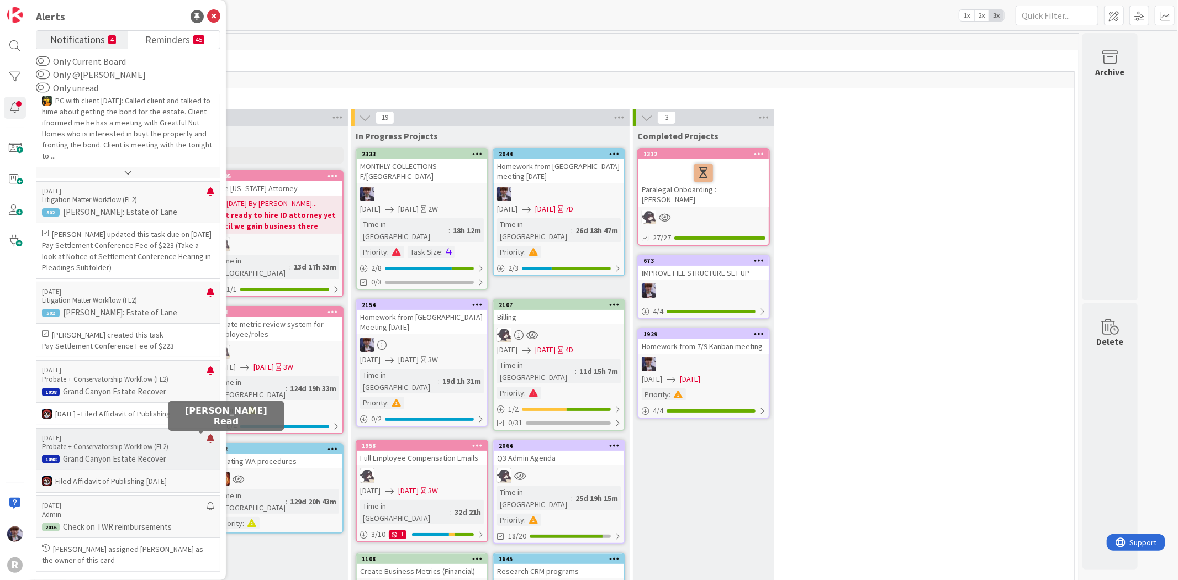
click at [207, 437] on div at bounding box center [211, 443] width 8 height 18
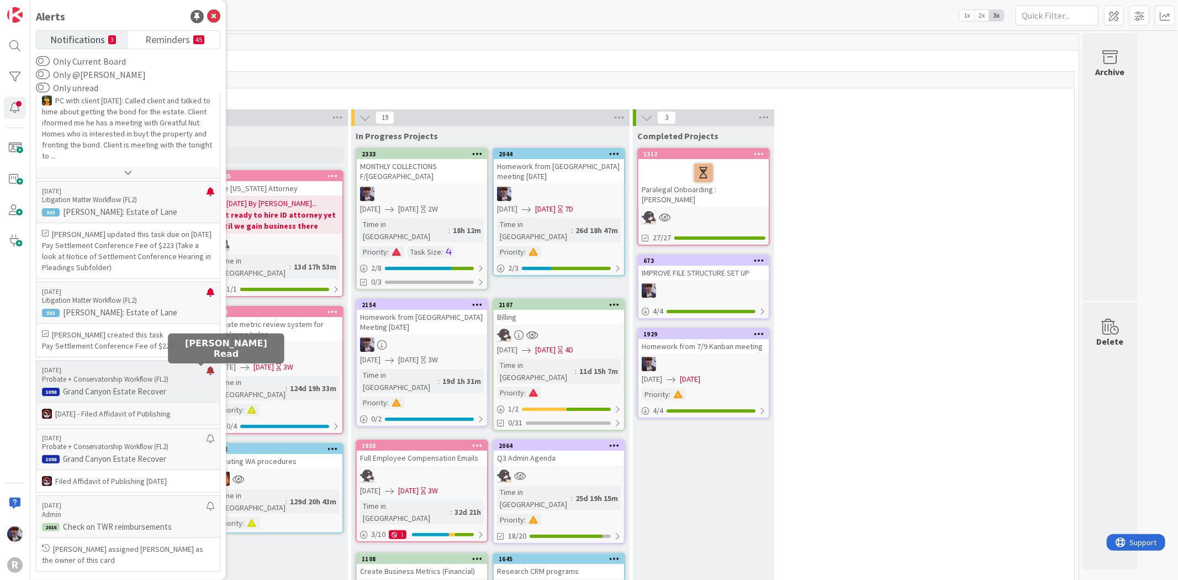
click at [207, 371] on div at bounding box center [211, 375] width 8 height 18
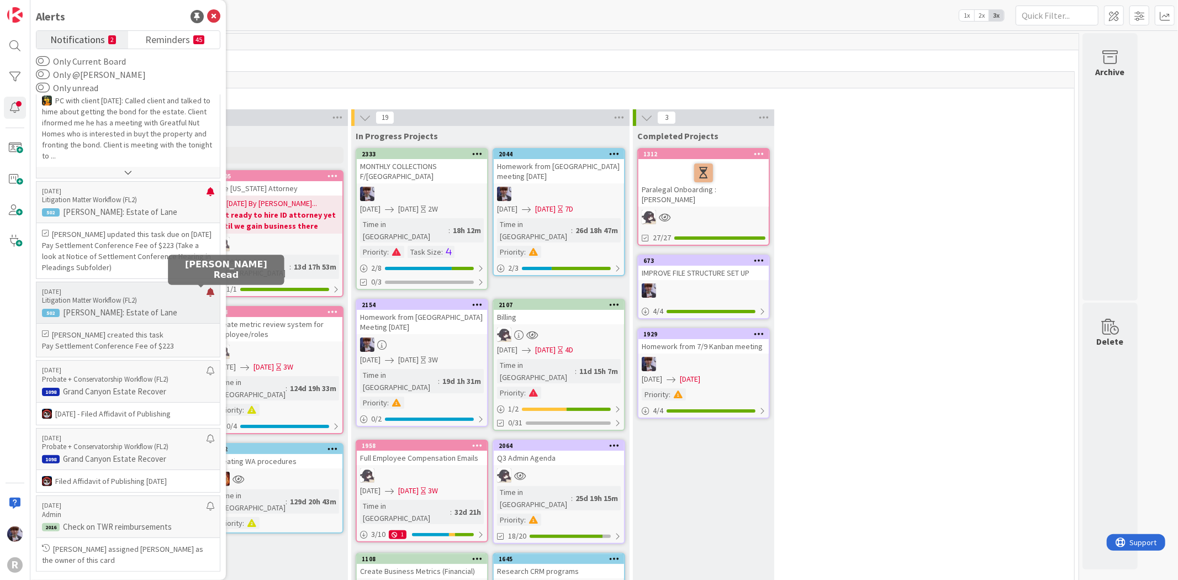
click at [207, 291] on div at bounding box center [211, 297] width 8 height 18
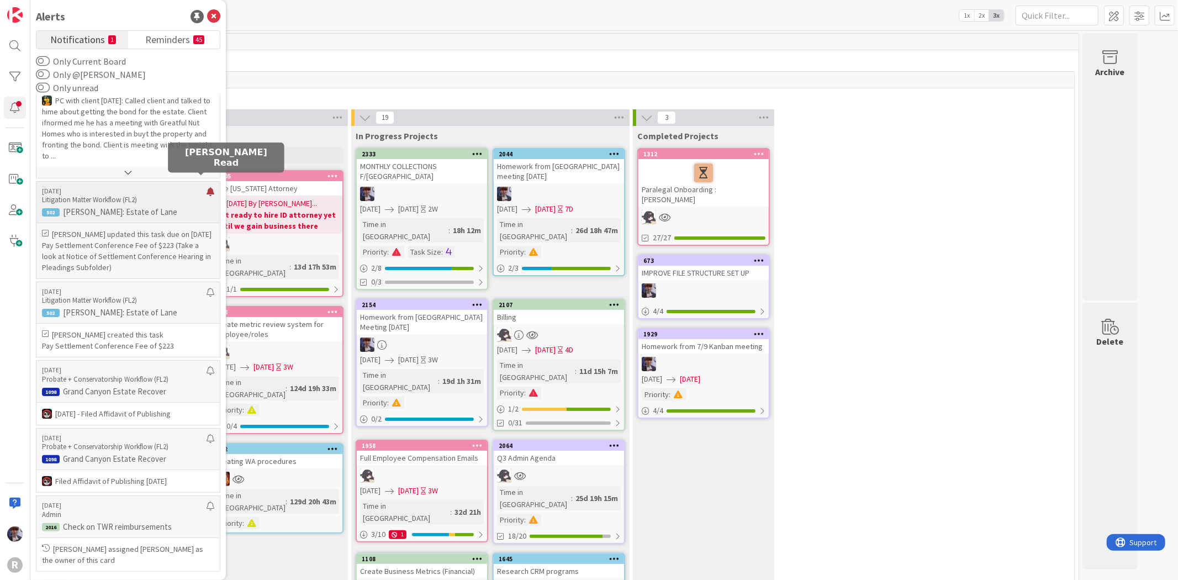
click at [207, 187] on div at bounding box center [211, 196] width 8 height 18
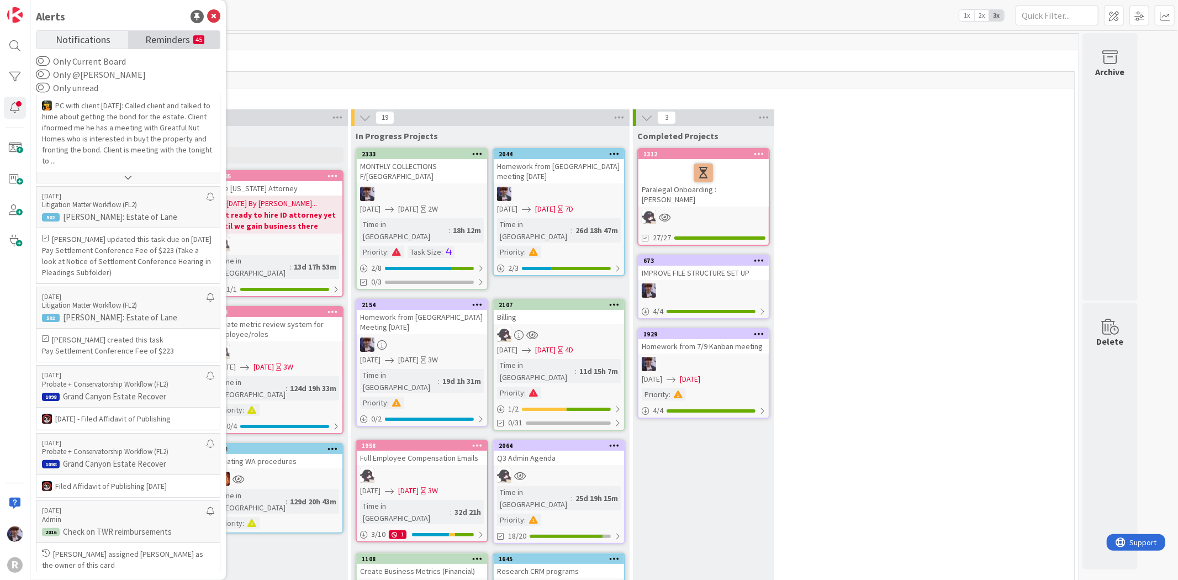
click at [164, 42] on span "Reminders" at bounding box center [167, 38] width 45 height 15
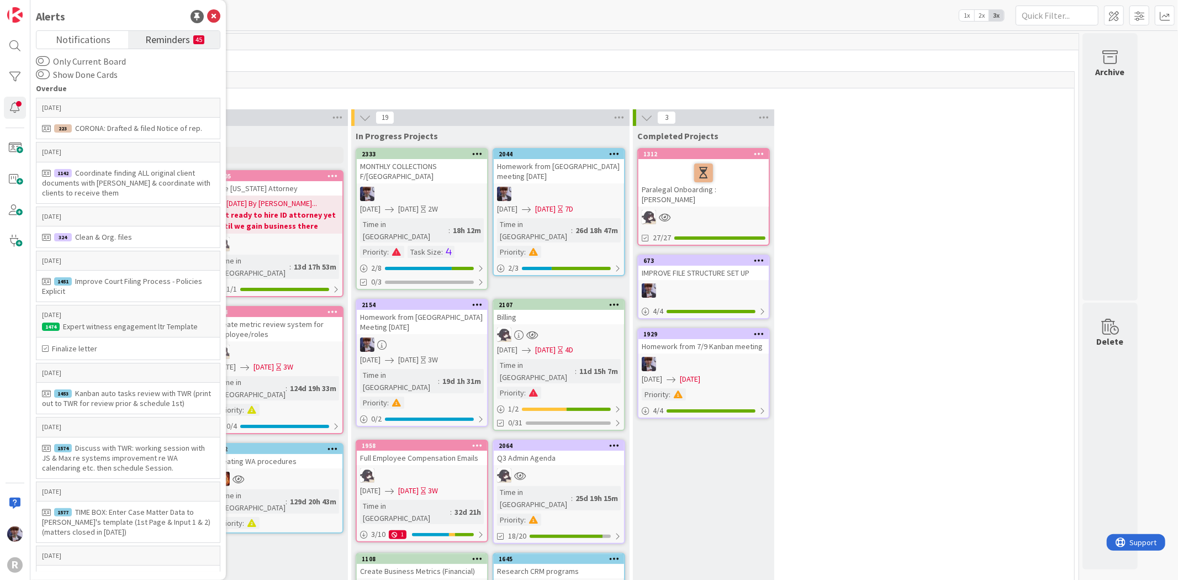
scroll to position [0, 0]
click at [59, 59] on label "Only Current Board" at bounding box center [81, 61] width 90 height 13
click at [50, 59] on button "Only Current Board" at bounding box center [43, 61] width 14 height 11
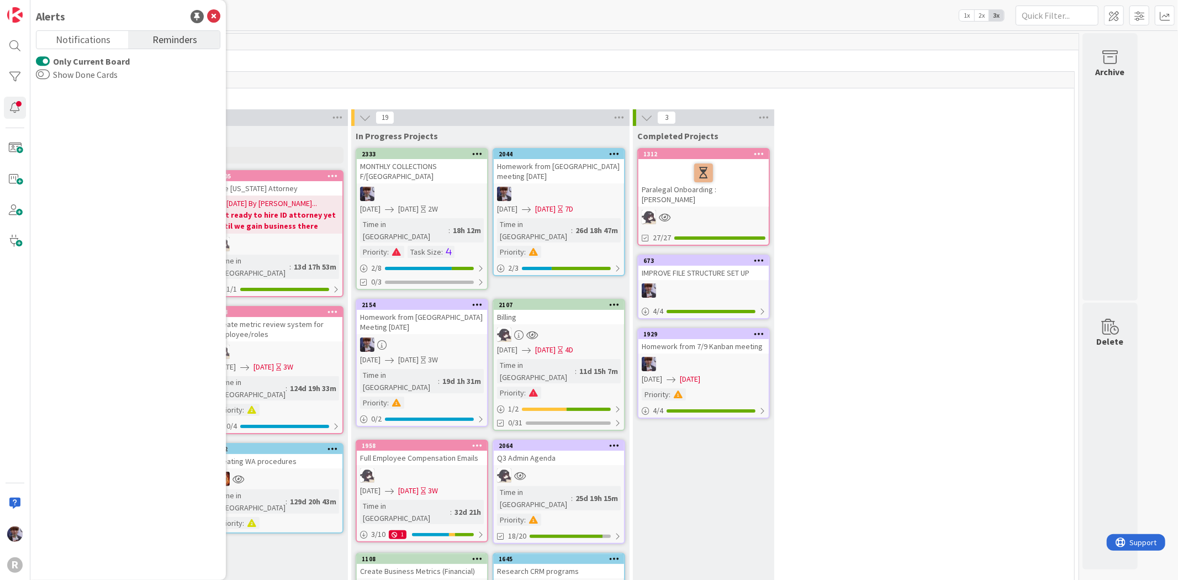
click at [59, 59] on label "Only Current Board" at bounding box center [83, 61] width 94 height 13
click at [50, 59] on button "Only Current Board" at bounding box center [43, 61] width 14 height 11
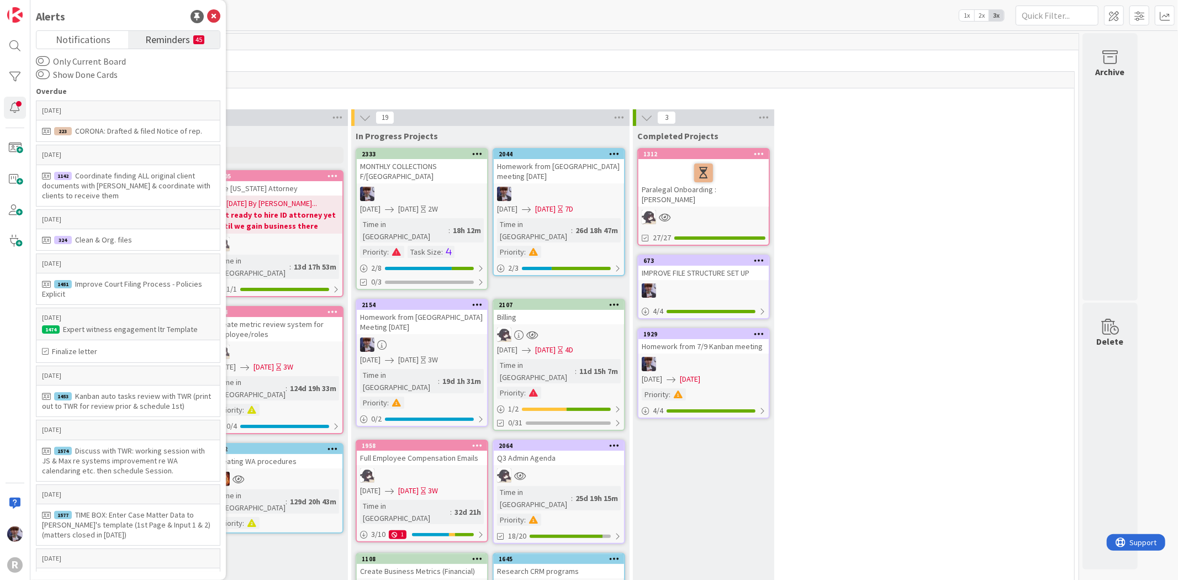
click at [65, 77] on label "Show Done Cards" at bounding box center [77, 74] width 82 height 13
click at [50, 77] on button "Show Done Cards" at bounding box center [43, 74] width 14 height 11
click at [65, 77] on label "Show Done Cards" at bounding box center [79, 74] width 87 height 13
click at [50, 77] on button "Show Done Cards" at bounding box center [43, 74] width 14 height 11
click at [89, 75] on label "Show Done Cards" at bounding box center [77, 74] width 82 height 13
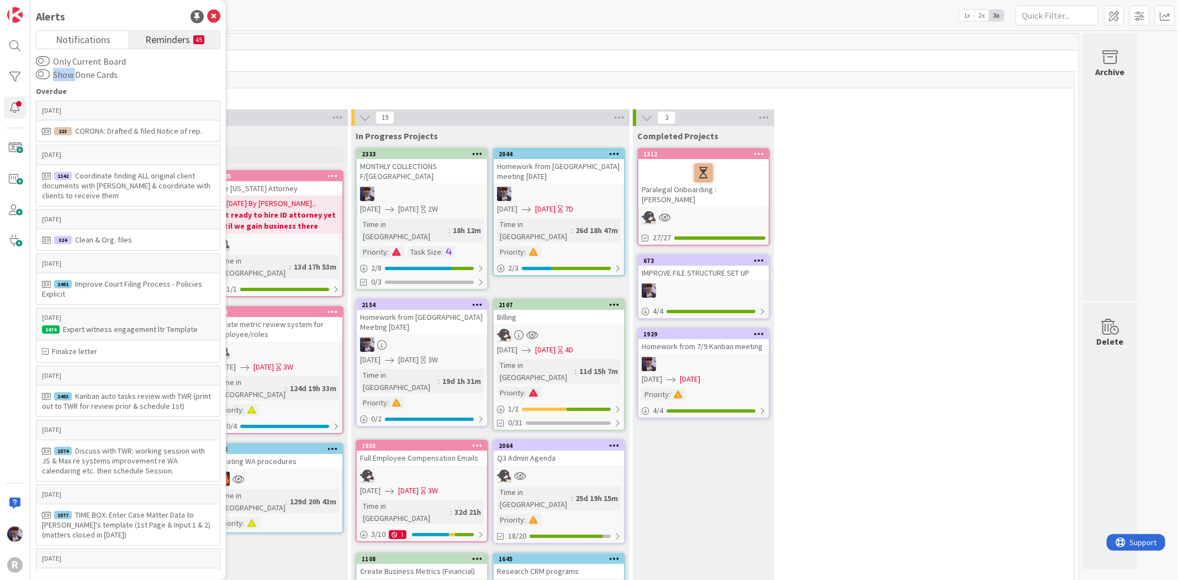
click at [50, 75] on button "Show Done Cards" at bounding box center [43, 74] width 14 height 11
click at [89, 75] on label "Show Done Cards" at bounding box center [79, 74] width 87 height 13
click at [50, 75] on button "Show Done Cards" at bounding box center [43, 74] width 14 height 11
click at [181, 37] on span "Reminders" at bounding box center [167, 38] width 45 height 15
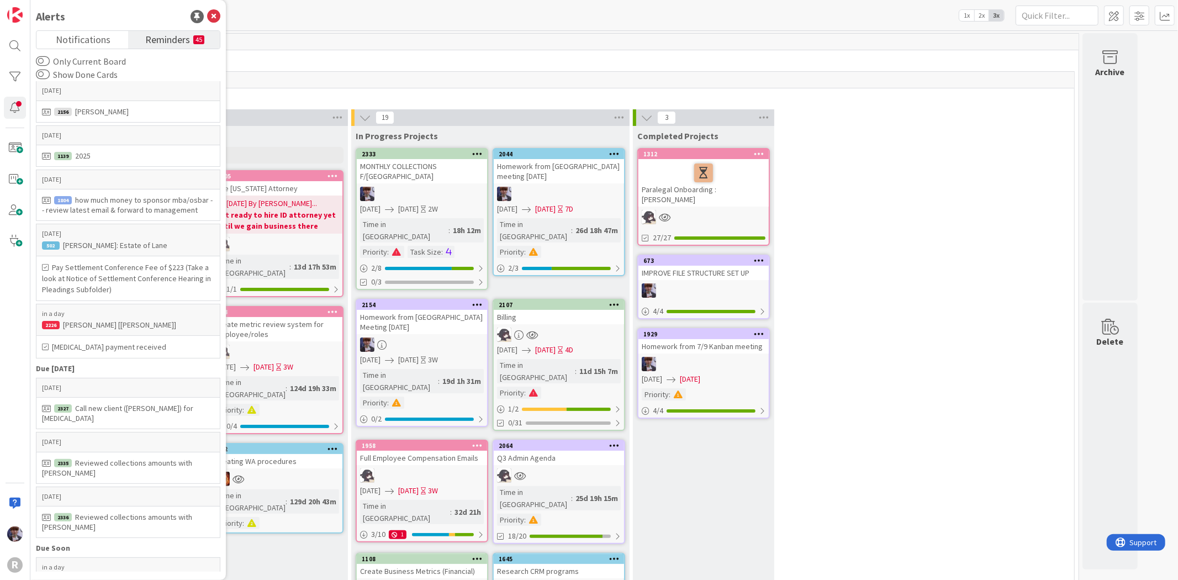
scroll to position [2226, 0]
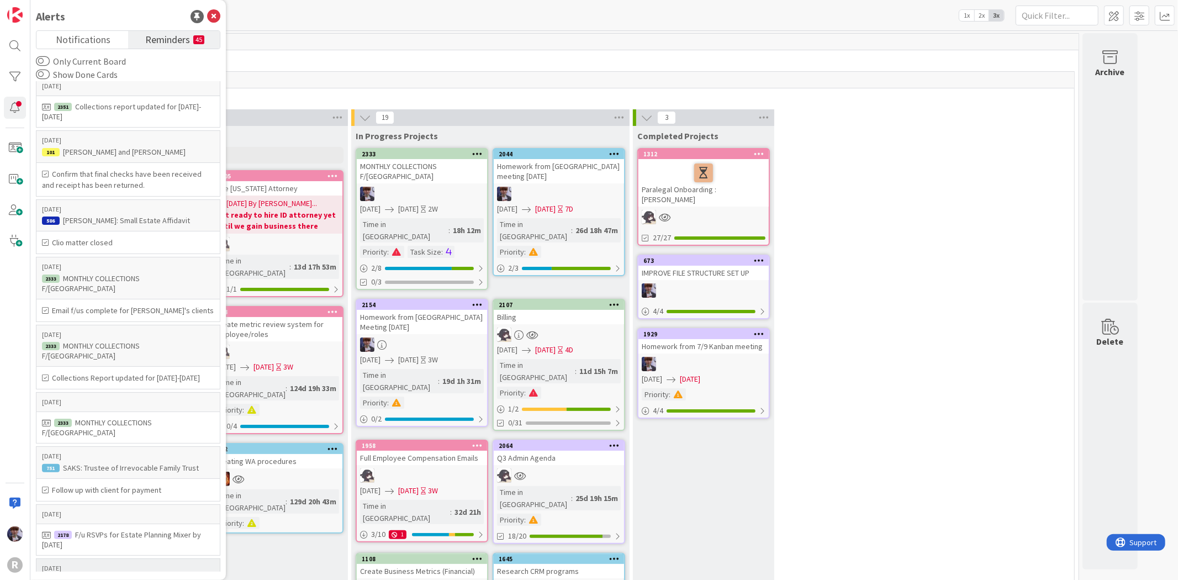
click at [97, 564] on p "10/09/2025" at bounding box center [128, 568] width 172 height 8
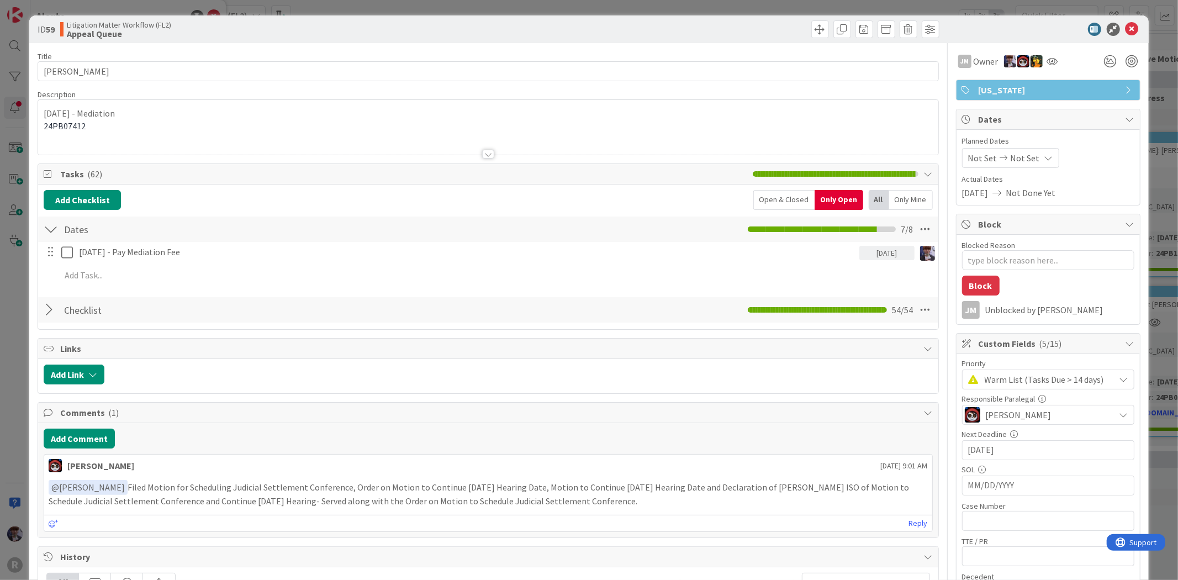
click at [12, 37] on div "ID 59 Litigation Matter Workflow (FL2) Appeal Queue Title 18 / 128 DELASHMUTT, …" at bounding box center [589, 290] width 1178 height 580
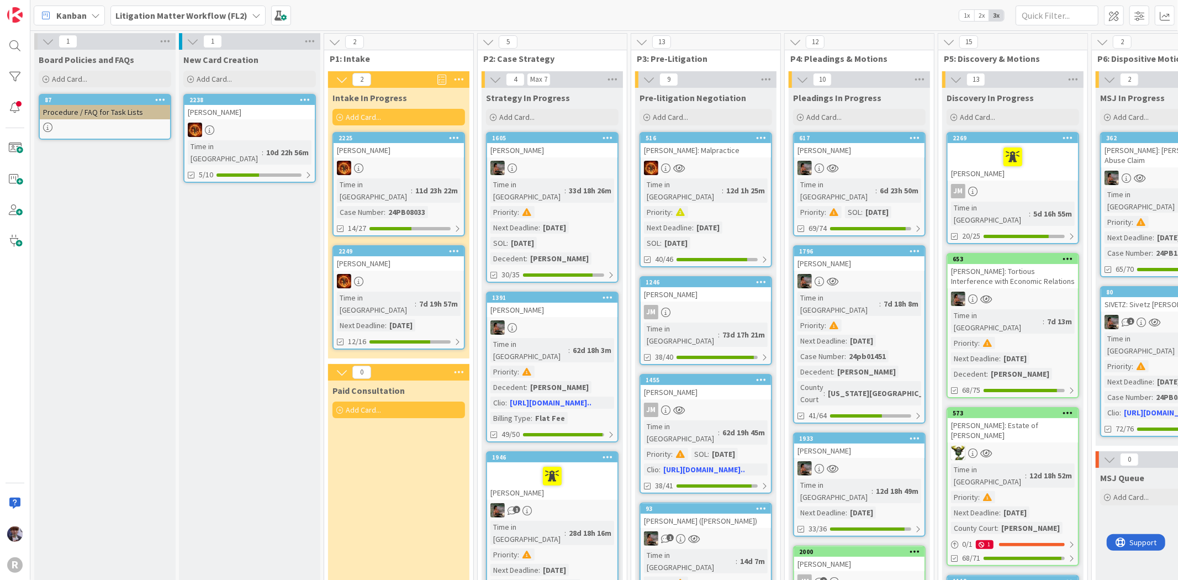
click at [210, 17] on b "Litigation Matter Workflow (FL2)" at bounding box center [181, 15] width 132 height 11
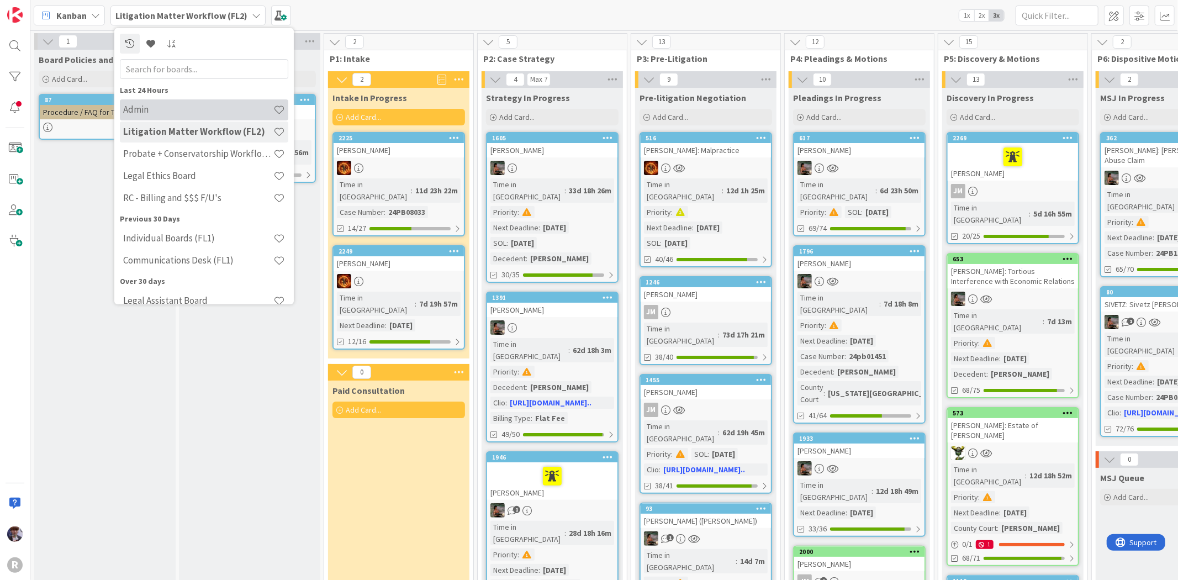
click at [167, 114] on h4 "Admin" at bounding box center [198, 109] width 150 height 11
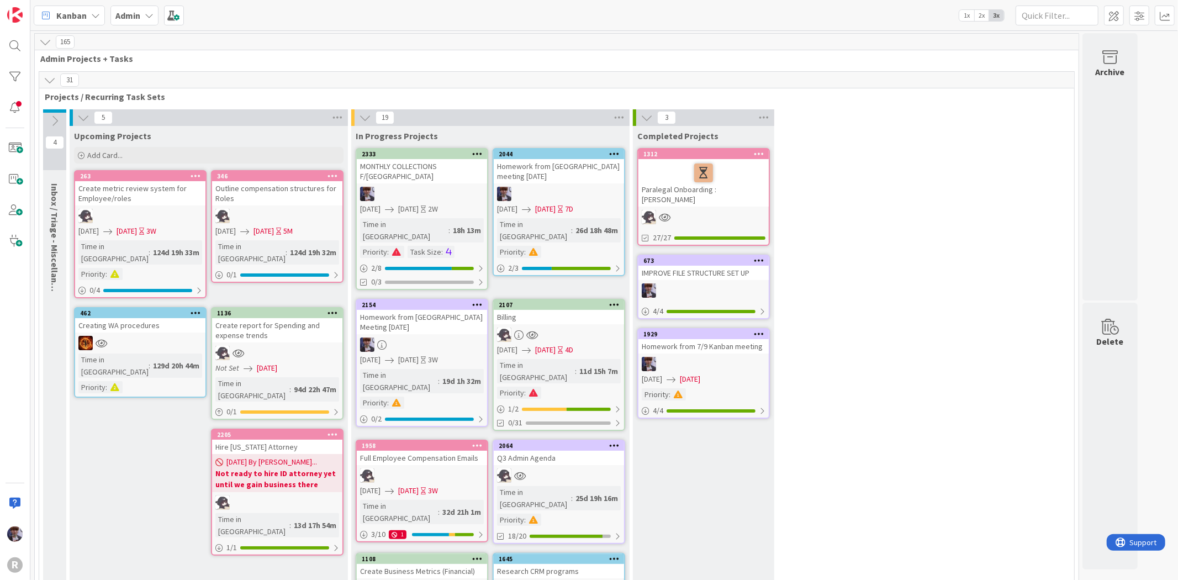
click at [428, 310] on div "Homework from [GEOGRAPHIC_DATA] Meeting [DATE]" at bounding box center [422, 322] width 130 height 24
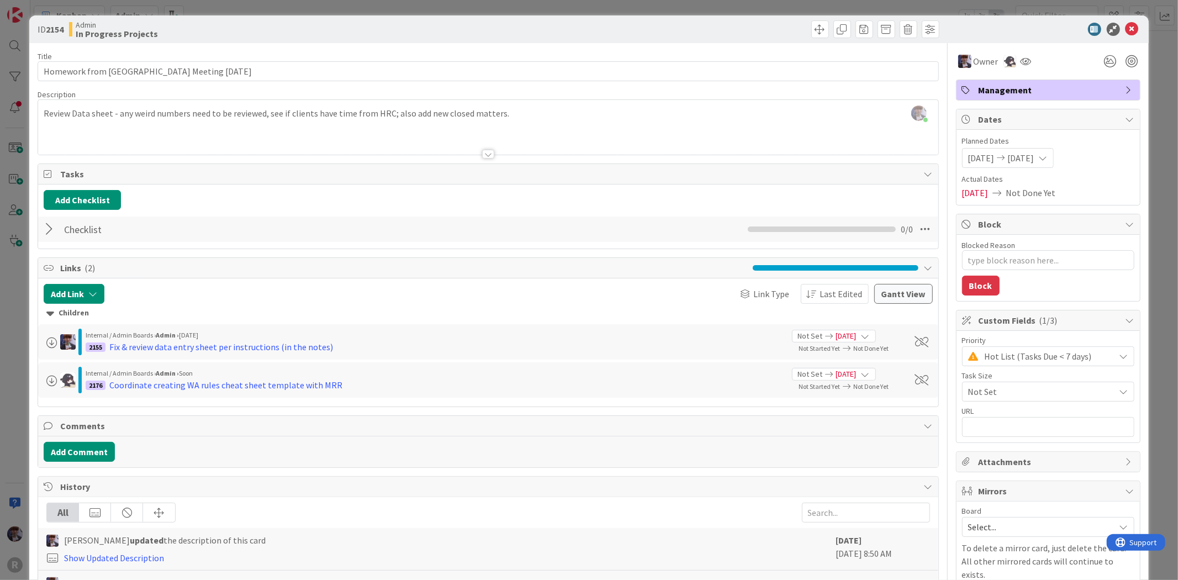
click at [23, 327] on div "ID 2154 Admin In Progress Projects Title 36 / 128 Homework from Kanban Meeting …" at bounding box center [589, 290] width 1178 height 580
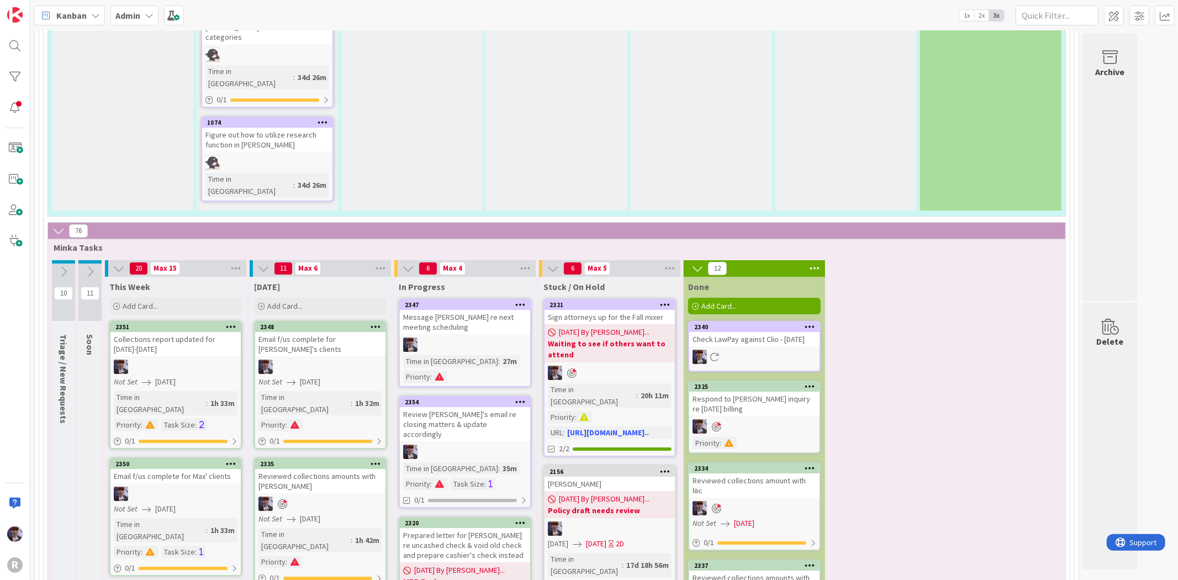
scroll to position [2699, 0]
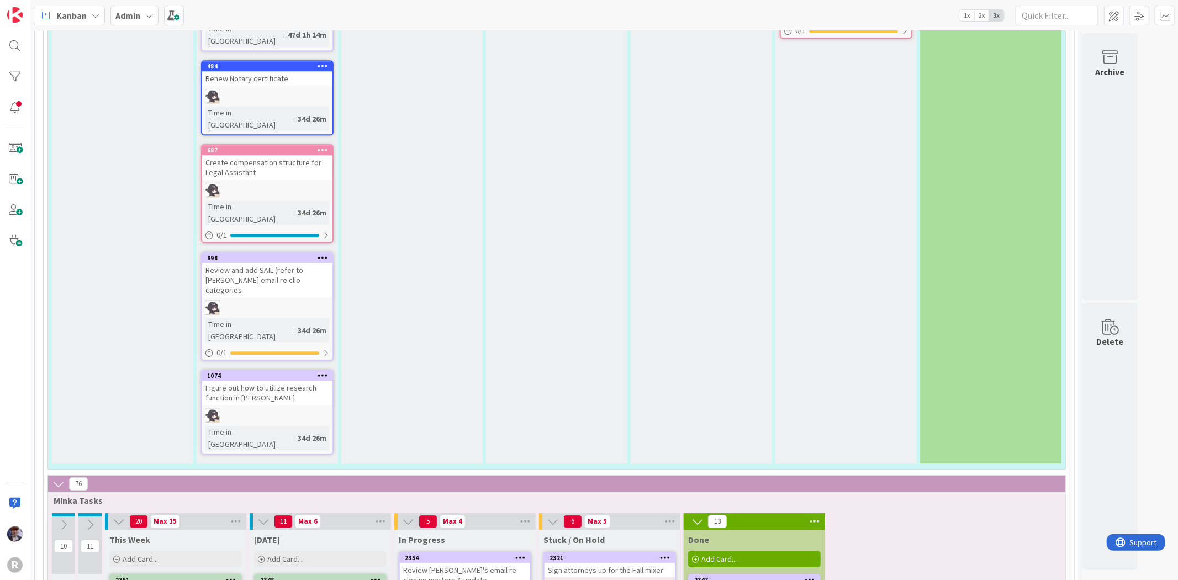
click at [463, 563] on div "Review [PERSON_NAME]'s email re closing matters & update accordingly" at bounding box center [465, 580] width 130 height 34
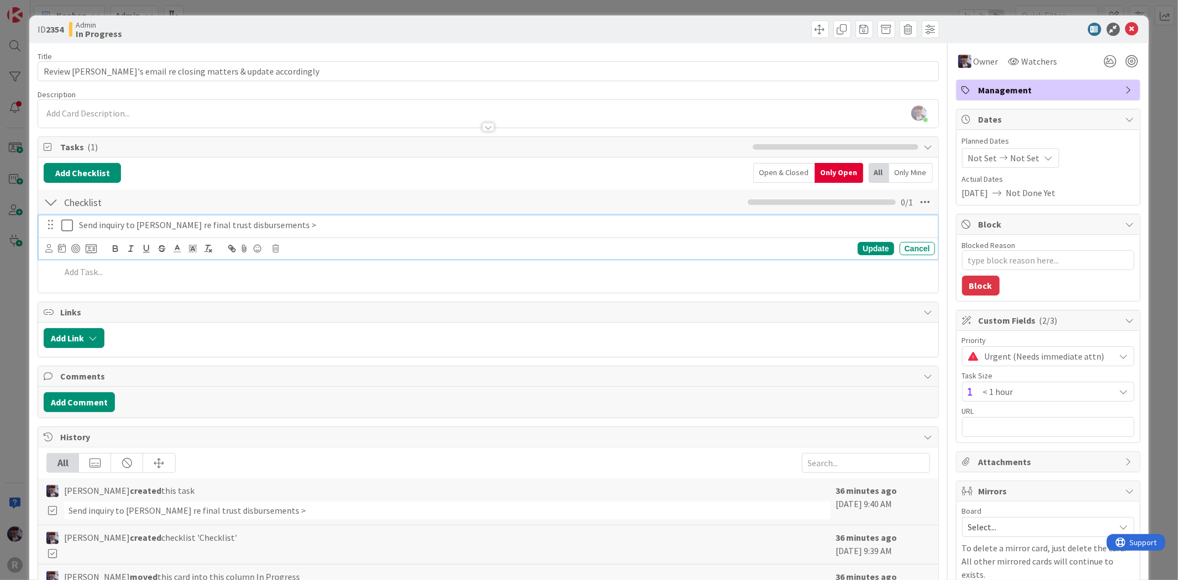
click at [67, 224] on icon at bounding box center [69, 225] width 17 height 13
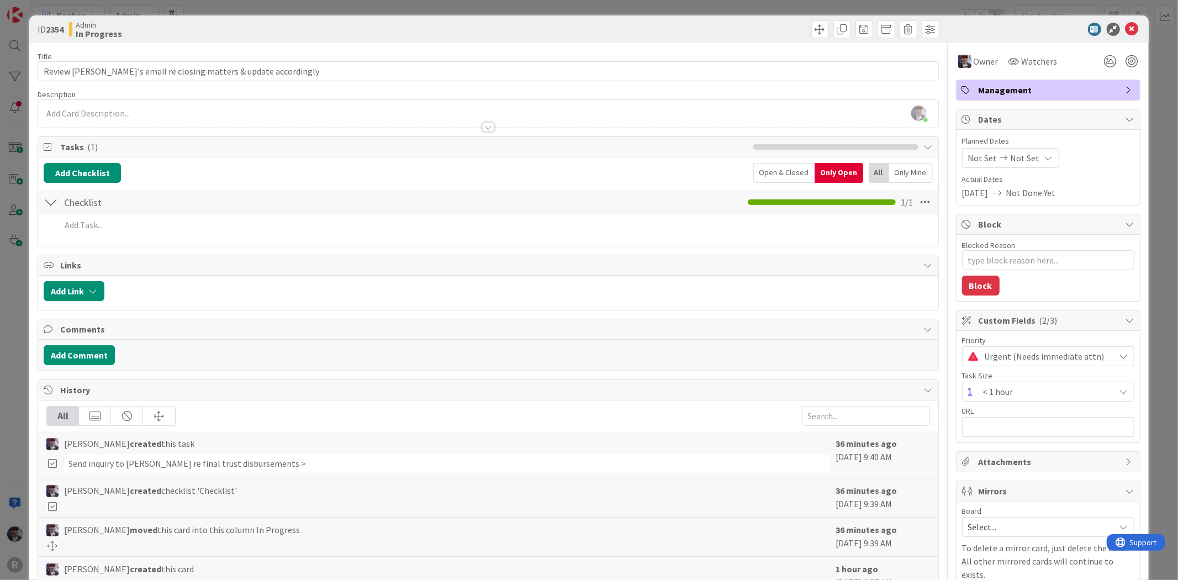
type textarea "x"
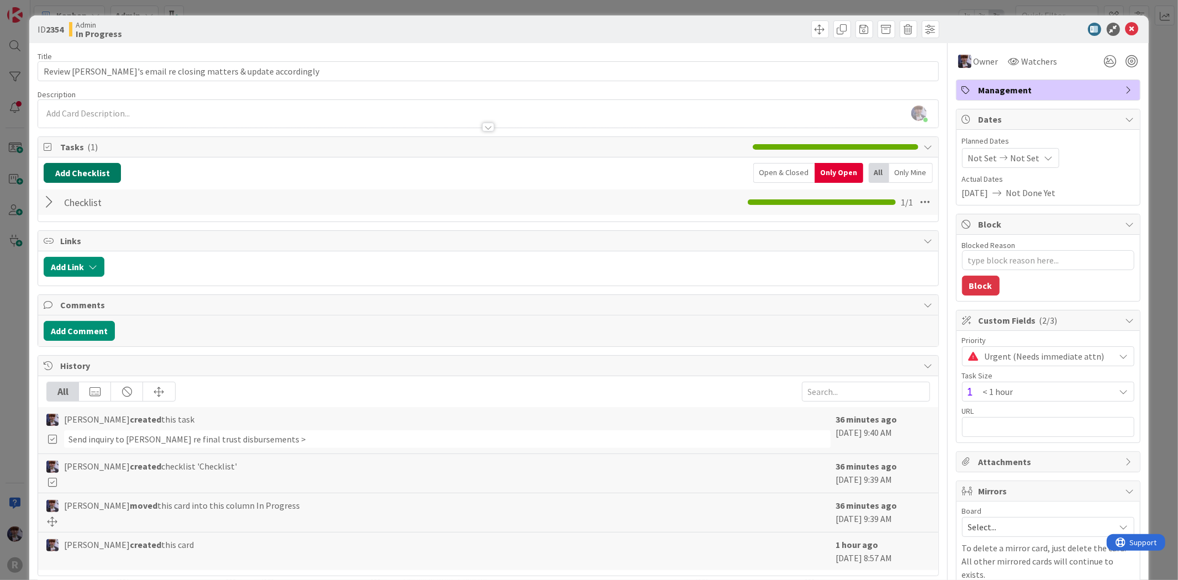
click at [70, 175] on button "Add Checklist" at bounding box center [82, 173] width 77 height 20
type input "P"
click at [351, 200] on div "Checklist Checklist Name 9 / 64 Checklist 1 / 1" at bounding box center [488, 201] width 900 height 25
click at [48, 200] on div at bounding box center [51, 202] width 14 height 20
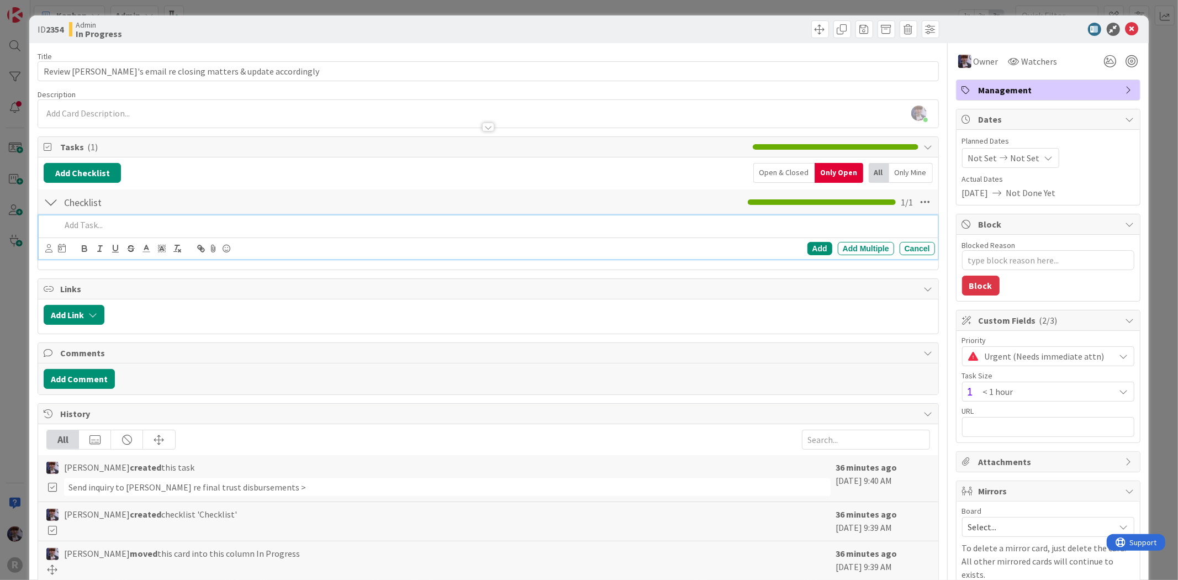
click at [85, 226] on p at bounding box center [495, 225] width 869 height 13
click at [52, 247] on icon at bounding box center [48, 248] width 7 height 8
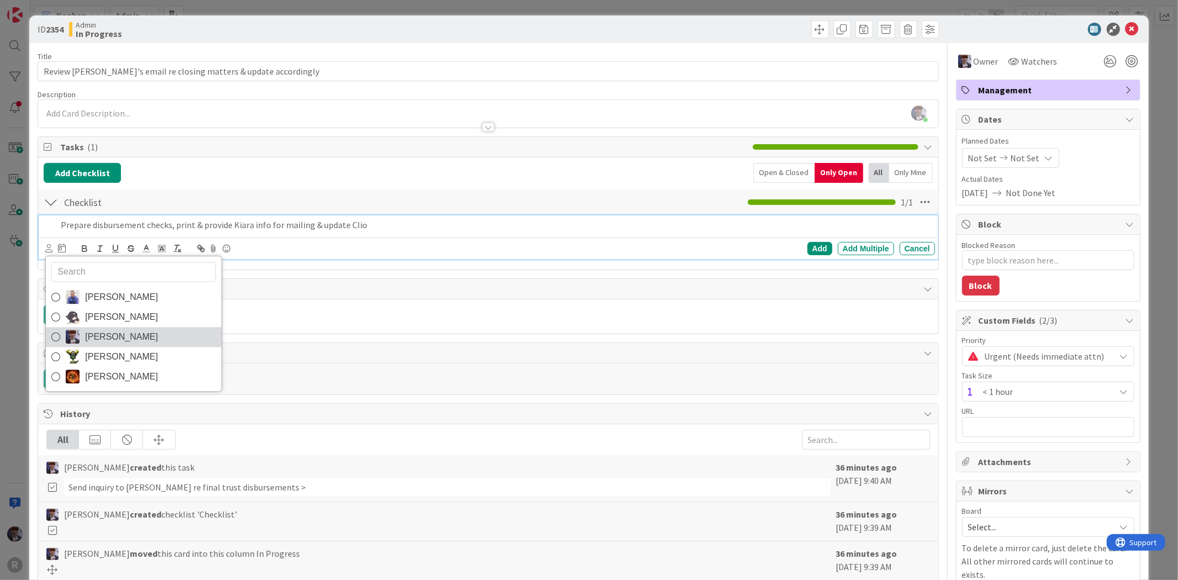
click at [94, 335] on span "[PERSON_NAME]" at bounding box center [121, 337] width 73 height 17
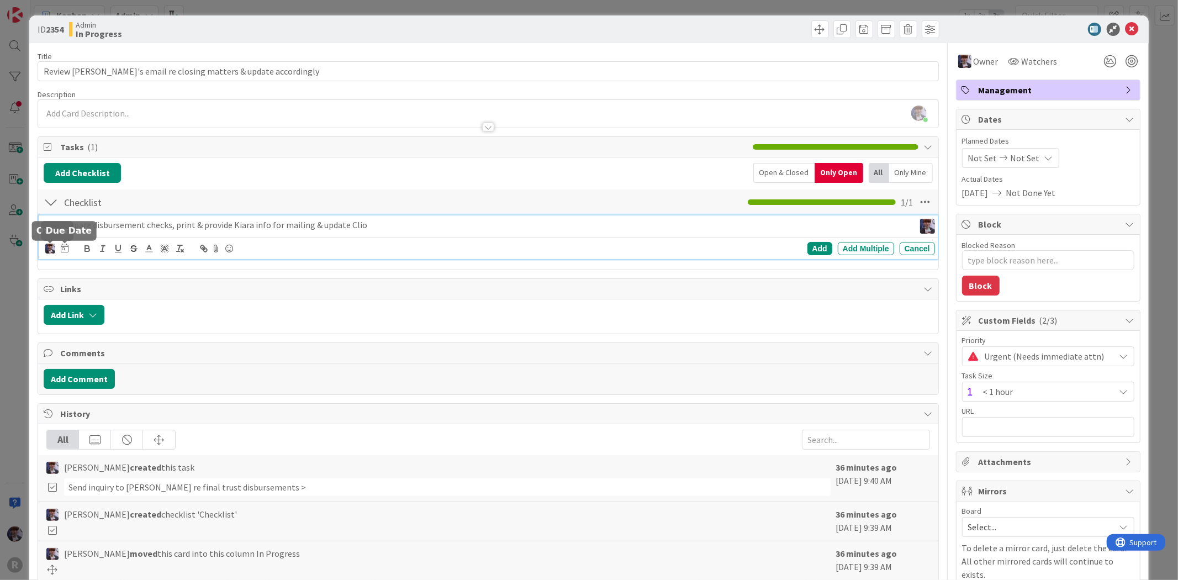
click at [63, 250] on icon at bounding box center [65, 248] width 8 height 9
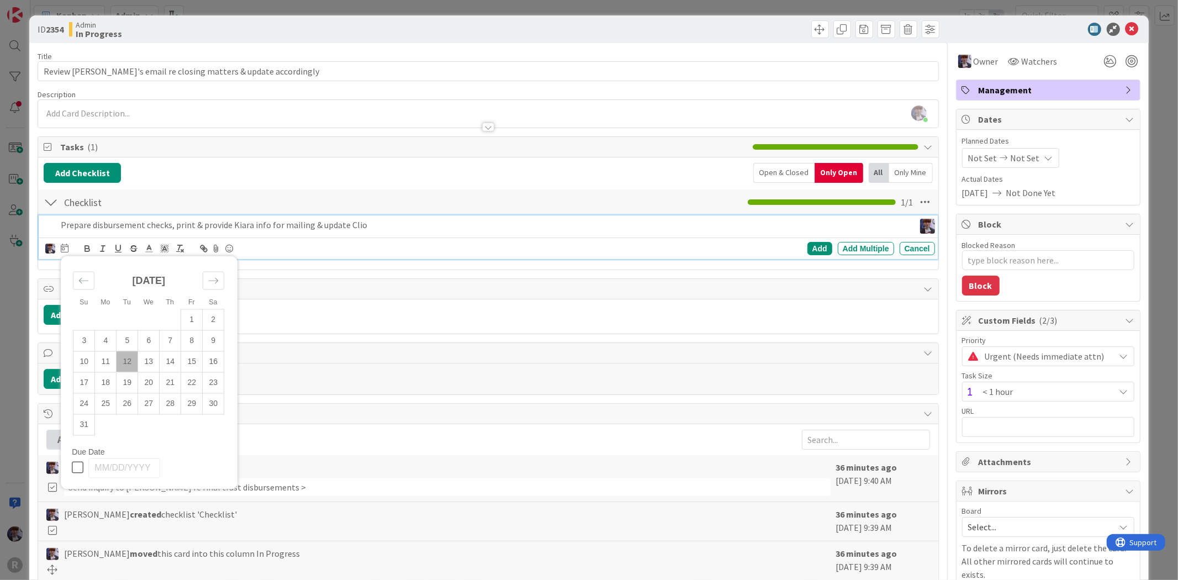
click at [128, 361] on td "12" at bounding box center [128, 361] width 22 height 21
click at [823, 249] on div "Add Add Multiple Cancel" at bounding box center [734, 248] width 401 height 13
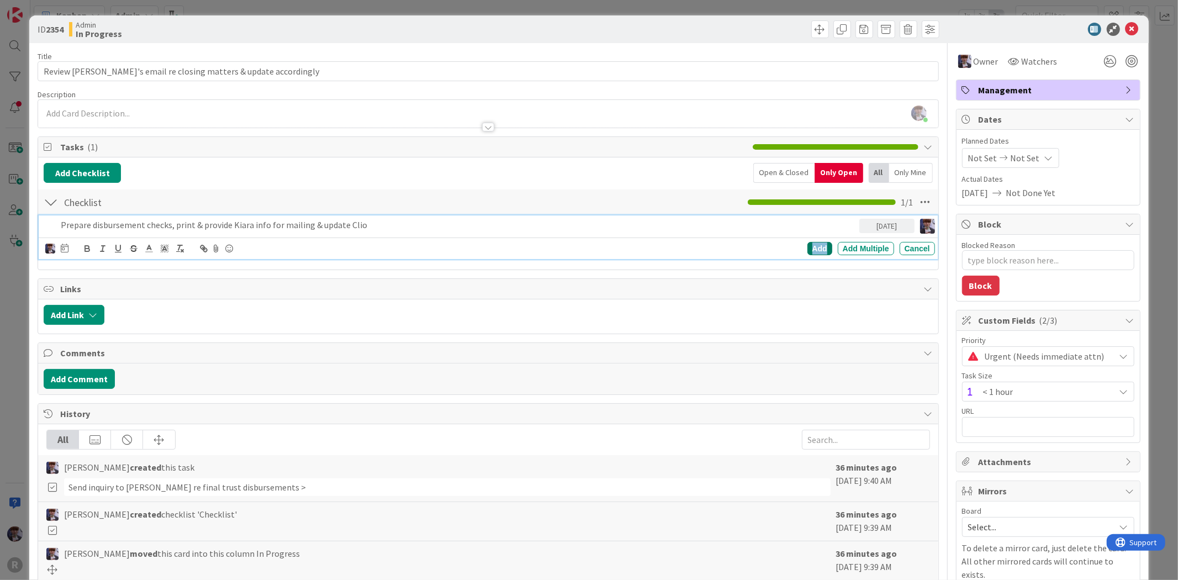
click at [814, 250] on div "Add" at bounding box center [819, 248] width 25 height 13
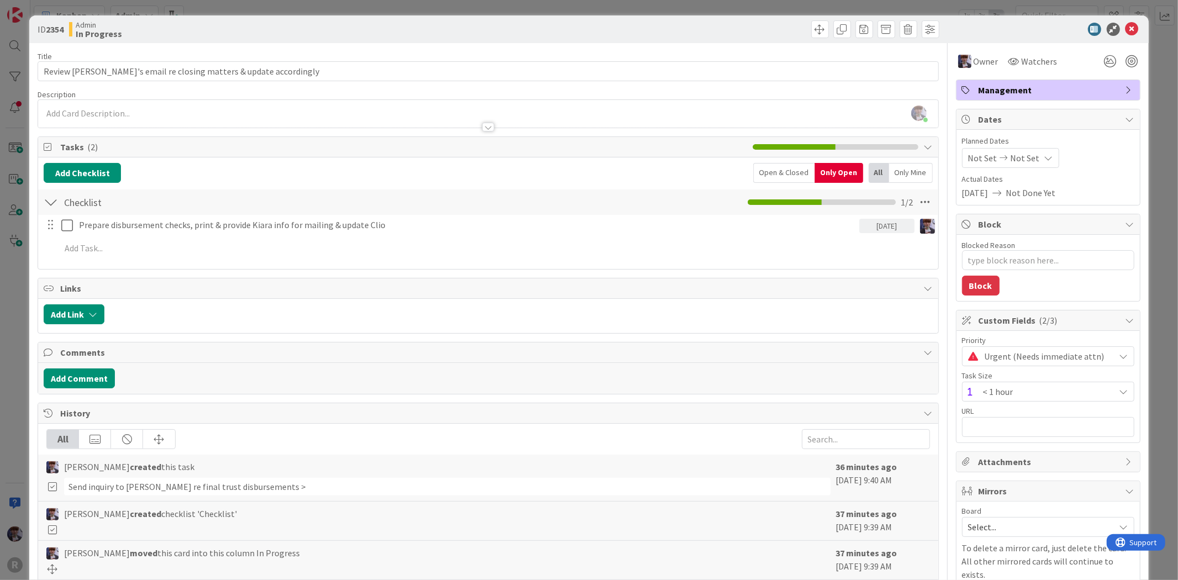
click at [1161, 127] on div "ID 2354 Admin In Progress Title 60 / 128 Review Kiara's email re closing matter…" at bounding box center [589, 290] width 1178 height 580
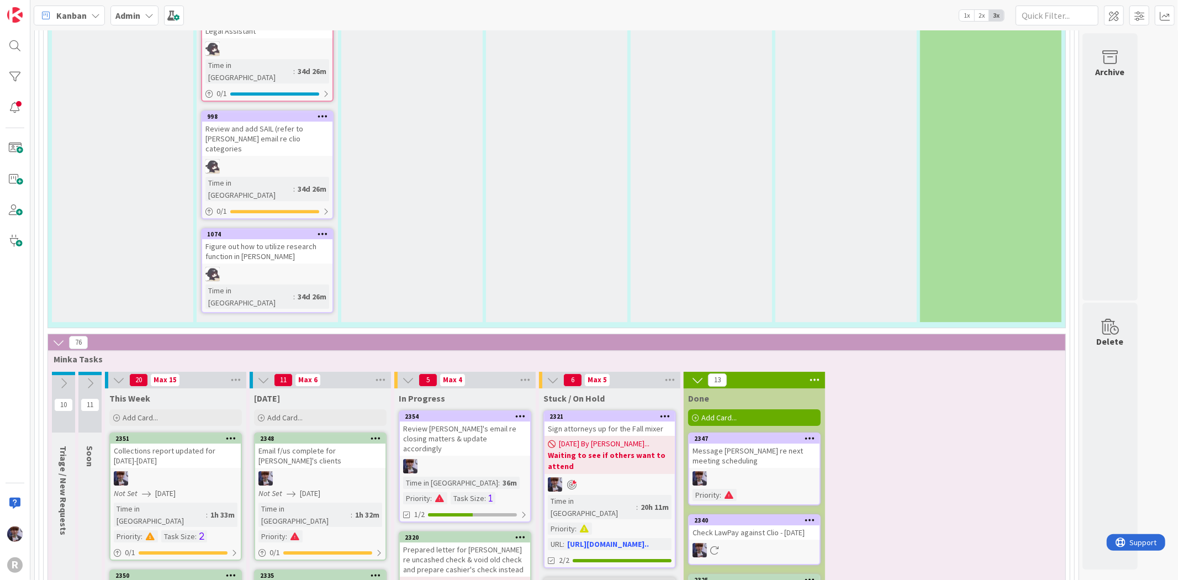
scroll to position [2822, 0]
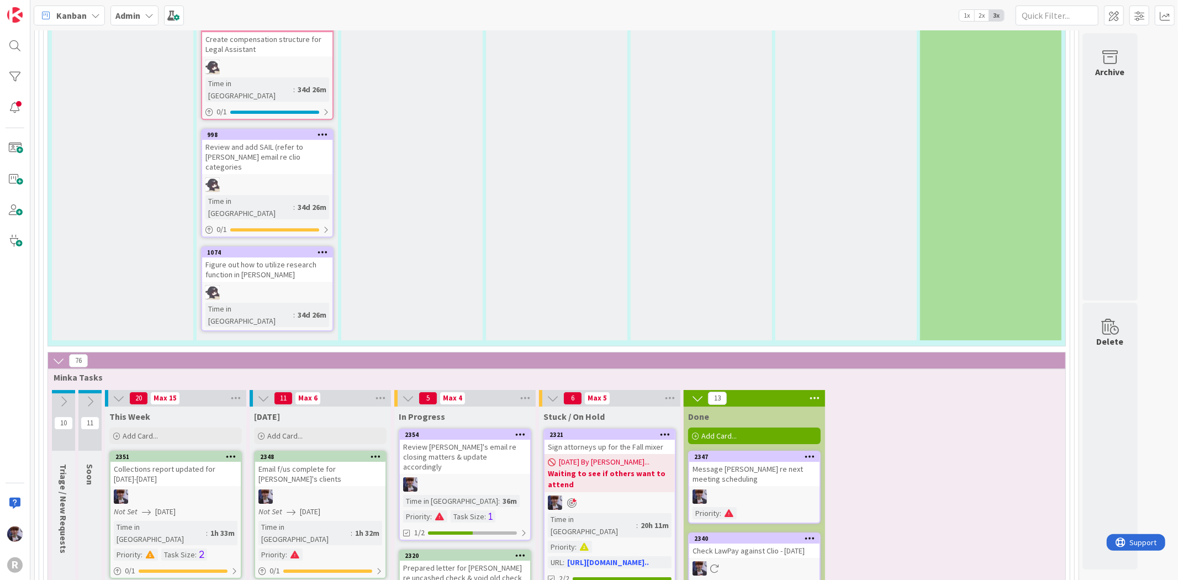
click at [135, 7] on div "Admin" at bounding box center [134, 16] width 48 height 20
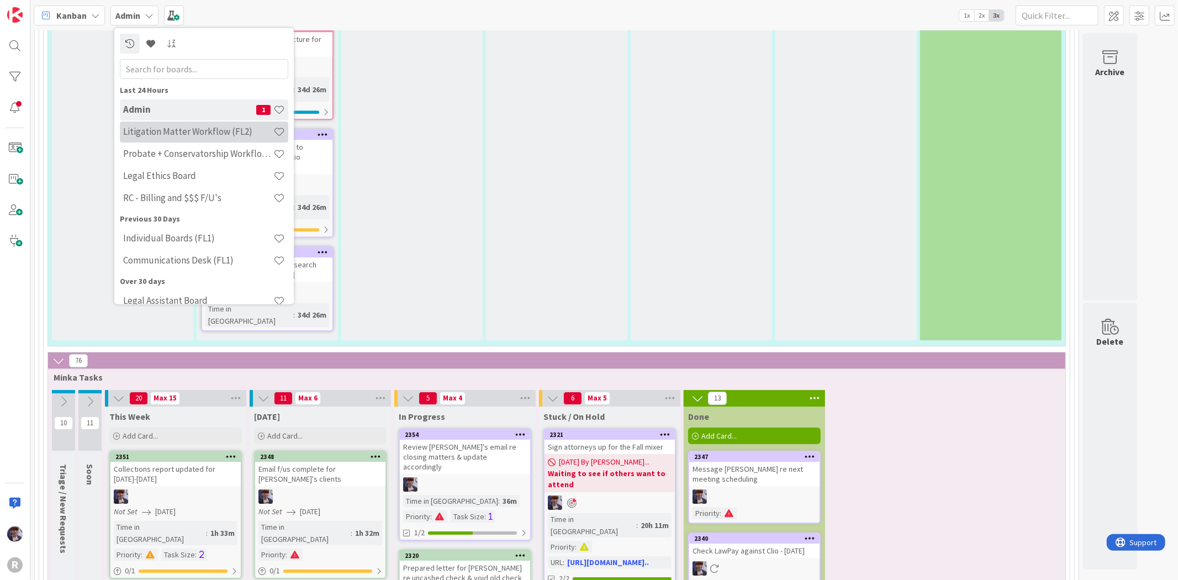
click at [169, 127] on h4 "Litigation Matter Workflow (FL2)" at bounding box center [198, 131] width 150 height 11
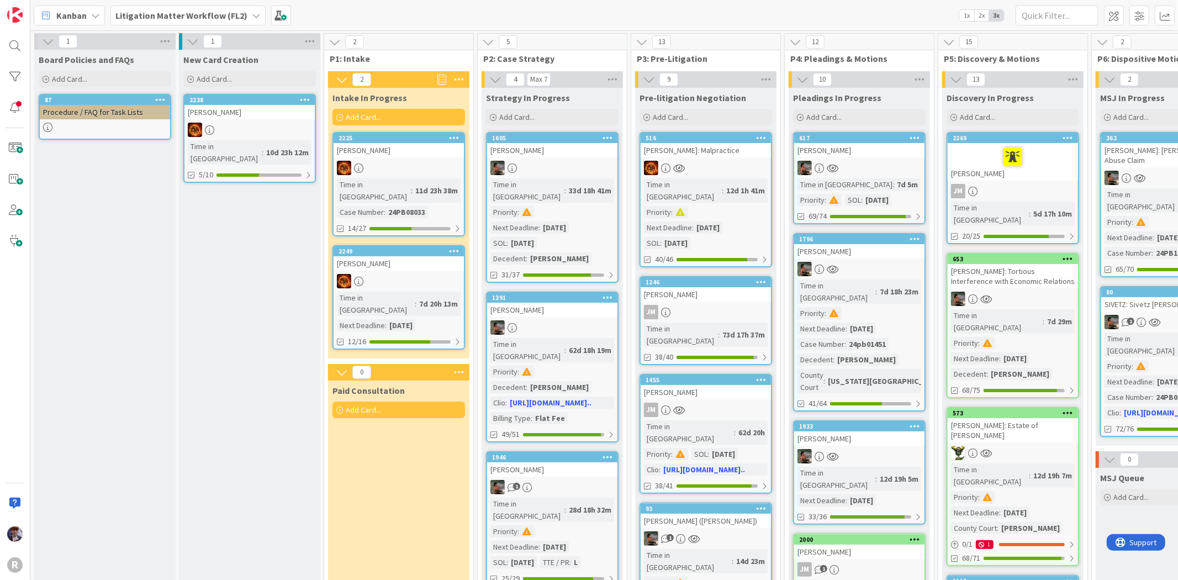
click at [391, 154] on div "FREEMAN, Cindy" at bounding box center [399, 150] width 130 height 14
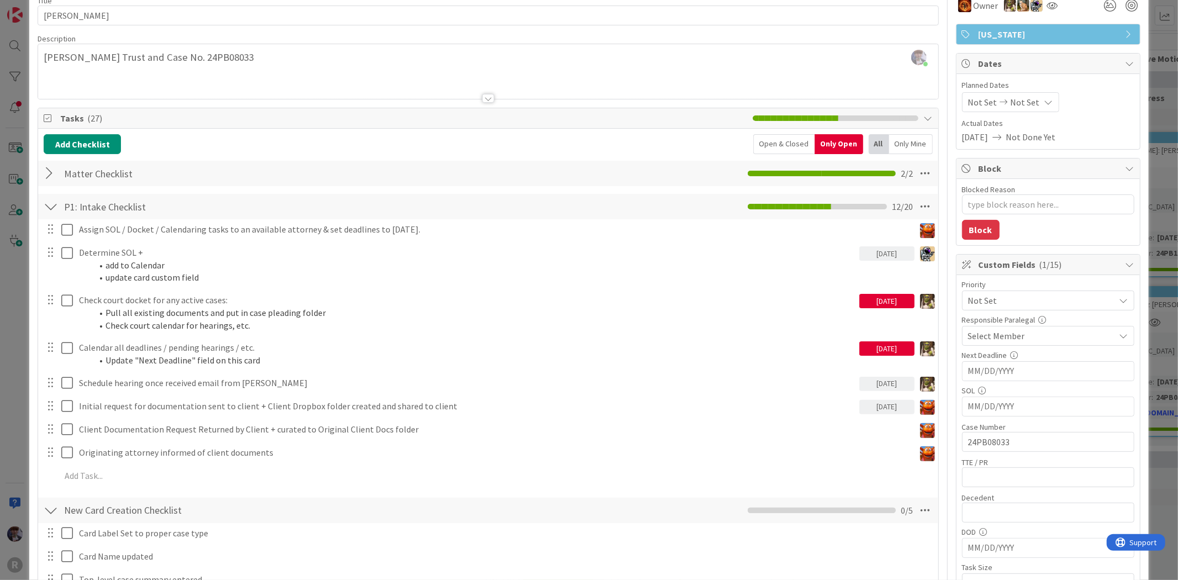
scroll to position [184, 0]
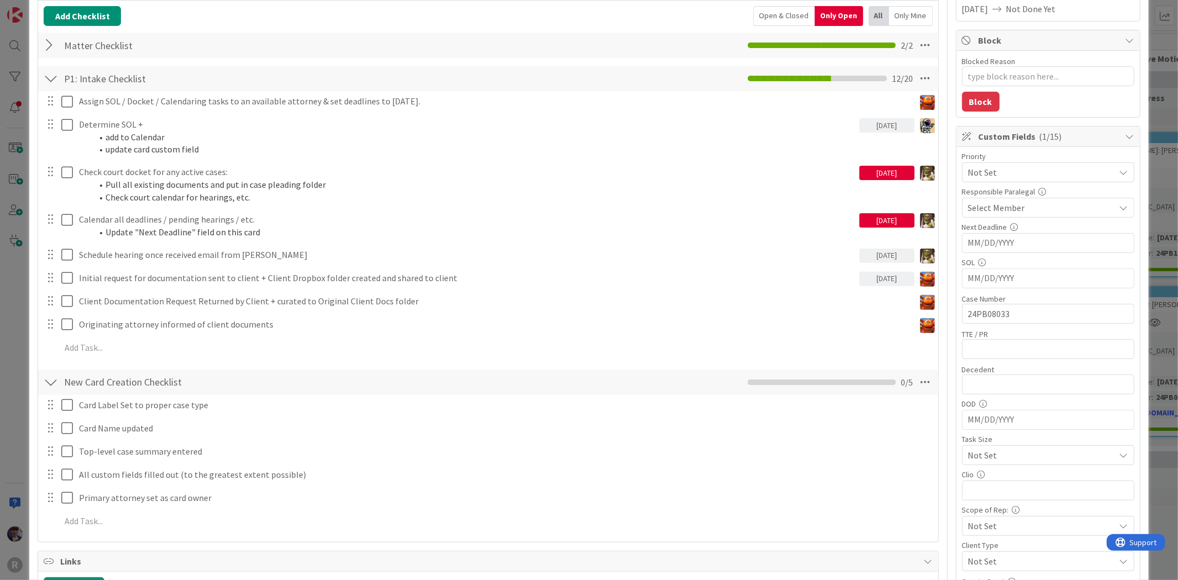
click at [23, 327] on div "ID 2225 Litigation Matter Workflow (FL2) Intake In Progress Title 14 / 128 FREE…" at bounding box center [589, 290] width 1178 height 580
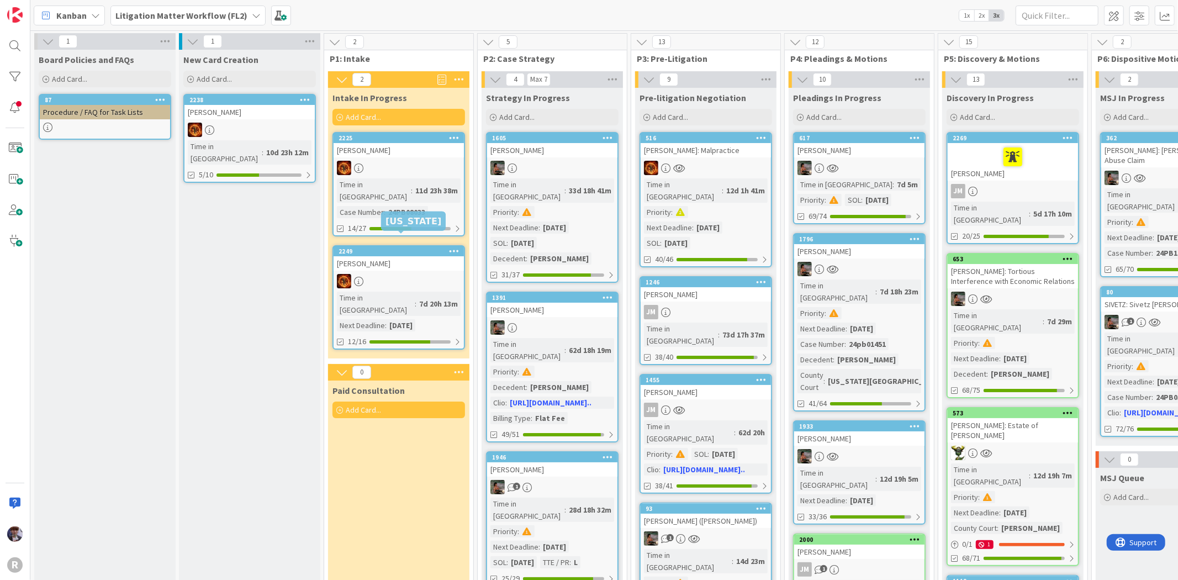
click at [367, 247] on div "2249" at bounding box center [401, 251] width 125 height 8
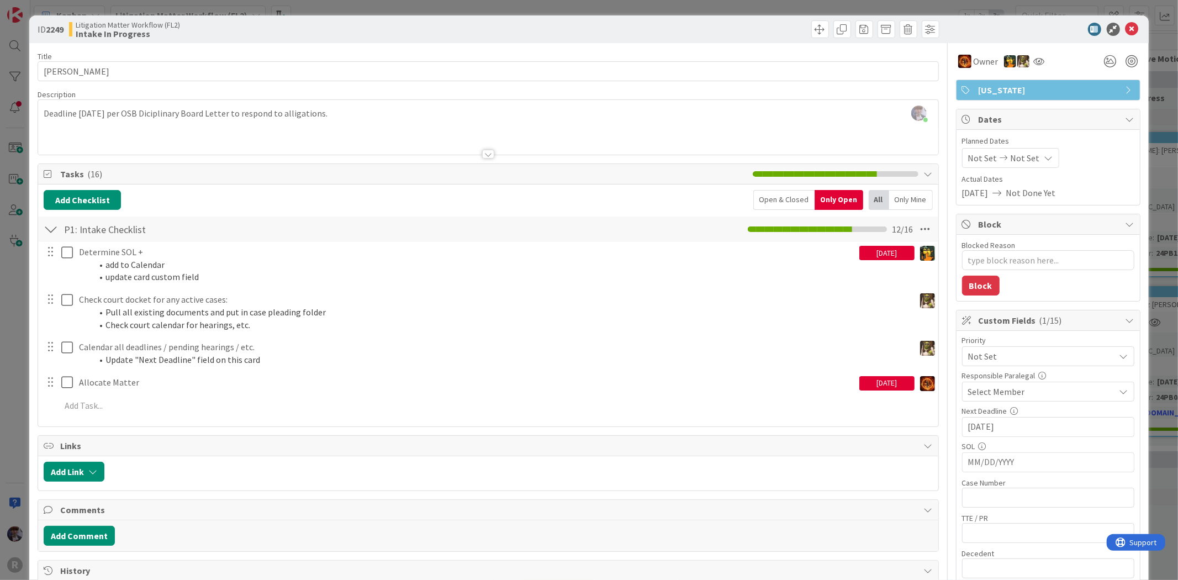
click at [24, 352] on div "ID 2249 Litigation Matter Workflow (FL2) Intake In Progress Title 16 / 128 JANZ…" at bounding box center [589, 290] width 1178 height 580
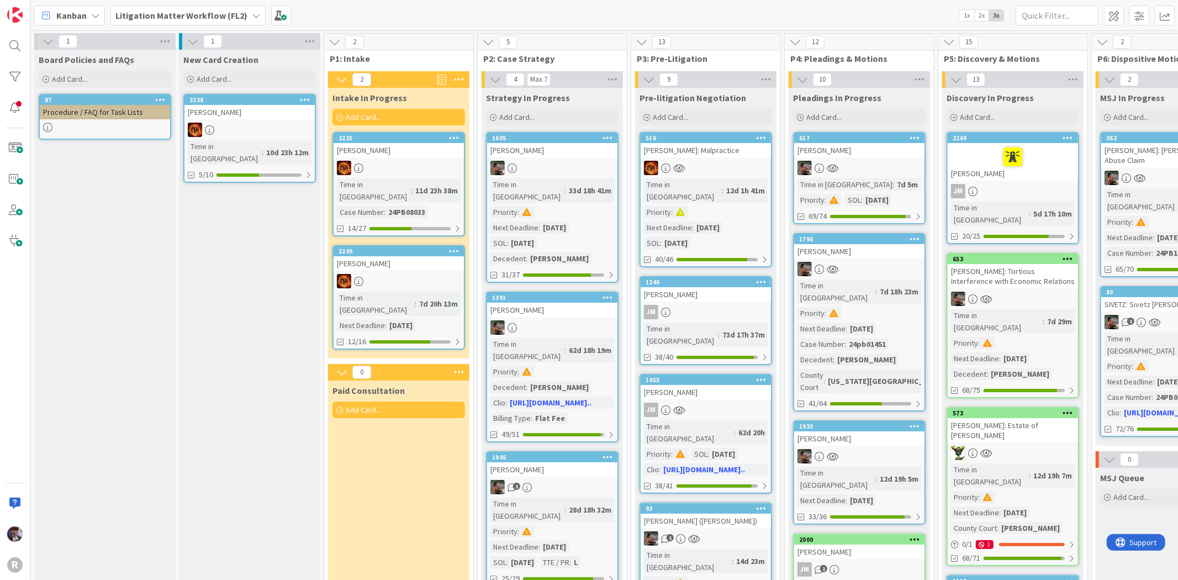
click at [408, 155] on div "FREEMAN, Cindy" at bounding box center [399, 150] width 130 height 14
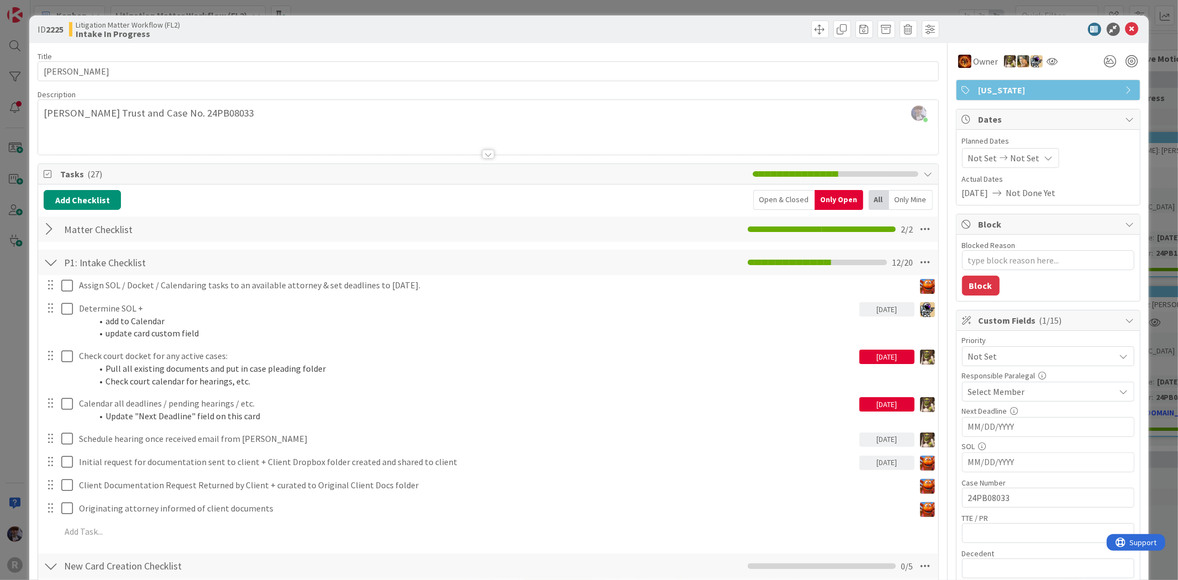
click at [764, 197] on div "Open & Closed" at bounding box center [783, 200] width 61 height 20
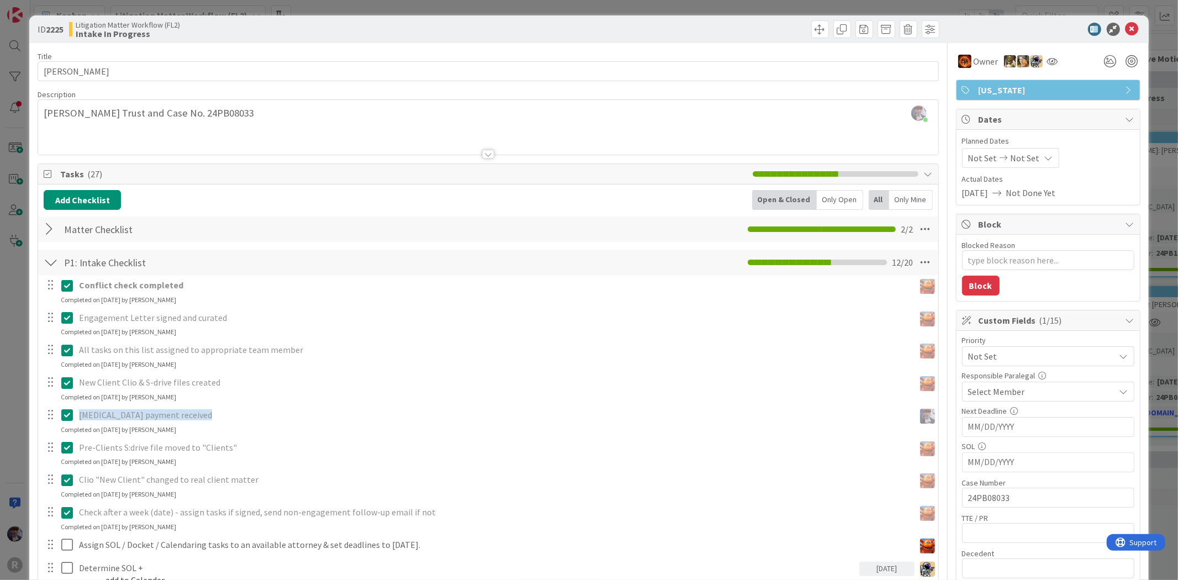
click at [765, 197] on div "Open & Closed" at bounding box center [784, 200] width 65 height 20
click at [825, 192] on div "Only Open" at bounding box center [840, 200] width 46 height 20
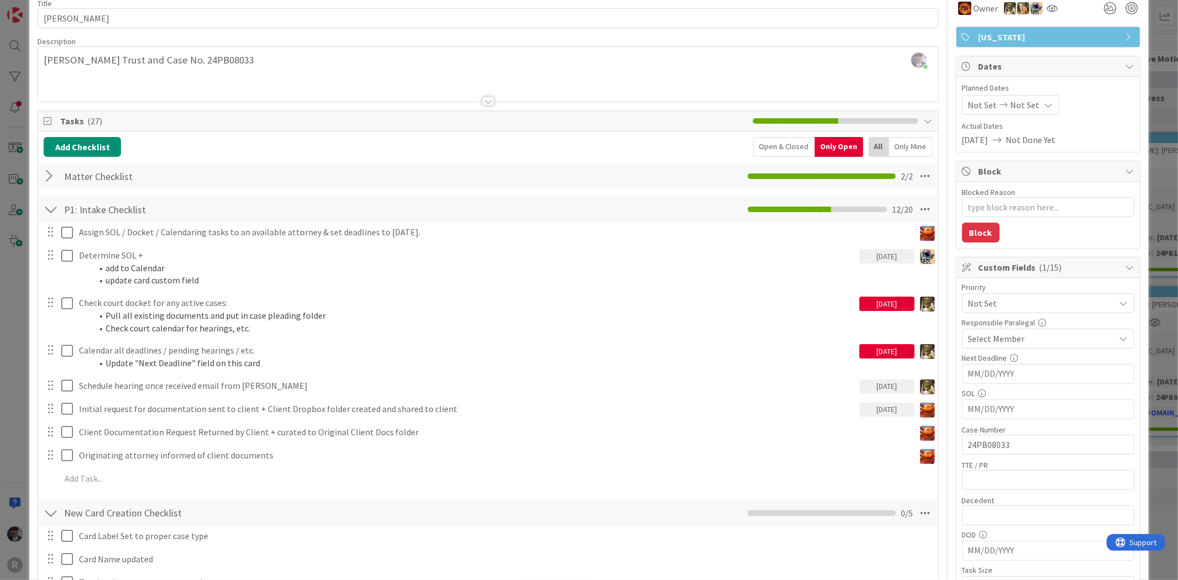
scroll to position [123, 0]
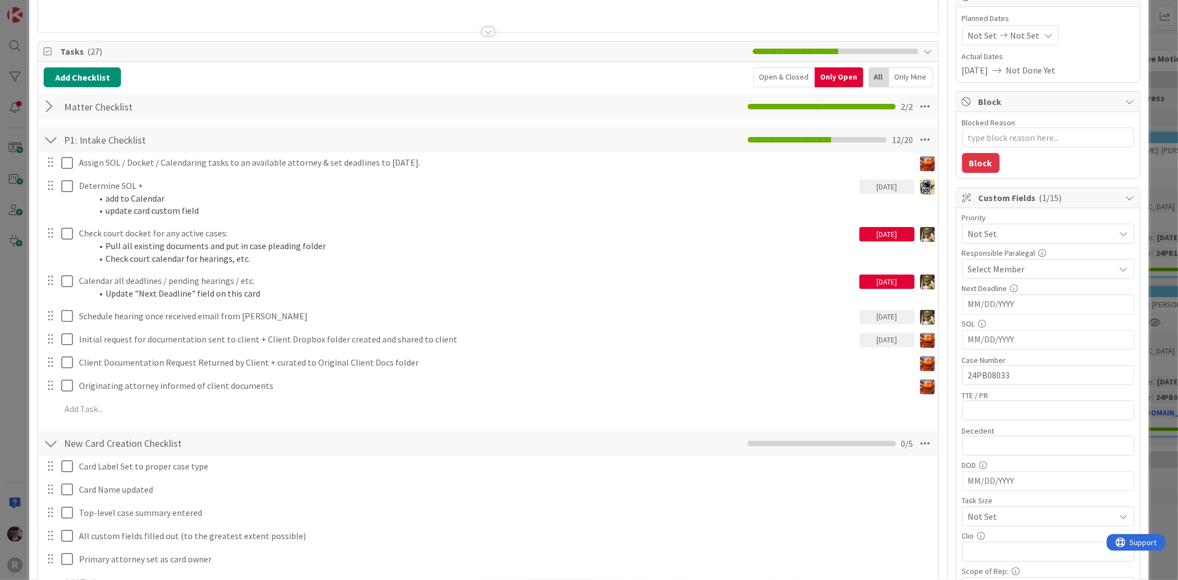
click at [1, 369] on div "ID 2225 Litigation Matter Workflow (FL2) Intake In Progress Title 14 / 128 FREE…" at bounding box center [589, 290] width 1178 height 580
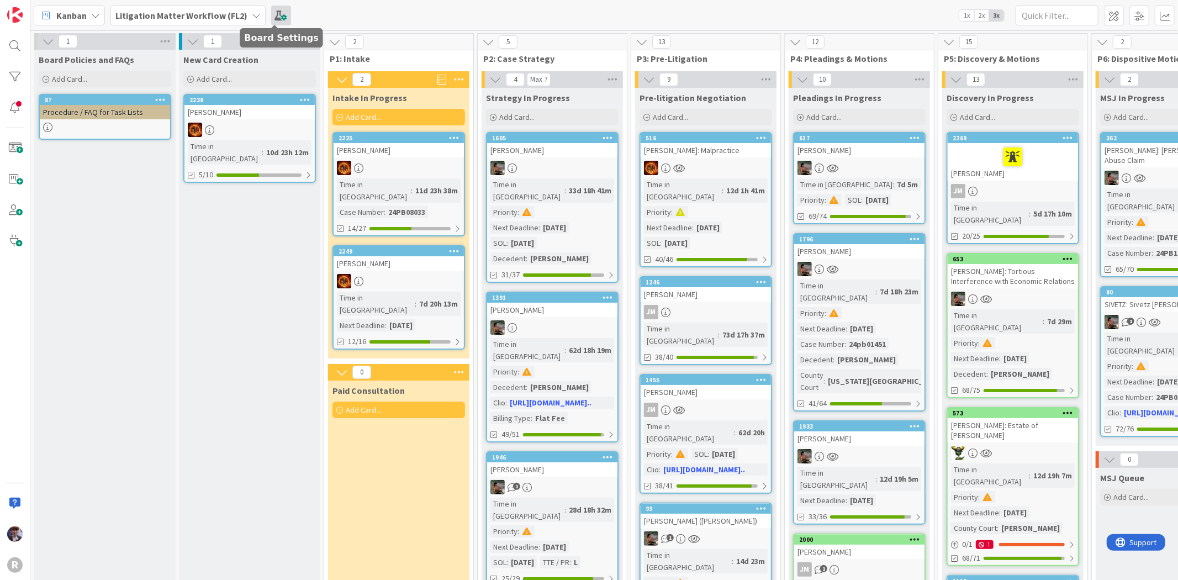
click at [272, 15] on span at bounding box center [281, 16] width 20 height 20
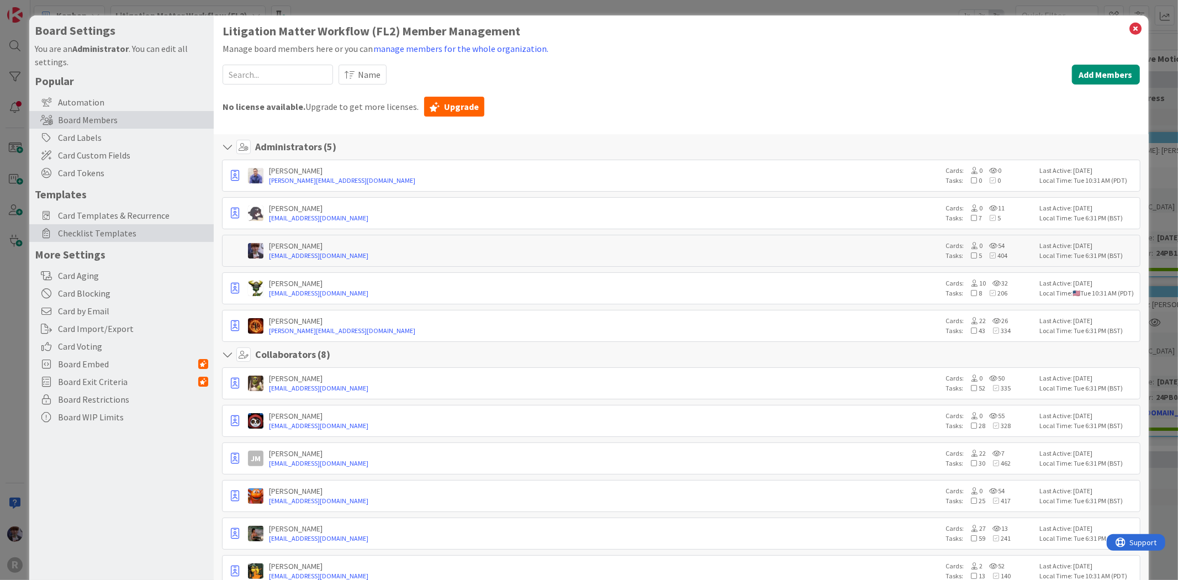
click at [120, 228] on span "Checklist Templates" at bounding box center [133, 232] width 150 height 13
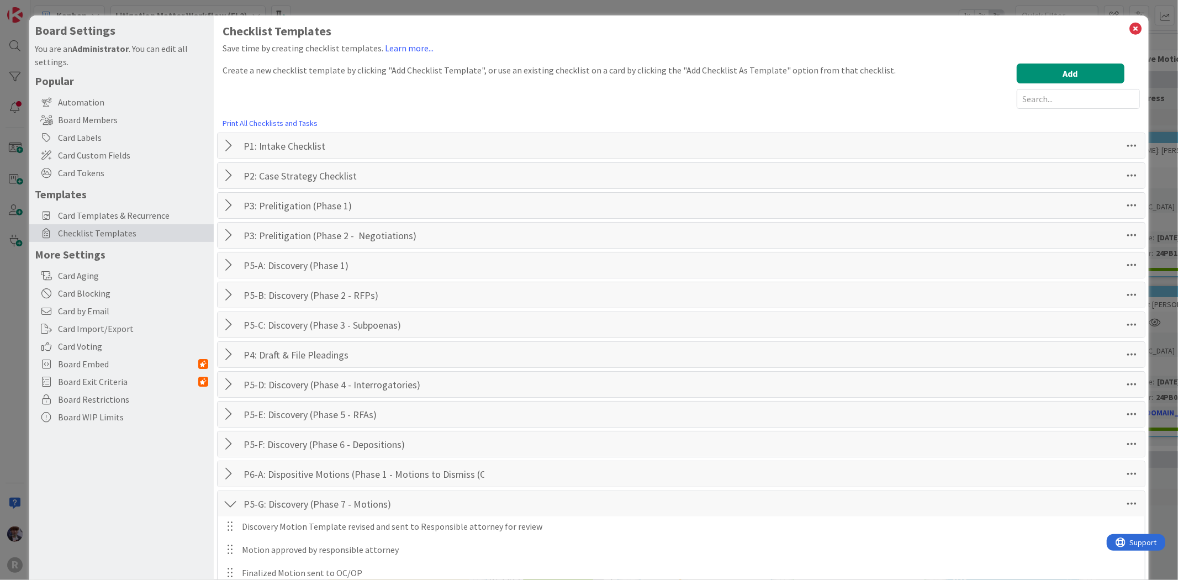
click at [8, 310] on div "Board Settings You are an Administrator . You can edit all settings. Popular Au…" at bounding box center [589, 290] width 1178 height 580
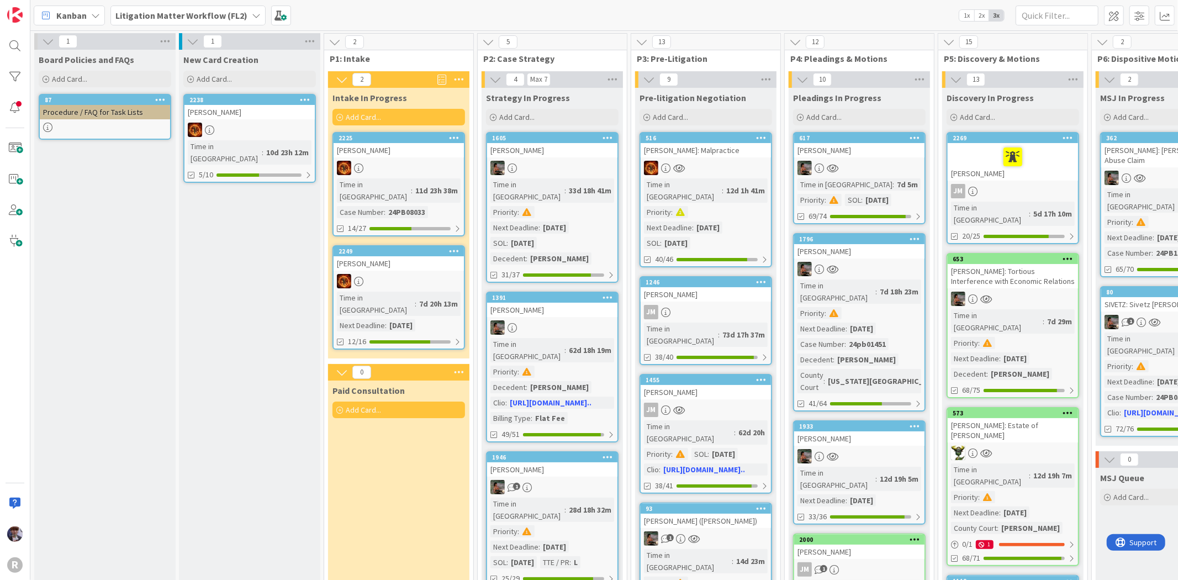
click at [417, 165] on div at bounding box center [399, 168] width 130 height 14
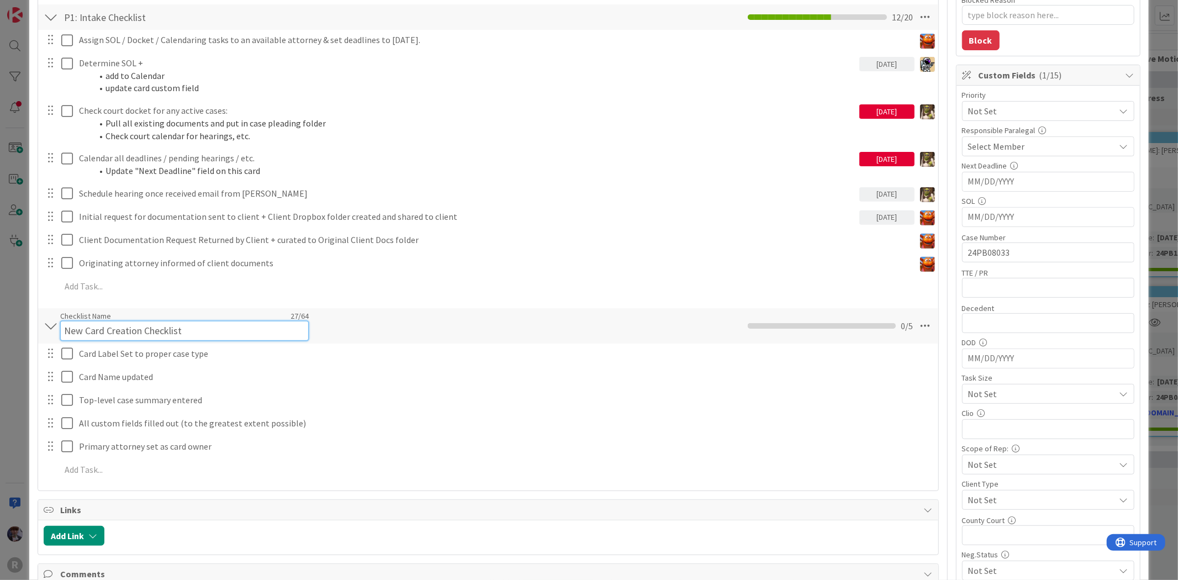
click at [140, 319] on div "Checklist Name 27 / 64 New Card Creation Checklist" at bounding box center [184, 326] width 249 height 30
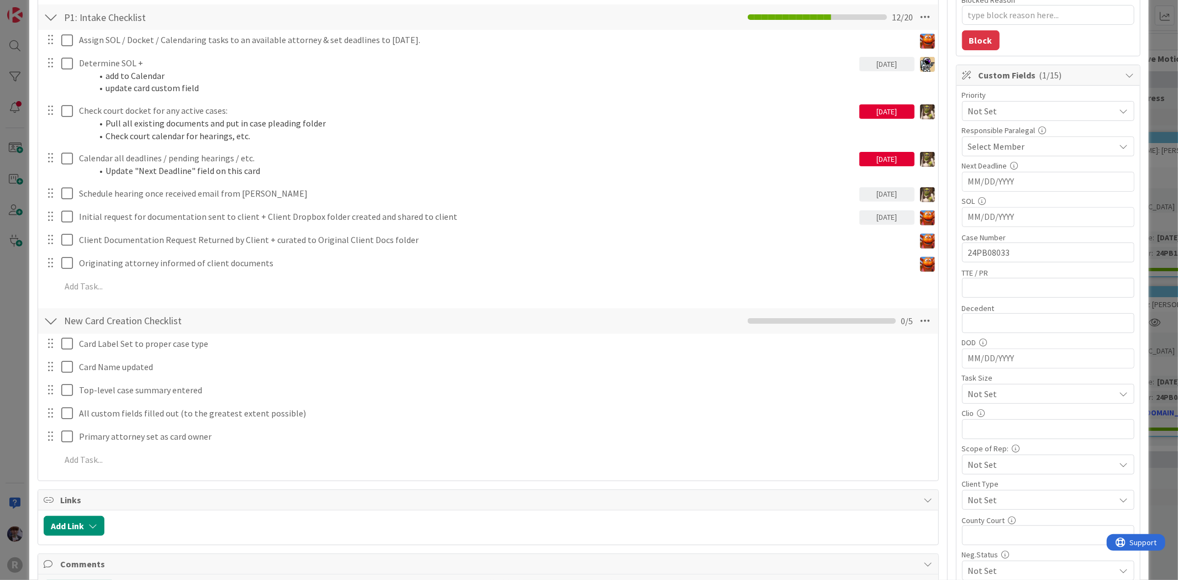
click at [380, 327] on div "New Card Creation Checklist Checklist Name 27 / 64 New Card Creation Checklist …" at bounding box center [488, 320] width 900 height 25
click at [376, 324] on div "New Card Creation Checklist Checklist Name 27 / 64 New Card Creation Checklist …" at bounding box center [488, 320] width 900 height 25
click at [18, 261] on div "ID 2225 Litigation Matter Workflow (FL2) Intake In Progress Title 14 / 128 FREE…" at bounding box center [589, 290] width 1178 height 580
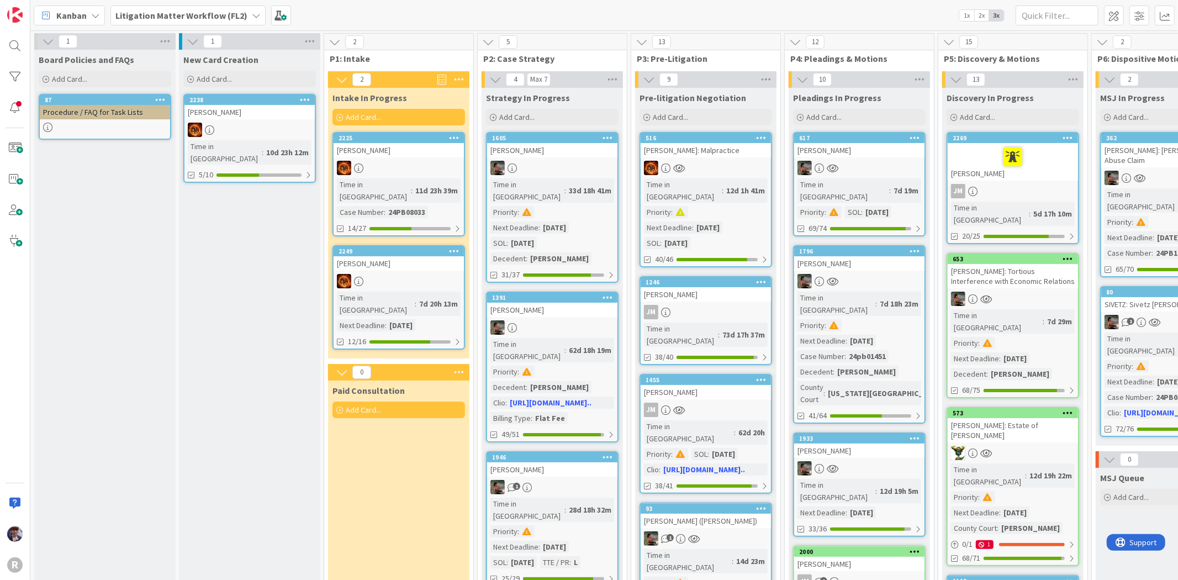
click at [403, 156] on div "FREEMAN, Cindy" at bounding box center [399, 150] width 130 height 14
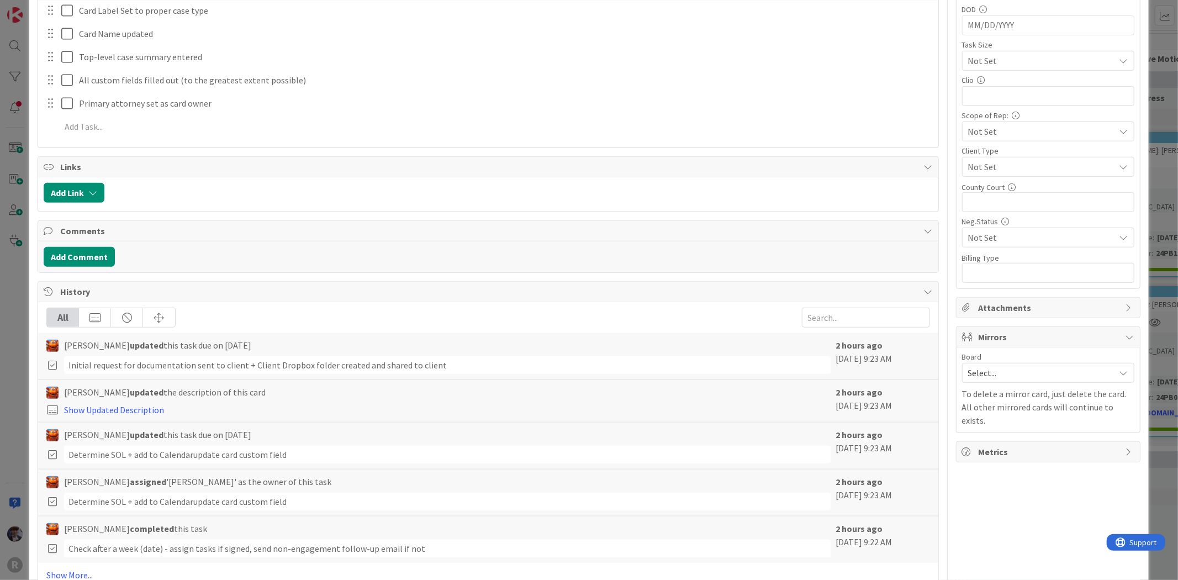
scroll to position [334, 0]
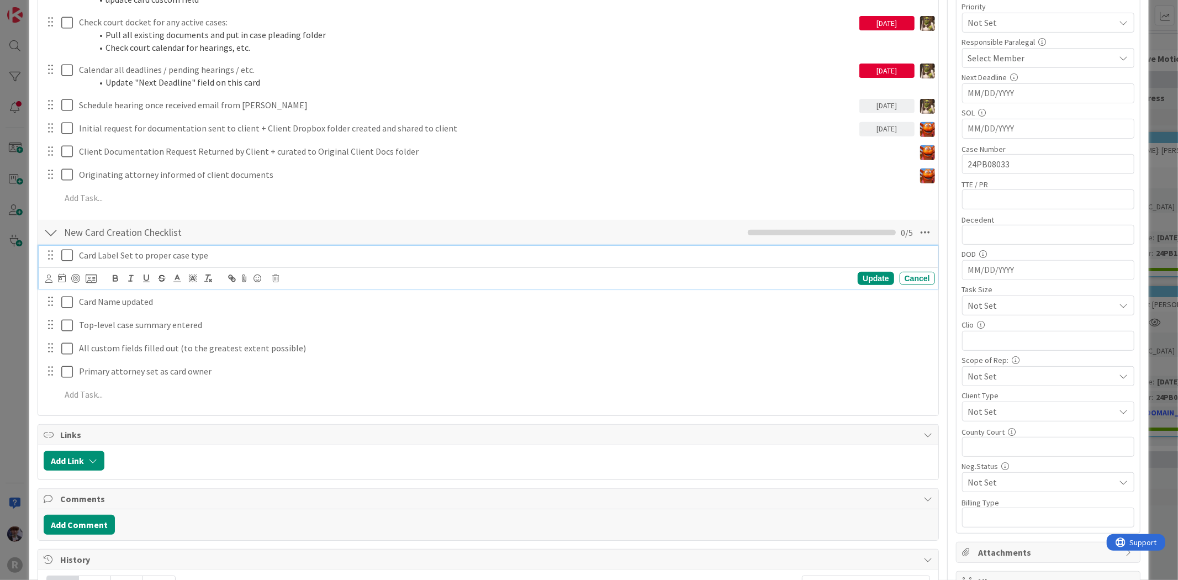
click at [179, 258] on p "Card Label Set to proper case type" at bounding box center [505, 255] width 852 height 13
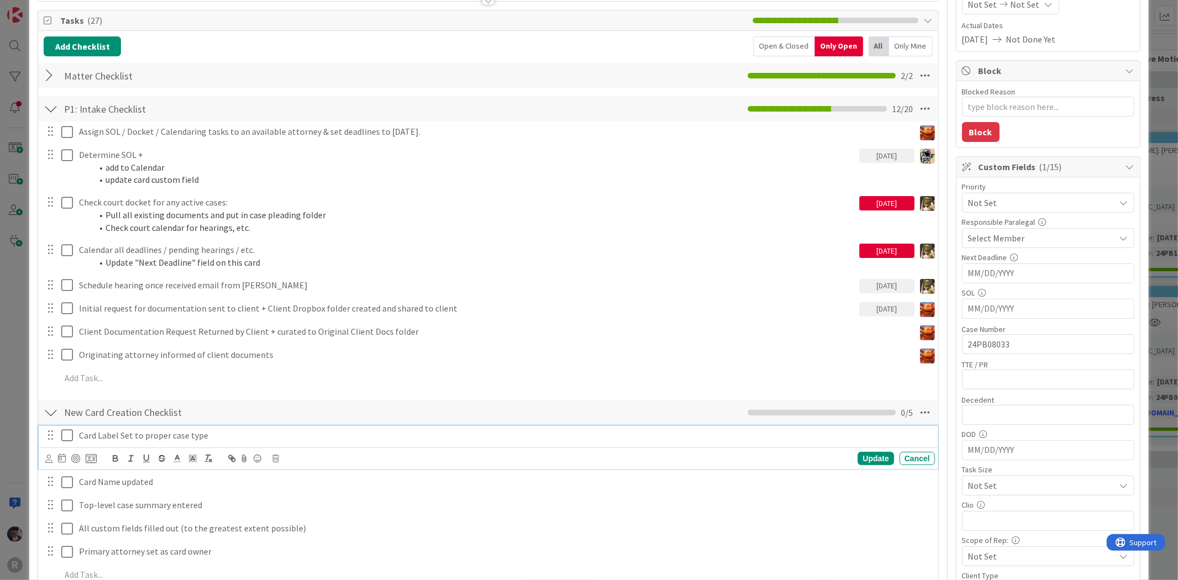
scroll to position [184, 0]
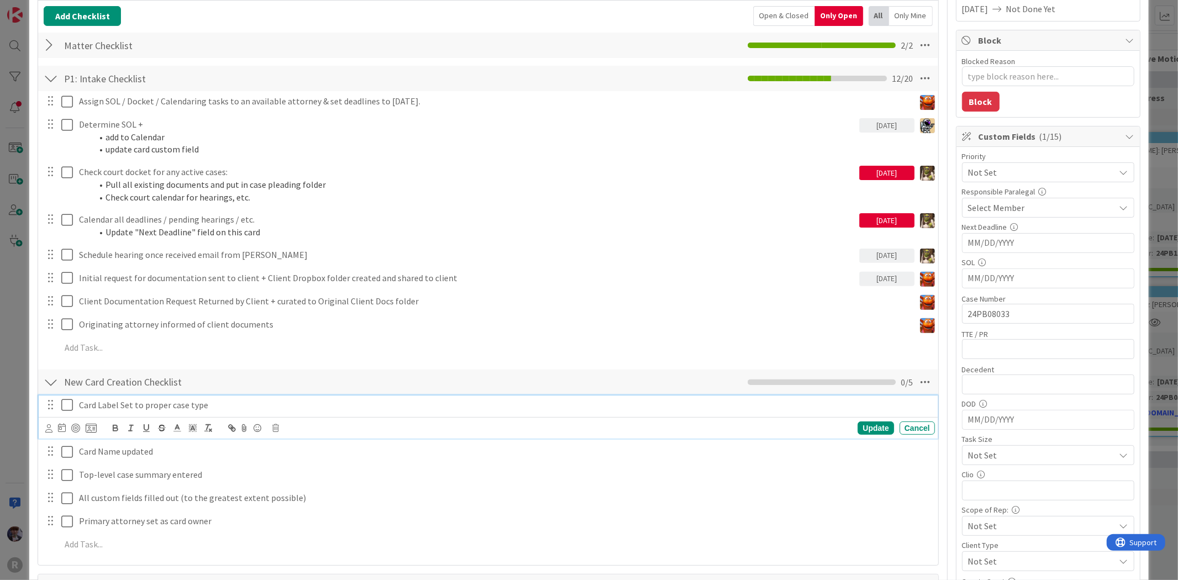
click at [15, 289] on div "ID 2225 Litigation Matter Workflow (FL2) Intake In Progress Title 14 / 128 FREE…" at bounding box center [589, 290] width 1178 height 580
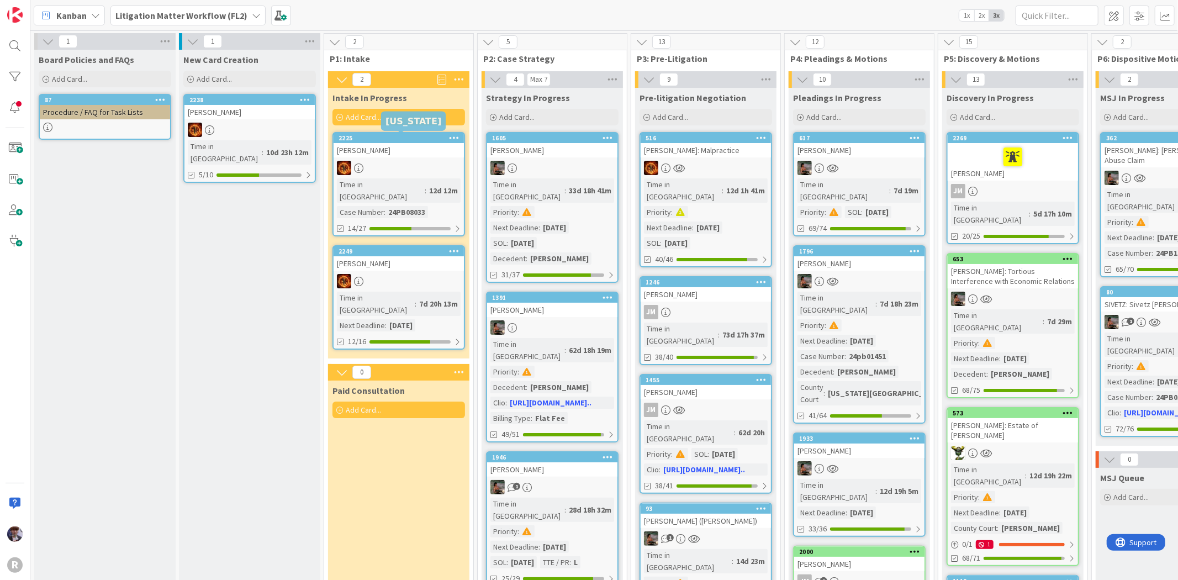
click at [382, 142] on div "2225 FREEMAN, Cindy" at bounding box center [399, 145] width 130 height 24
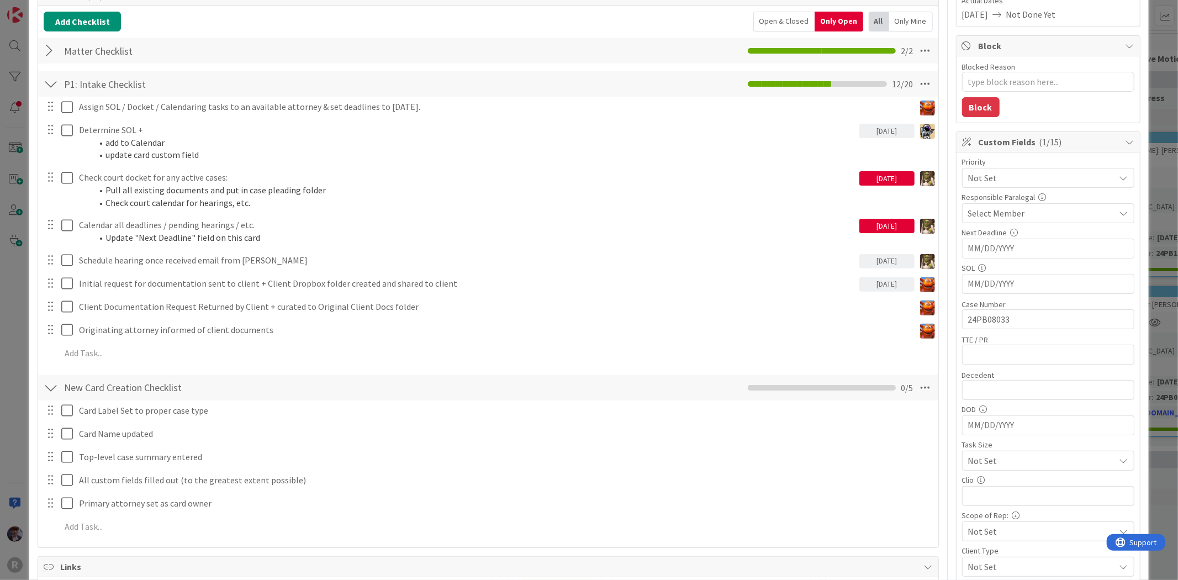
scroll to position [184, 0]
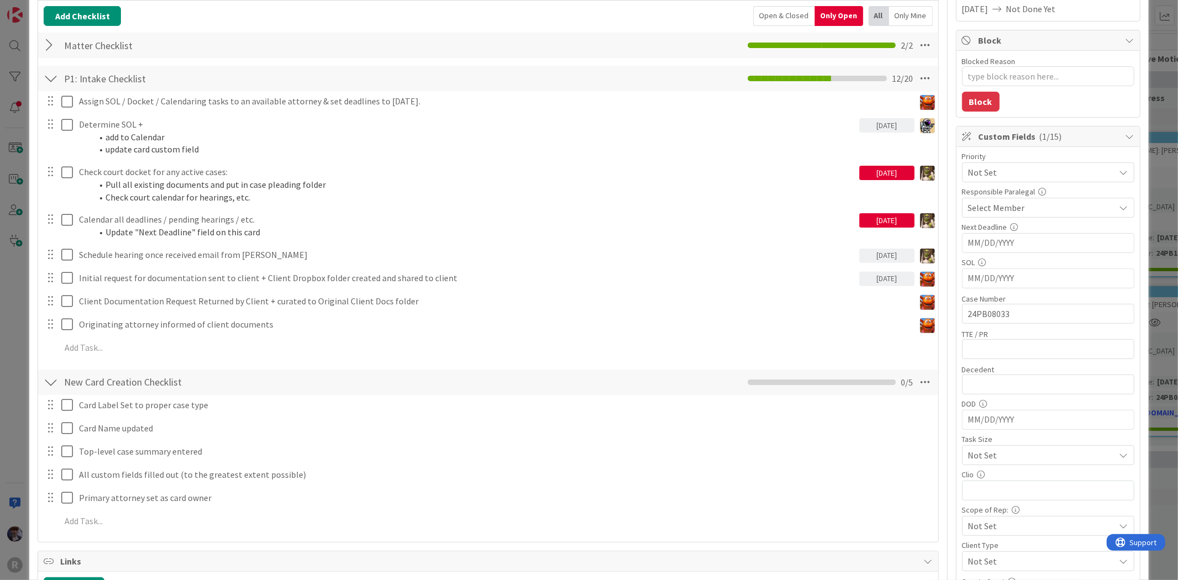
click at [1054, 178] on span "Not Set" at bounding box center [1038, 172] width 141 height 15
click at [1055, 155] on div "Priority" at bounding box center [1048, 156] width 172 height 8
click at [1149, 63] on div "ID 2225 Litigation Matter Workflow (FL2) Intake In Progress Title 14 / 128 FREE…" at bounding box center [589, 290] width 1178 height 580
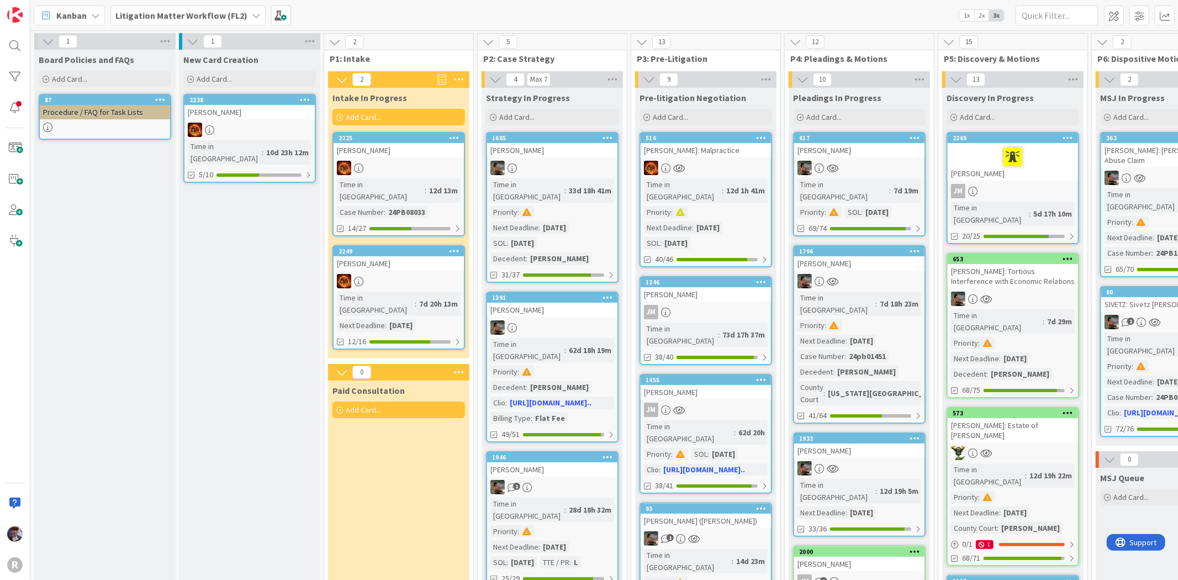
click at [377, 153] on div "FREEMAN, Cindy" at bounding box center [399, 150] width 130 height 14
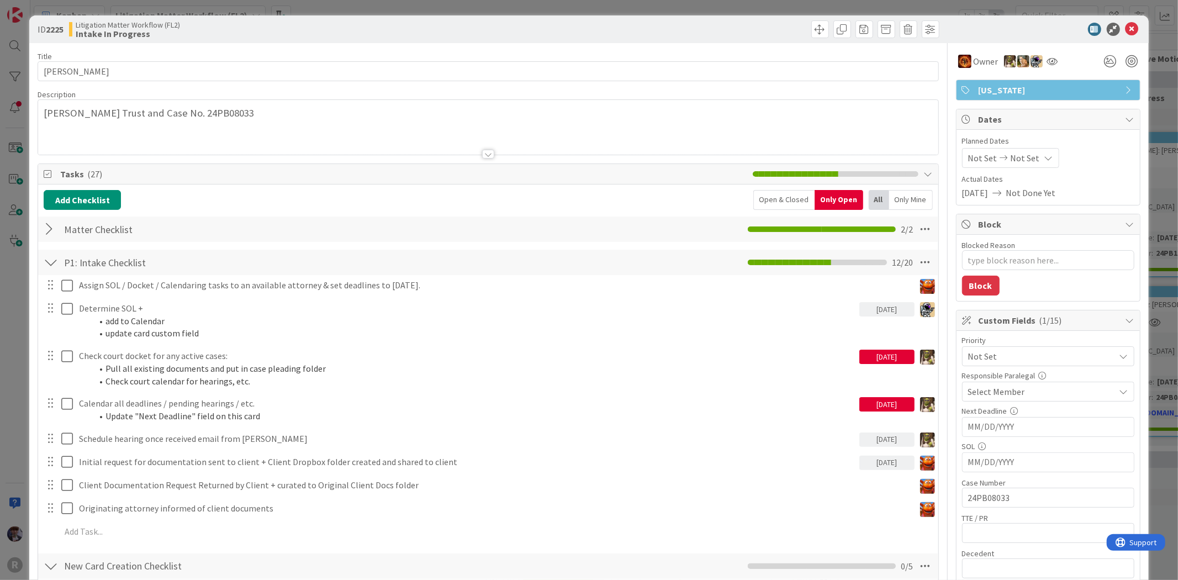
click at [994, 355] on span "Not Set" at bounding box center [1038, 355] width 141 height 15
click at [1157, 178] on div "ID 2225 Litigation Matter Workflow (FL2) Intake In Progress Title 14 / 128 FREE…" at bounding box center [589, 290] width 1178 height 580
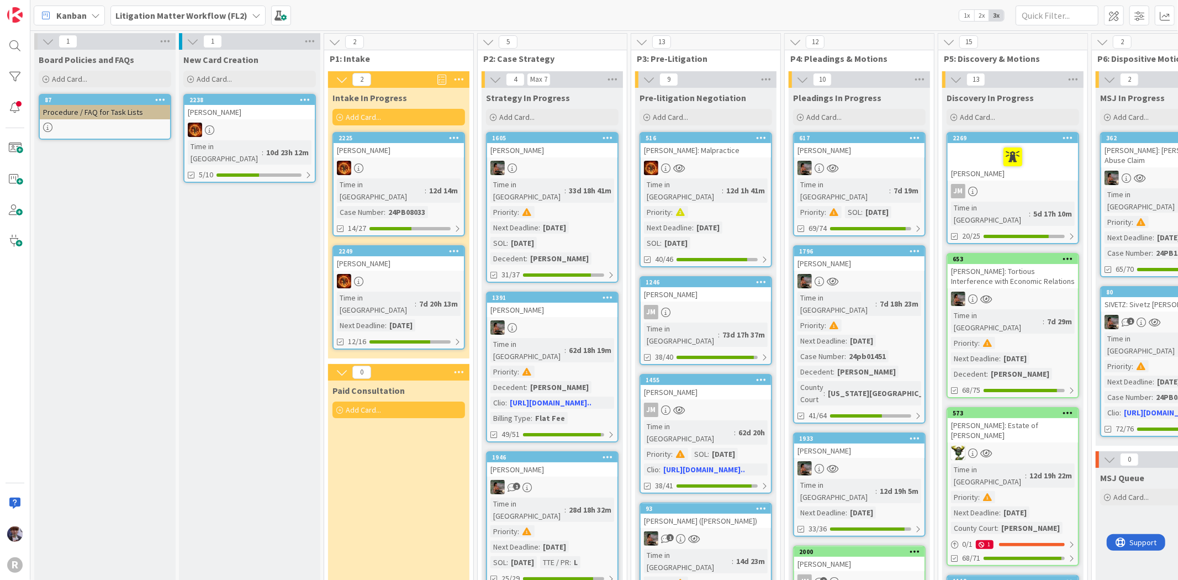
click at [426, 164] on div at bounding box center [399, 168] width 130 height 14
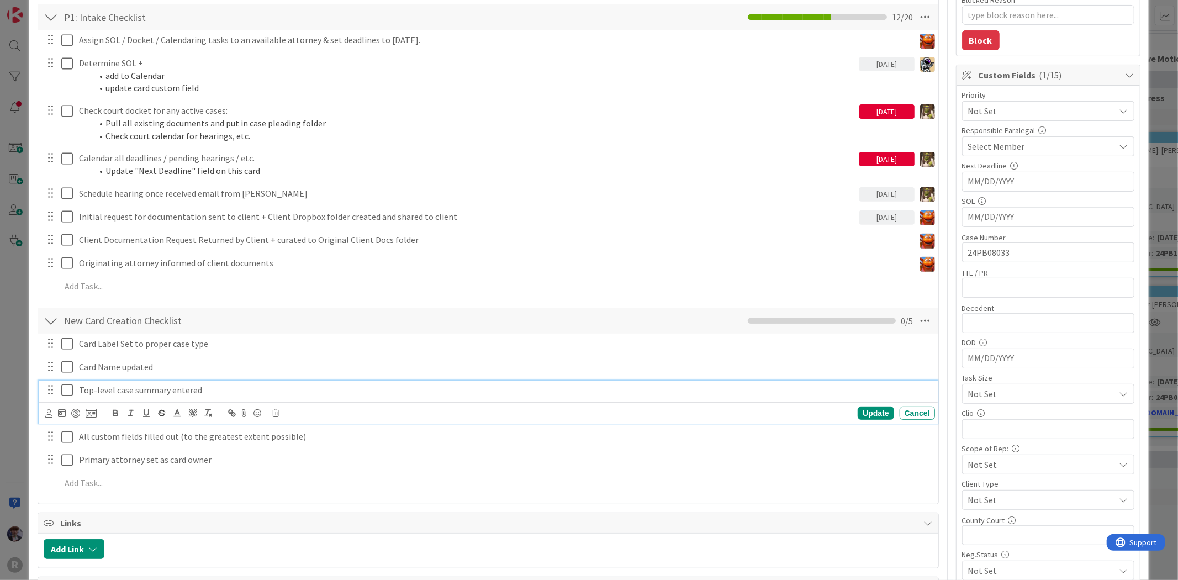
click at [239, 385] on p "Top-level case summary entered" at bounding box center [505, 390] width 852 height 13
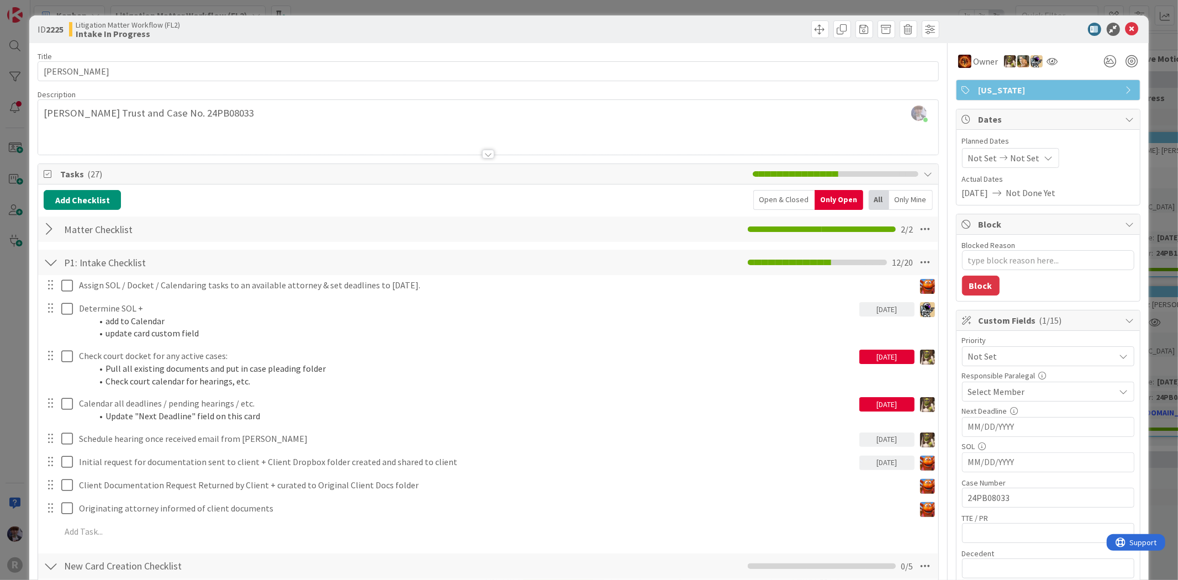
click at [18, 328] on div "ID 2225 Litigation Matter Workflow (FL2) Intake In Progress Title 14 / 128 FREE…" at bounding box center [589, 290] width 1178 height 580
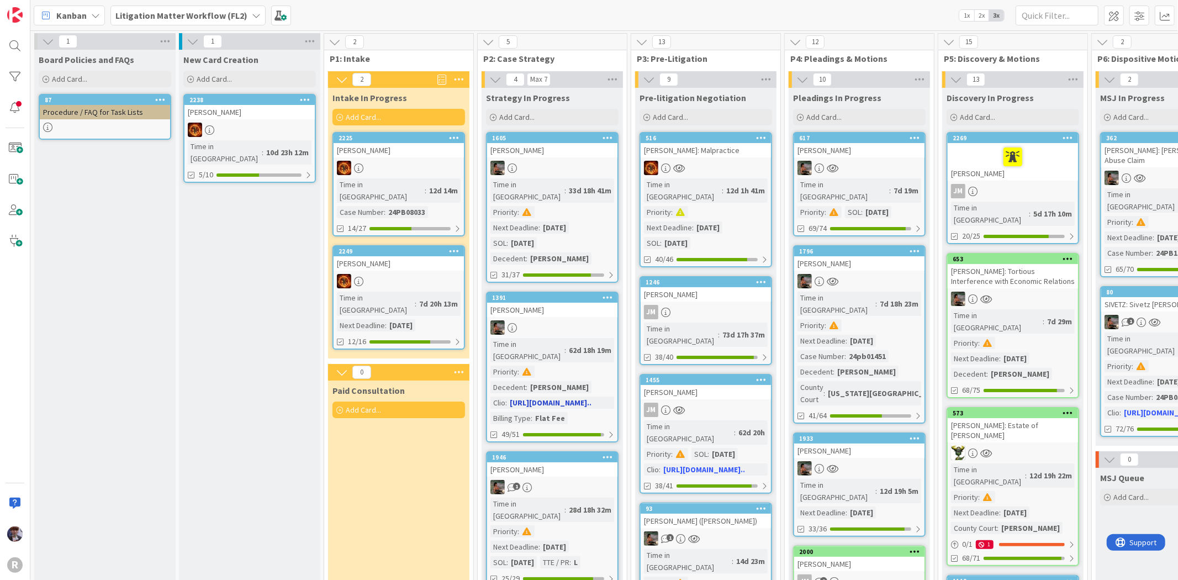
click at [552, 303] on div "FINAU, Crystal" at bounding box center [552, 310] width 130 height 14
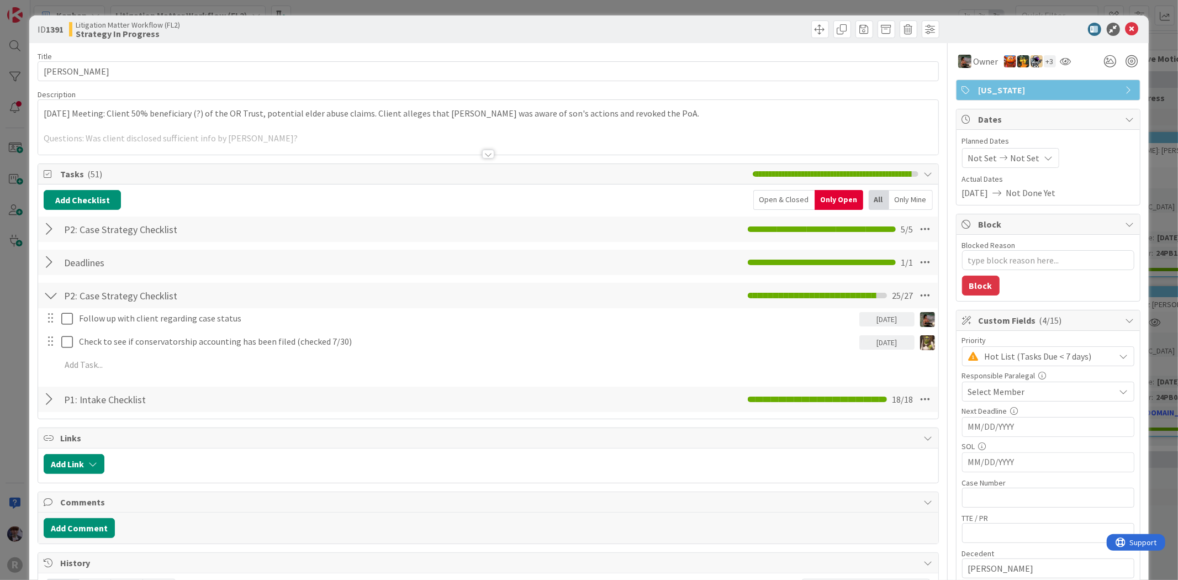
click at [442, 124] on p at bounding box center [488, 126] width 889 height 13
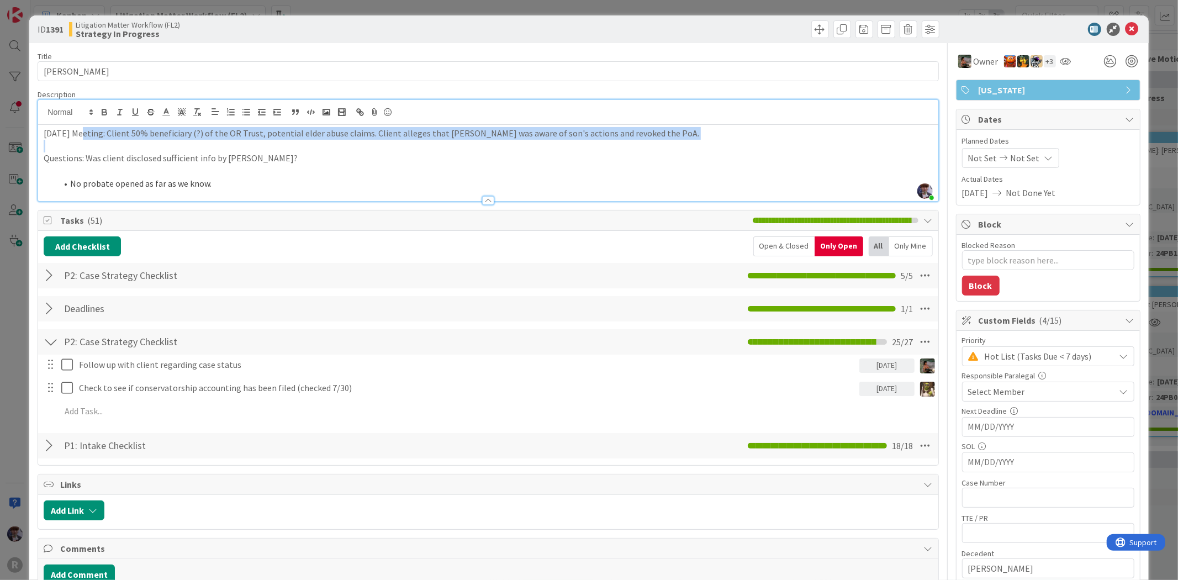
drag, startPoint x: 194, startPoint y: 140, endPoint x: 80, endPoint y: 130, distance: 114.7
click at [80, 130] on div "2025-06-04 Meeting: Client 50% beneficiary (?) of the OR Trust, potential elder…" at bounding box center [488, 163] width 900 height 76
click at [81, 141] on p at bounding box center [488, 146] width 889 height 13
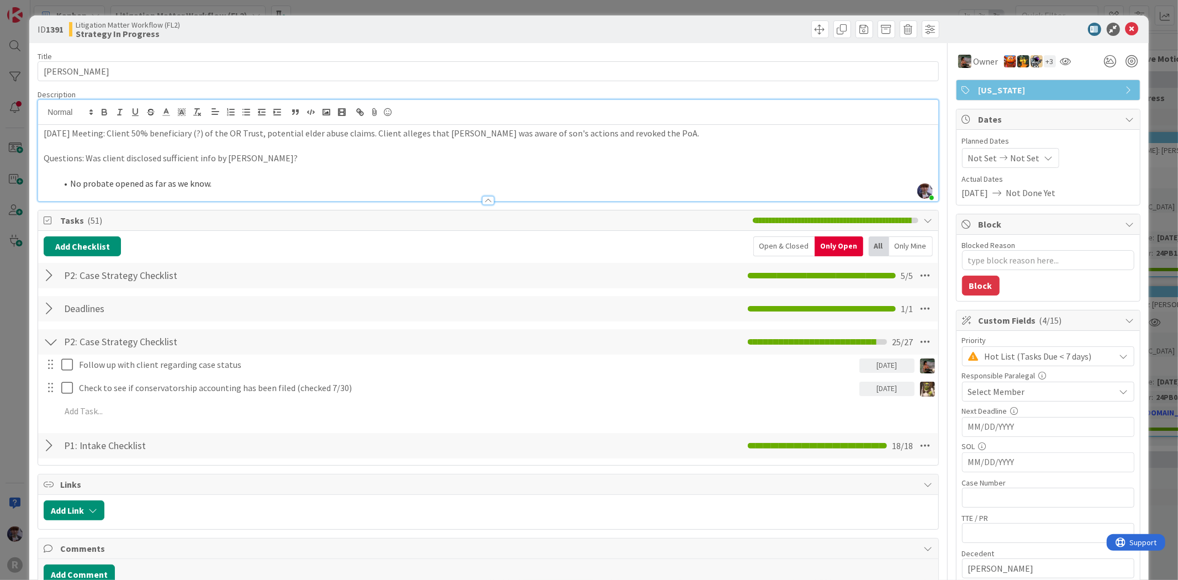
click at [35, 251] on div "ID 1391 Litigation Matter Workflow (FL2) Strategy In Progress Title 14 / 128 FI…" at bounding box center [588, 531] width 1119 height 1033
click at [19, 300] on div "ID 1391 Litigation Matter Workflow (FL2) Strategy In Progress Title 14 / 128 FI…" at bounding box center [589, 290] width 1178 height 580
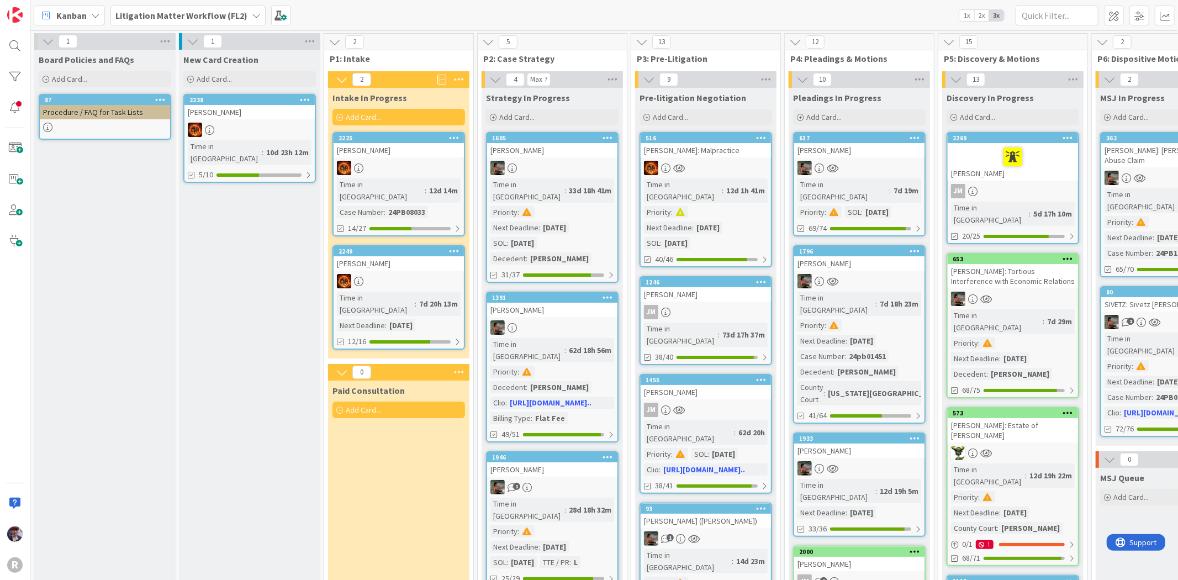
click at [566, 162] on div at bounding box center [552, 168] width 130 height 14
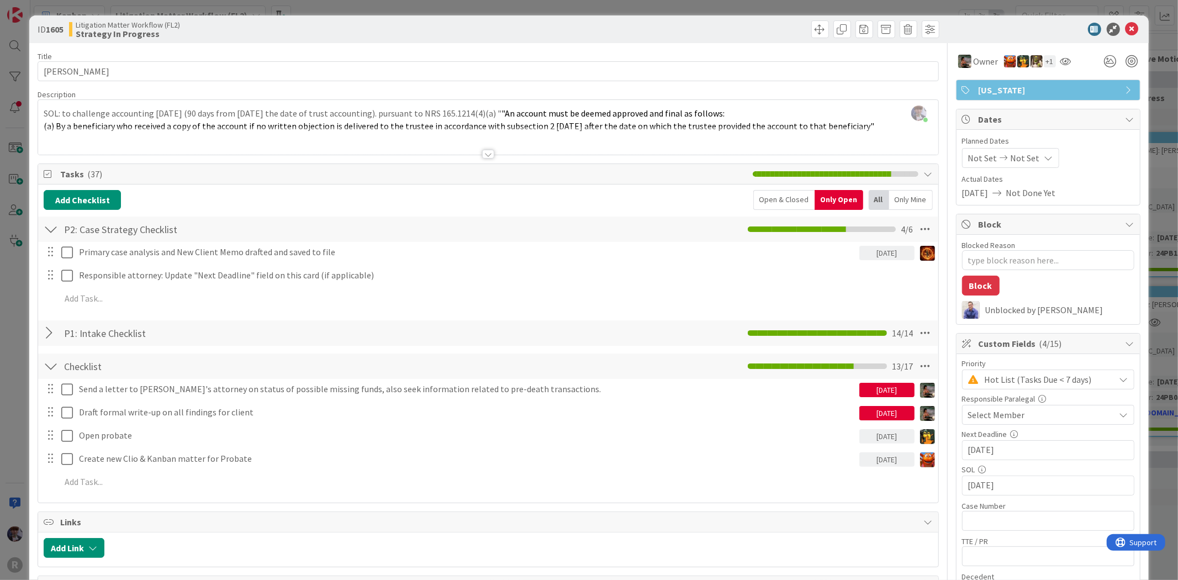
click at [8, 300] on div "ID 1605 Litigation Matter Workflow (FL2) Strategy In Progress Title 15 / 128 SO…" at bounding box center [589, 290] width 1178 height 580
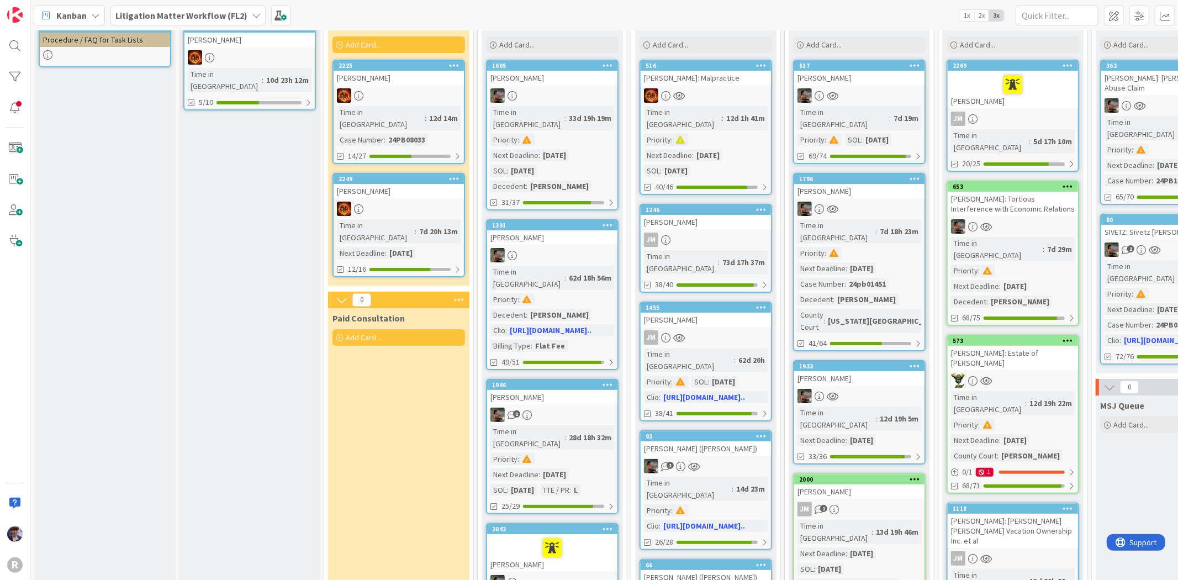
scroll to position [123, 0]
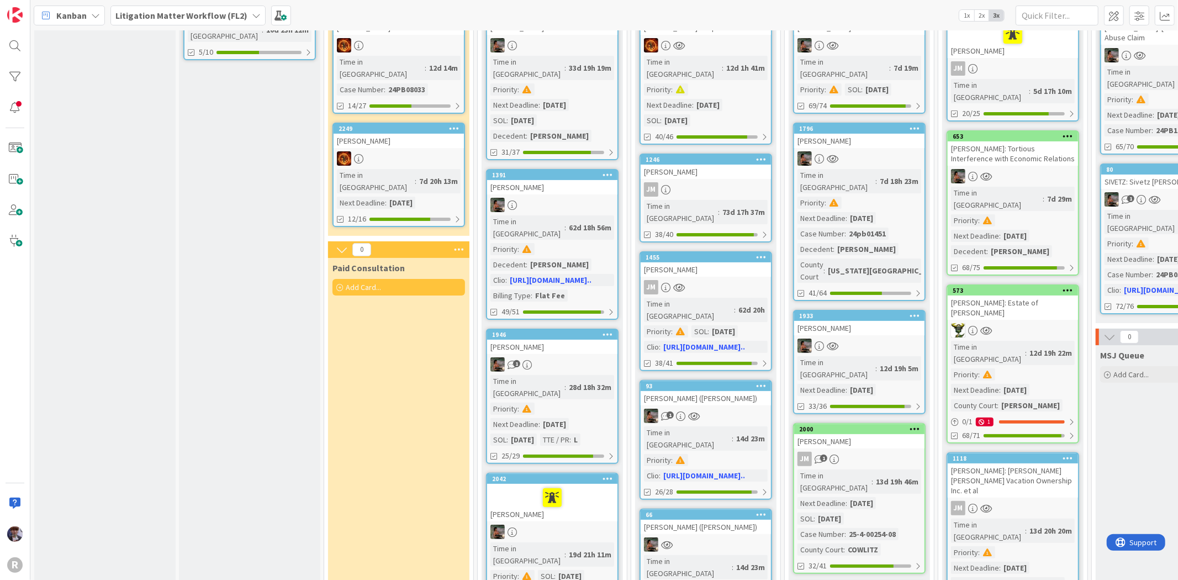
click at [566, 340] on div "GANNON, Bennett" at bounding box center [552, 347] width 130 height 14
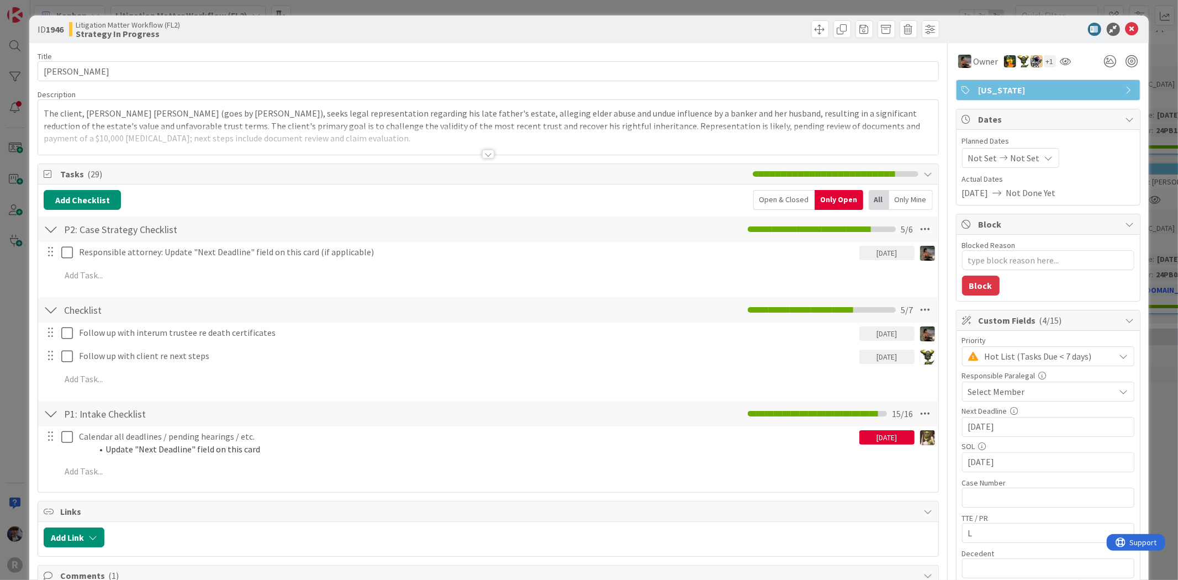
click at [83, 118] on p "The client, Bennett Ivan Gannon (goes by Ben), seeks legal representation regar…" at bounding box center [488, 126] width 889 height 38
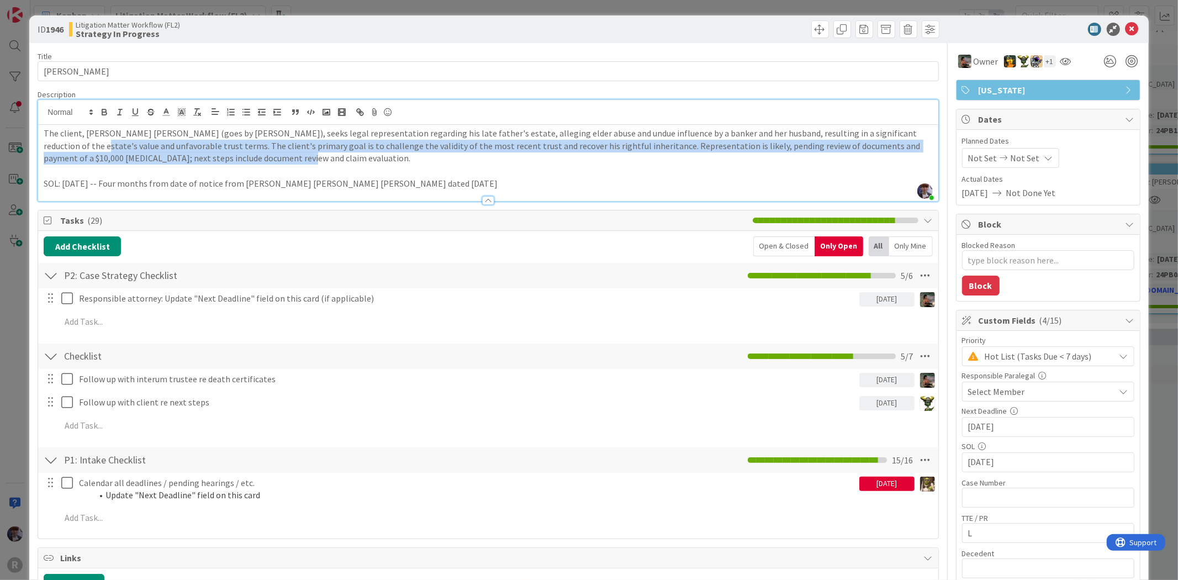
drag, startPoint x: 262, startPoint y: 157, endPoint x: -24, endPoint y: 142, distance: 285.9
click at [0, 142] on html "R Kanban Litigation Matter Workflow (FL2) 1x 2x 3x 1 Board Policies and FAQs Ad…" at bounding box center [589, 290] width 1178 height 580
click at [276, 159] on p "The client, Bennett Ivan Gannon (goes by Ben), seeks legal representation regar…" at bounding box center [488, 146] width 889 height 38
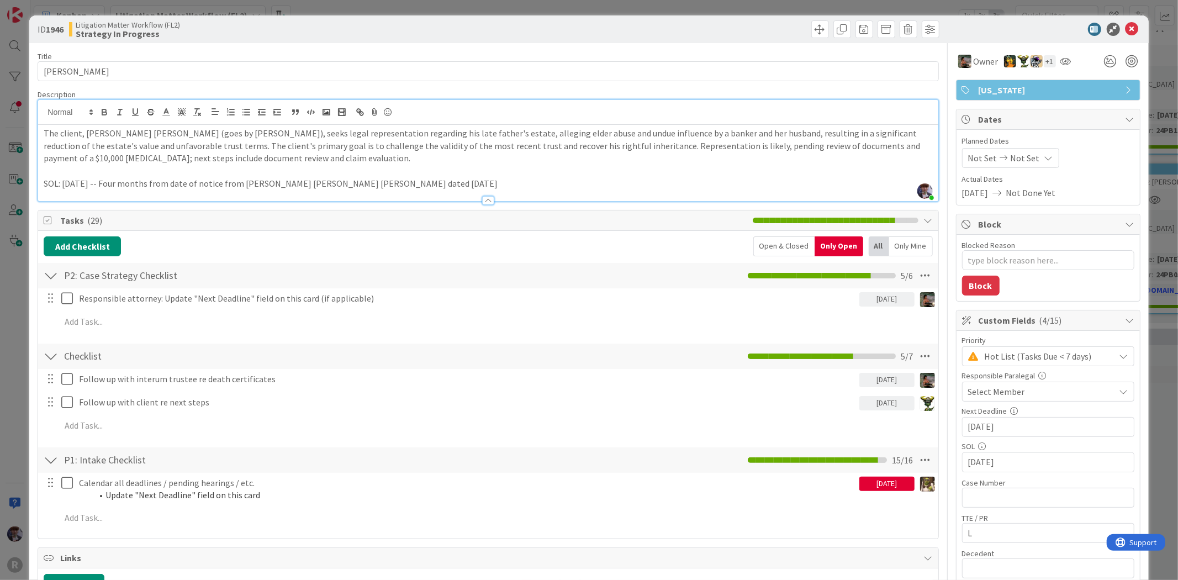
click at [24, 367] on div "ID 1946 Litigation Matter Workflow (FL2) Strategy In Progress Title 15 / 128 GA…" at bounding box center [589, 290] width 1178 height 580
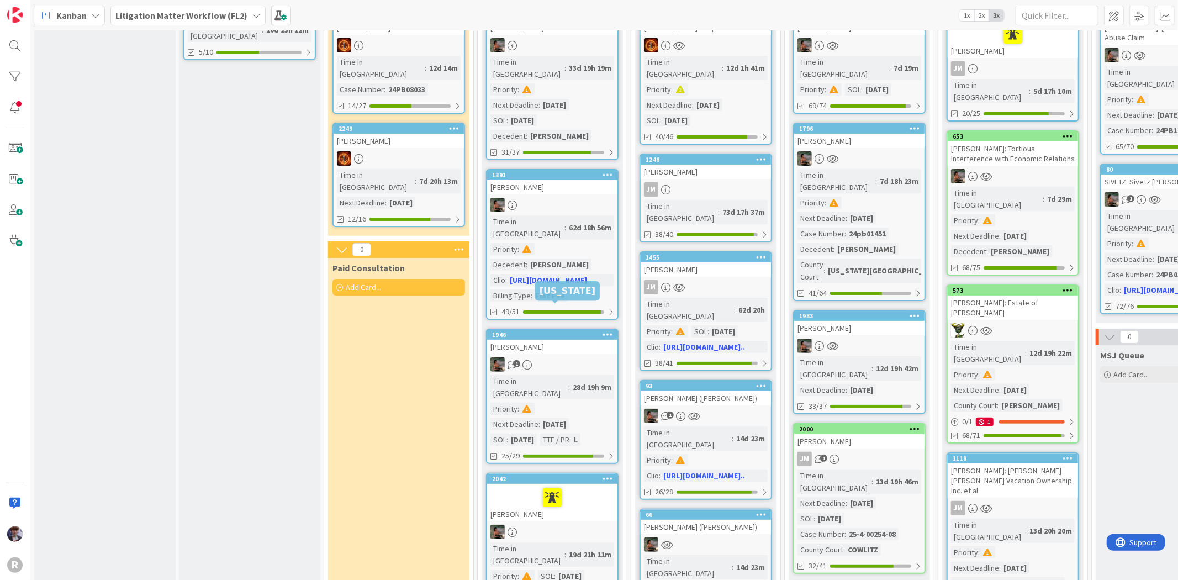
click at [573, 357] on div "1" at bounding box center [552, 364] width 130 height 14
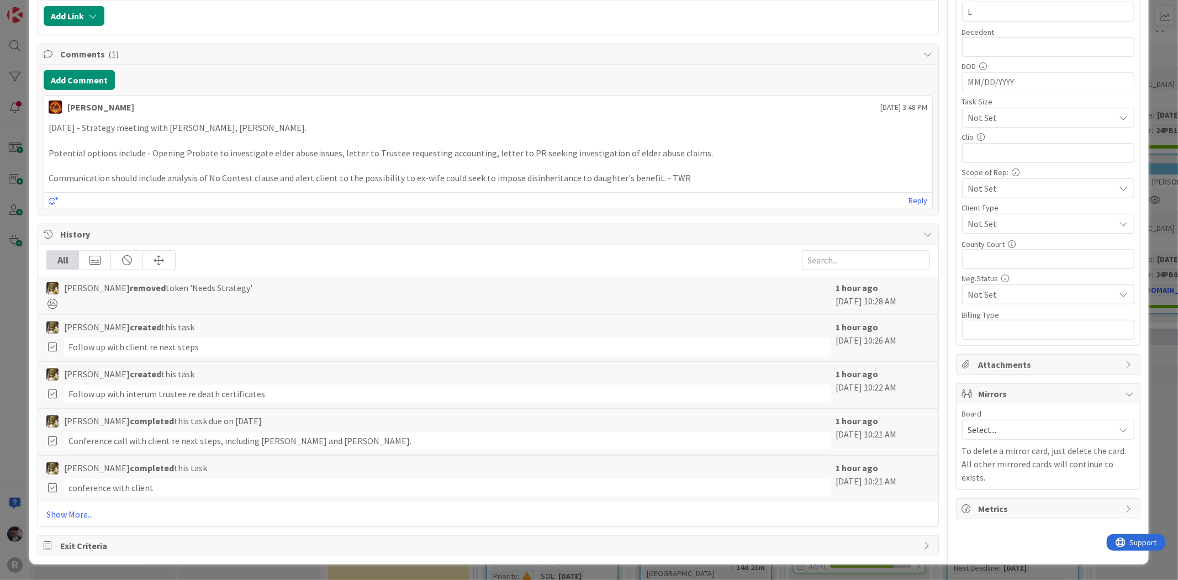
click at [15, 358] on div "ID 1946 Litigation Matter Workflow (FL2) Strategy In Progress Title 15 / 128 GA…" at bounding box center [589, 290] width 1178 height 580
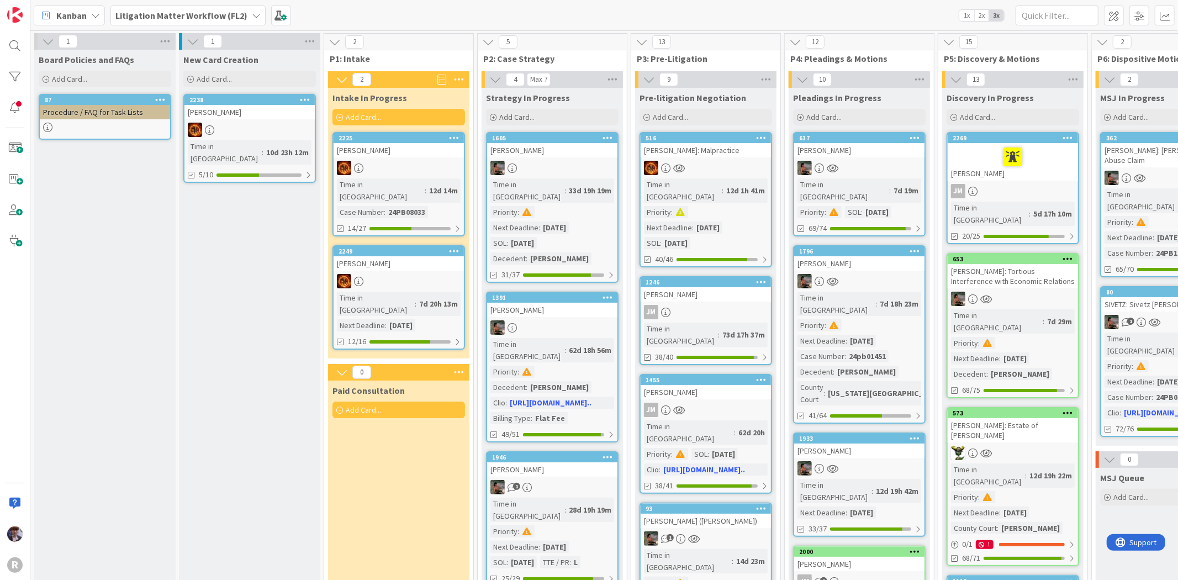
click at [398, 256] on div "JANZEN, Caroline" at bounding box center [399, 263] width 130 height 14
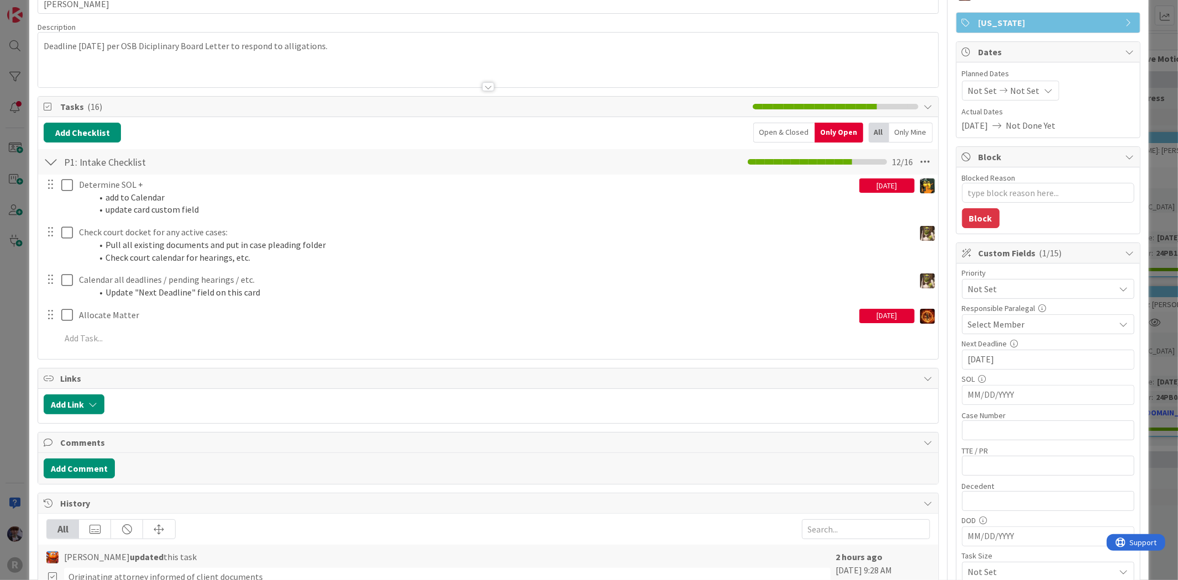
scroll to position [123, 0]
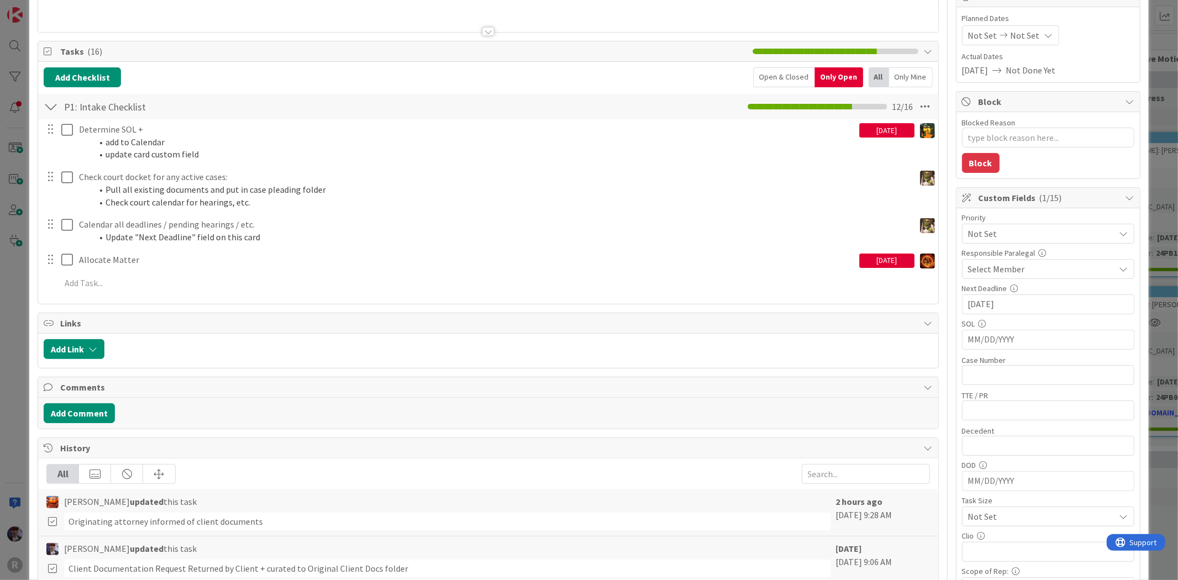
click at [17, 300] on div "ID 2249 Litigation Matter Workflow (FL2) Intake In Progress Title 16 / 128 JANZ…" at bounding box center [589, 290] width 1178 height 580
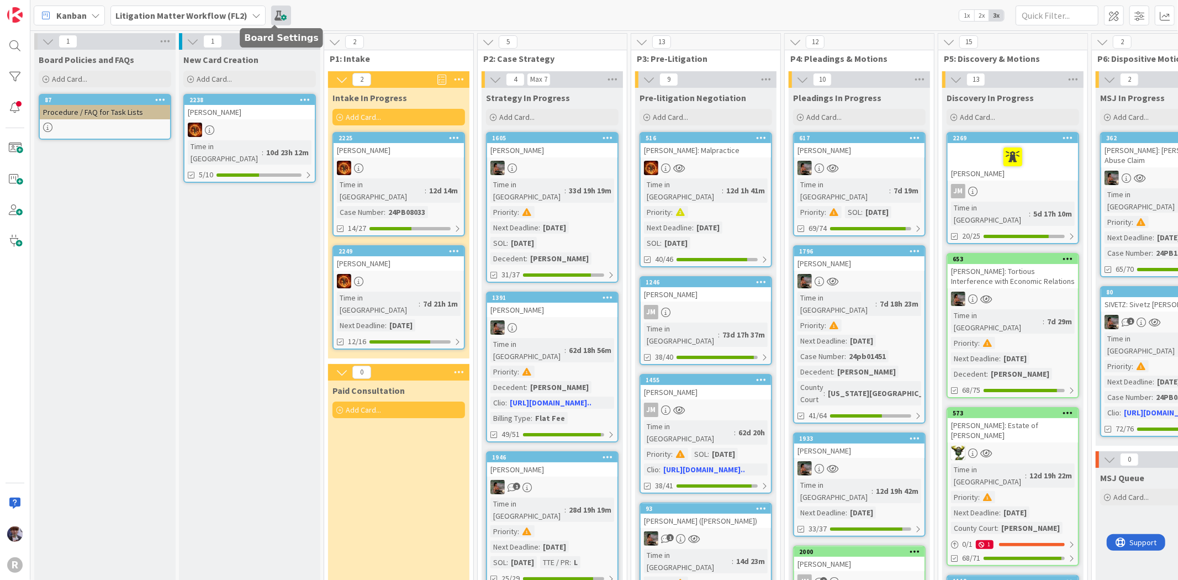
click at [273, 13] on span at bounding box center [281, 16] width 20 height 20
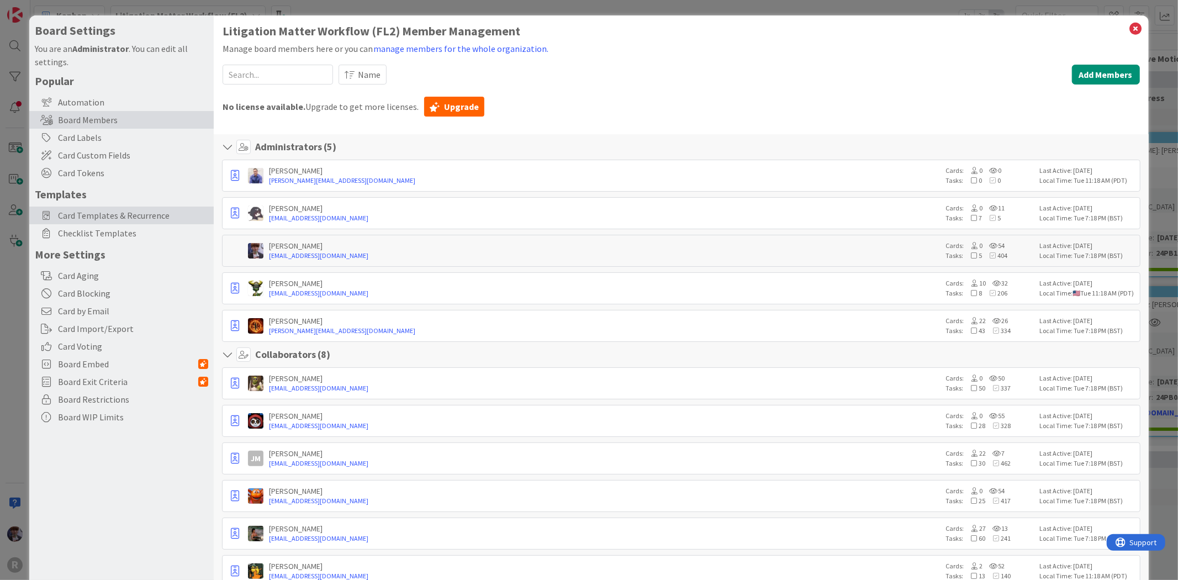
click at [129, 209] on span "Card Templates & Recurrence" at bounding box center [133, 215] width 150 height 13
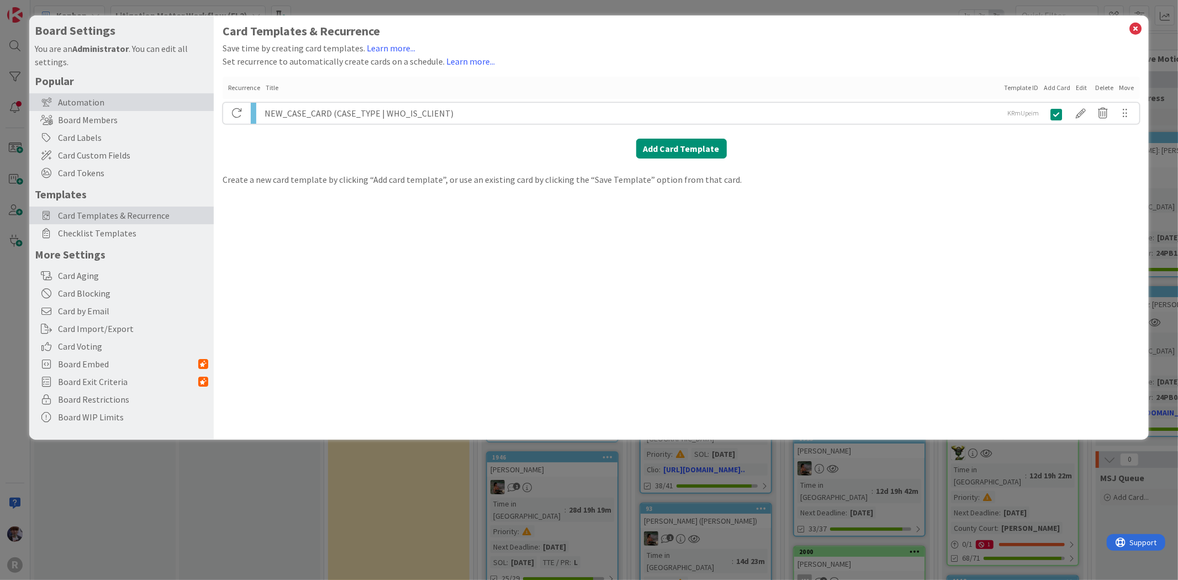
click at [127, 101] on div "Automation" at bounding box center [121, 102] width 184 height 18
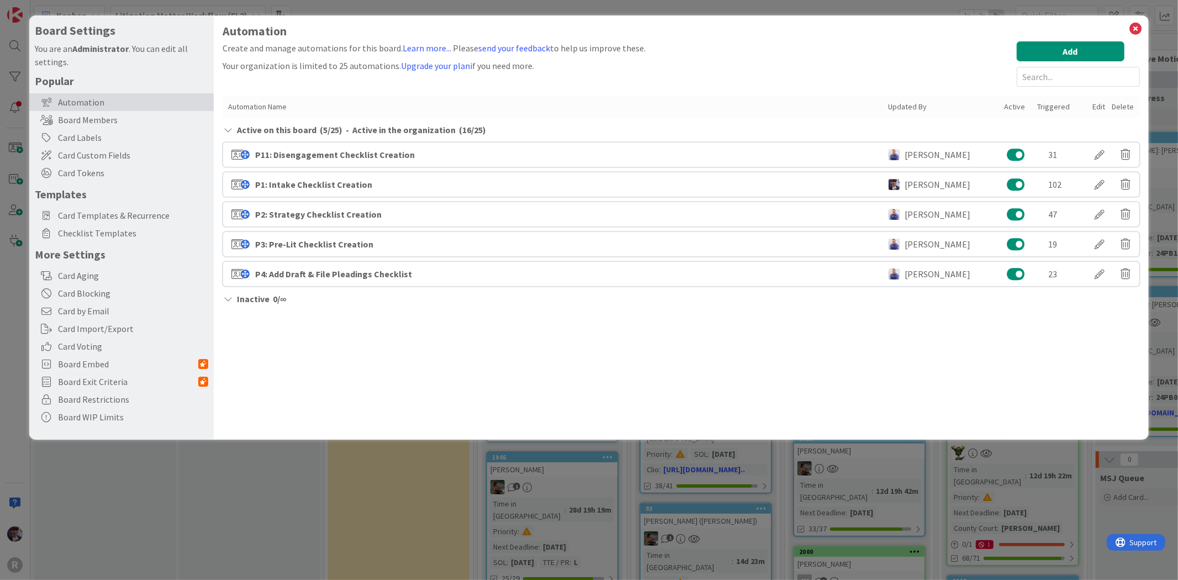
click at [342, 329] on div "Automation Create and manage automations for this board. Learn more... Please s…" at bounding box center [681, 227] width 934 height 424
click at [246, 472] on div "Board Settings You are an Administrator . You can edit all settings. Popular Au…" at bounding box center [589, 290] width 1178 height 580
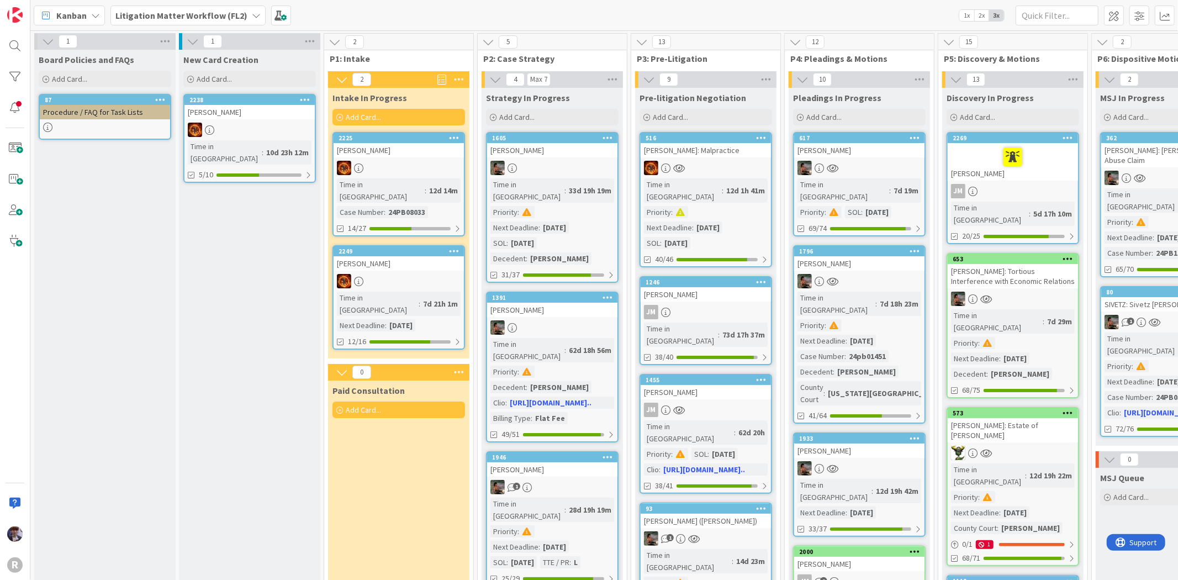
click at [406, 256] on div "JANZEN, Caroline" at bounding box center [399, 263] width 130 height 14
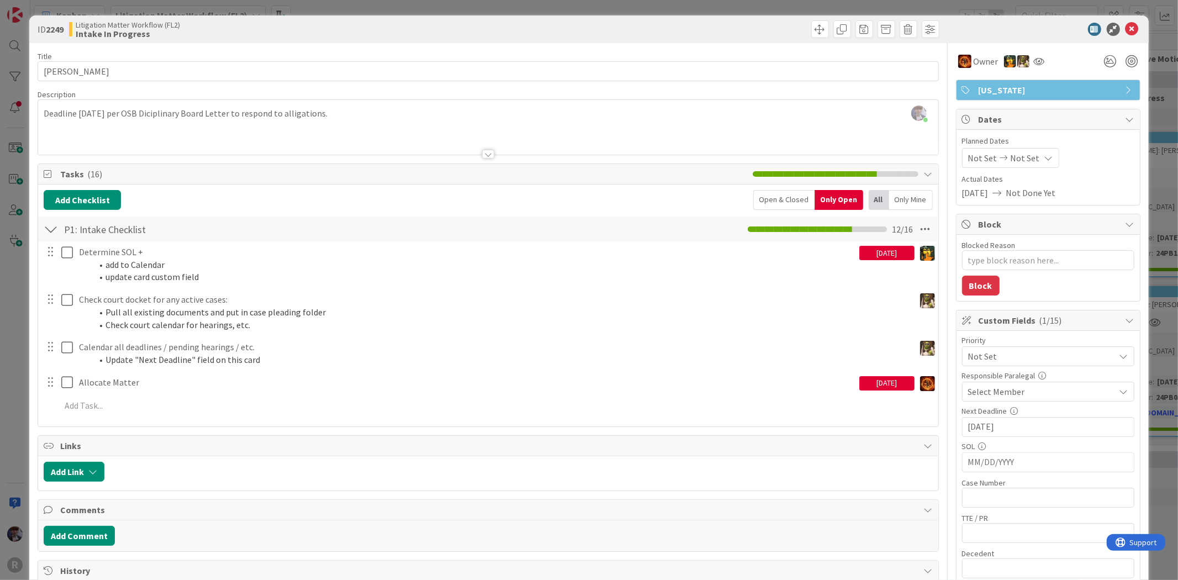
click at [12, 307] on div "ID 2249 Litigation Matter Workflow (FL2) Intake In Progress Title 16 / 128 JANZ…" at bounding box center [589, 290] width 1178 height 580
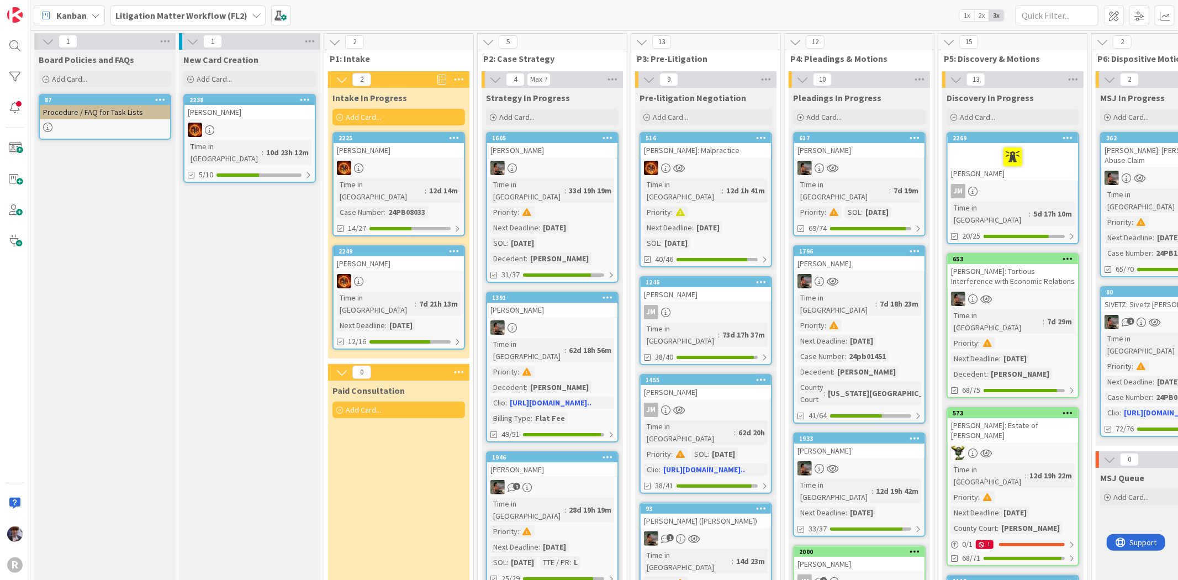
click at [384, 161] on div at bounding box center [399, 168] width 130 height 14
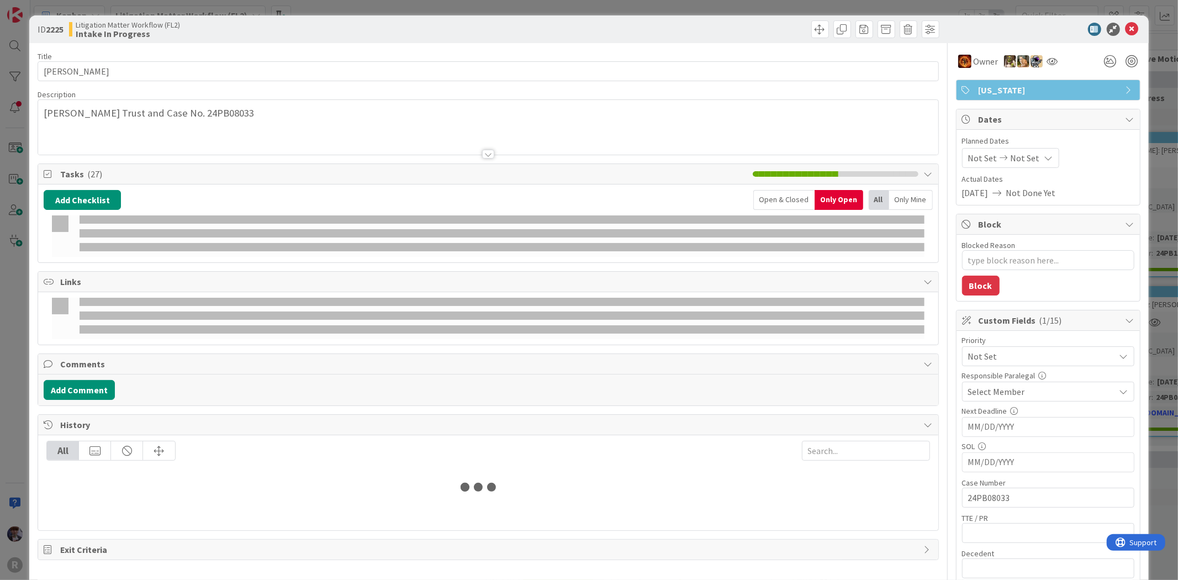
type textarea "x"
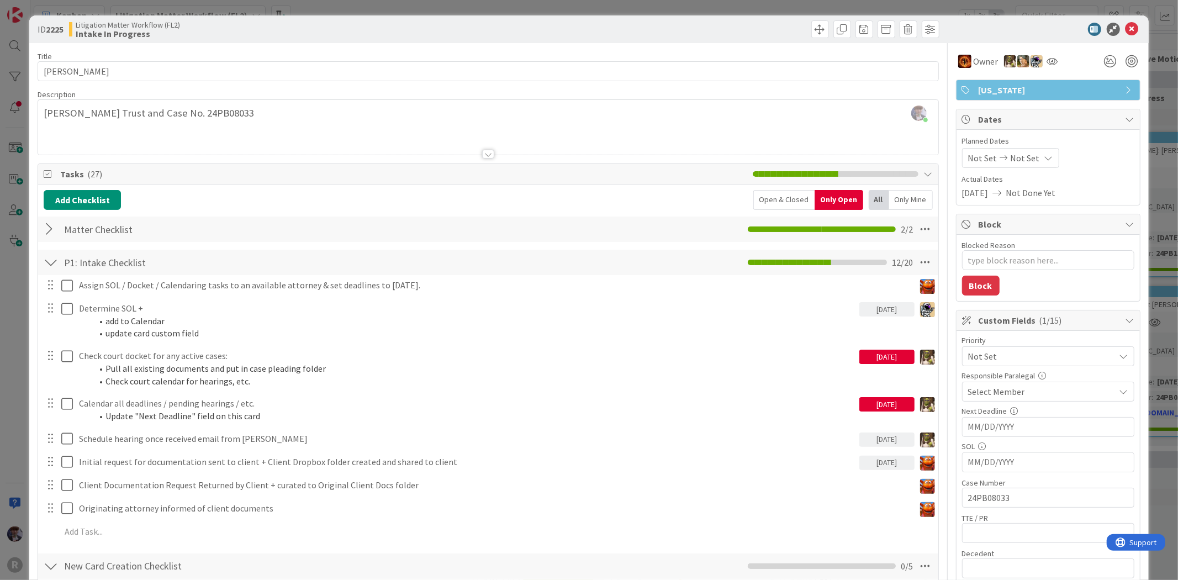
click at [24, 207] on div "ID 2225 Litigation Matter Workflow (FL2) Intake In Progress Title 14 / 128 FREE…" at bounding box center [589, 290] width 1178 height 580
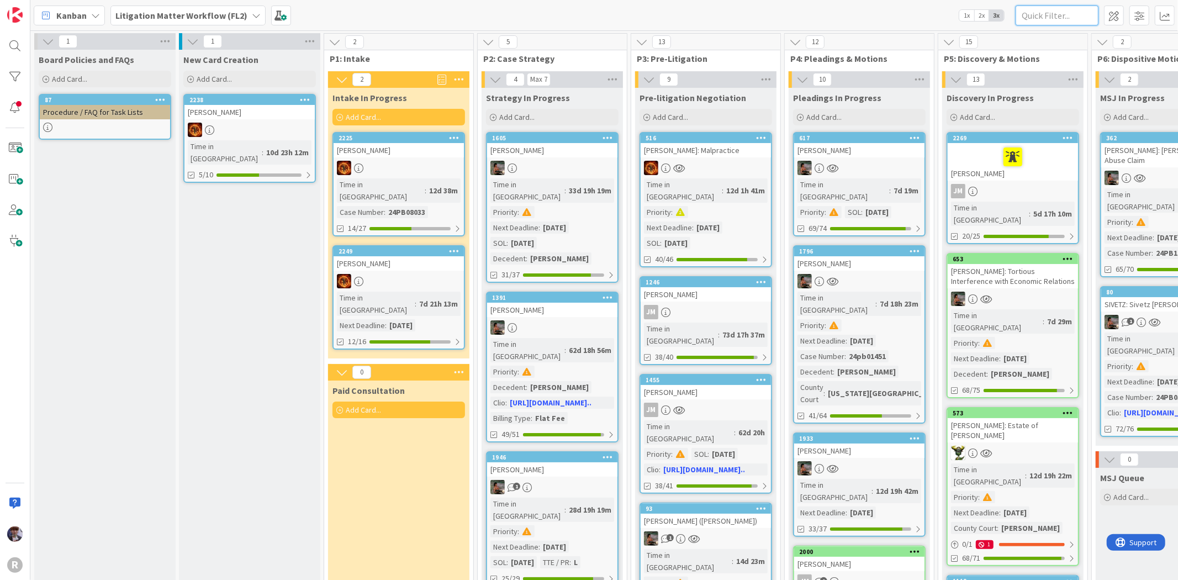
click at [1056, 19] on input "text" at bounding box center [1057, 16] width 83 height 20
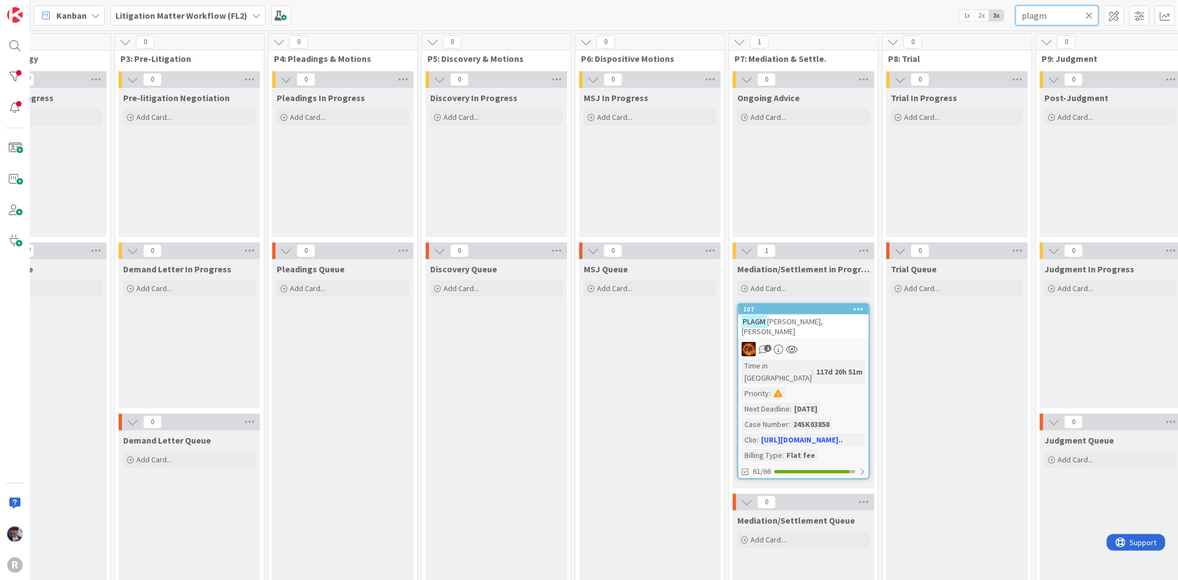
scroll to position [0, 542]
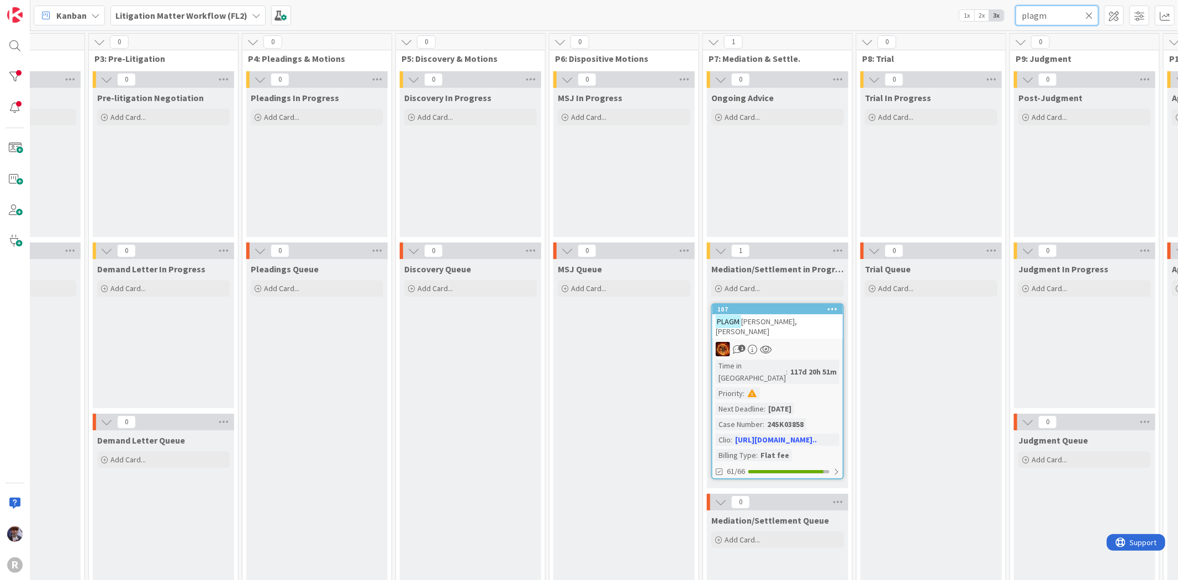
type input "plagm"
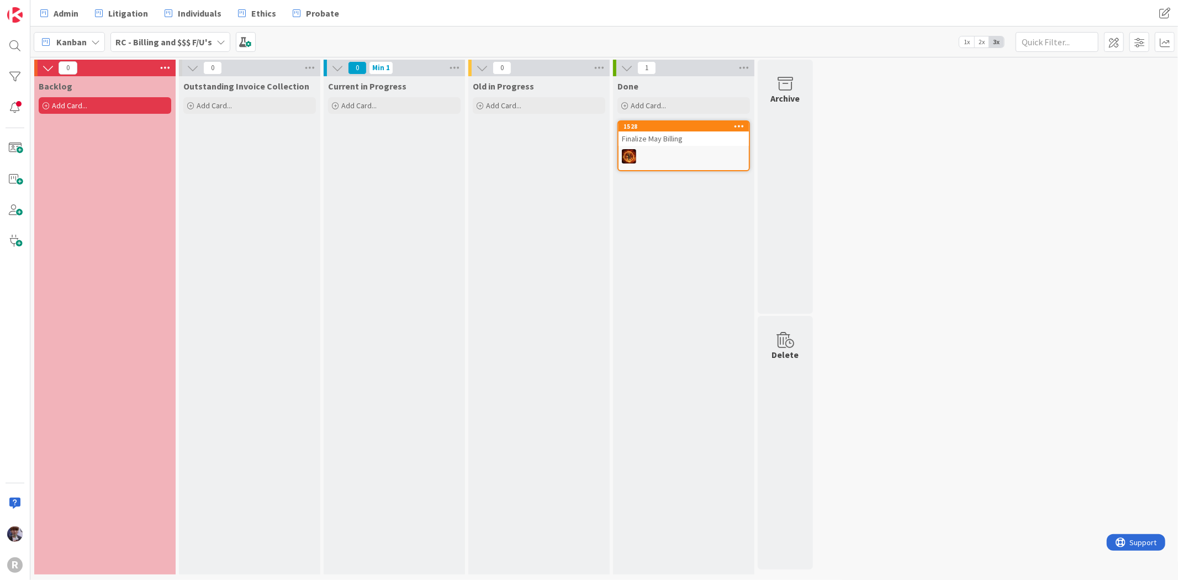
click at [466, 25] on div "Admin Litigation Individuals Ethics Probate Admin Litigation Individuals Ethics…" at bounding box center [604, 13] width 1148 height 27
click at [482, 31] on div "Kanban RC - Billing and $$$ F/U's 1x 2x 3x" at bounding box center [604, 42] width 1148 height 30
click at [604, 21] on div "Admin Litigation Individuals Ethics Probate" at bounding box center [389, 13] width 711 height 20
click at [56, 4] on link "Admin" at bounding box center [59, 13] width 51 height 20
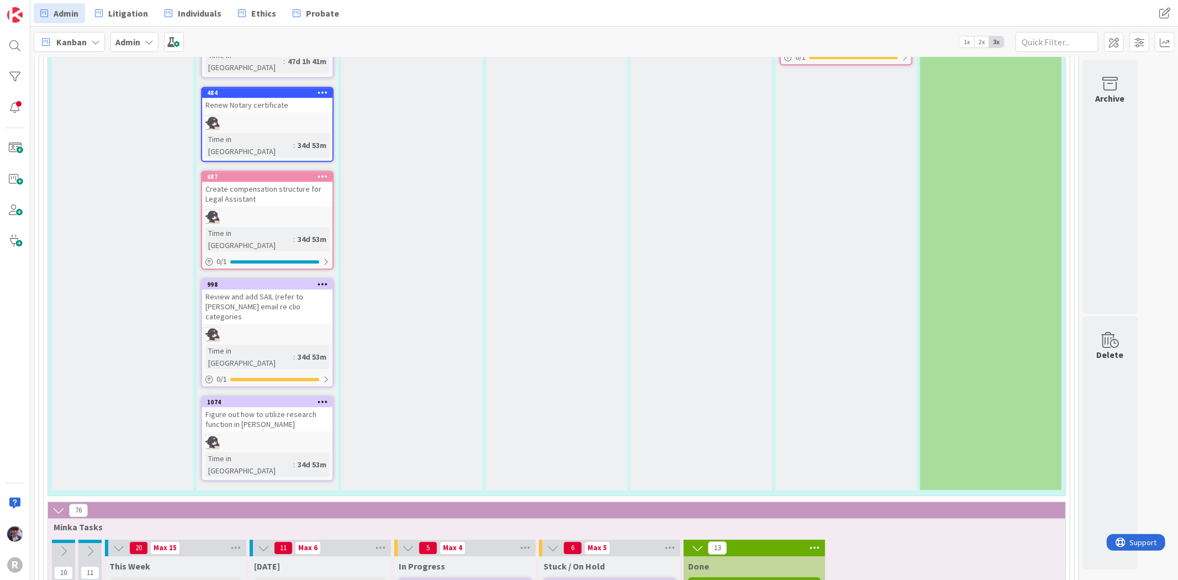
scroll to position [2761, 0]
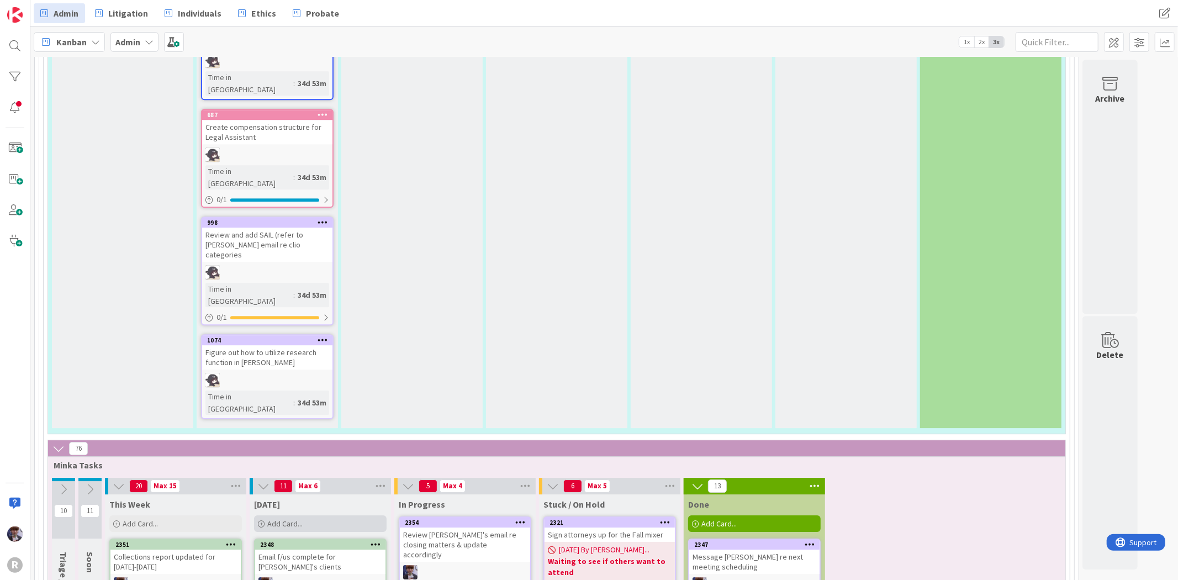
click at [316, 515] on div "Add Card..." at bounding box center [320, 523] width 133 height 17
type textarea "x"
type textarea "E"
type textarea "x"
type textarea "Em"
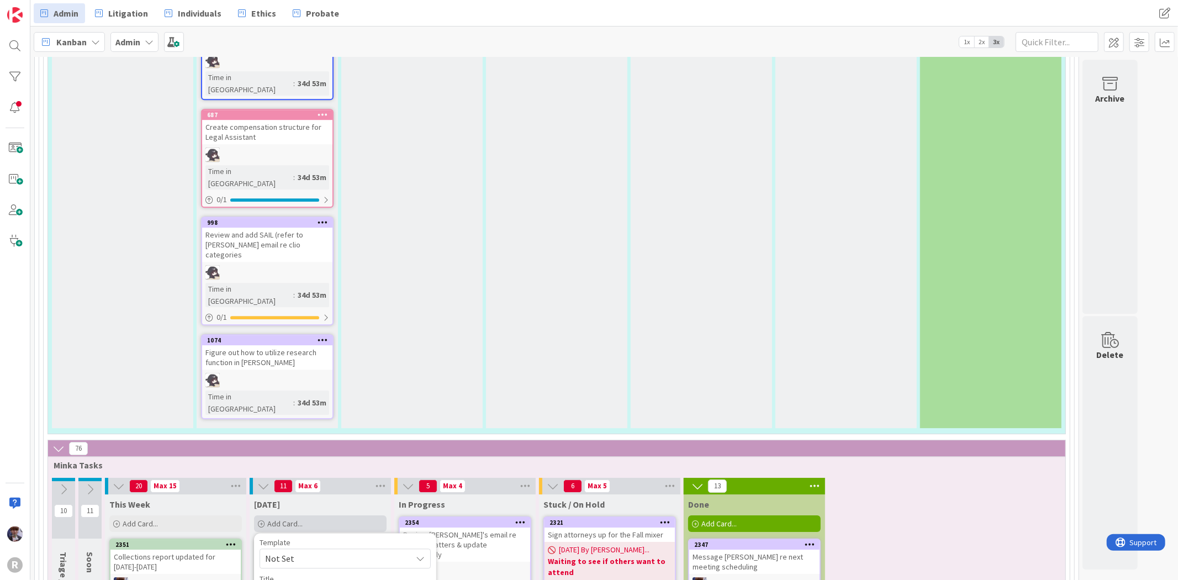
type textarea "x"
type textarea "Emai"
type textarea "x"
type textarea "Email"
type textarea "x"
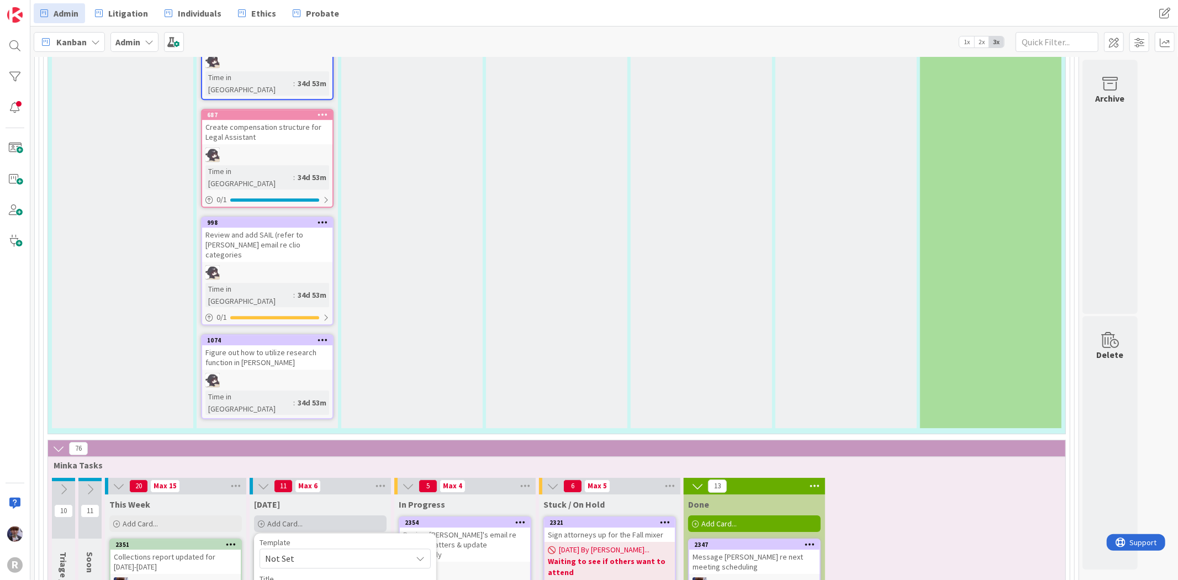
type textarea "Email"
type textarea "x"
type textarea "Email K"
type textarea "x"
type textarea "Email Kr"
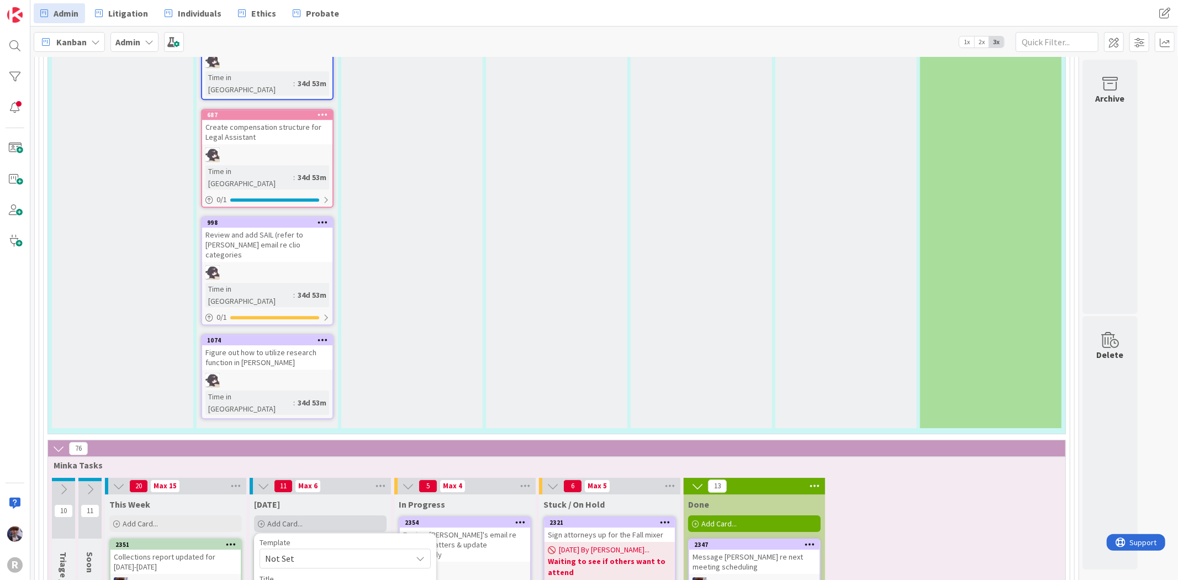
type textarea "x"
type textarea "Email Krs"
type textarea "x"
type textarea "Email Kr"
type textarea "x"
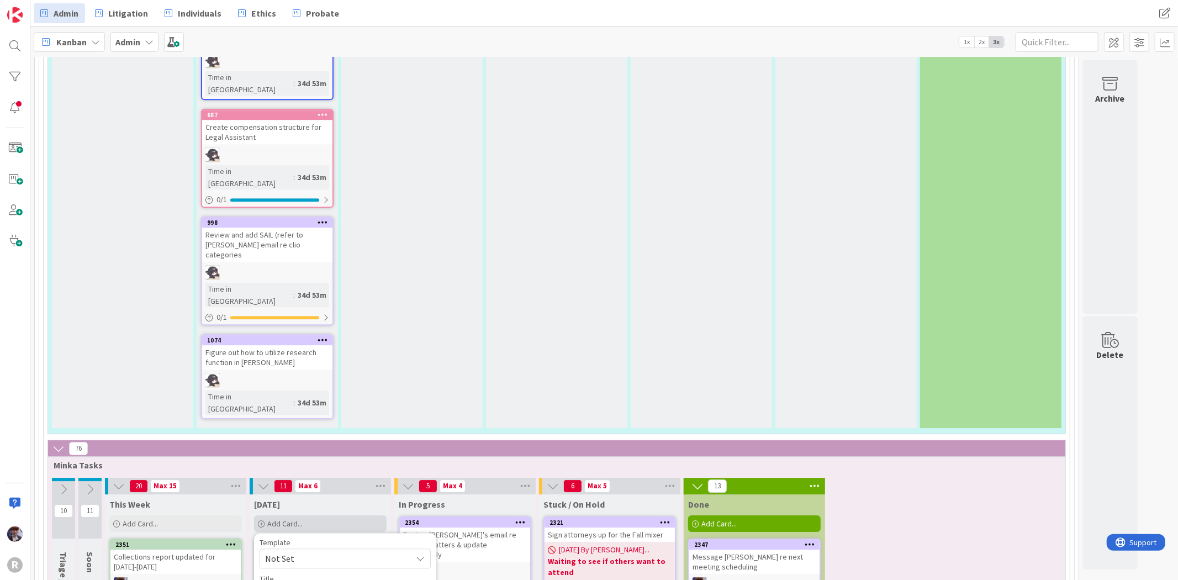
type textarea "Email Krs"
type textarea "x"
type textarea "Email Krsi"
type textarea "x"
type textarea "Email Krsit"
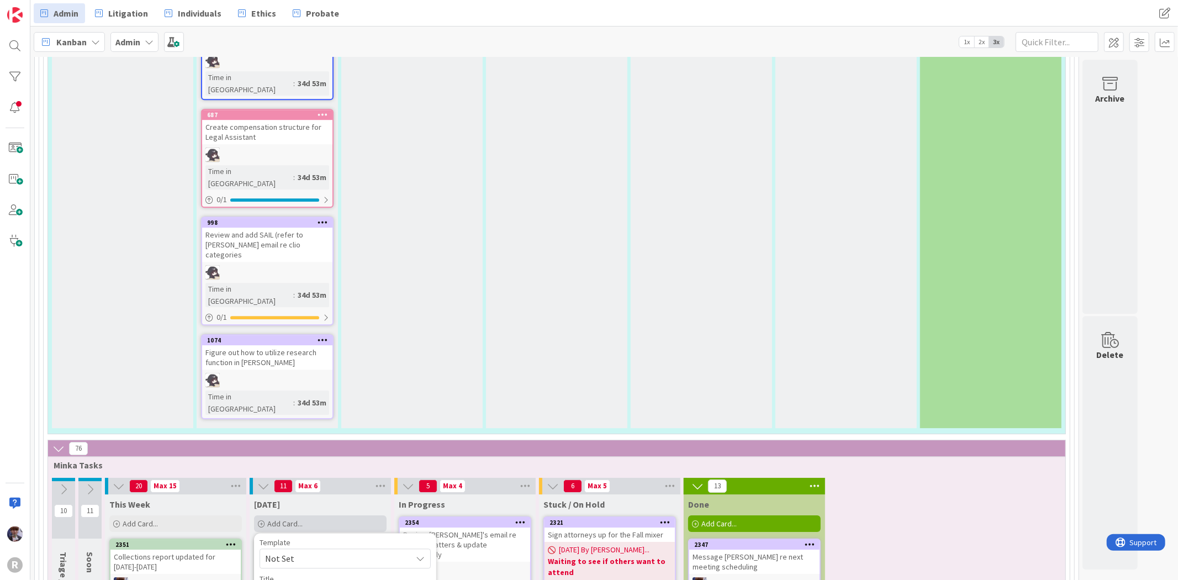
type textarea "x"
type textarea "Email Krsiti"
type textarea "x"
type textarea "Email Krsit"
type textarea "x"
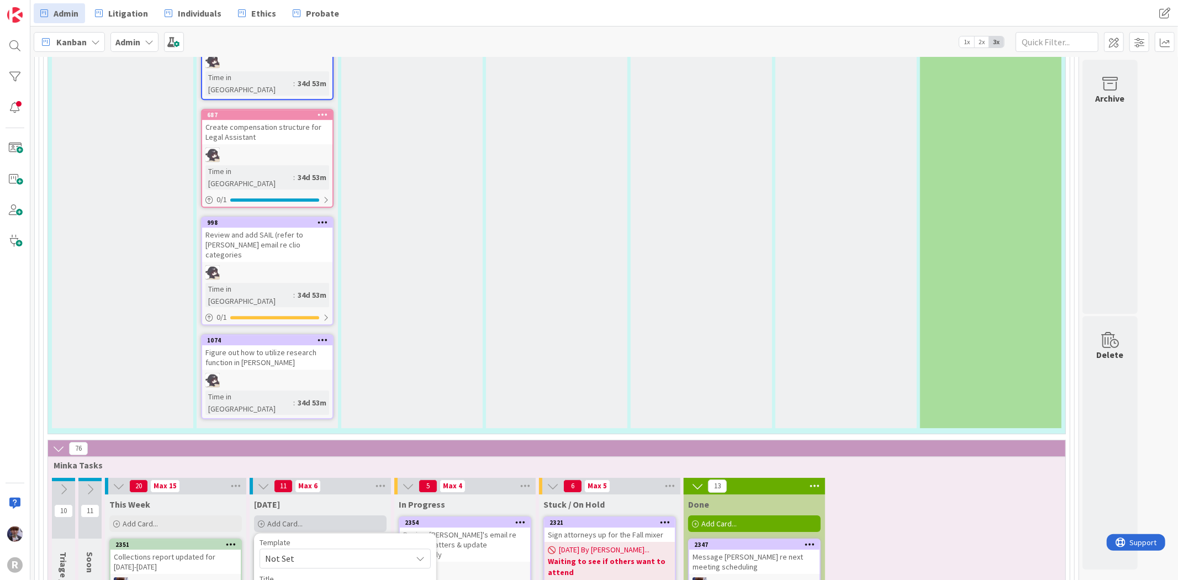
type textarea "Email Krsi"
type textarea "x"
type textarea "Email Krs"
type textarea "x"
type textarea "Email Kr"
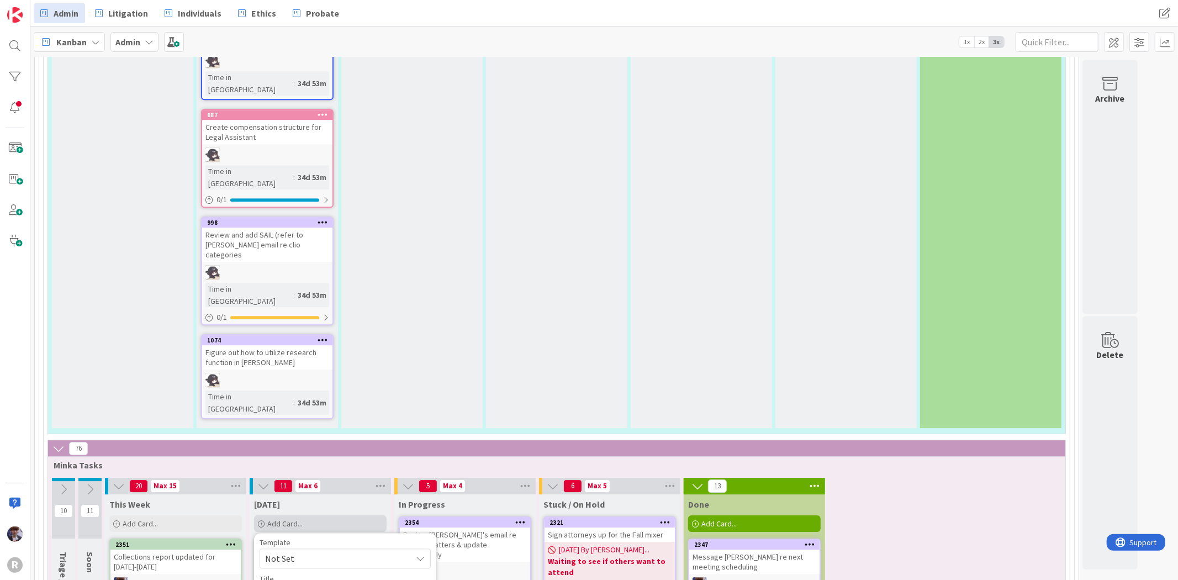
type textarea "x"
type textarea "Email Kri"
type textarea "x"
type textarea "Email Krit"
type textarea "x"
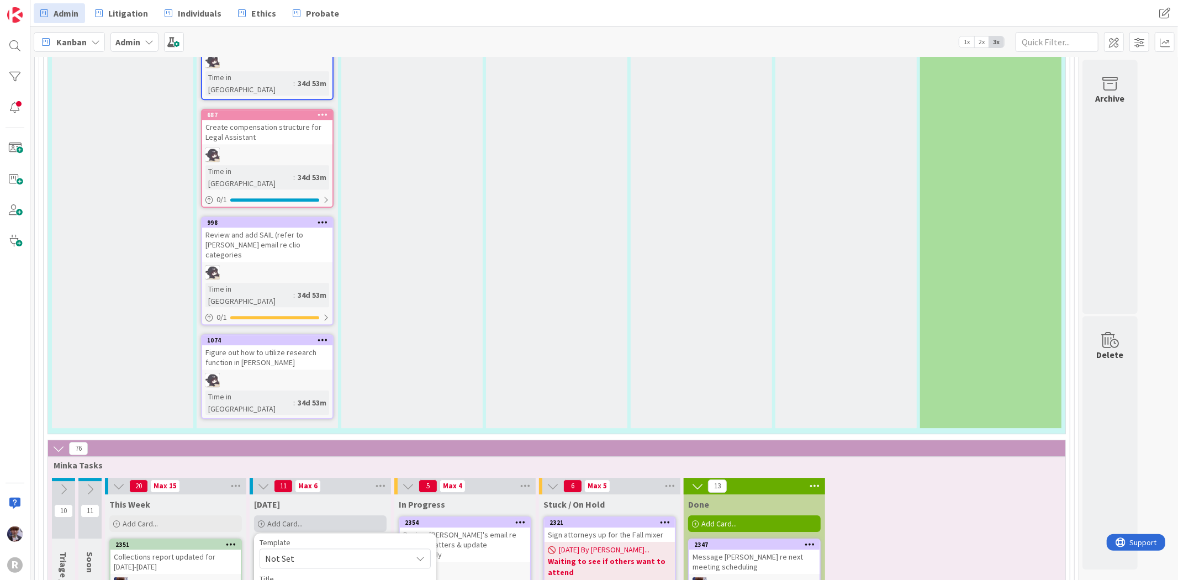
type textarea "Email Krits"
type textarea "x"
type textarea "Email Krit"
type textarea "x"
type textarea "Email Kri"
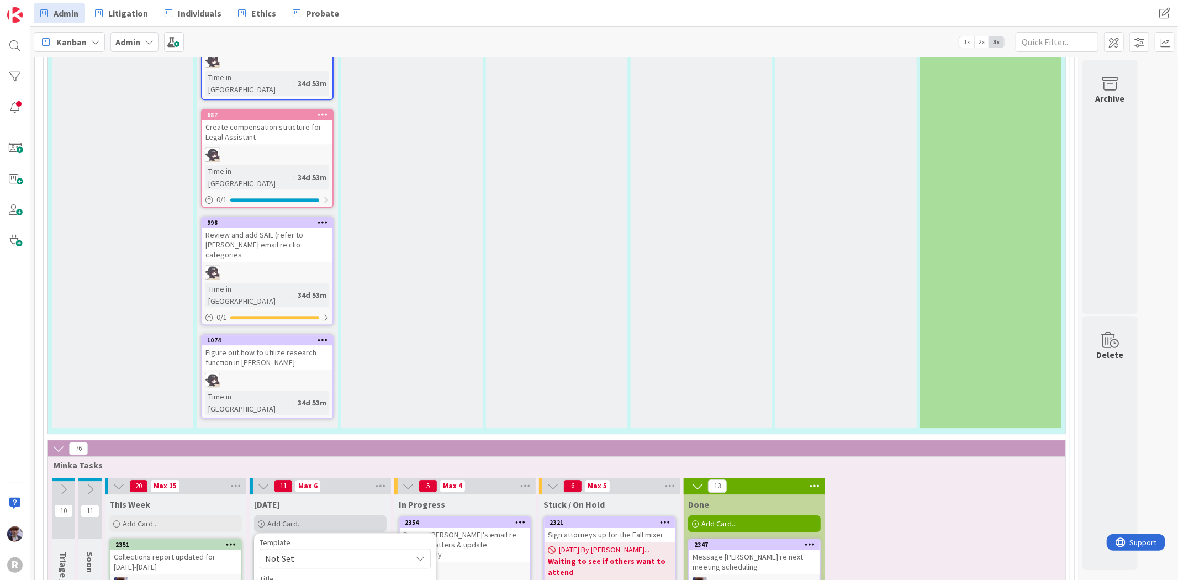
type textarea "x"
type textarea "Email Kris"
type textarea "x"
type textarea "Email Krist"
type textarea "x"
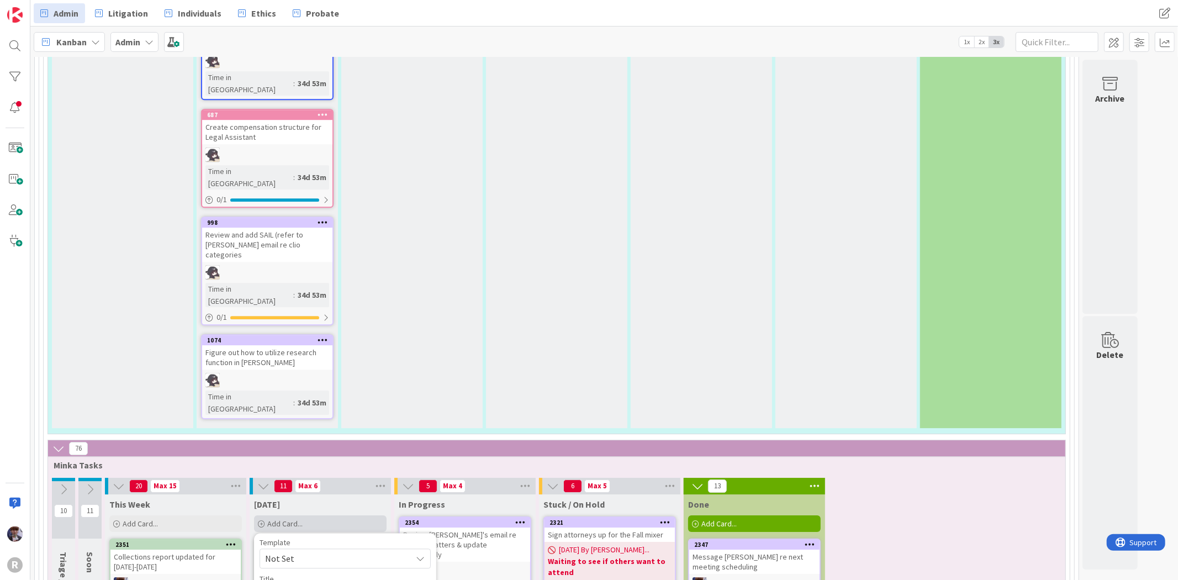
type textarea "Email Kristi"
type textarea "x"
type textarea "Email Kristi"
type textarea "x"
type textarea "Email Kristi r"
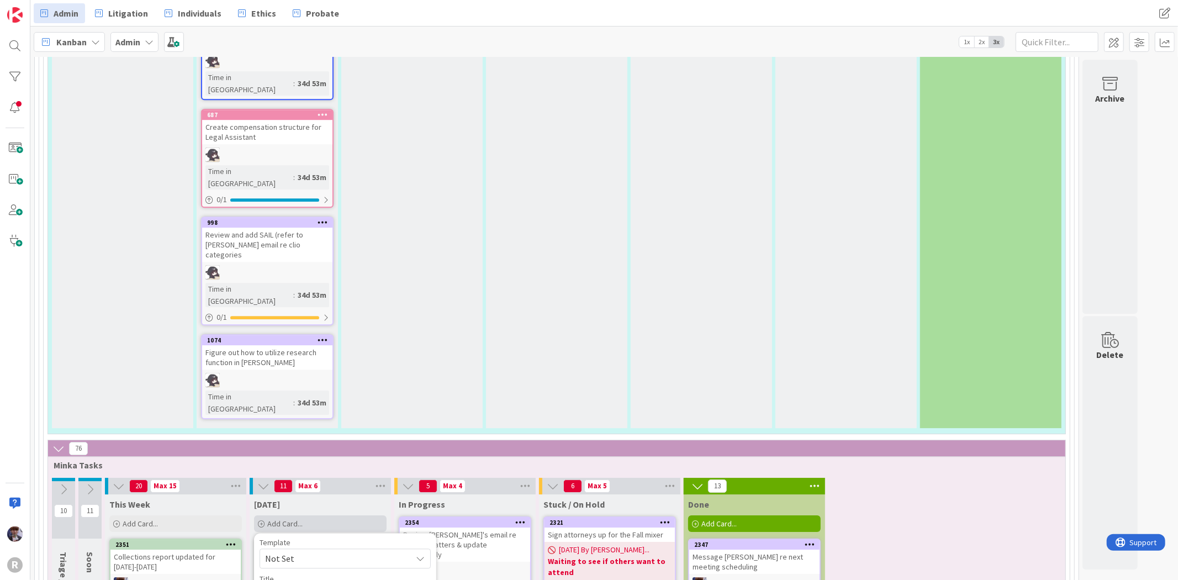
type textarea "x"
type textarea "Email Kristi re"
type textarea "x"
type textarea "Email Kristi re c"
type textarea "x"
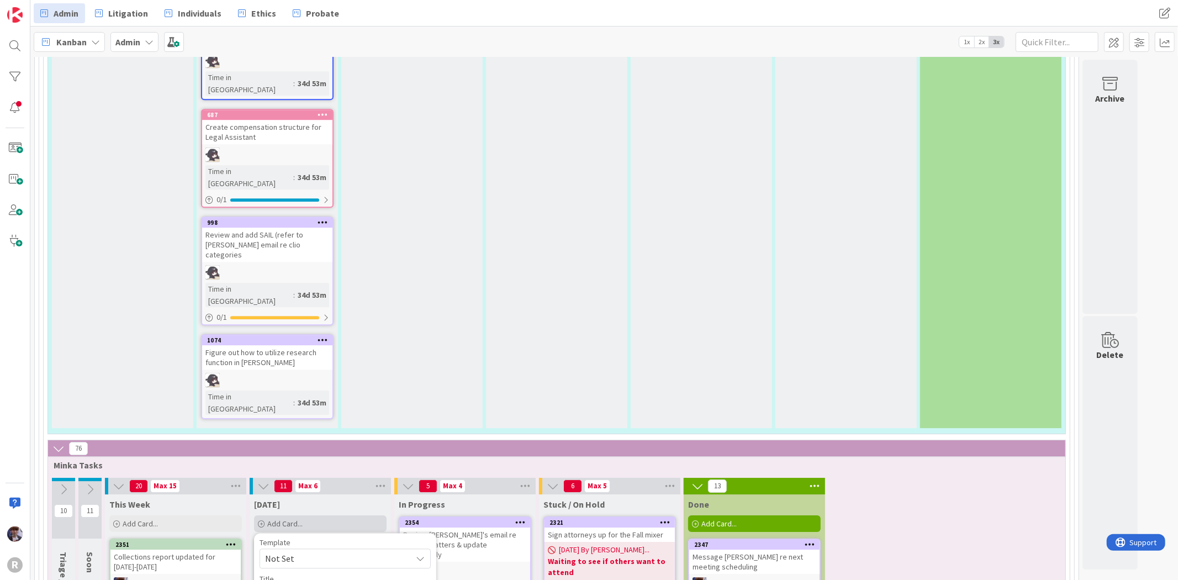
type textarea "Email Kristi re co"
type textarea "x"
type textarea "Email Kristi re con"
type textarea "x"
type textarea "Email Kristi re cont"
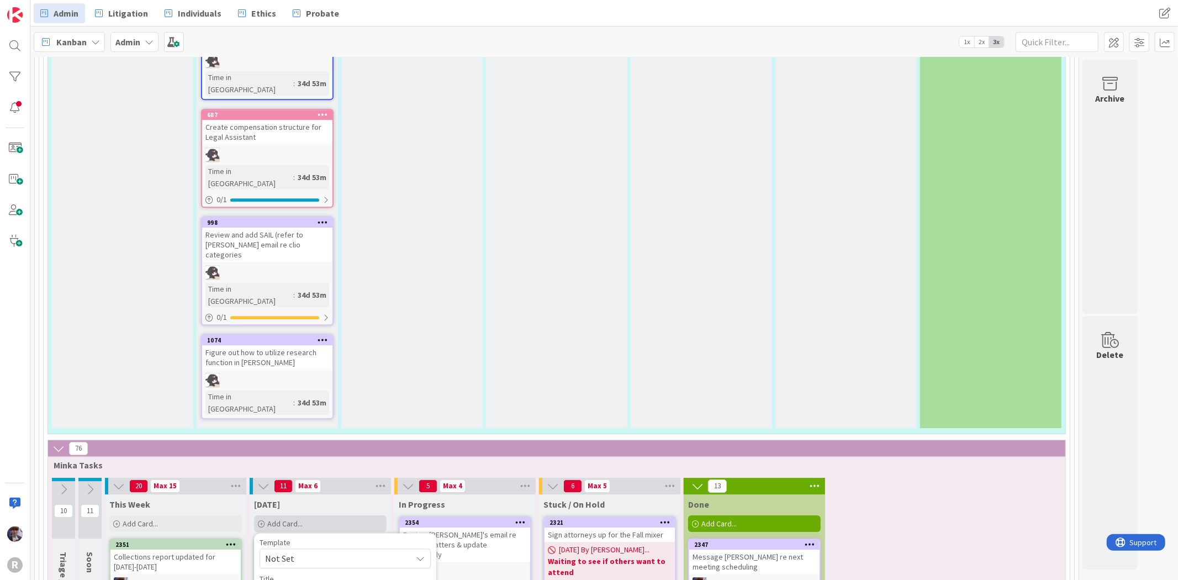
type textarea "x"
type textarea "Email Kristi re conta"
type textarea "x"
type textarea "Email Kristi re contac"
type textarea "x"
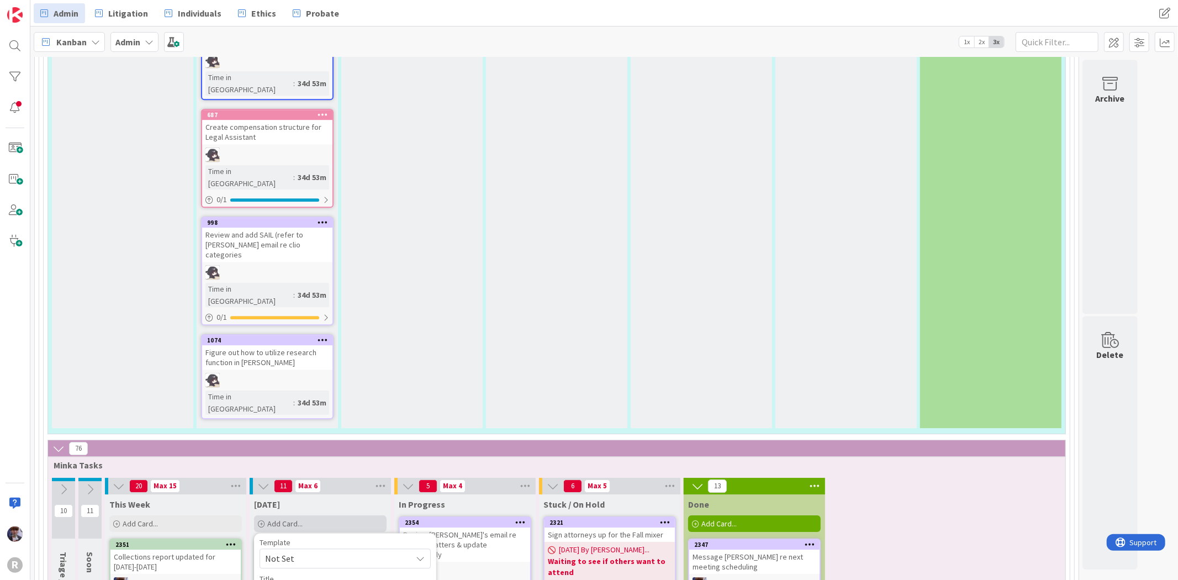
type textarea "Email Kristi re contact"
type textarea "x"
type textarea "Email Kristi re contacti"
type textarea "x"
type textarea "Email Kristi re contactin"
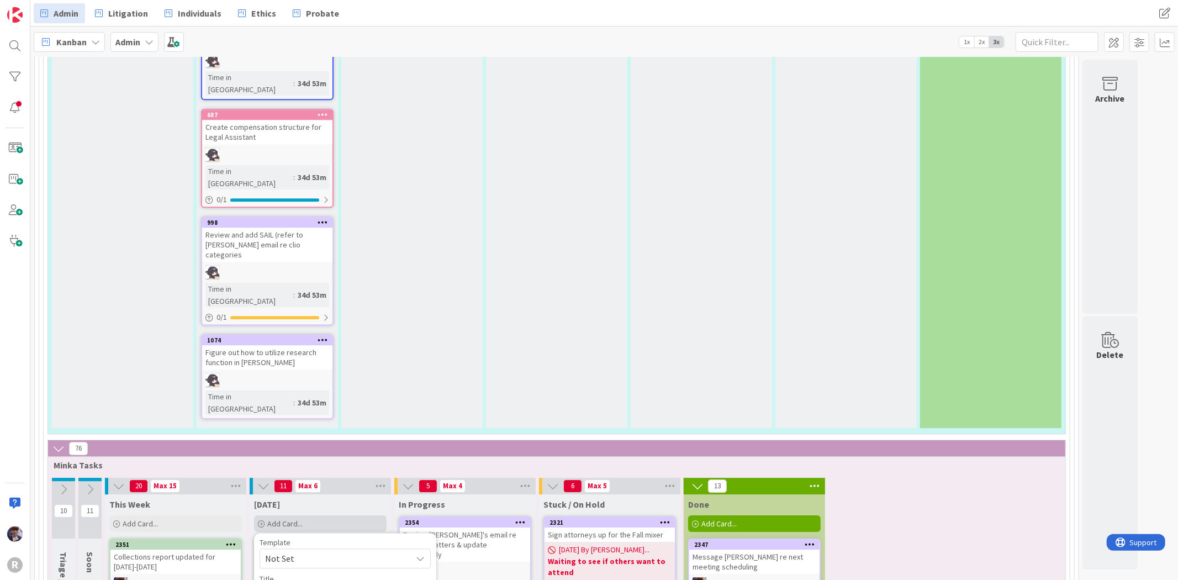
type textarea "x"
type textarea "Email Kristi re contacting"
type textarea "x"
type textarea "Email Kristi re contacting"
type textarea "x"
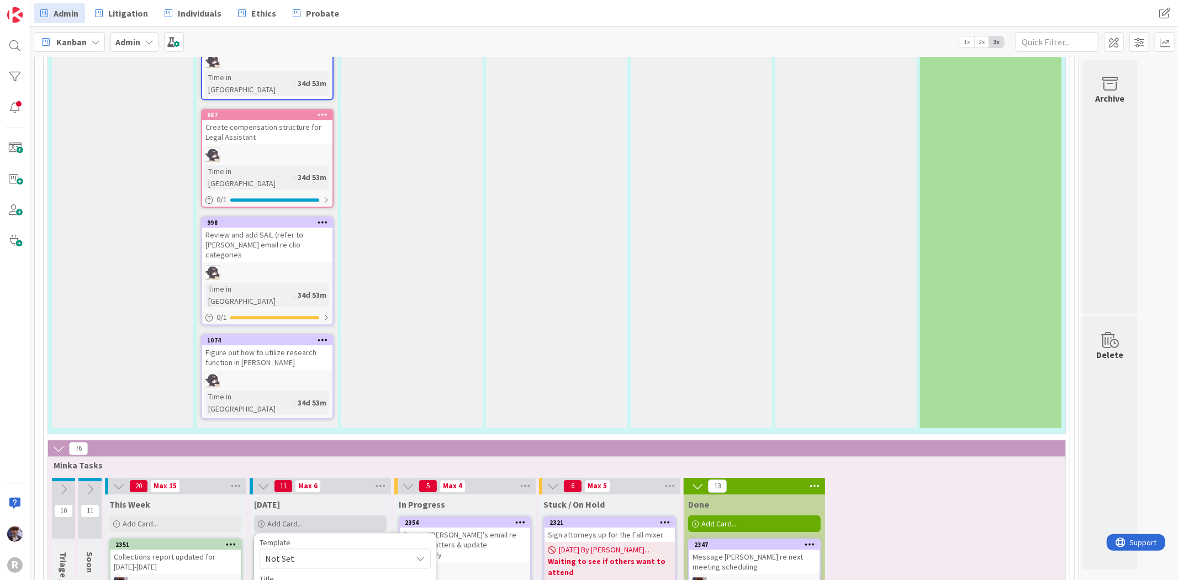
type textarea "Email Kristi re contacting B"
type textarea "x"
type textarea "Email Kristi re contacting Ba"
type textarea "x"
type textarea "Email Kristi re contacting Bax"
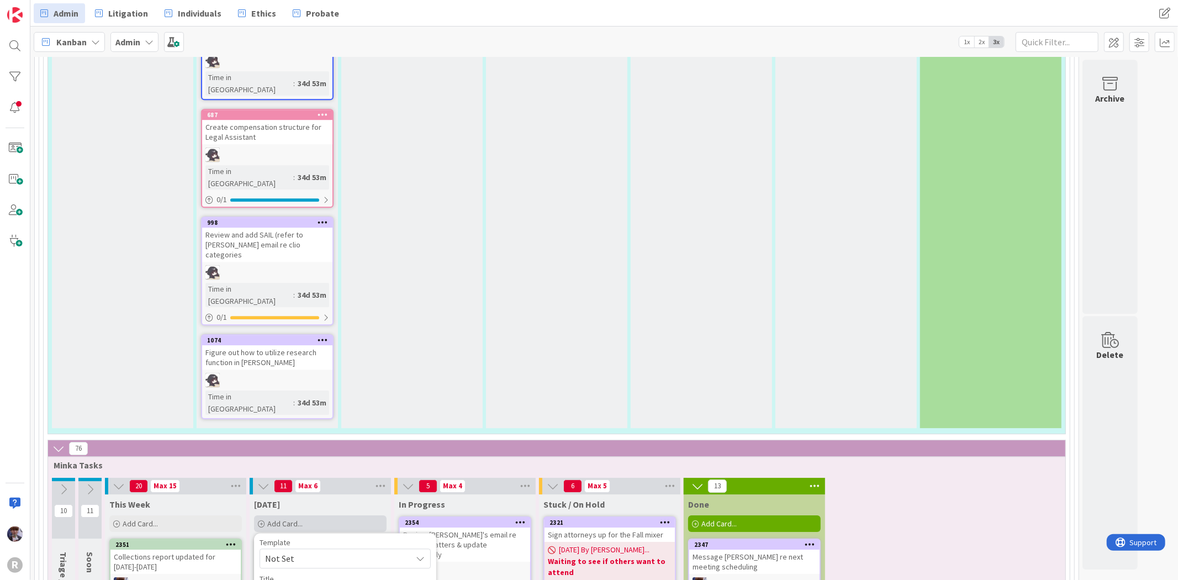
type textarea "x"
type textarea "Email Kristi re contacting Baxt"
type textarea "x"
type textarea "Email Kristi re contacting Baxte"
type textarea "x"
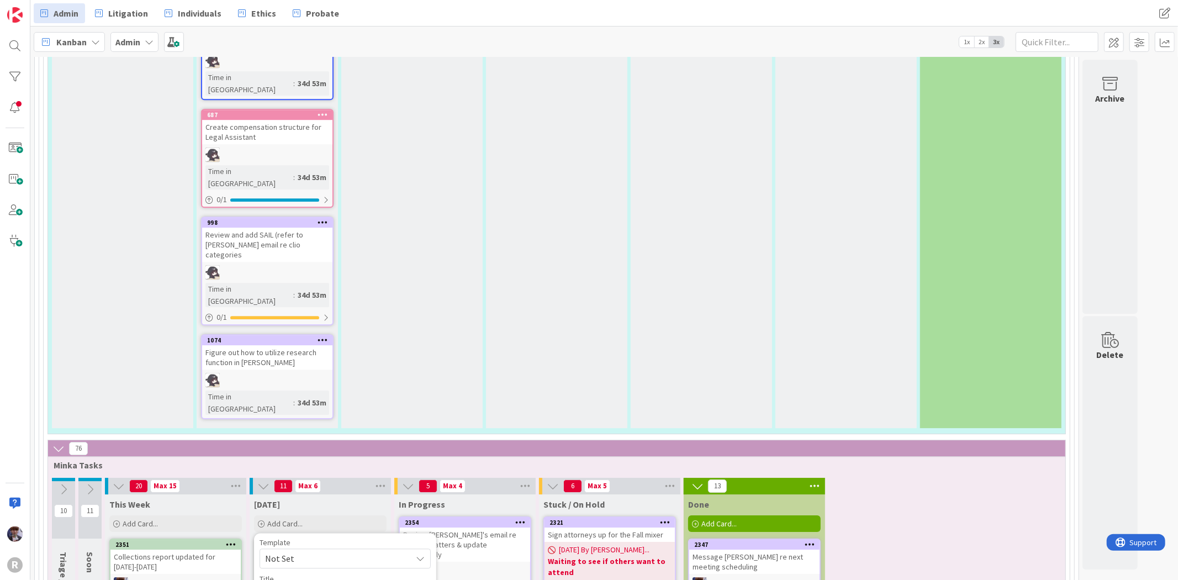
type textarea "Email [PERSON_NAME] re contacting [PERSON_NAME]"
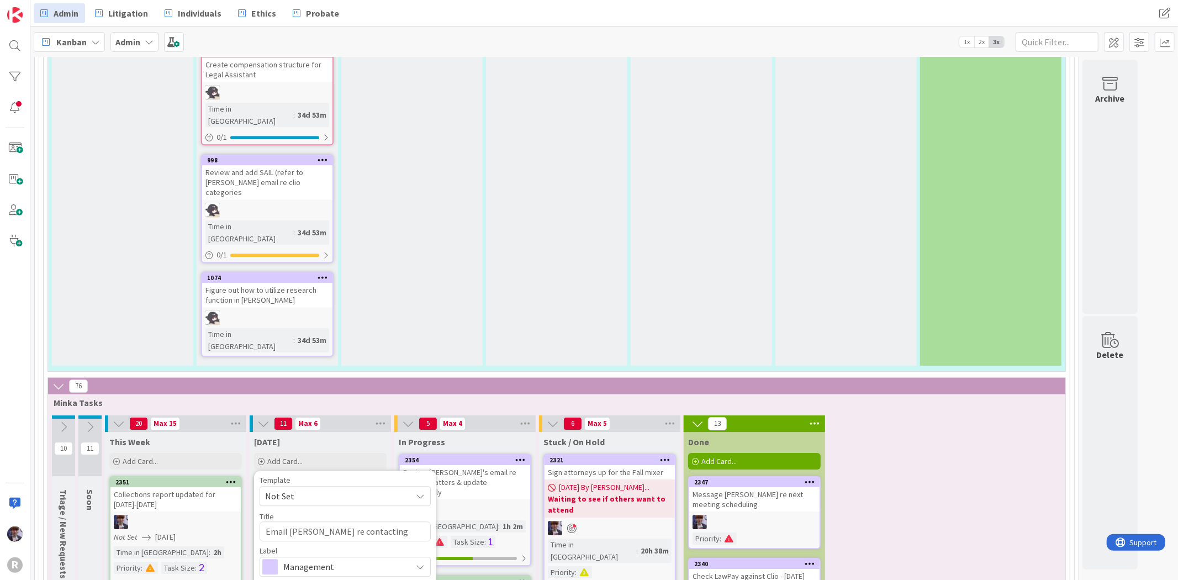
scroll to position [2884, 0]
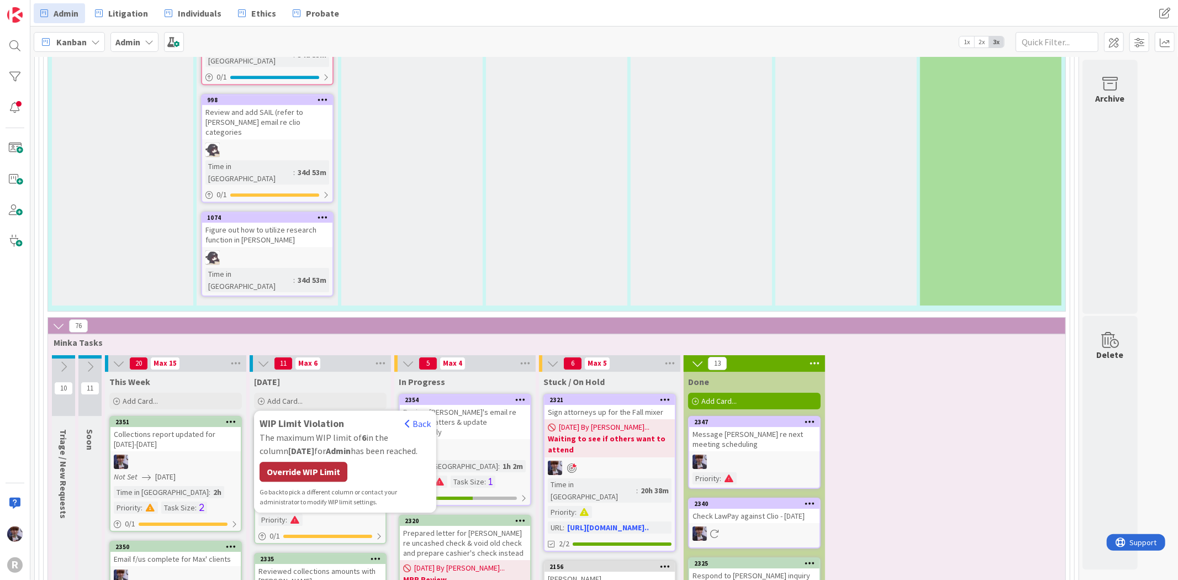
click at [321, 462] on div "Override WIP Limit" at bounding box center [304, 472] width 88 height 20
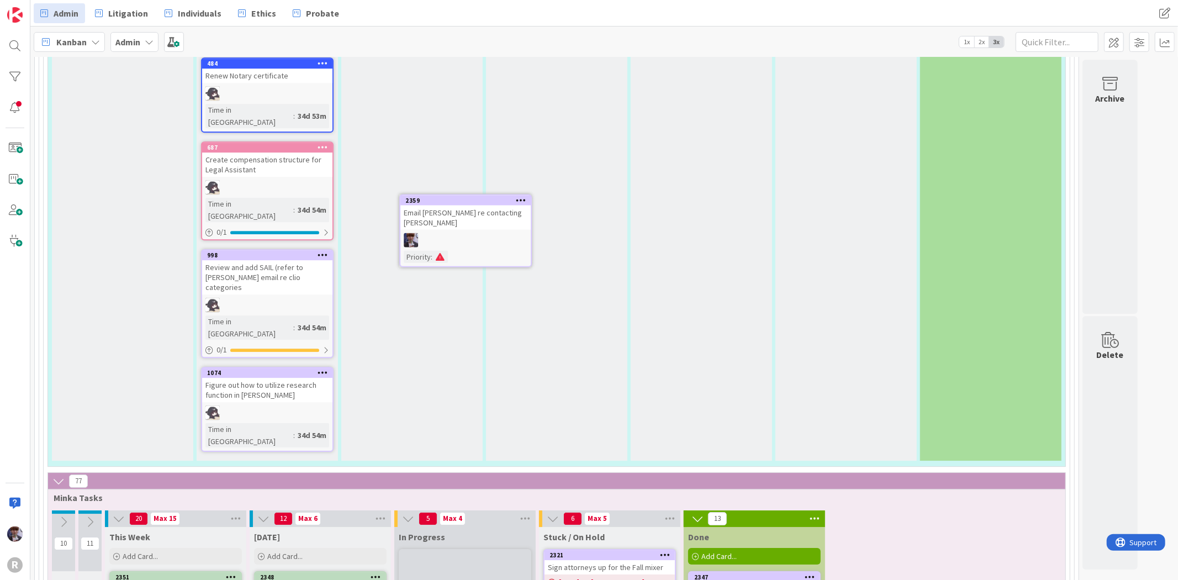
scroll to position [2724, 0]
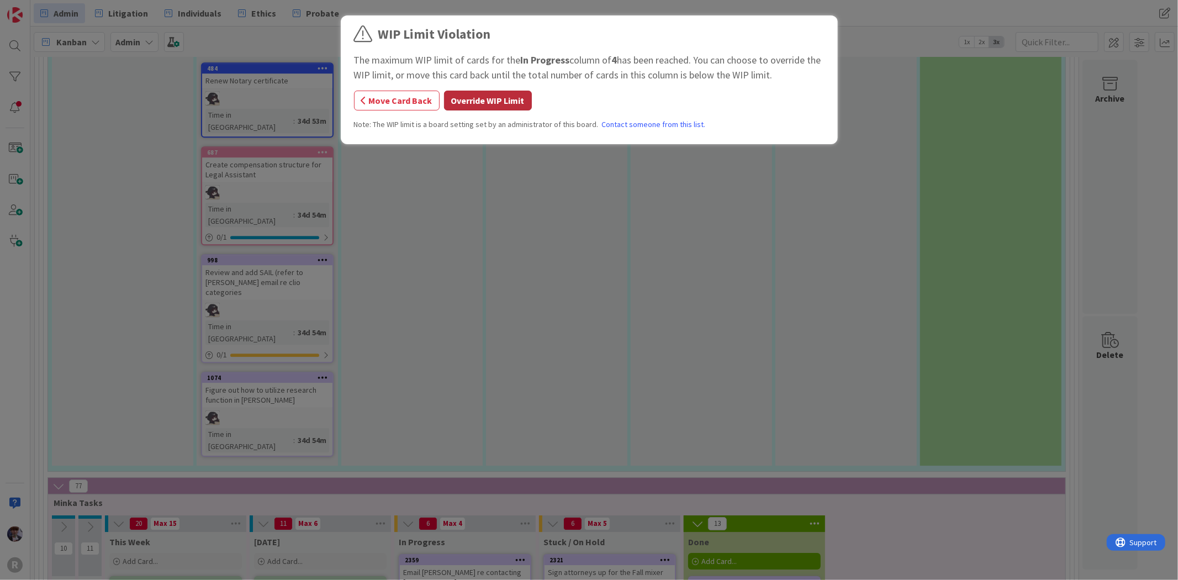
click at [471, 105] on button "Override WIP Limit" at bounding box center [488, 101] width 88 height 20
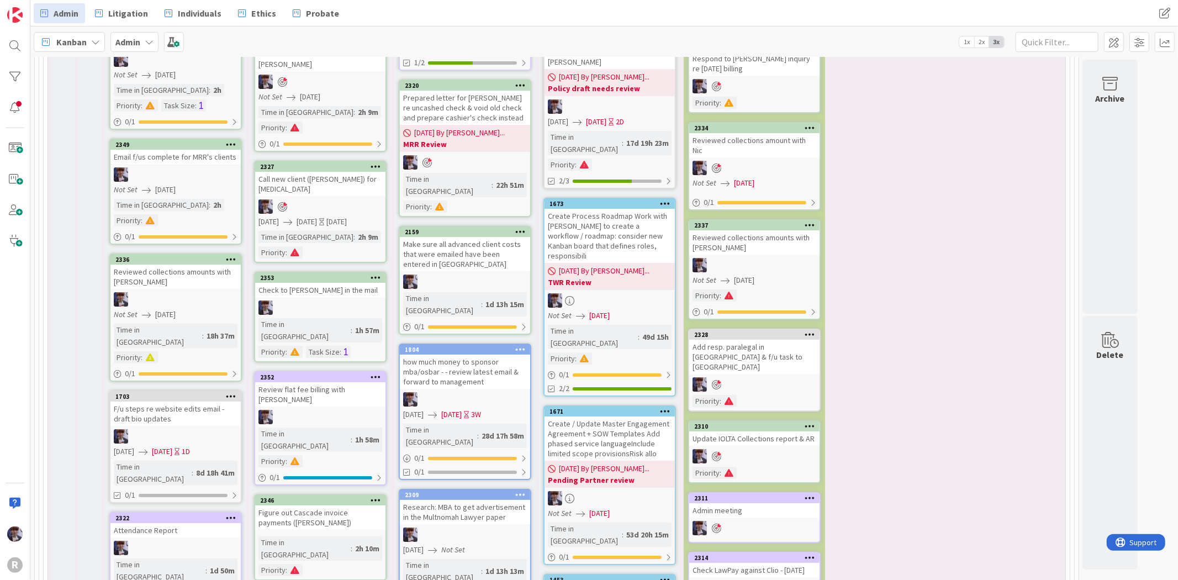
scroll to position [3496, 0]
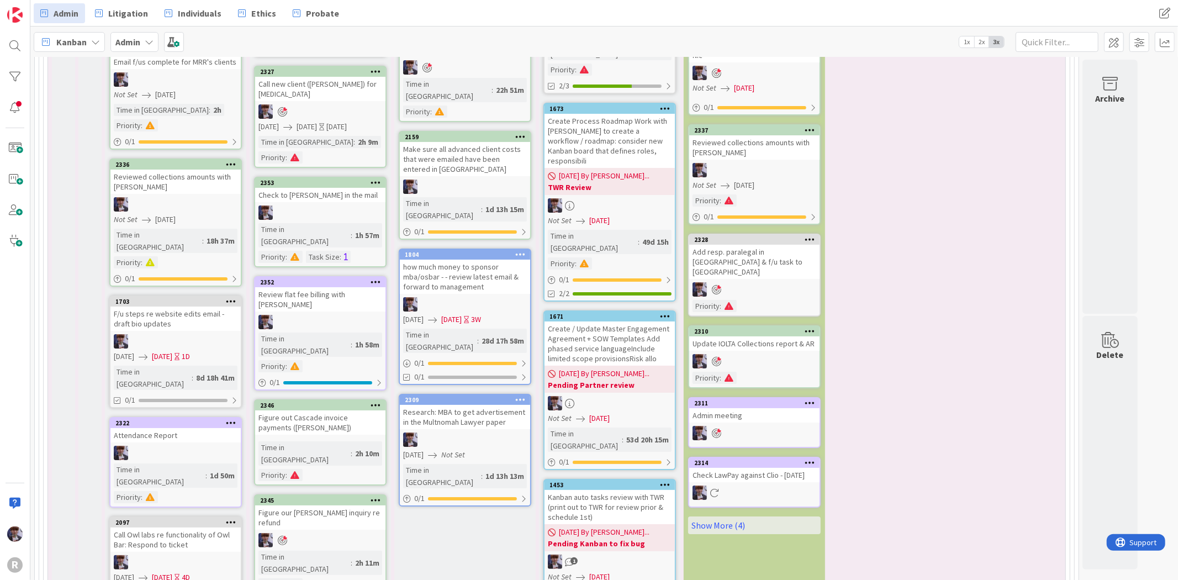
click at [470, 429] on div "In Progress 2359 Email Kristi re contacting Baxter Priority : 2354 Review Kiara…" at bounding box center [464, 384] width 141 height 1248
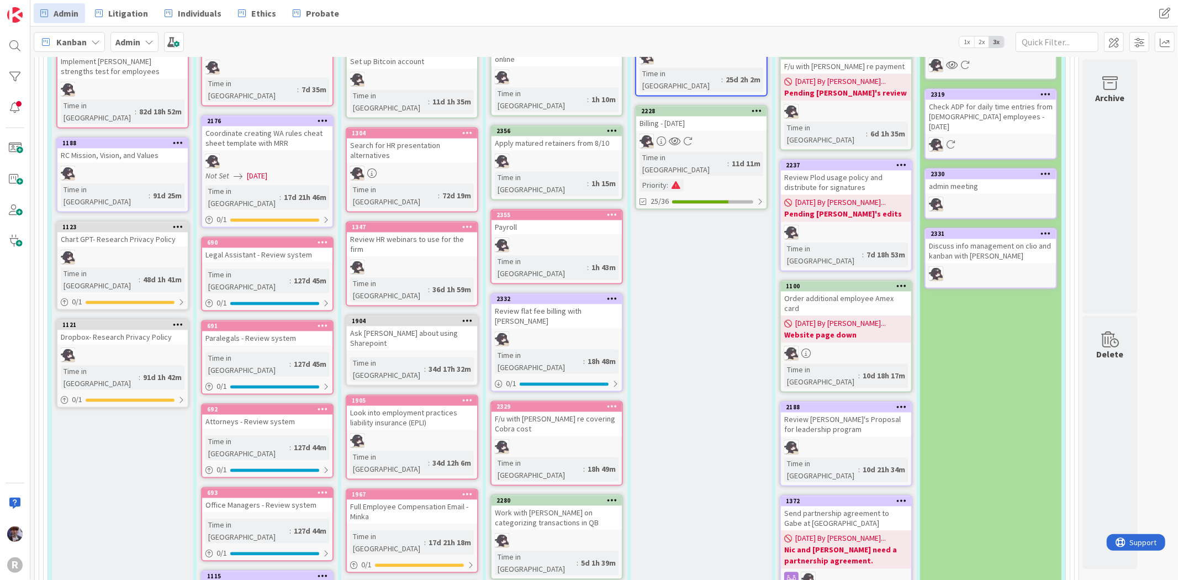
scroll to position [1409, 0]
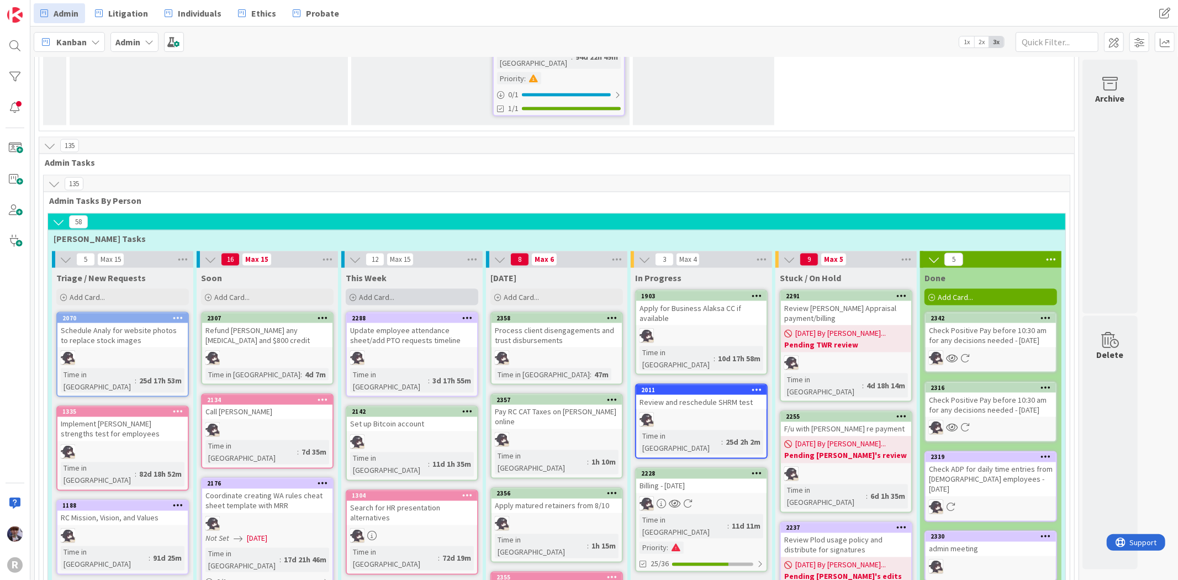
click at [430, 289] on div "Add Card..." at bounding box center [412, 297] width 133 height 17
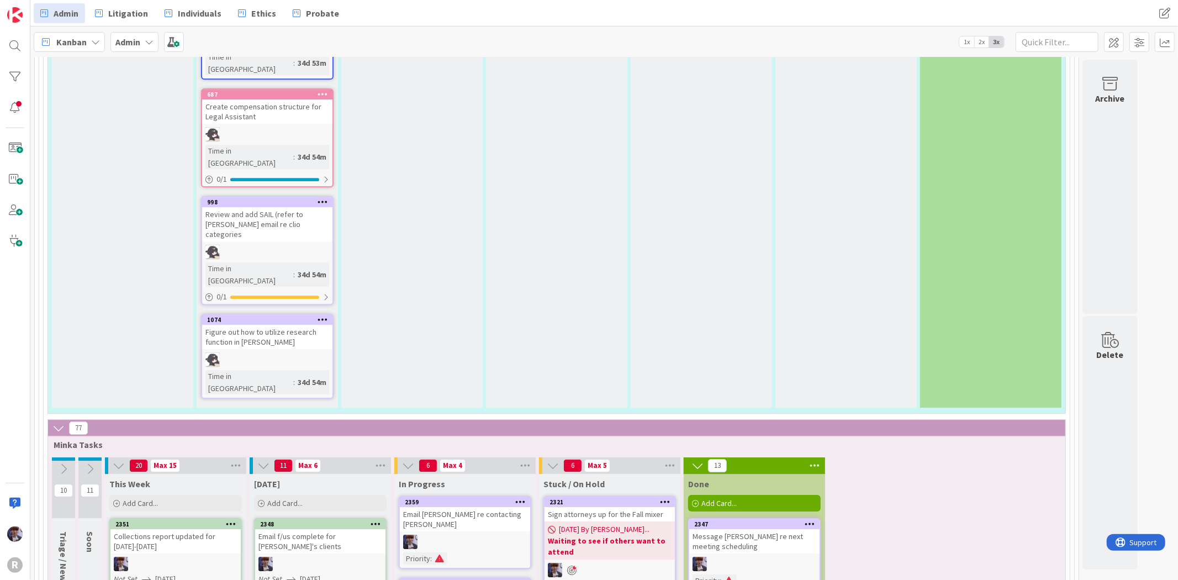
scroll to position [2759, 0]
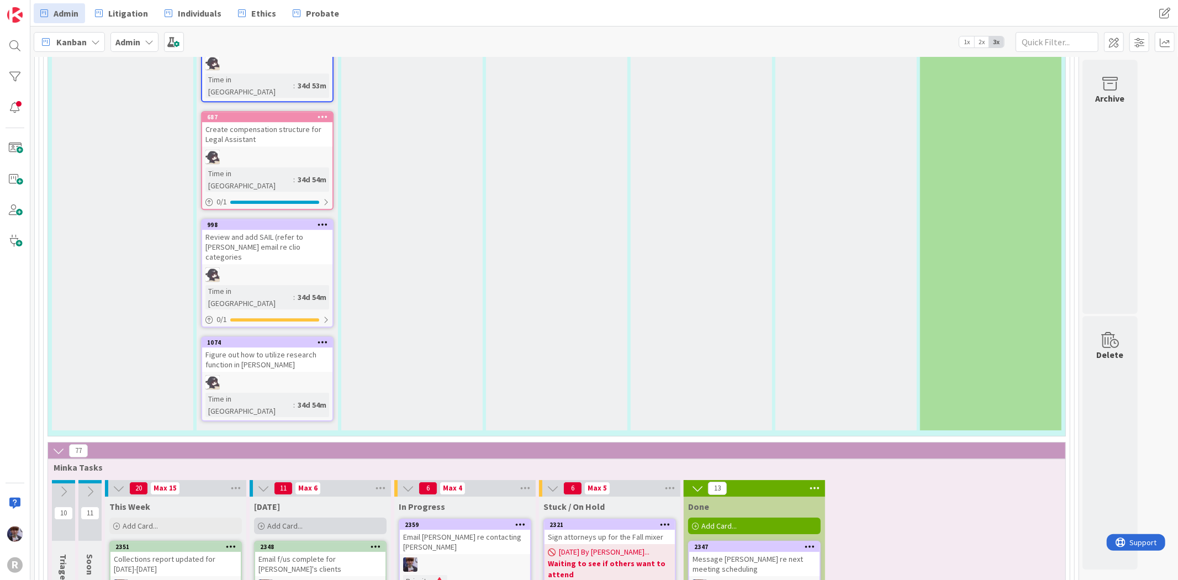
click at [348, 517] on div "Add Card..." at bounding box center [320, 525] width 133 height 17
type textarea "x"
type textarea "C"
type textarea "x"
type textarea "Ch"
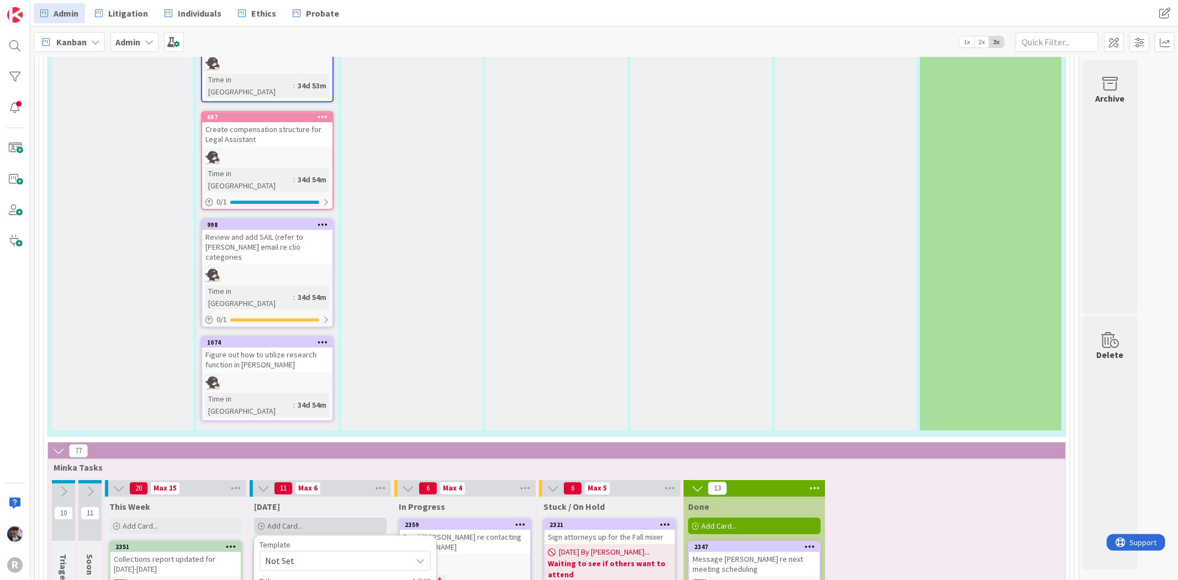
type textarea "x"
type textarea "Che"
type textarea "x"
type textarea "Chec"
type textarea "x"
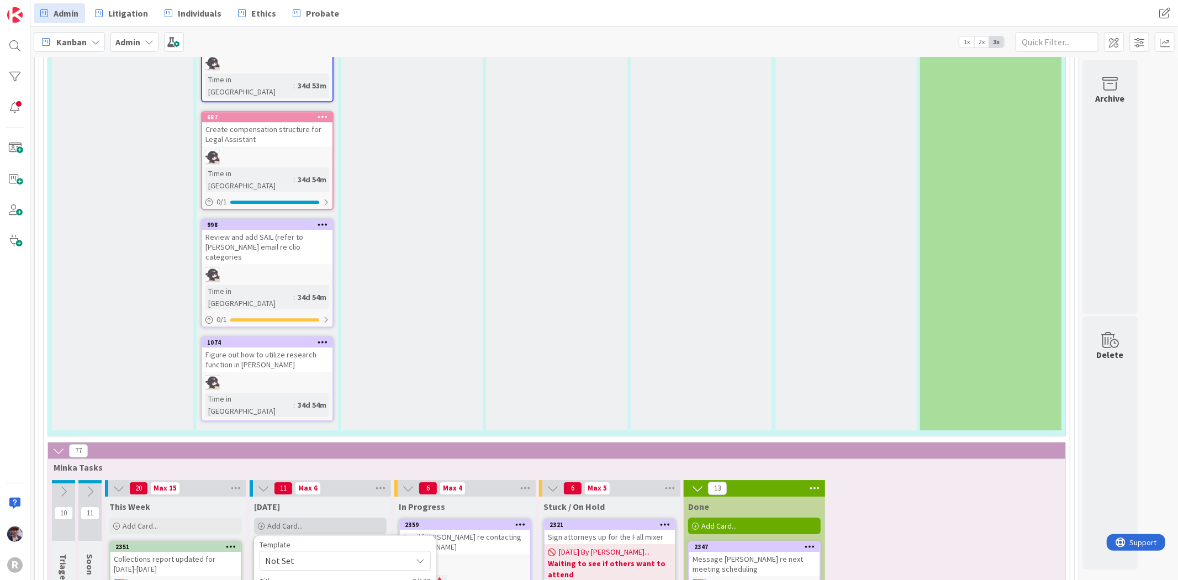
type textarea "Check"
type textarea "x"
type textarea "Check I"
type textarea "x"
type textarea "Check Ip"
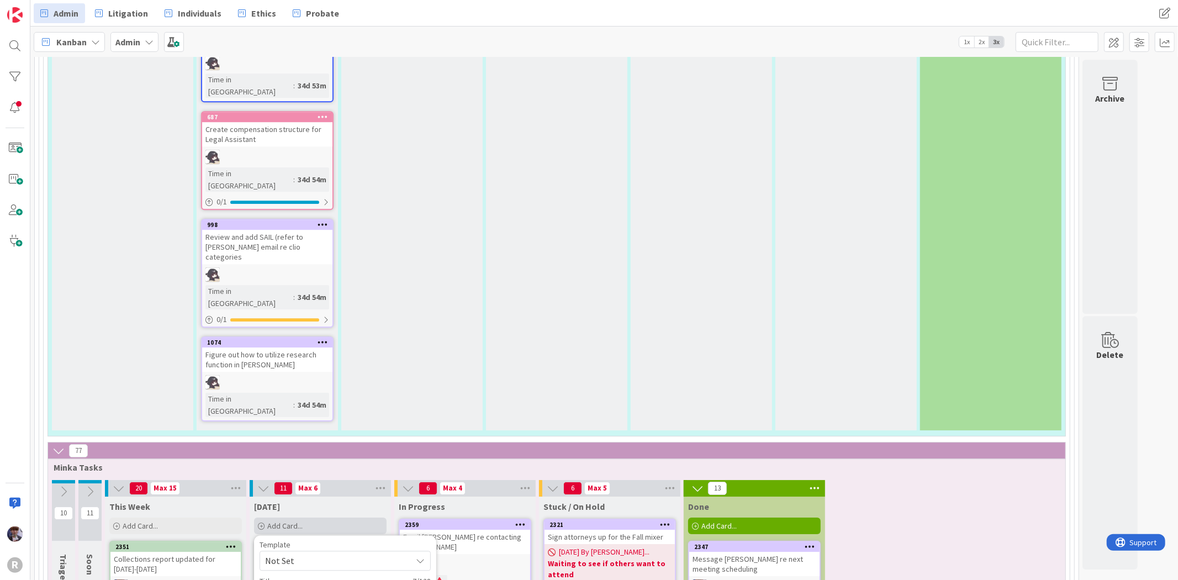
type textarea "x"
type textarea "Check Ipa"
type textarea "x"
type textarea "Check Ipad"
type textarea "x"
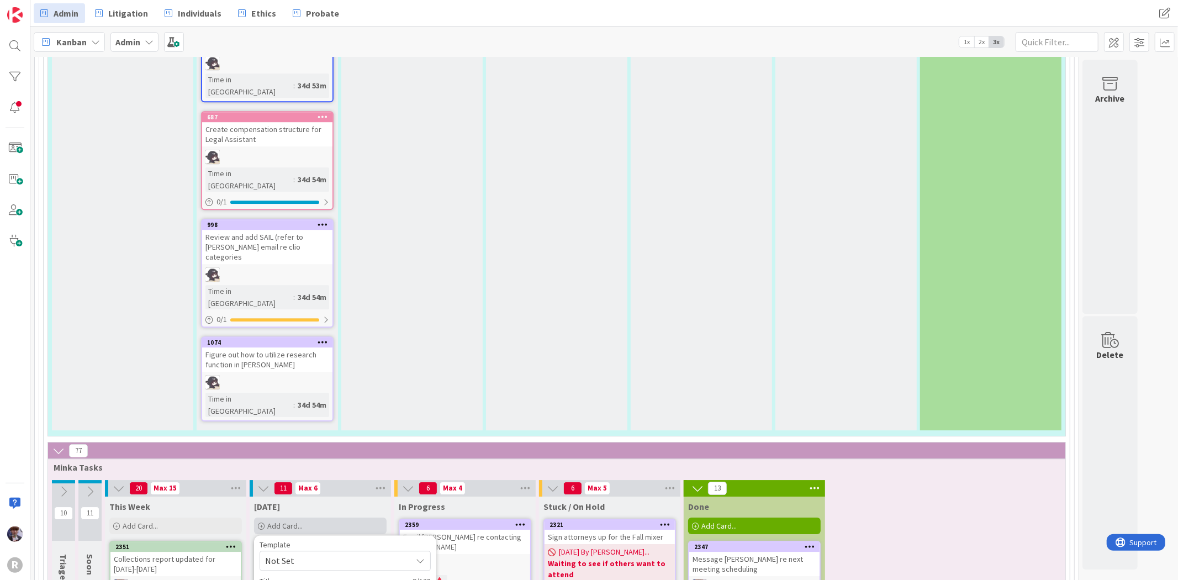
type textarea "Check Ipad"
type textarea "x"
type textarea "Check Ipad c"
type textarea "x"
type textarea "Check Ipad co"
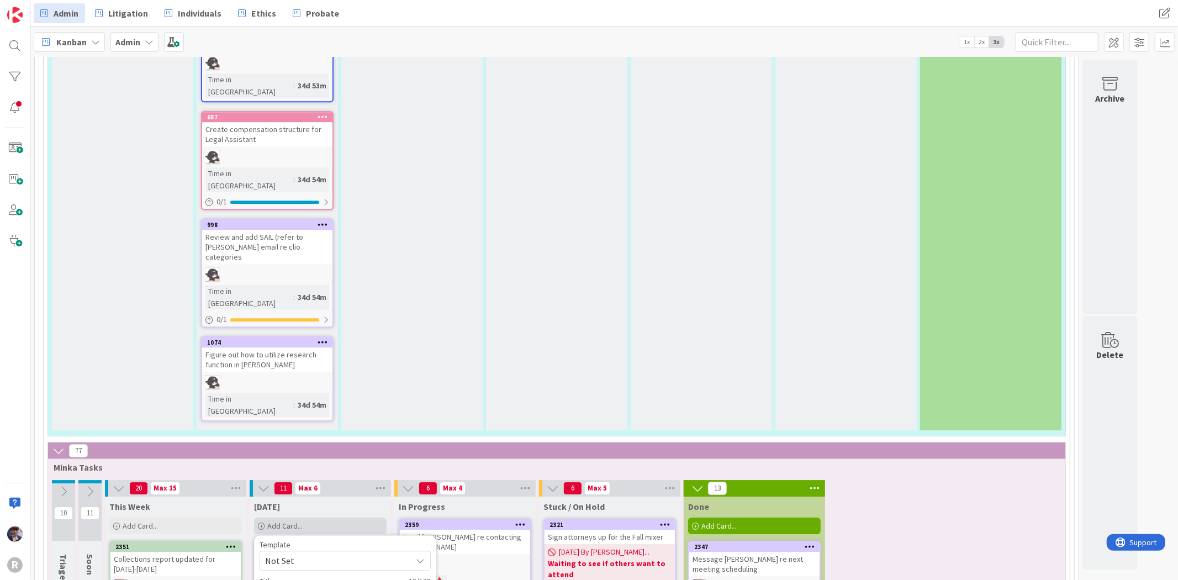
type textarea "x"
type textarea "Check Ipad cou"
type textarea "x"
type textarea "Check Ipad cour"
type textarea "x"
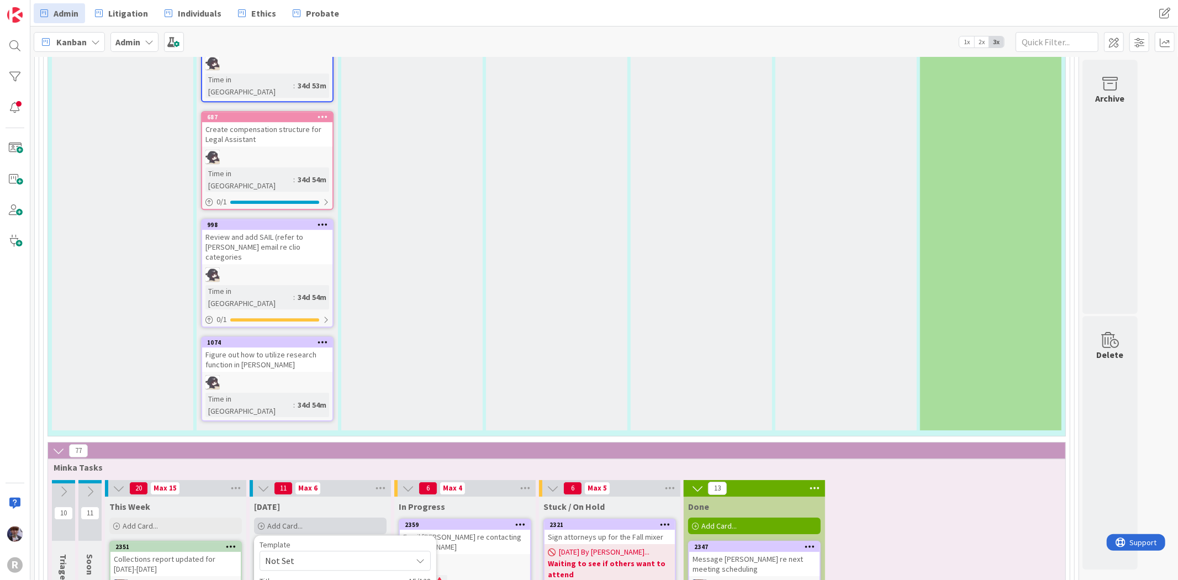
type textarea "Check Ipad court"
type textarea "x"
type textarea "Check Ipad court"
type textarea "x"
type textarea "Check Ipad court a"
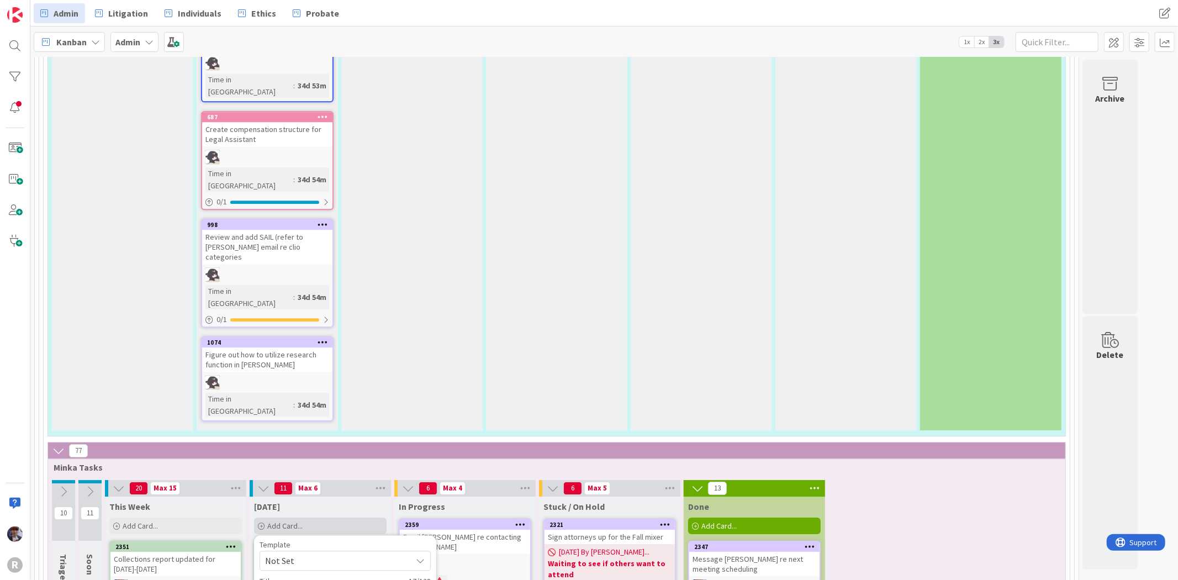
type textarea "x"
type textarea "Check Ipad court ap"
type textarea "x"
type textarea "Check Ipad court app"
type textarea "x"
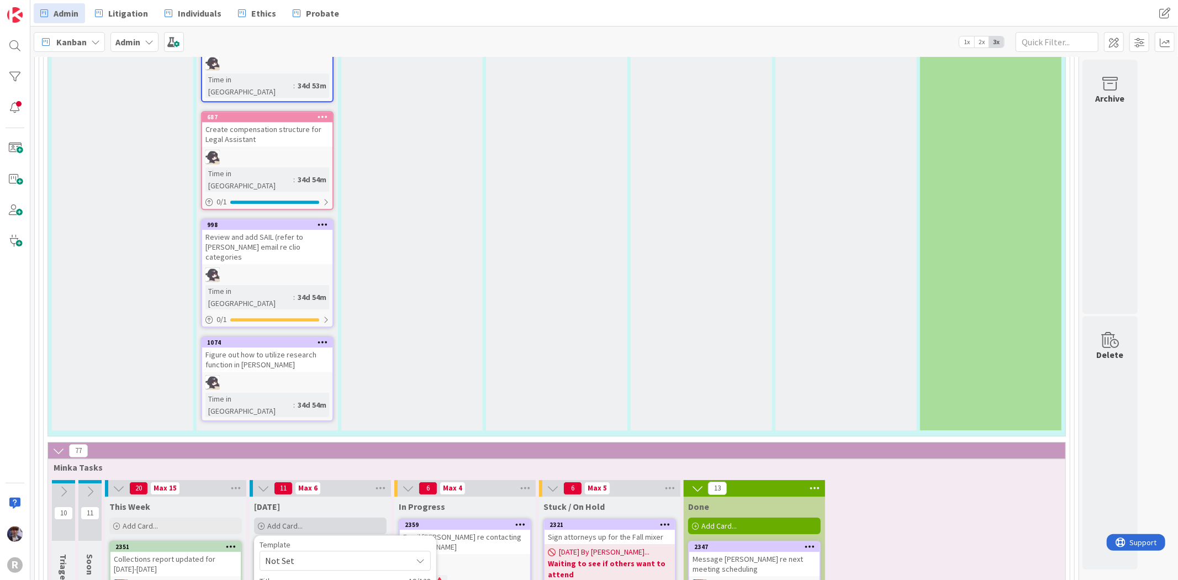
type textarea "Check Ipad court apps"
type textarea "x"
type textarea "Check Ipad court apps"
type textarea "x"
type textarea "Check Ipad court apps w"
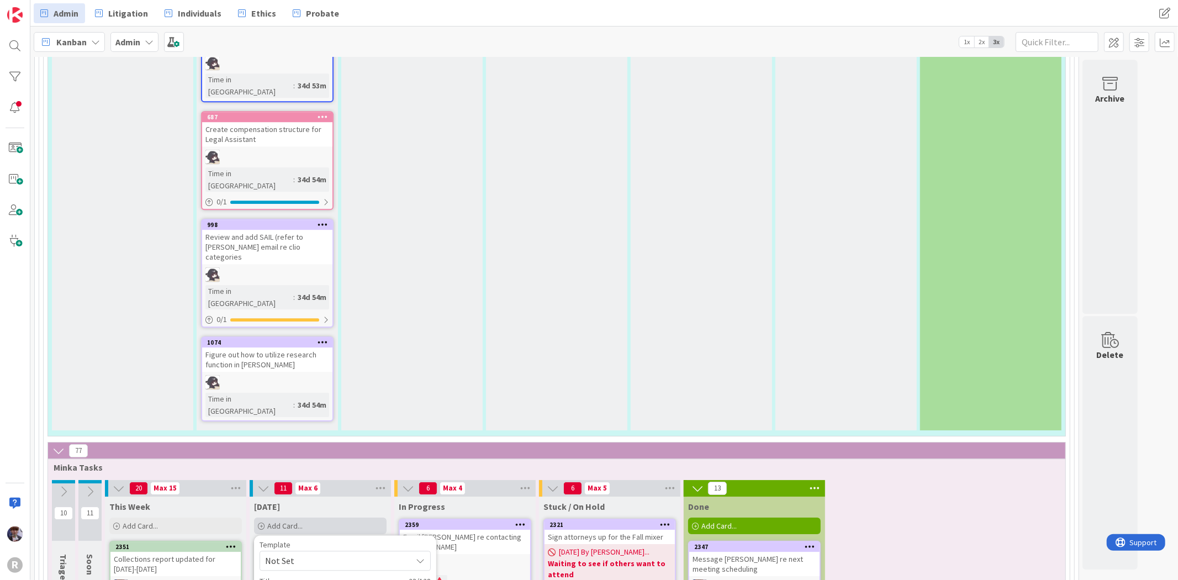
type textarea "x"
type textarea "Check Ipad court apps wo"
type textarea "x"
type textarea "Check Ipad court apps wor"
type textarea "x"
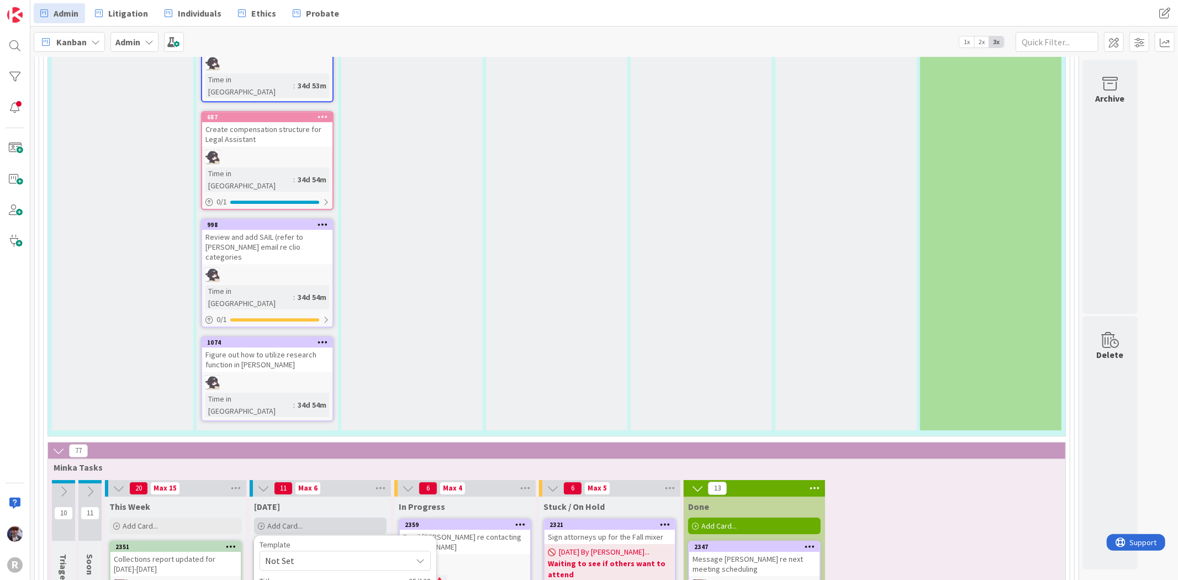
type textarea "Check Ipad court apps work"
type textarea "x"
type textarea "Check Ipad court apps work f"
type textarea "x"
type textarea "Check Ipad court apps work fo"
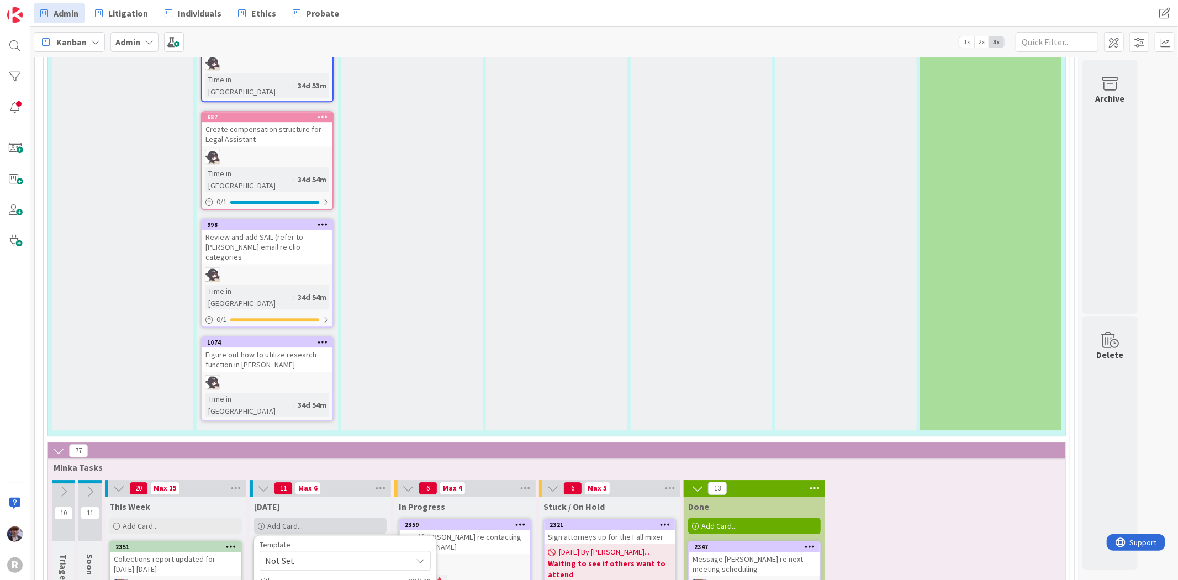
type textarea "x"
type textarea "Check Ipad court apps work for"
type textarea "x"
type textarea "Check Ipad court apps work for"
type textarea "x"
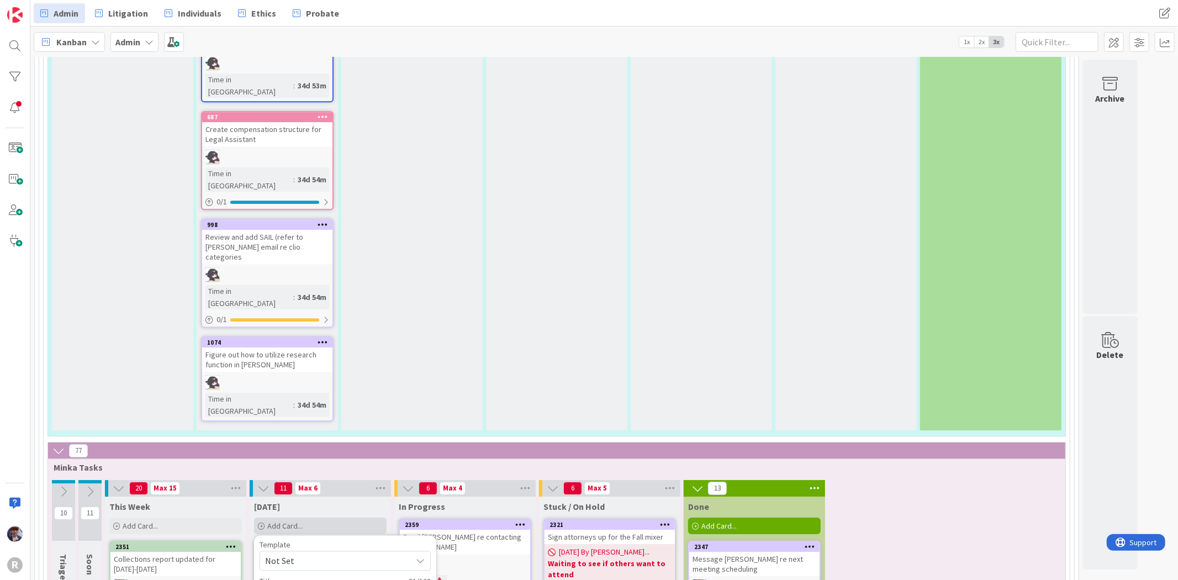
type textarea "Check Ipad court apps work for t"
type textarea "x"
type textarea "Check Ipad court apps work for th"
type textarea "x"
type textarea "Check Ipad court apps work for the"
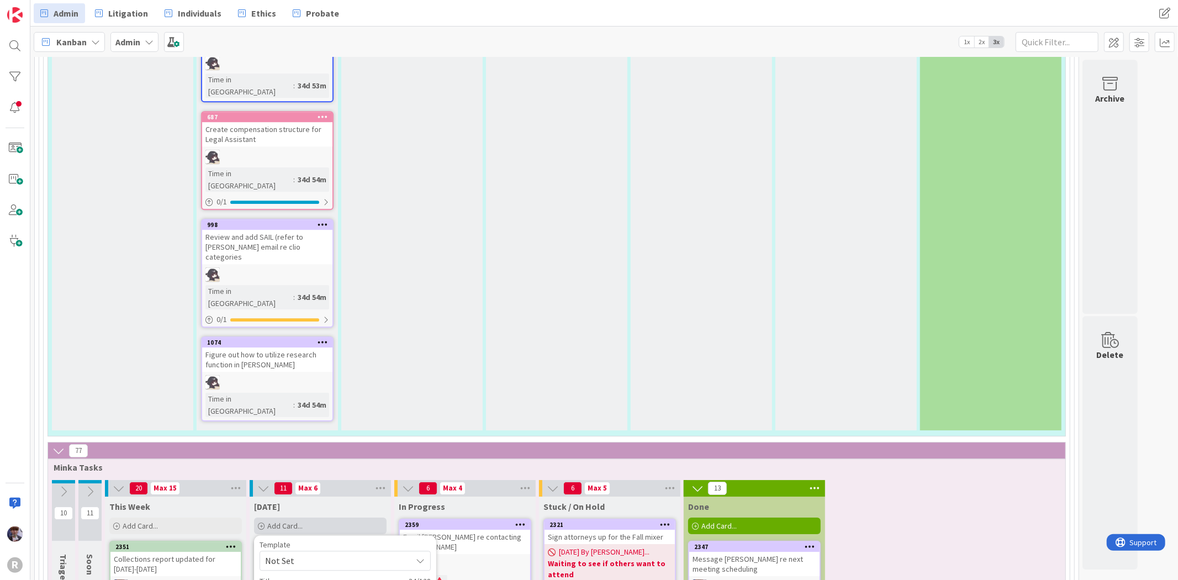
type textarea "x"
type textarea "Check Ipad court apps work for the"
type textarea "x"
type textarea "Check Ipad court apps work for the t"
type textarea "x"
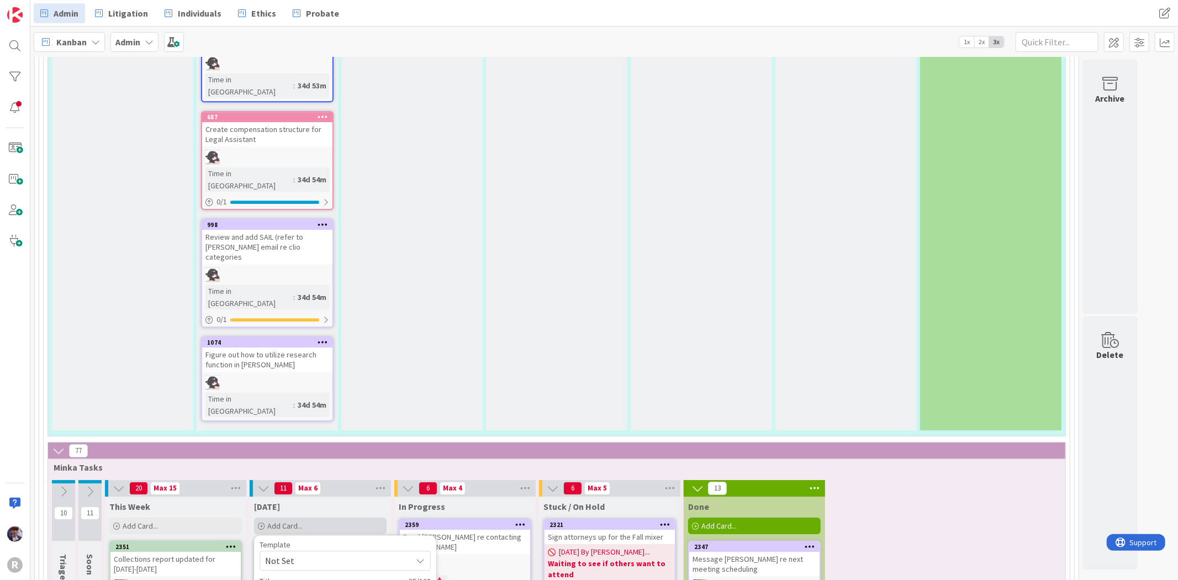
type textarea "Check Ipad court apps work for the te"
type textarea "x"
type textarea "Check Ipad court apps work for the tea"
type textarea "x"
type textarea "Check Ipad court apps work for the team"
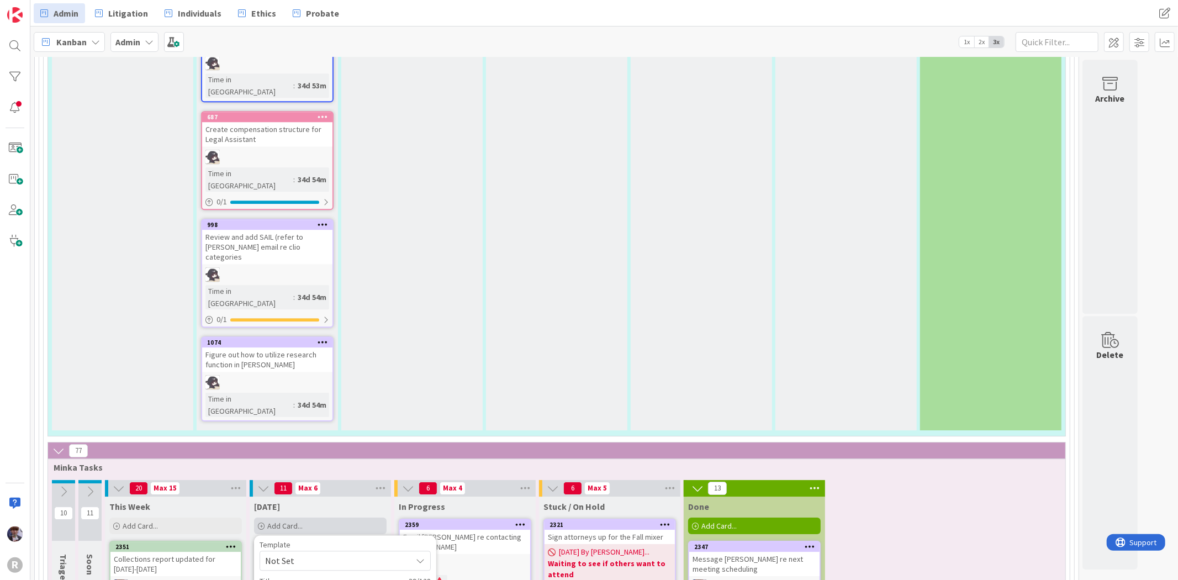
type textarea "x"
type textarea "Check Ipad court apps work for the team"
type textarea "x"
type textarea "Check Ipad court apps work for the team -"
type textarea "x"
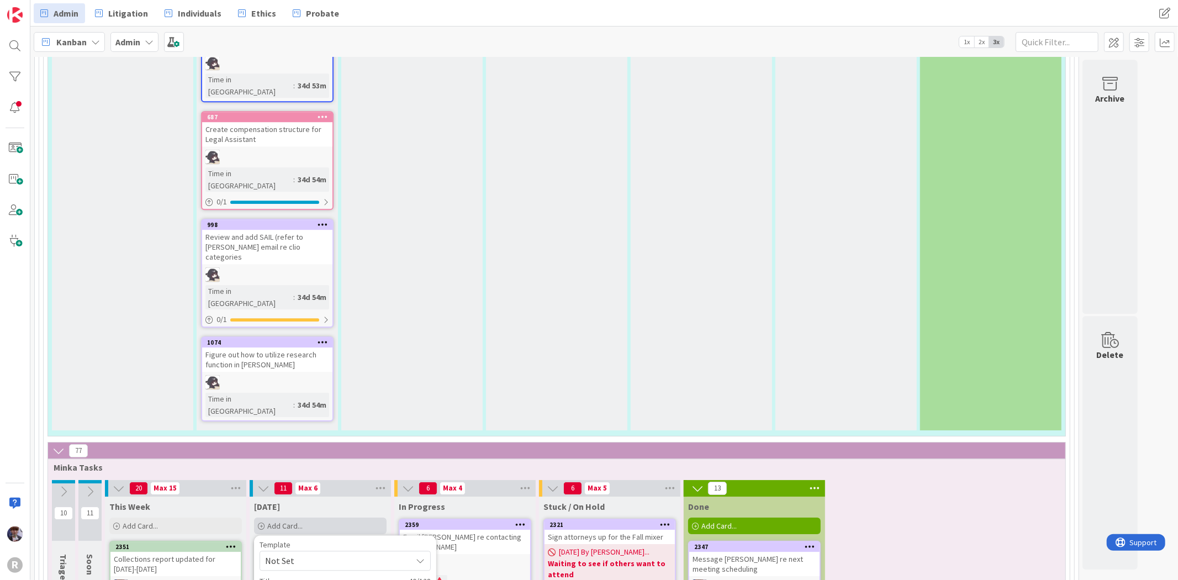
type textarea "Check Ipad court apps work for the team -"
type textarea "x"
type textarea "Check Ipad court apps work for the team - ch"
type textarea "x"
type textarea "Check Ipad court apps work for the team - che"
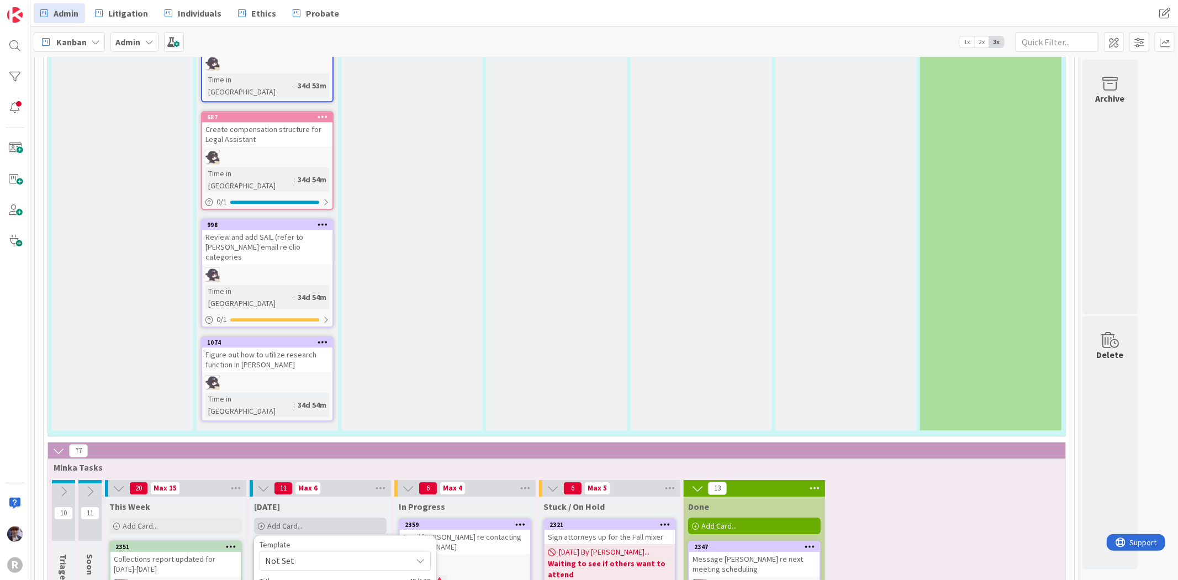
type textarea "x"
type textarea "Check Ipad court apps work for the team - chec"
type textarea "x"
type textarea "Check Ipad court apps work for the team - check"
type textarea "x"
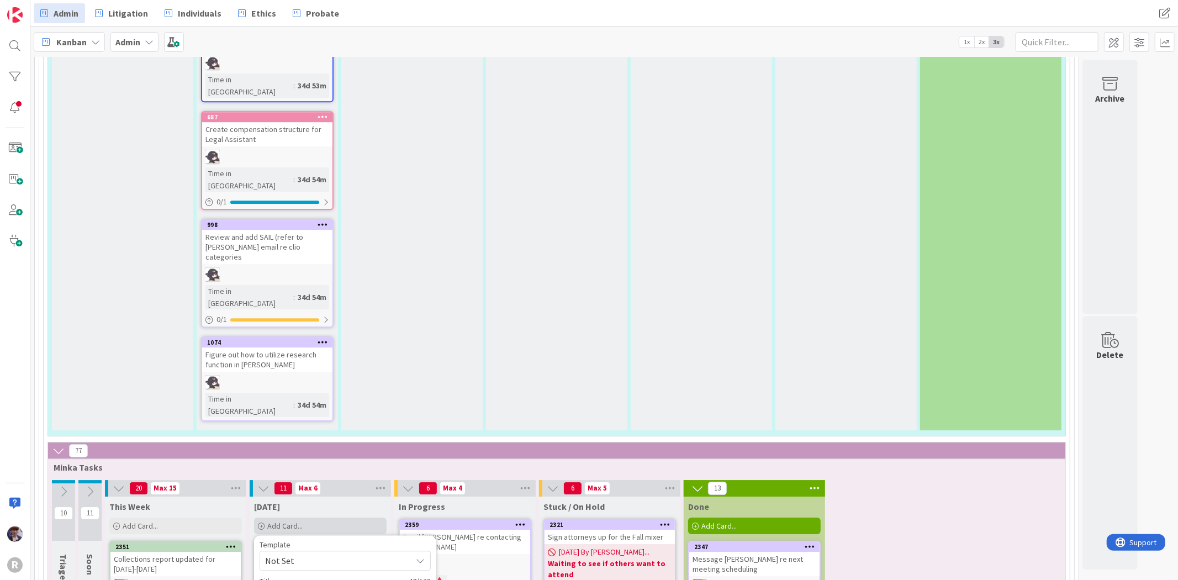
type textarea "Check Ipad court apps work for the team - check"
type textarea "x"
type textarea "Check Ipad court apps work for the team - check w"
type textarea "x"
type textarea "Check Ipad court apps work for the team - check wi"
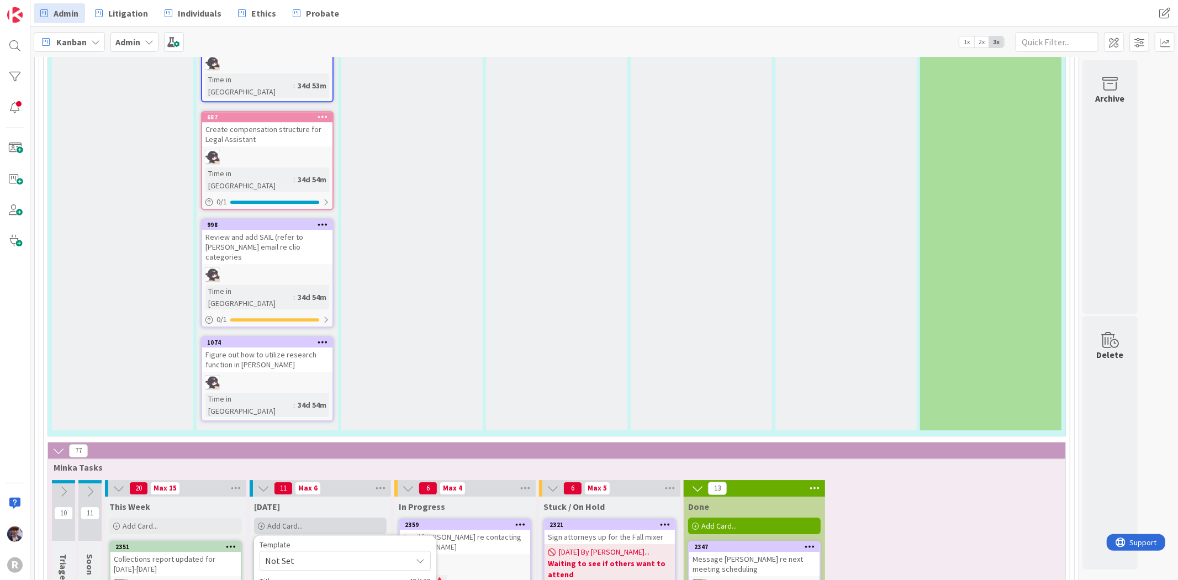
type textarea "x"
type textarea "Check Ipad court apps work for the team - check wit"
type textarea "x"
type textarea "Check Ipad court apps work for the team - check with"
type textarea "x"
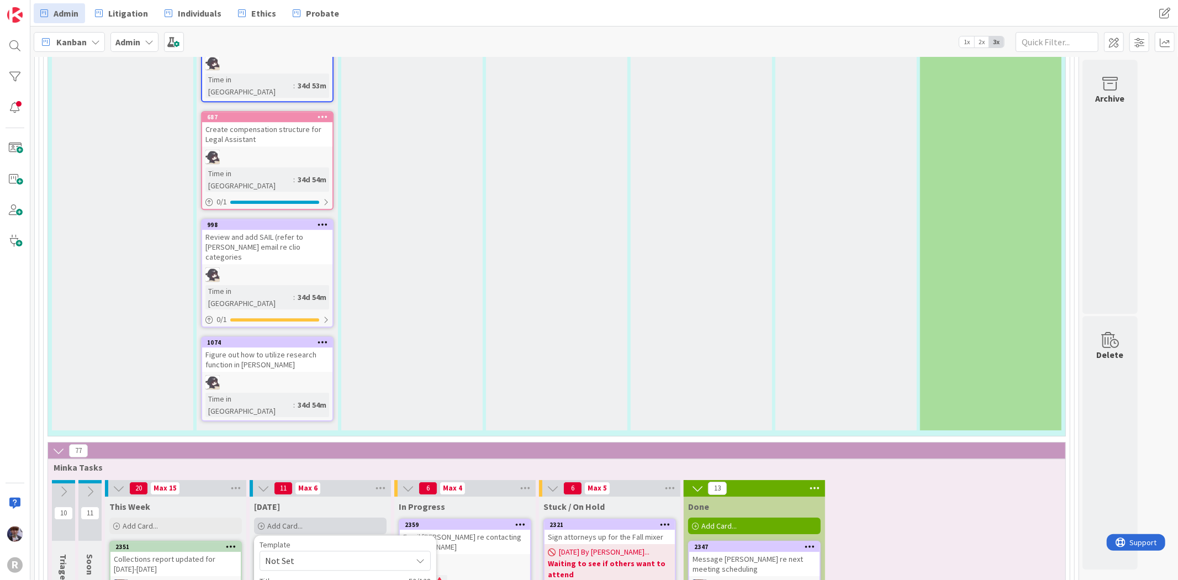
type textarea "Check Ipad court apps work for the team - check with"
type textarea "x"
type textarea "Check Ipad court apps work for the team - check with T"
type textarea "x"
type textarea "Check Ipad court apps work for the team - check with Te"
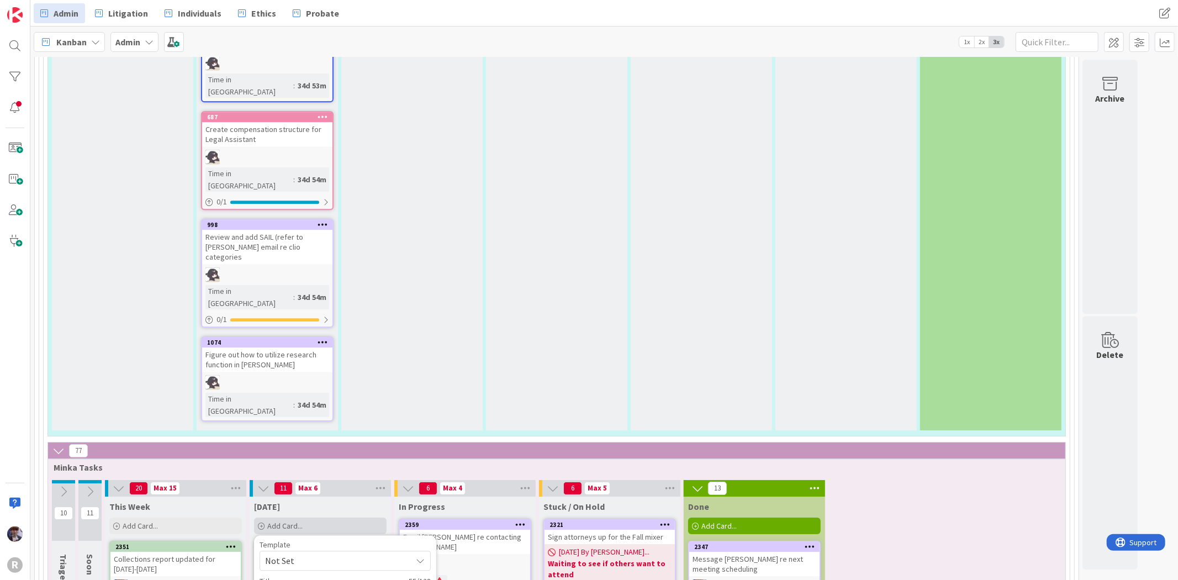
type textarea "x"
type textarea "Check Ipad court apps work for the team - check with Ted"
type textarea "x"
type textarea "Check Ipad court apps work for the team - check with Ted"
type textarea "x"
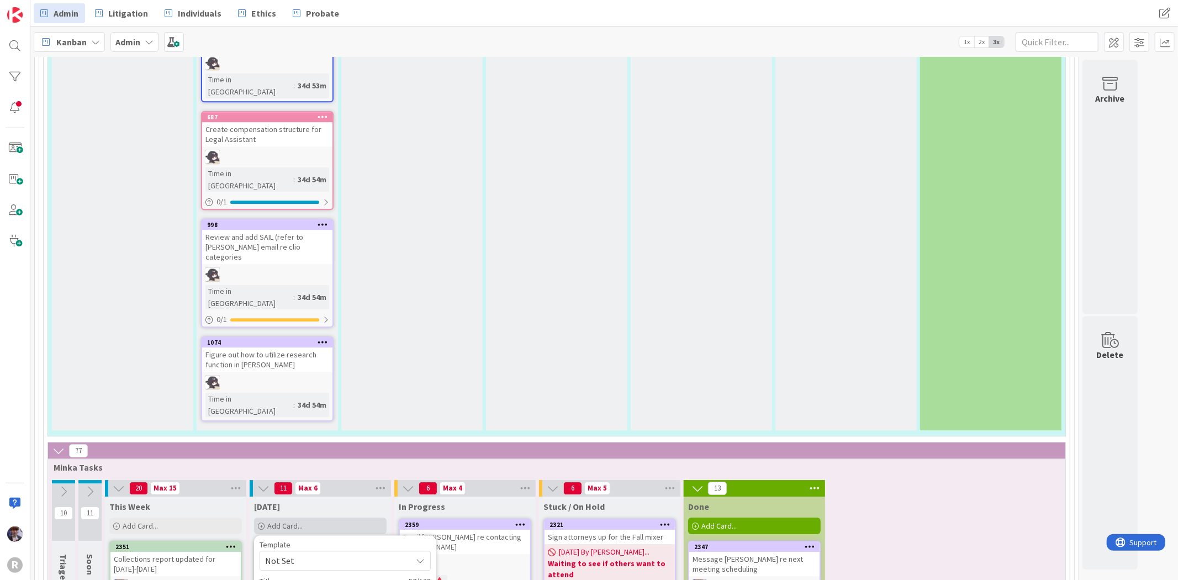
type textarea "Check Ipad court apps work for the team - check with Ted"
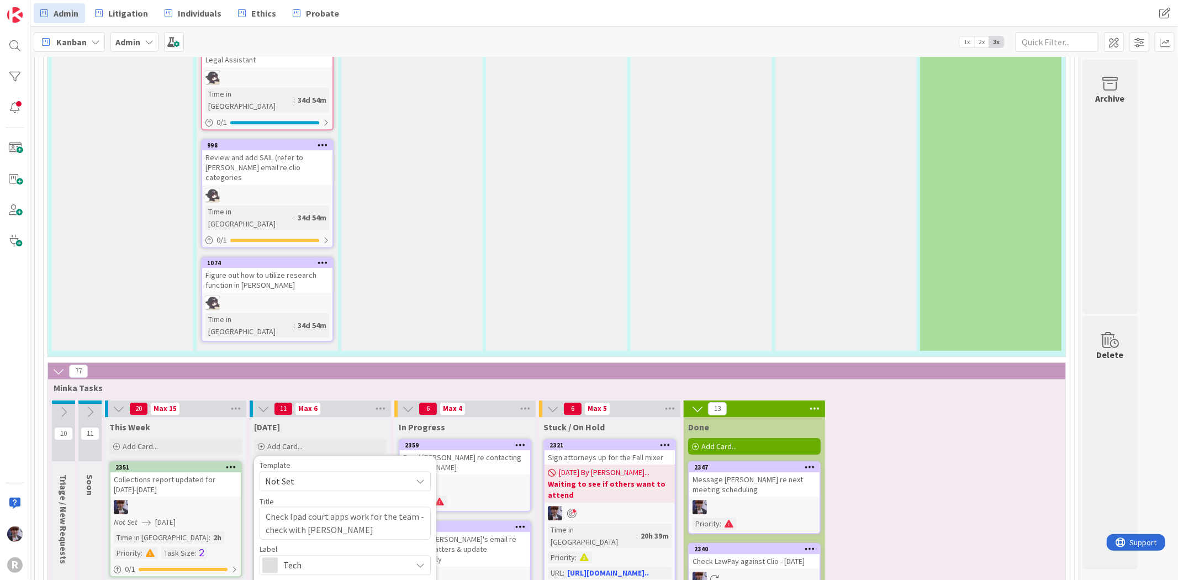
scroll to position [2943, 0]
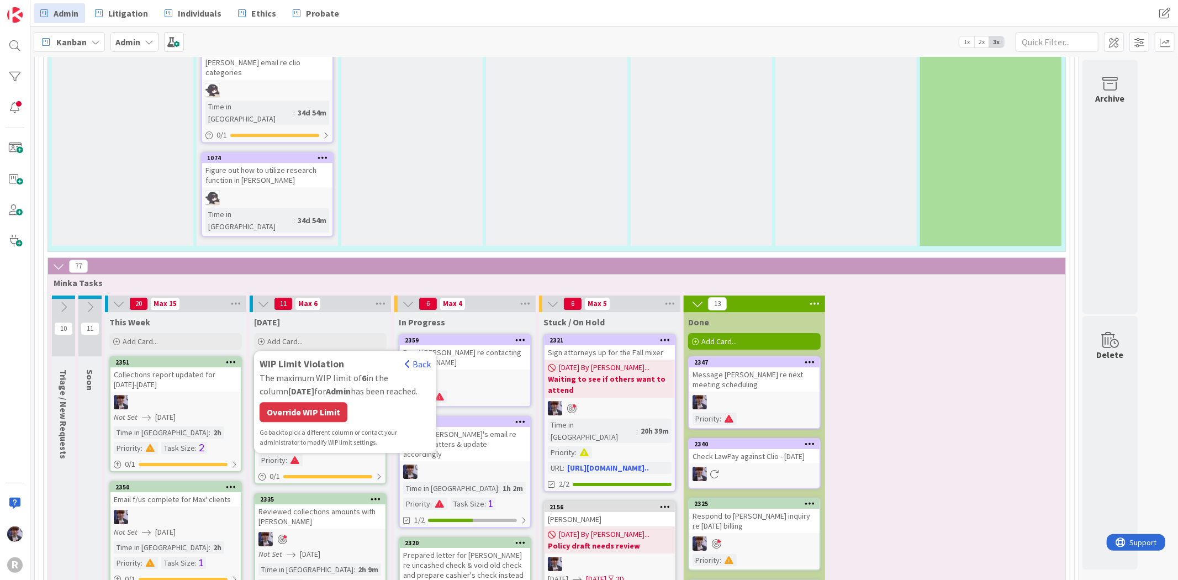
click at [304, 402] on div "Override WIP Limit" at bounding box center [304, 412] width 88 height 20
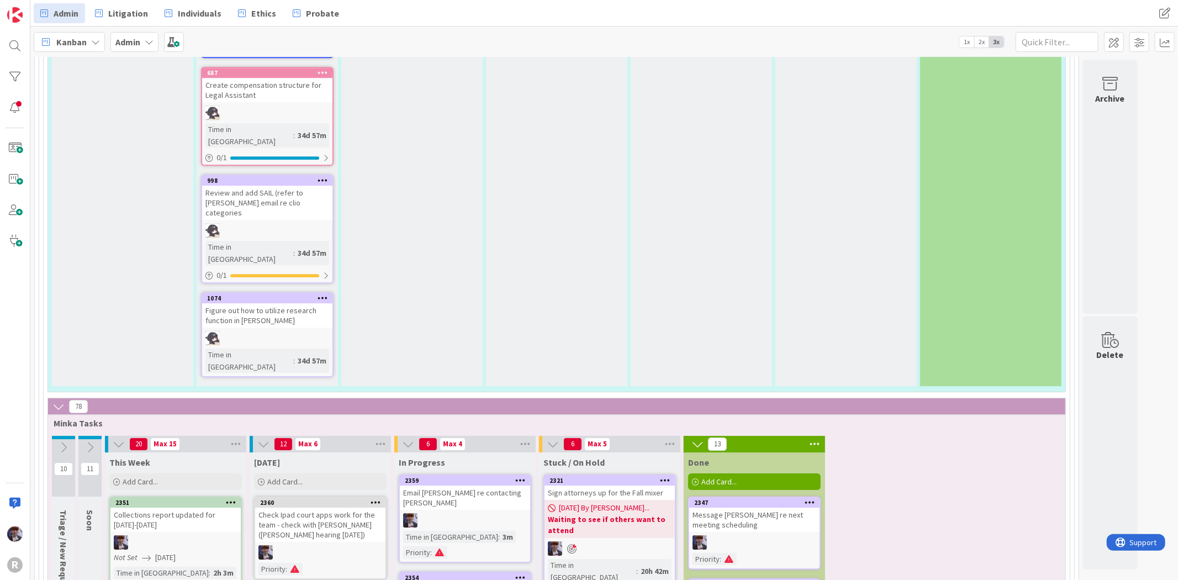
scroll to position [2698, 0]
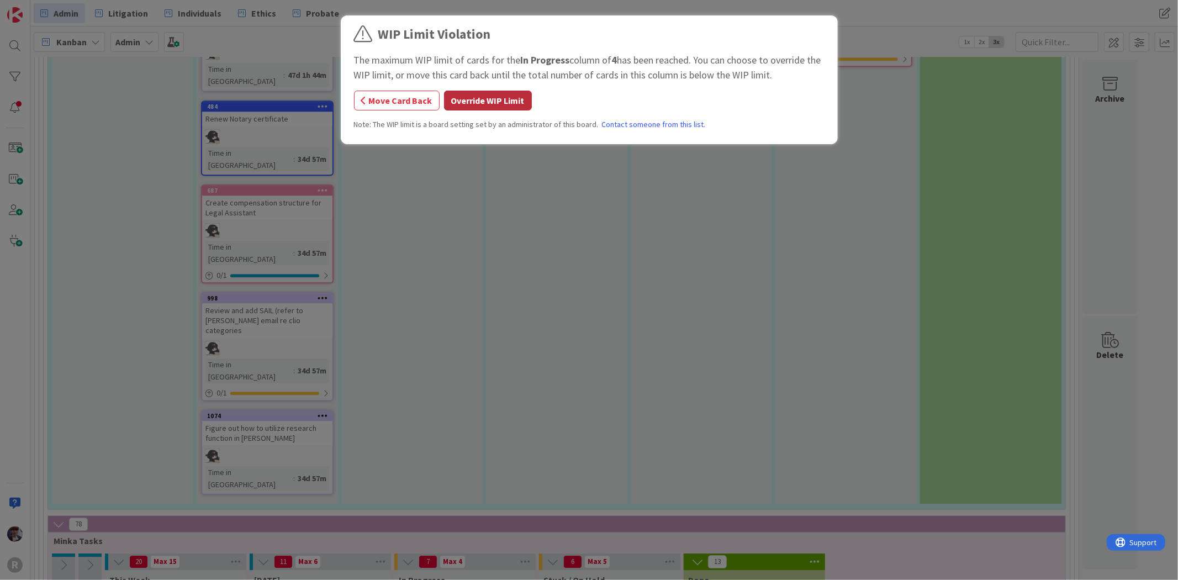
click at [478, 102] on button "Override WIP Limit" at bounding box center [488, 101] width 88 height 20
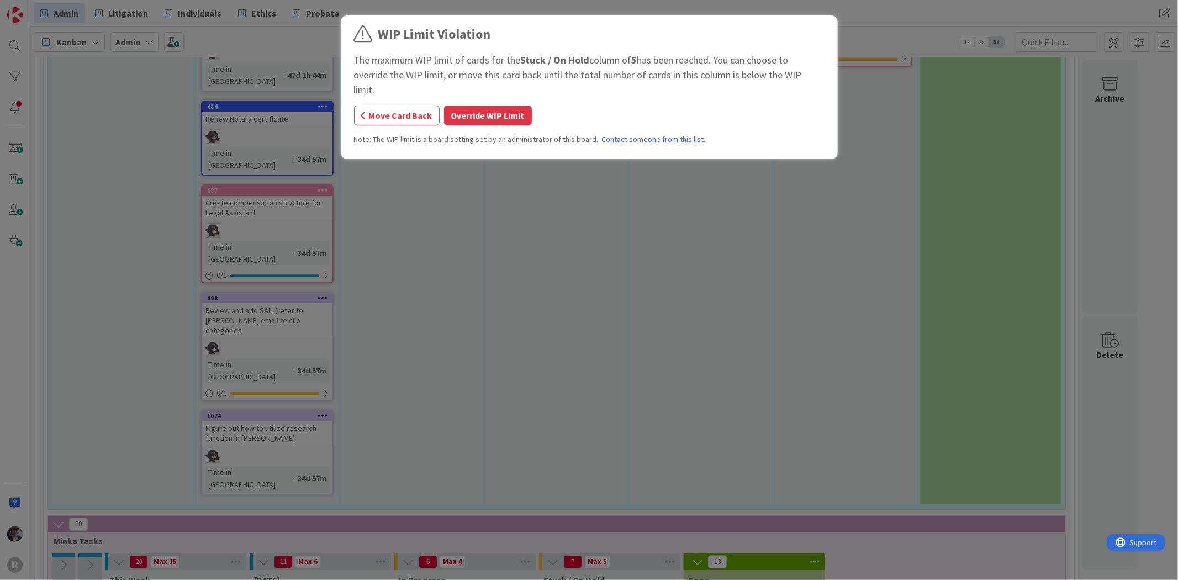
click at [492, 105] on button "Override WIP Limit" at bounding box center [488, 115] width 88 height 20
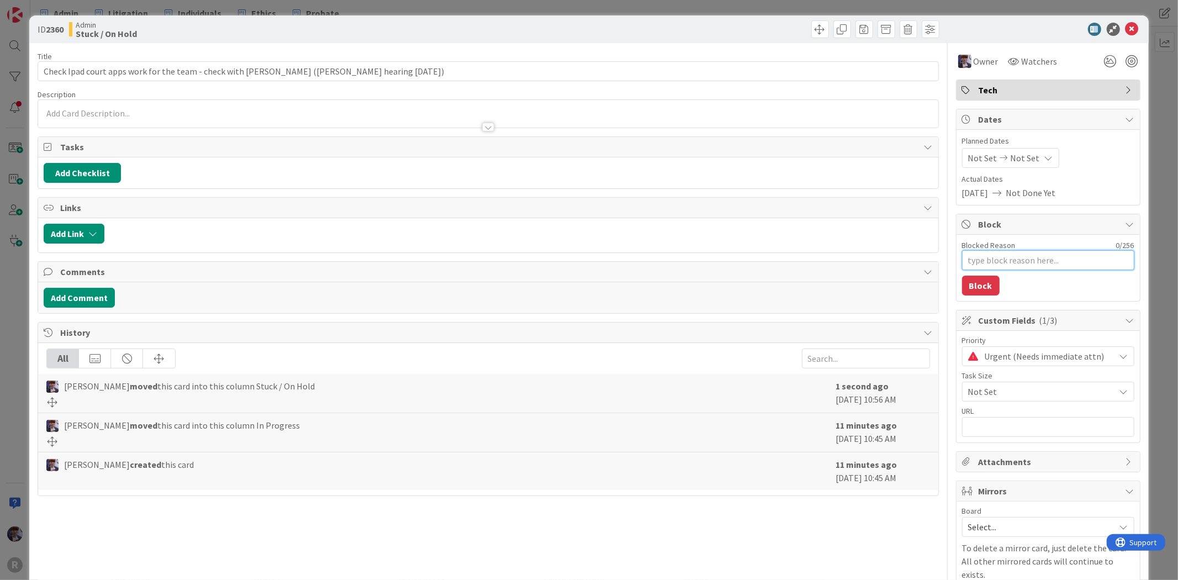
click at [1022, 264] on textarea "Blocked Reason" at bounding box center [1048, 260] width 172 height 20
click at [972, 293] on button "Block" at bounding box center [981, 286] width 38 height 20
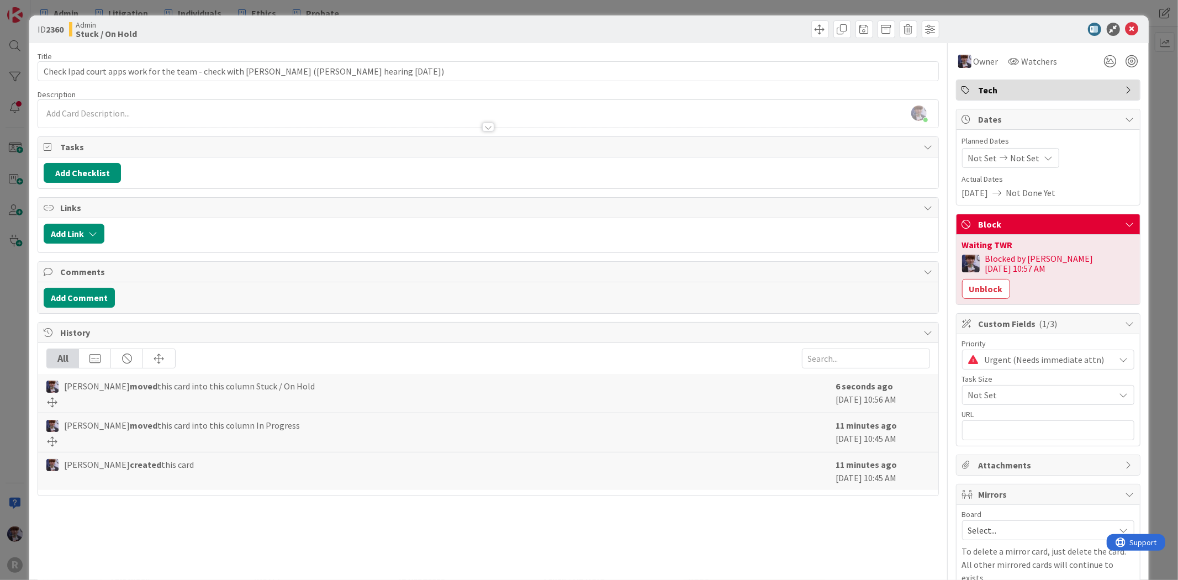
click at [1155, 181] on div "ID 2360 Admin Stuck / On Hold Title 84 / 128 Check Ipad court apps work for the…" at bounding box center [589, 290] width 1178 height 580
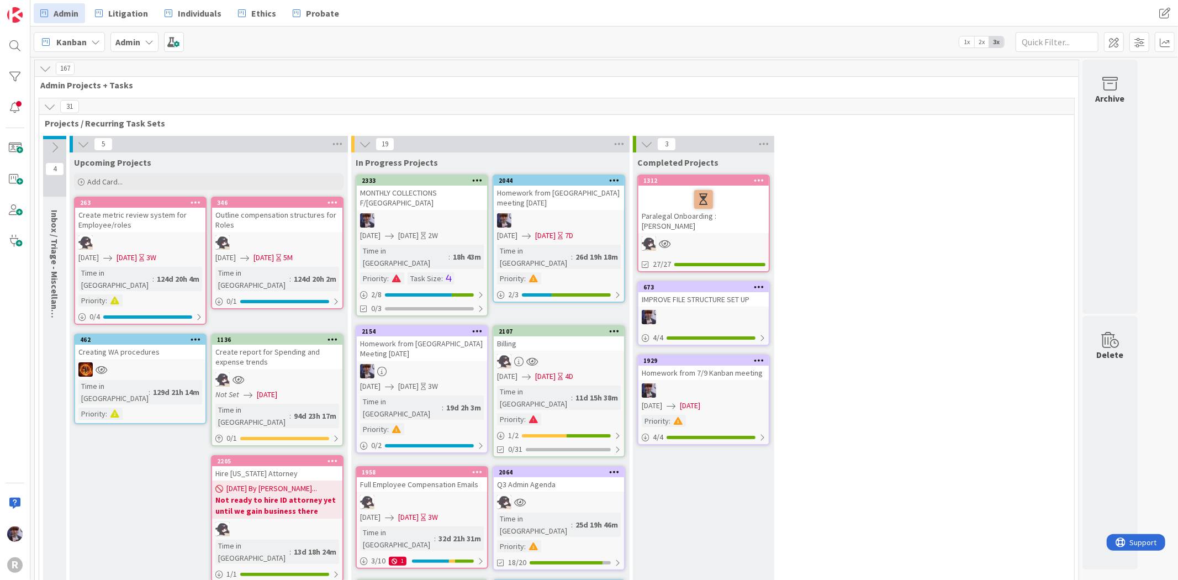
scroll to position [2698, 0]
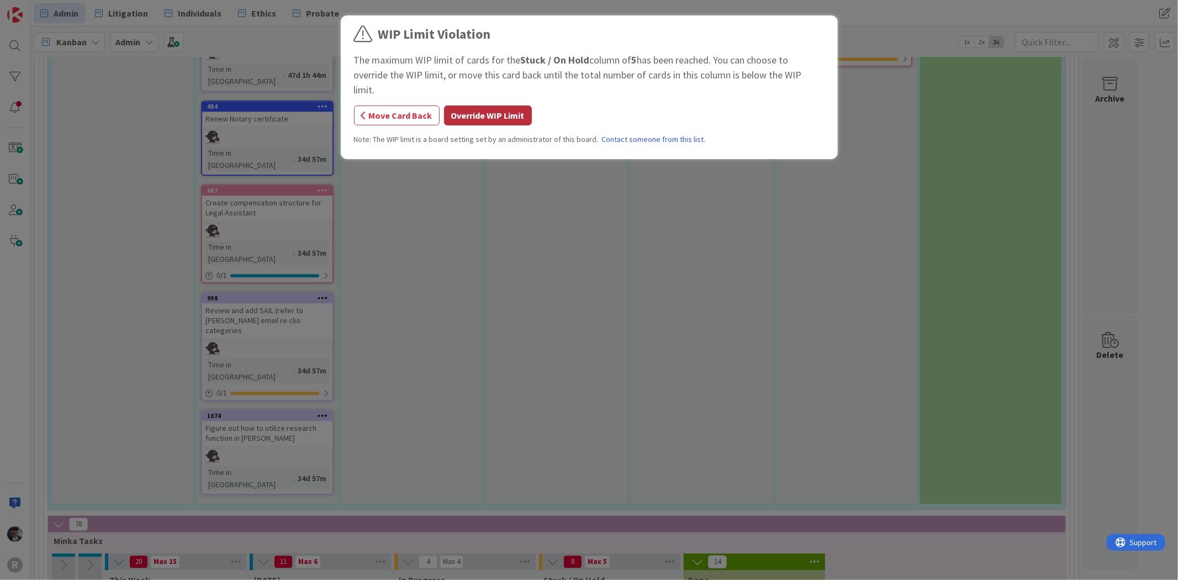
click at [500, 105] on button "Override WIP Limit" at bounding box center [488, 115] width 88 height 20
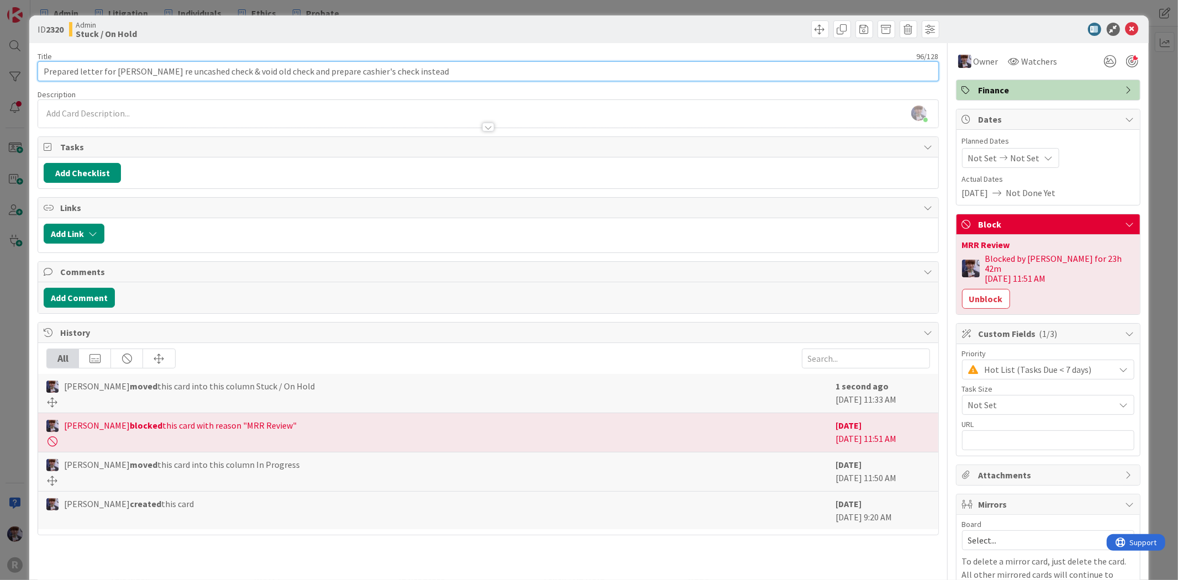
drag, startPoint x: 431, startPoint y: 70, endPoint x: 207, endPoint y: 86, distance: 224.8
click at [207, 86] on div "Title 96 / 128 Prepared letter for [PERSON_NAME] re uncashed check & void old c…" at bounding box center [488, 336] width 901 height 586
type input "Prepared letter for [PERSON_NAME] re uncashed check"
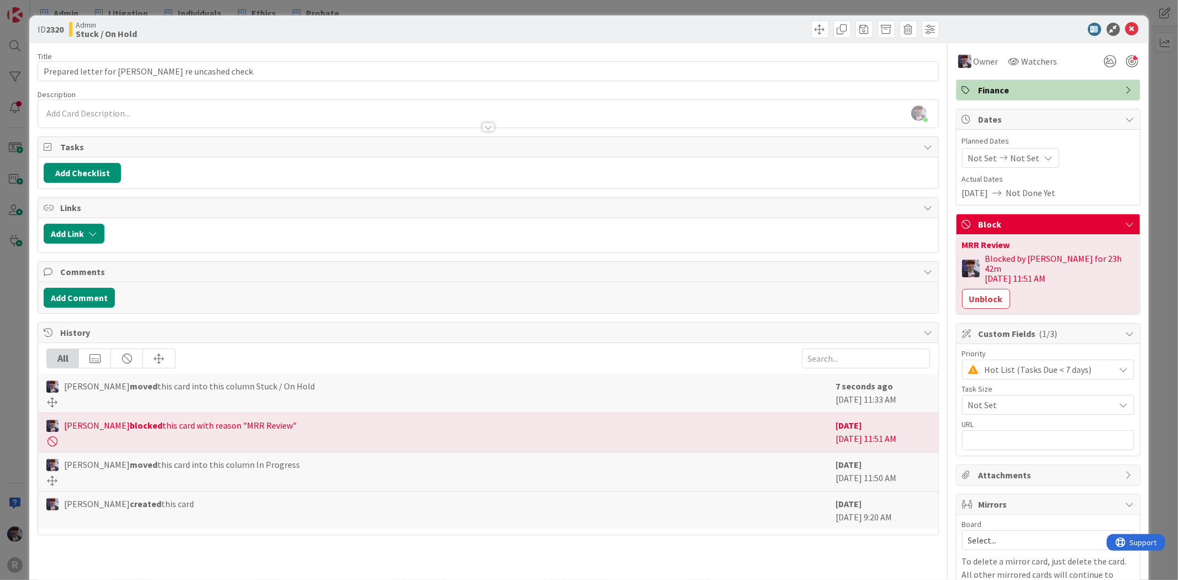
click at [1158, 124] on div "ID 2320 Admin Stuck / On Hold Title 44 / 128 Prepared letter for [PERSON_NAME] …" at bounding box center [589, 290] width 1178 height 580
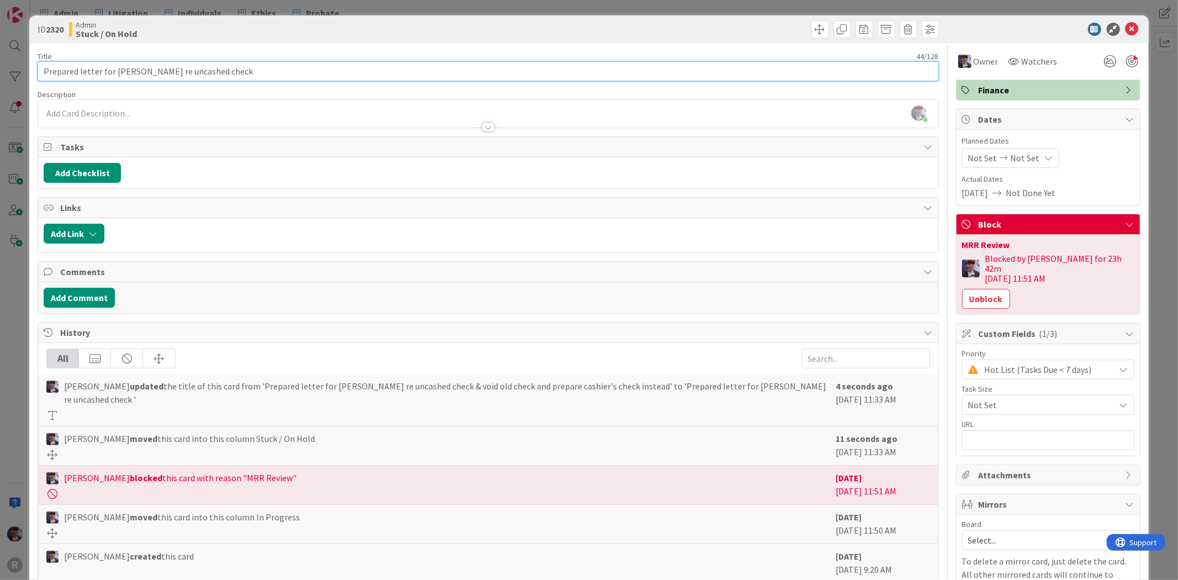
drag, startPoint x: 135, startPoint y: 70, endPoint x: 97, endPoint y: 73, distance: 38.2
click at [97, 73] on input "Prepared letter for [PERSON_NAME] re uncashed check" at bounding box center [488, 71] width 901 height 20
type input "Prepared letter to [PERSON_NAME] re uncashed check"
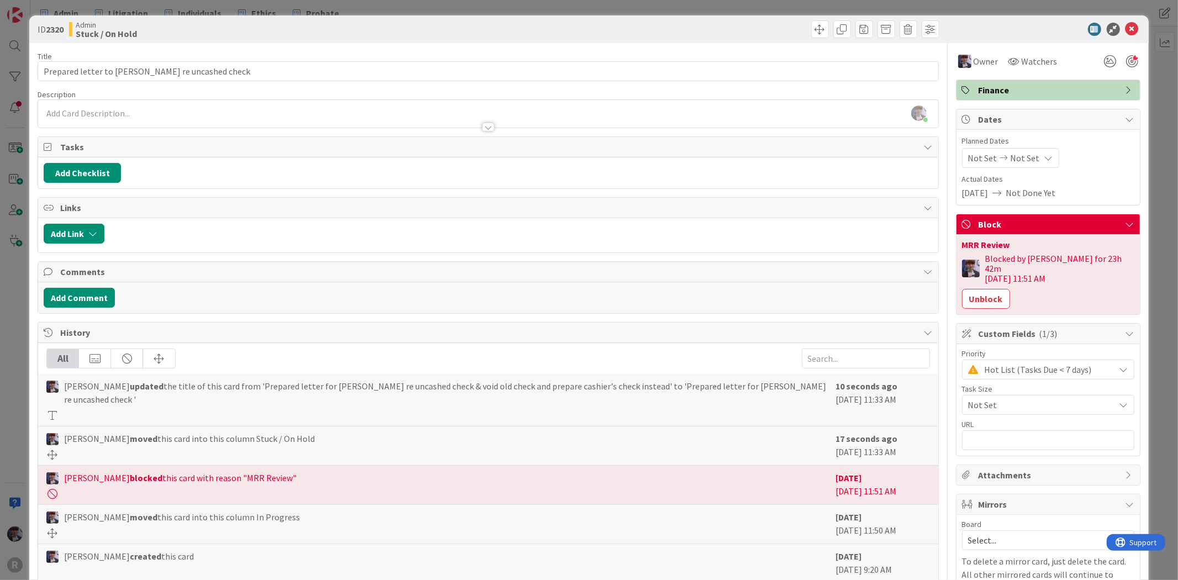
click at [35, 380] on div "ID 2320 Admin Stuck / On Hold Title 44 / 128 Prepared letter to [PERSON_NAME] r…" at bounding box center [588, 326] width 1119 height 622
click at [22, 366] on div "ID 2320 Admin Stuck / On Hold Title 44 / 128 Prepared letter to [PERSON_NAME] r…" at bounding box center [589, 290] width 1178 height 580
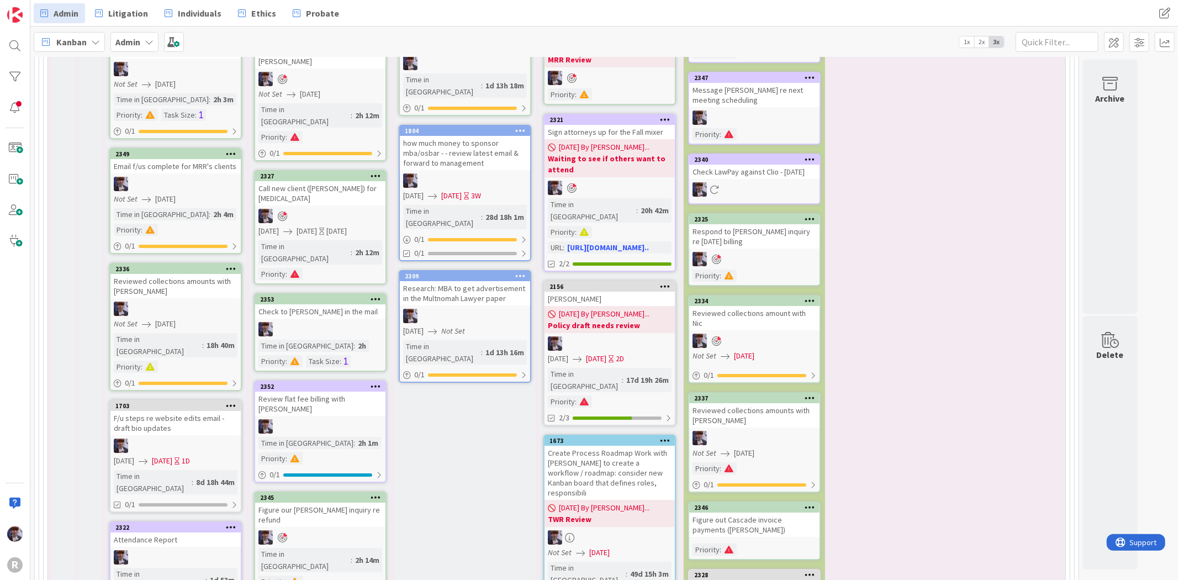
scroll to position [3471, 0]
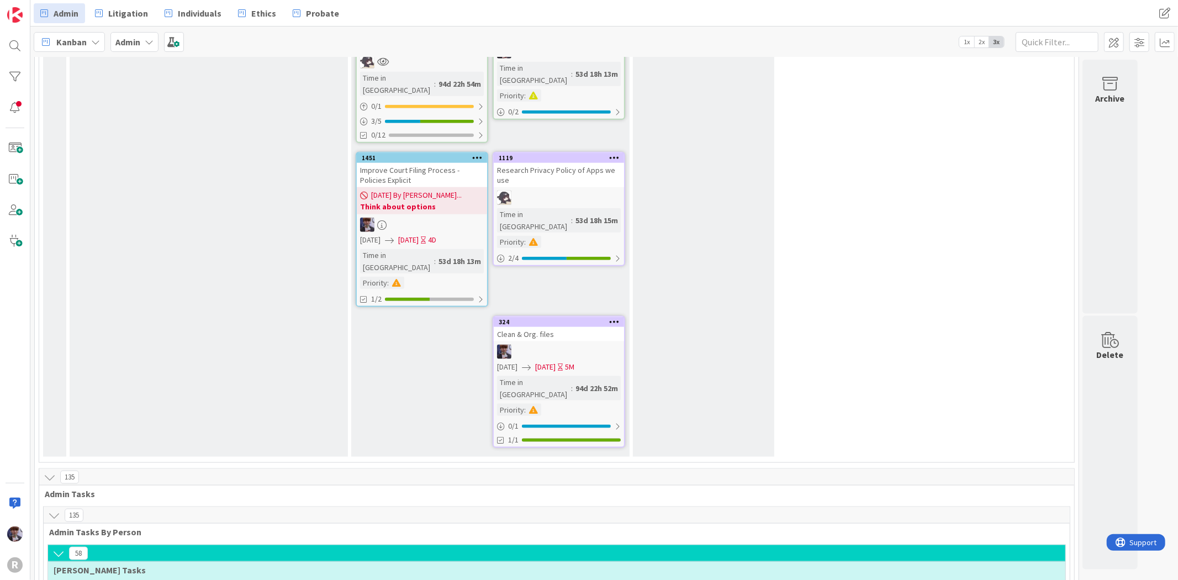
click at [56, 509] on icon at bounding box center [54, 515] width 12 height 12
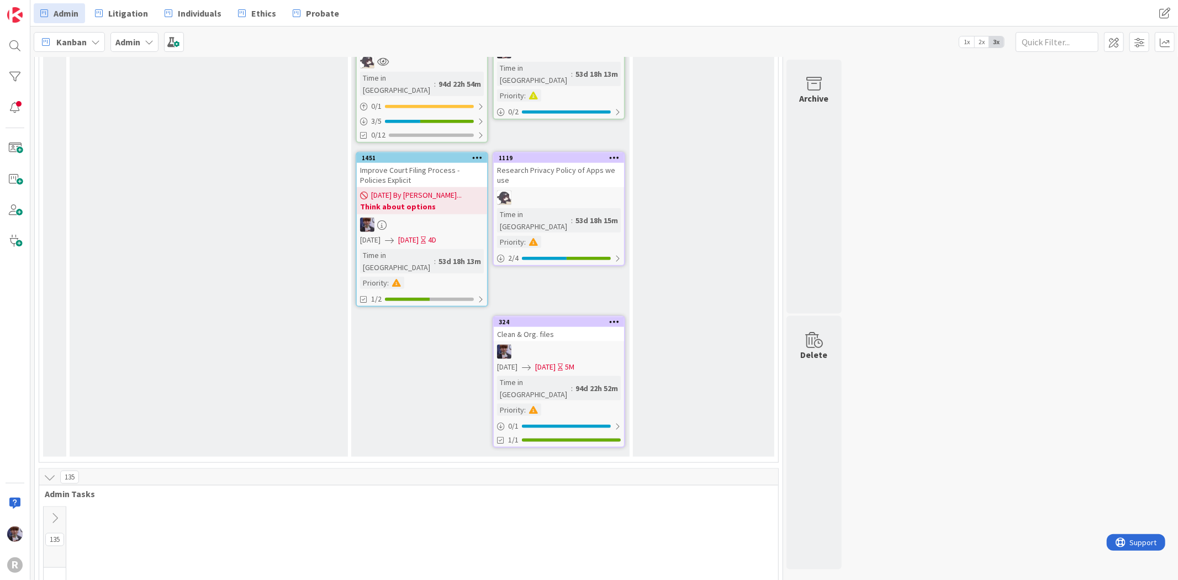
scroll to position [1068, 0]
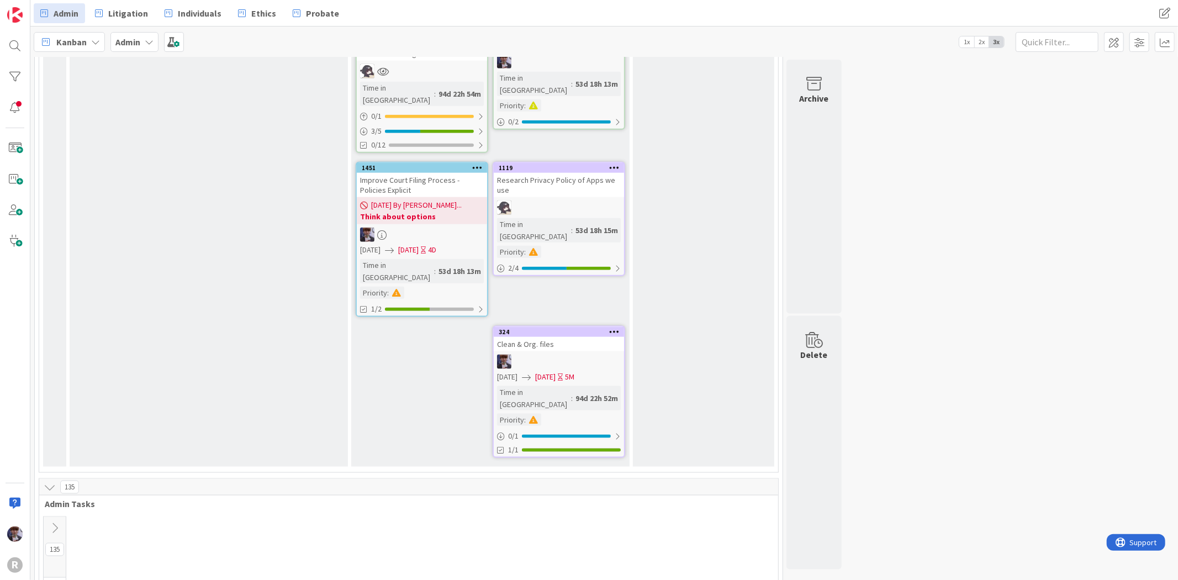
click at [56, 480] on button at bounding box center [50, 487] width 14 height 14
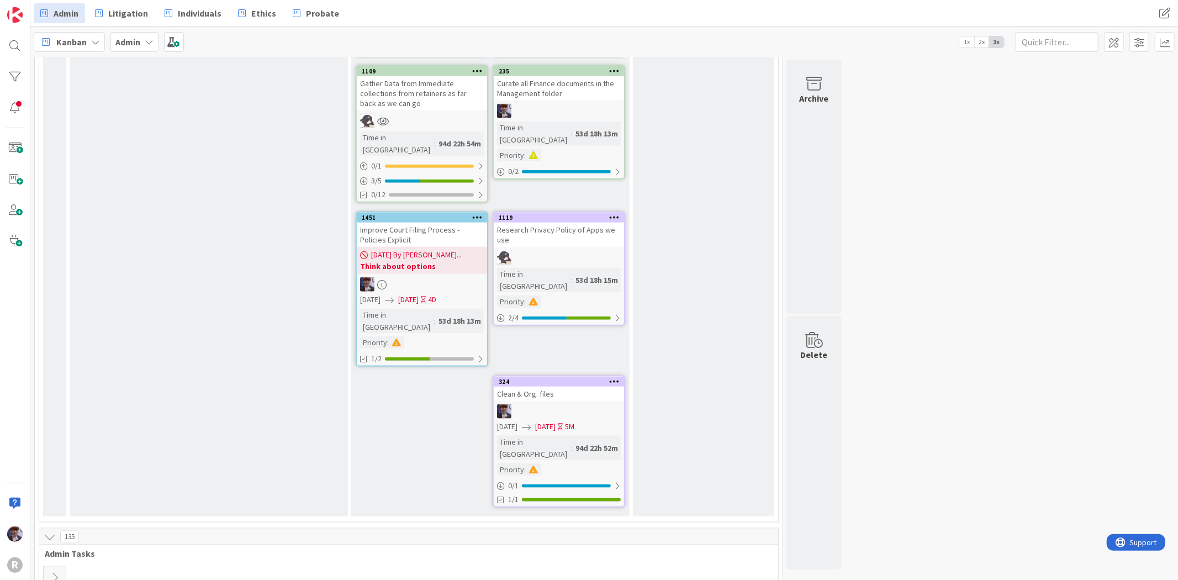
scroll to position [1053, 0]
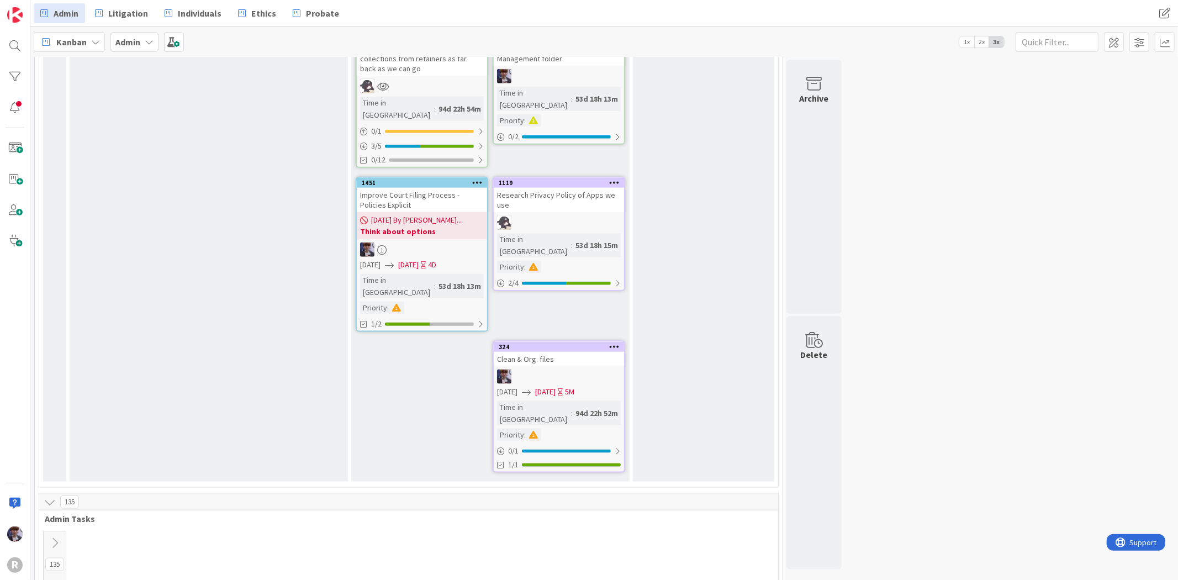
click at [59, 535] on button at bounding box center [55, 543] width 22 height 17
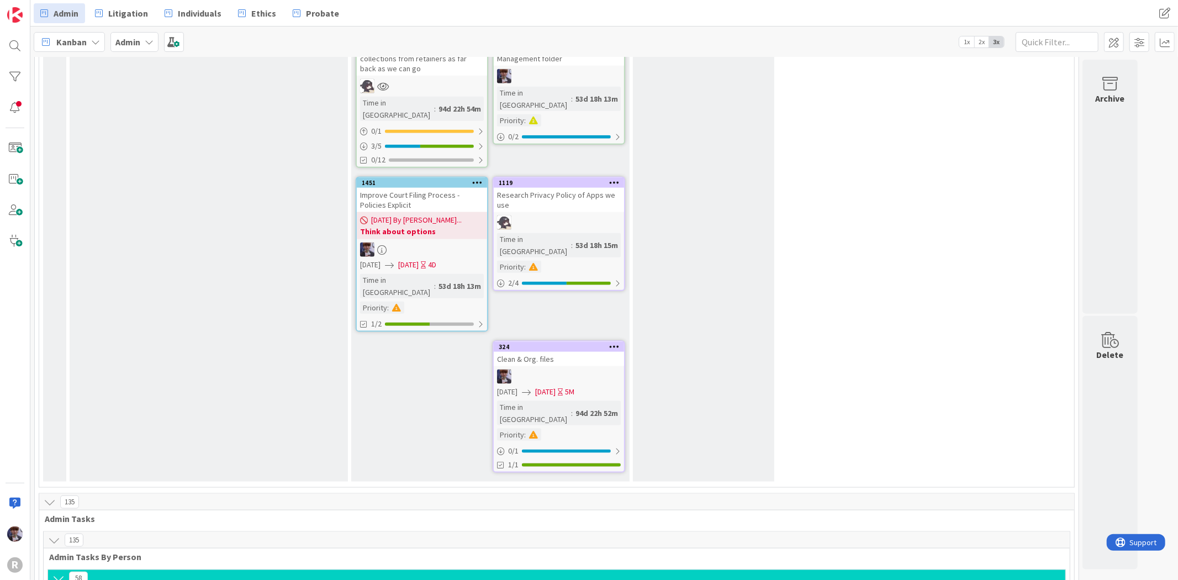
click at [57, 572] on icon at bounding box center [58, 578] width 12 height 12
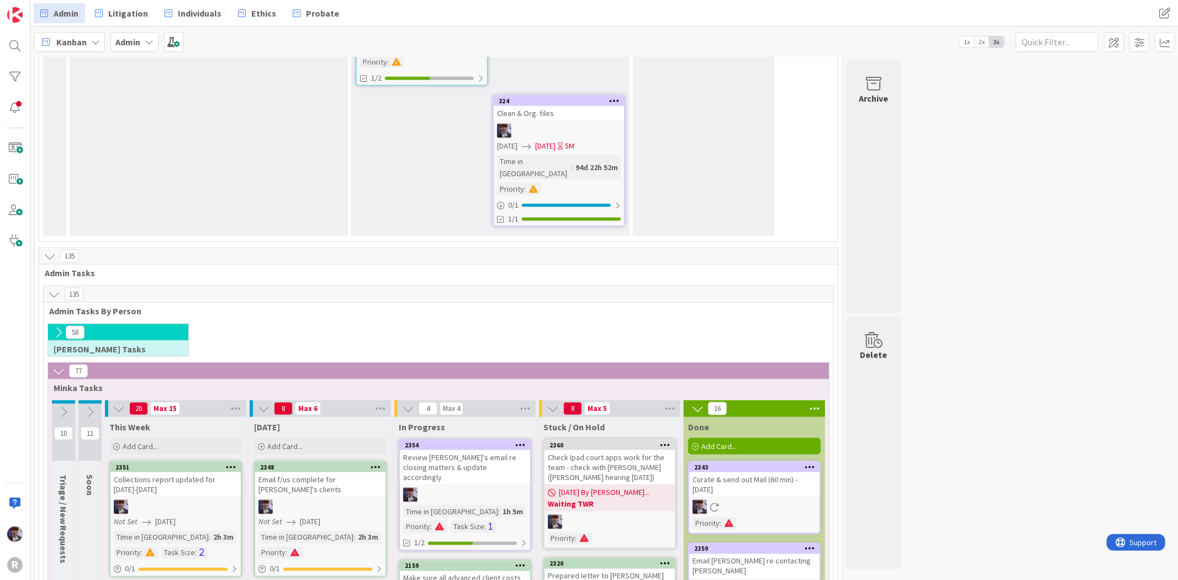
scroll to position [1483, 0]
